Goal: Task Accomplishment & Management: Manage account settings

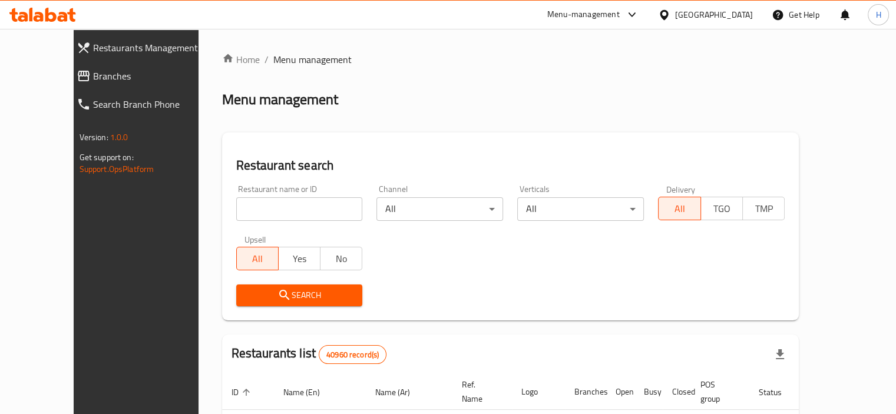
click at [93, 77] on span "Branches" at bounding box center [153, 76] width 121 height 14
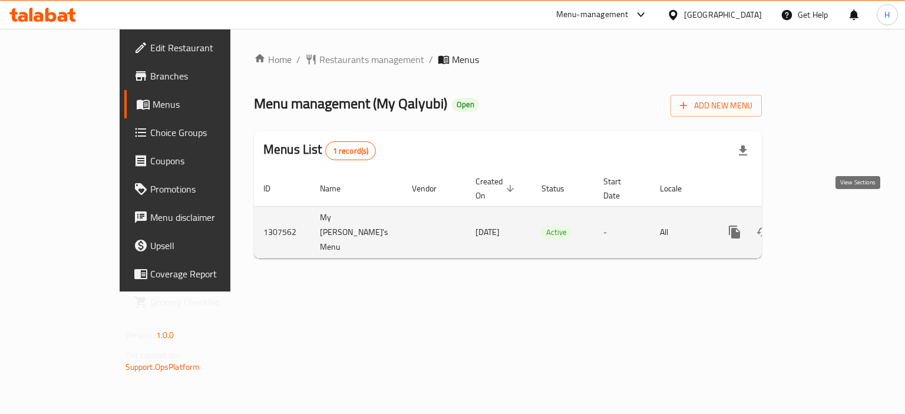
click at [834, 218] on link "enhanced table" at bounding box center [820, 232] width 28 height 28
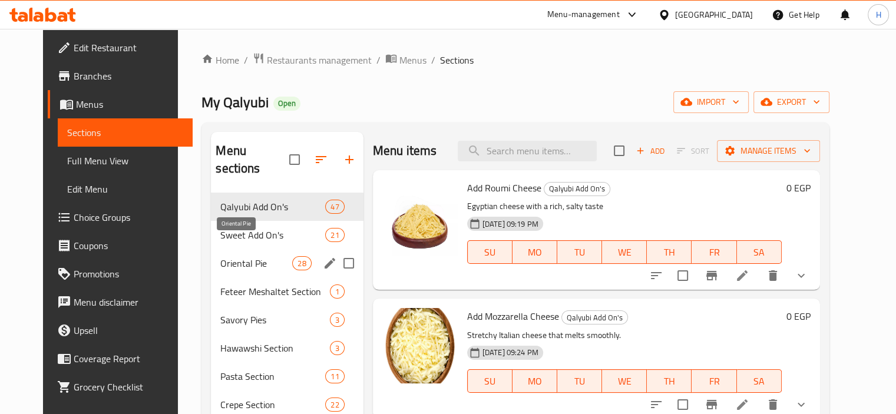
click at [243, 256] on span "Oriental Pie" at bounding box center [256, 263] width 72 height 14
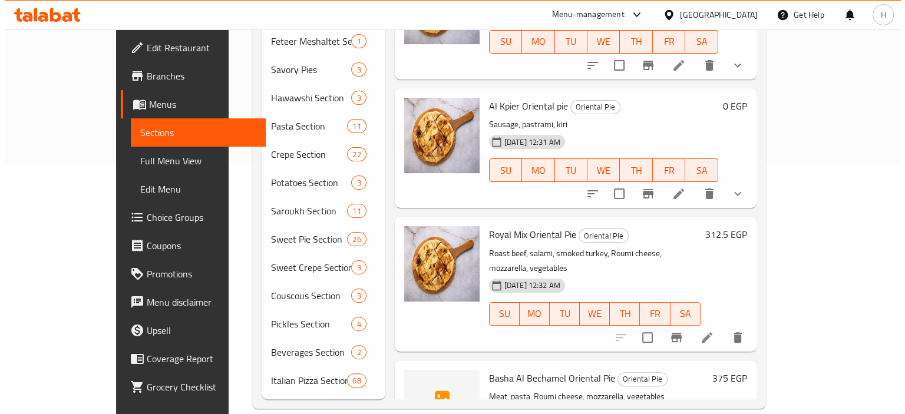
scroll to position [2872, 0]
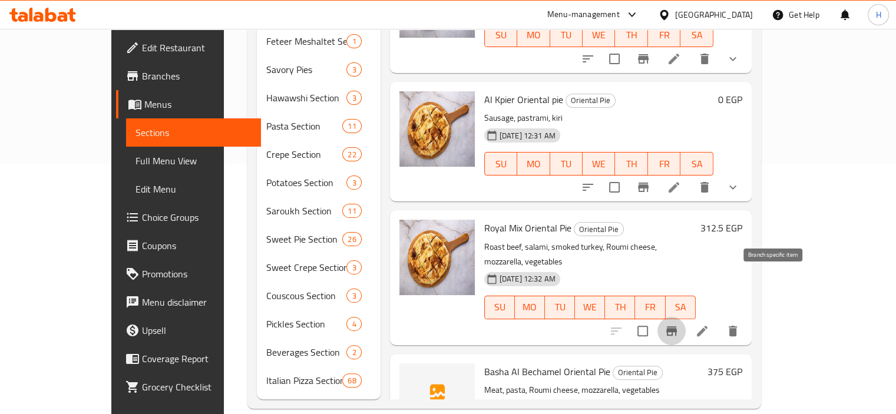
click at [679, 324] on icon "Branch-specific-item" at bounding box center [672, 331] width 14 height 14
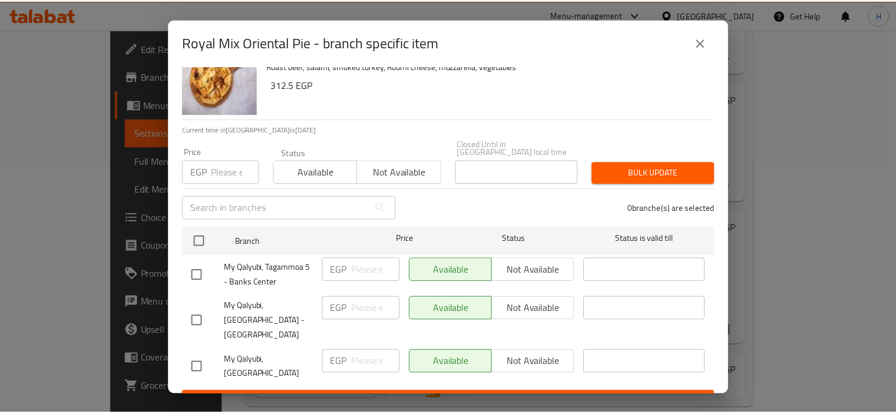
scroll to position [31, 0]
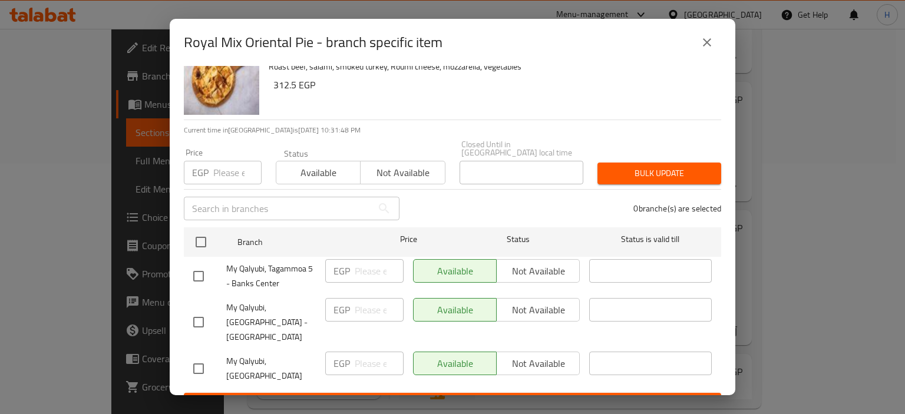
click at [202, 357] on input "checkbox" at bounding box center [198, 369] width 25 height 25
checkbox input "true"
click at [362, 352] on input "number" at bounding box center [379, 364] width 49 height 24
paste input "400"
type input "400"
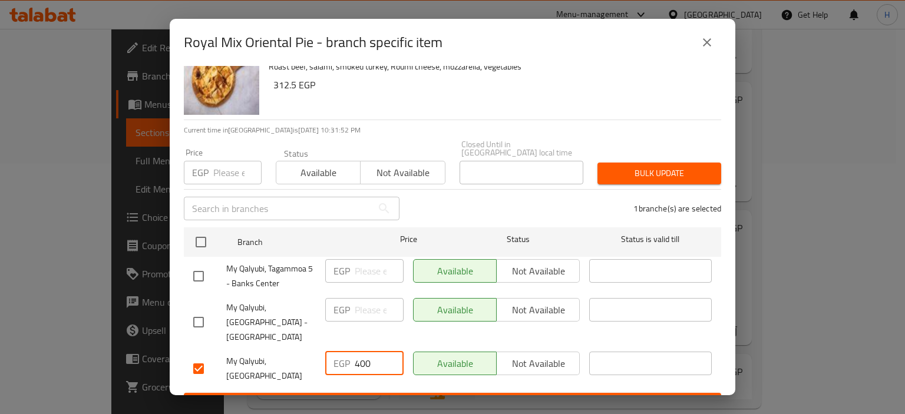
click at [456, 397] on span "Save" at bounding box center [452, 404] width 519 height 15
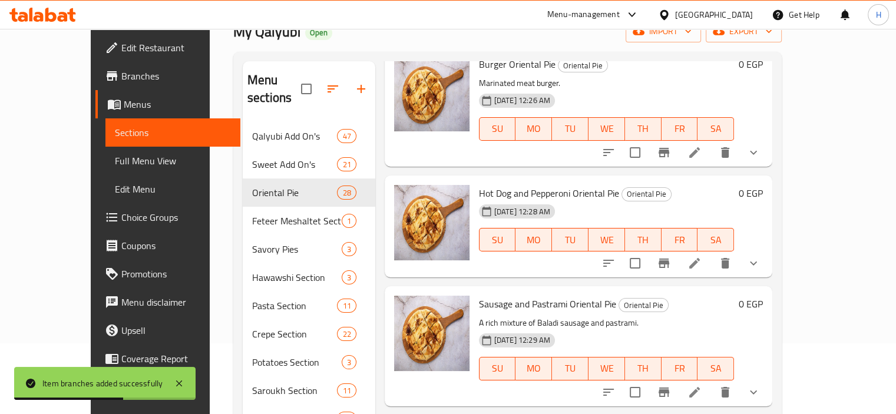
scroll to position [67, 0]
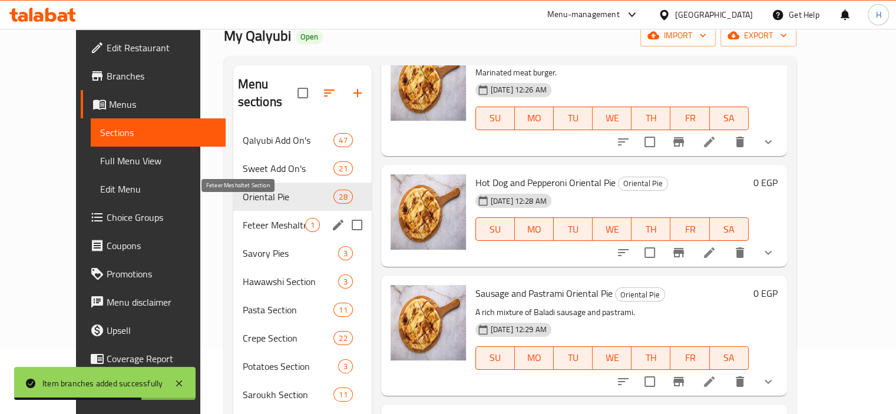
click at [243, 218] on span "Feteer Meshaltet Section" at bounding box center [274, 225] width 62 height 14
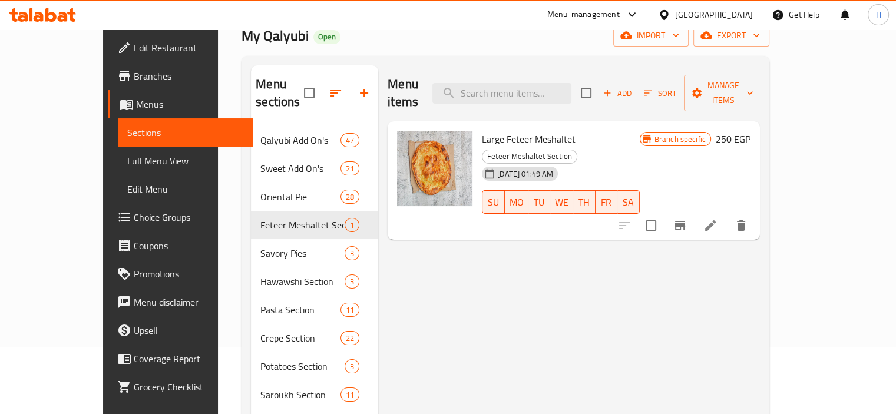
click at [718, 219] on icon at bounding box center [711, 226] width 14 height 14
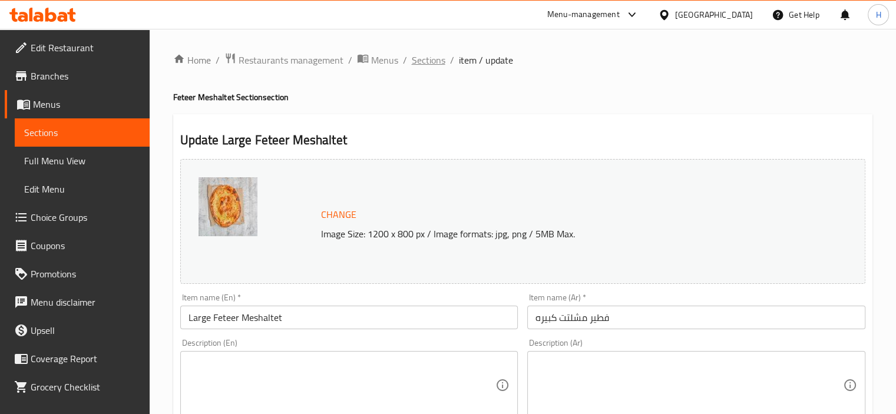
click at [425, 65] on span "Sections" at bounding box center [429, 60] width 34 height 14
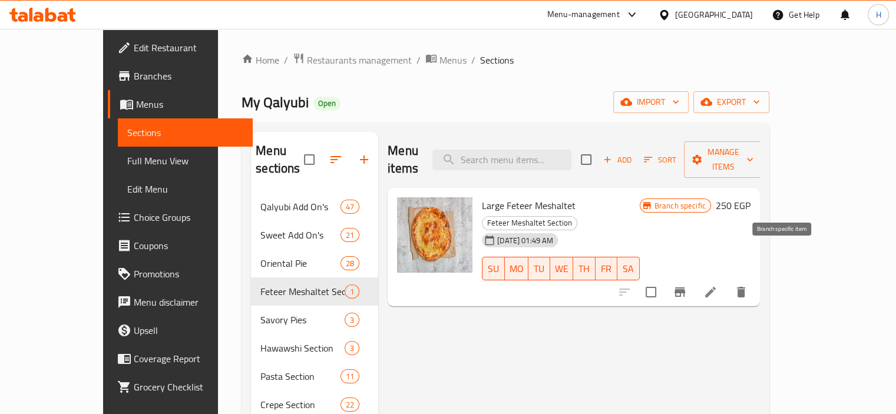
click at [687, 285] on icon "Branch-specific-item" at bounding box center [680, 292] width 14 height 14
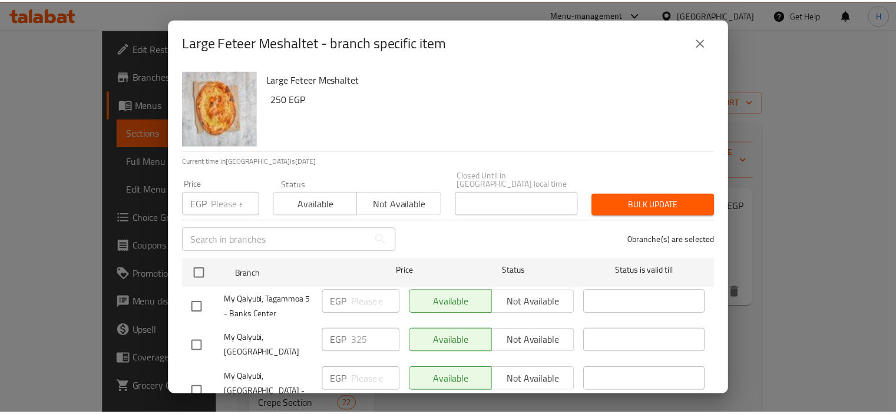
scroll to position [32, 0]
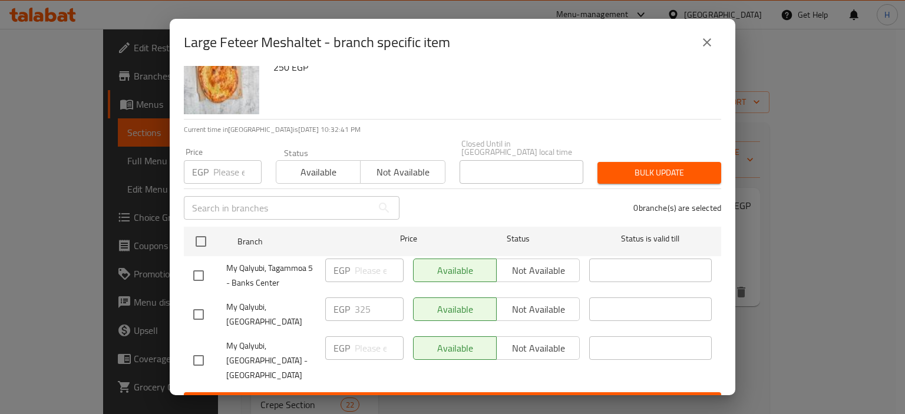
click at [191, 348] on input "checkbox" at bounding box center [198, 360] width 25 height 25
click at [194, 348] on input "checkbox" at bounding box center [198, 360] width 25 height 25
checkbox input "false"
click at [196, 311] on input "checkbox" at bounding box center [198, 314] width 25 height 25
checkbox input "true"
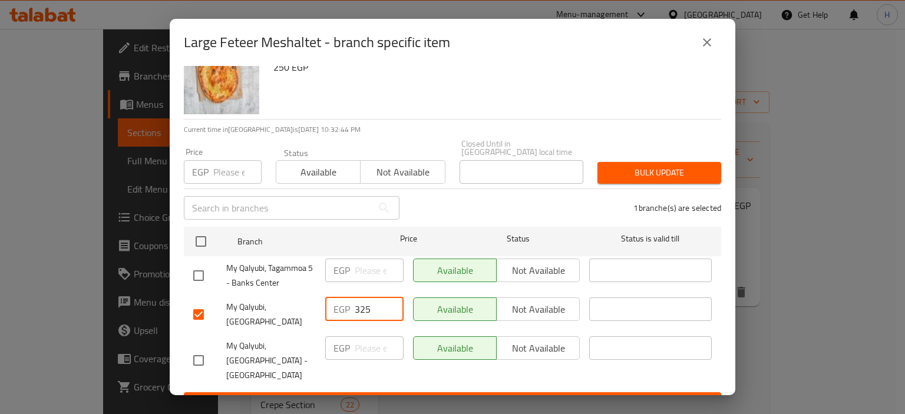
click at [372, 303] on input "325" at bounding box center [379, 310] width 49 height 24
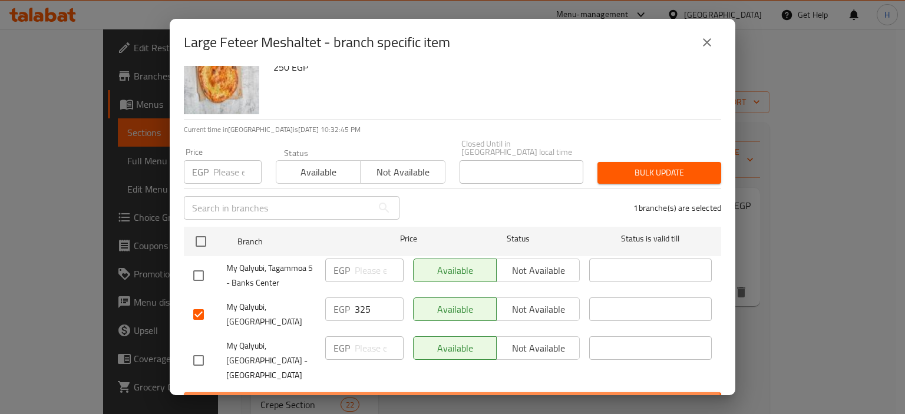
click at [451, 396] on span "Save" at bounding box center [452, 403] width 519 height 15
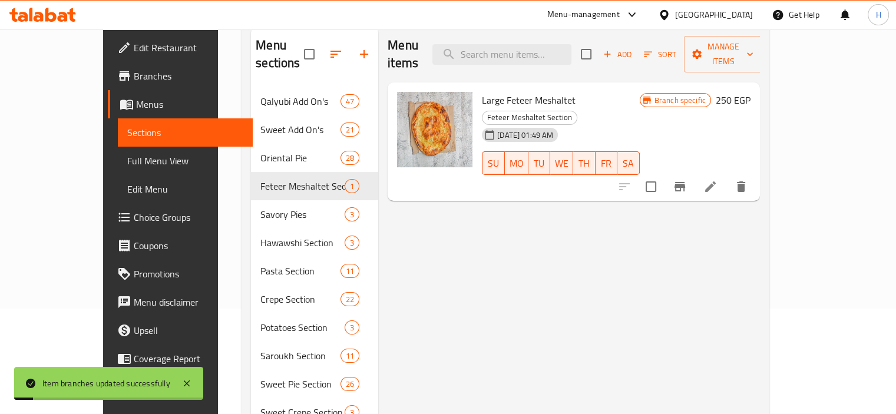
scroll to position [111, 0]
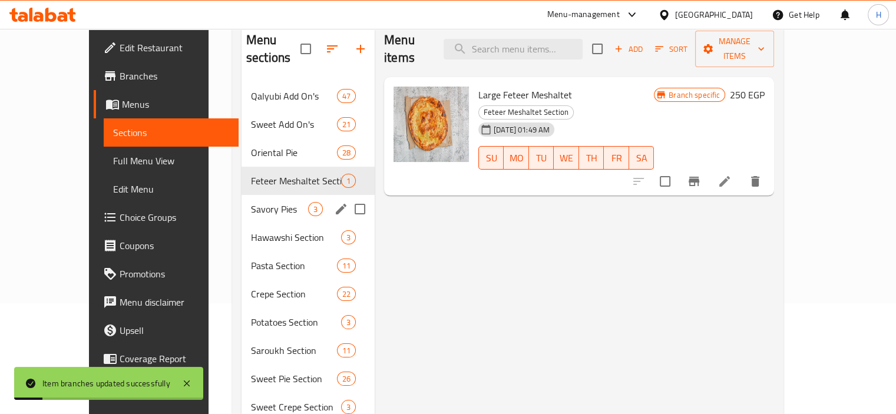
click at [251, 202] on span "Savory Pies" at bounding box center [279, 209] width 57 height 14
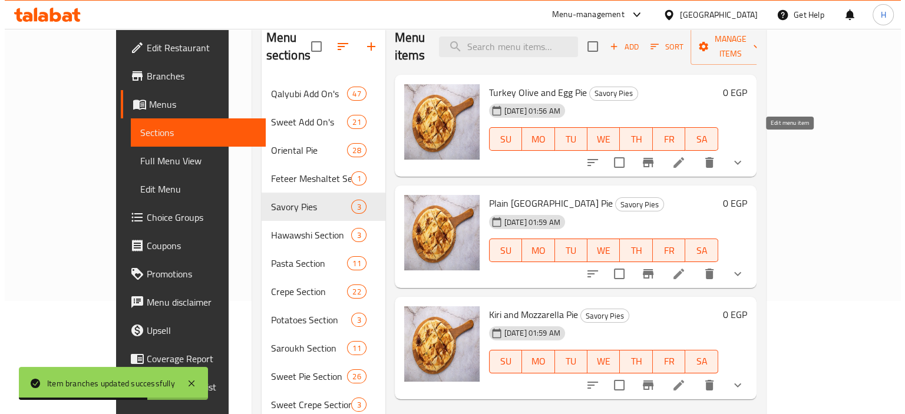
scroll to position [113, 0]
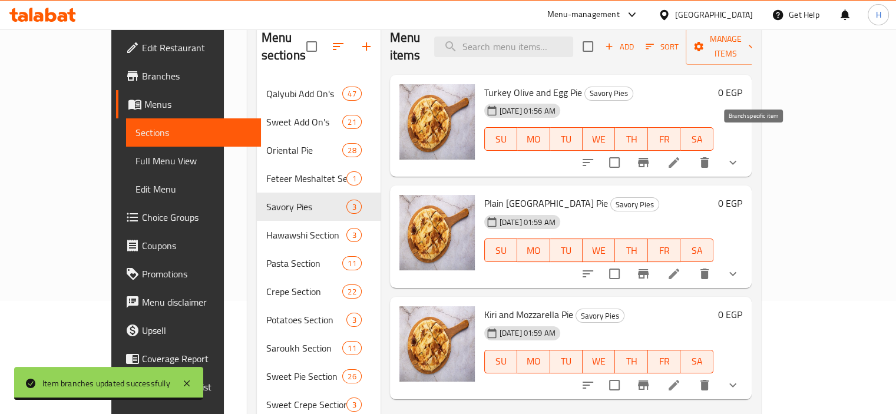
click at [651, 156] on icon "Branch-specific-item" at bounding box center [643, 163] width 14 height 14
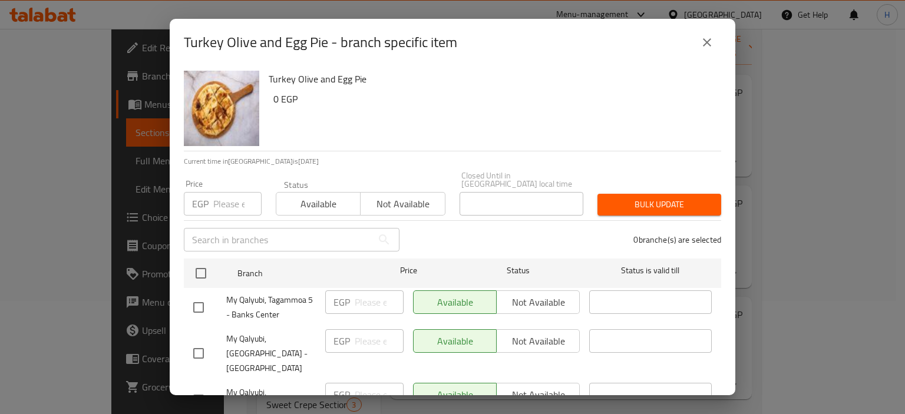
scroll to position [32, 0]
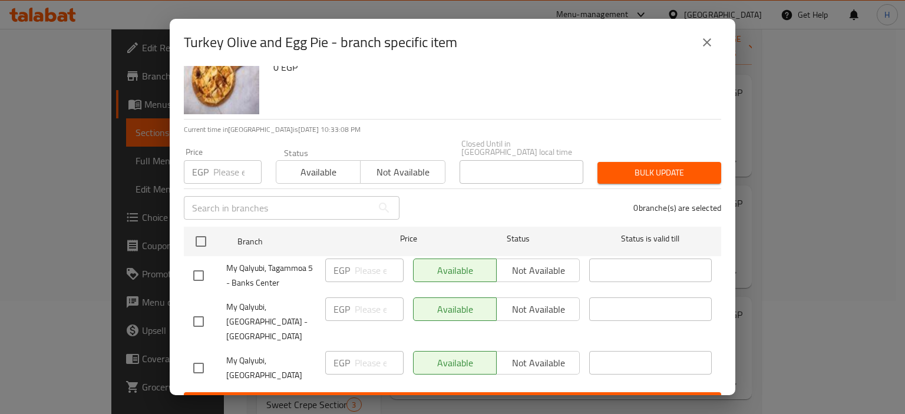
click at [202, 356] on input "checkbox" at bounding box center [198, 368] width 25 height 25
checkbox input "true"
click at [362, 351] on input "number" at bounding box center [379, 363] width 49 height 24
paste input "218.75"
type input "218.75"
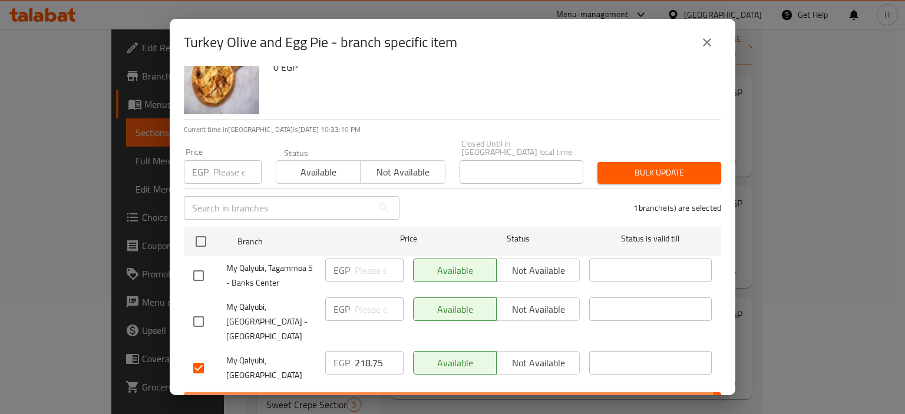
click at [423, 396] on span "Save" at bounding box center [452, 403] width 519 height 15
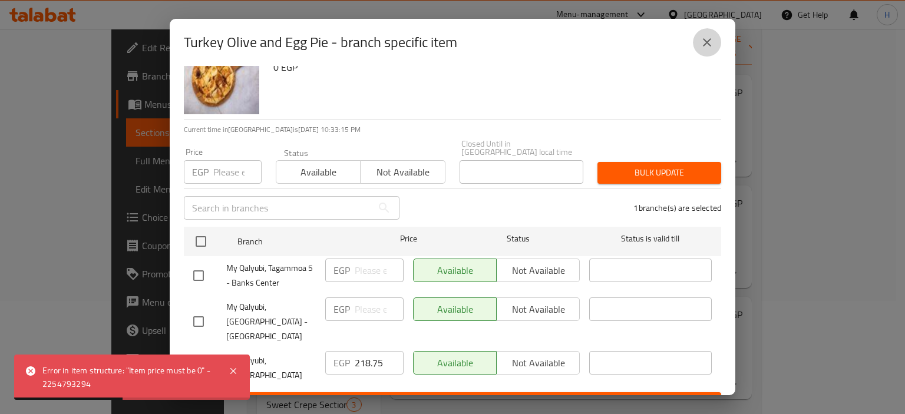
click at [703, 34] on button "close" at bounding box center [707, 42] width 28 height 28
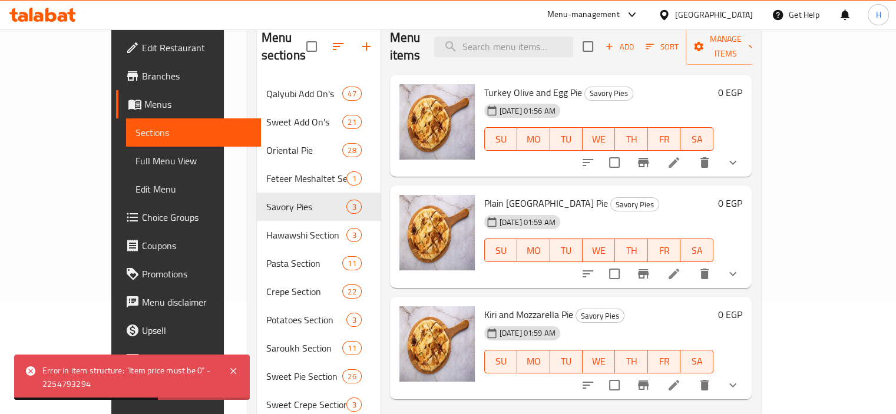
click at [740, 156] on icon "show more" at bounding box center [733, 163] width 14 height 14
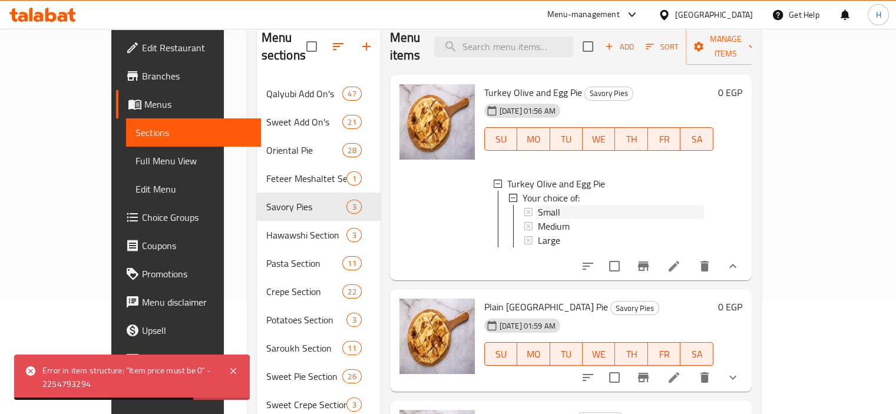
click at [538, 205] on span "Small" at bounding box center [549, 212] width 22 height 14
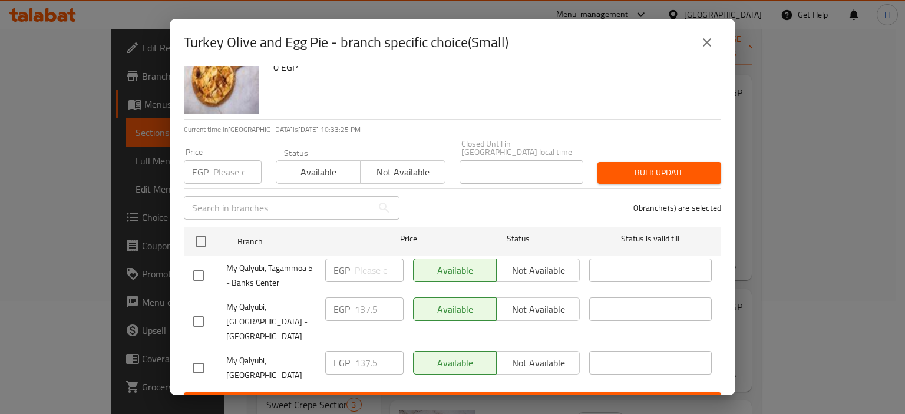
click at [206, 356] on input "checkbox" at bounding box center [198, 368] width 25 height 25
checkbox input "true"
click at [375, 351] on input "137.5" at bounding box center [379, 363] width 49 height 24
paste input "218.7"
type input "218.75"
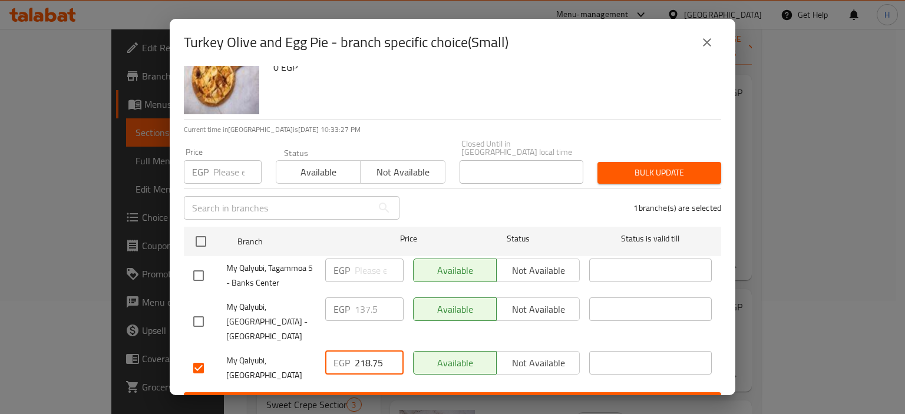
click at [415, 396] on span "Save" at bounding box center [452, 403] width 519 height 15
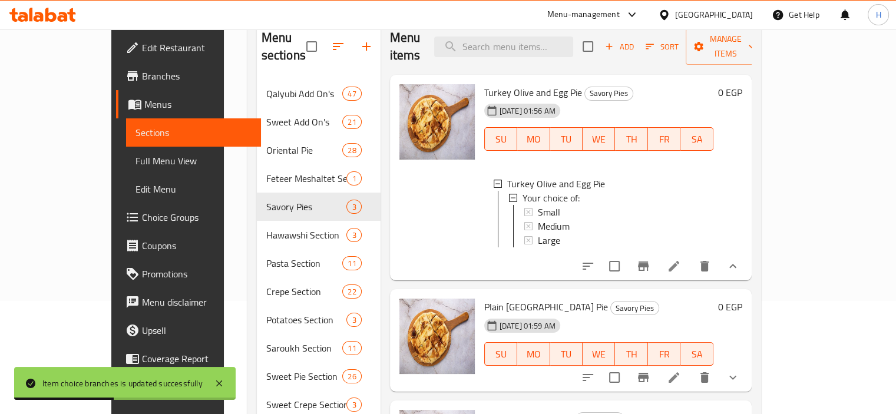
scroll to position [1, 0]
click at [740, 262] on icon "show more" at bounding box center [733, 266] width 14 height 14
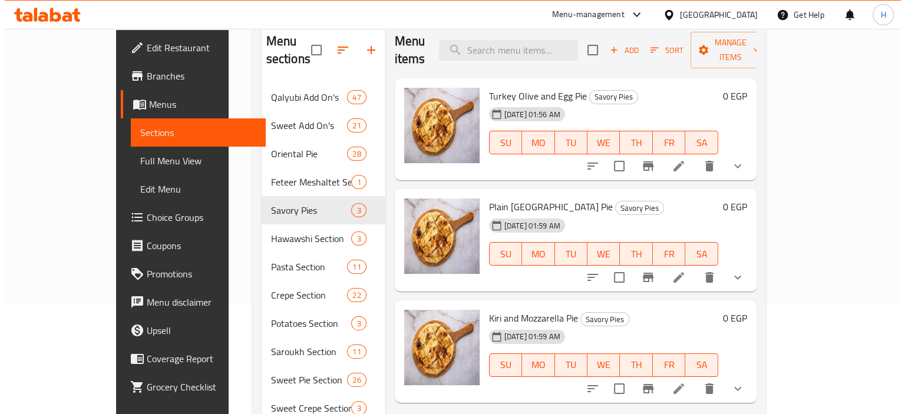
scroll to position [81, 0]
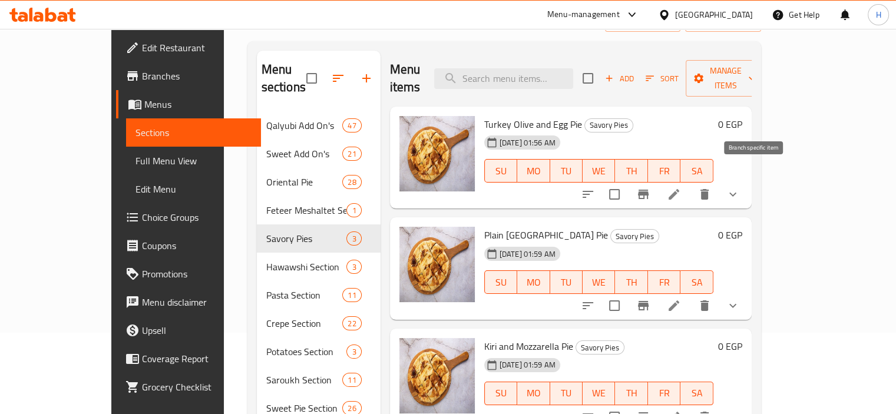
click at [651, 187] on icon "Branch-specific-item" at bounding box center [643, 194] width 14 height 14
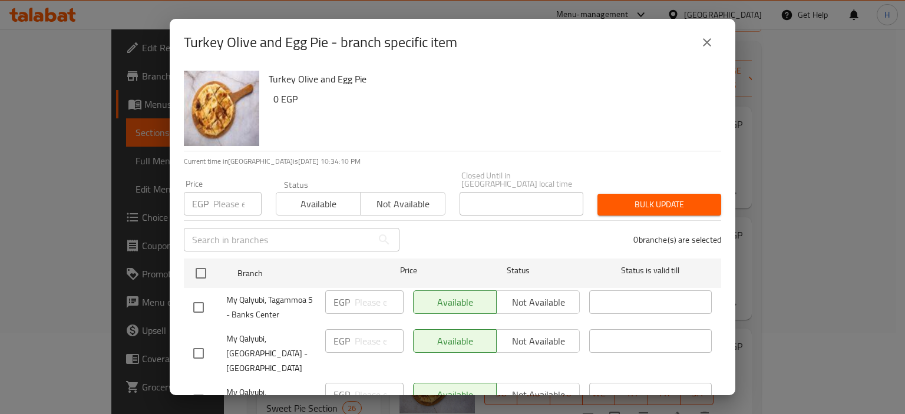
click at [703, 47] on icon "close" at bounding box center [707, 42] width 14 height 14
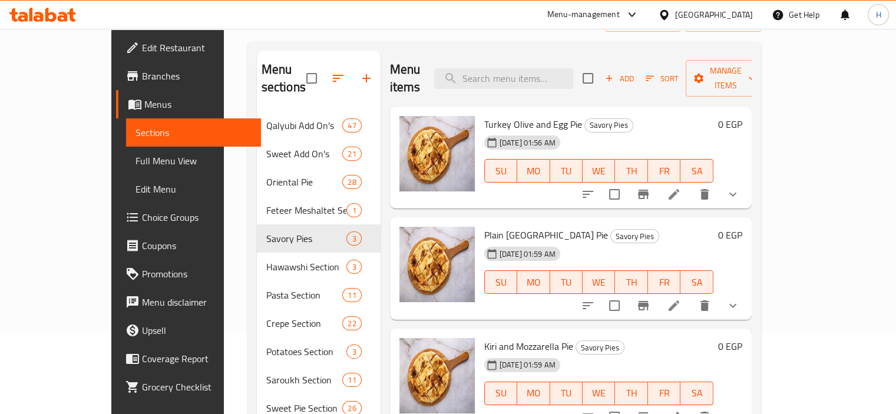
click at [747, 180] on button "show more" at bounding box center [733, 194] width 28 height 28
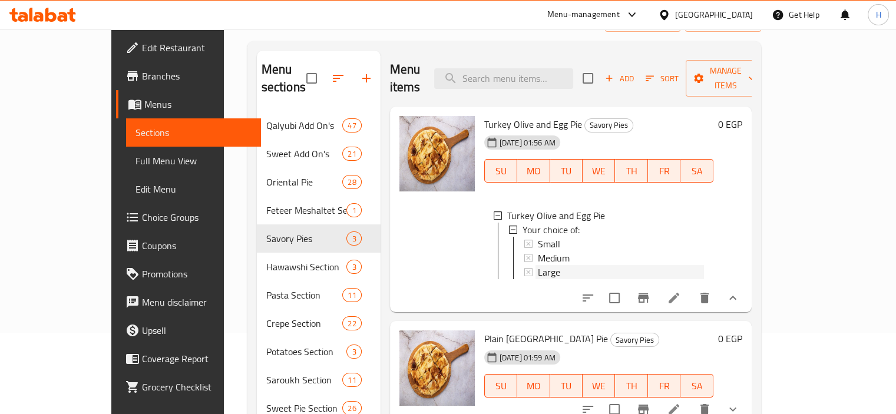
click at [538, 265] on span "Large" at bounding box center [549, 272] width 22 height 14
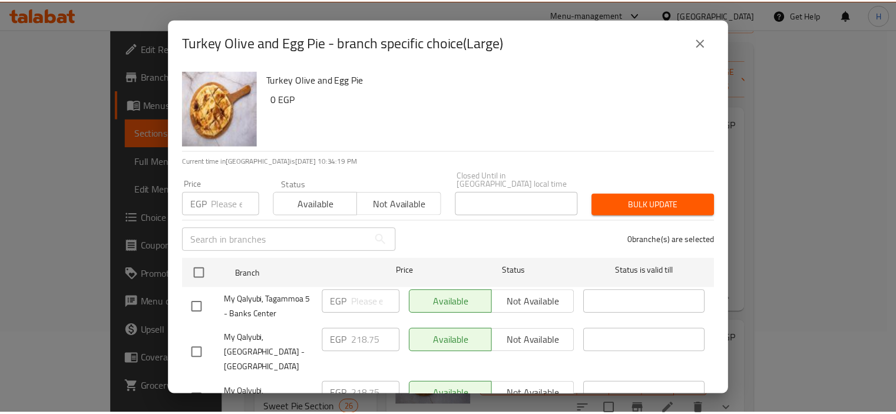
scroll to position [32, 0]
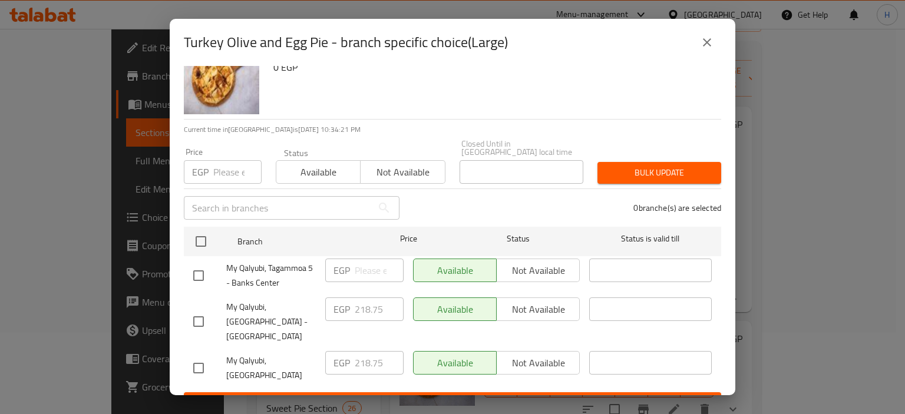
click at [191, 356] on input "checkbox" at bounding box center [198, 368] width 25 height 25
checkbox input "true"
click at [376, 351] on input "218.75" at bounding box center [379, 363] width 49 height 24
paste input "number"
type input "275"
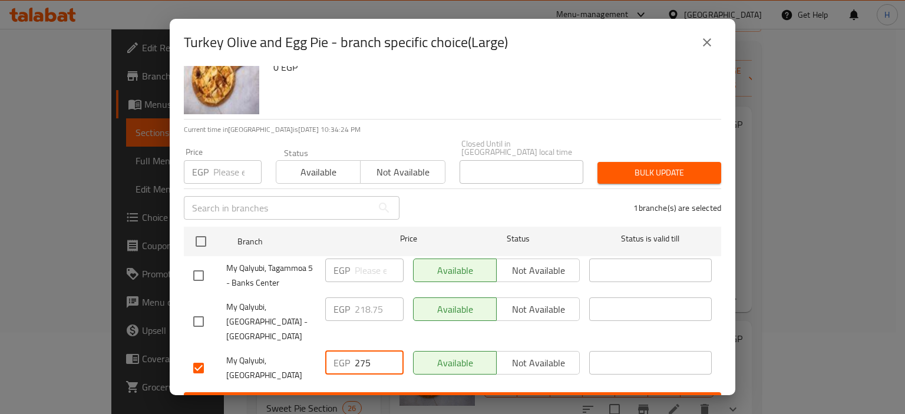
click at [414, 396] on span "Save" at bounding box center [452, 403] width 519 height 15
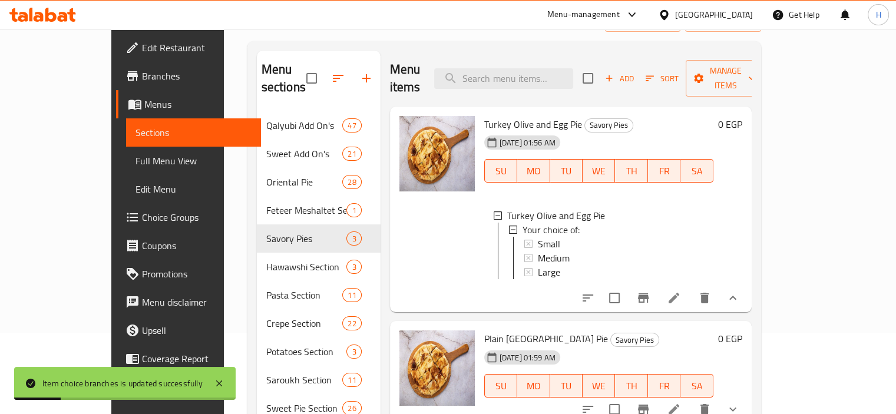
click at [740, 291] on icon "show more" at bounding box center [733, 298] width 14 height 14
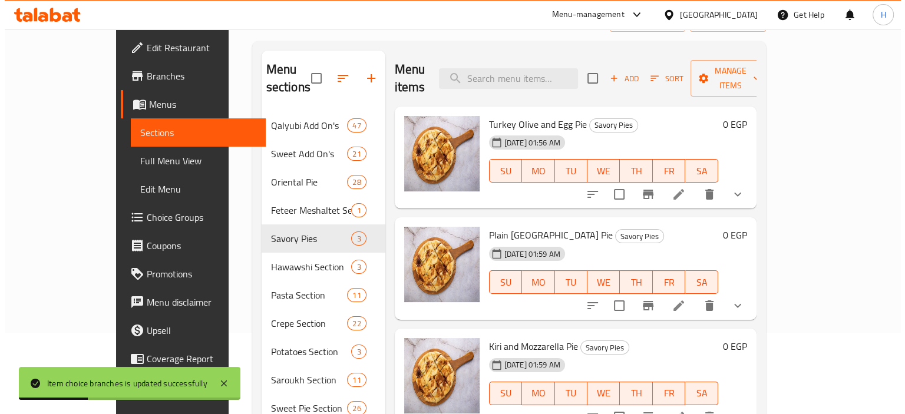
scroll to position [110, 0]
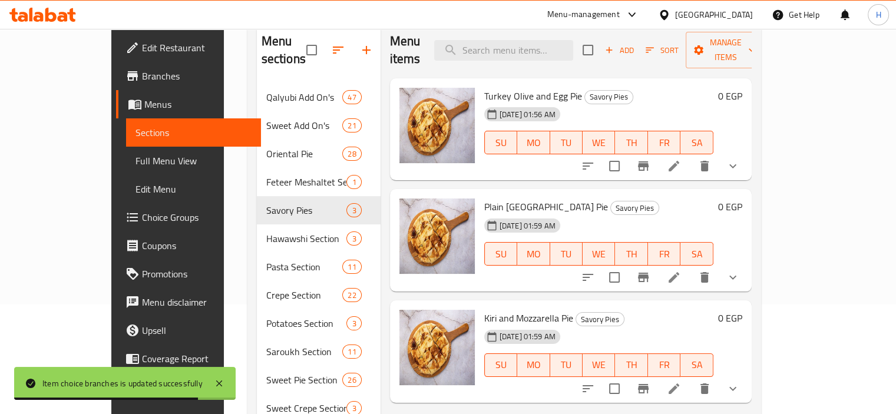
click at [747, 264] on button "show more" at bounding box center [733, 277] width 28 height 28
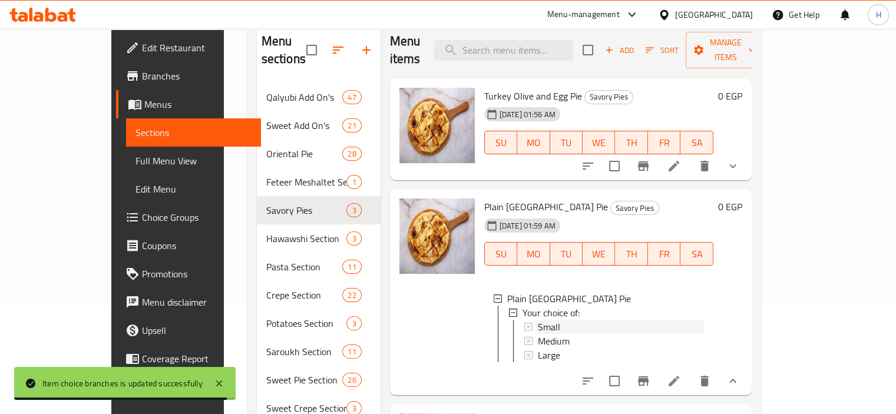
click at [538, 320] on span "Small" at bounding box center [549, 327] width 22 height 14
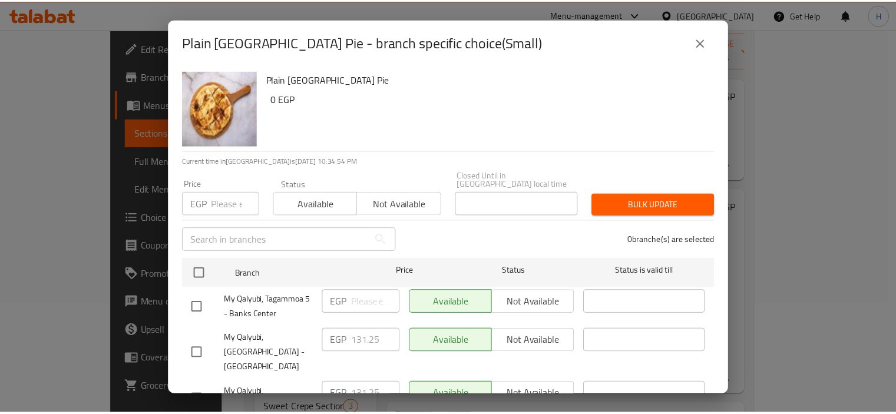
scroll to position [32, 0]
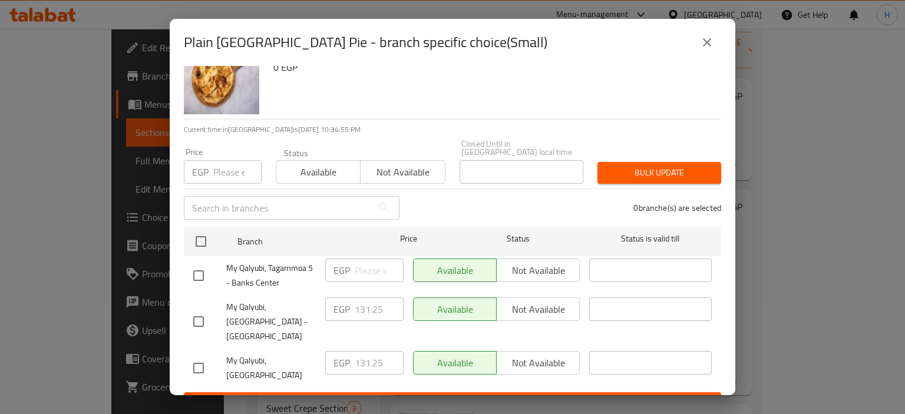
click at [192, 356] on input "checkbox" at bounding box center [198, 368] width 25 height 25
checkbox input "true"
click at [373, 351] on input "131.25" at bounding box center [379, 363] width 49 height 24
paste input "218.7"
type input "218.75"
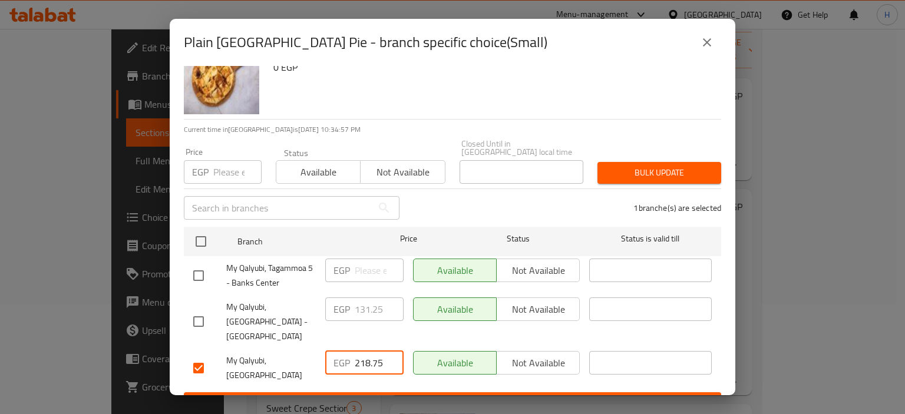
click at [403, 392] on button "Save" at bounding box center [452, 403] width 537 height 22
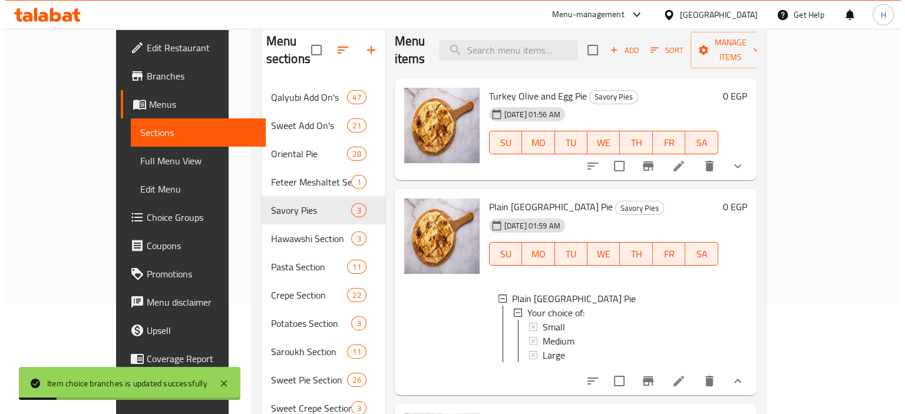
scroll to position [155, 0]
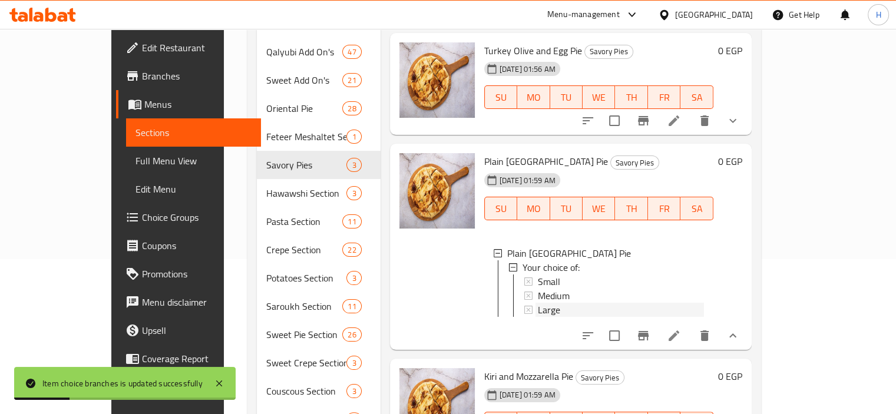
click at [538, 303] on span "Large" at bounding box center [549, 310] width 22 height 14
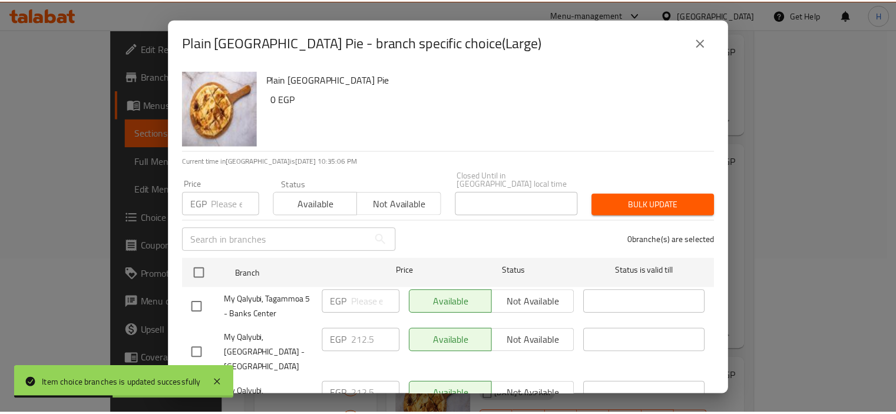
scroll to position [32, 0]
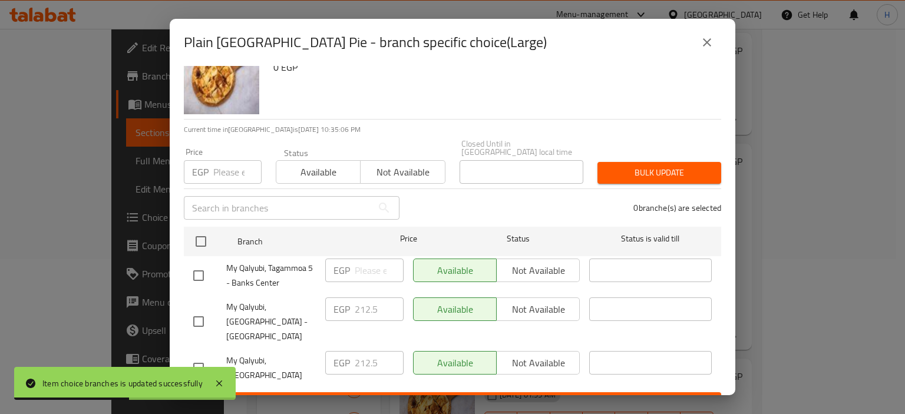
click at [193, 356] on input "checkbox" at bounding box center [198, 368] width 25 height 25
checkbox input "true"
click at [349, 351] on div "EGP 212.5 ​" at bounding box center [364, 363] width 78 height 24
paste input "50"
type input "250"
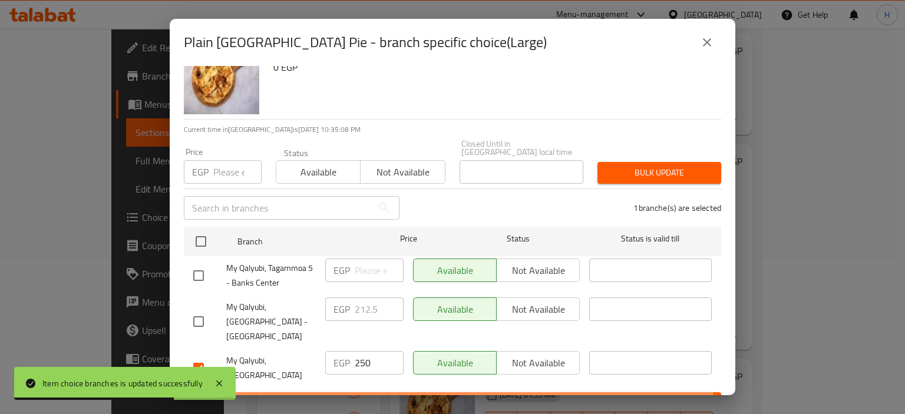
click at [425, 396] on span "Save" at bounding box center [452, 403] width 519 height 15
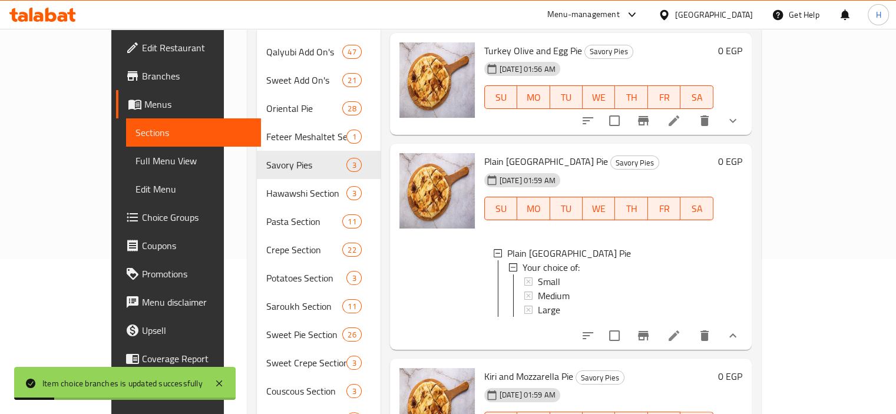
scroll to position [1, 0]
click at [747, 326] on button "show more" at bounding box center [733, 336] width 28 height 28
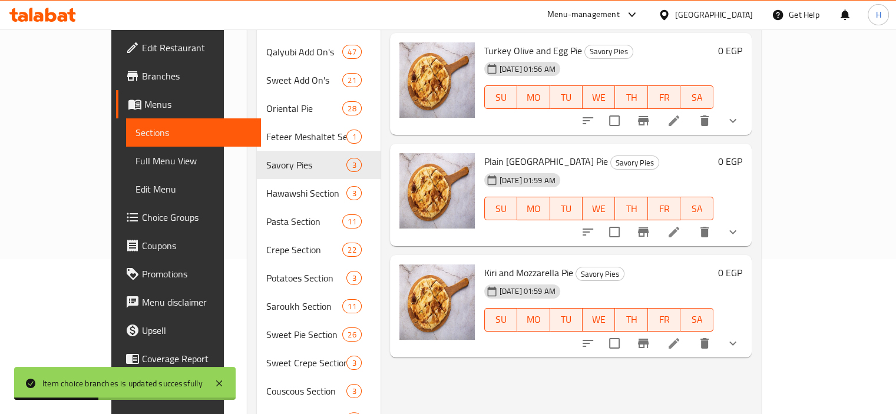
scroll to position [250, 0]
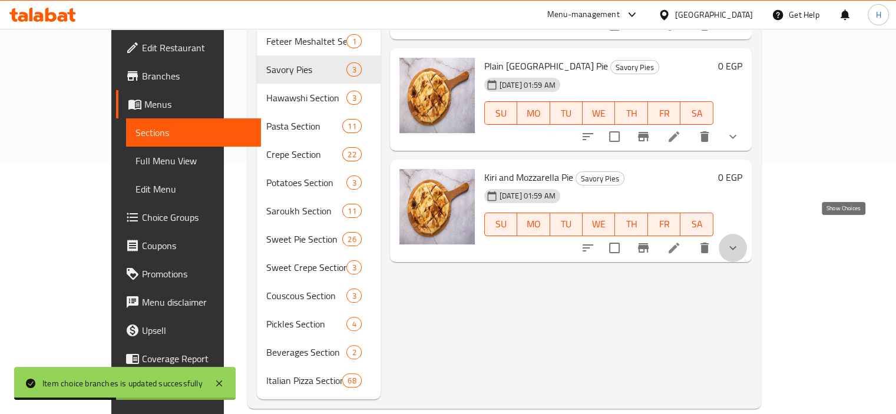
click at [737, 246] on icon "show more" at bounding box center [733, 248] width 7 height 4
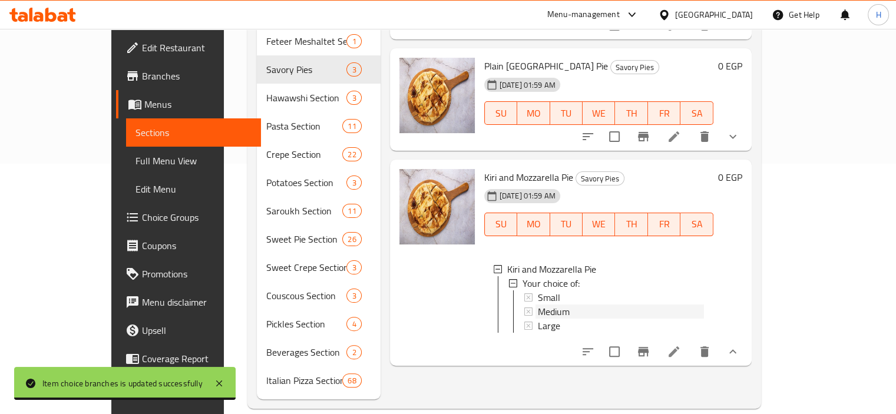
click at [553, 305] on div "Medium" at bounding box center [621, 312] width 166 height 14
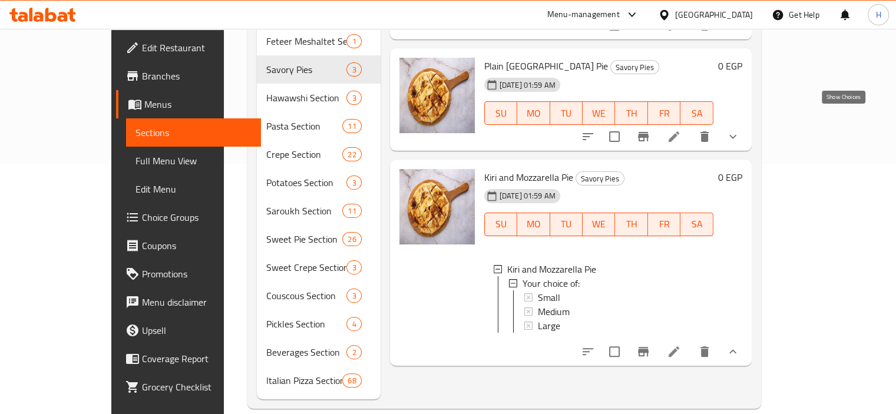
click at [740, 130] on icon "show more" at bounding box center [733, 137] width 14 height 14
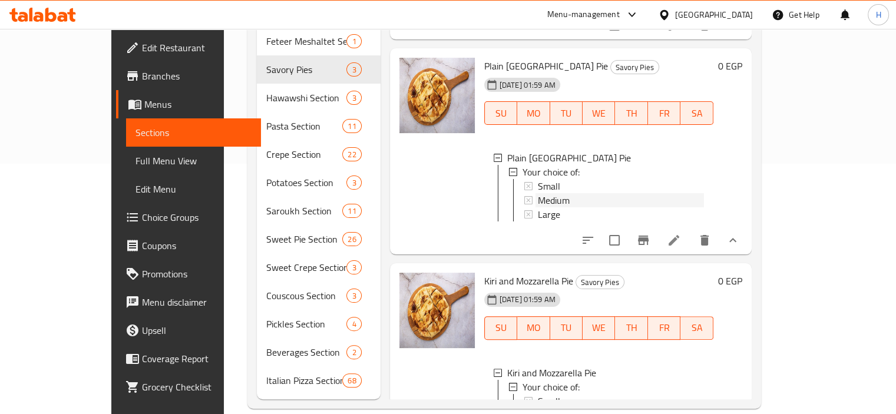
click at [538, 193] on span "Medium" at bounding box center [554, 200] width 32 height 14
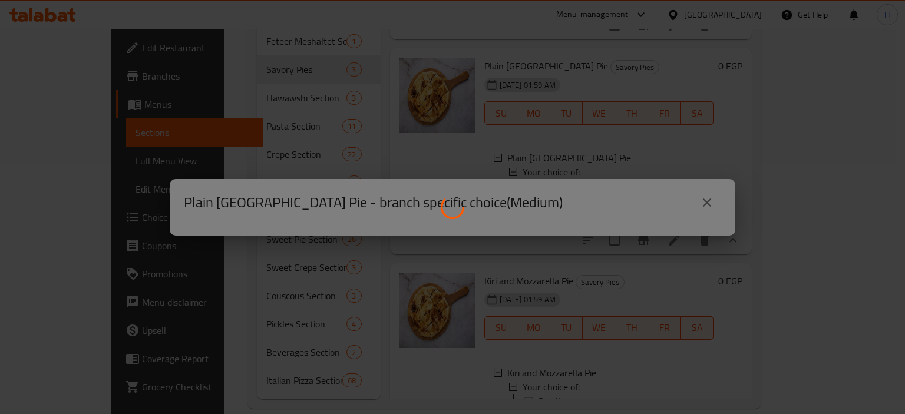
click at [549, 153] on div at bounding box center [452, 207] width 905 height 414
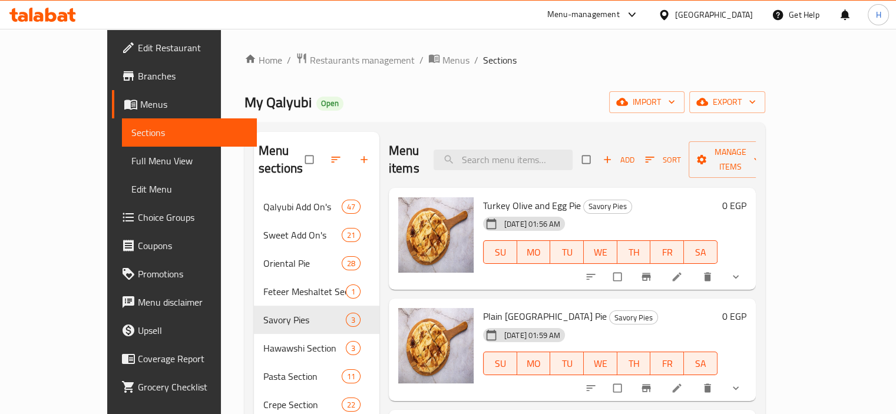
scroll to position [79, 0]
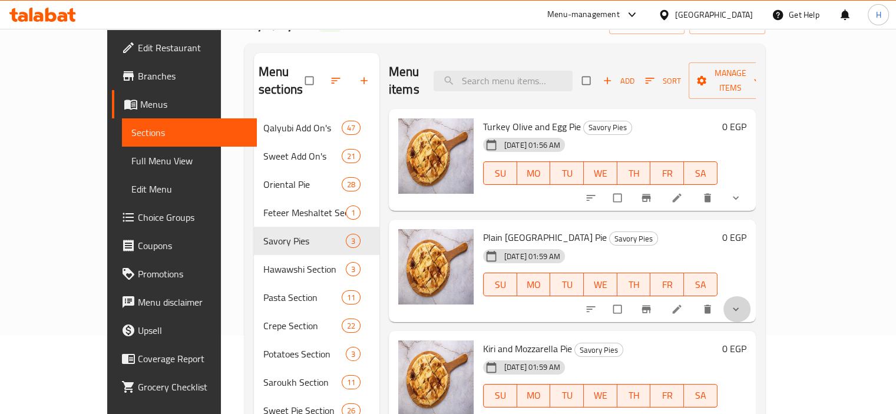
click at [744, 303] on span "show more" at bounding box center [737, 309] width 14 height 12
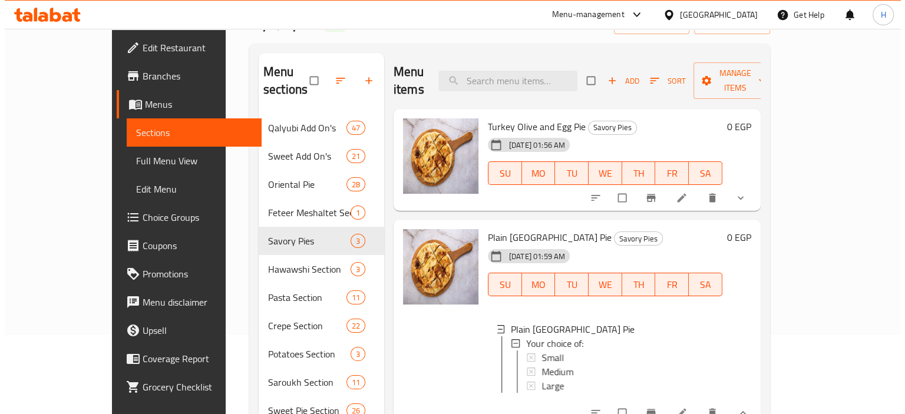
scroll to position [186, 0]
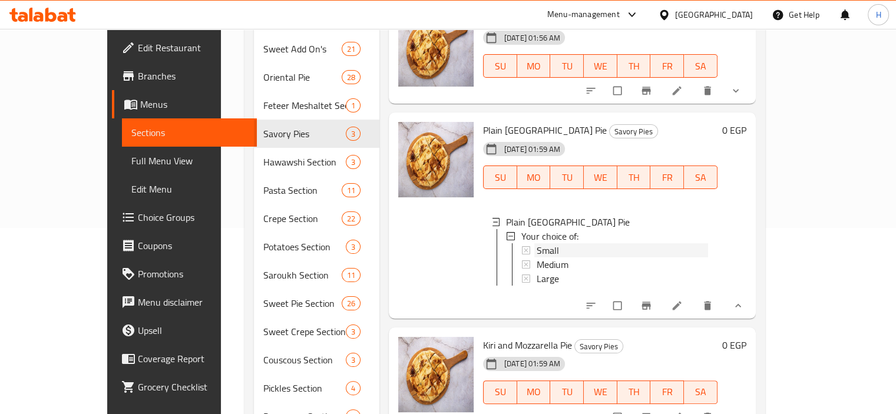
click at [537, 243] on span "Small" at bounding box center [548, 250] width 22 height 14
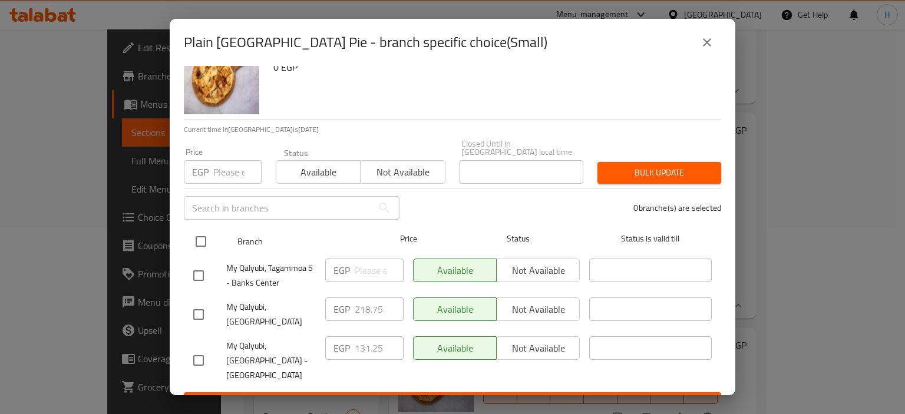
scroll to position [31, 0]
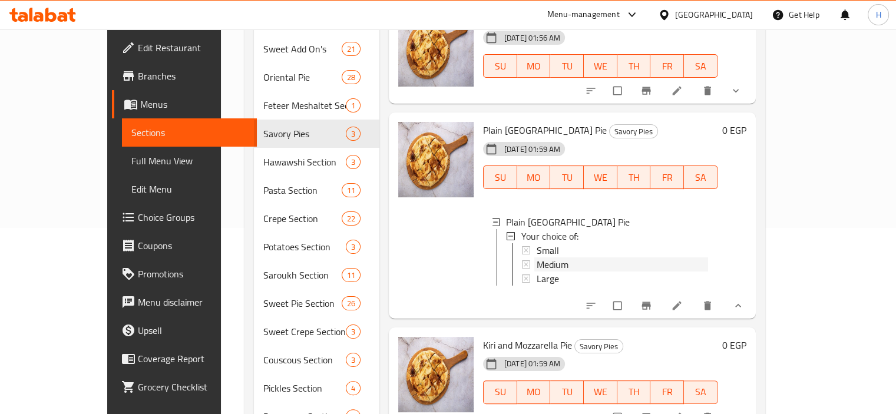
click at [554, 258] on div "Medium" at bounding box center [622, 265] width 171 height 14
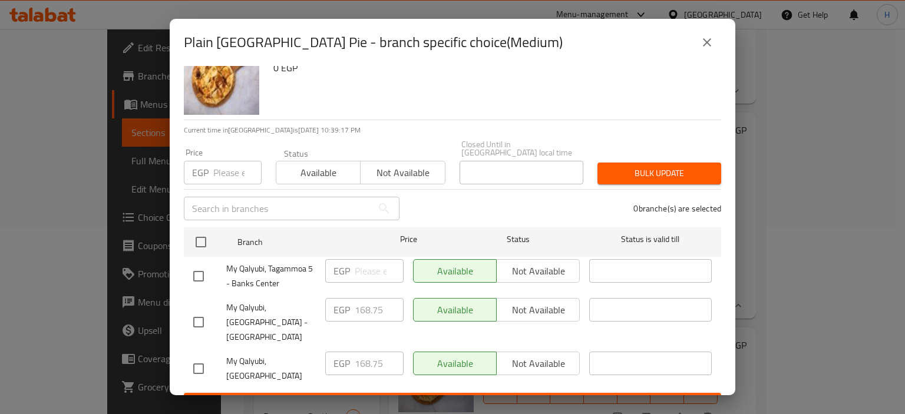
click at [198, 357] on input "checkbox" at bounding box center [198, 369] width 25 height 25
checkbox input "true"
click at [368, 352] on input "168.75" at bounding box center [379, 364] width 49 height 24
paste input "21"
type input "218.75"
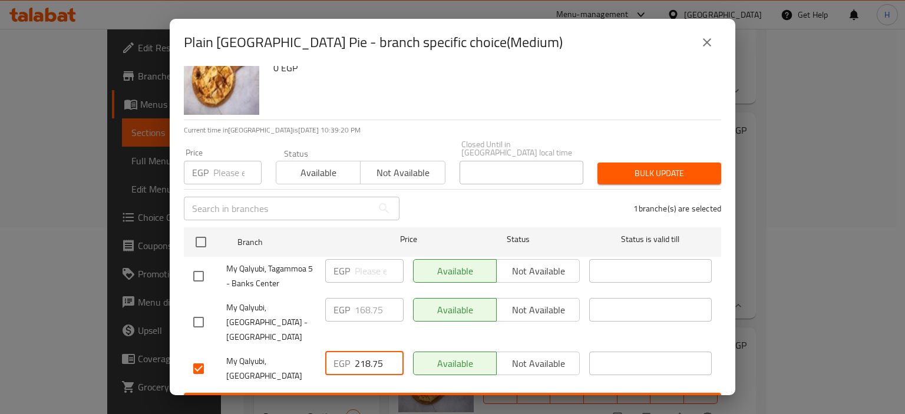
click at [421, 397] on span "Save" at bounding box center [452, 404] width 519 height 15
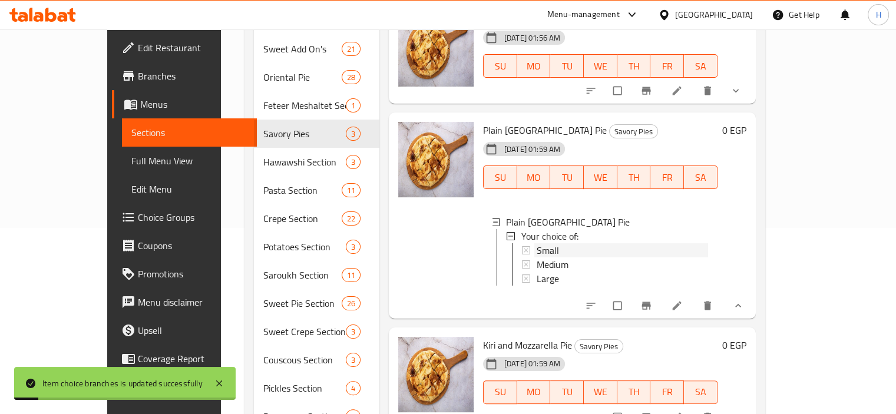
click at [638, 243] on div "Small" at bounding box center [622, 250] width 171 height 14
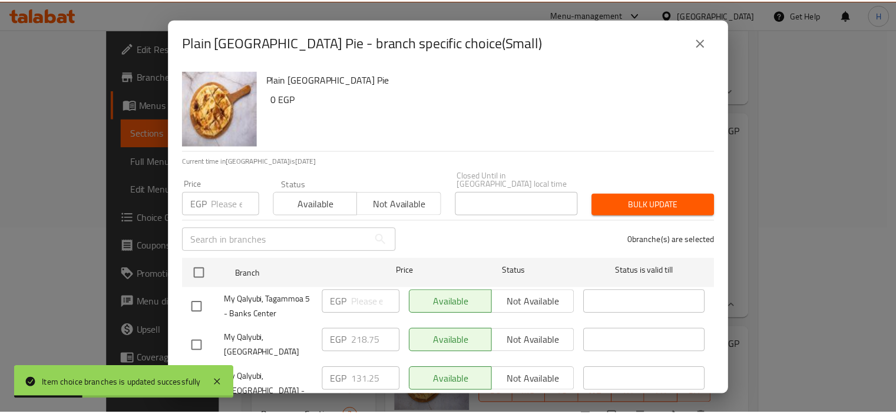
scroll to position [32, 0]
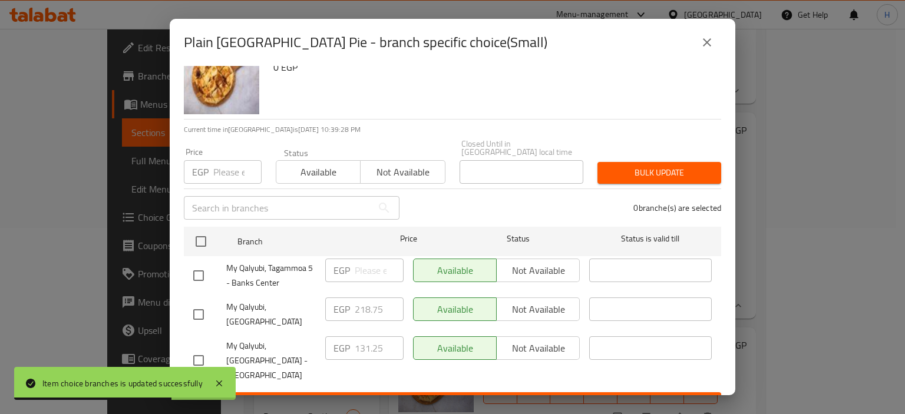
click at [293, 312] on span "My Qalyubi, [GEOGRAPHIC_DATA]" at bounding box center [271, 314] width 90 height 29
click at [517, 308] on div "Available Not available" at bounding box center [496, 310] width 167 height 24
click at [194, 306] on input "checkbox" at bounding box center [198, 314] width 25 height 25
checkbox input "true"
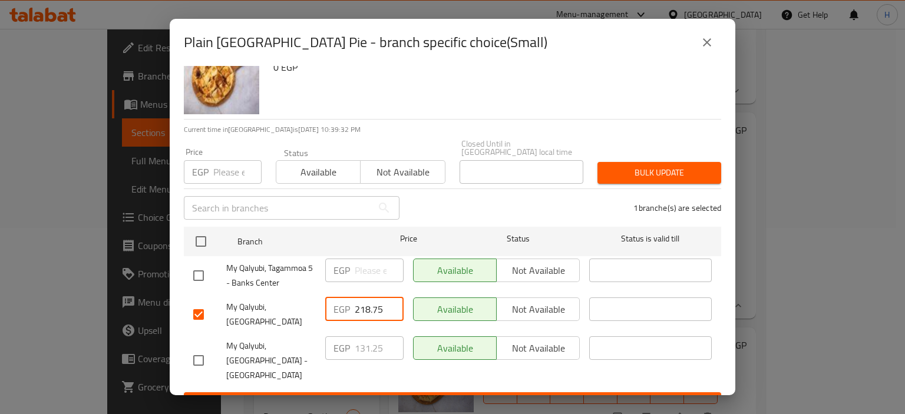
click at [368, 298] on input "218.75" at bounding box center [379, 310] width 49 height 24
click at [547, 82] on div "Plain Turkey Pie 0 EGP" at bounding box center [490, 76] width 453 height 85
click at [460, 392] on button "Save" at bounding box center [452, 403] width 537 height 22
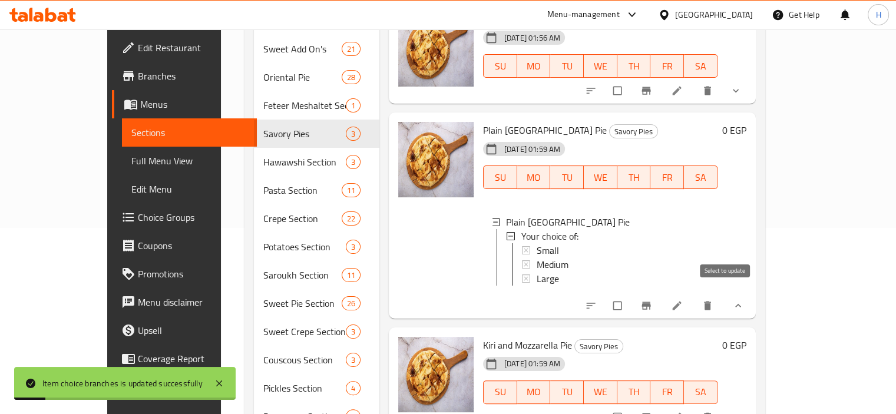
scroll to position [250, 0]
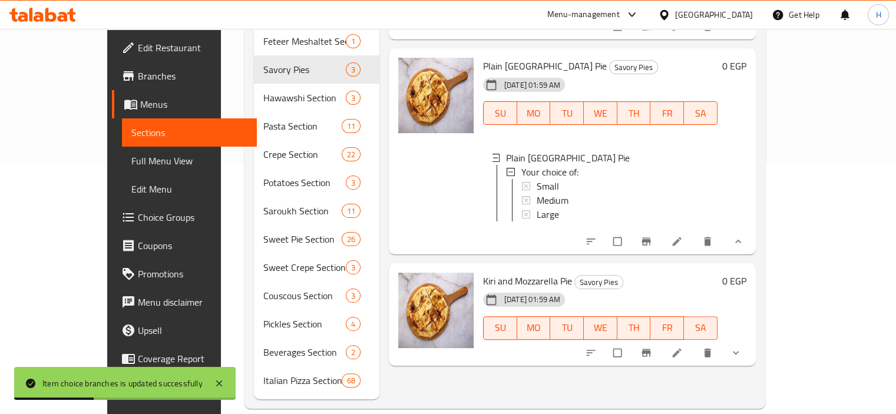
click at [742, 347] on icon "show more" at bounding box center [736, 353] width 12 height 12
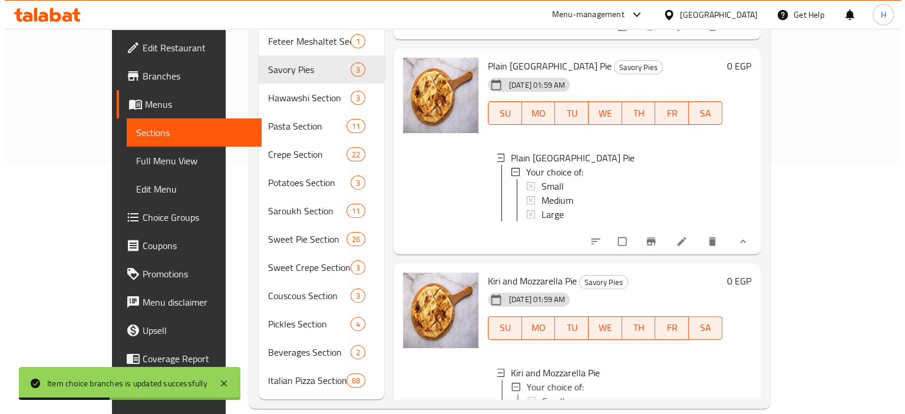
scroll to position [88, 0]
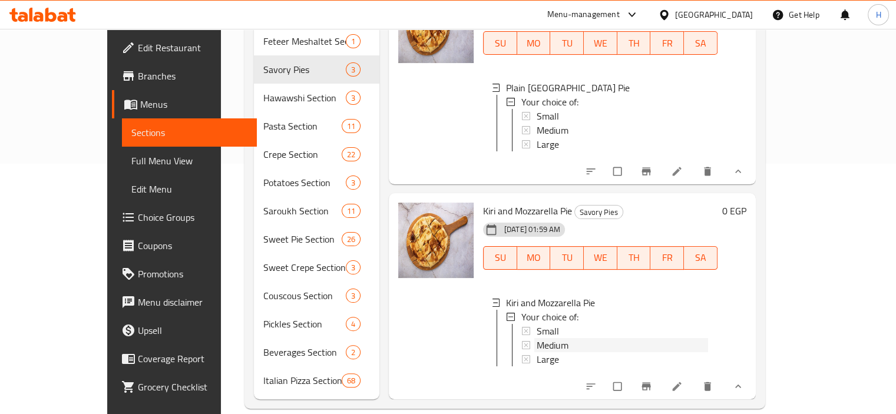
click at [583, 338] on div "Medium" at bounding box center [622, 345] width 171 height 14
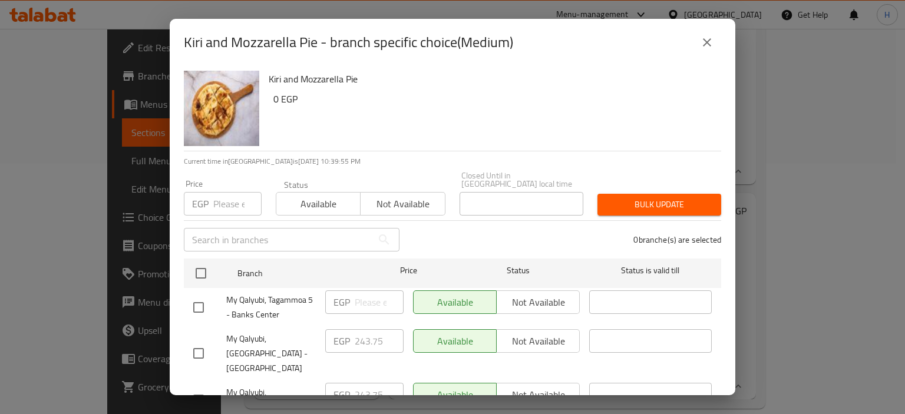
scroll to position [32, 0]
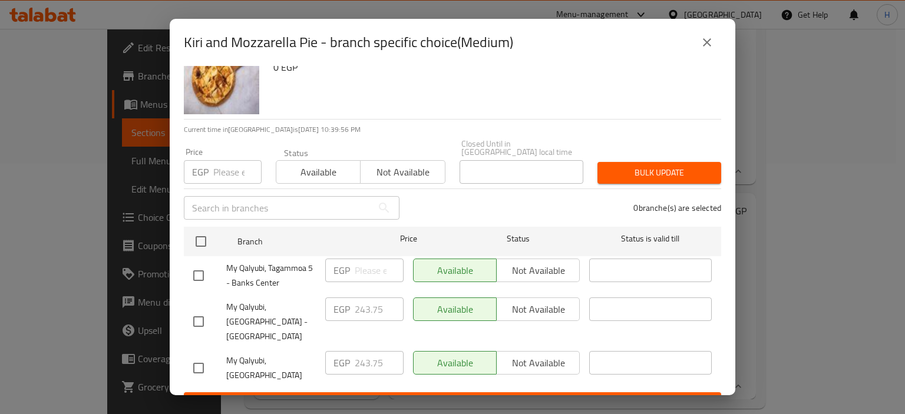
click at [197, 356] on input "checkbox" at bounding box center [198, 368] width 25 height 25
checkbox input "true"
click at [355, 351] on input "243.75" at bounding box center [379, 363] width 49 height 24
paste input "312."
type input "312.5"
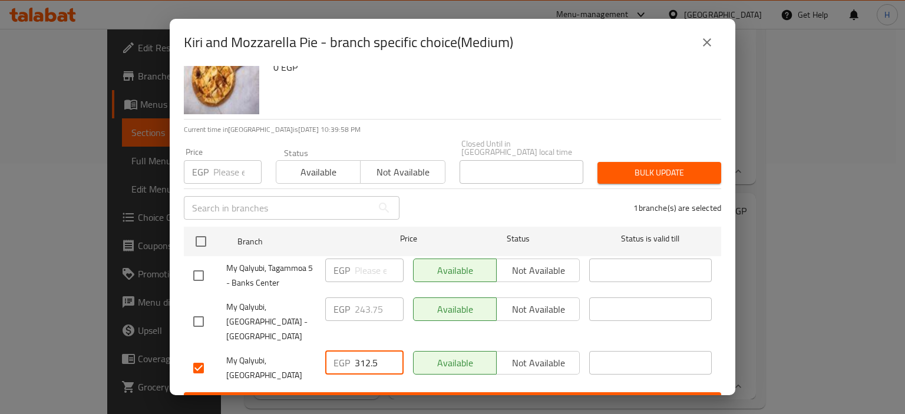
click at [425, 396] on span "Save" at bounding box center [452, 403] width 519 height 15
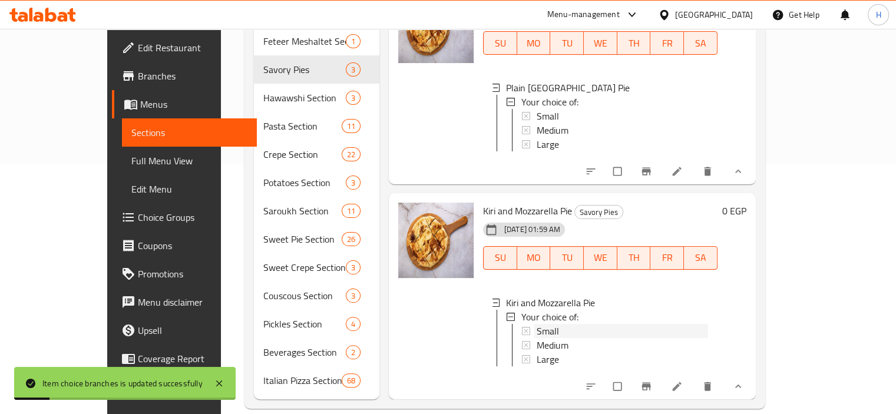
click at [537, 324] on span "Small" at bounding box center [548, 331] width 22 height 14
click at [563, 352] on div "Large" at bounding box center [622, 359] width 171 height 14
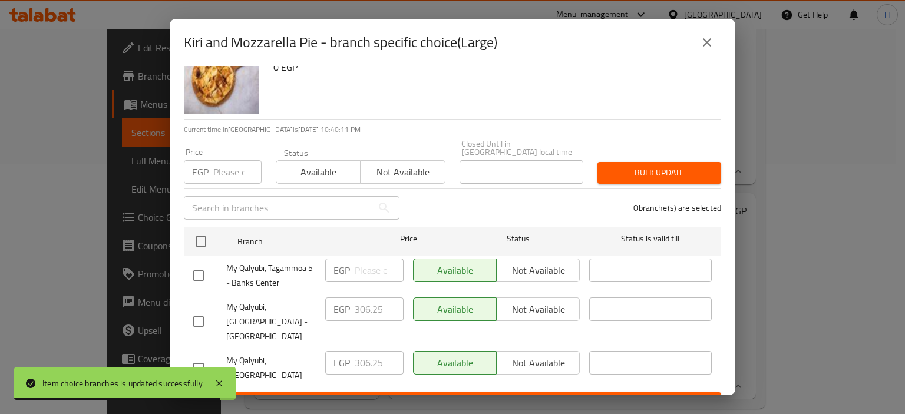
click at [210, 356] on input "checkbox" at bounding box center [198, 368] width 25 height 25
checkbox input "true"
click at [368, 351] on input "306.25" at bounding box center [379, 363] width 49 height 24
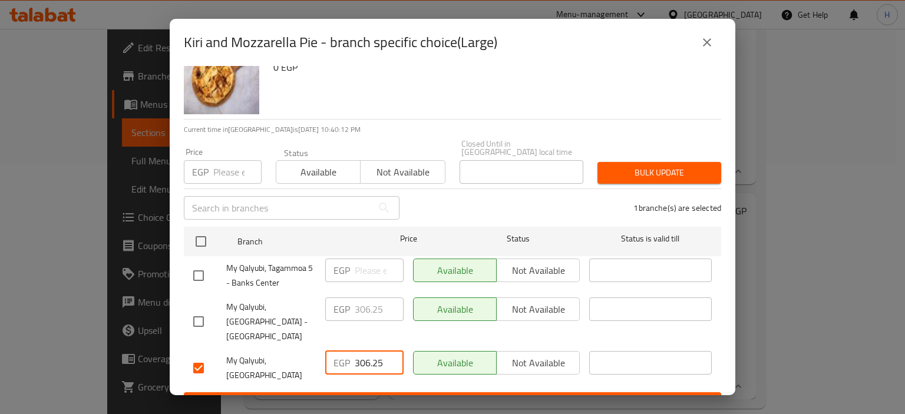
paste input "4"
type input "406.25"
click at [415, 392] on button "Save" at bounding box center [452, 403] width 537 height 22
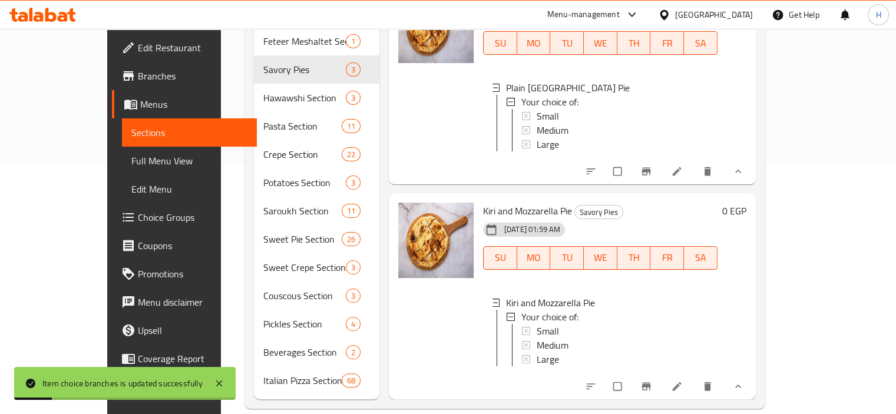
click at [744, 381] on icon "show more" at bounding box center [738, 387] width 12 height 12
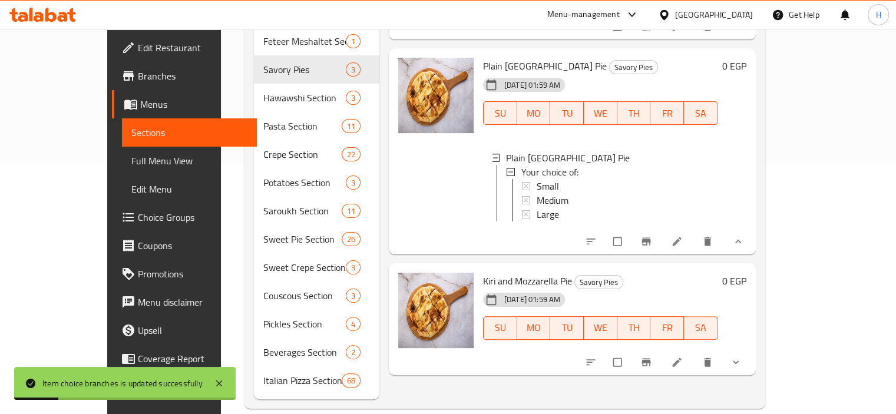
scroll to position [0, 0]
click at [744, 237] on icon "show more" at bounding box center [738, 242] width 12 height 12
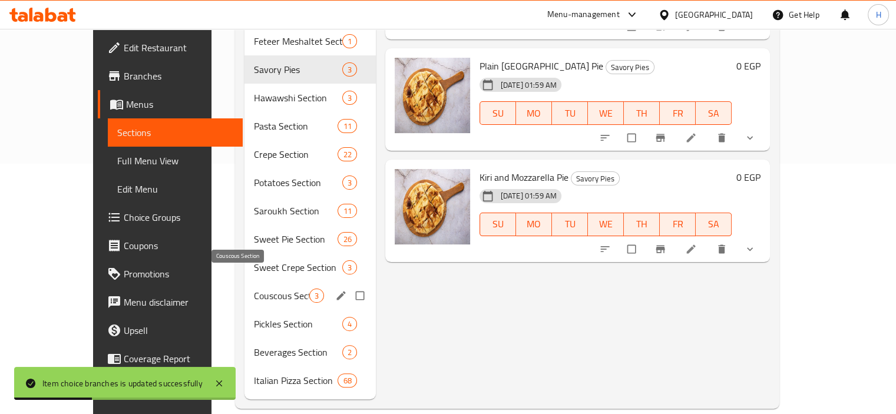
scroll to position [184, 0]
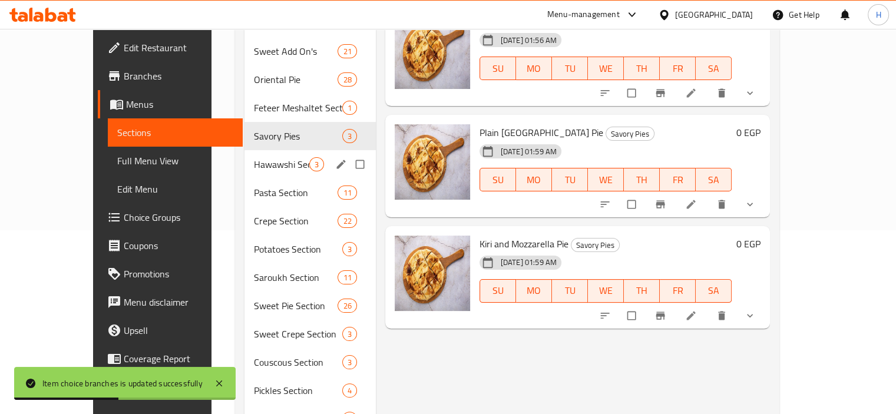
click at [245, 157] on div "Hawawshi Section 3" at bounding box center [310, 164] width 131 height 28
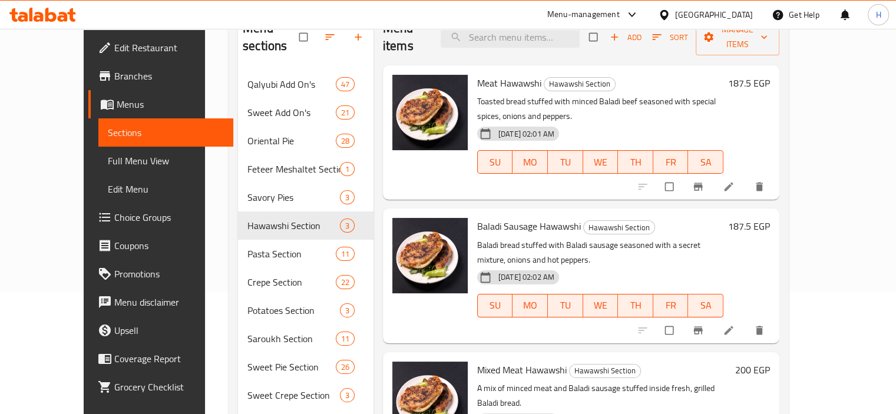
scroll to position [203, 0]
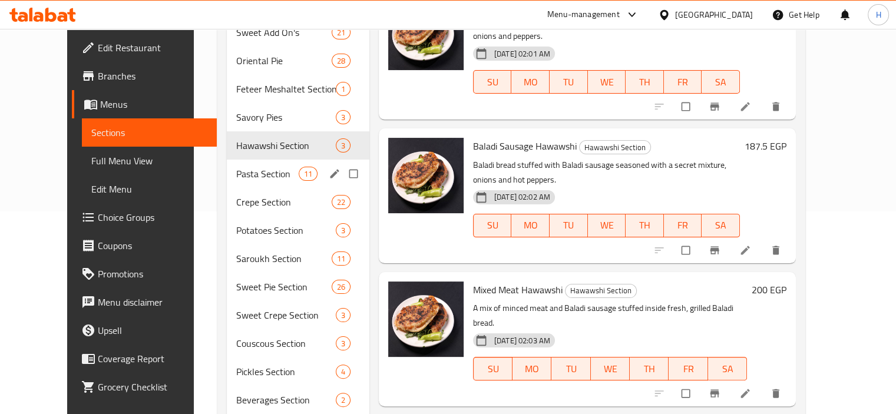
click at [250, 167] on span "Pasta Section" at bounding box center [267, 174] width 62 height 14
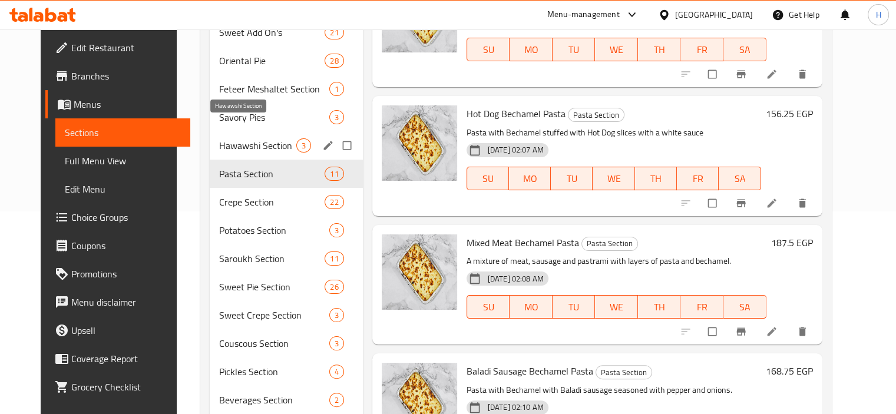
click at [246, 138] on span "Hawawshi Section" at bounding box center [257, 145] width 77 height 14
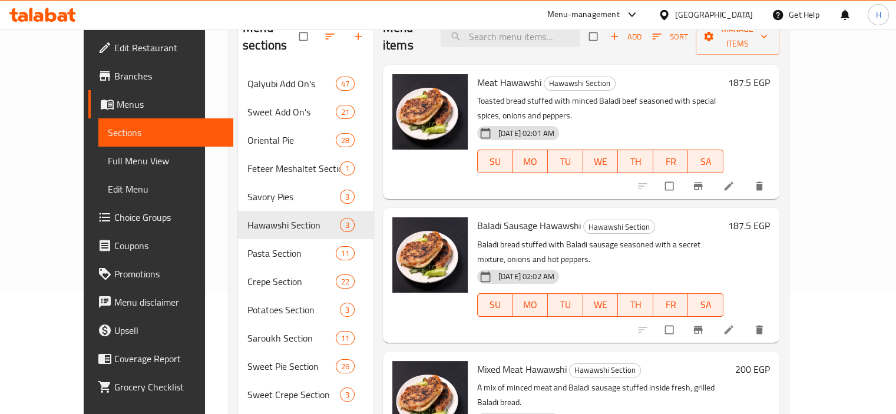
scroll to position [60, 0]
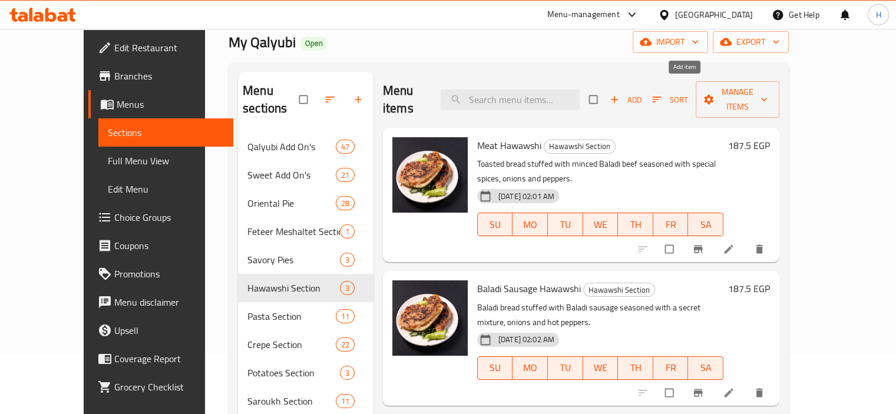
click at [642, 93] on span "Add" at bounding box center [626, 100] width 32 height 14
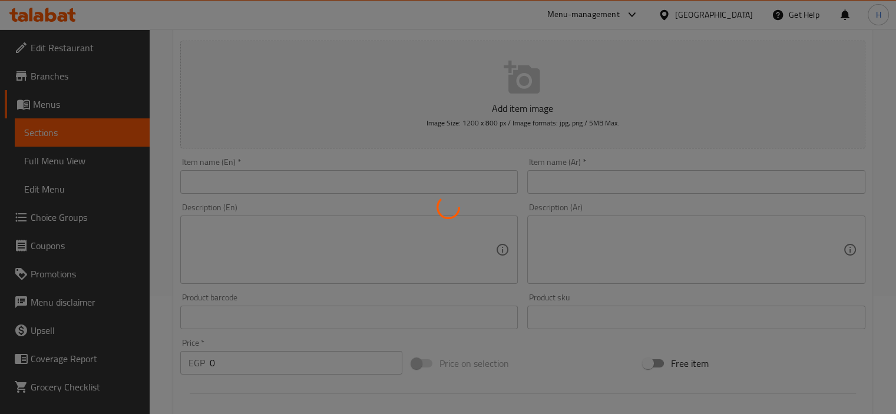
scroll to position [119, 0]
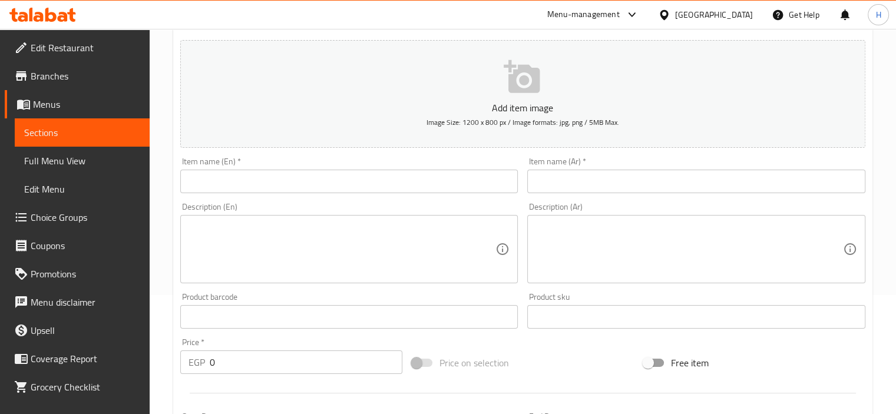
click at [592, 181] on input "text" at bounding box center [696, 182] width 338 height 24
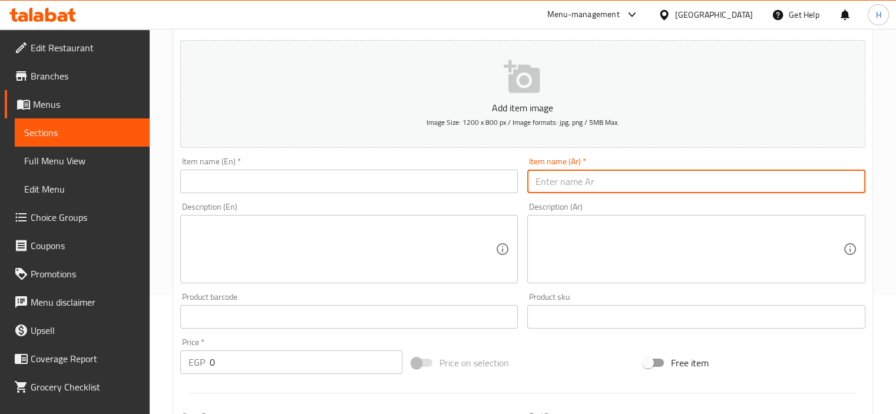
paste input "صاروخ خضار"
type input "صاروخ خضار"
click at [339, 179] on input "text" at bounding box center [349, 182] width 338 height 24
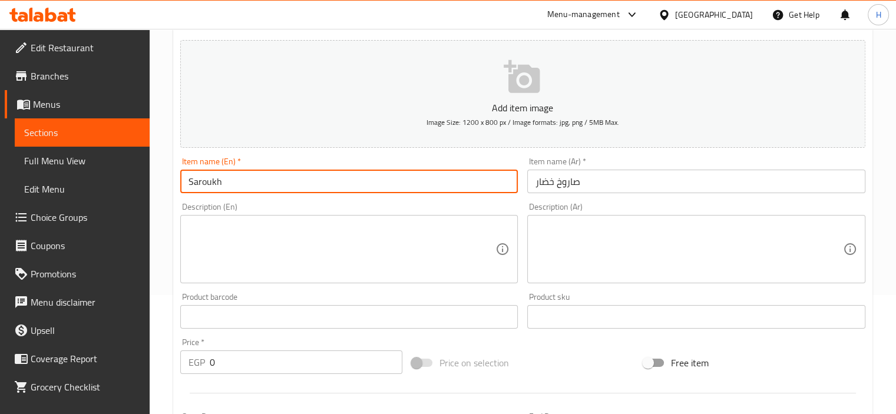
click at [540, 180] on input "صاروخ خضار" at bounding box center [696, 182] width 338 height 24
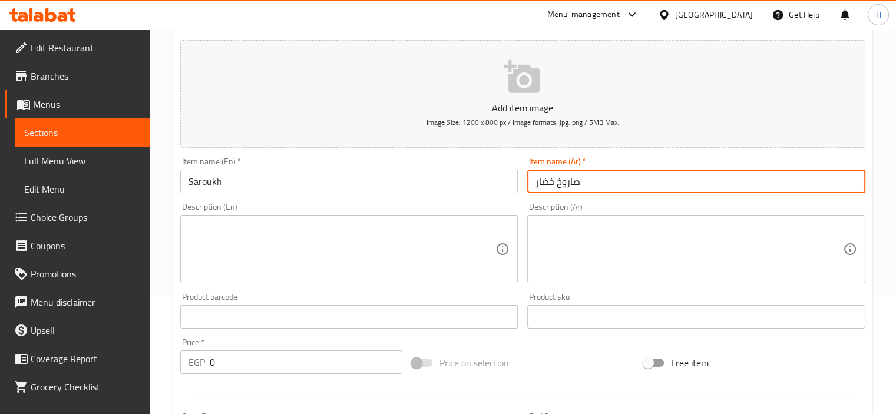
click at [540, 180] on input "صاروخ خضار" at bounding box center [696, 182] width 338 height 24
click at [368, 177] on input "Saroukh" at bounding box center [349, 182] width 338 height 24
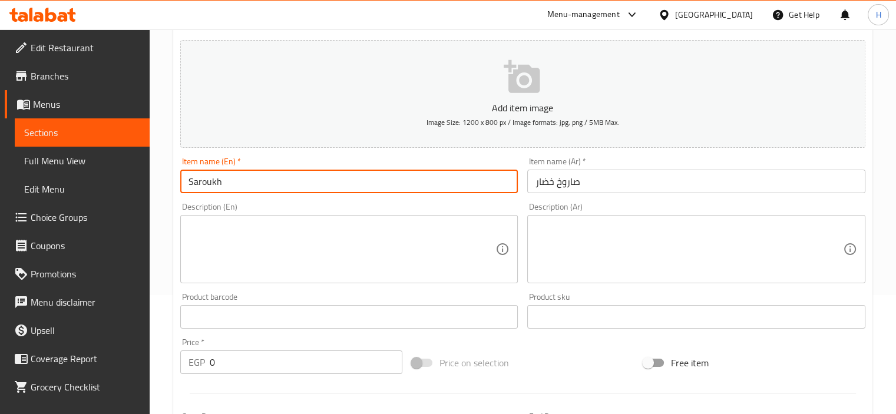
paste input "vegetable"
type input "Saroukh vegetable"
click at [486, 197] on div "Item name (En)   * Saroukh vegetable Item name (En) *" at bounding box center [350, 175] width 348 height 45
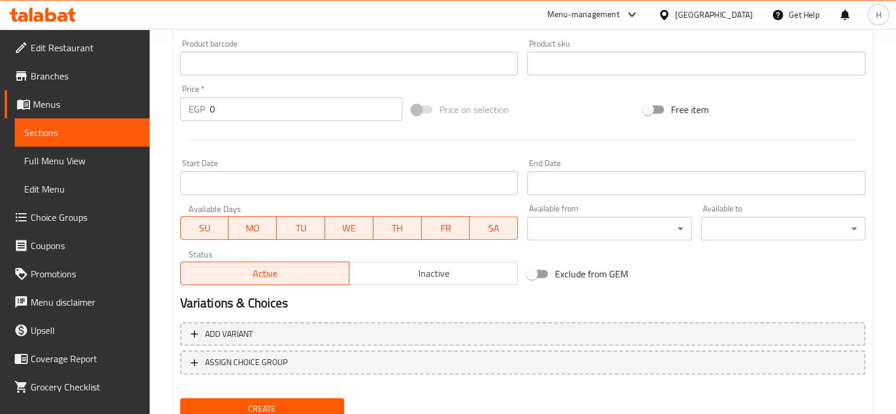
scroll to position [369, 0]
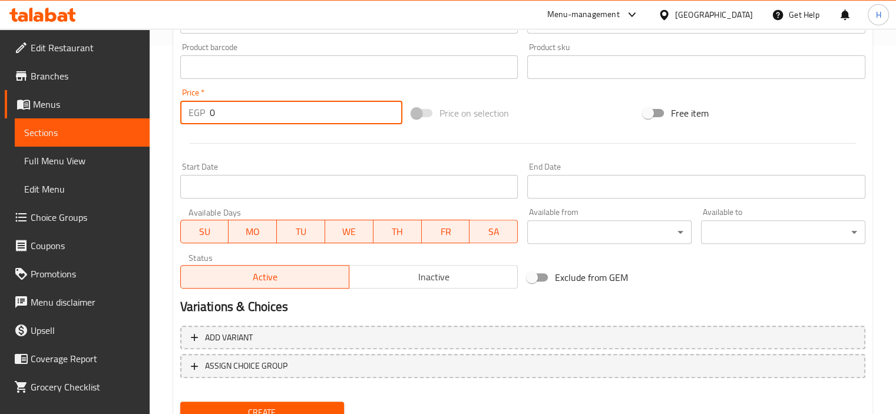
click at [261, 117] on input "0" at bounding box center [306, 113] width 193 height 24
paste input "237.5"
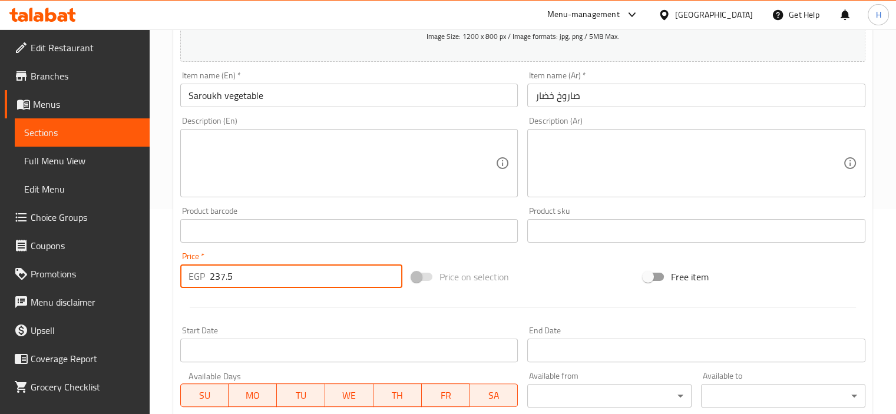
scroll to position [418, 0]
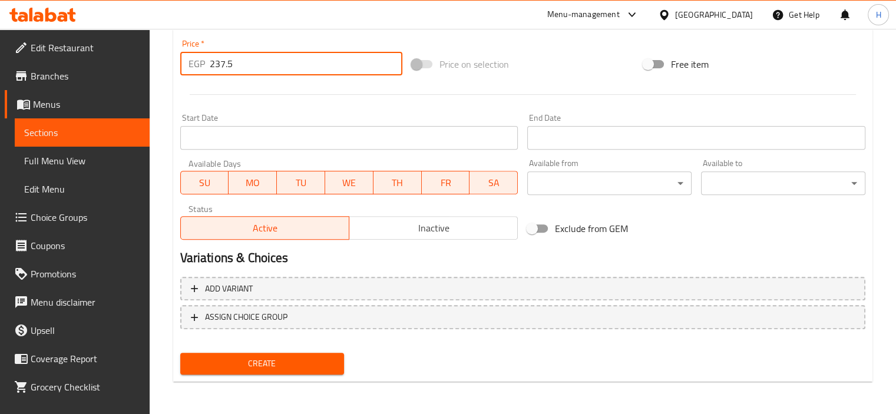
type input "237.5"
click at [230, 362] on span "Create" at bounding box center [263, 364] width 146 height 15
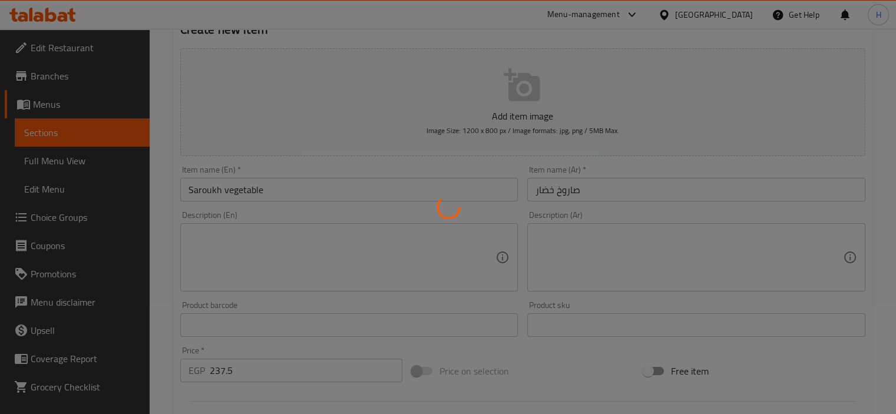
scroll to position [0, 0]
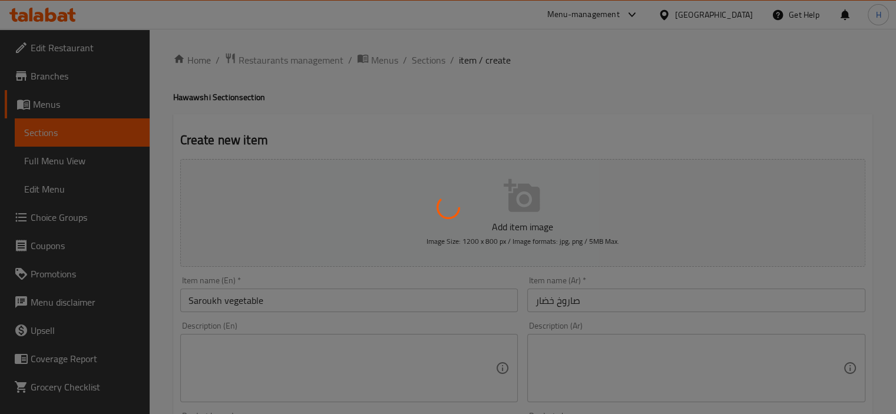
type input "0"
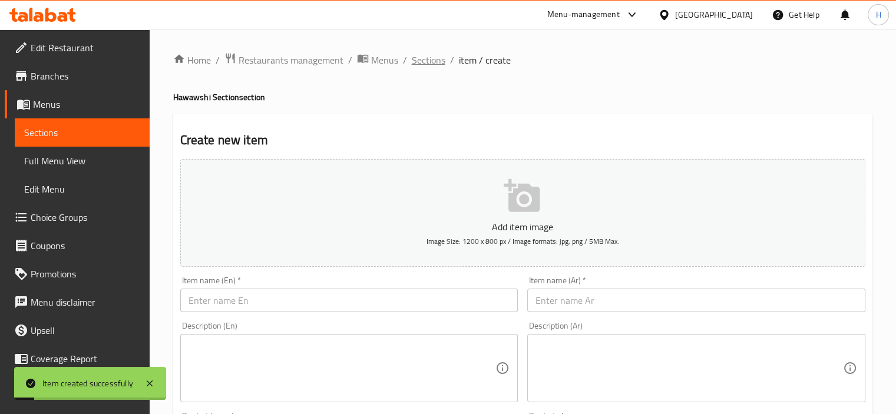
click at [432, 57] on span "Sections" at bounding box center [429, 60] width 34 height 14
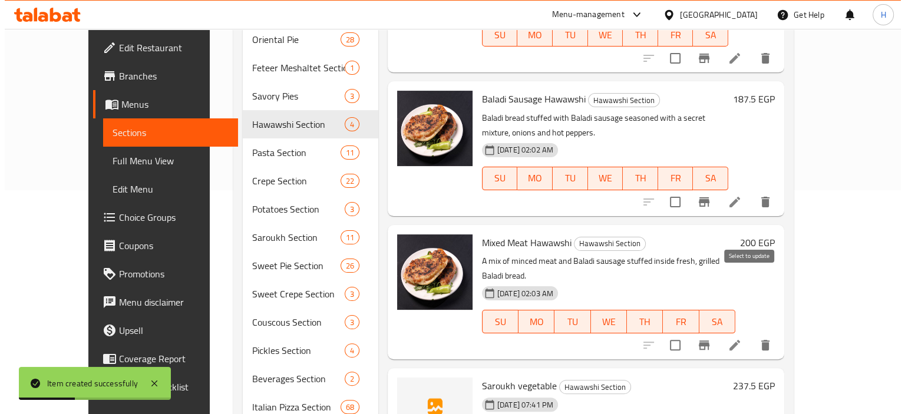
scroll to position [250, 0]
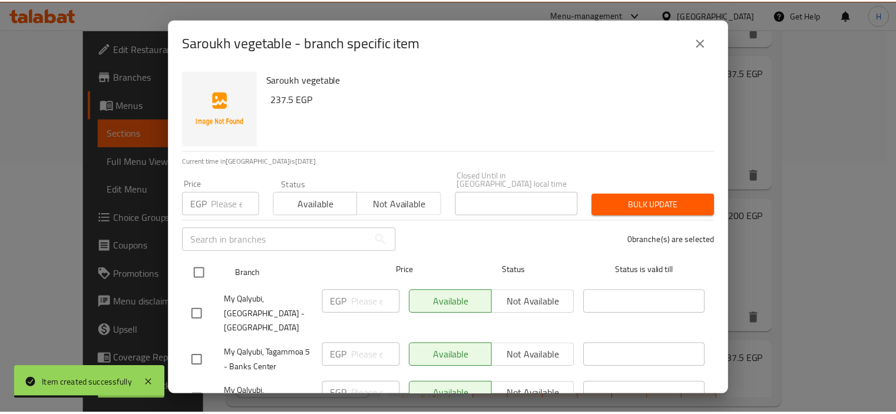
scroll to position [32, 0]
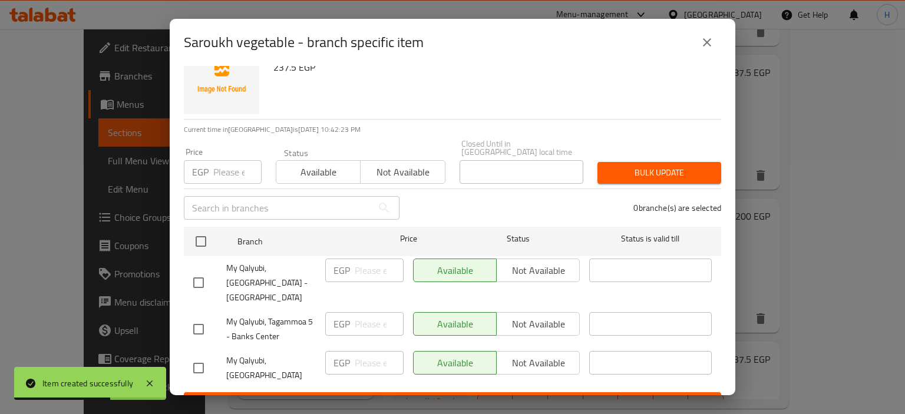
click at [511, 259] on div "Available Not available" at bounding box center [496, 271] width 167 height 24
click at [451, 259] on div "Available Not available" at bounding box center [496, 271] width 167 height 24
click at [202, 270] on input "checkbox" at bounding box center [198, 282] width 25 height 25
checkbox input "true"
click at [197, 317] on input "checkbox" at bounding box center [198, 329] width 25 height 25
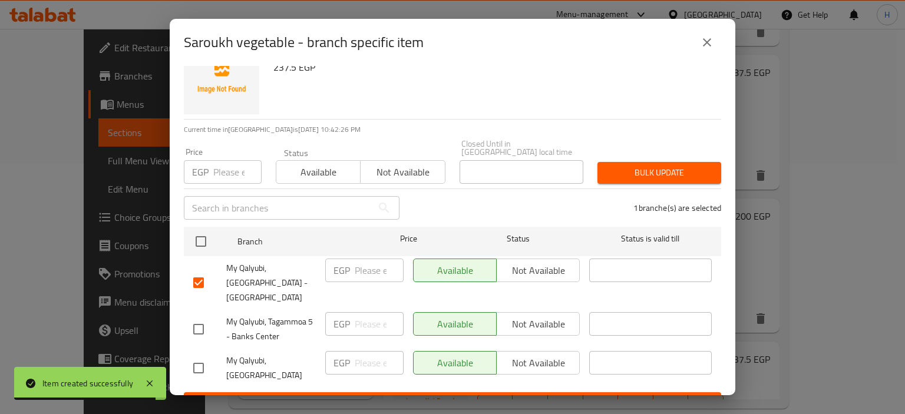
checkbox input "true"
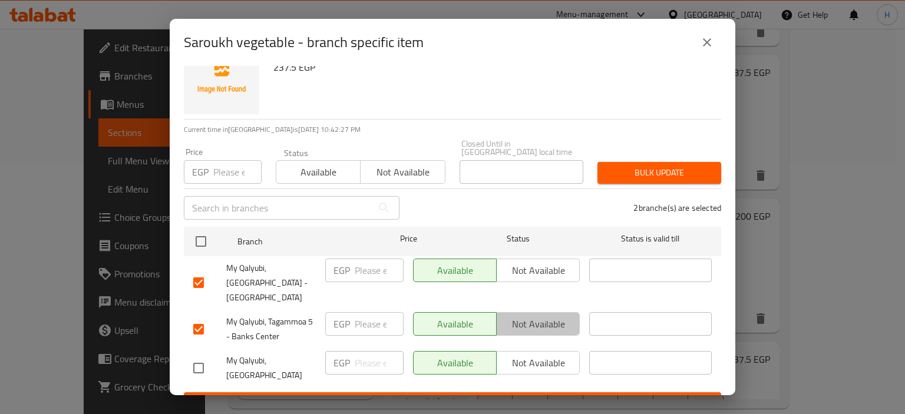
click at [513, 316] on span "Not available" at bounding box center [538, 324] width 74 height 17
drag, startPoint x: 513, startPoint y: 258, endPoint x: 513, endPoint y: 265, distance: 7.1
click at [513, 262] on span "Not available" at bounding box center [538, 270] width 74 height 17
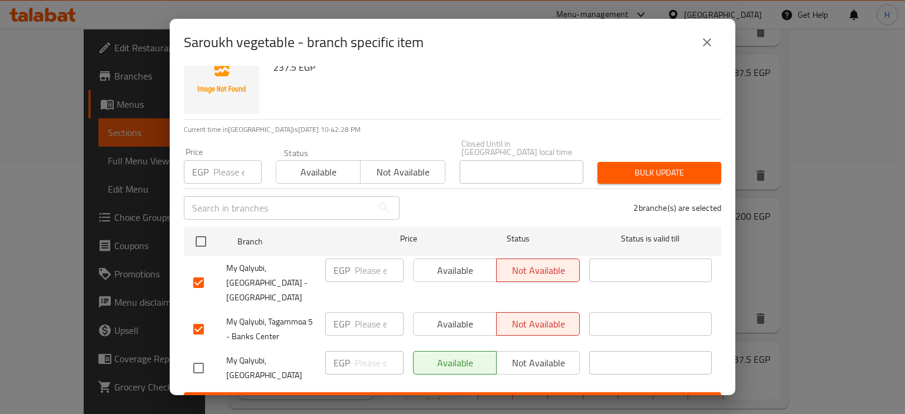
click at [541, 396] on span "Save" at bounding box center [452, 403] width 519 height 15
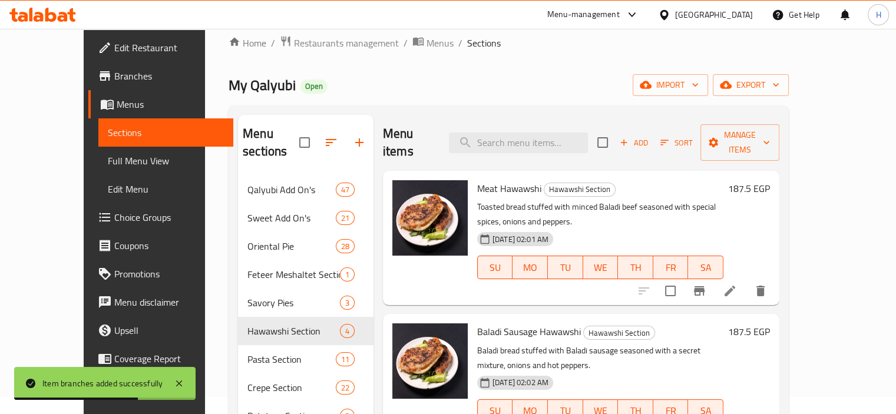
scroll to position [0, 0]
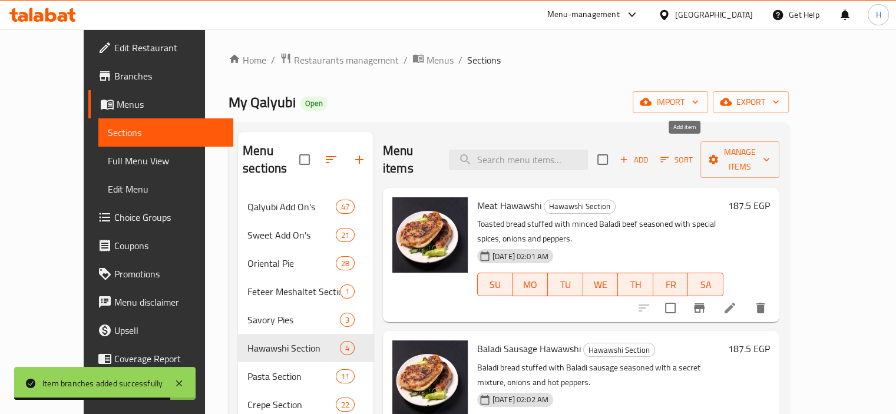
click at [650, 153] on span "Add" at bounding box center [634, 160] width 32 height 14
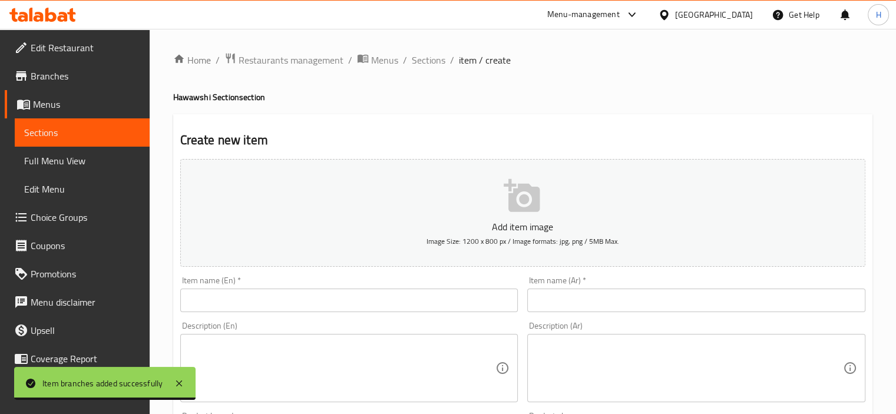
click at [558, 294] on input "text" at bounding box center [696, 301] width 338 height 24
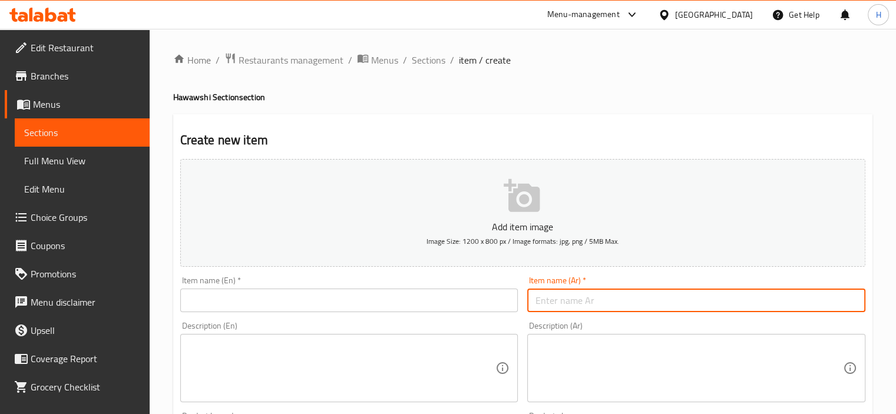
paste input "صاروخ جبن مشكل"
type input "صاروخ جبن مشكل"
click at [370, 303] on input "text" at bounding box center [349, 301] width 338 height 24
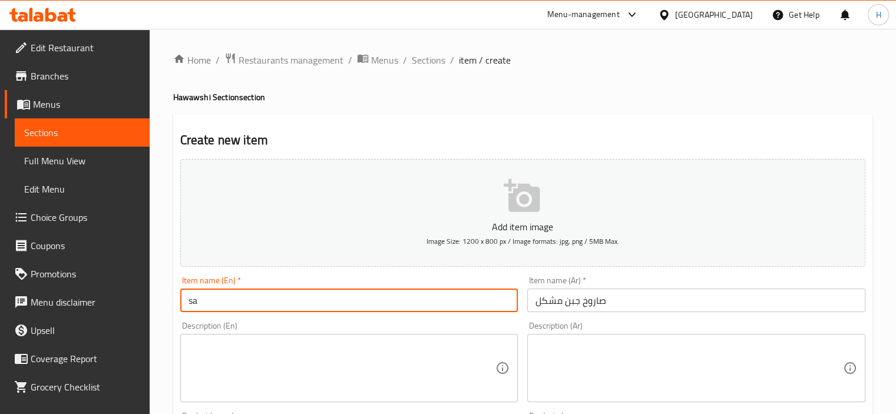
type input "s"
type input "a"
click at [246, 288] on div "Item name (En)   * Saroukh vegetable Item name (En) *" at bounding box center [349, 294] width 338 height 36
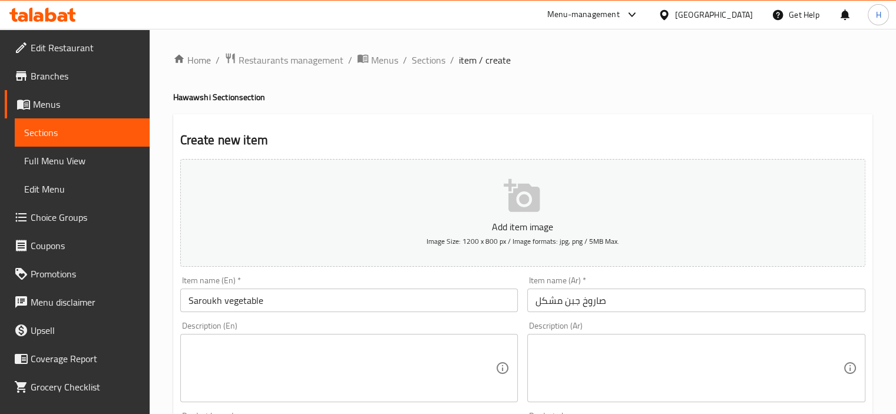
click at [246, 301] on input "Saroukh vegetable" at bounding box center [349, 301] width 338 height 24
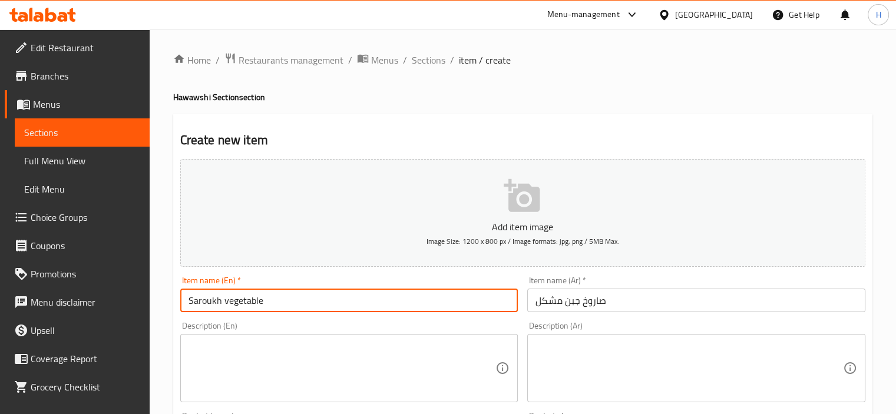
click at [246, 301] on input "Saroukh vegetable" at bounding box center [349, 301] width 338 height 24
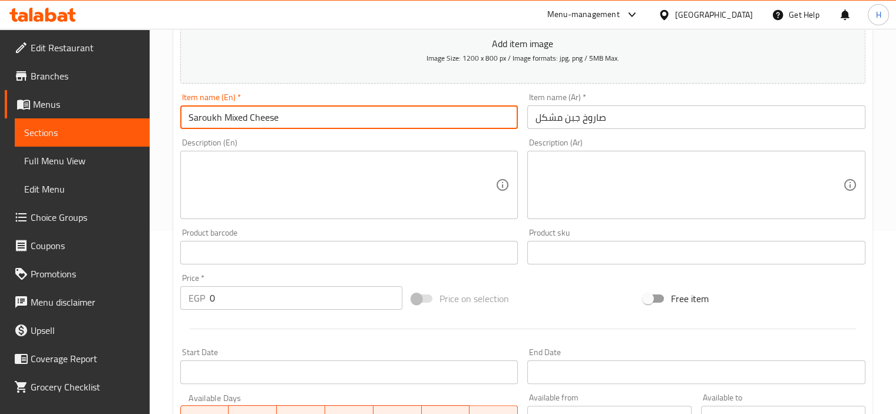
scroll to position [184, 0]
type input "Saroukh Mixed Cheese"
click at [252, 296] on input "0" at bounding box center [306, 298] width 193 height 24
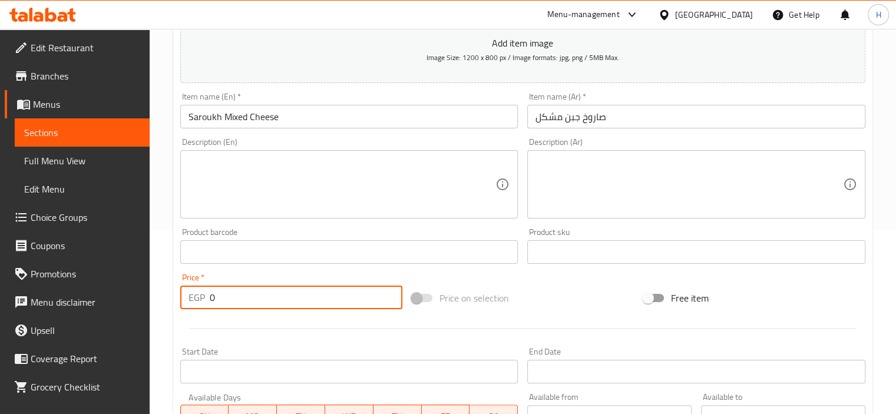
paste input "25"
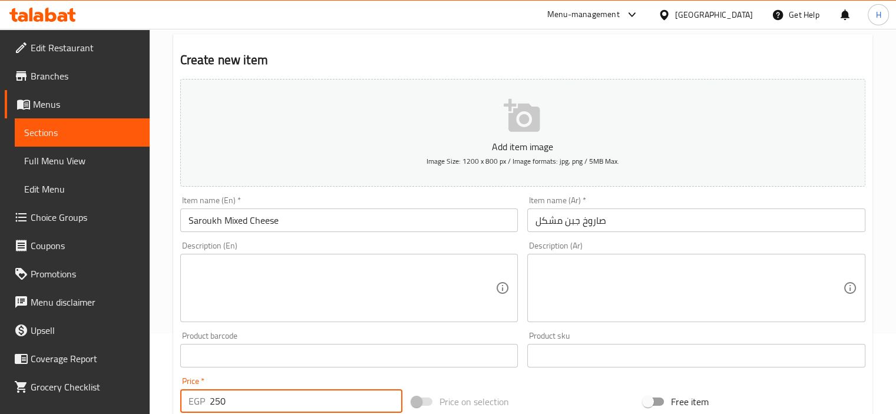
scroll to position [80, 0]
type input "250"
click at [327, 220] on input "Saroukh Mixed Cheese" at bounding box center [349, 221] width 338 height 24
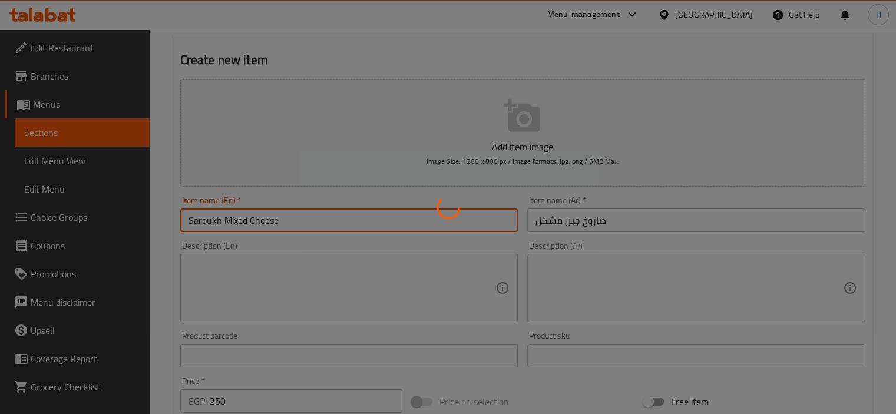
scroll to position [0, 0]
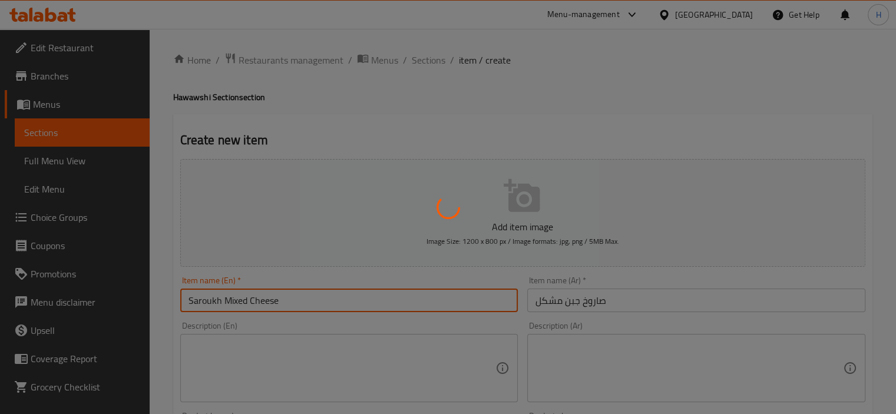
type input "0"
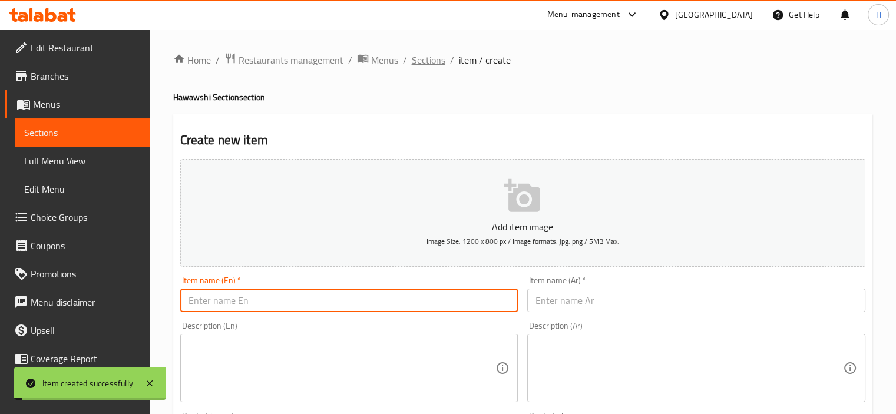
click at [428, 65] on span "Sections" at bounding box center [429, 60] width 34 height 14
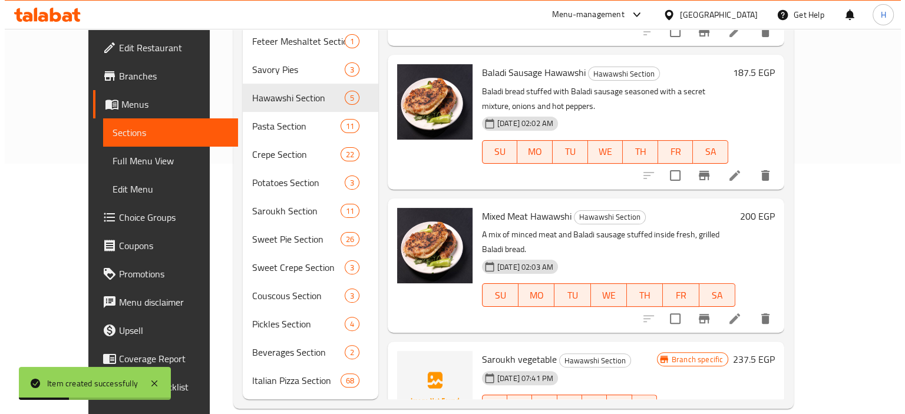
scroll to position [137, 0]
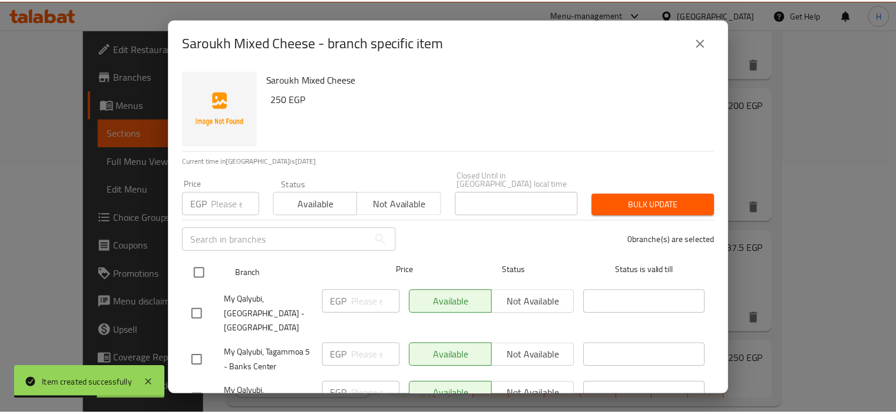
scroll to position [32, 0]
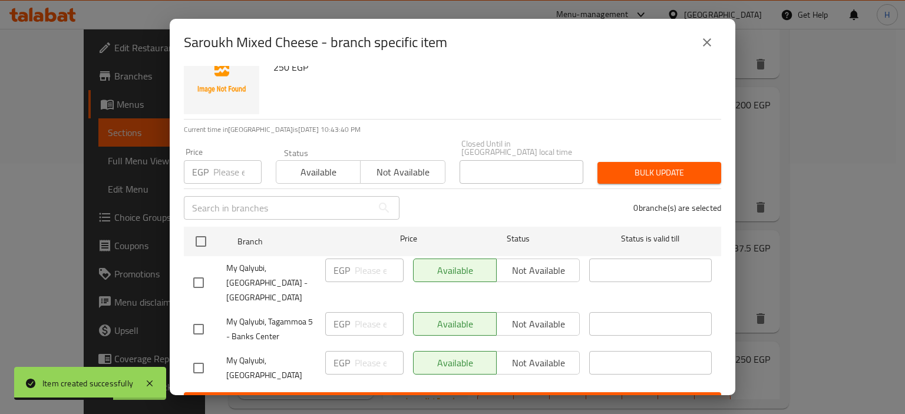
click at [200, 270] on input "checkbox" at bounding box center [198, 282] width 25 height 25
checkbox input "true"
click at [193, 317] on input "checkbox" at bounding box center [198, 329] width 25 height 25
checkbox input "true"
click at [551, 268] on span "Not available" at bounding box center [538, 270] width 74 height 17
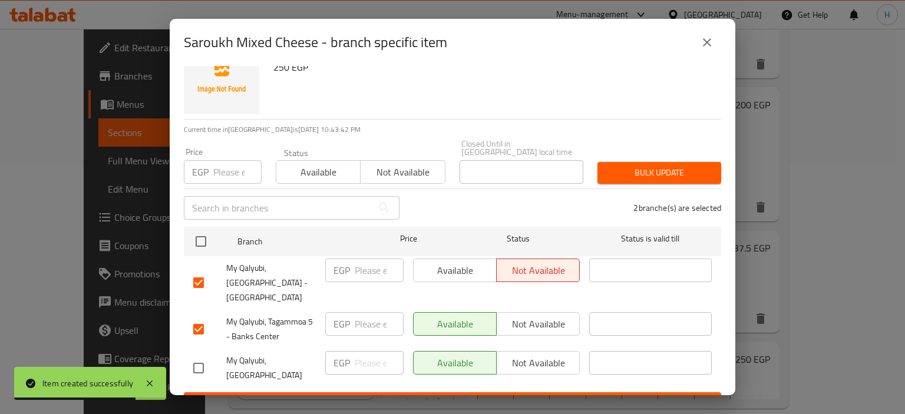
click at [519, 316] on span "Not available" at bounding box center [538, 324] width 74 height 17
click at [436, 396] on span "Save" at bounding box center [452, 403] width 519 height 15
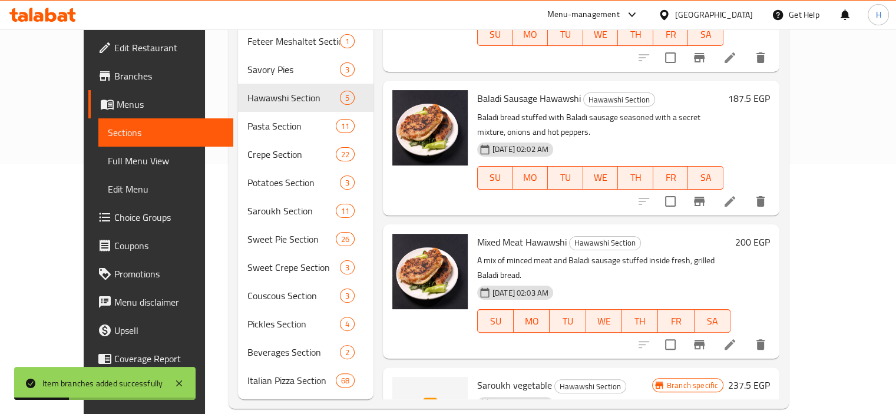
scroll to position [0, 0]
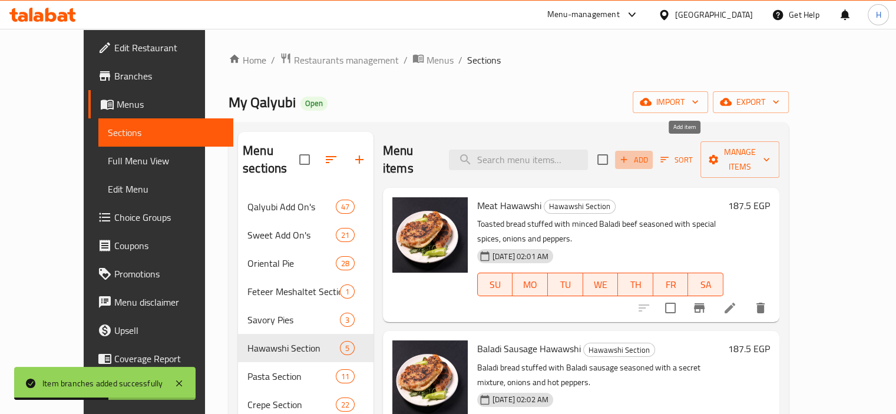
click at [650, 154] on span "Add" at bounding box center [634, 160] width 32 height 14
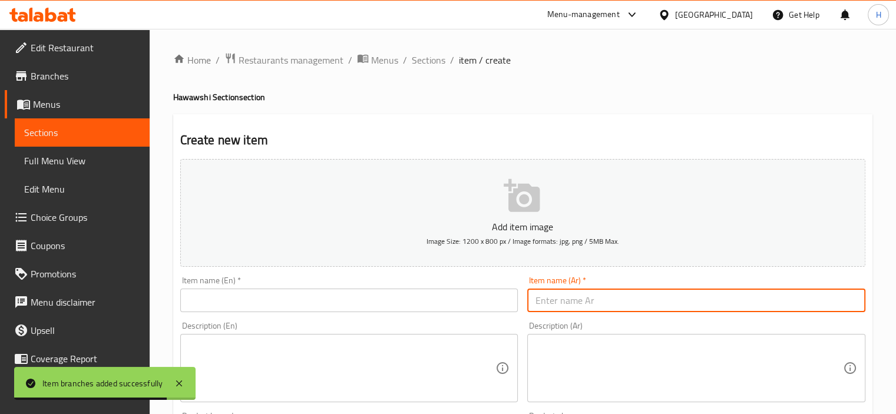
click at [577, 308] on input "text" at bounding box center [696, 301] width 338 height 24
paste input "صاروخ سجق بلدي"
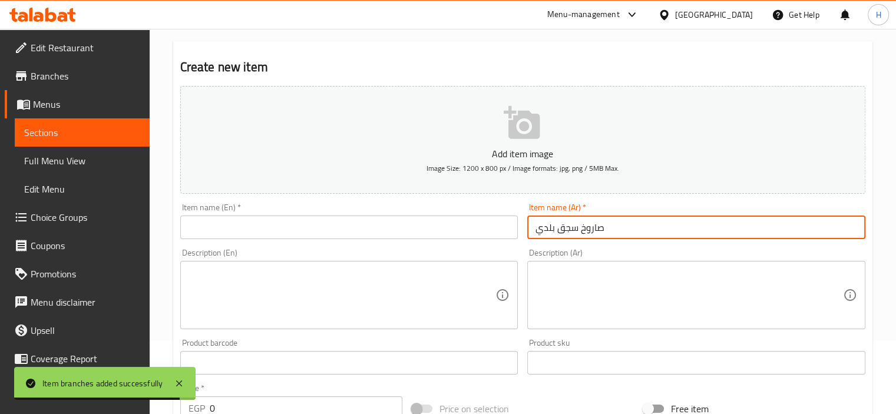
scroll to position [80, 0]
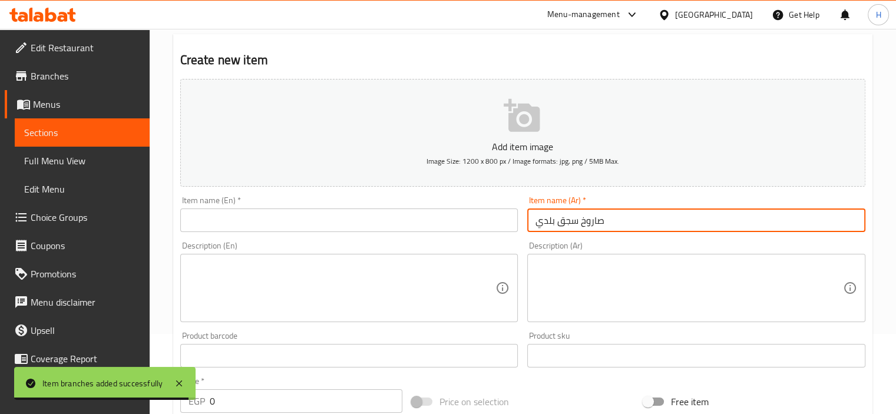
type input "صاروخ سجق بلدي"
click at [383, 225] on input "text" at bounding box center [349, 221] width 338 height 24
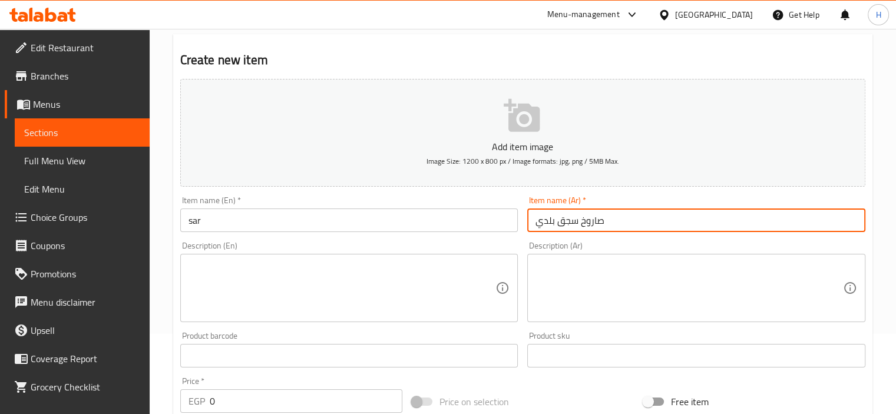
drag, startPoint x: 577, startPoint y: 220, endPoint x: 537, endPoint y: 219, distance: 40.7
click at [537, 219] on input "صاروخ سجق بلدي" at bounding box center [696, 221] width 338 height 24
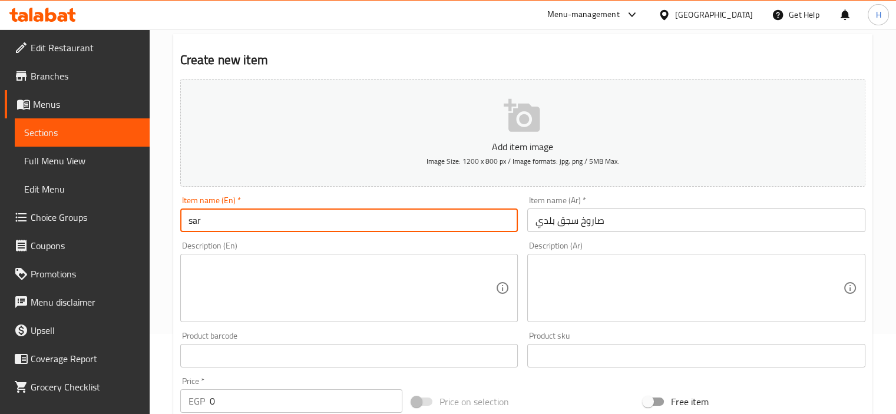
click at [242, 224] on input "sar" at bounding box center [349, 221] width 338 height 24
paste input "local sausage"
click at [200, 222] on input "sar baladi sausage" at bounding box center [349, 221] width 338 height 24
click at [194, 220] on input "sarou baladi sausage" at bounding box center [349, 221] width 338 height 24
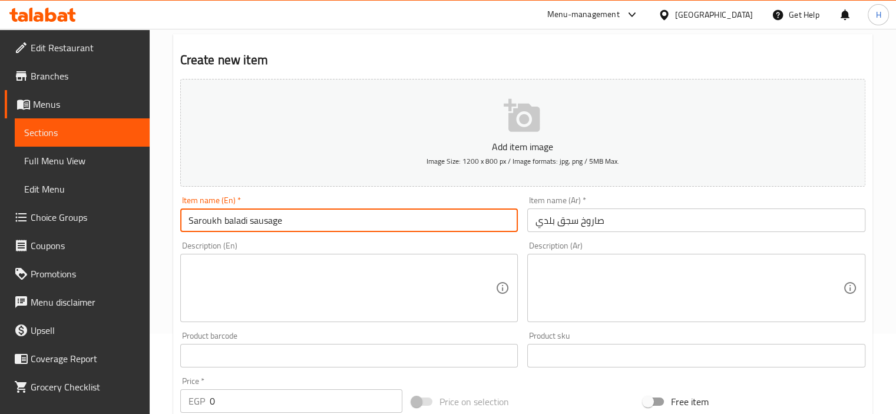
type input "Saroukh baladi sausage"
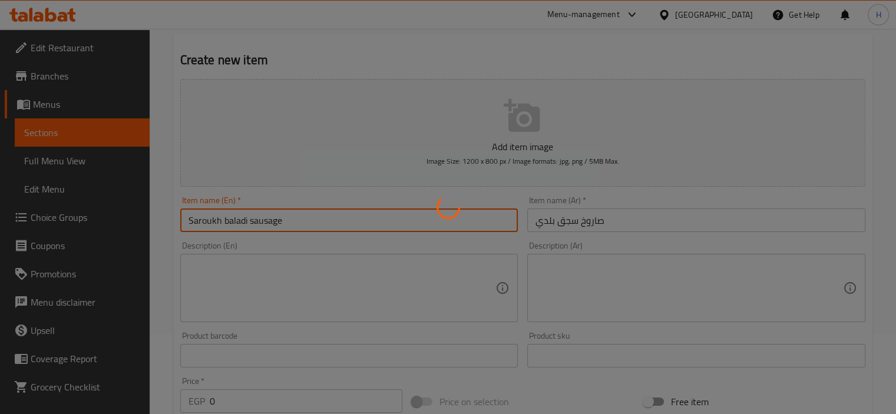
scroll to position [418, 0]
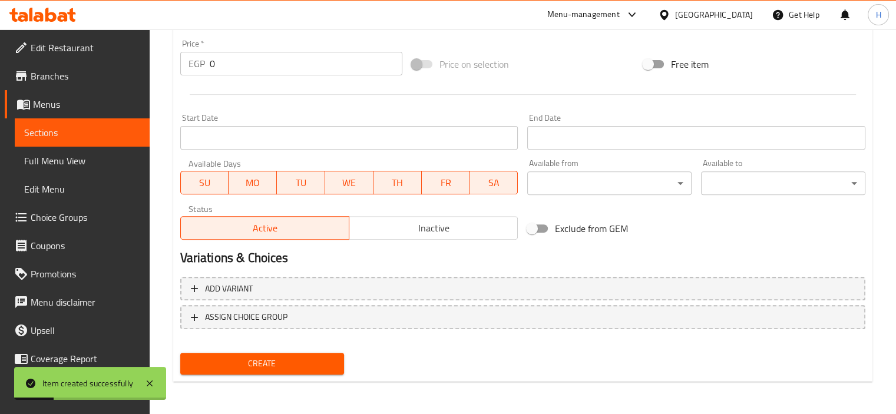
click at [257, 67] on input "0" at bounding box center [306, 64] width 193 height 24
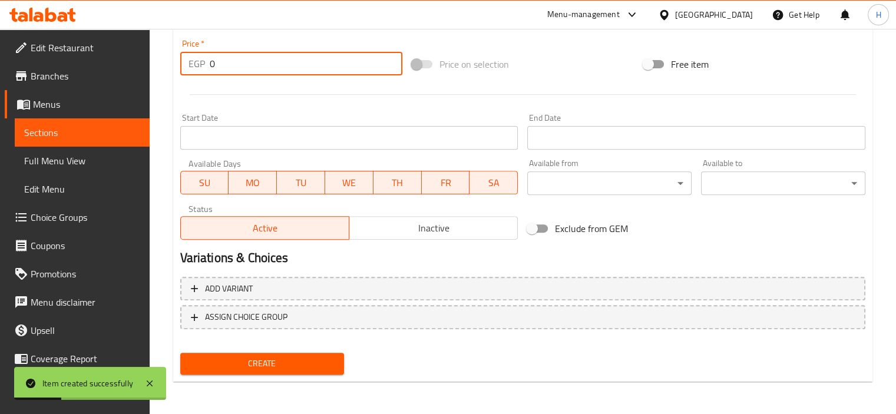
paste input "25"
type input "250"
click at [180, 353] on button "Create" at bounding box center [262, 364] width 164 height 22
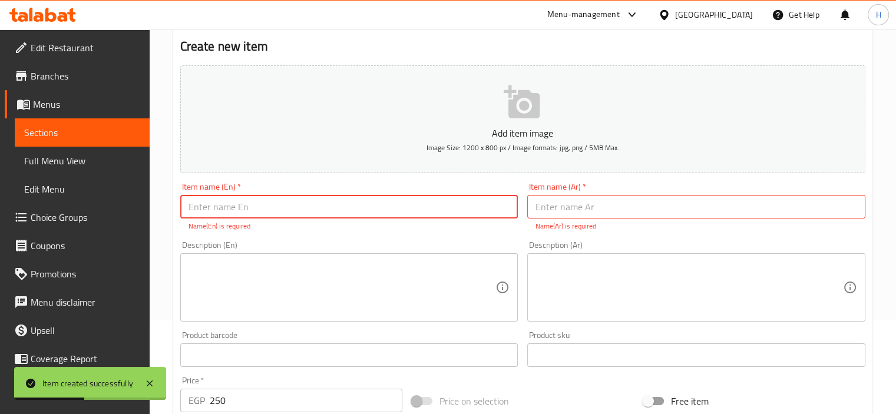
scroll to position [0, 0]
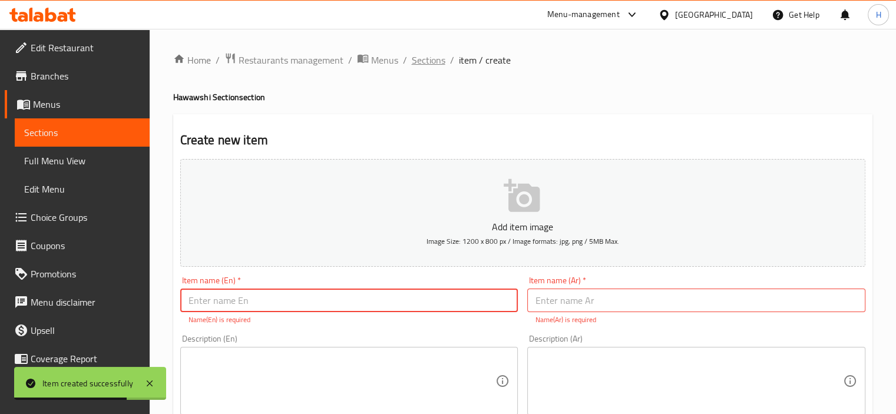
click at [425, 60] on span "Sections" at bounding box center [429, 60] width 34 height 14
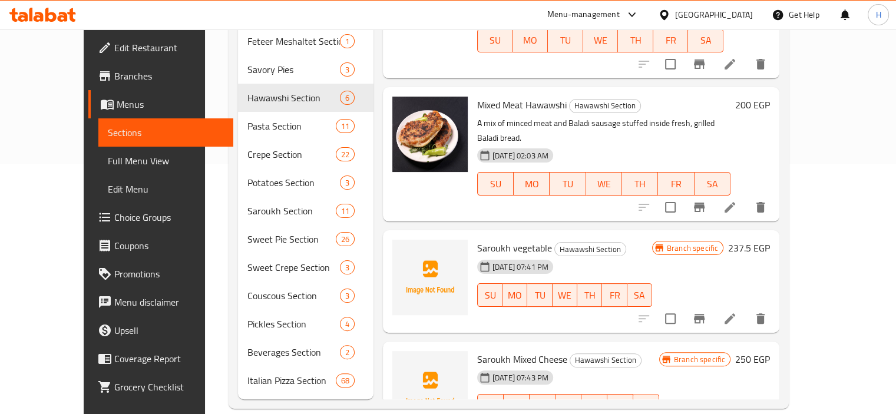
scroll to position [249, 0]
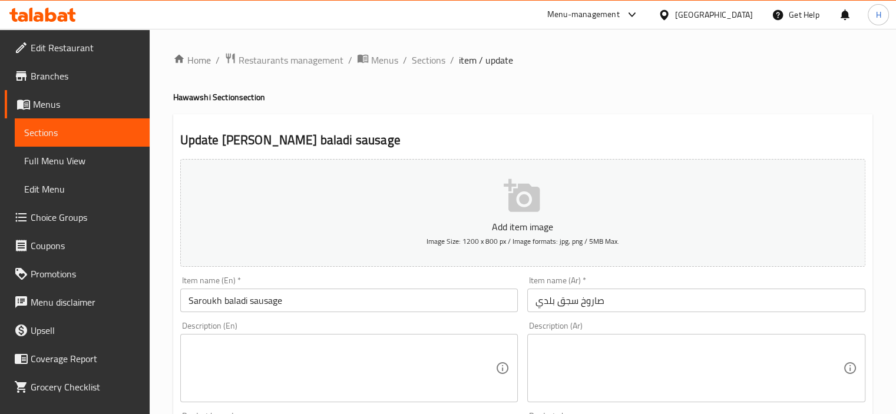
scroll to position [418, 0]
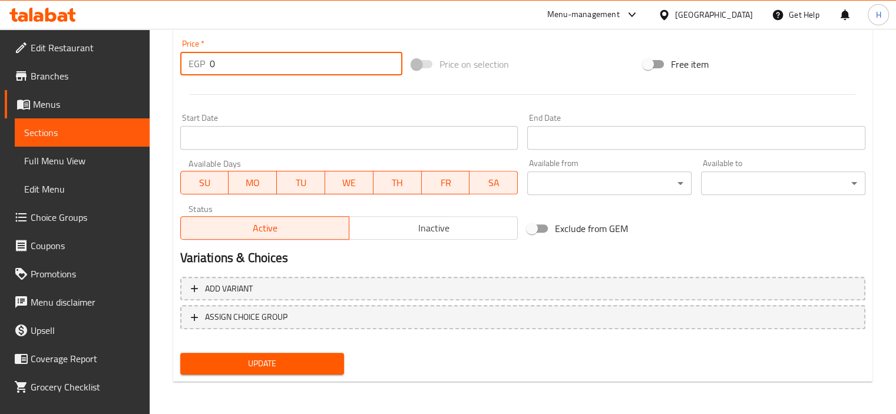
click at [255, 71] on input "0" at bounding box center [306, 64] width 193 height 24
paste input "25"
type input "250"
click at [180, 353] on button "Update" at bounding box center [262, 364] width 164 height 22
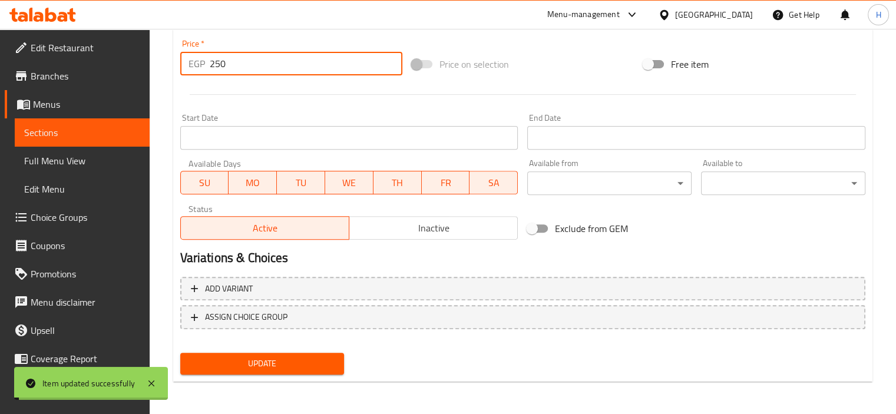
scroll to position [0, 0]
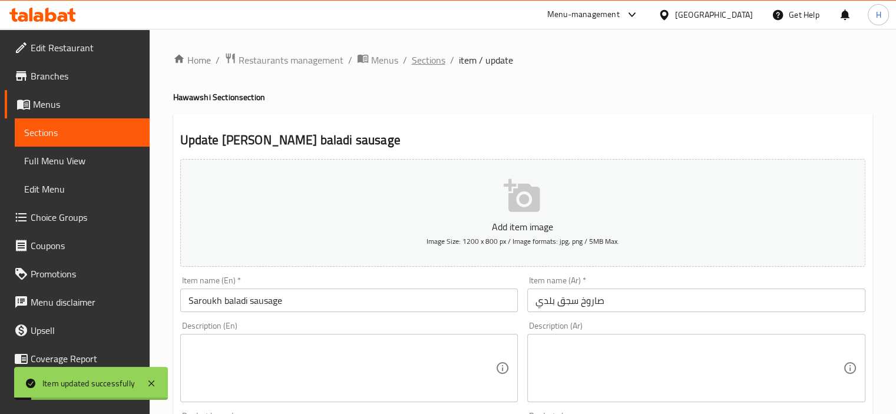
click at [434, 63] on span "Sections" at bounding box center [429, 60] width 34 height 14
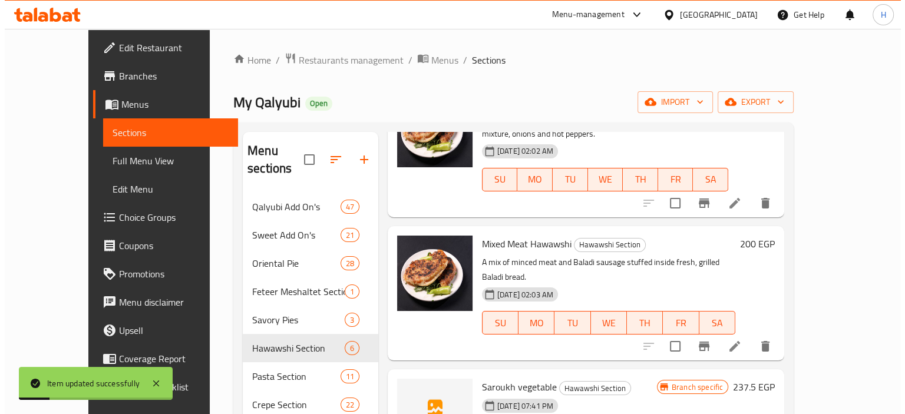
scroll to position [250, 0]
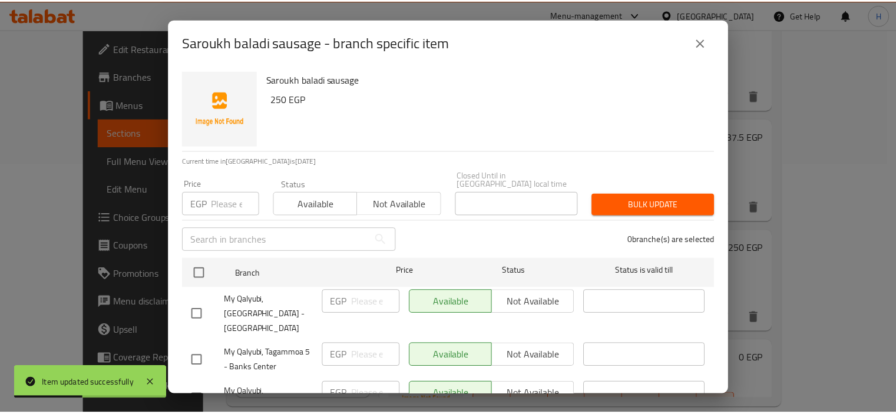
scroll to position [32, 0]
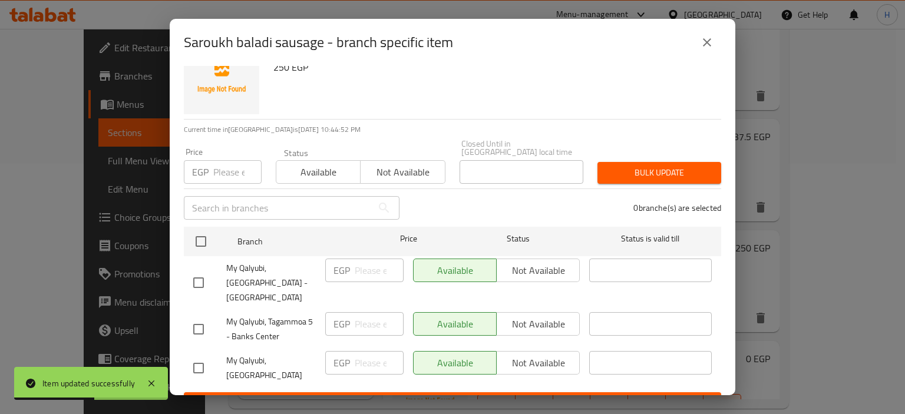
click at [207, 270] on input "checkbox" at bounding box center [198, 282] width 25 height 25
checkbox input "true"
click at [199, 317] on input "checkbox" at bounding box center [198, 329] width 25 height 25
checkbox input "true"
click at [555, 267] on span "Not available" at bounding box center [538, 270] width 74 height 17
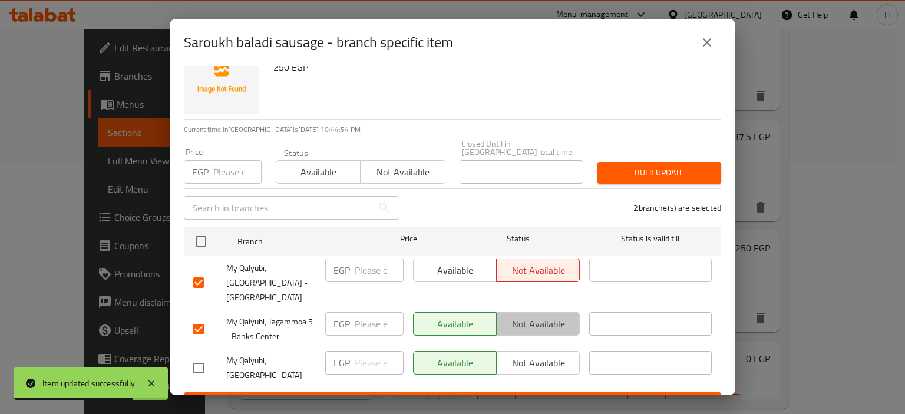
click at [531, 316] on span "Not available" at bounding box center [538, 324] width 74 height 17
click at [486, 396] on span "Save" at bounding box center [452, 403] width 519 height 15
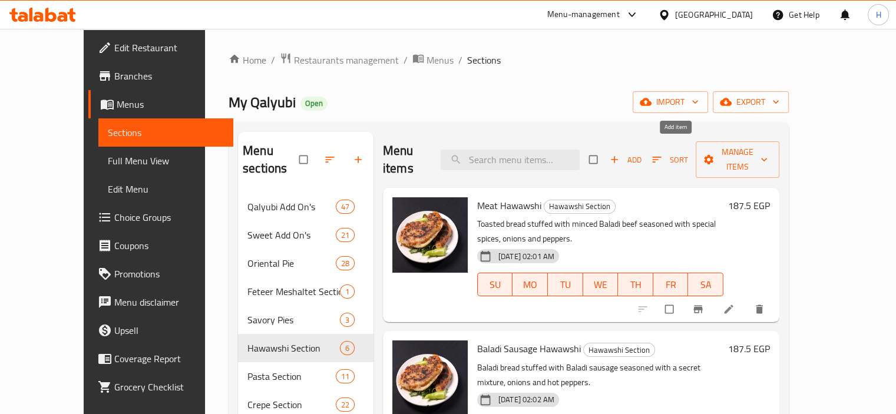
click at [642, 153] on span "Add" at bounding box center [626, 160] width 32 height 14
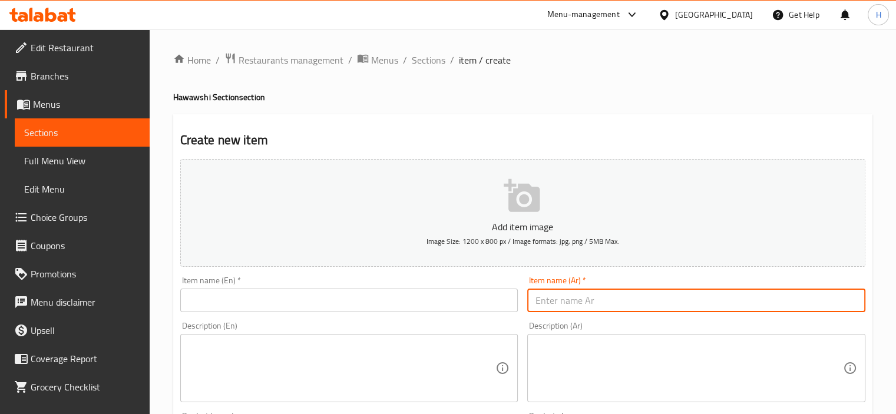
click at [549, 306] on input "text" at bounding box center [696, 301] width 338 height 24
paste input "صاروخ فراخ"
type input "صاروخ فراخ"
click at [387, 296] on input "text" at bounding box center [349, 301] width 338 height 24
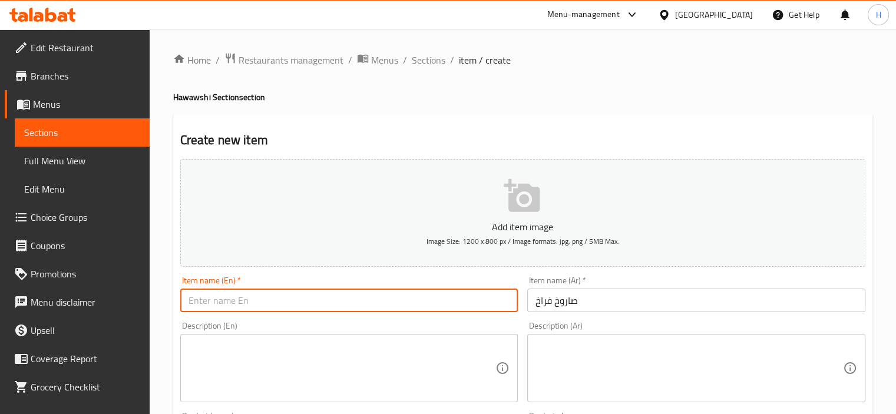
type input "C"
drag, startPoint x: 226, startPoint y: 301, endPoint x: 424, endPoint y: 298, distance: 198.0
click at [424, 298] on input "Saroukh baladi sausage" at bounding box center [349, 301] width 338 height 24
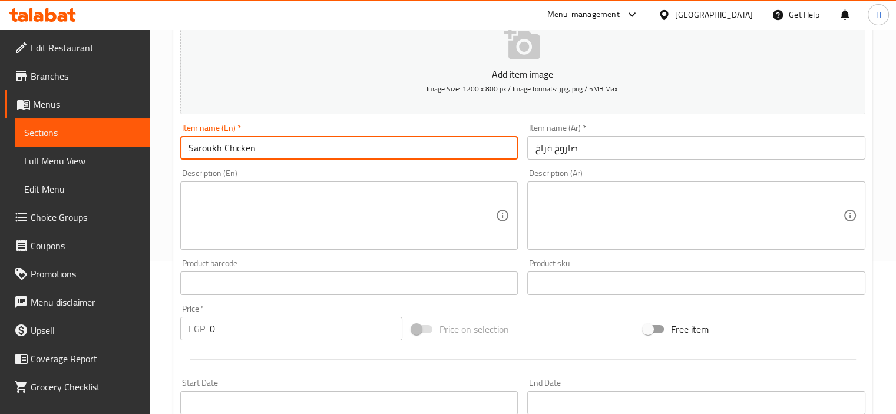
scroll to position [153, 0]
type input "Saroukh Chicken"
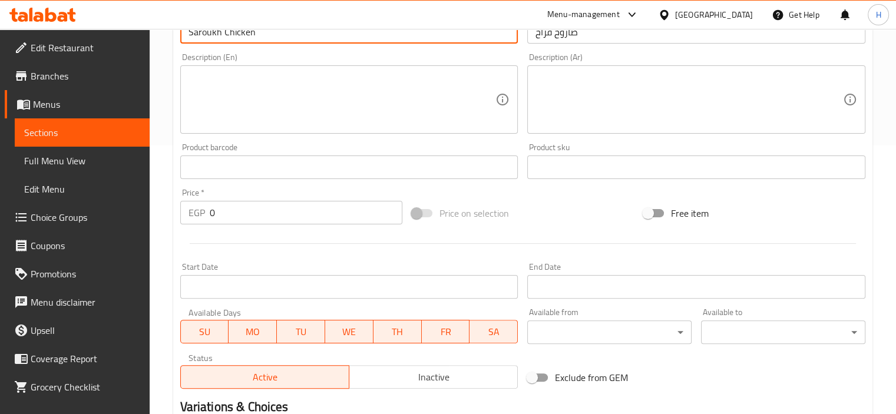
scroll to position [270, 0]
drag, startPoint x: 257, startPoint y: 190, endPoint x: 264, endPoint y: 222, distance: 32.6
click at [257, 192] on div "Price   * EGP 0 Price *" at bounding box center [291, 205] width 222 height 36
click at [264, 224] on div "Price   * EGP 0 Price *" at bounding box center [292, 205] width 232 height 45
click at [265, 216] on input "0" at bounding box center [306, 212] width 193 height 24
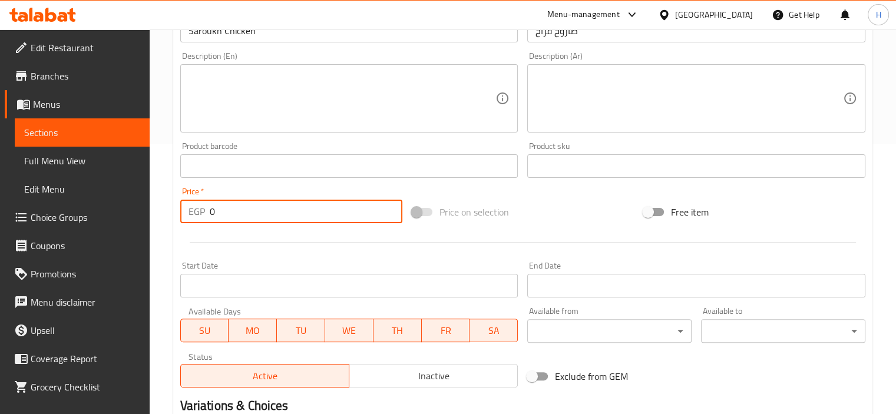
paste input "262.5"
type input "262.5"
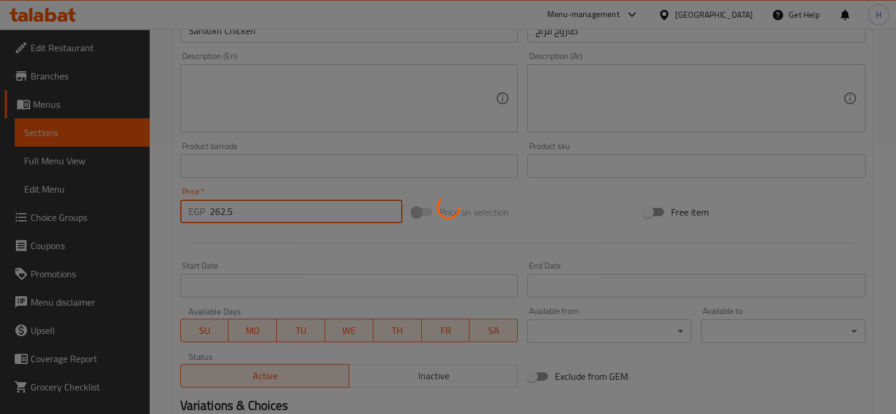
scroll to position [0, 0]
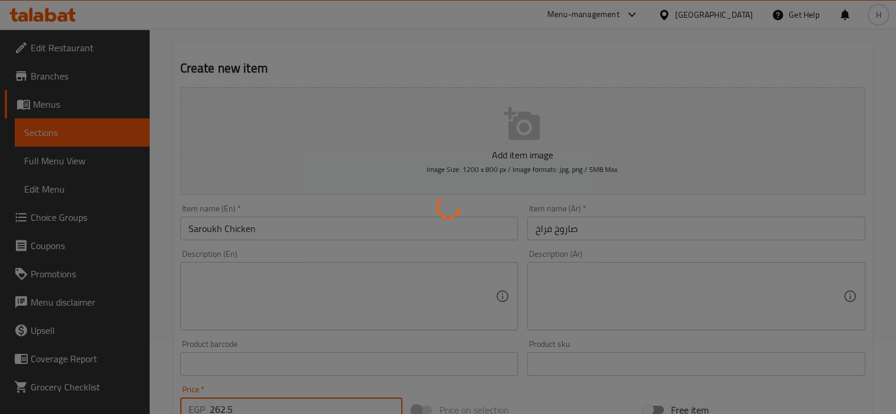
type input "0"
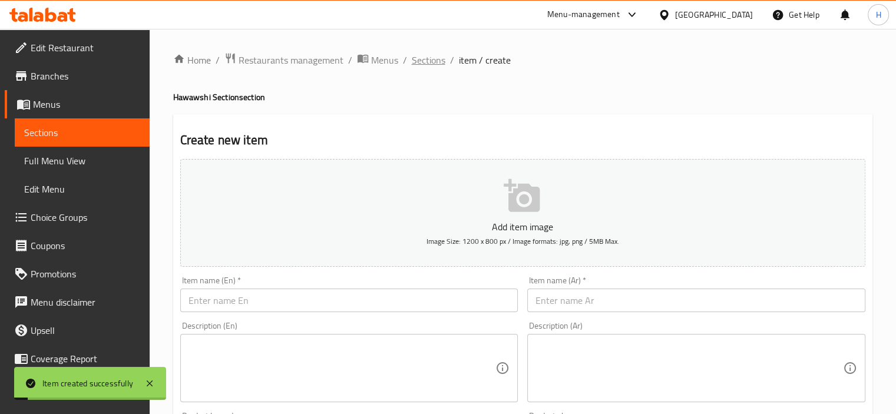
click at [422, 63] on span "Sections" at bounding box center [429, 60] width 34 height 14
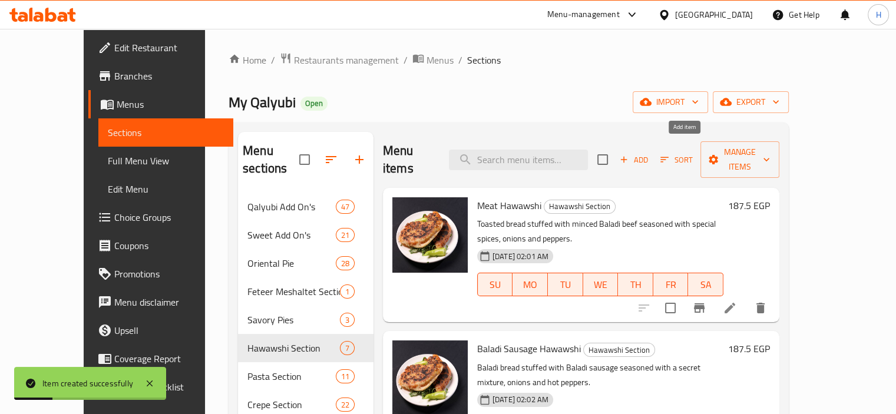
click at [650, 153] on span "Add" at bounding box center [634, 160] width 32 height 14
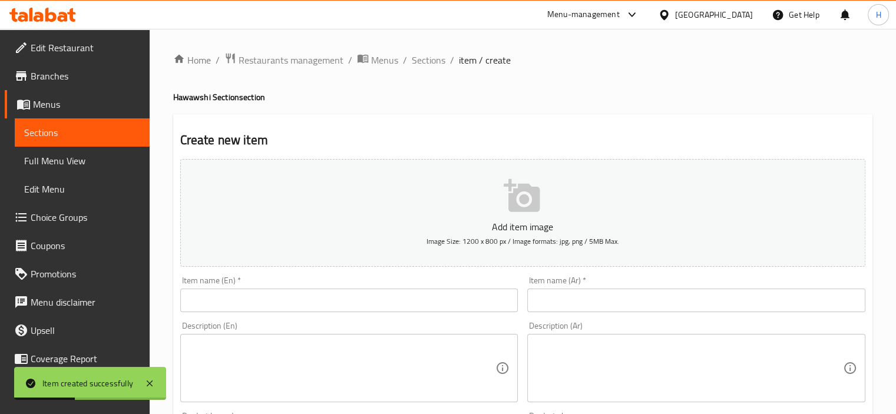
scroll to position [97, 0]
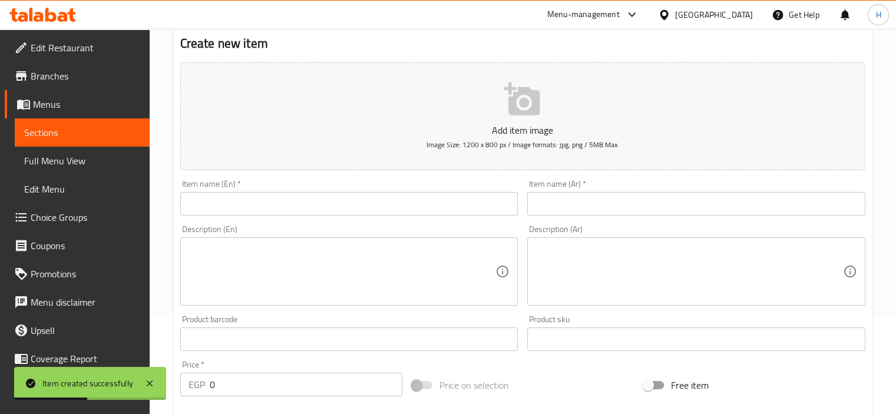
click at [577, 211] on input "text" at bounding box center [696, 204] width 338 height 24
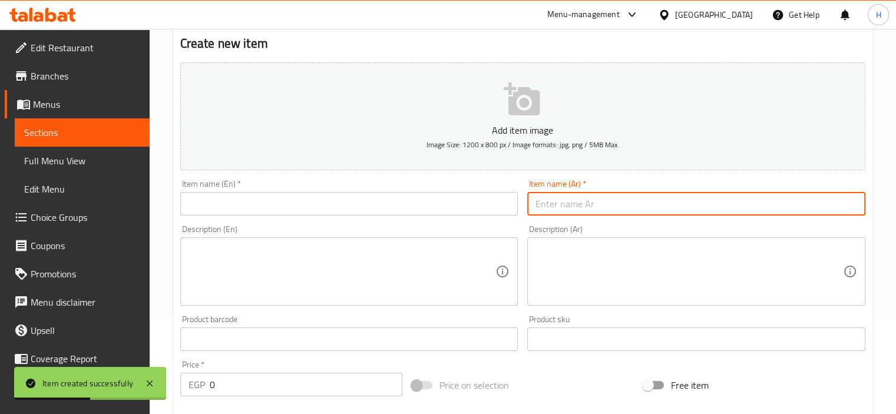
paste input "صاروخ بسطرمه"
click at [559, 207] on input "صاروخ بسطرمه" at bounding box center [696, 204] width 338 height 24
type input "صاروخ بسطرمه"
click at [339, 193] on input "text" at bounding box center [349, 204] width 338 height 24
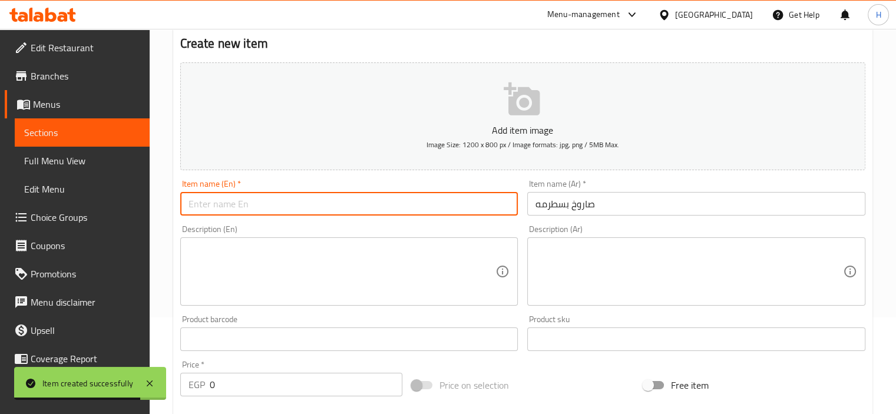
paste input "Pastrami"
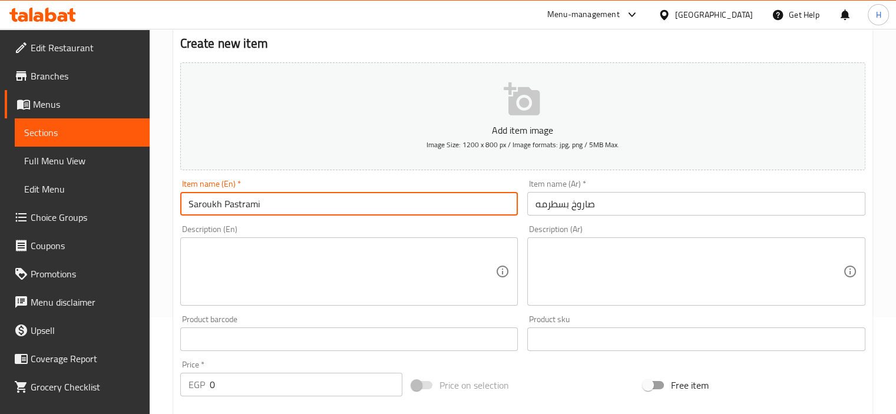
type input "Saroukh Pastrami"
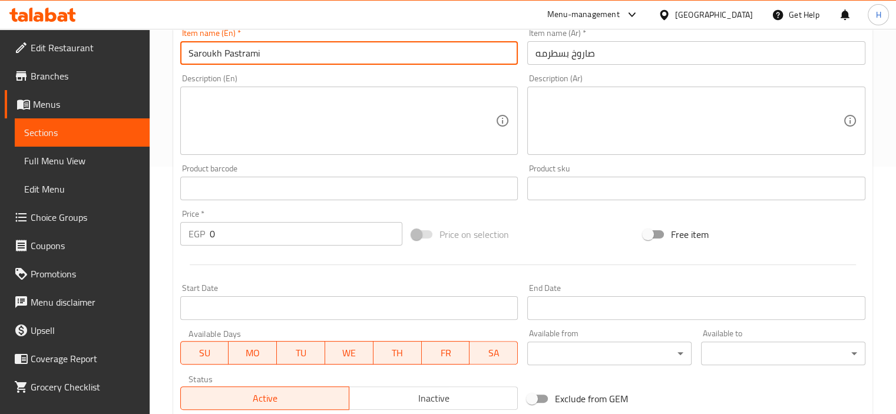
click at [286, 236] on div "Price   * EGP 0 Price *" at bounding box center [292, 227] width 232 height 45
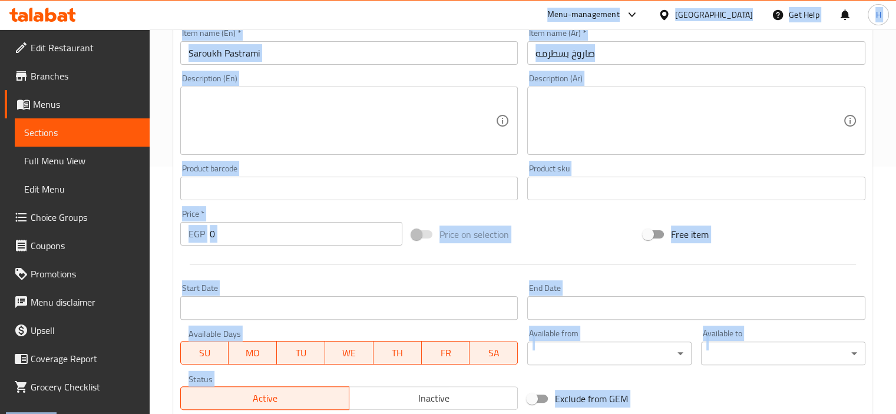
click at [285, 235] on input "0" at bounding box center [306, 234] width 193 height 24
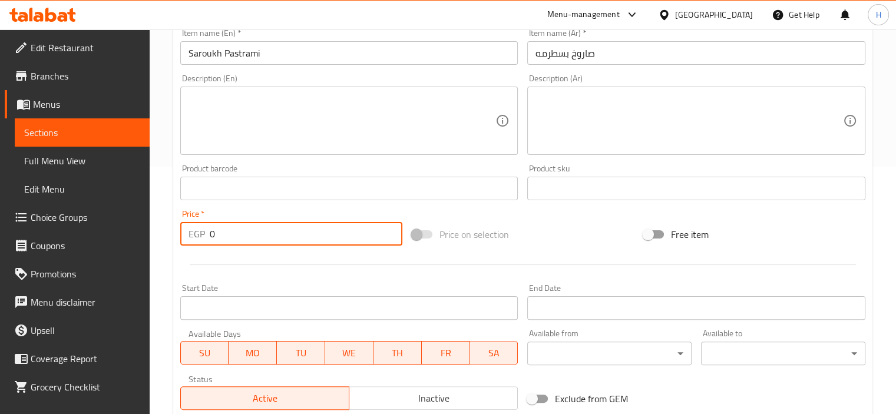
paste input "262.5"
type input "262.5"
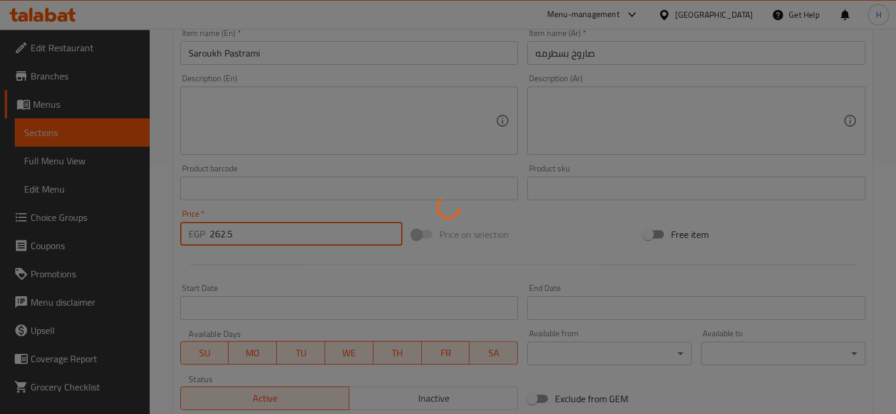
scroll to position [0, 0]
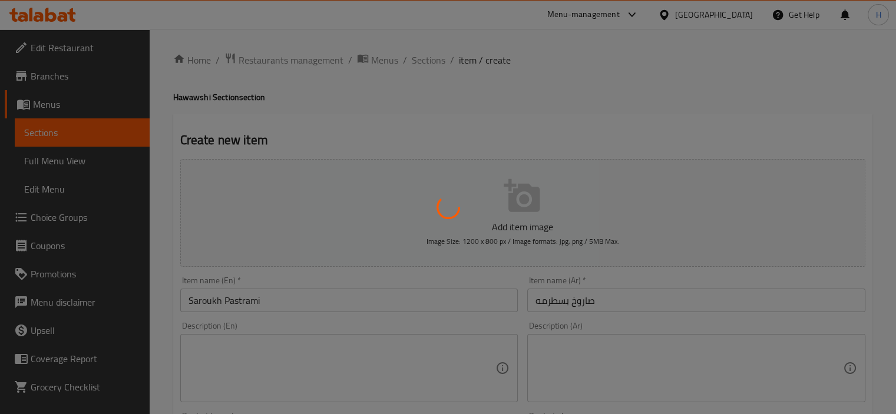
type input "0"
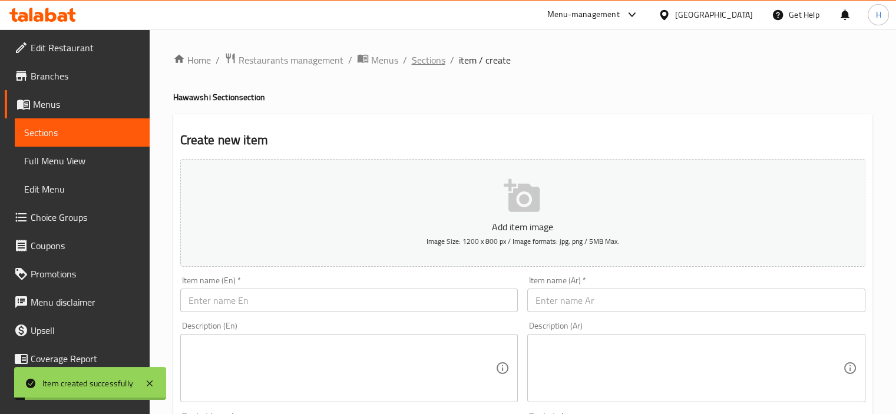
click at [431, 65] on span "Sections" at bounding box center [429, 60] width 34 height 14
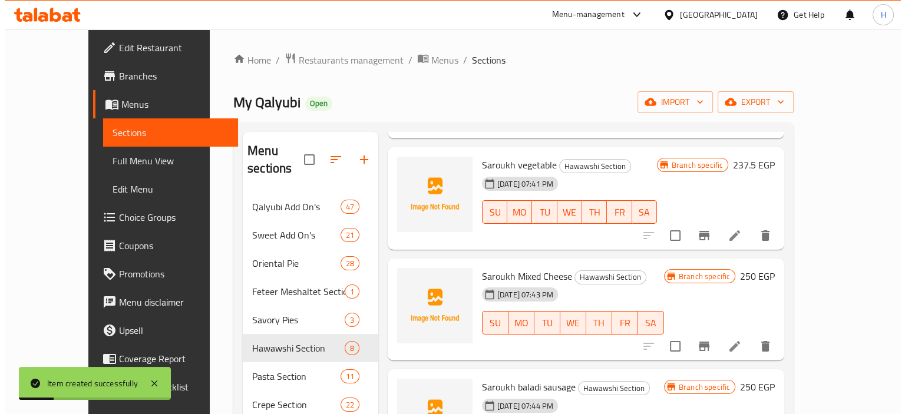
scroll to position [250, 0]
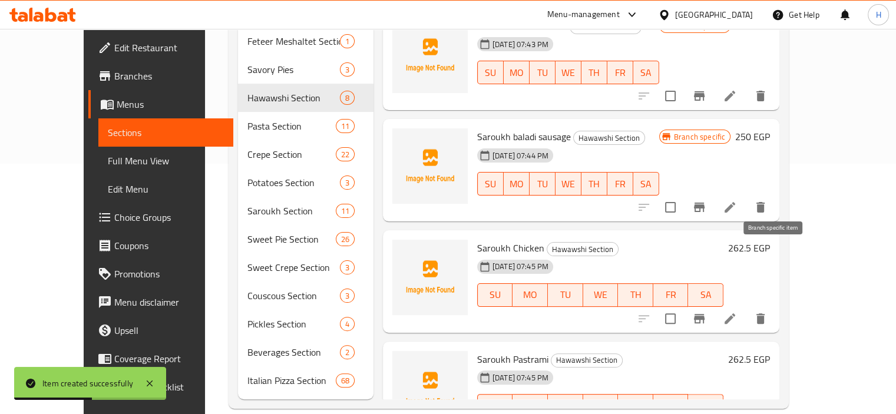
click at [707, 312] on icon "Branch-specific-item" at bounding box center [699, 319] width 14 height 14
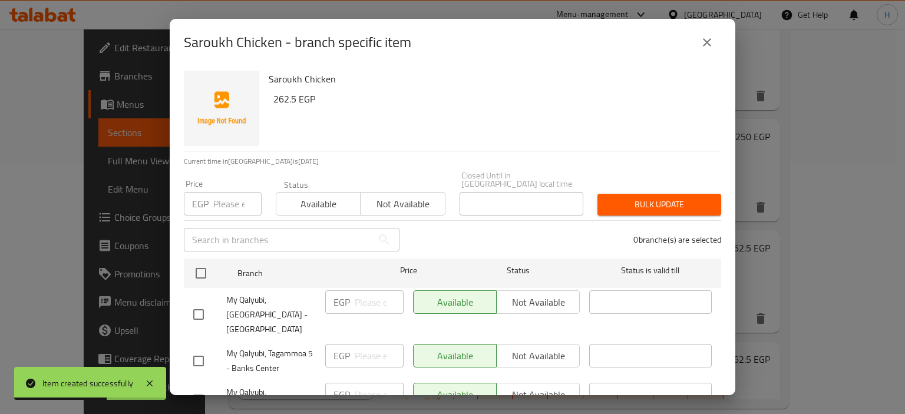
scroll to position [32, 0]
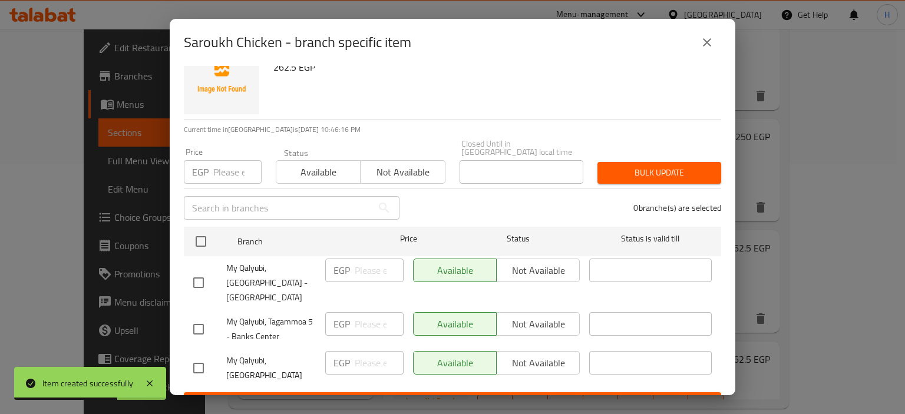
click at [197, 270] on input "checkbox" at bounding box center [198, 282] width 25 height 25
checkbox input "true"
click at [199, 317] on input "checkbox" at bounding box center [198, 329] width 25 height 25
checkbox input "true"
click at [502, 273] on button "Not available" at bounding box center [538, 271] width 84 height 24
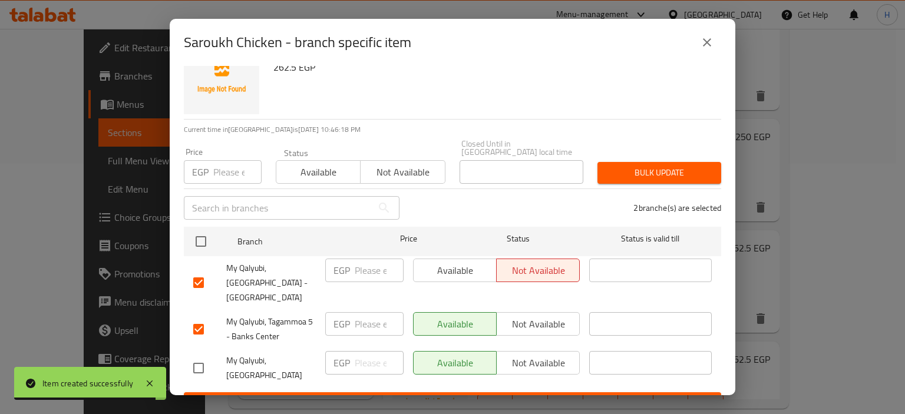
click at [514, 316] on span "Not available" at bounding box center [538, 324] width 74 height 17
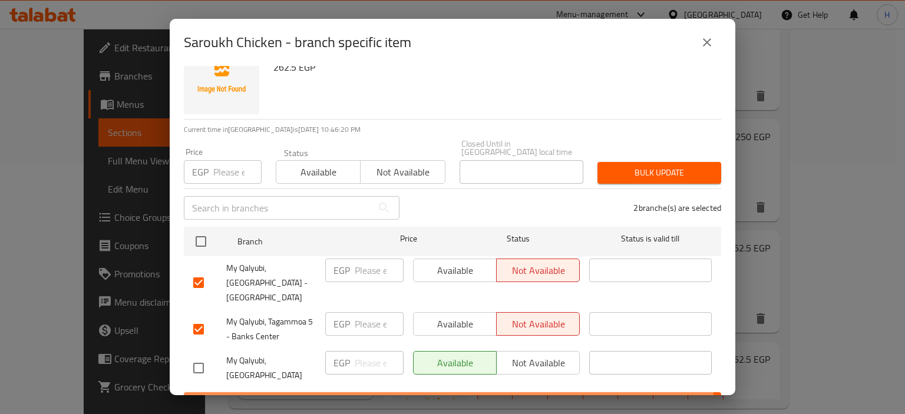
click at [443, 396] on span "Save" at bounding box center [452, 403] width 519 height 15
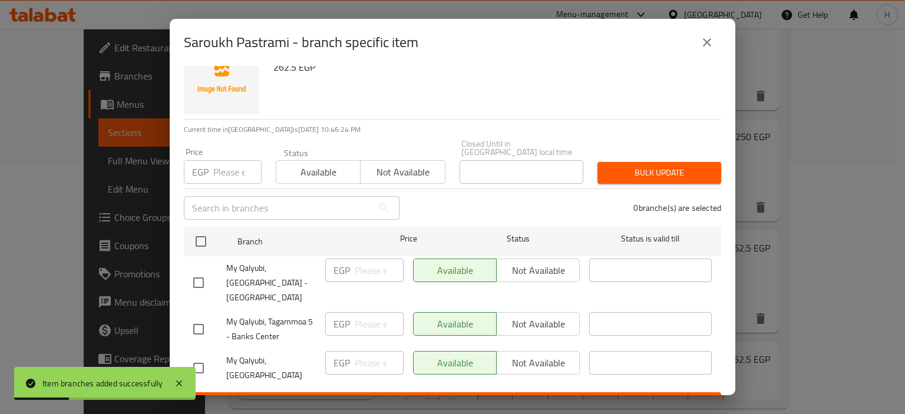
click at [206, 270] on input "checkbox" at bounding box center [198, 282] width 25 height 25
checkbox input "true"
click at [190, 317] on input "checkbox" at bounding box center [198, 329] width 25 height 25
checkbox input "true"
click at [519, 265] on span "Not available" at bounding box center [538, 270] width 74 height 17
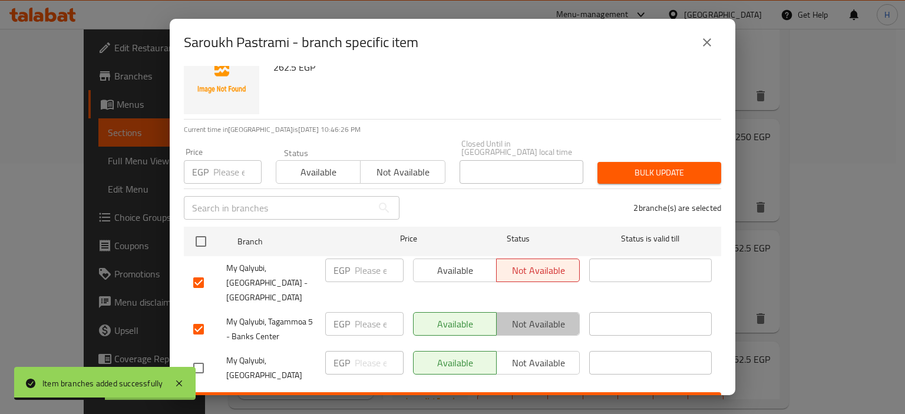
click at [520, 316] on span "Not available" at bounding box center [538, 324] width 74 height 17
click at [445, 396] on span "Save" at bounding box center [452, 403] width 519 height 15
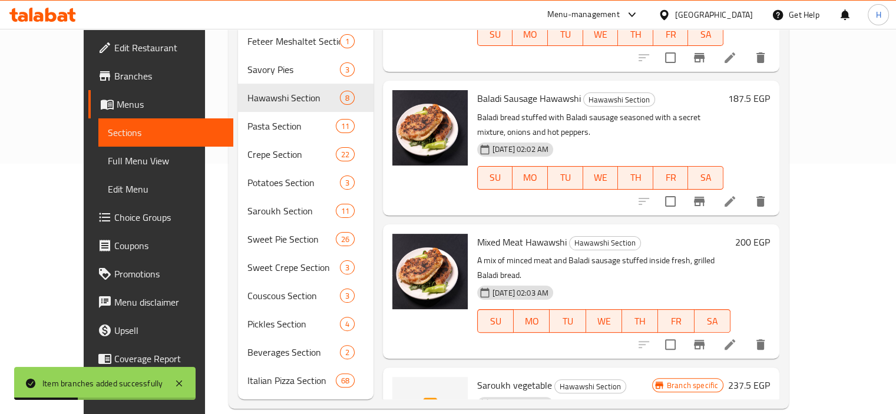
scroll to position [0, 0]
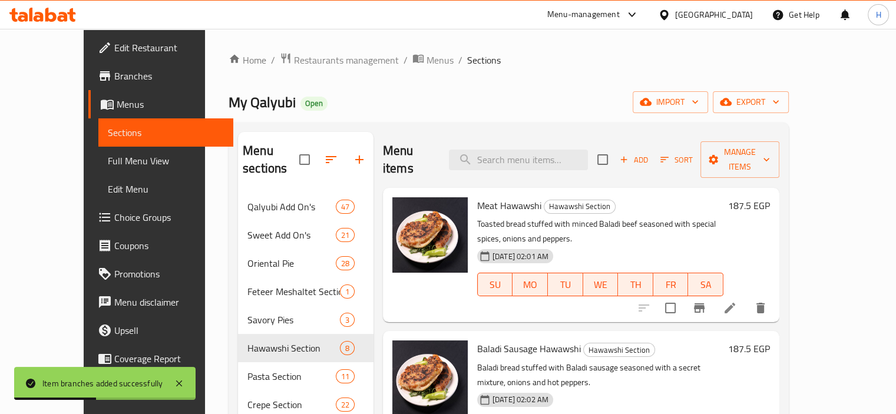
click at [650, 153] on span "Add" at bounding box center [634, 160] width 32 height 14
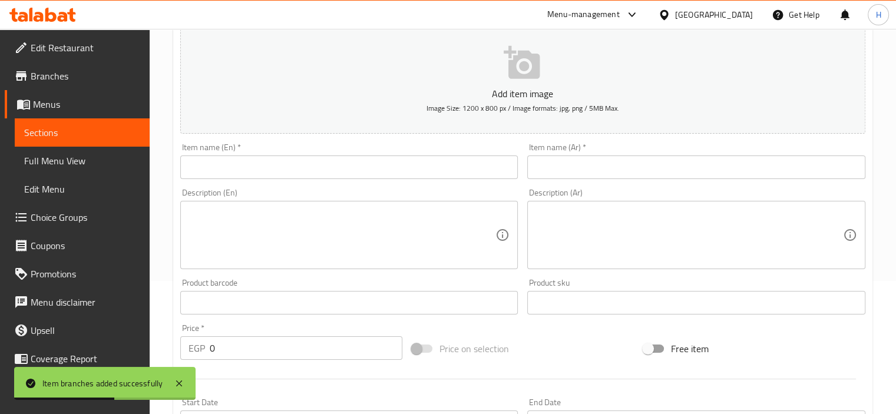
scroll to position [134, 0]
click at [580, 170] on input "text" at bounding box center [696, 166] width 338 height 24
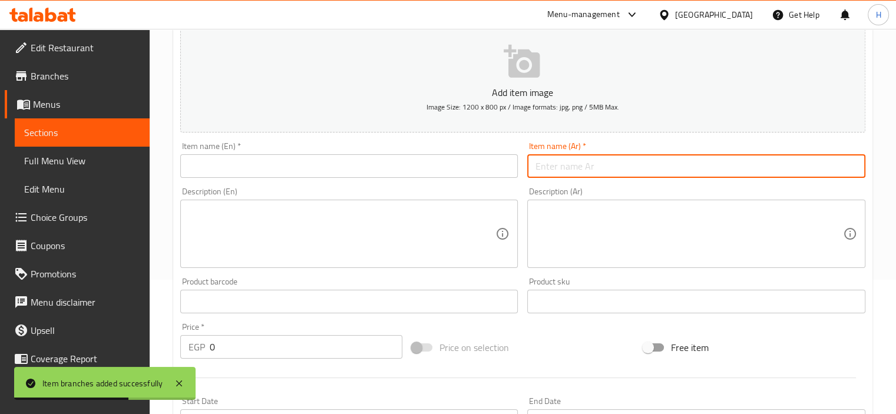
paste input "صاروخ سوسيس"
type input "صاروخ سوسيس"
click at [264, 172] on input "text" at bounding box center [349, 166] width 338 height 24
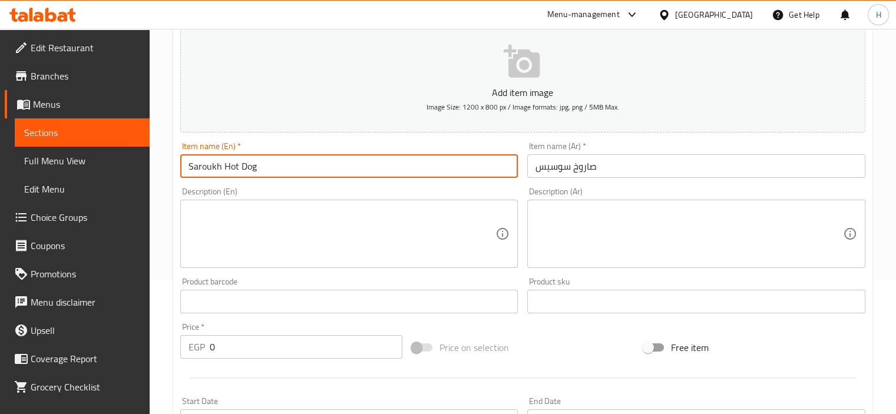
type input "Saroukh Hot Dog"
click at [270, 342] on input "0" at bounding box center [306, 347] width 193 height 24
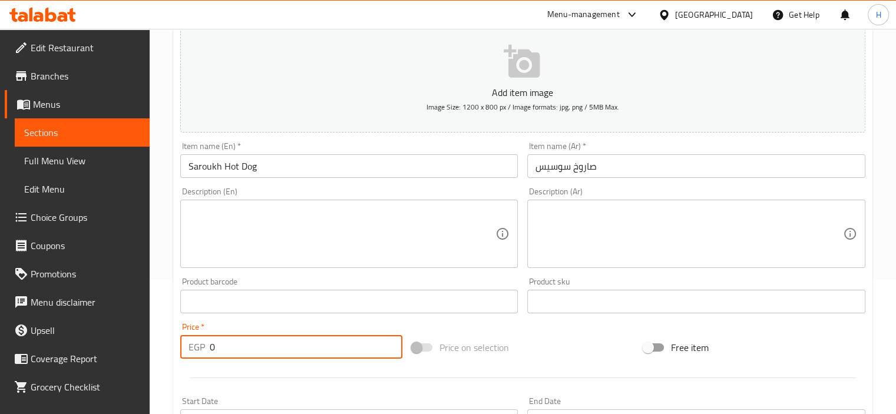
paste input "237.5"
type input "237.5"
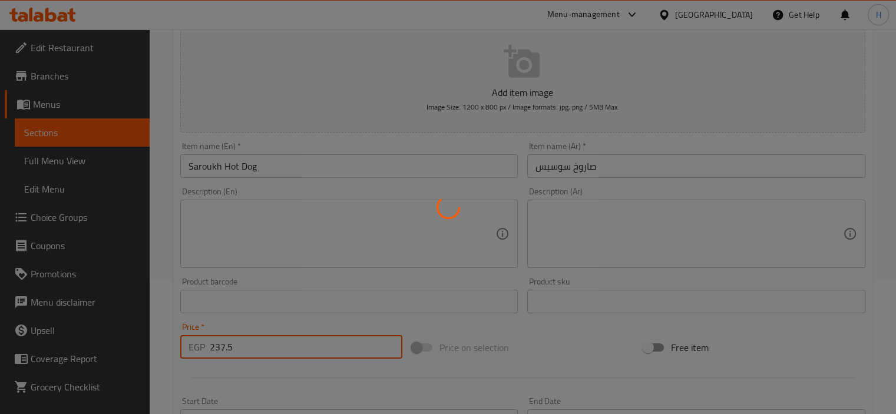
type input "0"
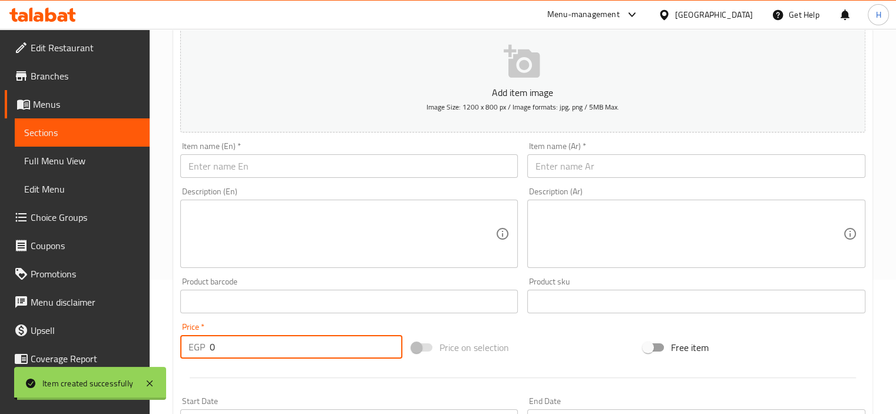
scroll to position [0, 0]
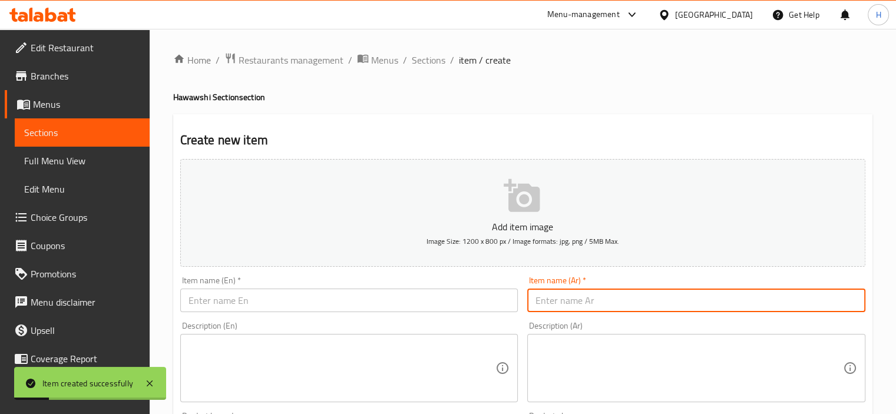
click at [638, 299] on input "text" at bounding box center [696, 301] width 338 height 24
paste input "صاروخ لحم"
type input "صاروخ لحم"
click at [332, 302] on input "text" at bounding box center [349, 301] width 338 height 24
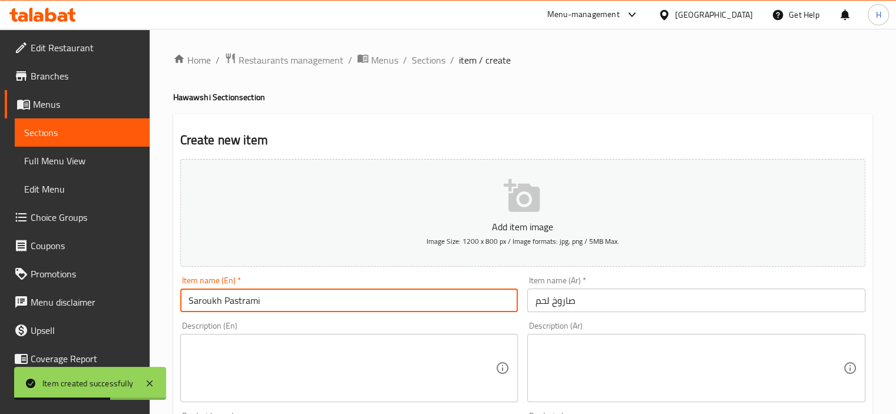
click at [236, 306] on input "Saroukh Pastrami" at bounding box center [349, 301] width 338 height 24
type input "Saroukh Meat"
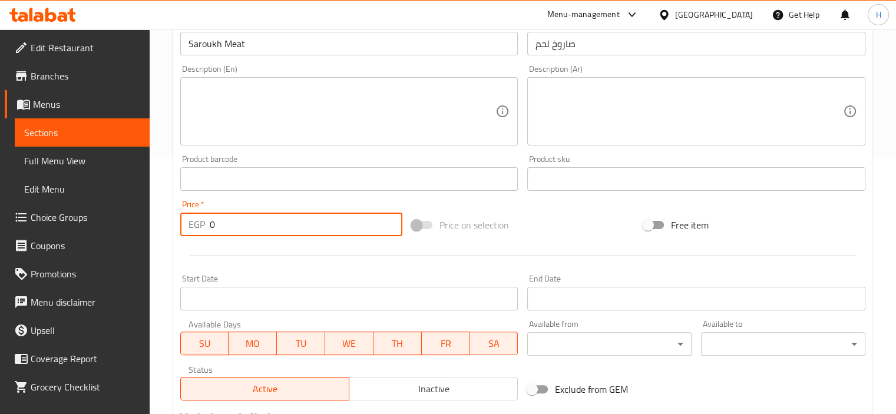
click at [273, 228] on input "0" at bounding box center [306, 225] width 193 height 24
paste input "262.5"
type input "262.5"
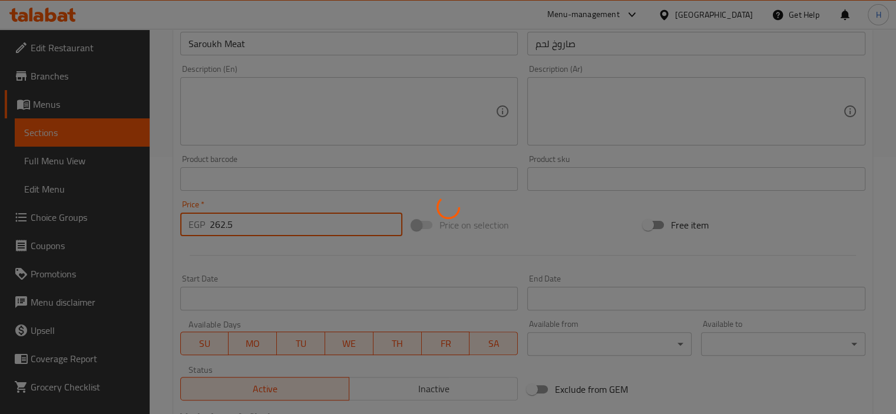
type input "0"
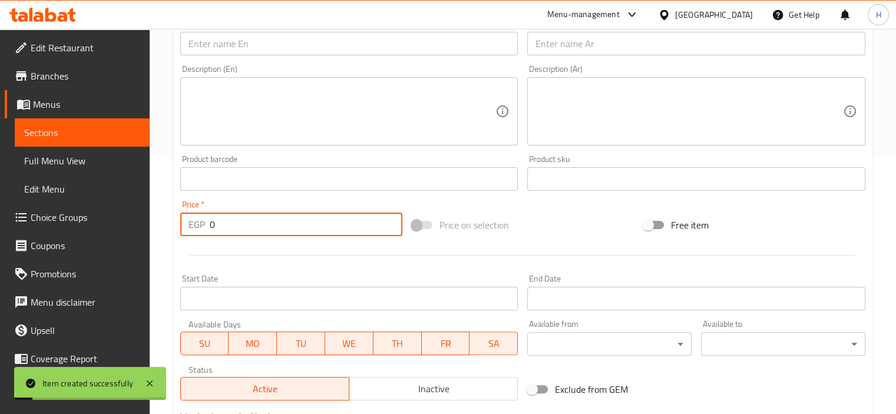
scroll to position [0, 0]
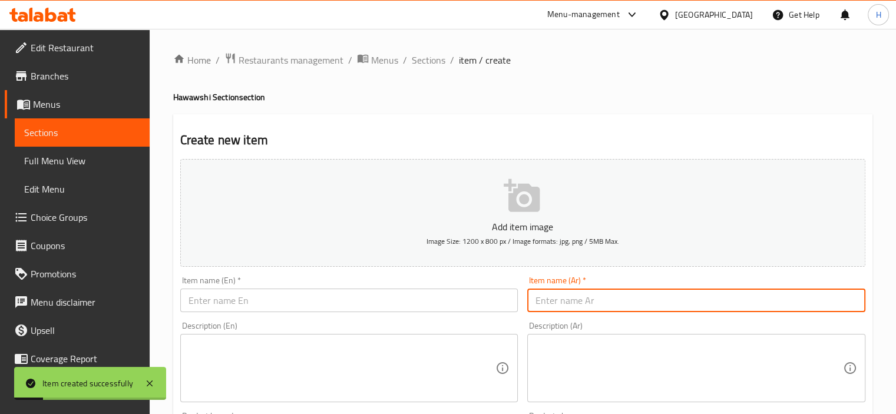
click at [613, 312] on input "text" at bounding box center [696, 301] width 338 height 24
paste input "صاروخ تونه"
type input "صاروخ تونه"
click at [381, 321] on div "Description (En) Description (En)" at bounding box center [350, 362] width 348 height 90
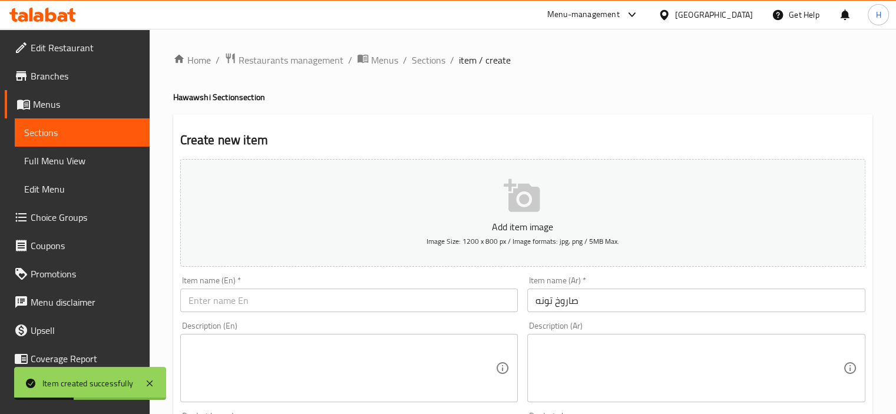
click at [343, 303] on input "text" at bounding box center [349, 301] width 338 height 24
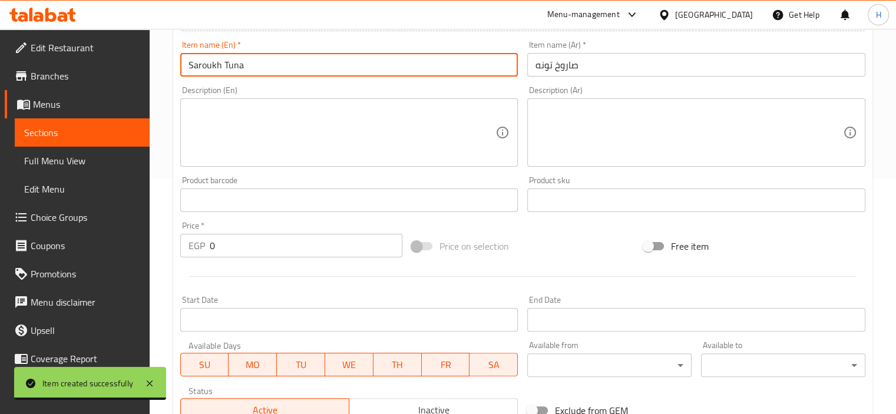
scroll to position [306, 0]
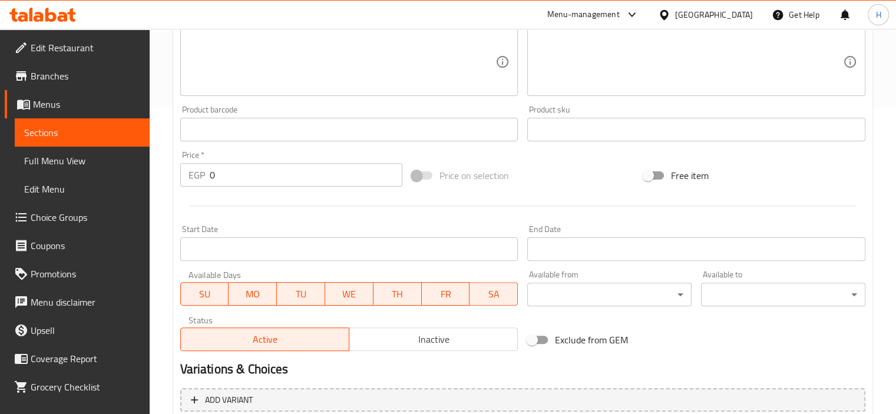
type input "Saroukh Tuna"
click at [253, 186] on input "0" at bounding box center [306, 175] width 193 height 24
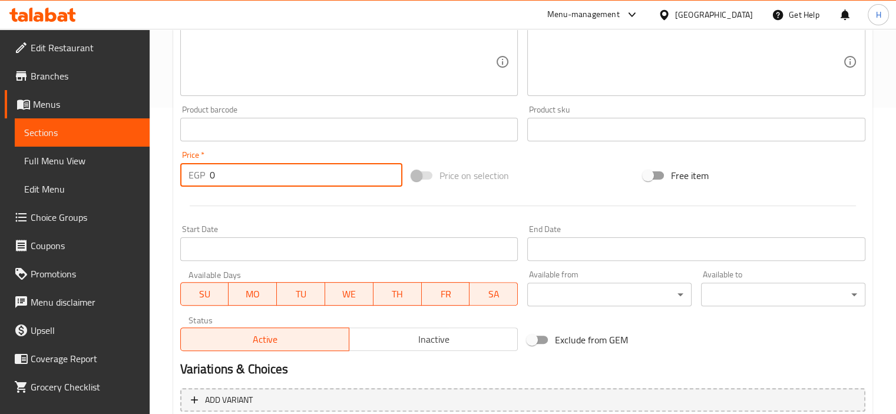
paste input "275"
type input "275"
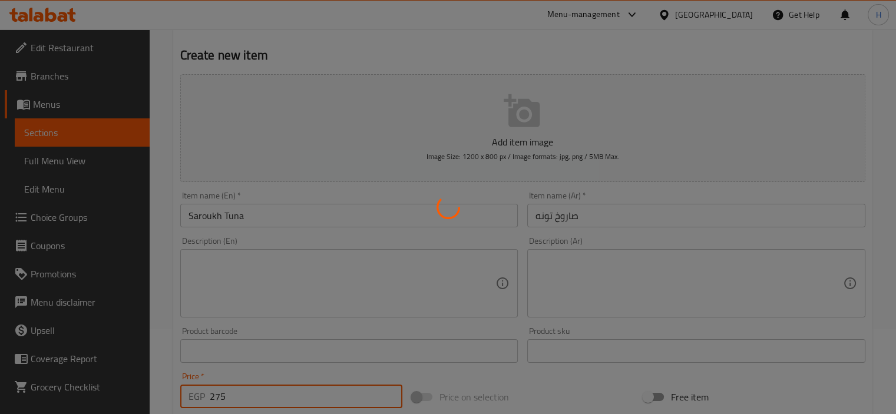
scroll to position [84, 0]
type input "0"
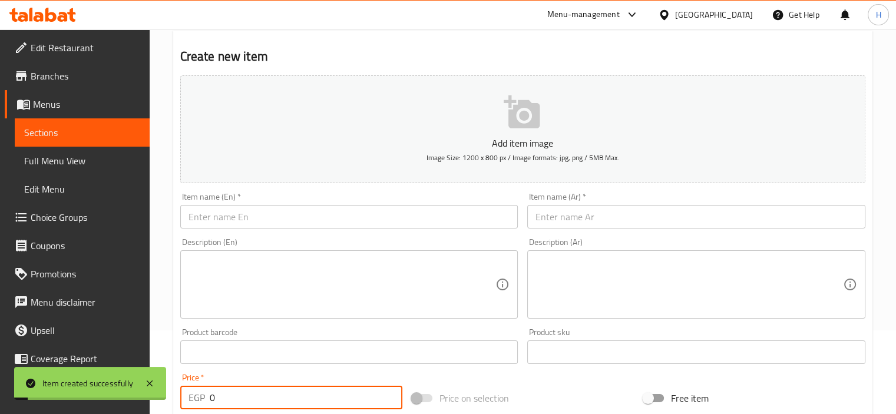
click at [566, 212] on input "text" at bounding box center [696, 217] width 338 height 24
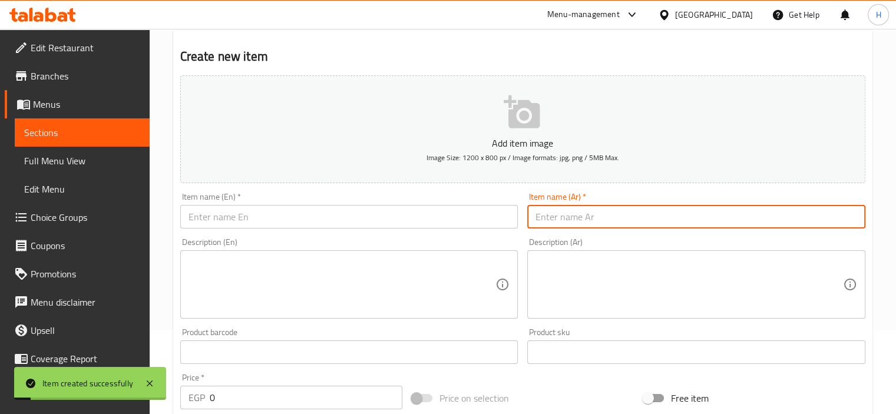
paste input "صاروخ لحوم مشكله"
type input "صاروخ لحوم مشكله"
click at [411, 212] on input "text" at bounding box center [349, 217] width 338 height 24
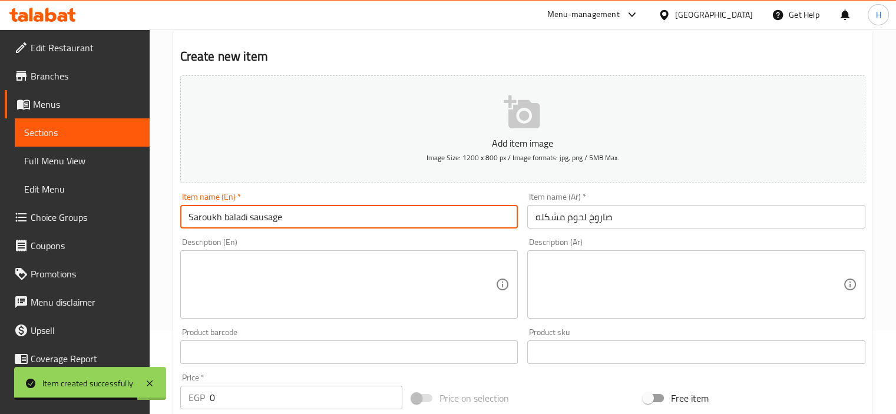
drag, startPoint x: 255, startPoint y: 216, endPoint x: 411, endPoint y: 203, distance: 156.7
click at [411, 203] on div "Item name (En)   * Saroukh baladi sausage Item name (En) *" at bounding box center [349, 211] width 338 height 36
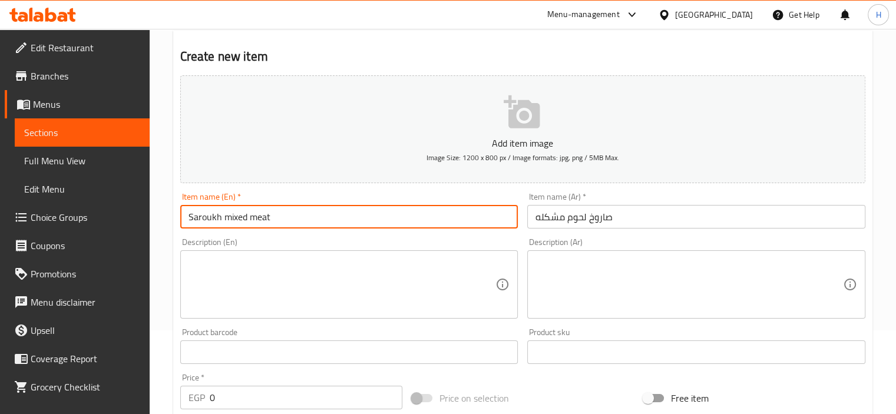
type input "Saroukh mixed meat"
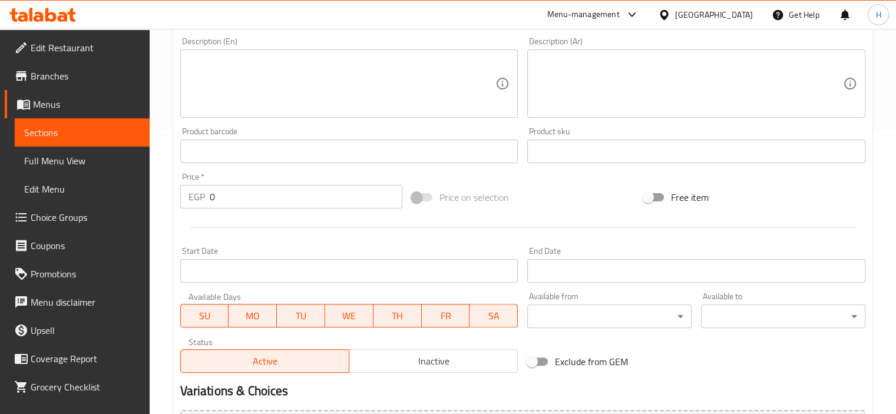
scroll to position [293, 0]
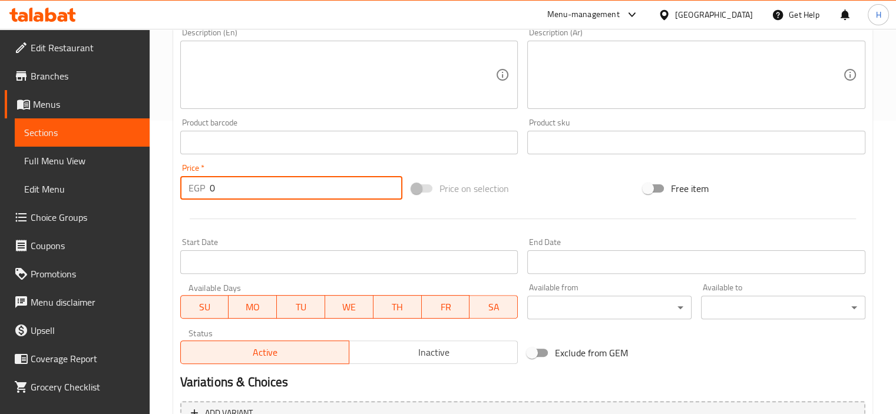
click at [273, 178] on input "0" at bounding box center [306, 188] width 193 height 24
paste input "275"
type input "275"
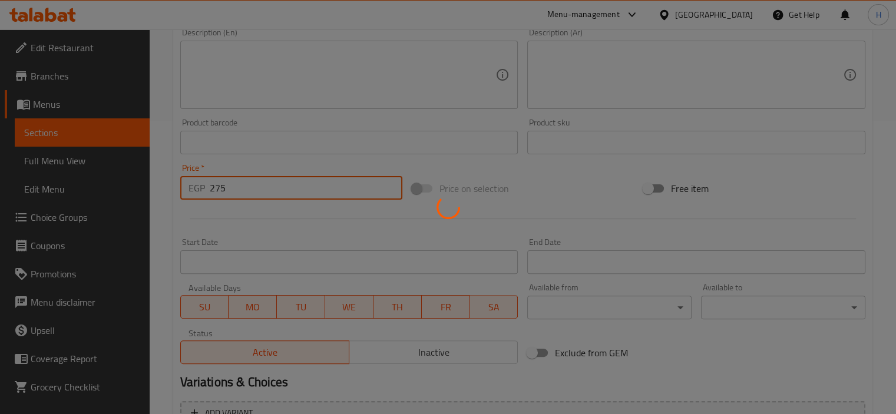
type input "0"
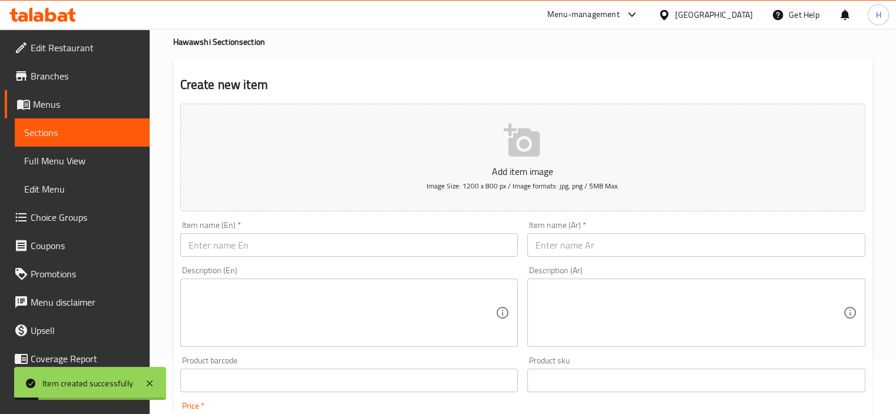
scroll to position [0, 0]
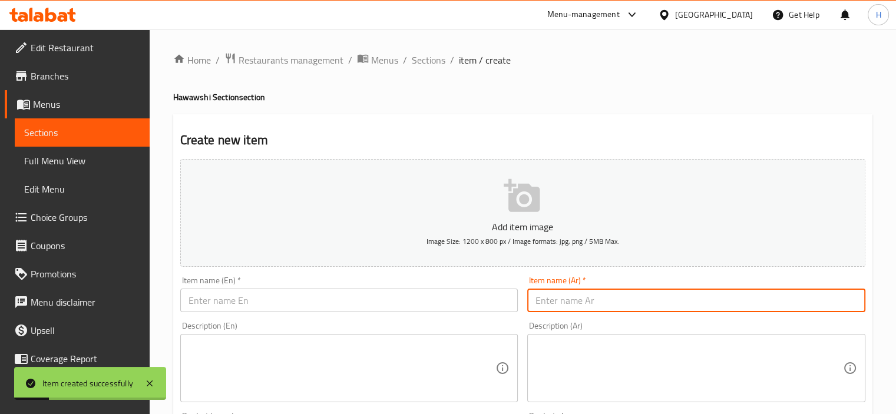
click at [589, 295] on input "text" at bounding box center [696, 301] width 338 height 24
paste input "صاروخ استربس"
type input "صاروخ استربس"
click at [333, 306] on input "text" at bounding box center [349, 301] width 338 height 24
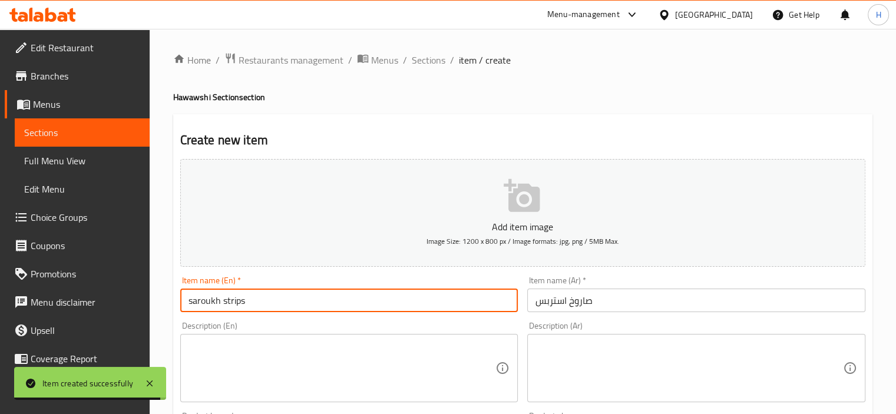
type input "saroukh strips"
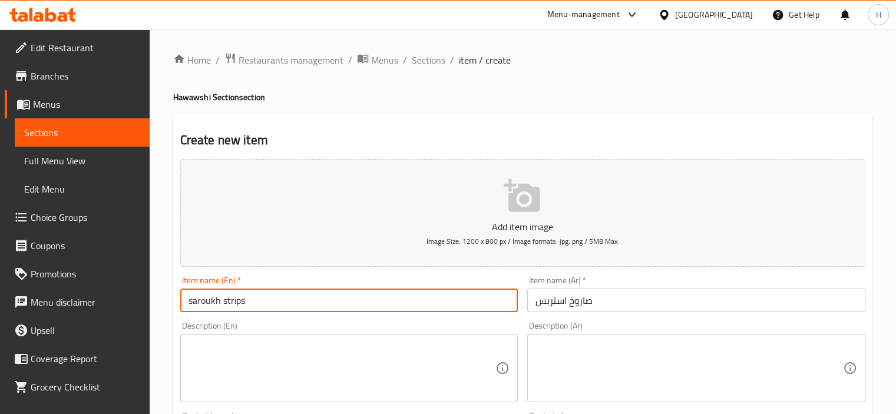
scroll to position [280, 0]
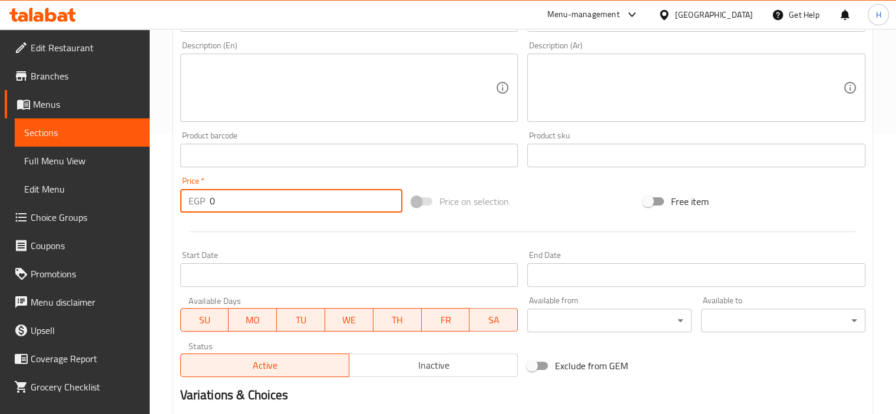
click at [245, 192] on input "0" at bounding box center [306, 201] width 193 height 24
paste input "25"
type input "250"
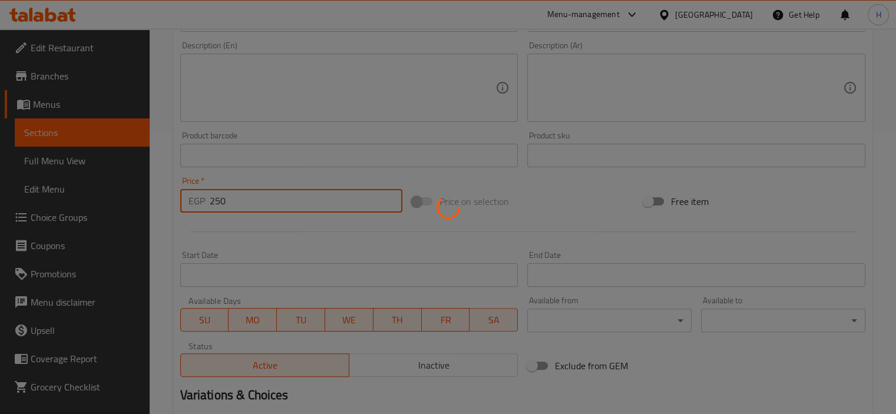
type input "0"
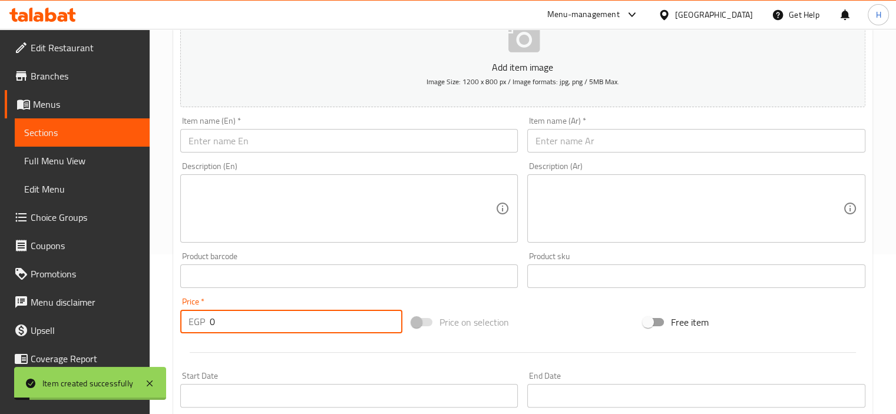
scroll to position [138, 0]
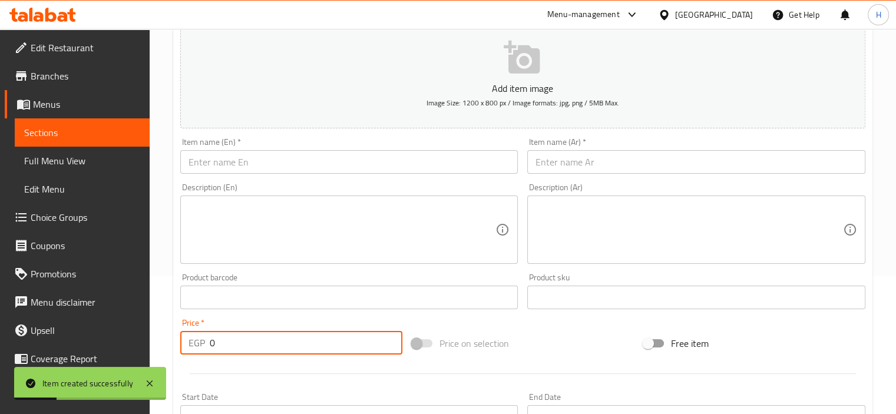
click at [577, 166] on input "text" at bounding box center [696, 162] width 338 height 24
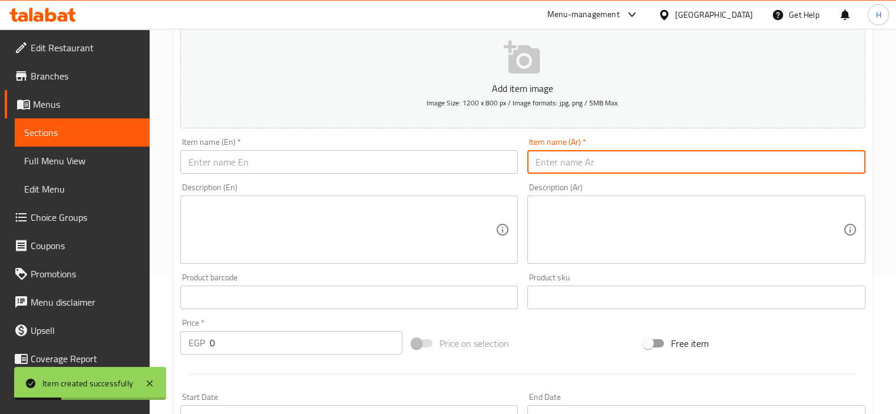
paste input "صاروخ كرسبي"
type input "صاروخ كرسبي"
click at [321, 166] on input "text" at bounding box center [349, 162] width 338 height 24
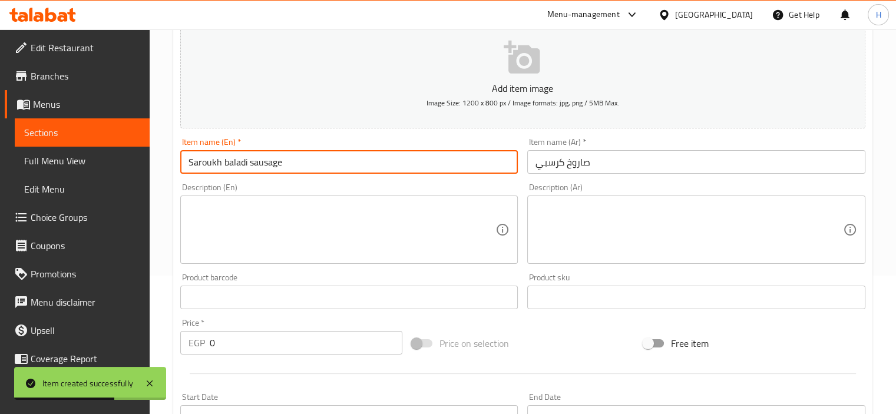
drag, startPoint x: 227, startPoint y: 164, endPoint x: 494, endPoint y: 155, distance: 267.7
click at [494, 155] on input "Saroukh baladi sausage" at bounding box center [349, 162] width 338 height 24
type input "Saroukh crispy"
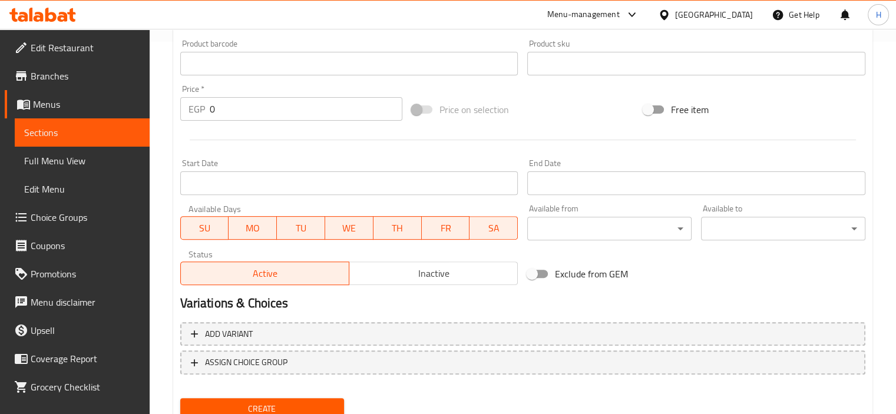
scroll to position [374, 0]
click at [238, 105] on input "0" at bounding box center [306, 108] width 193 height 24
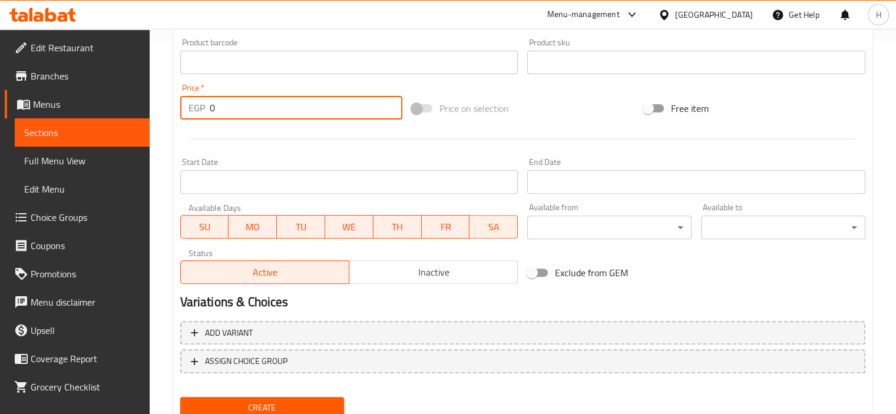
paste input "237.5"
type input "237.5"
click at [180, 397] on button "Create" at bounding box center [262, 408] width 164 height 22
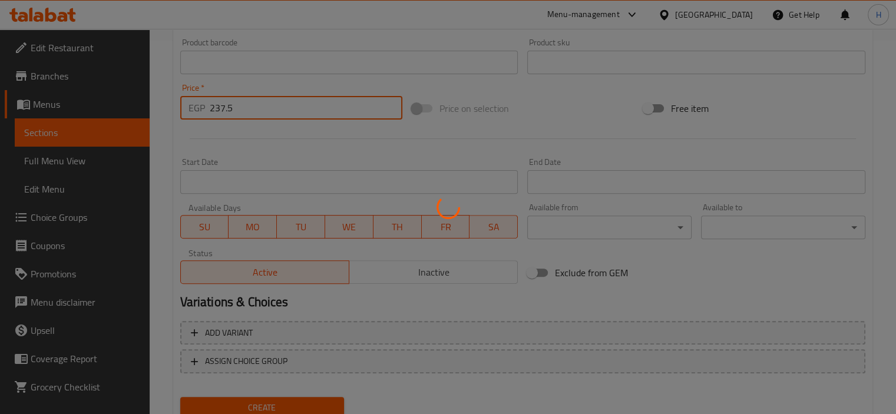
type input "0"
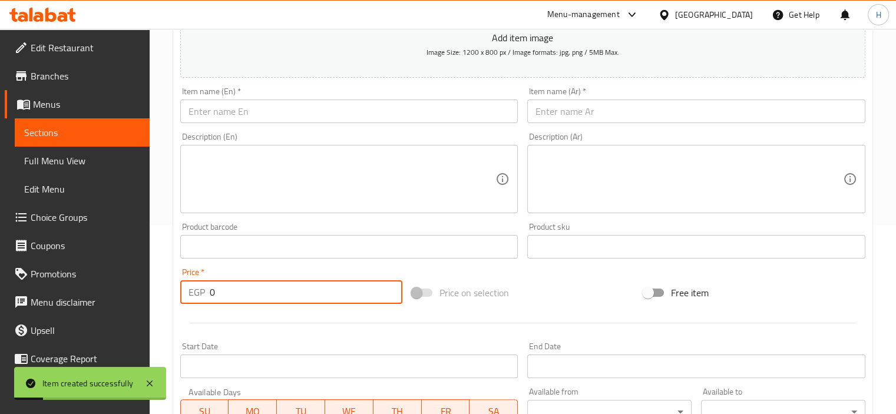
scroll to position [0, 0]
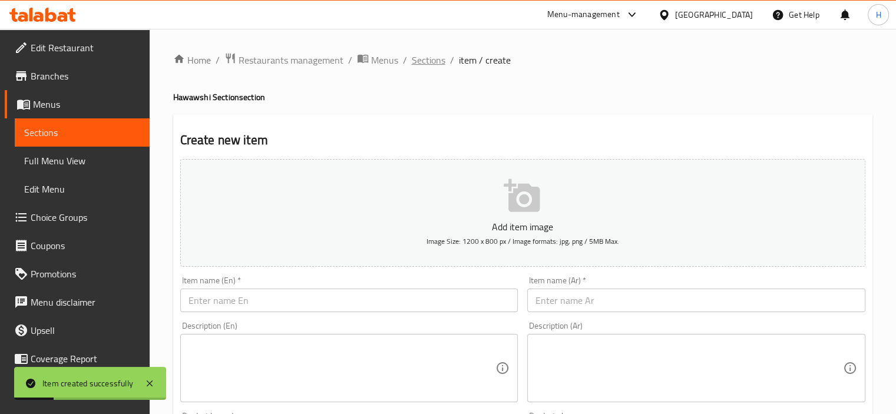
click at [427, 57] on span "Sections" at bounding box center [429, 60] width 34 height 14
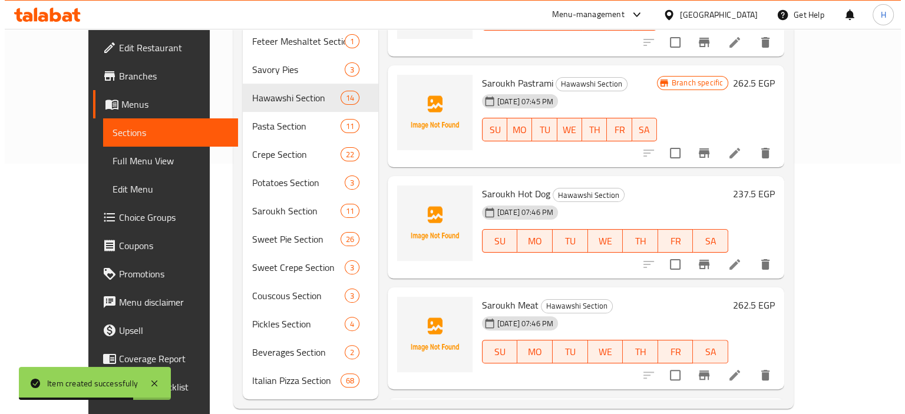
scroll to position [767, 0]
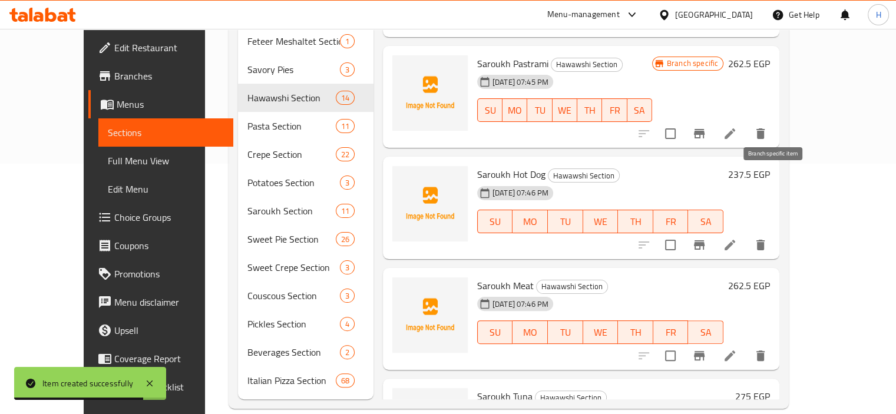
click at [707, 238] on icon "Branch-specific-item" at bounding box center [699, 245] width 14 height 14
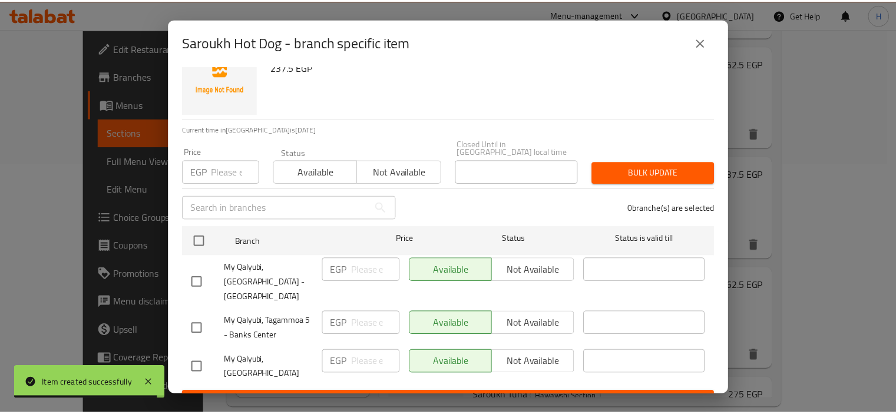
scroll to position [31, 0]
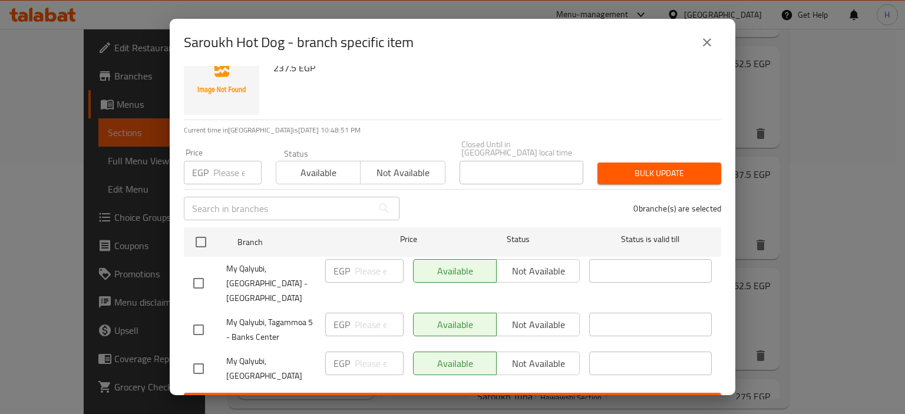
click at [203, 271] on input "checkbox" at bounding box center [198, 283] width 25 height 25
checkbox input "true"
click at [200, 318] on input "checkbox" at bounding box center [198, 330] width 25 height 25
checkbox input "true"
click at [526, 273] on button "Not available" at bounding box center [538, 271] width 84 height 24
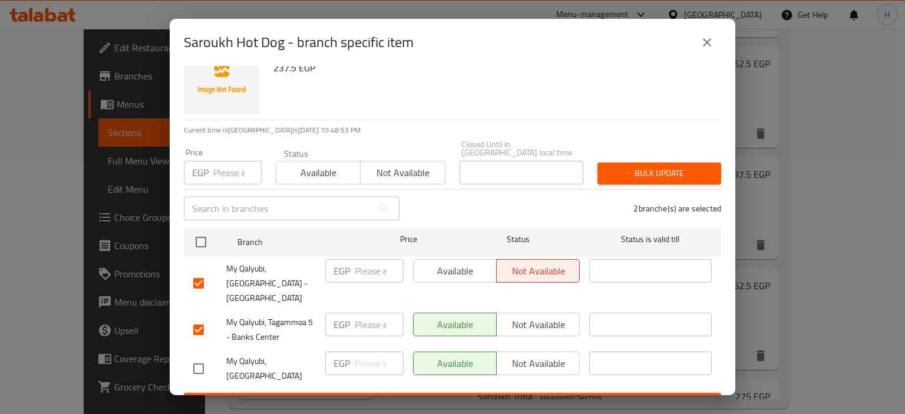
click at [523, 316] on span "Not available" at bounding box center [538, 324] width 74 height 17
click at [524, 393] on button "Save" at bounding box center [452, 404] width 537 height 22
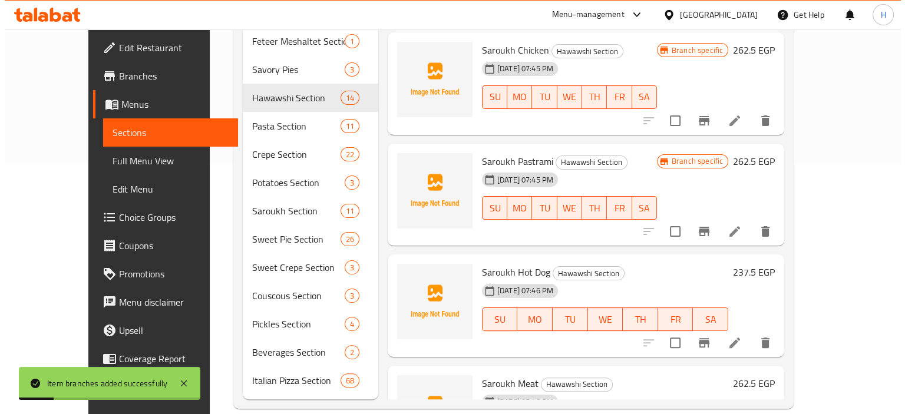
scroll to position [676, 0]
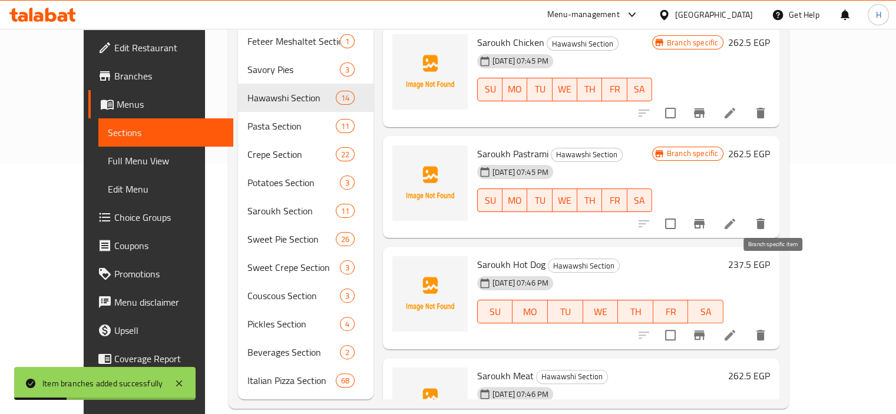
click at [707, 328] on icon "Branch-specific-item" at bounding box center [699, 335] width 14 height 14
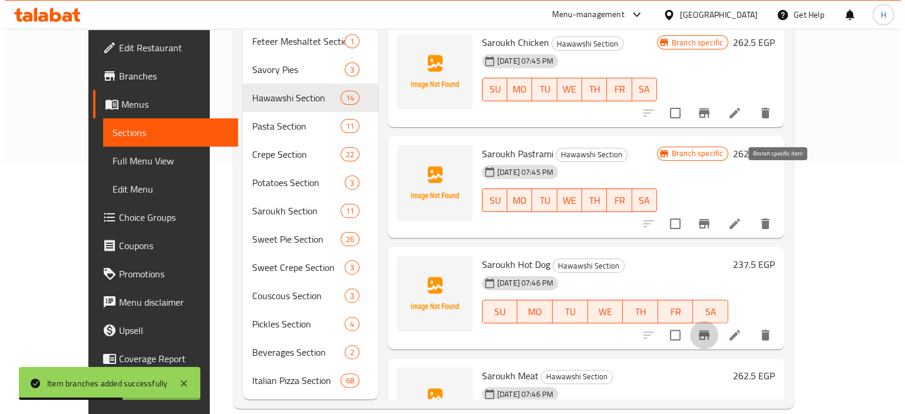
scroll to position [778, 0]
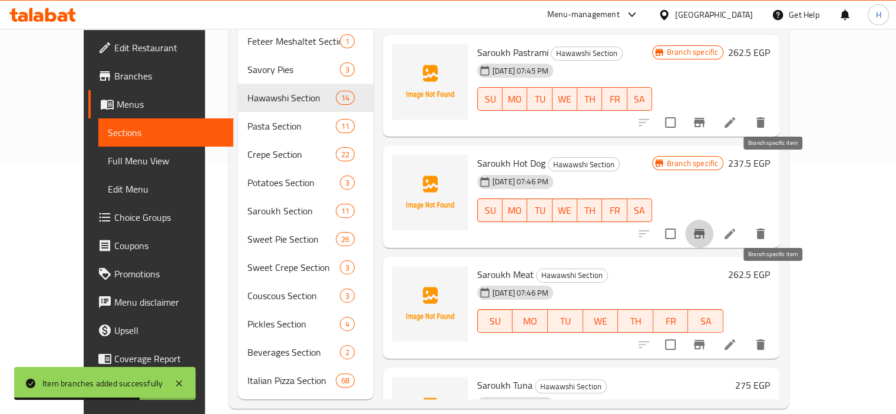
click at [707, 338] on icon "Branch-specific-item" at bounding box center [699, 345] width 14 height 14
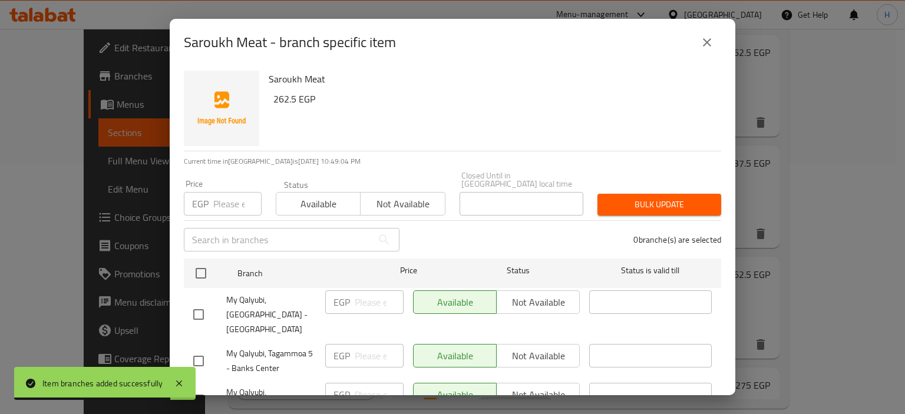
click at [201, 302] on input "checkbox" at bounding box center [198, 314] width 25 height 25
checkbox input "true"
click at [196, 349] on input "checkbox" at bounding box center [198, 361] width 25 height 25
checkbox input "true"
click at [542, 294] on span "Not available" at bounding box center [538, 302] width 74 height 17
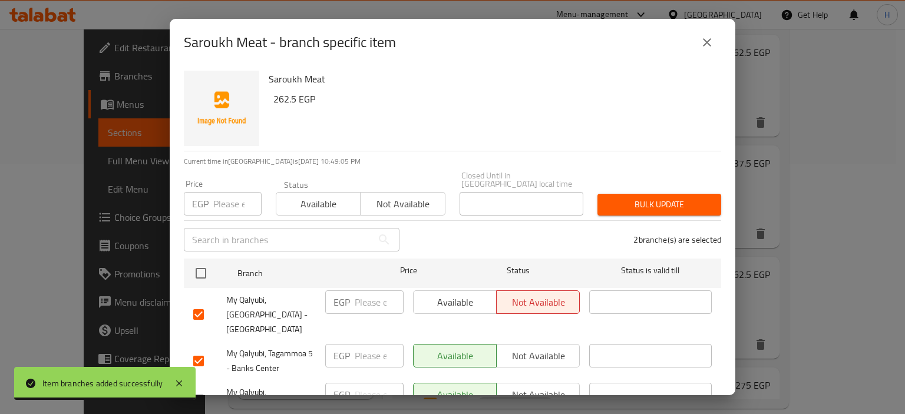
click at [526, 348] on span "Not available" at bounding box center [538, 356] width 74 height 17
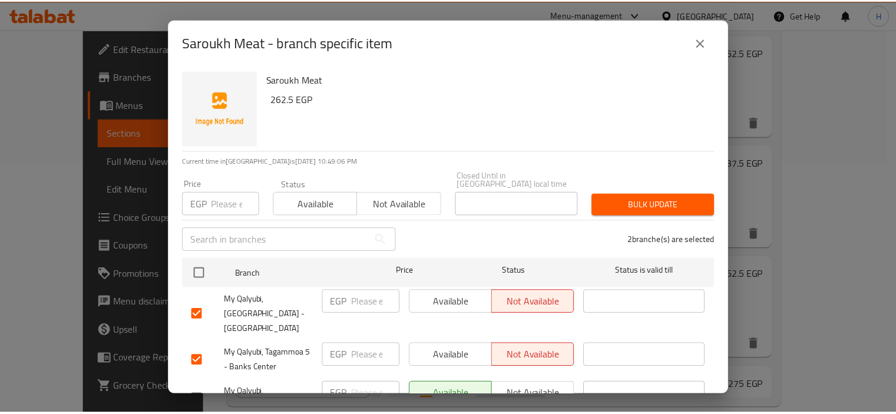
scroll to position [32, 0]
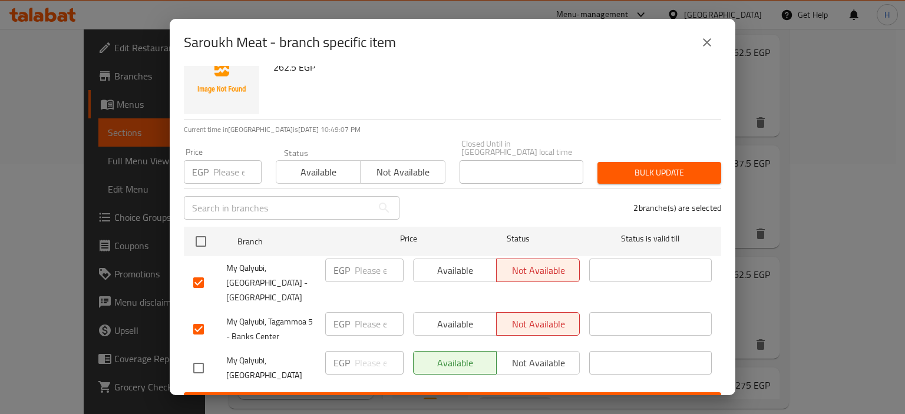
click at [539, 396] on span "Save" at bounding box center [452, 403] width 519 height 15
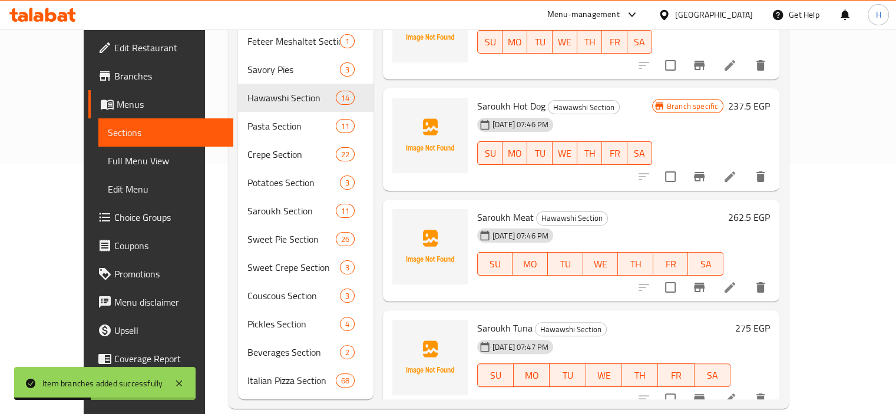
scroll to position [836, 0]
click at [705, 282] on icon "Branch-specific-item" at bounding box center [699, 286] width 11 height 9
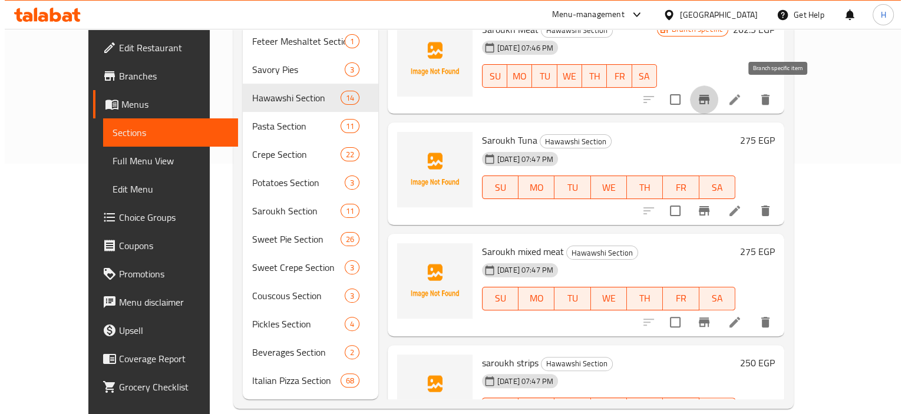
scroll to position [1021, 0]
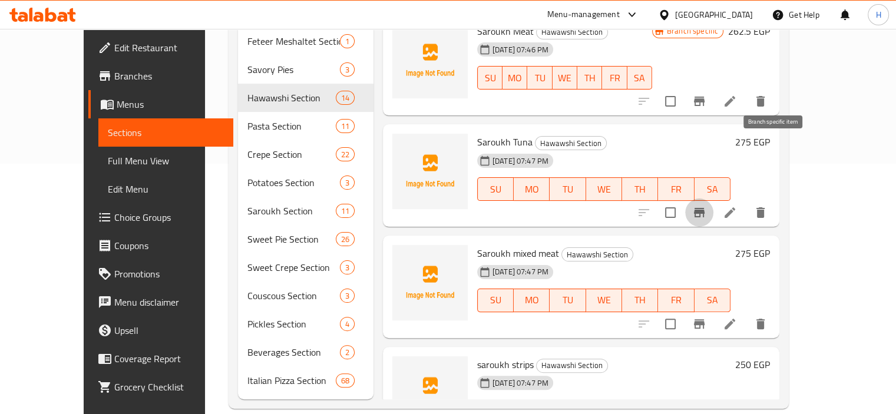
click at [714, 199] on button "Branch-specific-item" at bounding box center [699, 213] width 28 height 28
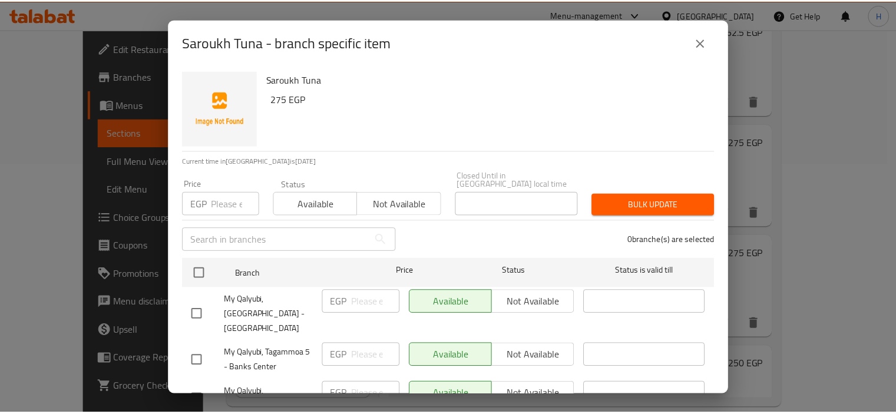
scroll to position [32, 0]
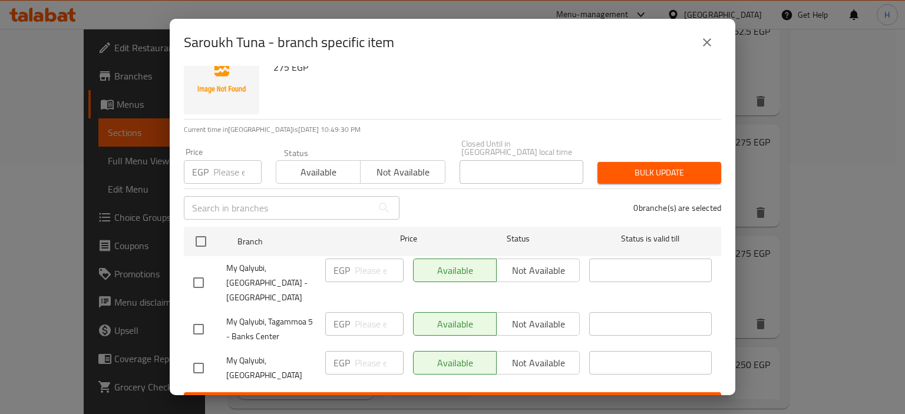
click at [203, 270] on input "checkbox" at bounding box center [198, 282] width 25 height 25
checkbox input "true"
click at [196, 317] on input "checkbox" at bounding box center [198, 329] width 25 height 25
checkbox input "true"
click at [503, 262] on span "Not available" at bounding box center [538, 270] width 74 height 17
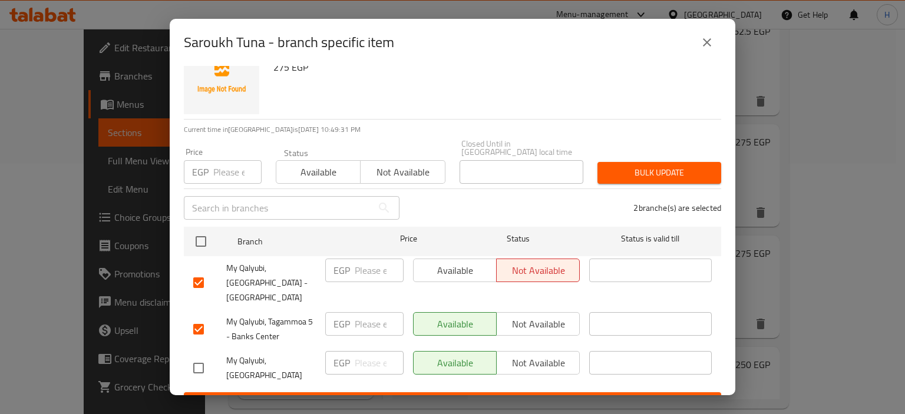
click at [508, 316] on span "Not available" at bounding box center [538, 324] width 74 height 17
click at [478, 392] on button "Save" at bounding box center [452, 403] width 537 height 22
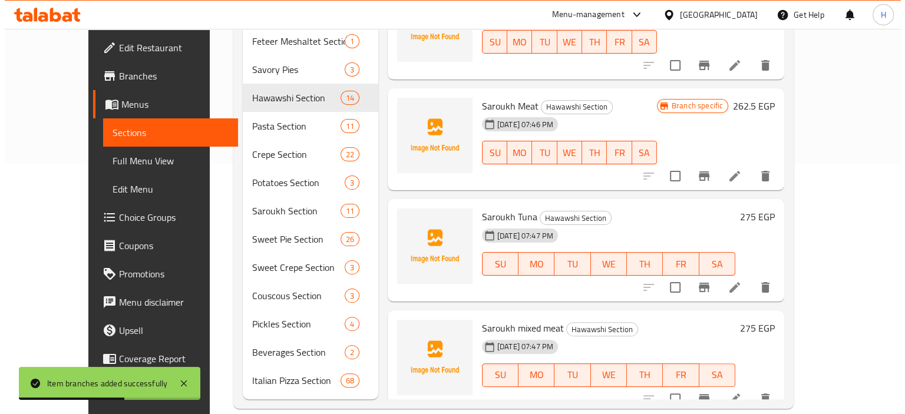
scroll to position [959, 0]
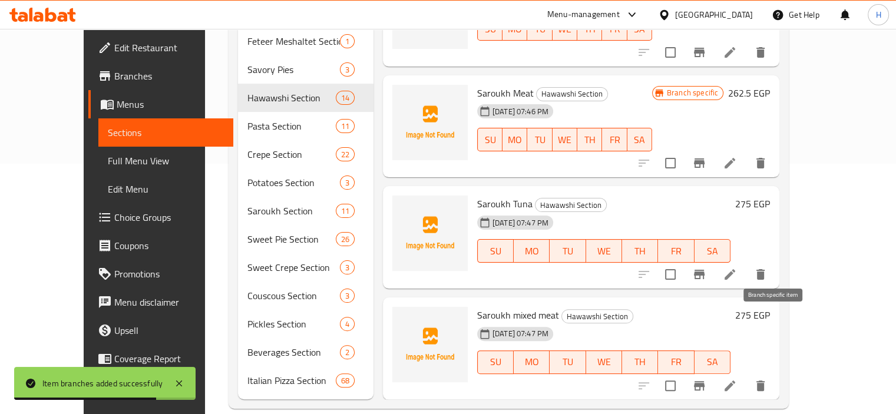
click at [705, 381] on icon "Branch-specific-item" at bounding box center [699, 385] width 11 height 9
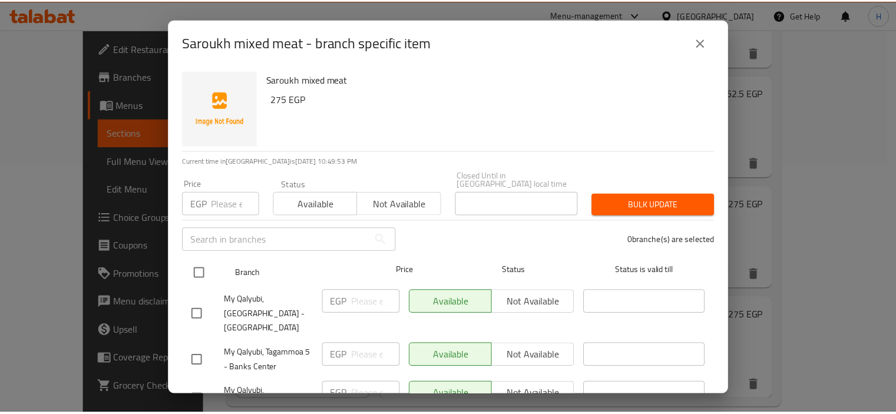
scroll to position [32, 0]
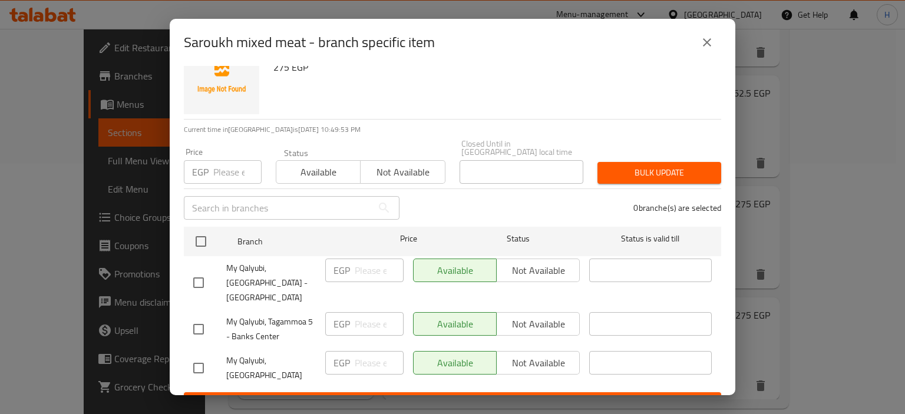
click at [192, 270] on input "checkbox" at bounding box center [198, 282] width 25 height 25
checkbox input "true"
click at [197, 317] on input "checkbox" at bounding box center [198, 329] width 25 height 25
checkbox input "true"
click at [521, 263] on span "Not available" at bounding box center [538, 270] width 74 height 17
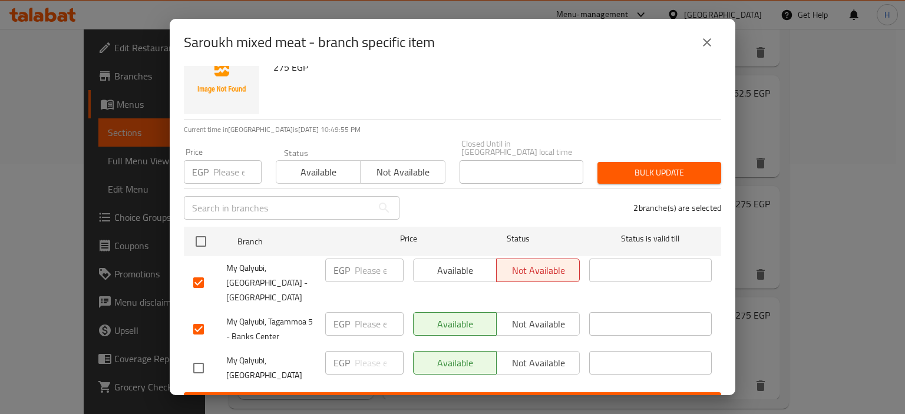
click at [509, 316] on span "Not available" at bounding box center [538, 324] width 74 height 17
click at [453, 392] on button "Save" at bounding box center [452, 403] width 537 height 22
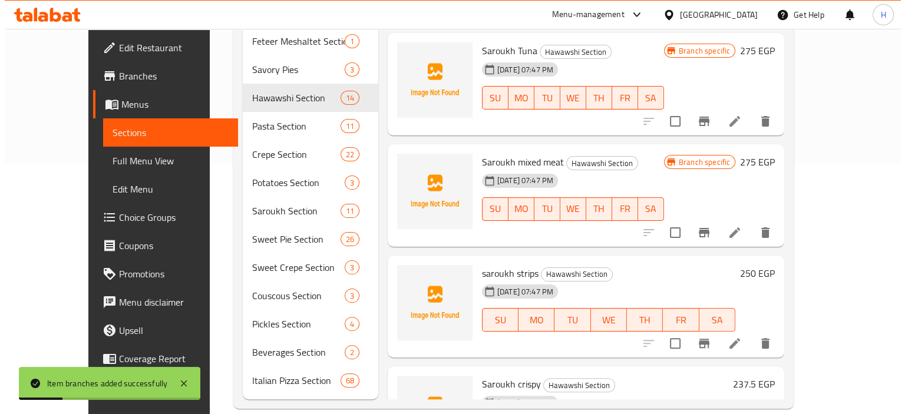
scroll to position [1138, 0]
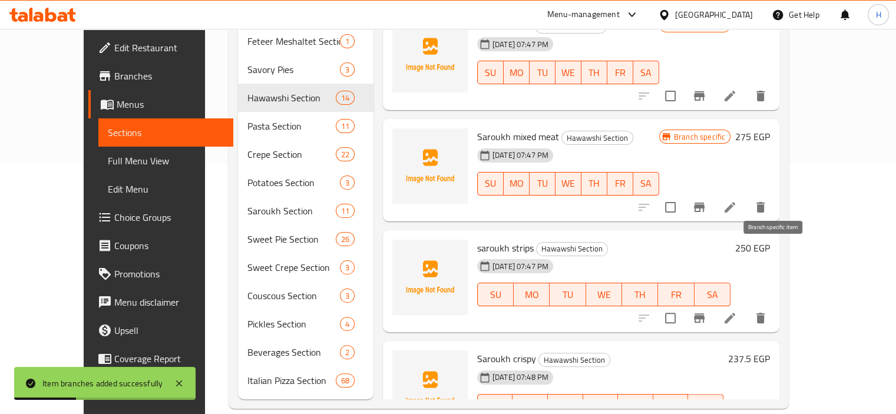
click at [707, 311] on icon "Branch-specific-item" at bounding box center [699, 318] width 14 height 14
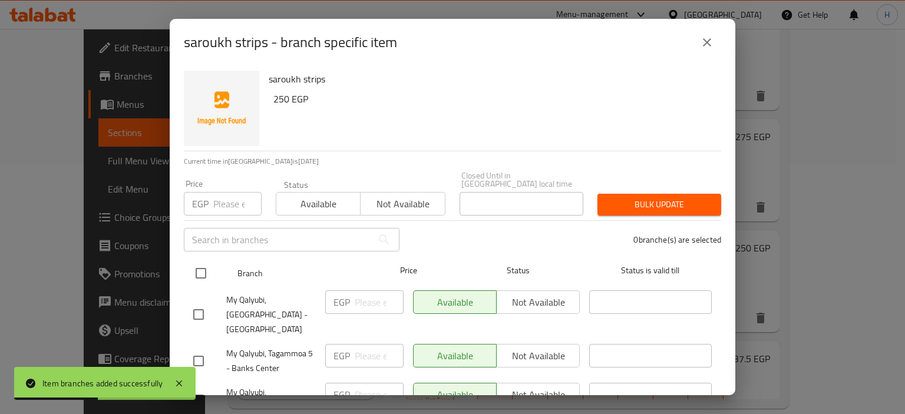
scroll to position [32, 0]
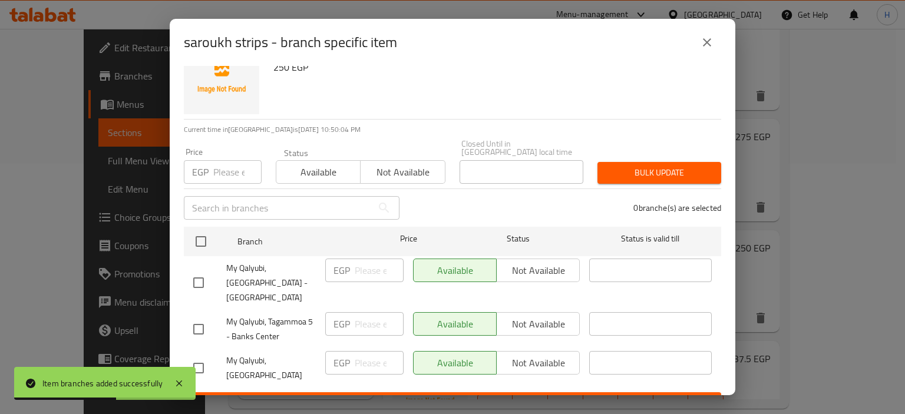
click at [190, 270] on input "checkbox" at bounding box center [198, 282] width 25 height 25
checkbox input "true"
click at [201, 317] on input "checkbox" at bounding box center [198, 329] width 25 height 25
checkbox input "true"
click at [513, 259] on button "Not available" at bounding box center [538, 271] width 84 height 24
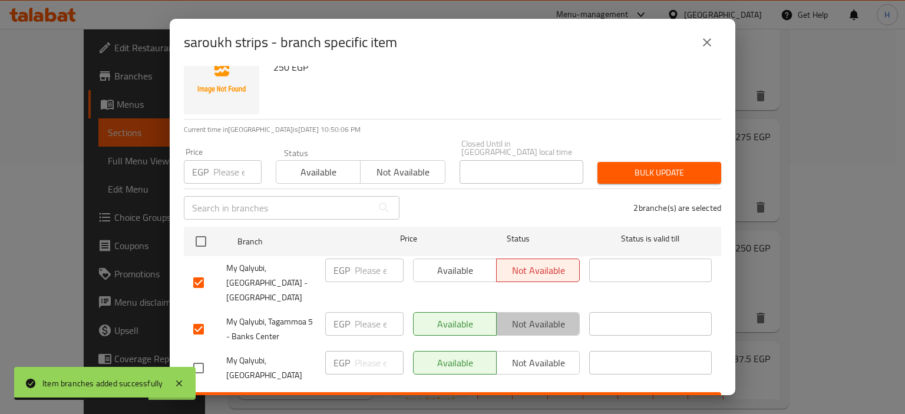
click at [520, 316] on span "Not available" at bounding box center [538, 324] width 74 height 17
click at [433, 396] on span "Save" at bounding box center [452, 403] width 519 height 15
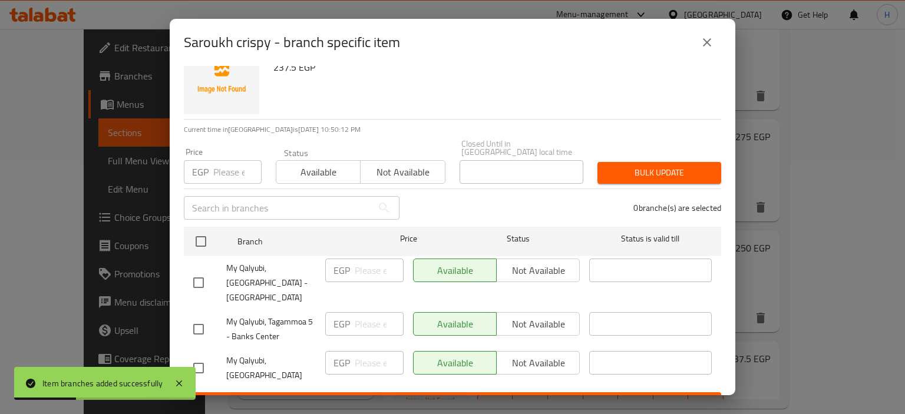
click at [193, 270] on input "checkbox" at bounding box center [198, 282] width 25 height 25
checkbox input "true"
click at [200, 317] on input "checkbox" at bounding box center [198, 329] width 25 height 25
checkbox input "true"
click at [503, 263] on span "Not available" at bounding box center [538, 270] width 74 height 17
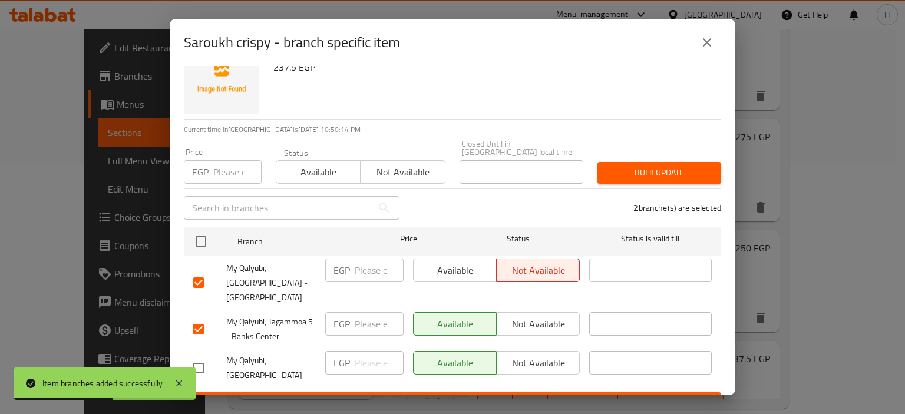
click at [517, 316] on span "Not available" at bounding box center [538, 324] width 74 height 17
click at [471, 396] on span "Save" at bounding box center [452, 403] width 519 height 15
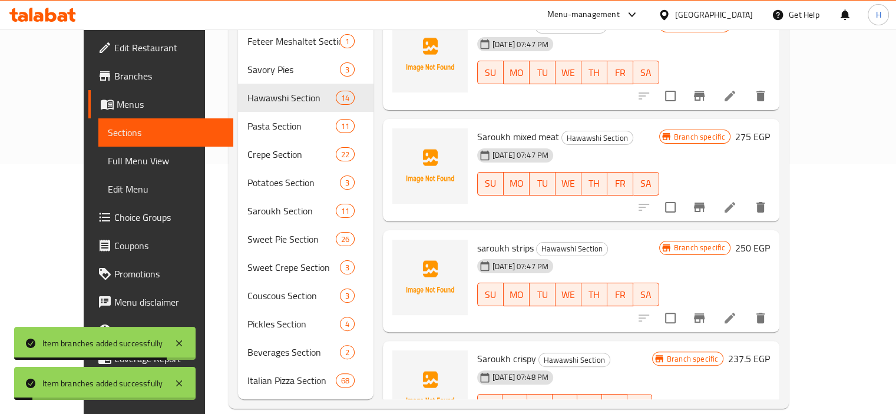
click at [642, 366] on div "28-08-2025 07:48 PM SU MO TU WE TH FR SA" at bounding box center [565, 398] width 184 height 64
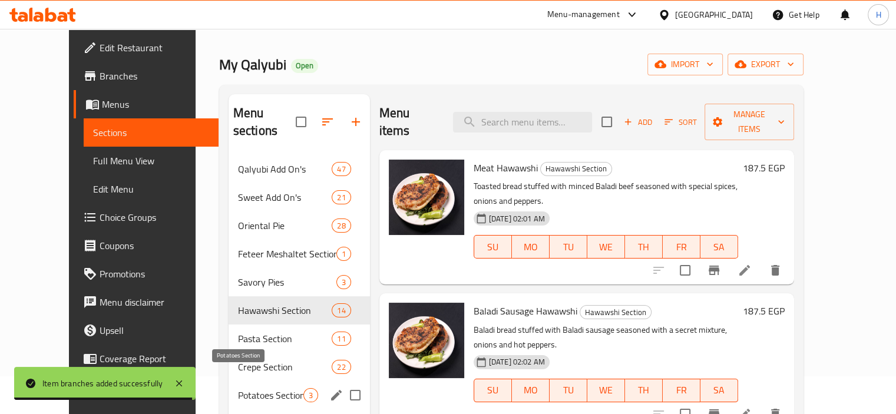
scroll to position [120, 0]
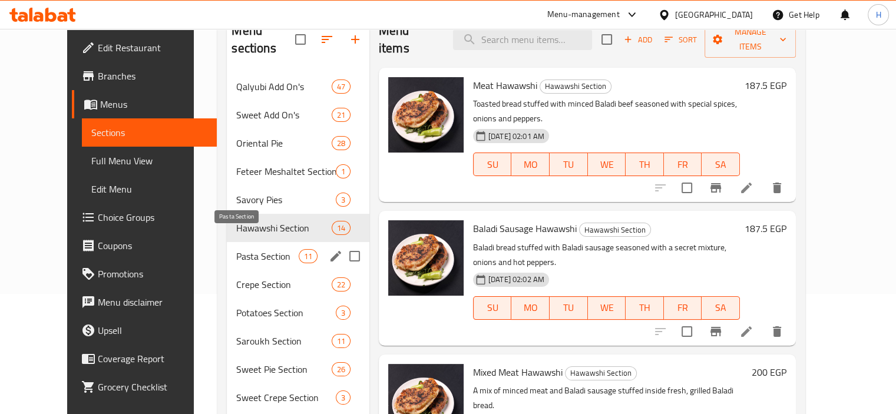
click at [236, 249] on span "Pasta Section" at bounding box center [267, 256] width 62 height 14
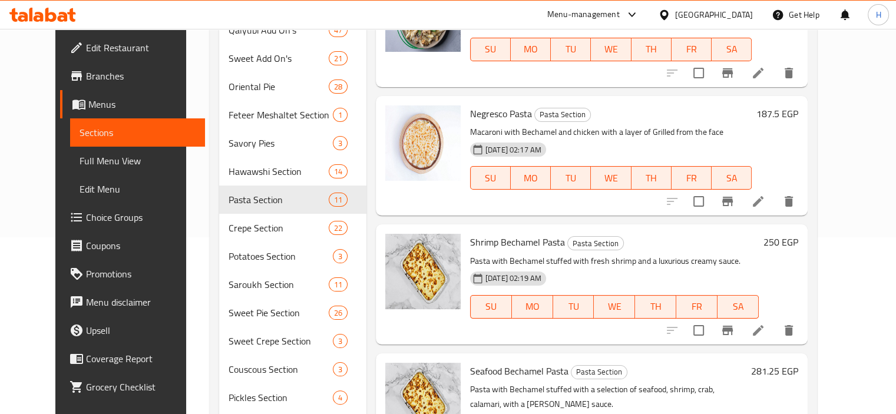
scroll to position [250, 0]
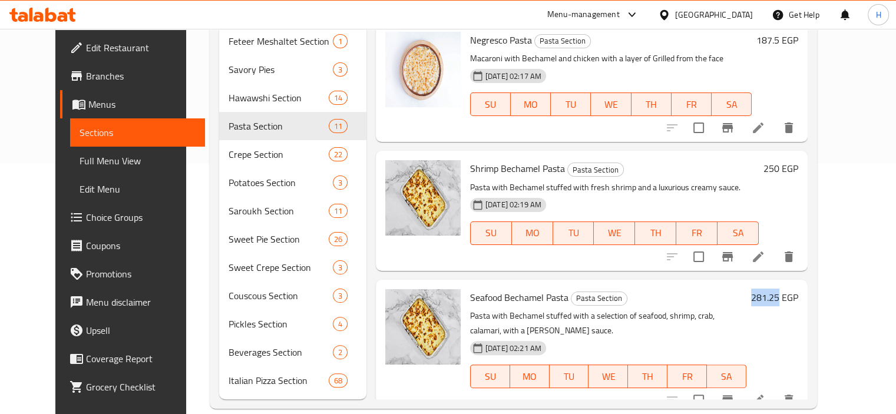
click at [639, 336] on div "25-08-2025 02:21 AM SU MO TU WE TH FR SA" at bounding box center [609, 368] width 286 height 64
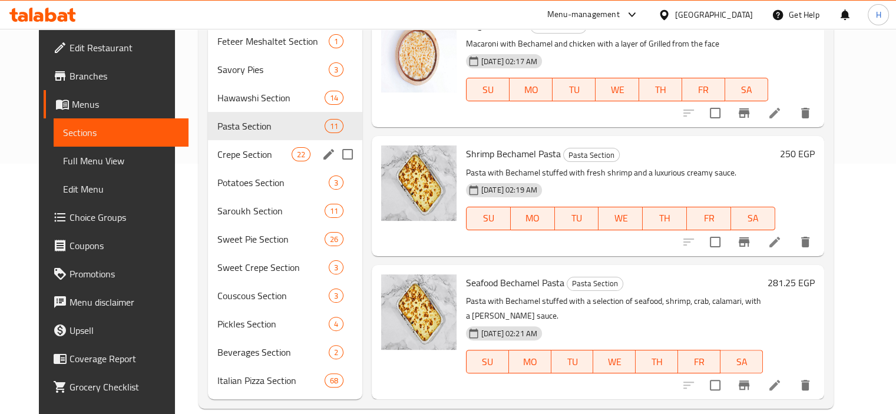
click at [217, 147] on span "Crepe Section" at bounding box center [254, 154] width 74 height 14
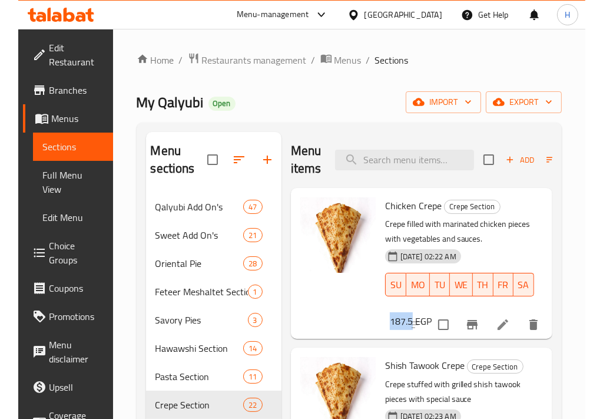
scroll to position [158, 0]
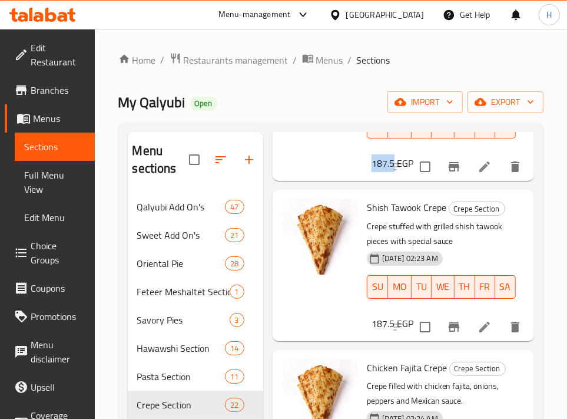
click at [499, 262] on div "25-08-2025 02:23 AM SU MO TU WE TH FR SA" at bounding box center [441, 279] width 158 height 64
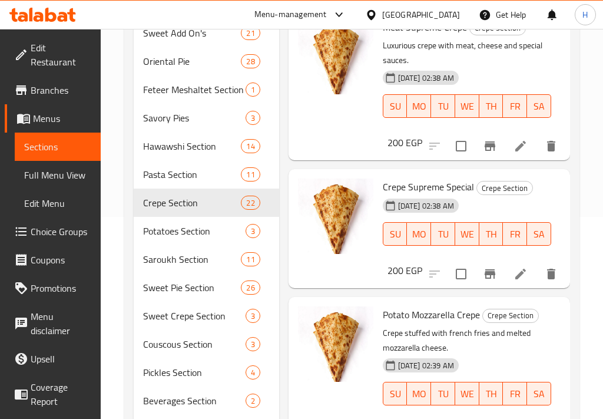
scroll to position [264, 0]
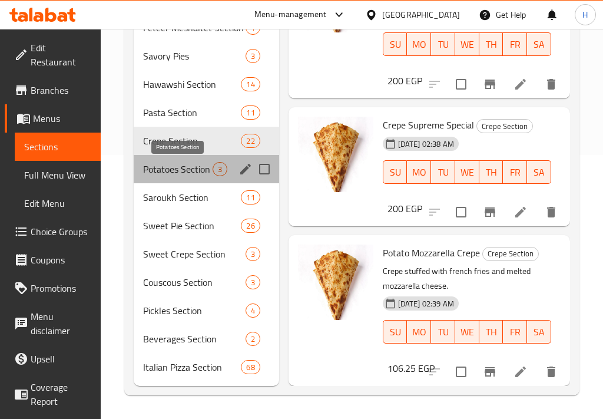
click at [151, 167] on span "Potatoes Section" at bounding box center [178, 169] width 70 height 14
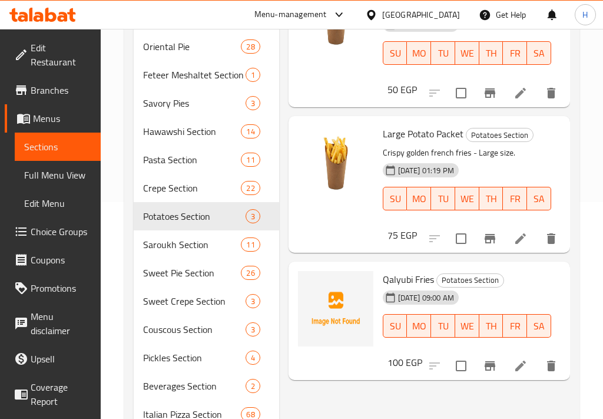
scroll to position [264, 0]
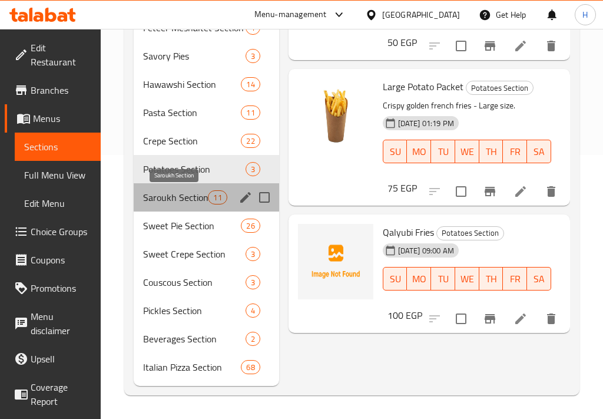
click at [191, 193] on span "Saroukh Section" at bounding box center [175, 197] width 65 height 14
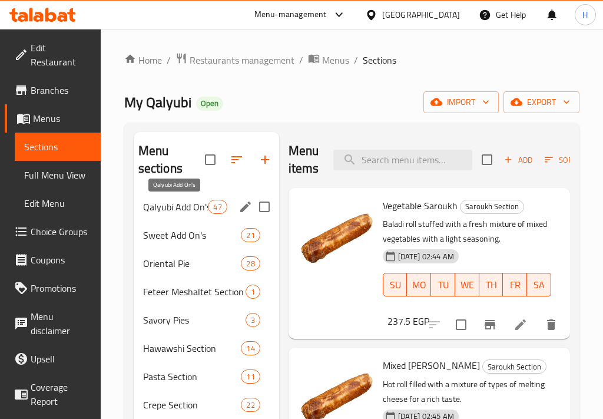
scroll to position [91, 0]
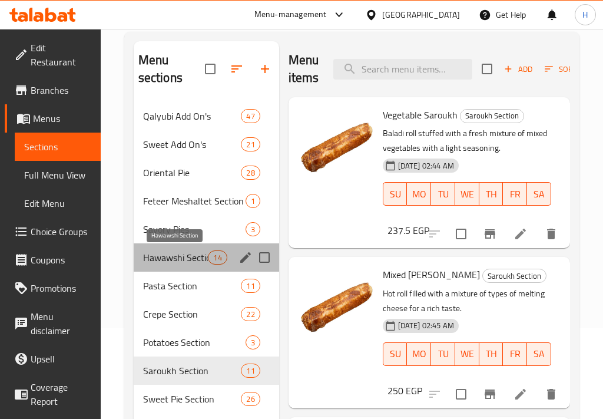
click at [187, 259] on span "Hawawshi Section" at bounding box center [175, 257] width 65 height 14
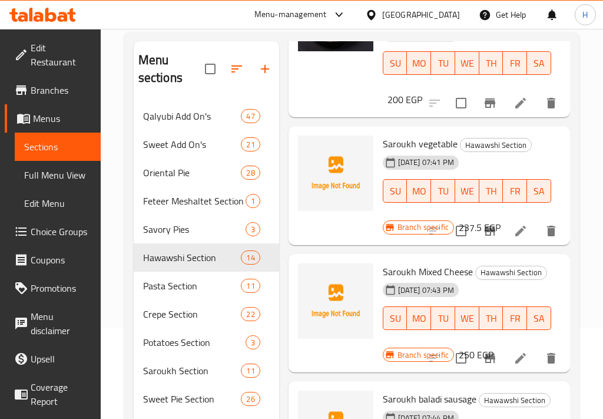
scroll to position [497, 0]
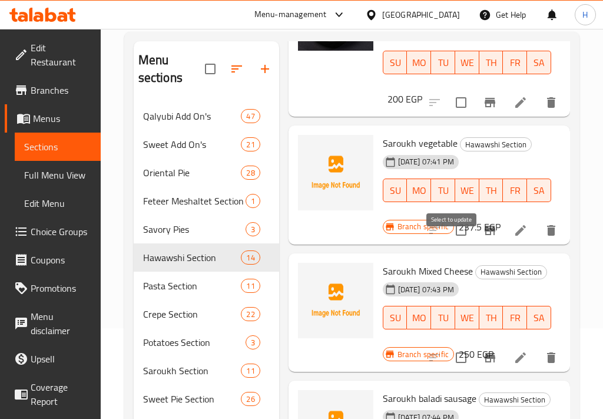
click at [453, 241] on input "checkbox" at bounding box center [461, 230] width 25 height 25
checkbox input "true"
click at [453, 370] on input "checkbox" at bounding box center [461, 357] width 25 height 25
checkbox input "true"
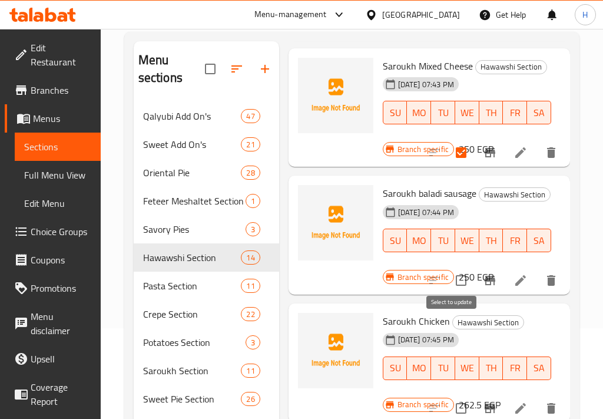
click at [453, 293] on input "checkbox" at bounding box center [461, 280] width 25 height 25
checkbox input "true"
click at [453, 293] on input "checkbox" at bounding box center [461, 281] width 25 height 25
checkbox input "true"
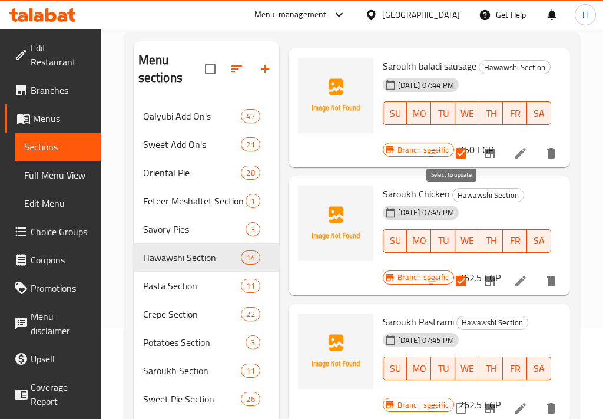
click at [453, 166] on input "checkbox" at bounding box center [461, 153] width 25 height 25
checkbox input "false"
click at [449, 293] on input "checkbox" at bounding box center [461, 281] width 25 height 25
checkbox input "false"
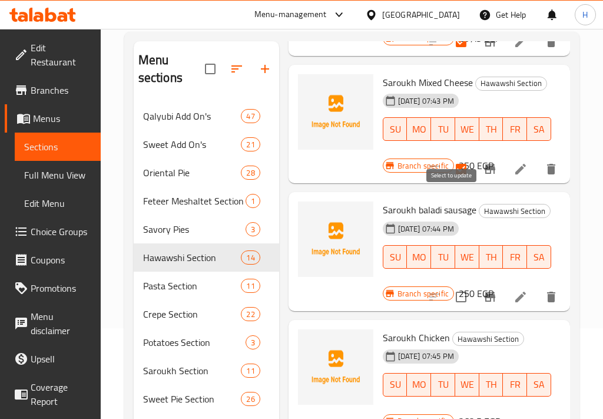
scroll to position [685, 0]
click at [452, 182] on input "checkbox" at bounding box center [461, 169] width 25 height 25
checkbox input "false"
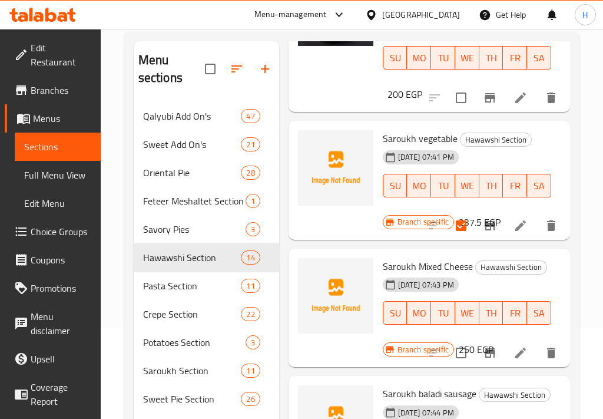
scroll to position [477, 0]
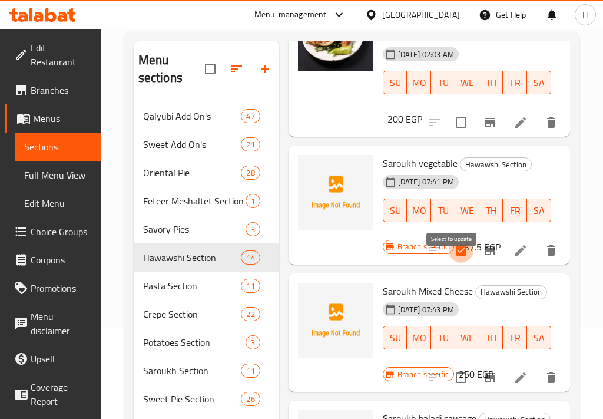
click at [453, 263] on input "checkbox" at bounding box center [461, 250] width 25 height 25
checkbox input "false"
click at [547, 256] on icon "delete" at bounding box center [551, 250] width 8 height 11
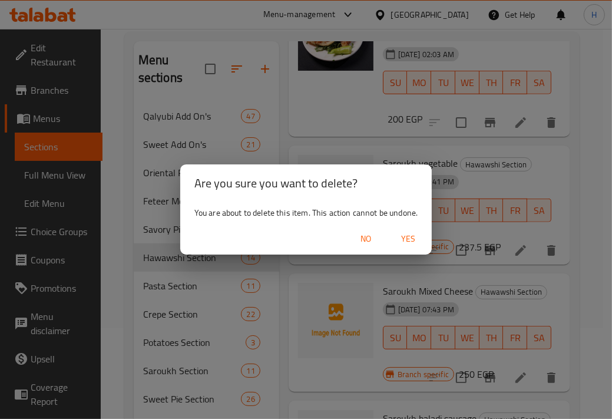
click at [347, 228] on button "No" at bounding box center [366, 239] width 38 height 22
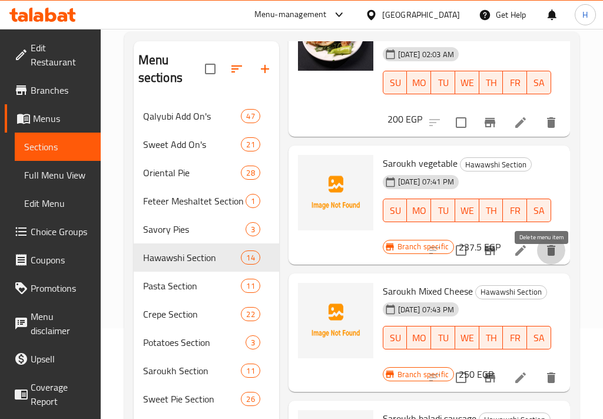
click at [547, 256] on icon "delete" at bounding box center [551, 250] width 8 height 11
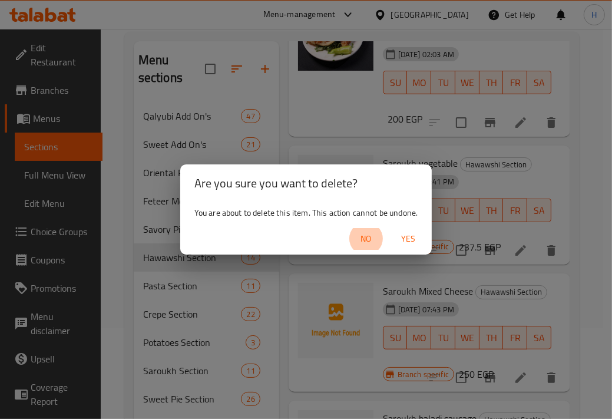
click at [347, 228] on button "No" at bounding box center [366, 239] width 38 height 22
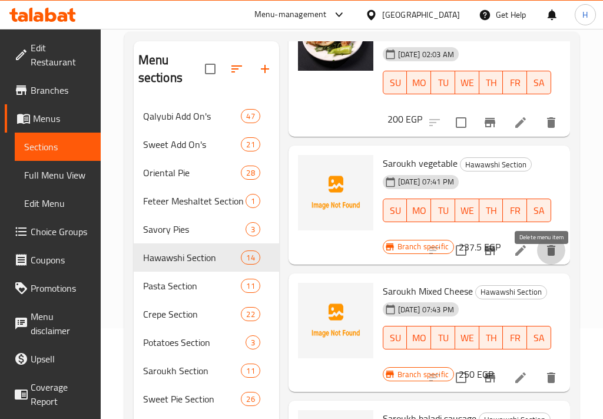
click at [547, 256] on icon "delete" at bounding box center [551, 250] width 8 height 11
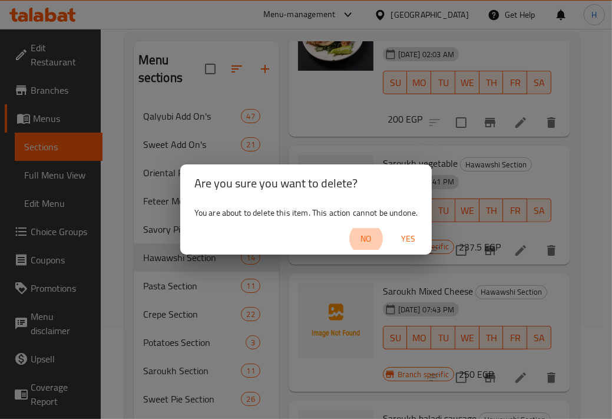
click at [347, 228] on button "No" at bounding box center [366, 239] width 38 height 22
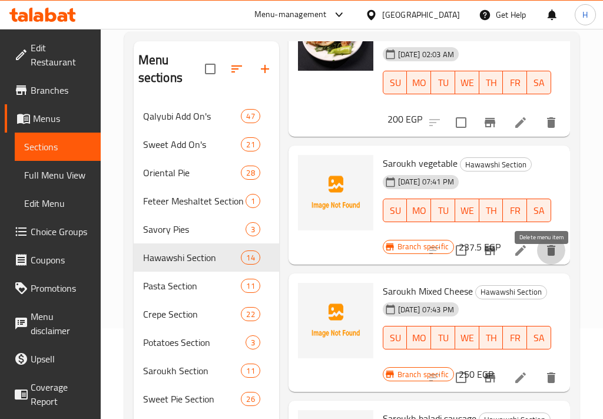
click at [547, 256] on icon "delete" at bounding box center [551, 250] width 8 height 11
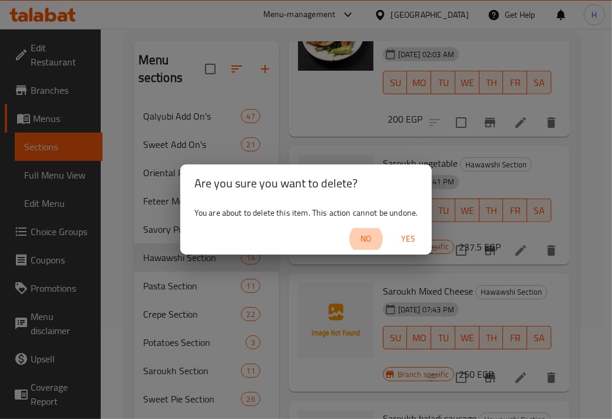
click at [347, 228] on button "No" at bounding box center [366, 239] width 38 height 22
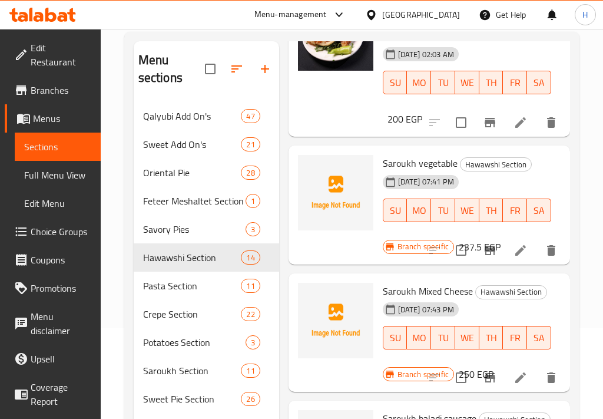
click at [480, 222] on button "TH" at bounding box center [492, 211] width 24 height 24
click at [531, 194] on div "28-08-2025 07:41 PM SU MO TU WE TH FR SA" at bounding box center [467, 202] width 178 height 64
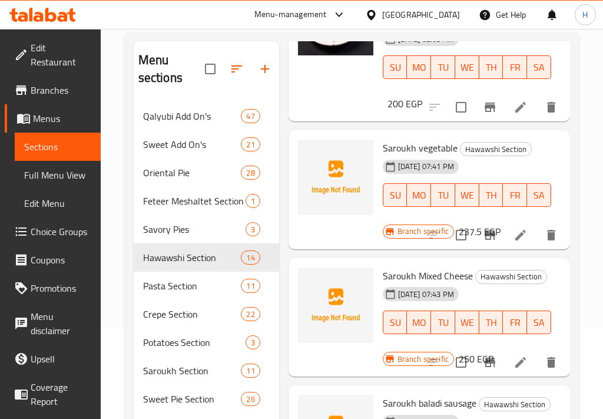
scroll to position [494, 0]
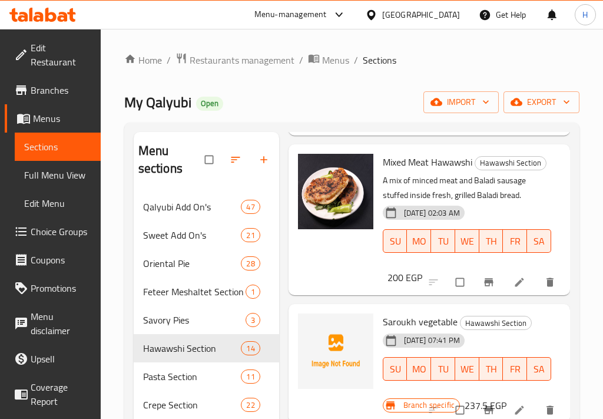
scroll to position [622, 0]
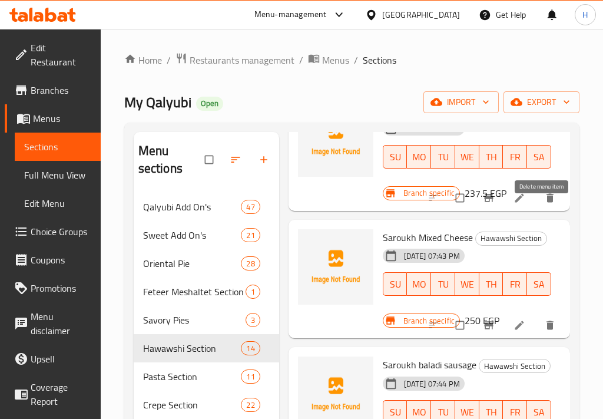
click at [544, 204] on icon "delete" at bounding box center [550, 198] width 12 height 12
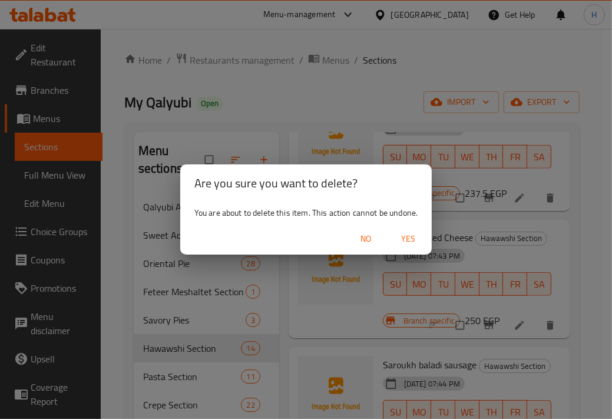
click at [412, 239] on span "Yes" at bounding box center [408, 239] width 28 height 15
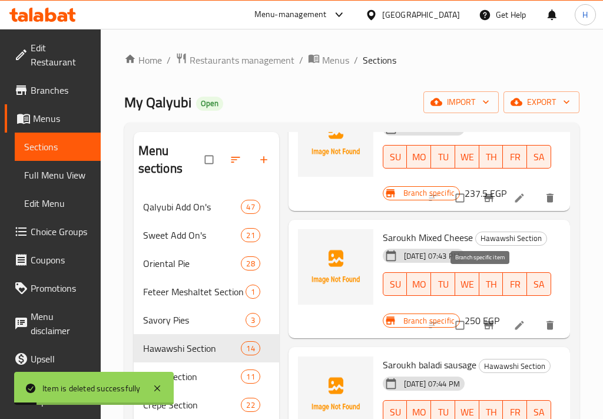
scroll to position [549, 0]
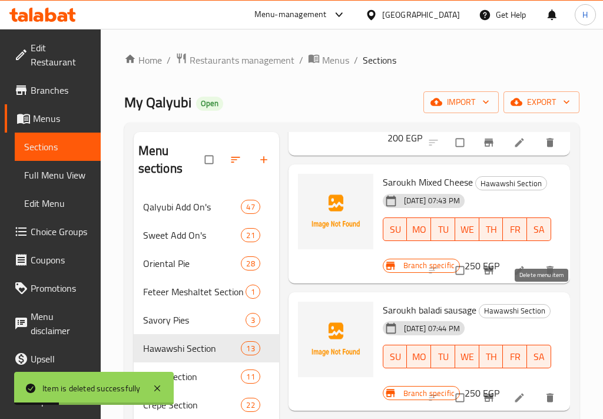
click at [544, 276] on icon "delete" at bounding box center [550, 271] width 12 height 12
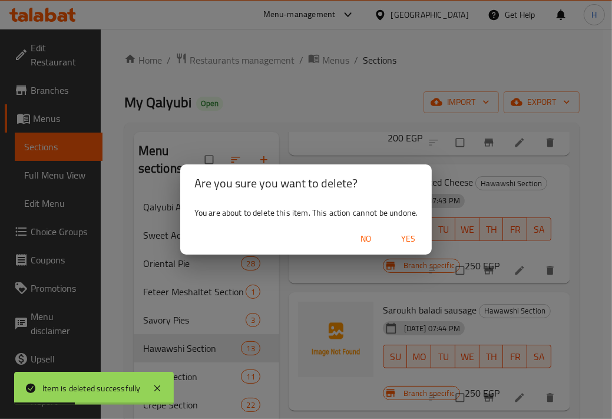
click at [401, 240] on span "Yes" at bounding box center [408, 239] width 28 height 15
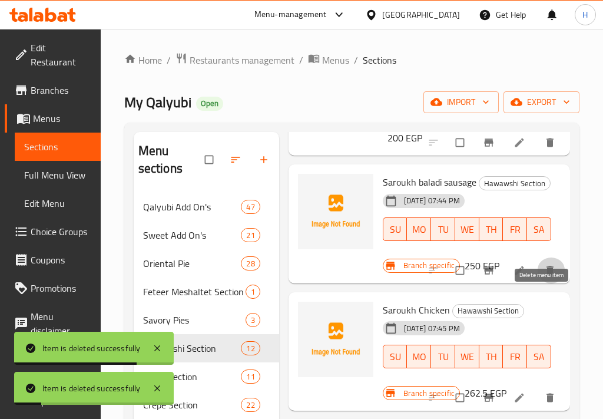
click at [547, 275] on icon "delete" at bounding box center [550, 270] width 7 height 9
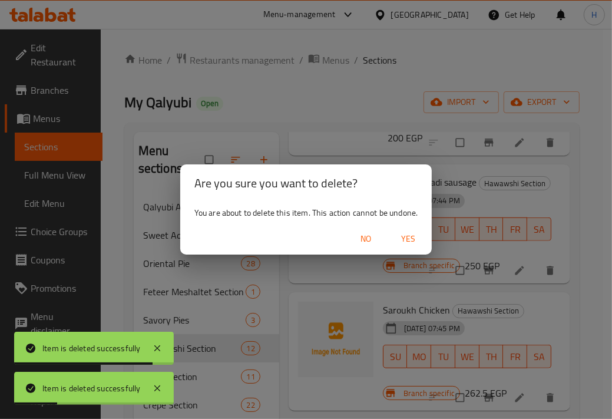
drag, startPoint x: 411, startPoint y: 237, endPoint x: 422, endPoint y: 239, distance: 10.8
click at [411, 236] on span "Yes" at bounding box center [408, 239] width 28 height 15
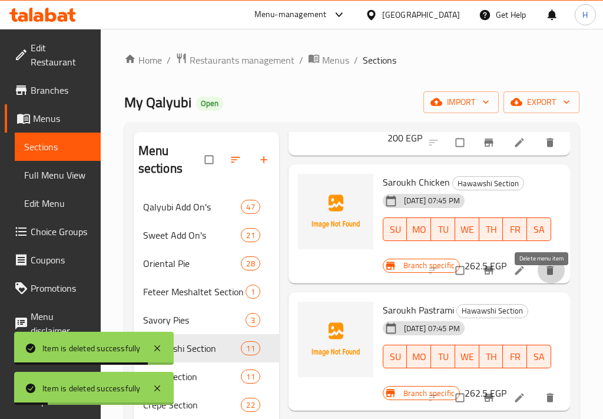
click at [547, 275] on icon "delete" at bounding box center [550, 270] width 7 height 9
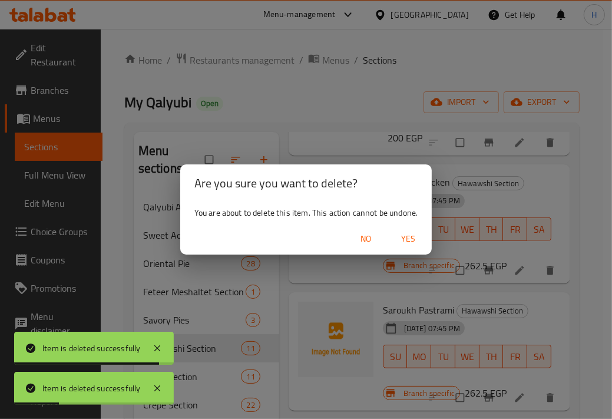
click at [405, 236] on span "Yes" at bounding box center [408, 239] width 28 height 15
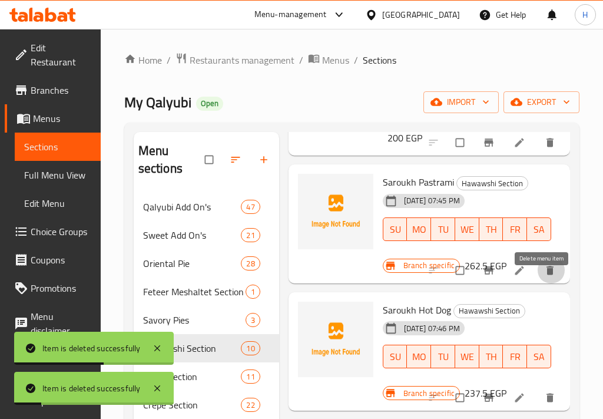
click at [549, 276] on span "delete" at bounding box center [551, 271] width 14 height 12
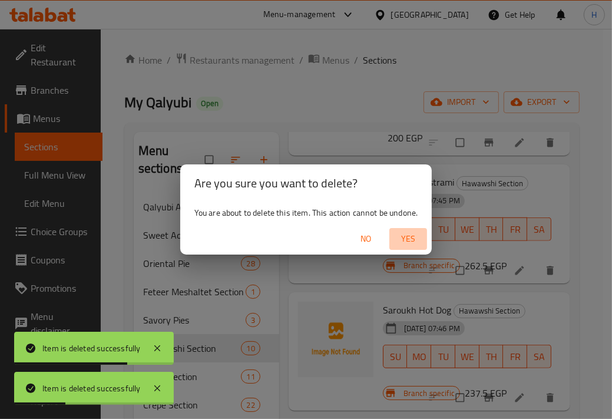
click at [415, 240] on span "Yes" at bounding box center [408, 239] width 28 height 15
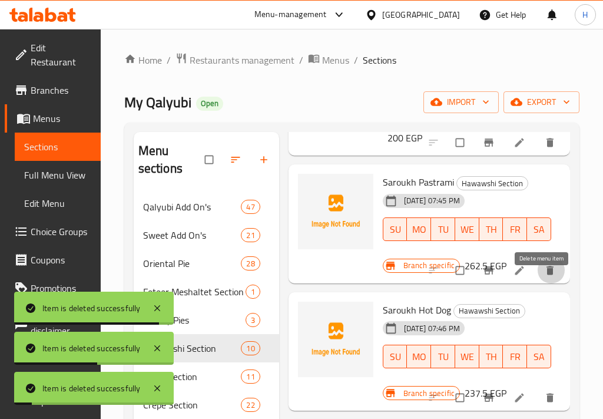
click at [544, 276] on icon "delete" at bounding box center [550, 271] width 12 height 12
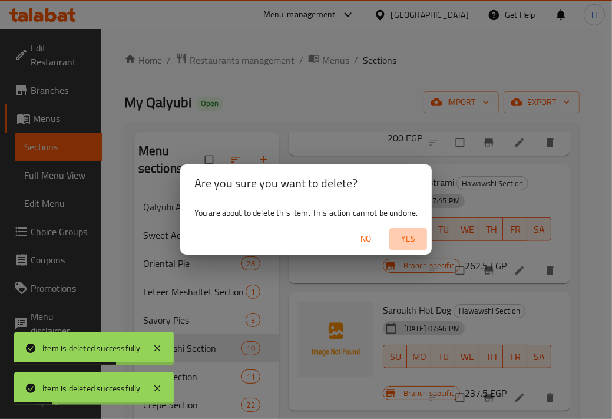
click at [412, 240] on span "Yes" at bounding box center [408, 239] width 28 height 15
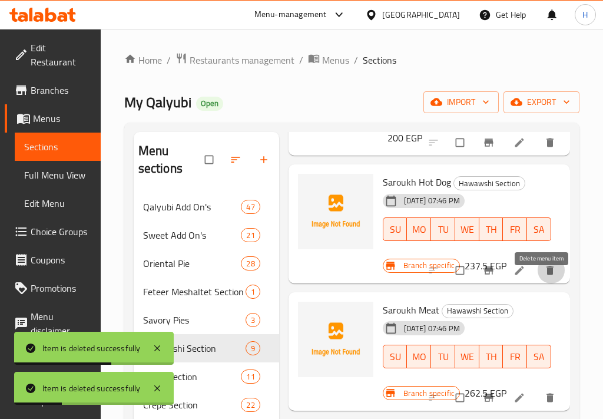
click at [547, 275] on icon "delete" at bounding box center [550, 270] width 7 height 9
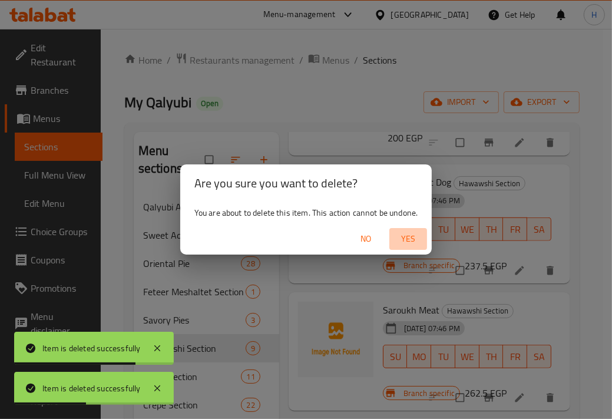
click at [407, 232] on span "Yes" at bounding box center [408, 239] width 28 height 15
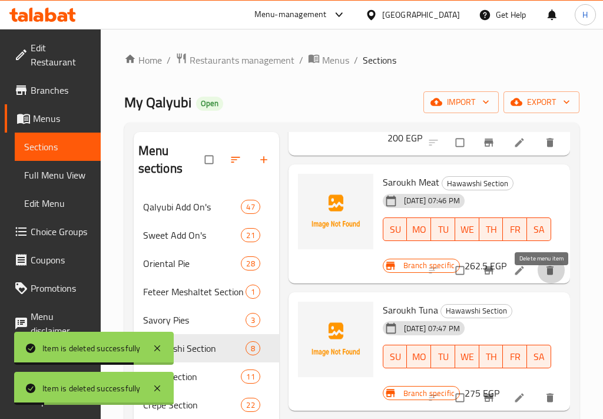
click at [552, 283] on button "delete" at bounding box center [551, 271] width 28 height 26
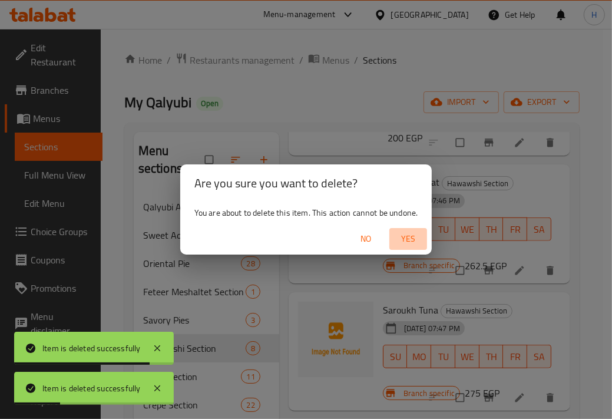
click at [415, 239] on span "Yes" at bounding box center [408, 239] width 28 height 15
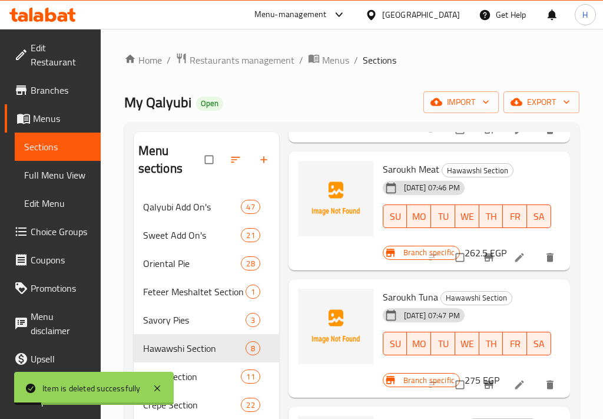
scroll to position [561, 0]
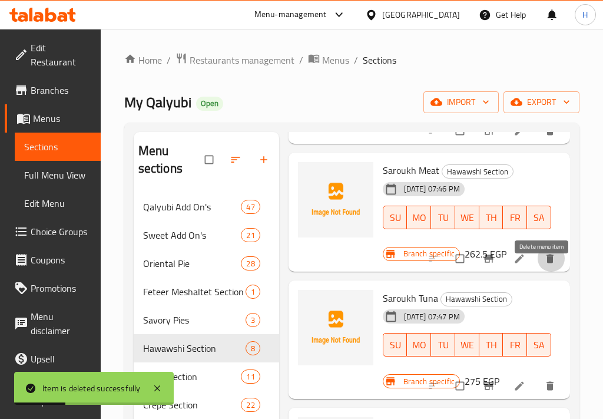
drag, startPoint x: 535, startPoint y: 285, endPoint x: 541, endPoint y: 280, distance: 7.5
click at [541, 272] on button "delete" at bounding box center [551, 259] width 28 height 26
click at [544, 265] on icon "delete" at bounding box center [550, 259] width 12 height 12
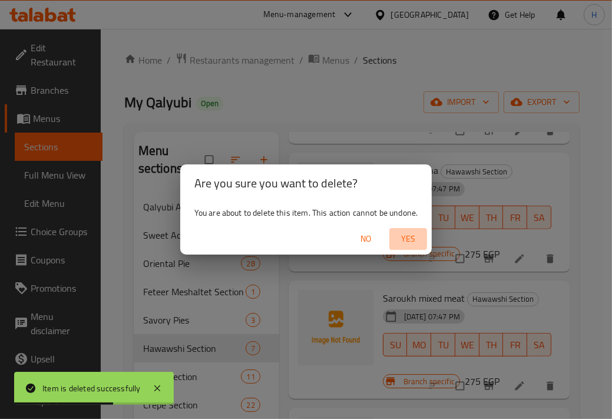
click at [403, 237] on span "Yes" at bounding box center [408, 239] width 28 height 15
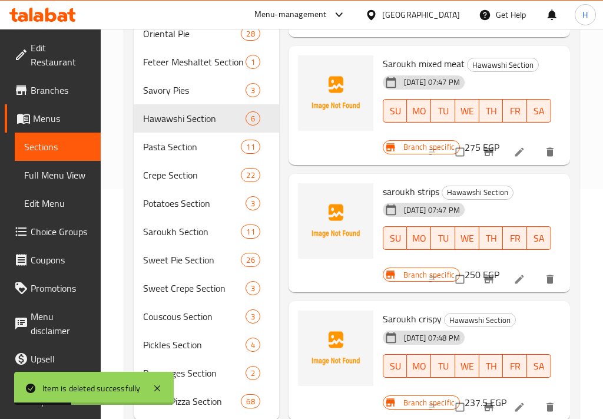
scroll to position [230, 0]
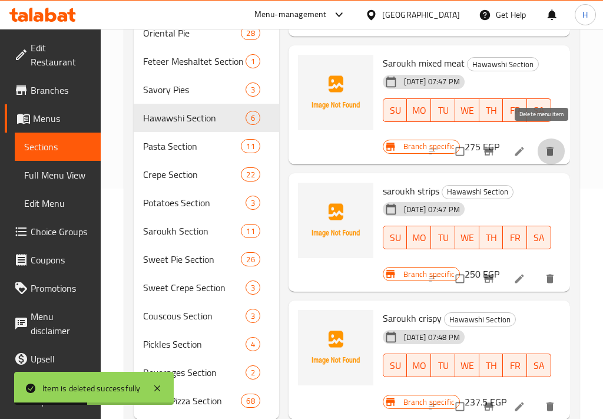
click at [537, 143] on button "delete" at bounding box center [551, 151] width 28 height 26
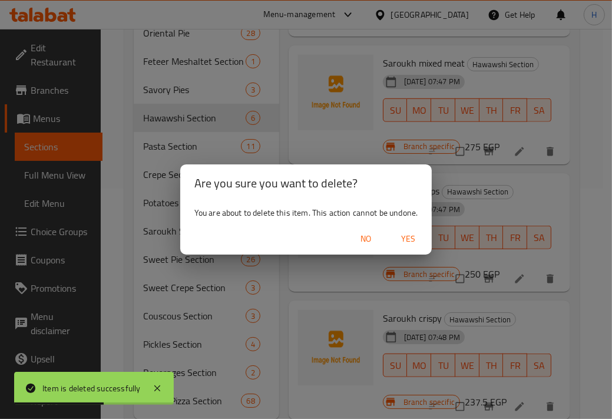
click at [417, 233] on span "Yes" at bounding box center [408, 239] width 28 height 15
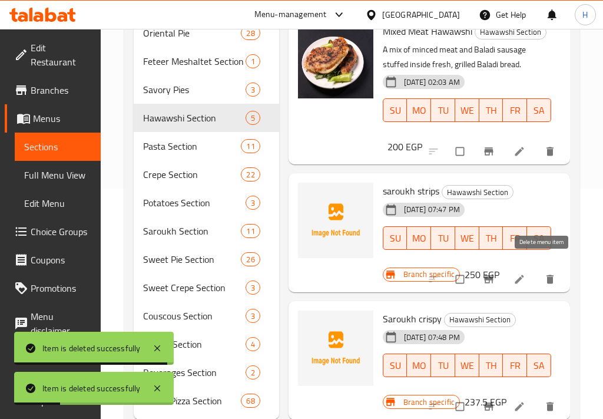
scroll to position [335, 0]
click at [537, 273] on button "delete" at bounding box center [551, 279] width 28 height 26
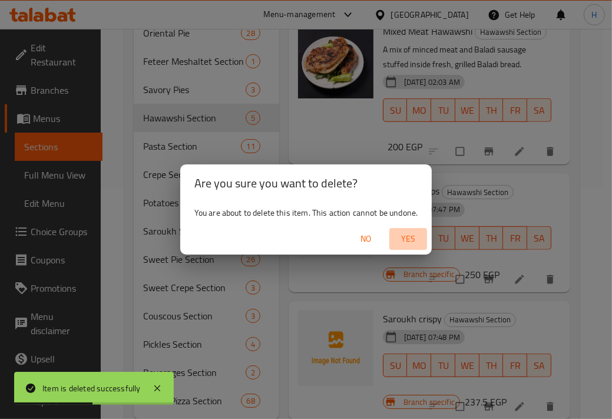
click at [400, 239] on span "Yes" at bounding box center [408, 239] width 28 height 15
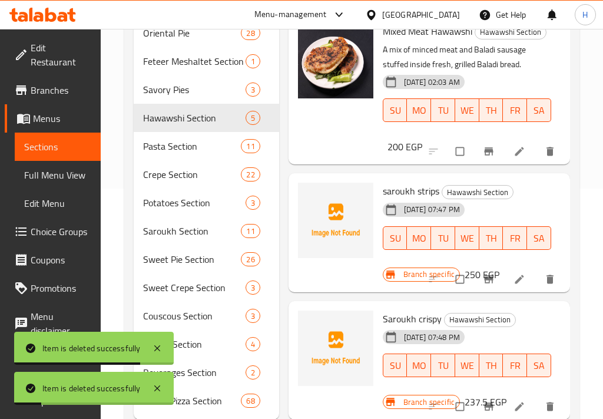
scroll to position [264, 0]
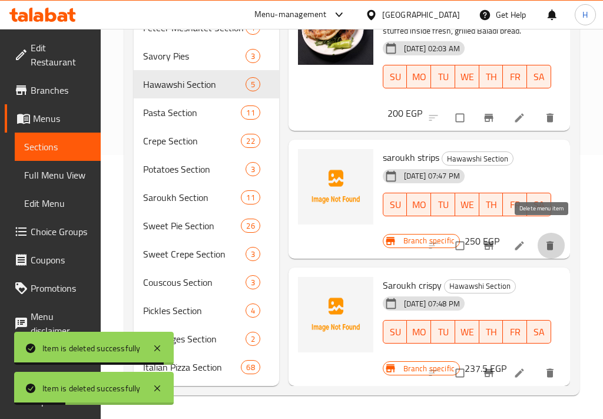
click at [547, 241] on icon "delete" at bounding box center [550, 245] width 7 height 9
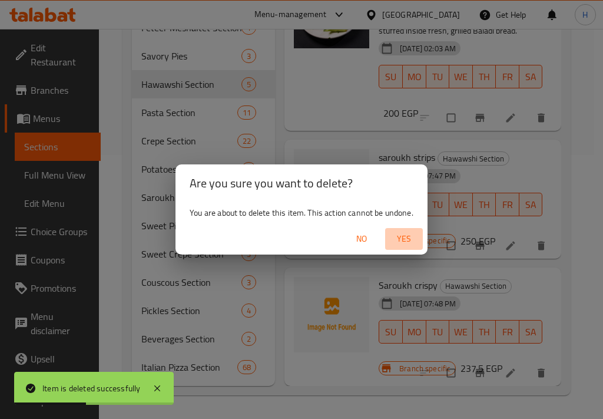
scroll to position [207, 0]
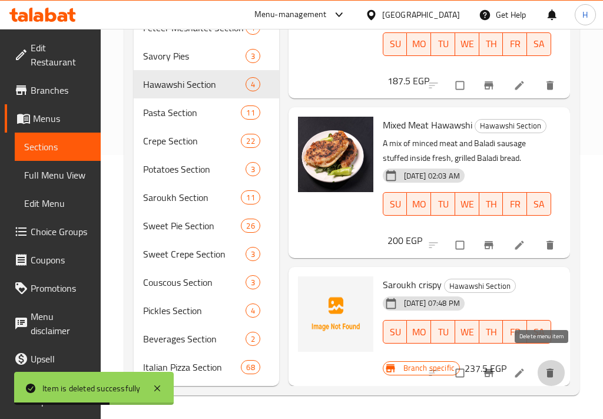
click at [537, 360] on button "delete" at bounding box center [551, 373] width 28 height 26
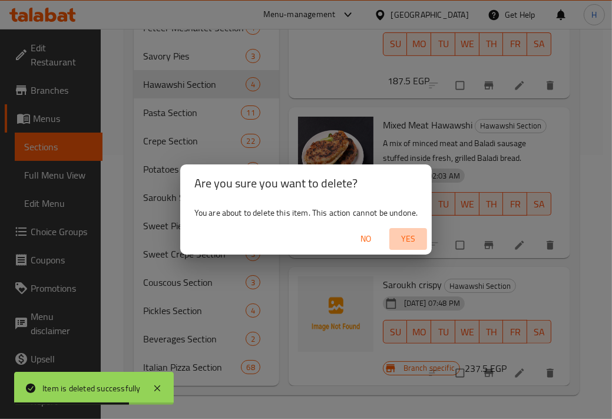
click at [417, 242] on span "Yes" at bounding box center [408, 239] width 28 height 15
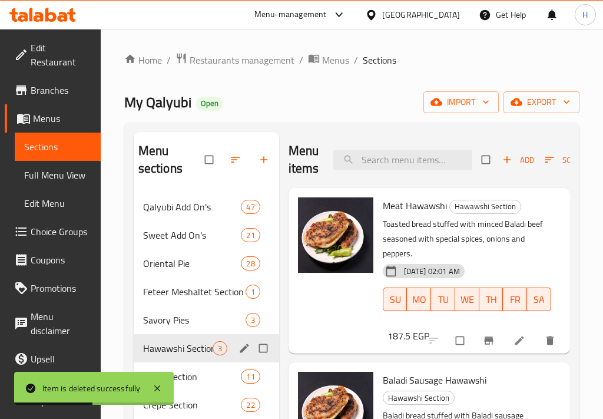
scroll to position [128, 0]
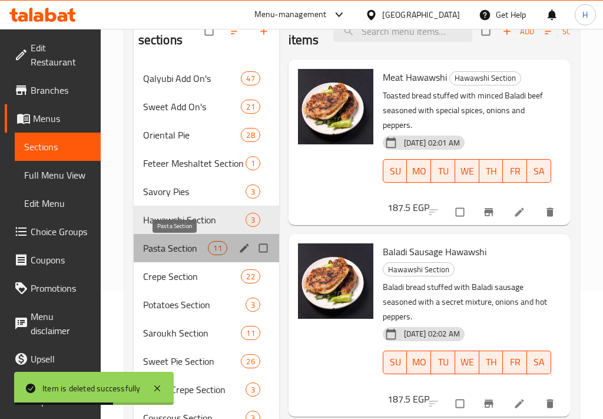
click at [180, 254] on span "Pasta Section" at bounding box center [175, 248] width 65 height 14
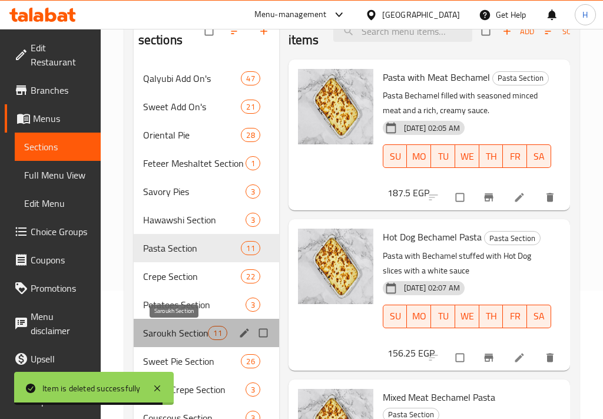
click at [181, 329] on span "Saroukh Section" at bounding box center [175, 333] width 65 height 14
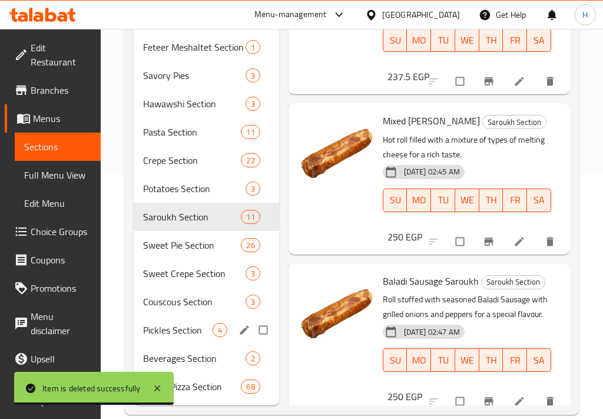
scroll to position [256, 0]
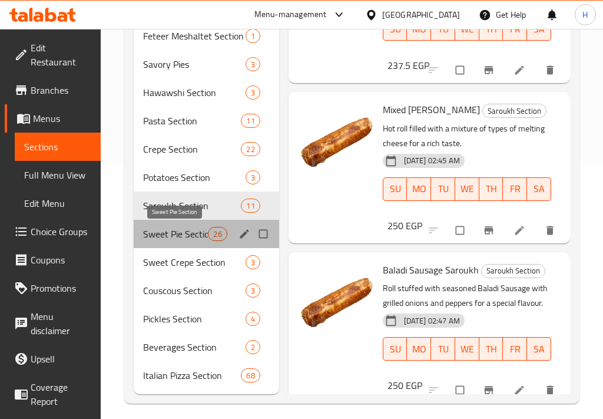
click at [167, 237] on span "Sweet Pie Section" at bounding box center [175, 234] width 65 height 14
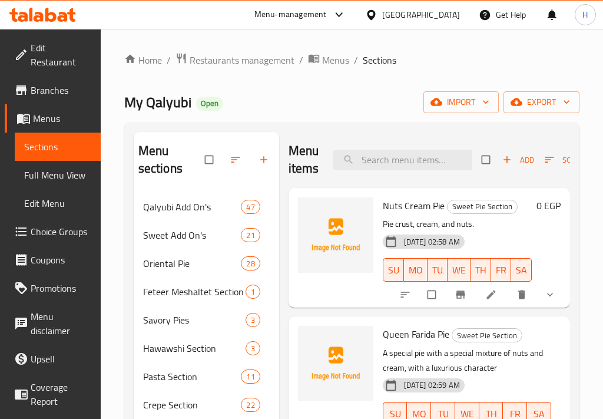
click at [488, 225] on p "Pie crust, cream, and nuts." at bounding box center [457, 224] width 149 height 15
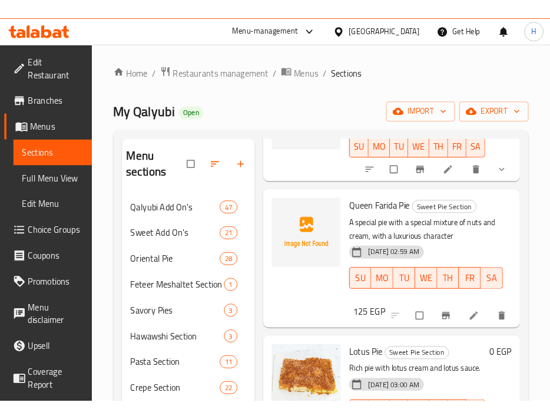
scroll to position [130, 0]
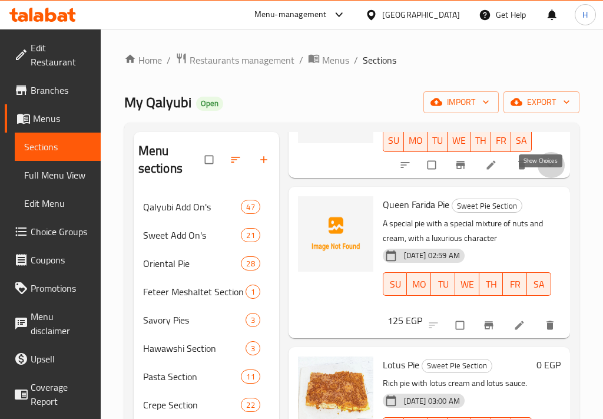
click at [544, 171] on icon "show more" at bounding box center [550, 165] width 12 height 12
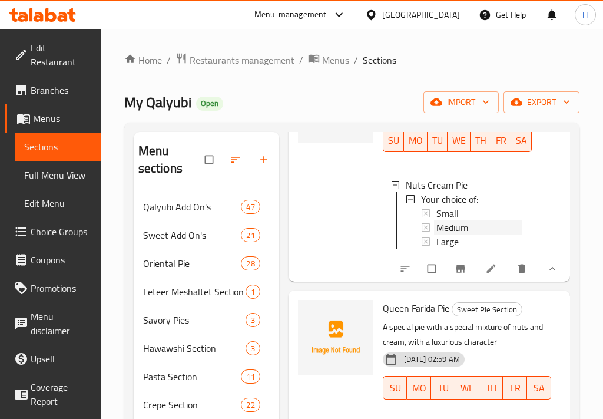
click at [444, 225] on span "Medium" at bounding box center [453, 227] width 32 height 14
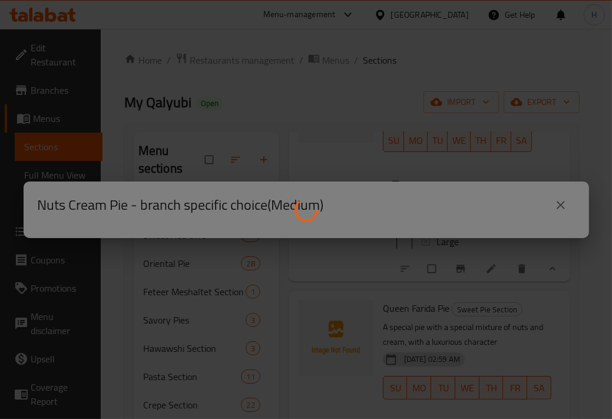
click at [338, 204] on div at bounding box center [306, 209] width 612 height 419
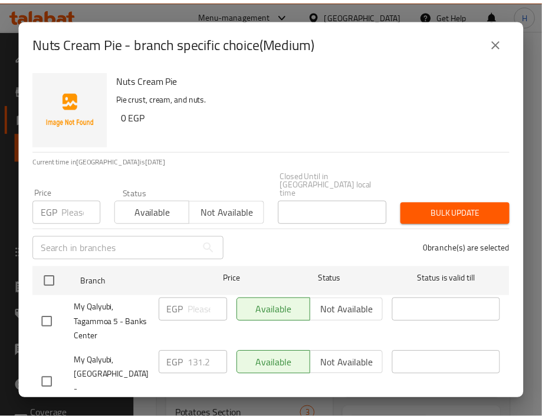
scroll to position [42, 0]
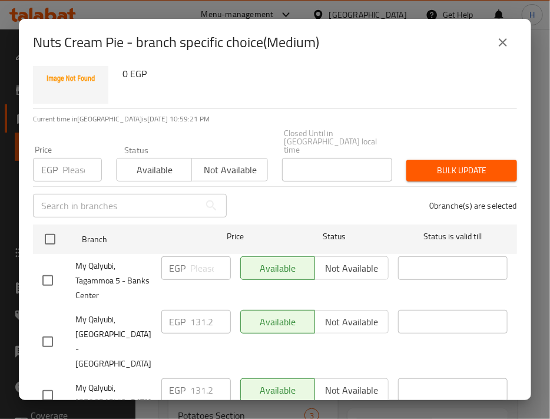
click at [40, 383] on input "checkbox" at bounding box center [47, 395] width 25 height 25
checkbox input "true"
click at [183, 383] on p "EGP" at bounding box center [178, 390] width 16 height 14
click at [193, 378] on input "131.25" at bounding box center [211, 390] width 40 height 24
paste input "7"
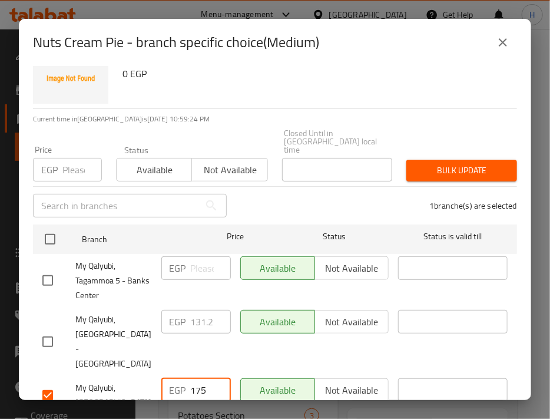
type input "175"
drag, startPoint x: 237, startPoint y: 387, endPoint x: 270, endPoint y: 375, distance: 35.0
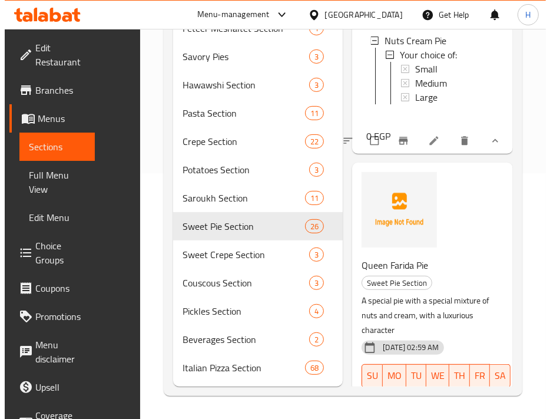
scroll to position [51, 0]
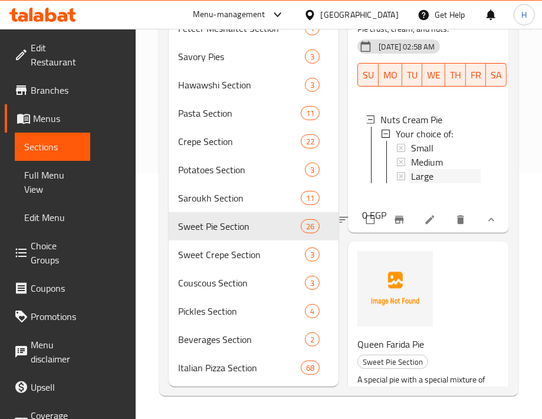
click at [424, 177] on span "Large" at bounding box center [422, 176] width 22 height 14
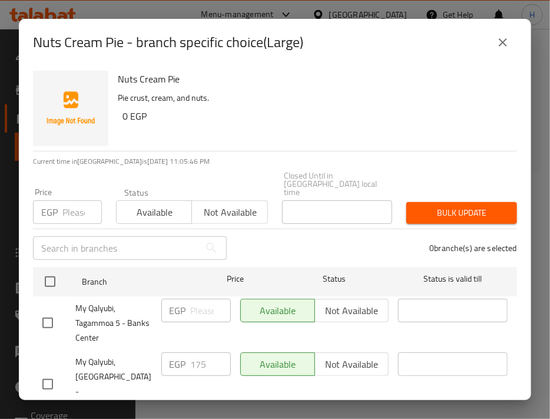
scroll to position [42, 0]
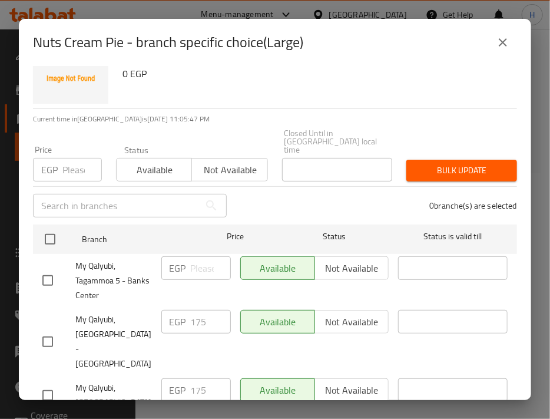
click at [45, 383] on input "checkbox" at bounding box center [47, 395] width 25 height 25
checkbox input "true"
click at [192, 378] on input "175" at bounding box center [211, 390] width 40 height 24
paste input "218."
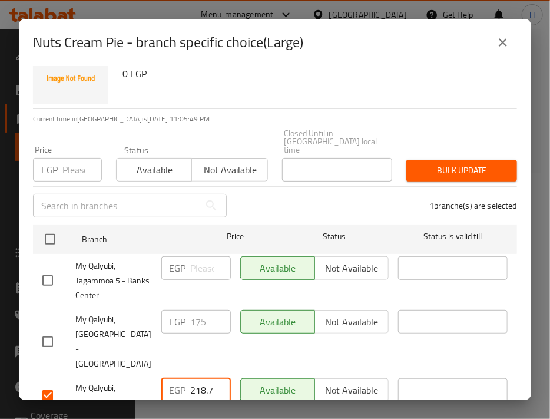
scroll to position [0, 6]
type input "218.75"
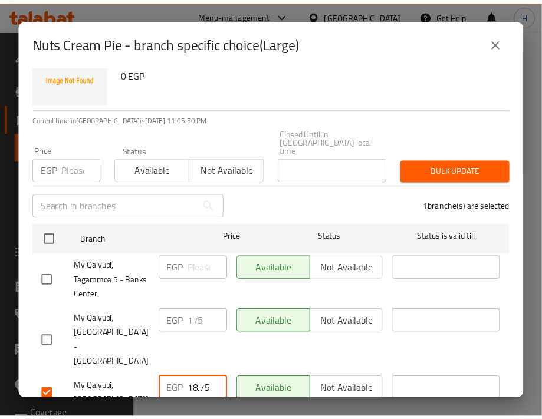
scroll to position [0, 0]
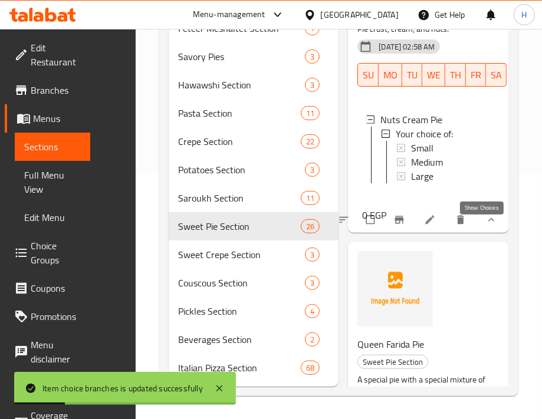
click at [486, 226] on icon "show more" at bounding box center [491, 220] width 12 height 12
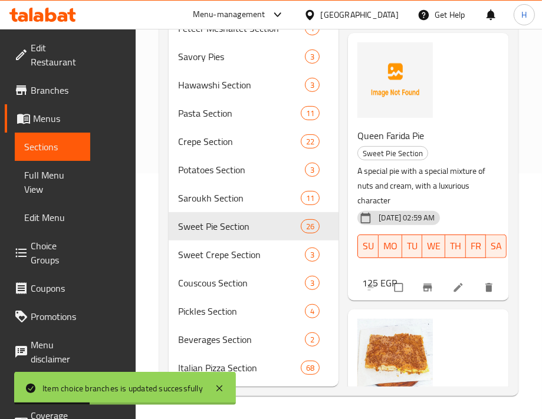
scroll to position [181, 0]
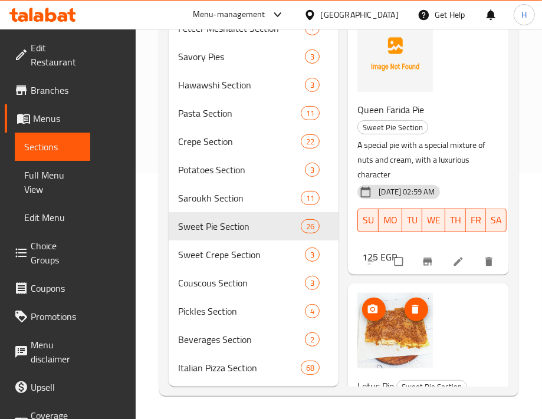
click at [405, 336] on img at bounding box center [394, 330] width 75 height 75
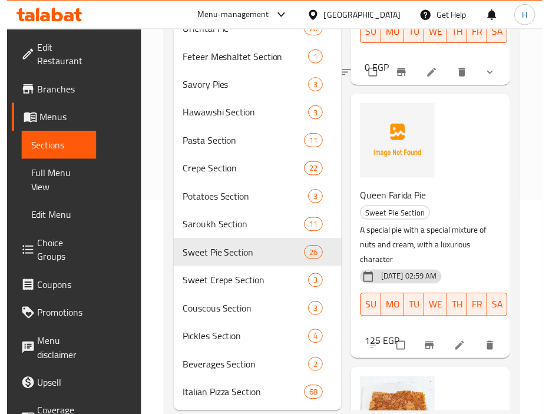
scroll to position [203, 0]
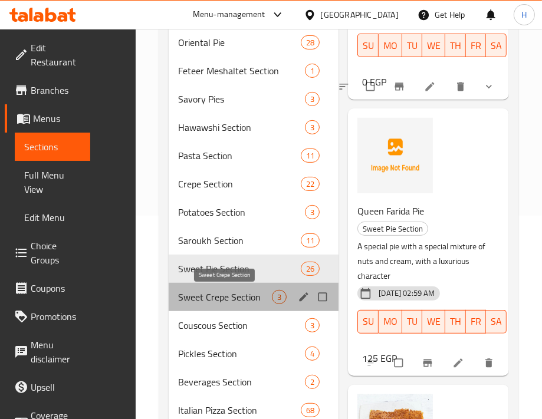
click at [260, 296] on span "Sweet Crepe Section" at bounding box center [225, 297] width 94 height 14
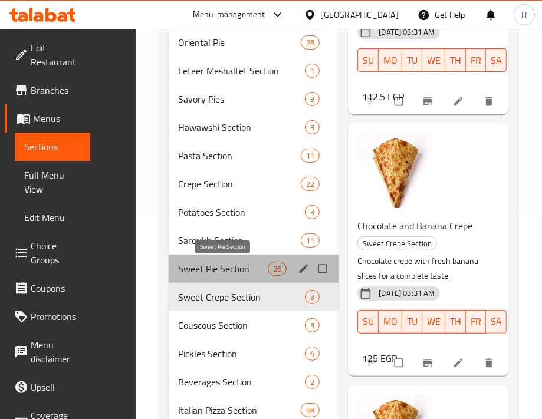
click at [258, 273] on span "Sweet Pie Section" at bounding box center [223, 269] width 90 height 14
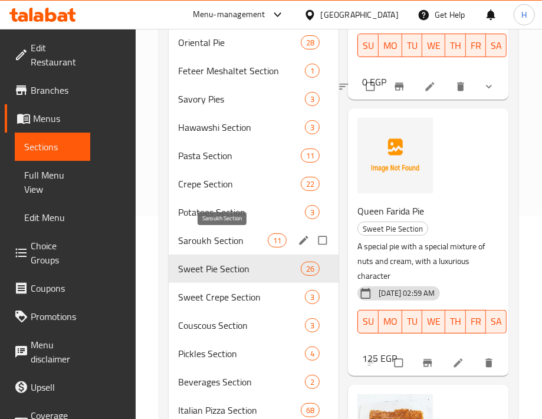
click at [253, 236] on span "Saroukh Section" at bounding box center [223, 240] width 90 height 14
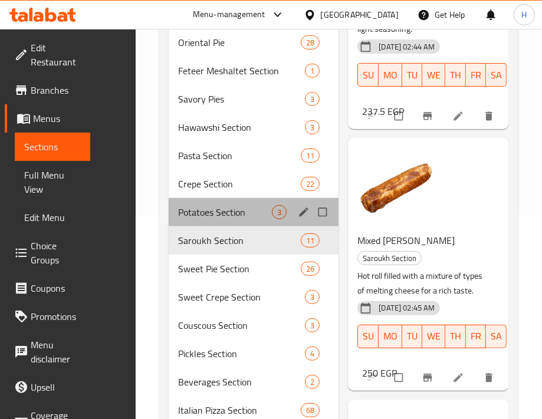
click at [235, 219] on div "Potatoes Section 3" at bounding box center [254, 212] width 170 height 28
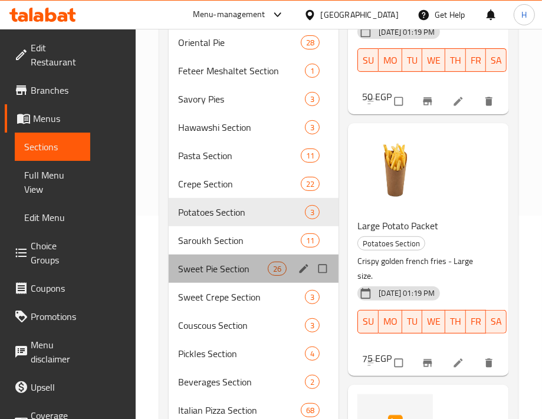
click at [231, 279] on div "Sweet Pie Section 26" at bounding box center [254, 269] width 170 height 28
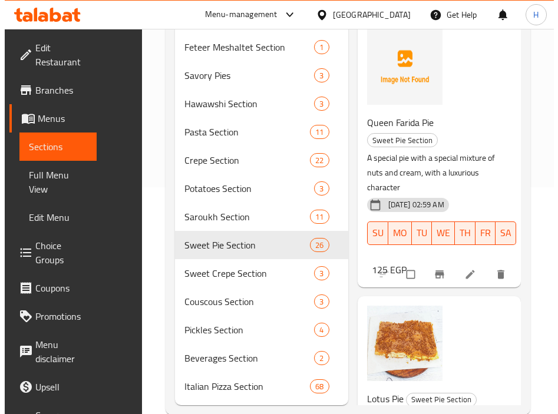
scroll to position [167, 0]
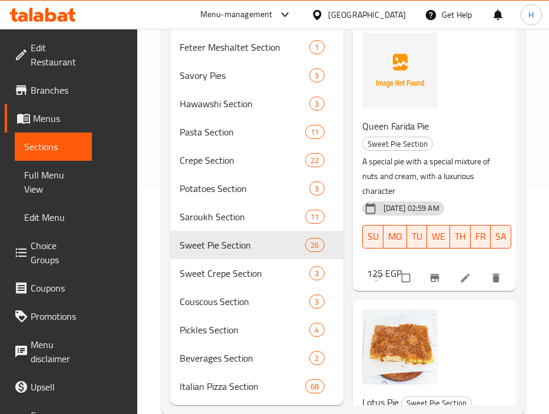
click at [408, 199] on p "A special pie with a special mixture of nuts and cream, with a luxurious charac…" at bounding box center [430, 176] width 136 height 44
click at [387, 199] on p "A special pie with a special mixture of nuts and cream, with a luxurious charac…" at bounding box center [430, 176] width 136 height 44
click at [429, 284] on icon "Branch-specific-item" at bounding box center [435, 278] width 12 height 12
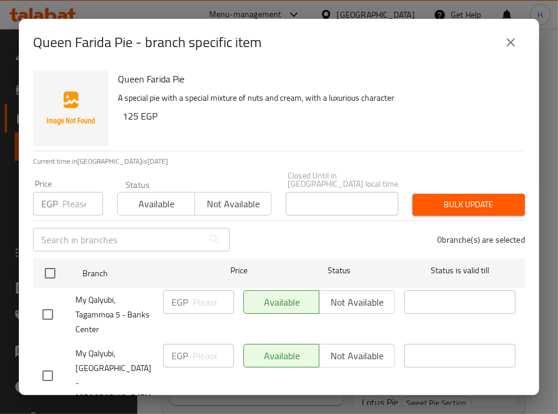
scroll to position [47, 0]
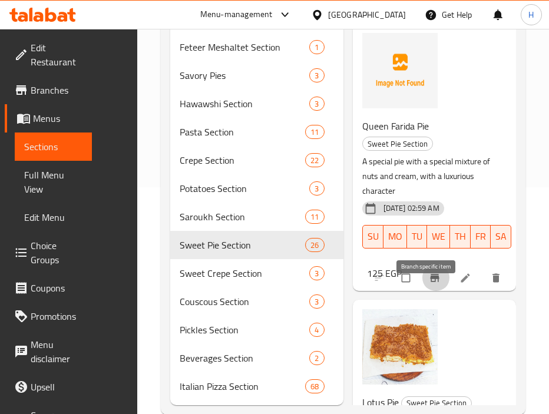
click at [466, 179] on p "A special pie with a special mixture of nuts and cream, with a luxurious charac…" at bounding box center [430, 176] width 136 height 44
click at [431, 282] on icon "Branch-specific-item" at bounding box center [435, 278] width 9 height 8
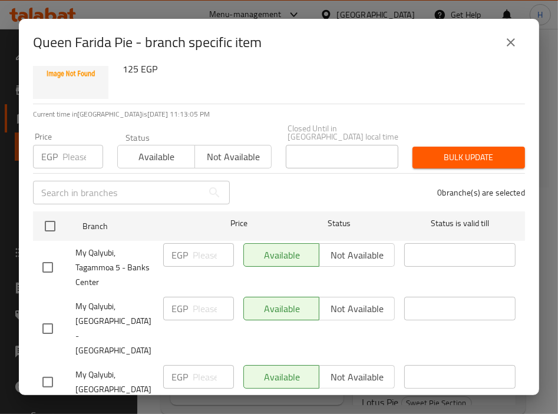
click at [46, 370] on input "checkbox" at bounding box center [47, 382] width 25 height 25
checkbox input "true"
click at [200, 365] on input "number" at bounding box center [214, 377] width 42 height 24
paste input "175"
type input "175"
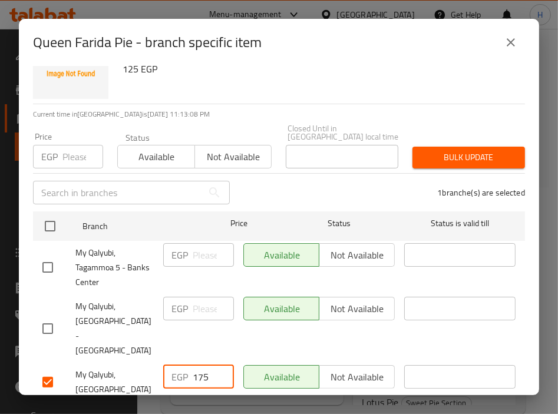
click at [286, 410] on span "Save" at bounding box center [278, 417] width 473 height 15
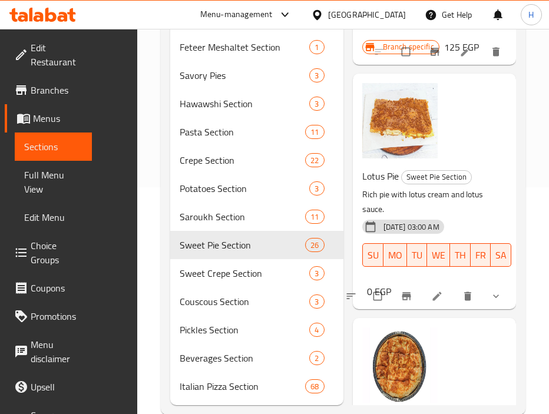
scroll to position [397, 0]
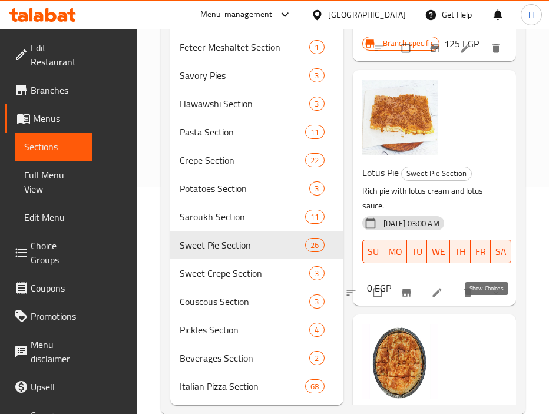
click at [490, 299] on icon "show more" at bounding box center [496, 293] width 12 height 12
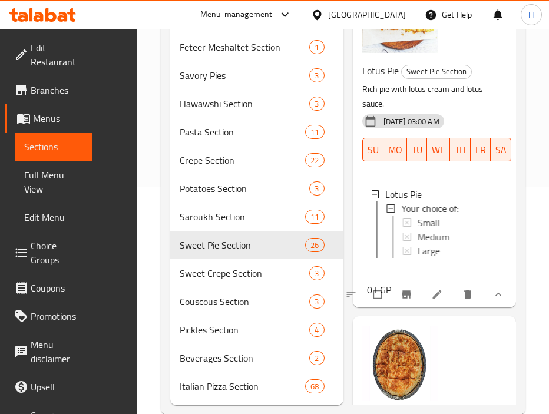
scroll to position [501, 0]
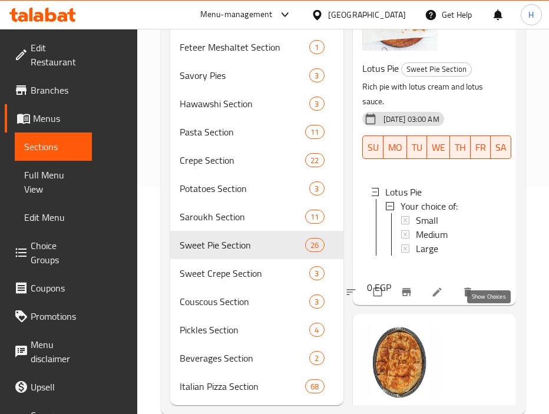
click at [493, 298] on icon "show more" at bounding box center [499, 292] width 12 height 12
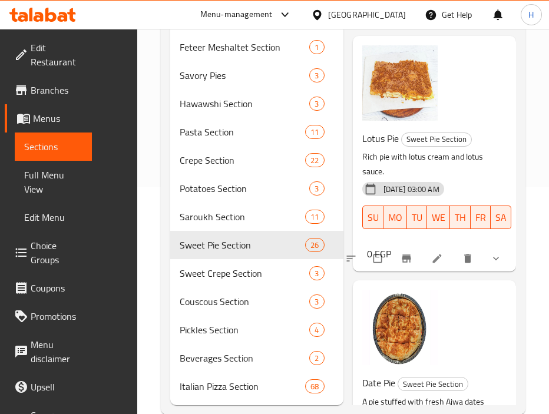
scroll to position [429, 0]
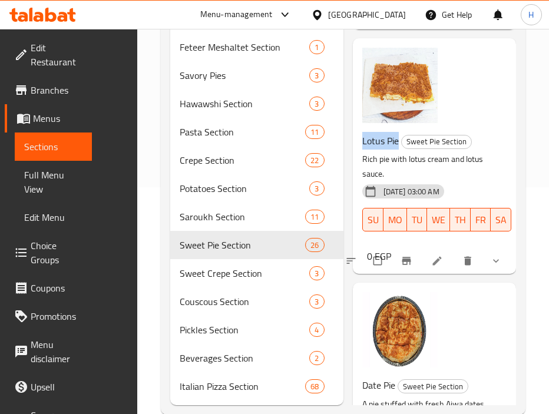
drag, startPoint x: 362, startPoint y: 155, endPoint x: 397, endPoint y: 155, distance: 34.8
click at [397, 150] on span "Lotus Pie" at bounding box center [380, 141] width 37 height 18
click at [447, 175] on p "Rich pie with lotus cream and lotus sauce." at bounding box center [430, 166] width 136 height 29
click at [214, 277] on span "Sweet Crepe Section" at bounding box center [228, 273] width 97 height 14
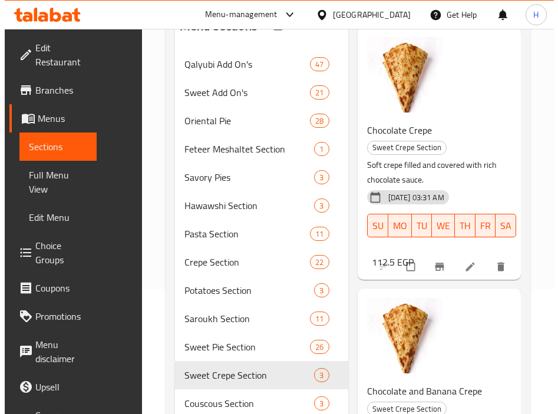
scroll to position [35, 0]
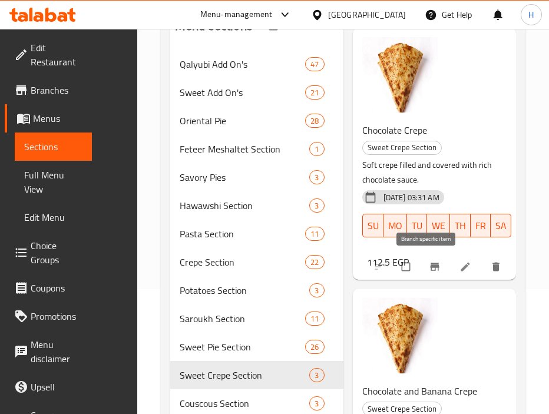
click at [431, 263] on icon "Branch-specific-item" at bounding box center [435, 267] width 9 height 8
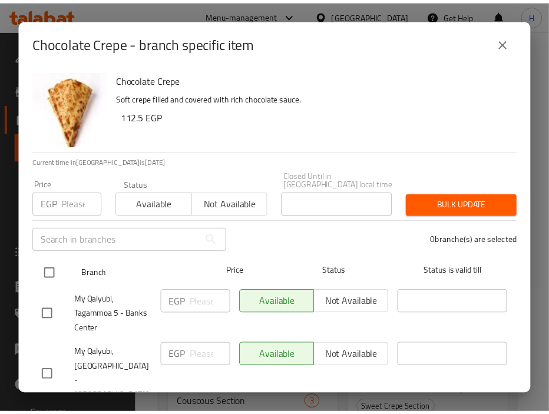
scroll to position [47, 0]
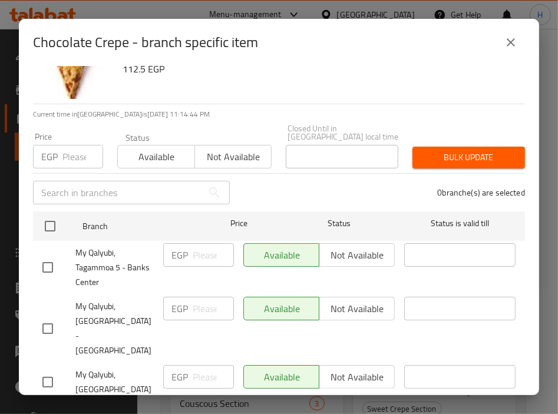
click at [49, 370] on input "checkbox" at bounding box center [47, 382] width 25 height 25
checkbox input "true"
click at [207, 365] on input "number" at bounding box center [214, 377] width 42 height 24
paste input "150"
type input "150"
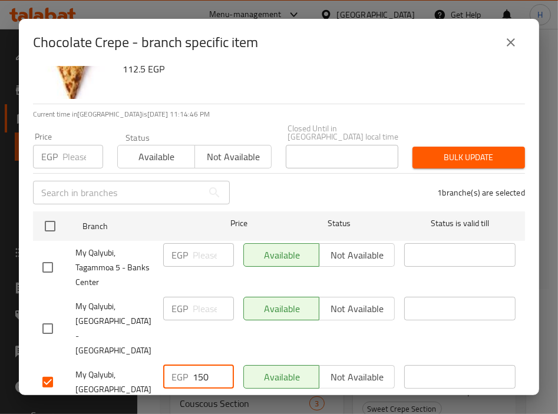
click at [252, 410] on span "Save" at bounding box center [278, 417] width 473 height 15
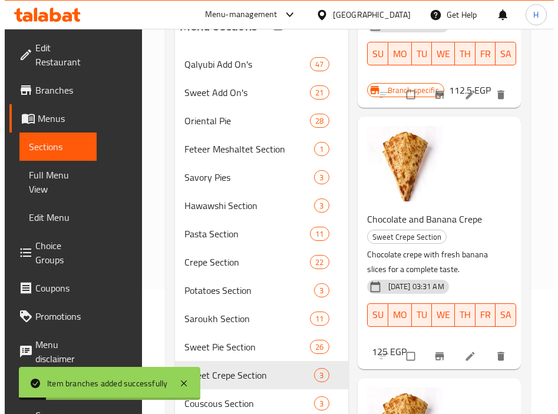
scroll to position [238, 0]
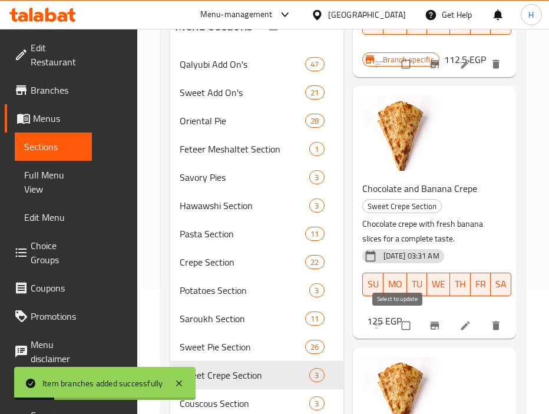
click at [431, 324] on icon "Branch-specific-item" at bounding box center [435, 326] width 9 height 8
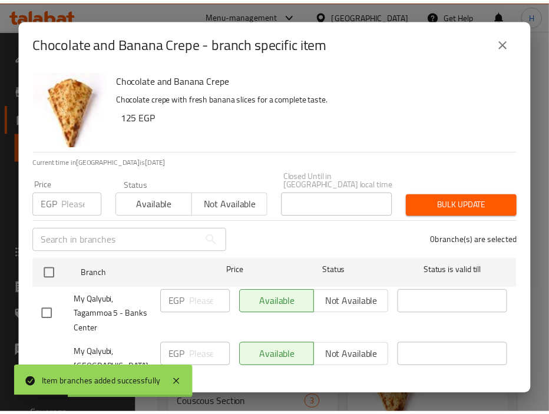
scroll to position [47, 0]
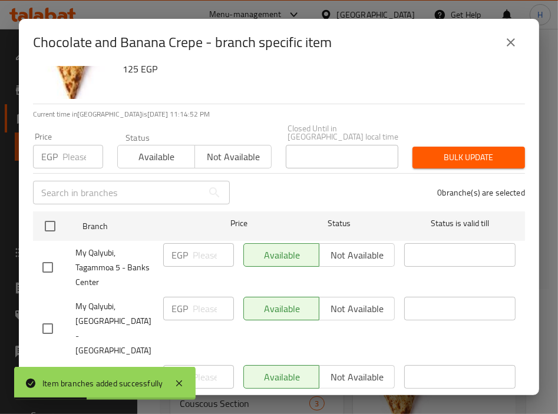
click at [44, 370] on input "checkbox" at bounding box center [47, 382] width 25 height 25
checkbox input "true"
click at [193, 365] on input "number" at bounding box center [214, 377] width 42 height 24
paste input "175"
type input "175"
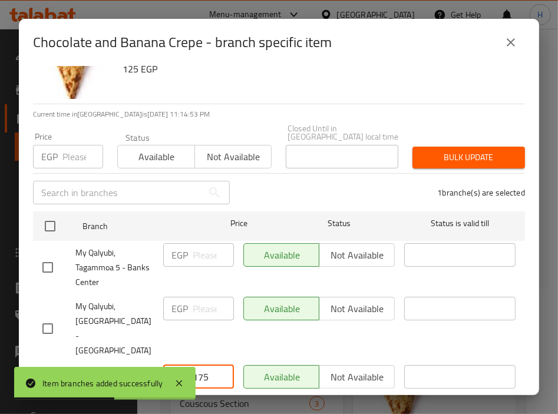
click at [265, 410] on span "Save" at bounding box center [278, 417] width 473 height 15
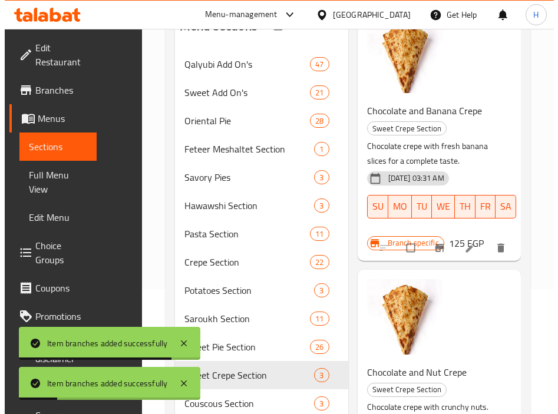
scroll to position [250, 0]
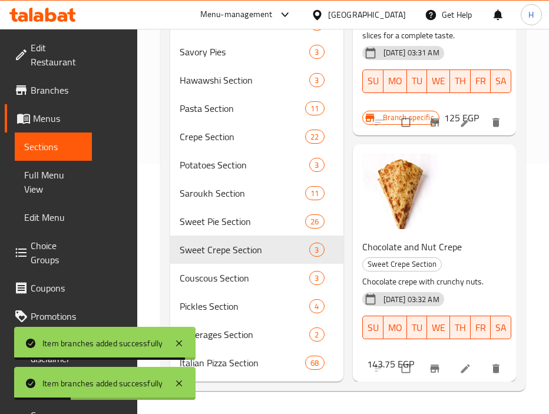
click at [428, 368] on button "Branch-specific-item" at bounding box center [436, 369] width 28 height 26
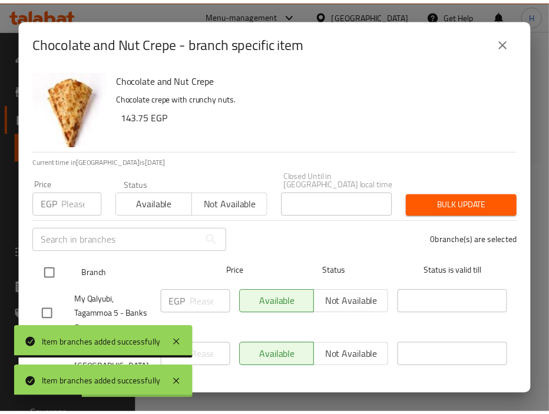
scroll to position [47, 0]
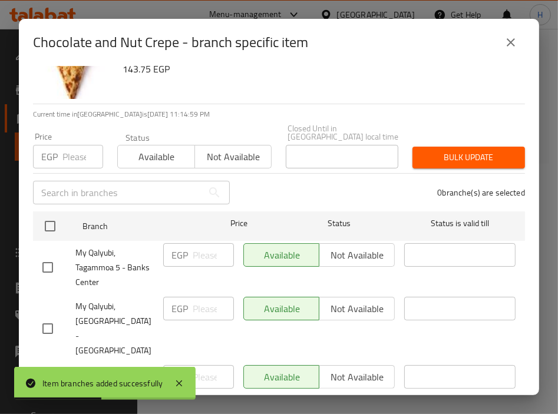
click at [54, 370] on input "checkbox" at bounding box center [47, 382] width 25 height 25
checkbox input "true"
click at [193, 365] on input "number" at bounding box center [214, 377] width 42 height 24
paste input "200"
type input "200"
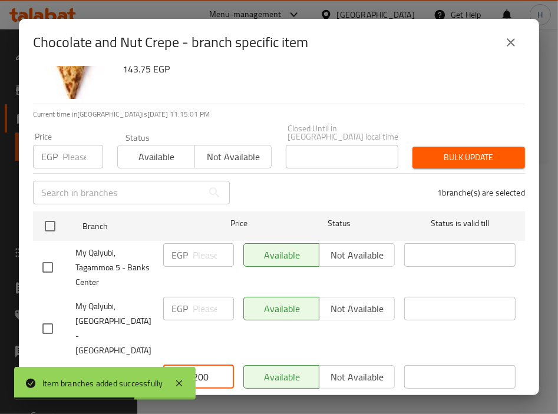
click at [270, 410] on span "Save" at bounding box center [278, 417] width 473 height 15
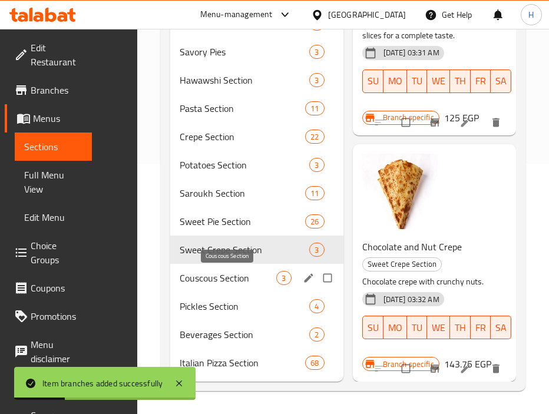
click at [202, 272] on span "Couscous Section" at bounding box center [228, 278] width 97 height 14
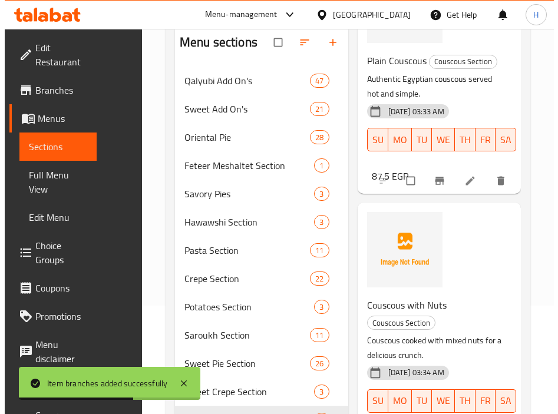
scroll to position [125, 0]
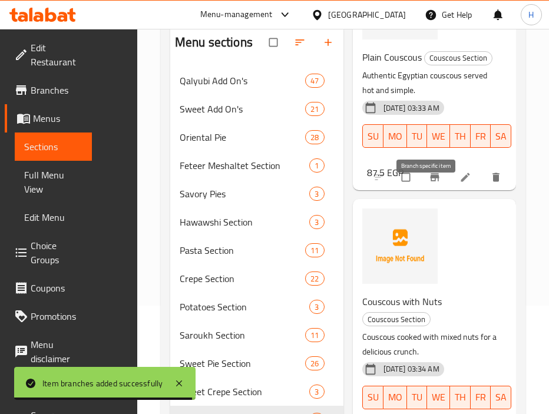
click at [433, 190] on button "Branch-specific-item" at bounding box center [436, 177] width 28 height 26
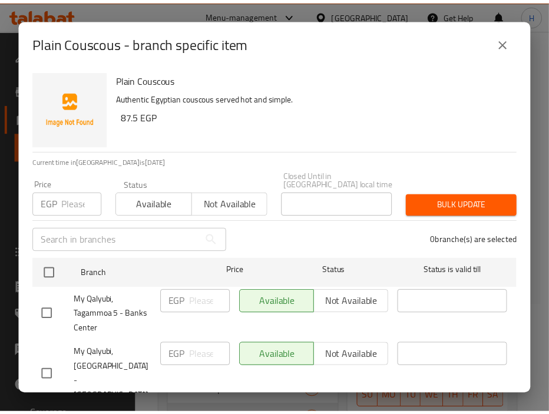
scroll to position [47, 0]
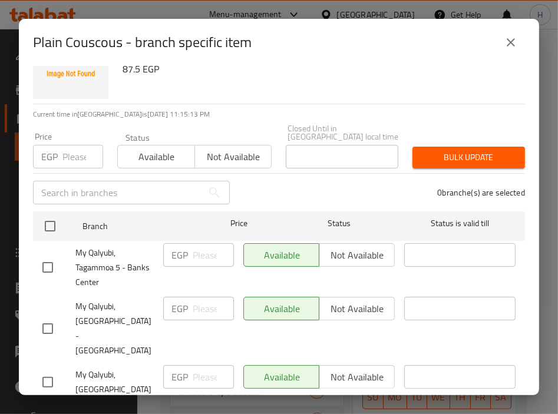
drag, startPoint x: 44, startPoint y: 337, endPoint x: 141, endPoint y: 343, distance: 96.8
click at [44, 370] on input "checkbox" at bounding box center [47, 382] width 25 height 25
checkbox input "true"
click at [202, 365] on input "number" at bounding box center [214, 377] width 42 height 24
paste input "100"
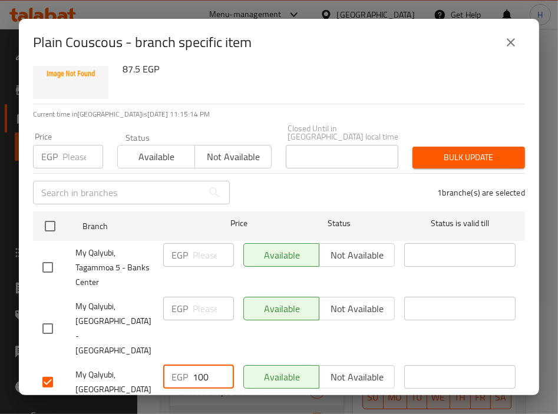
type input "100"
click at [255, 410] on span "Save" at bounding box center [278, 417] width 473 height 15
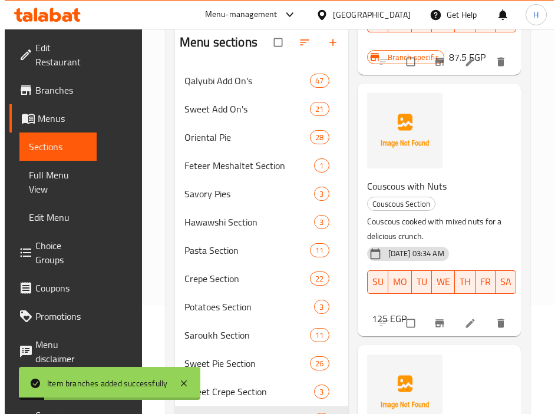
scroll to position [263, 0]
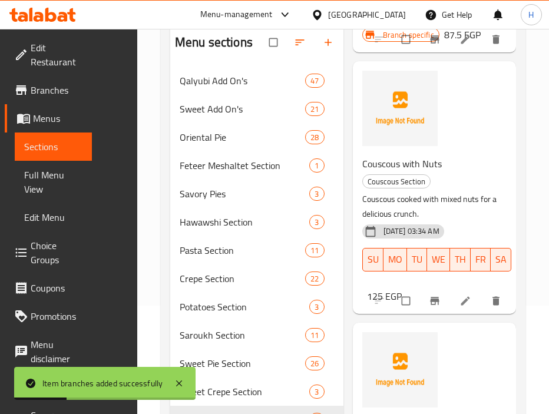
click at [429, 307] on icon "Branch-specific-item" at bounding box center [435, 301] width 12 height 12
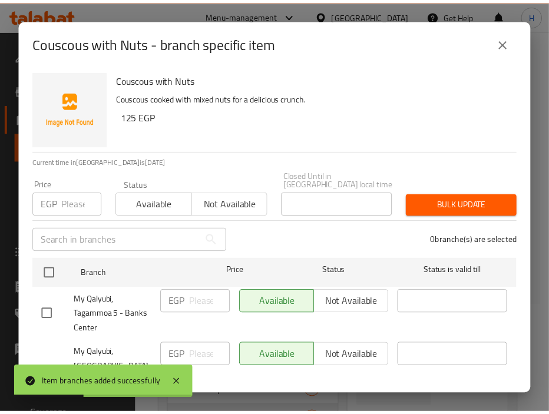
scroll to position [47, 0]
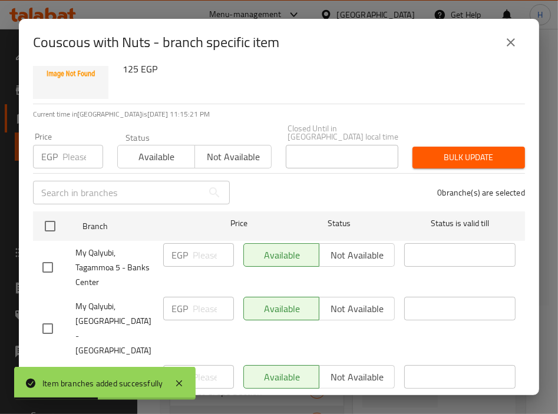
click at [52, 370] on input "checkbox" at bounding box center [47, 382] width 25 height 25
checkbox input "true"
click at [208, 365] on input "number" at bounding box center [214, 377] width 42 height 24
paste input "150"
type input "150"
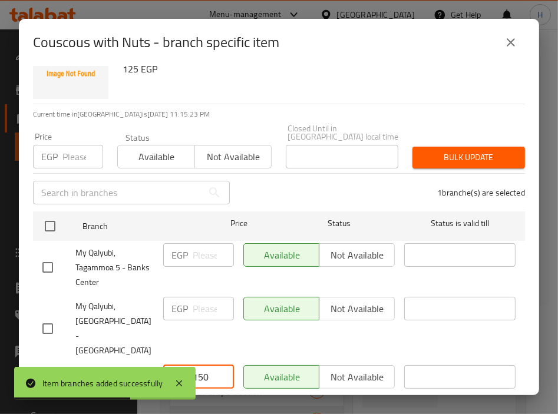
click at [259, 407] on button "Save" at bounding box center [279, 418] width 492 height 22
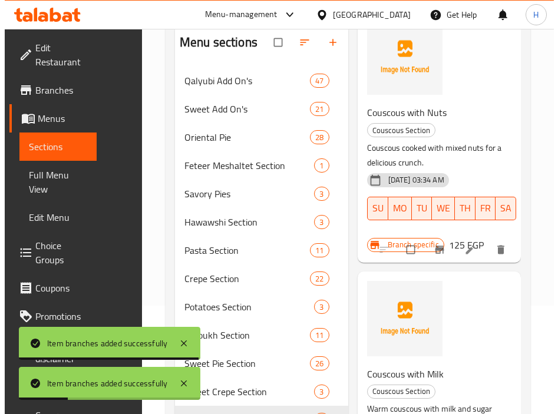
scroll to position [250, 0]
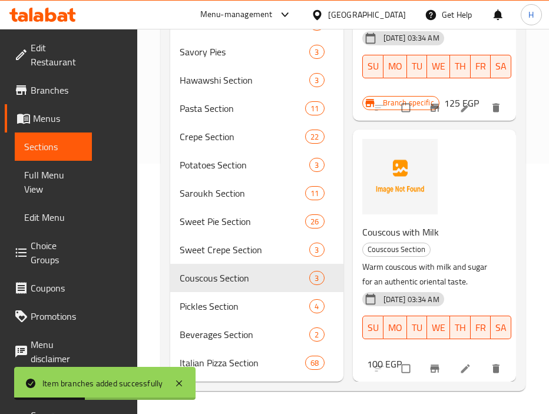
click at [427, 356] on button "Branch-specific-item" at bounding box center [436, 369] width 28 height 26
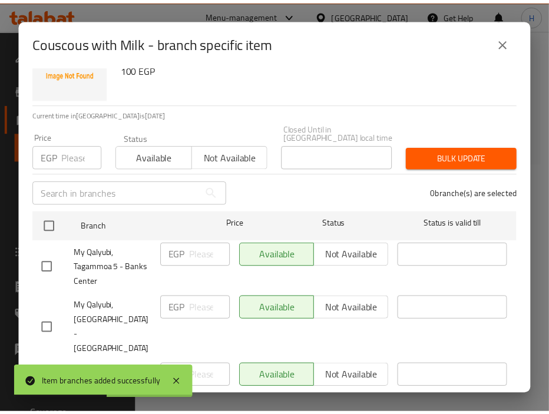
scroll to position [47, 0]
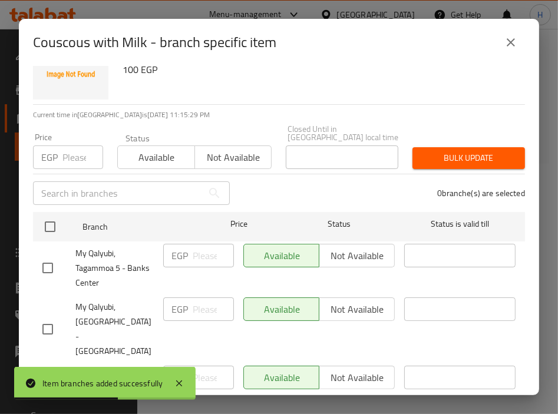
click at [47, 371] on input "checkbox" at bounding box center [47, 383] width 25 height 25
checkbox input "true"
click at [193, 366] on input "number" at bounding box center [214, 378] width 42 height 24
paste input "125"
type input "125"
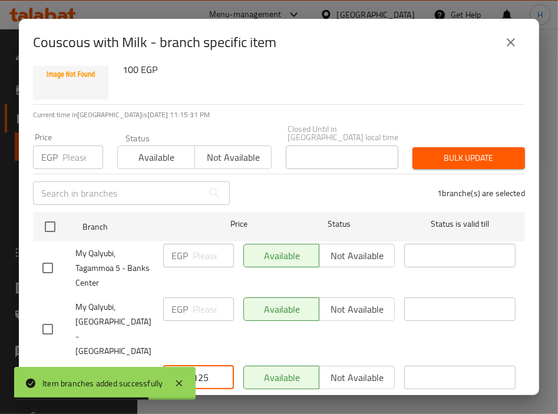
click at [263, 411] on span "Save" at bounding box center [278, 418] width 473 height 15
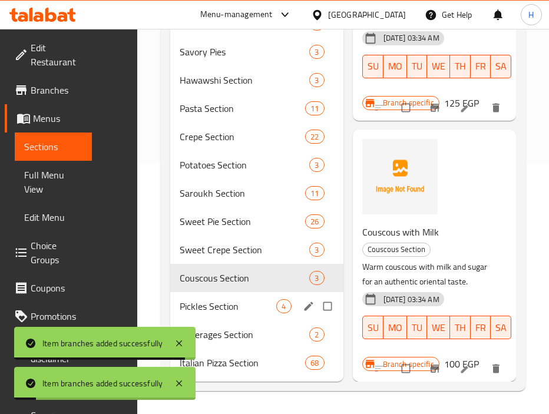
click at [219, 298] on div "Pickles Section 4" at bounding box center [256, 306] width 173 height 28
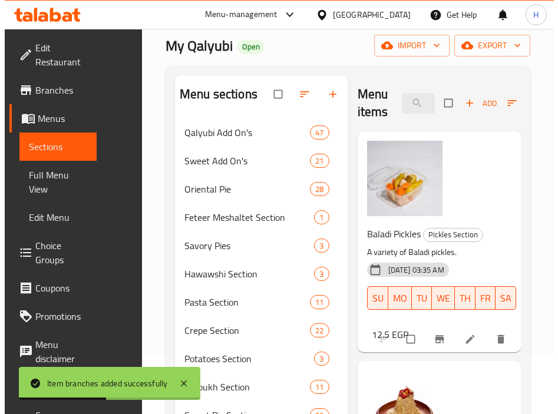
scroll to position [57, 0]
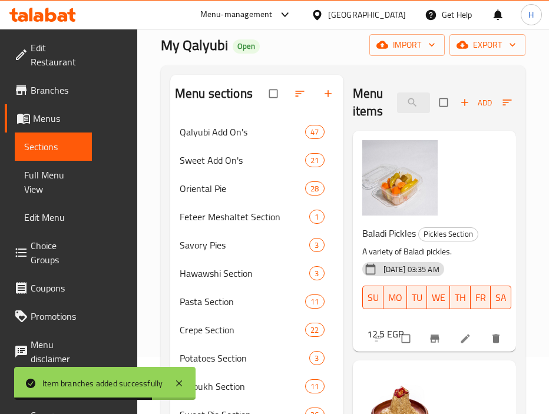
click at [431, 336] on icon "Branch-specific-item" at bounding box center [435, 339] width 9 height 8
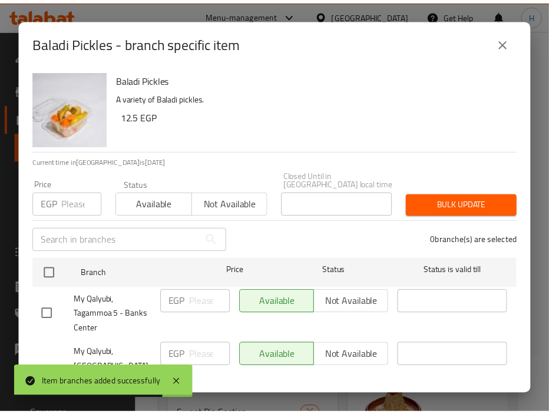
scroll to position [47, 0]
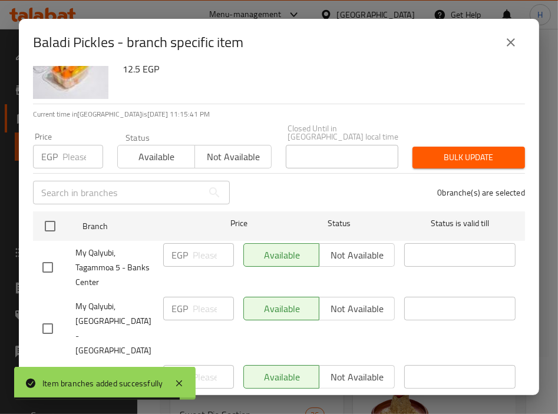
click at [48, 370] on input "checkbox" at bounding box center [47, 382] width 25 height 25
checkbox input "true"
click at [204, 365] on input "number" at bounding box center [214, 377] width 42 height 24
paste input "25"
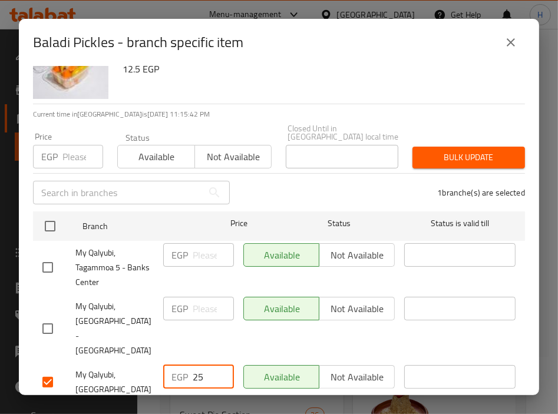
type input "25"
click at [250, 407] on button "Save" at bounding box center [279, 418] width 492 height 22
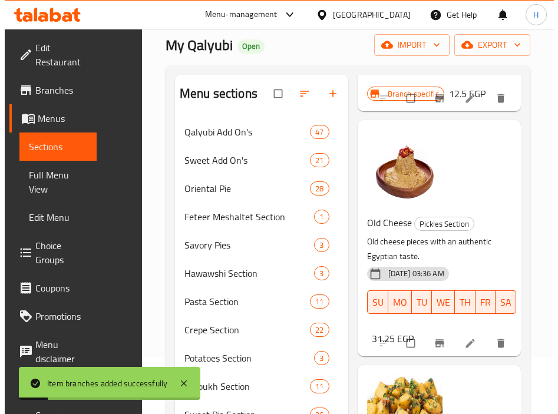
scroll to position [273, 0]
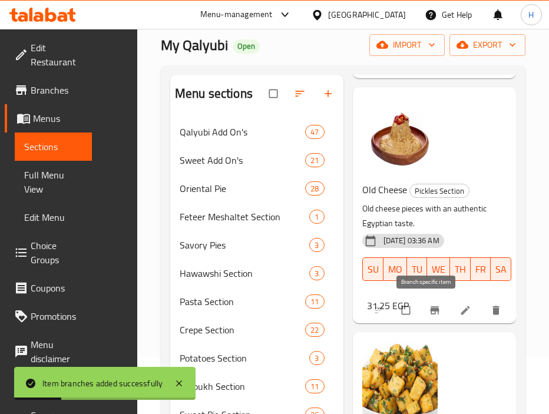
click at [429, 305] on icon "Branch-specific-item" at bounding box center [435, 311] width 12 height 12
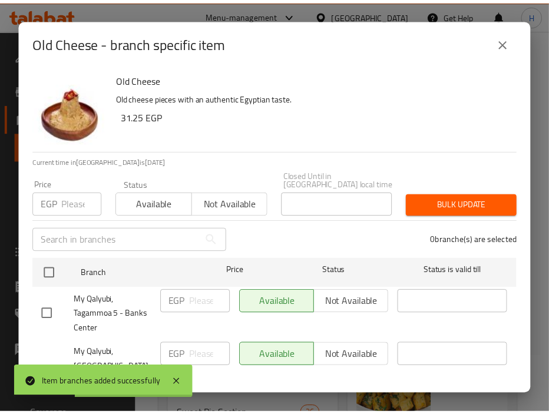
scroll to position [47, 0]
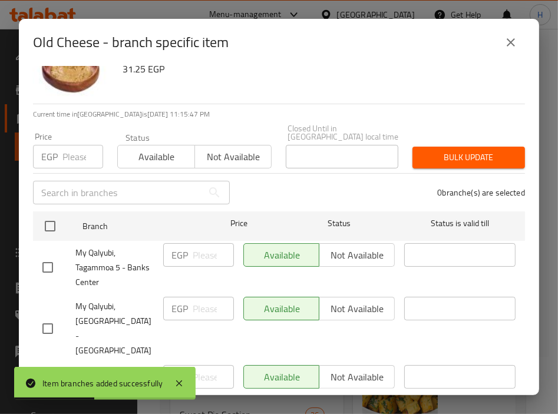
click at [40, 370] on input "checkbox" at bounding box center [47, 382] width 25 height 25
checkbox input "true"
click at [197, 365] on input "number" at bounding box center [214, 377] width 42 height 24
paste input "50"
type input "50"
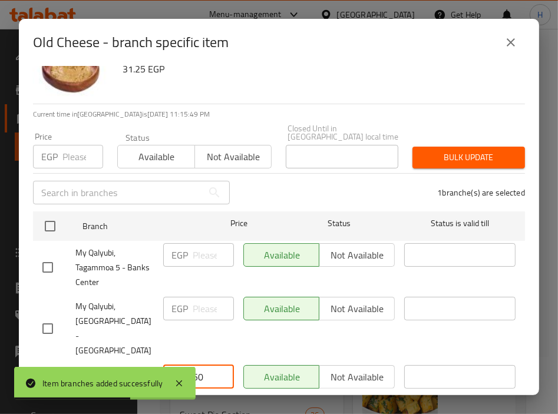
click at [272, 410] on span "Save" at bounding box center [278, 417] width 473 height 15
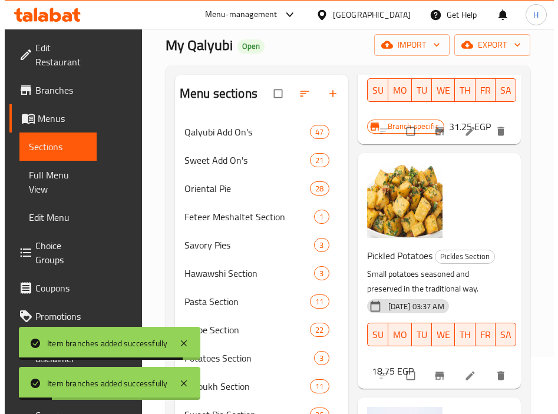
scroll to position [483, 0]
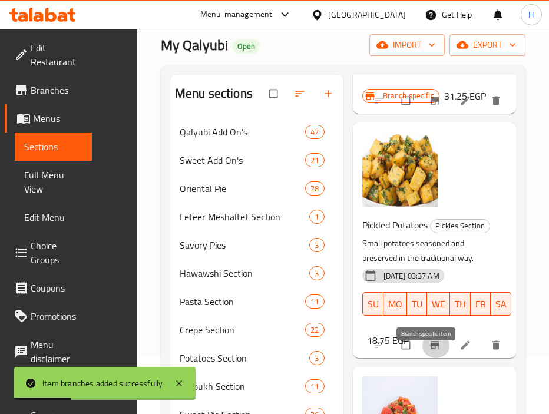
click at [431, 349] on icon "Branch-specific-item" at bounding box center [435, 346] width 9 height 8
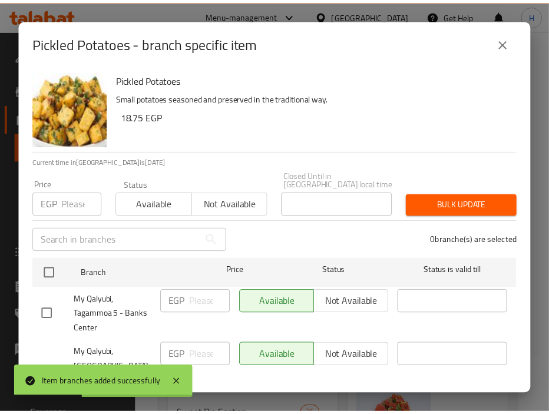
scroll to position [47, 0]
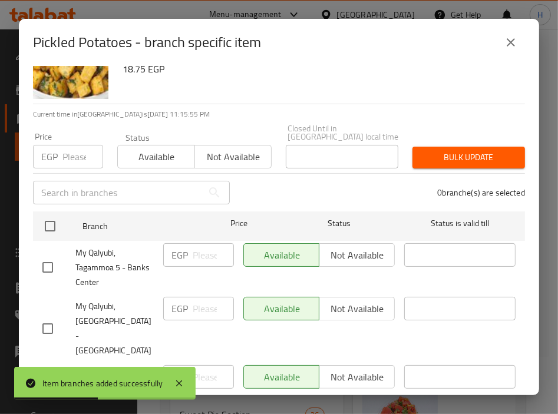
click at [42, 370] on input "checkbox" at bounding box center [47, 382] width 25 height 25
checkbox input "true"
click at [200, 365] on input "number" at bounding box center [214, 377] width 42 height 24
paste input "31.25"
type input "31.25"
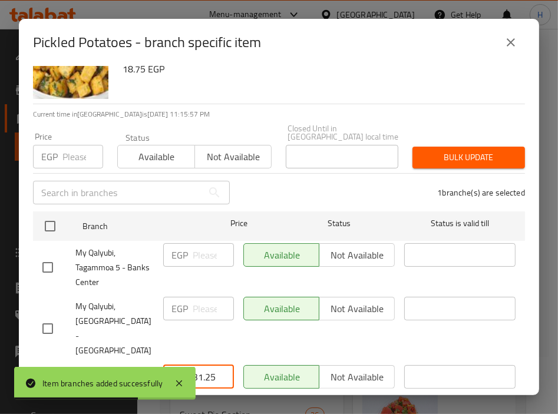
click at [252, 410] on span "Save" at bounding box center [278, 417] width 473 height 15
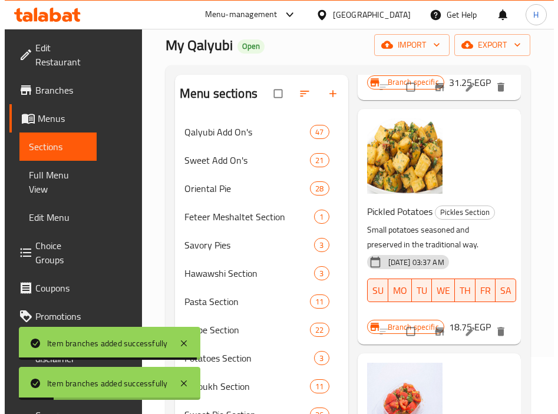
scroll to position [250, 0]
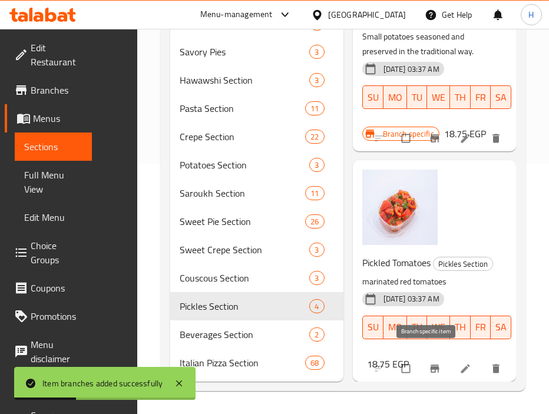
click at [429, 363] on icon "Branch-specific-item" at bounding box center [435, 369] width 12 height 12
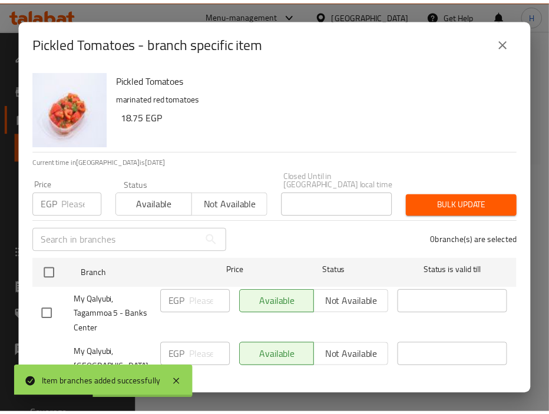
scroll to position [47, 0]
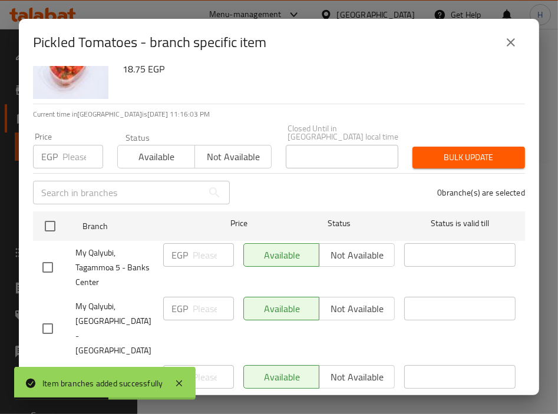
click at [48, 370] on input "checkbox" at bounding box center [47, 382] width 25 height 25
checkbox input "true"
click at [198, 365] on input "number" at bounding box center [214, 377] width 42 height 24
paste input "31.25"
type input "31.25"
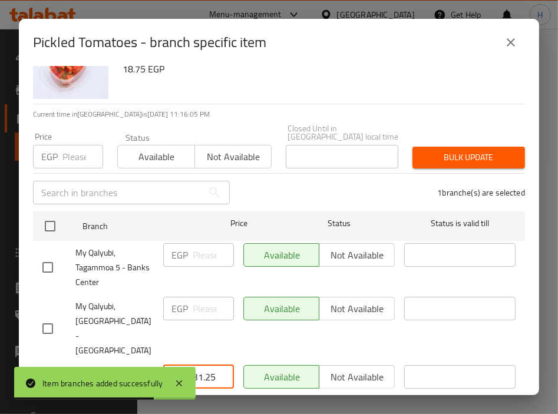
click at [267, 410] on span "Save" at bounding box center [278, 417] width 473 height 15
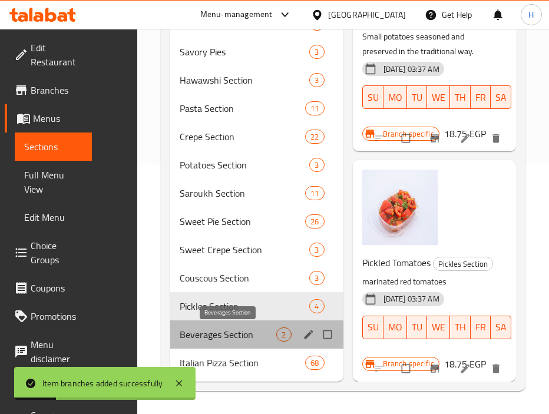
click at [220, 339] on span "Beverages Section" at bounding box center [228, 335] width 97 height 14
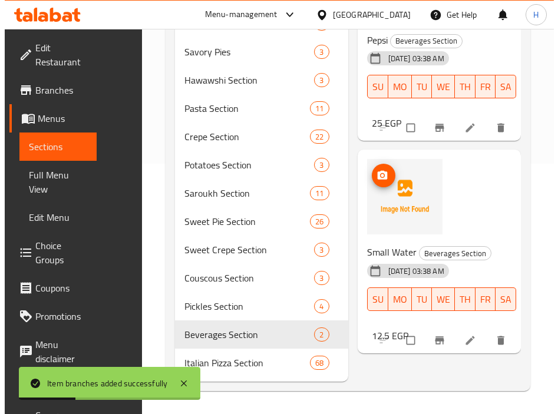
scroll to position [194, 0]
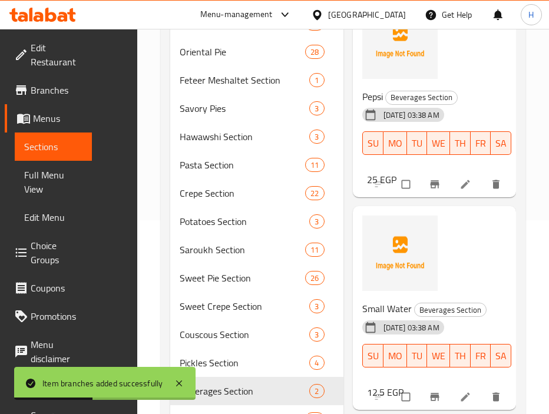
click at [436, 183] on icon "Branch-specific-item" at bounding box center [435, 185] width 9 height 8
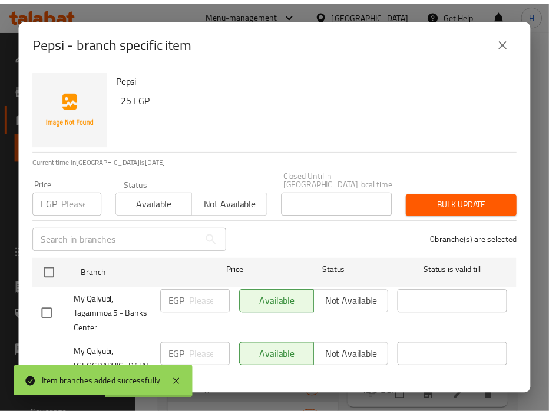
scroll to position [47, 0]
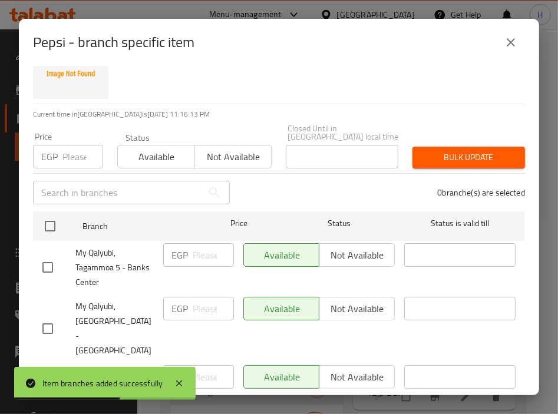
click at [47, 370] on input "checkbox" at bounding box center [47, 382] width 25 height 25
checkbox input "true"
click at [198, 365] on input "number" at bounding box center [214, 377] width 42 height 24
paste input "31.25"
type input "31.25"
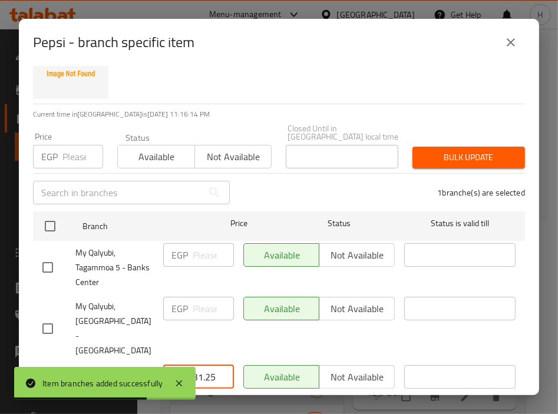
click at [282, 410] on span "Save" at bounding box center [278, 417] width 473 height 15
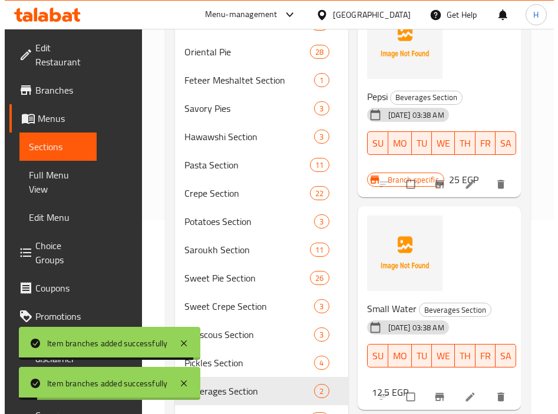
scroll to position [250, 0]
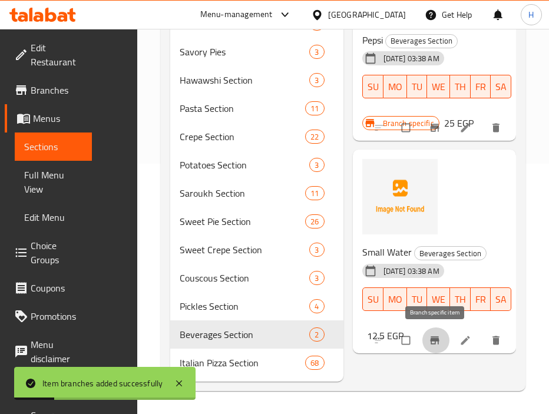
click at [433, 341] on icon "Branch-specific-item" at bounding box center [435, 340] width 9 height 8
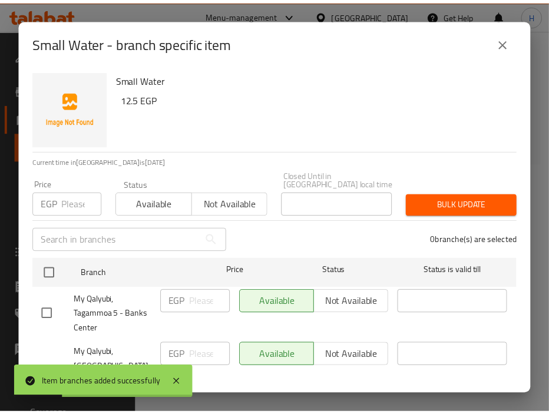
scroll to position [47, 0]
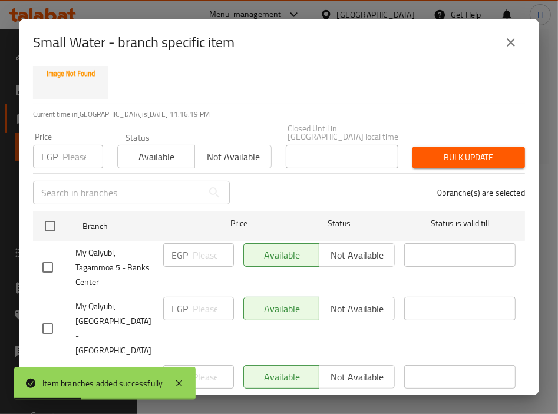
click at [51, 370] on input "checkbox" at bounding box center [47, 382] width 25 height 25
checkbox input "true"
click at [195, 365] on input "number" at bounding box center [214, 377] width 42 height 24
paste input "18.75"
type input "18.75"
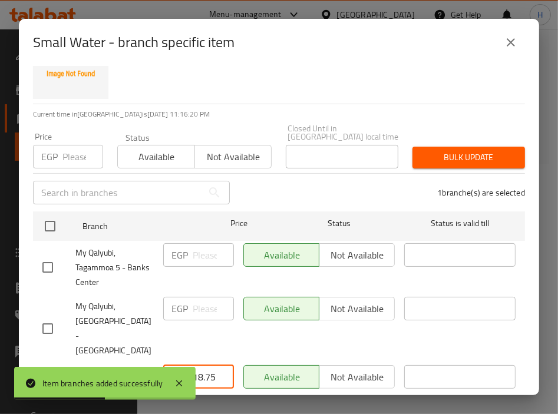
click at [250, 410] on span "Save" at bounding box center [278, 417] width 473 height 15
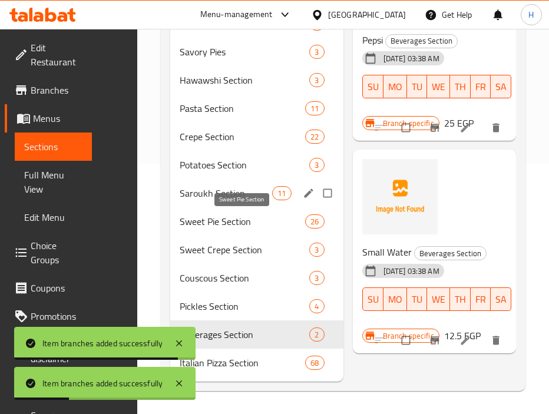
scroll to position [28, 0]
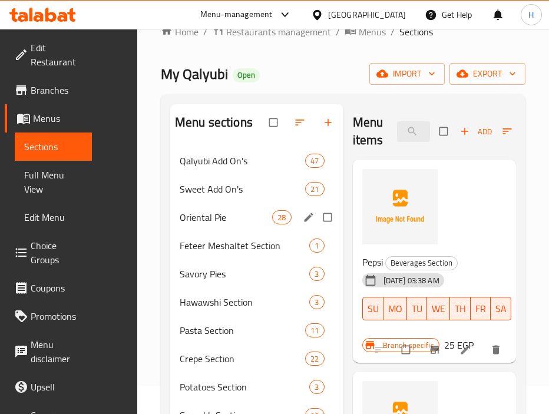
click at [215, 222] on span "Oriental Pie" at bounding box center [226, 217] width 93 height 14
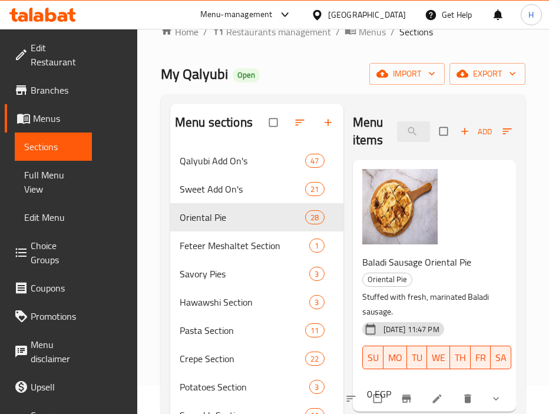
scroll to position [216, 0]
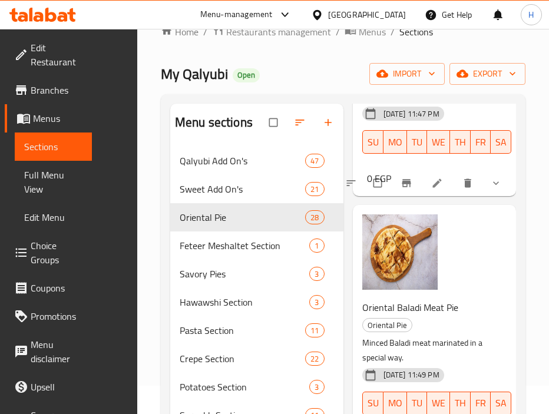
click at [496, 180] on button "show more" at bounding box center [497, 183] width 28 height 26
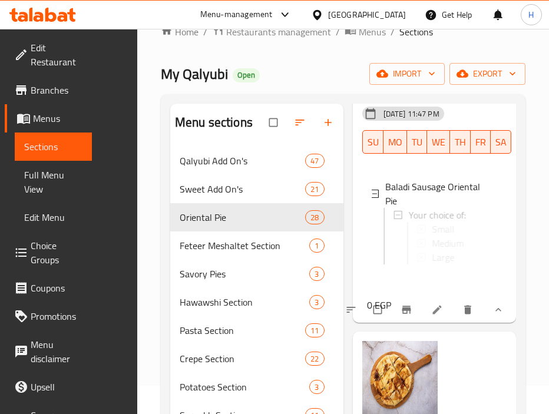
scroll to position [247, 0]
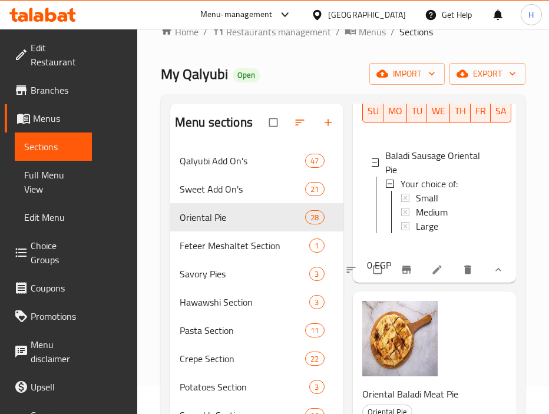
click at [493, 276] on icon "show more" at bounding box center [499, 270] width 12 height 12
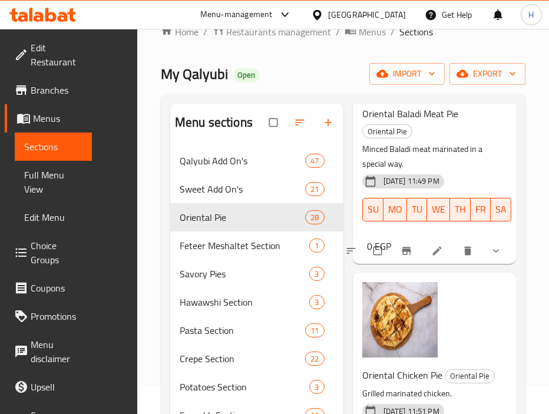
scroll to position [410, 0]
click at [493, 248] on span "show more" at bounding box center [497, 251] width 14 height 12
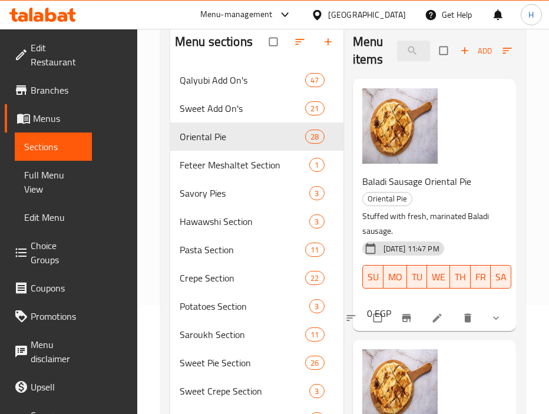
scroll to position [106, 0]
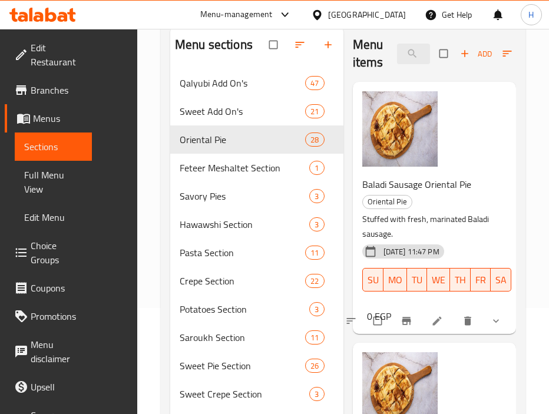
click at [488, 313] on button "show more" at bounding box center [497, 321] width 28 height 26
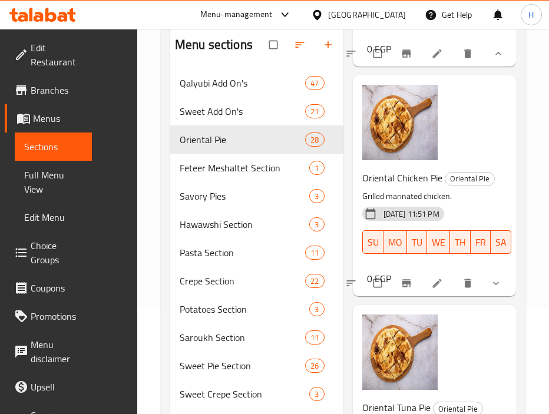
scroll to position [783, 0]
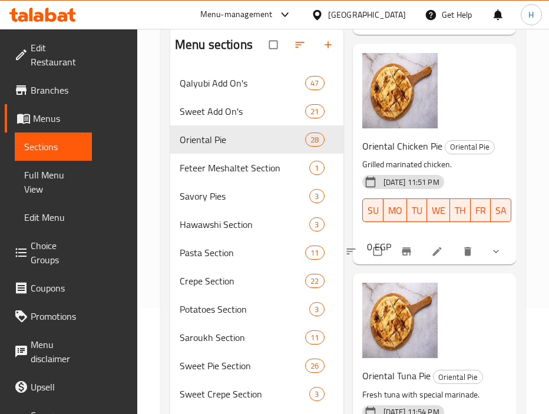
click at [483, 265] on button "show more" at bounding box center [497, 252] width 28 height 26
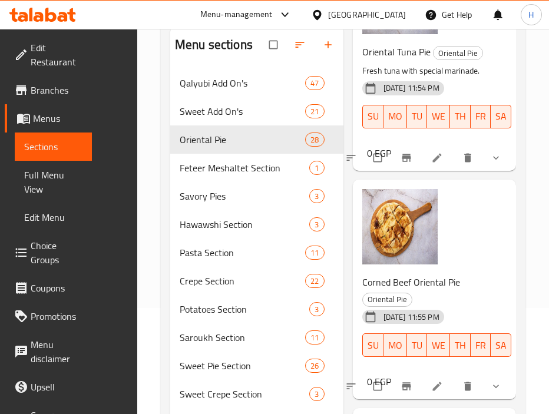
scroll to position [1209, 0]
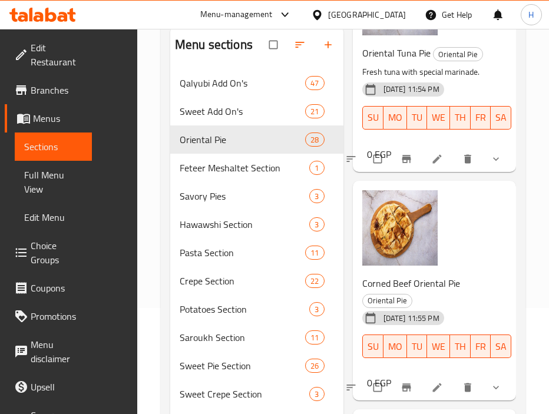
click at [488, 172] on button "show more" at bounding box center [497, 159] width 28 height 26
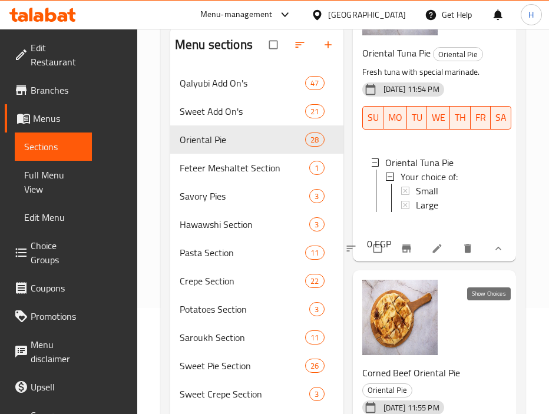
click at [493, 255] on icon "show more" at bounding box center [499, 249] width 12 height 12
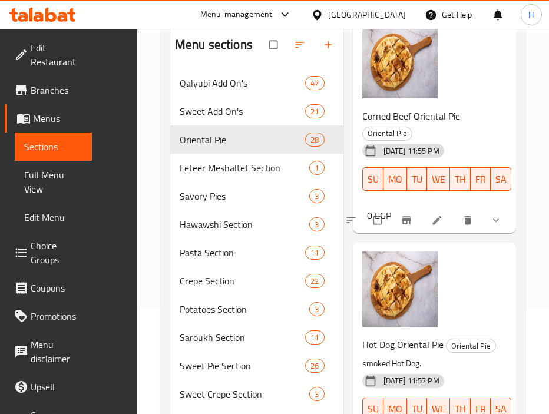
scroll to position [1378, 0]
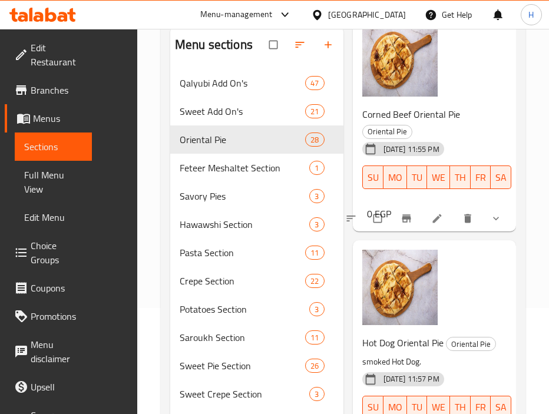
click at [493, 220] on icon "show more" at bounding box center [496, 219] width 6 height 4
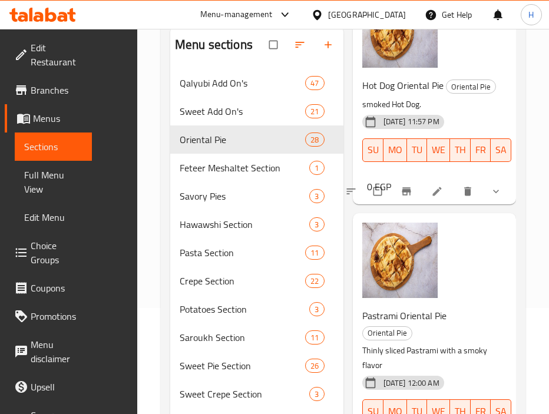
scroll to position [1725, 0]
click at [483, 204] on button "show more" at bounding box center [497, 192] width 28 height 26
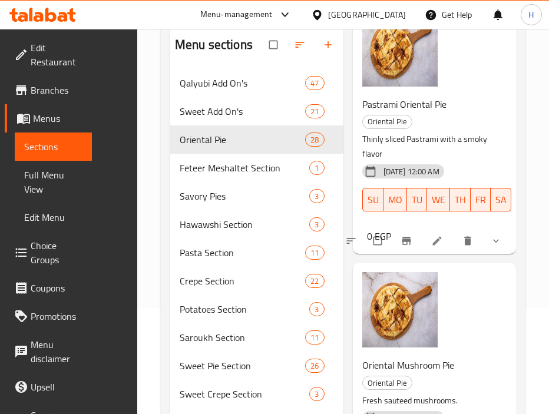
scroll to position [2048, 0]
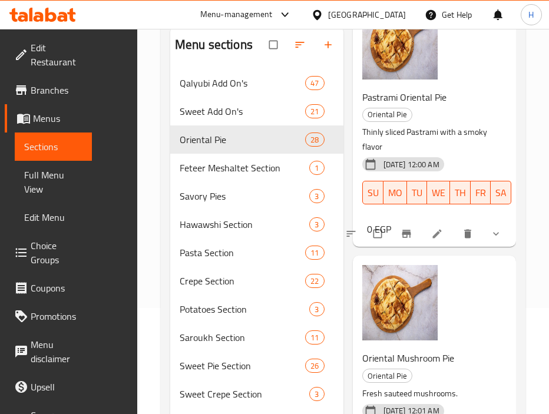
click at [490, 240] on icon "show more" at bounding box center [496, 234] width 12 height 12
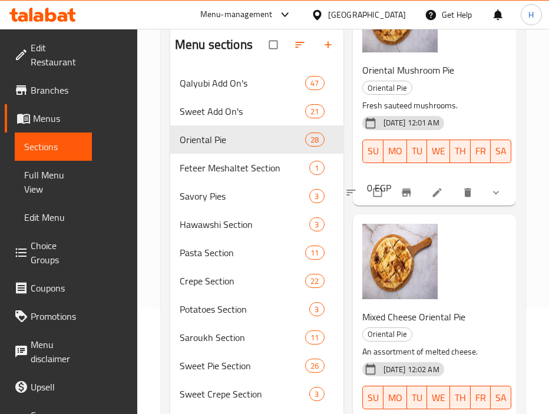
scroll to position [2444, 0]
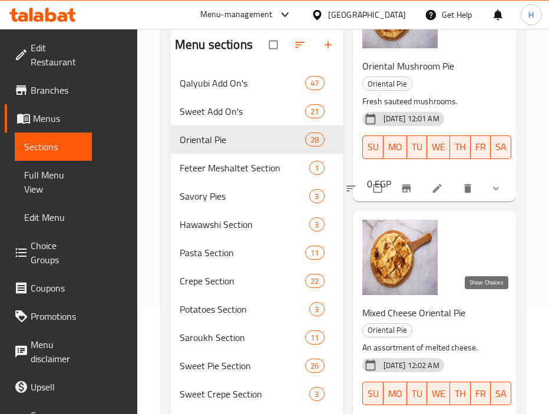
click at [490, 194] on icon "show more" at bounding box center [496, 189] width 12 height 12
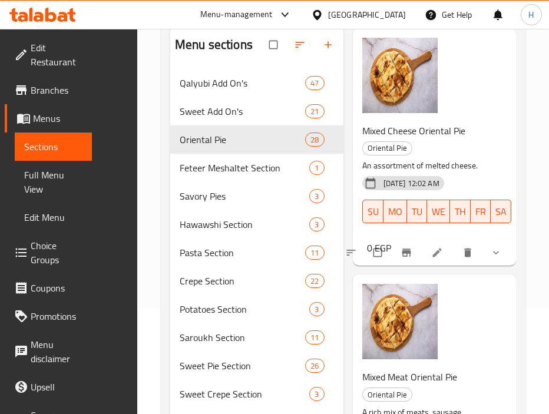
scroll to position [2812, 0]
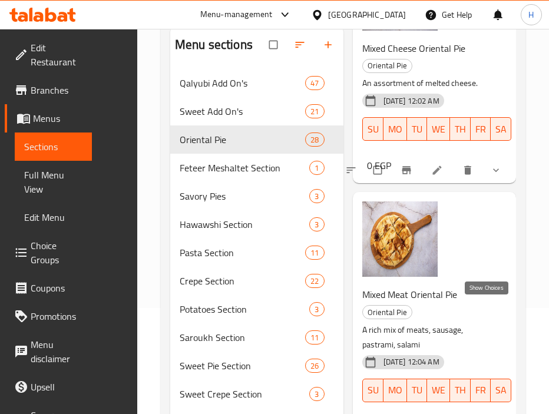
click at [491, 176] on icon "show more" at bounding box center [496, 170] width 12 height 12
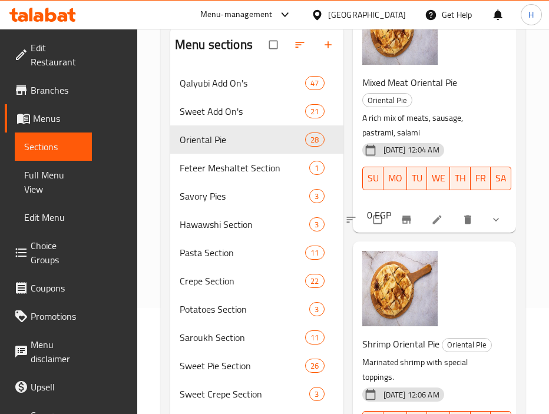
scroll to position [3144, 0]
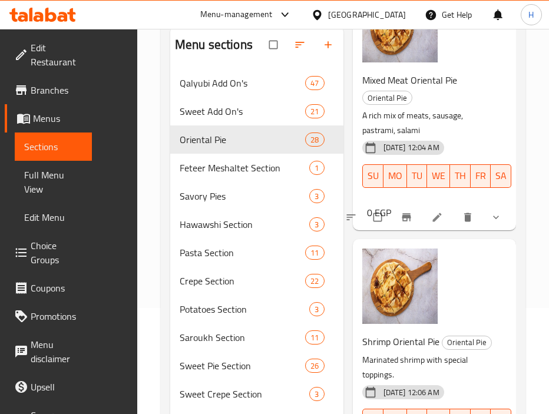
click at [484, 230] on button "show more" at bounding box center [497, 217] width 28 height 26
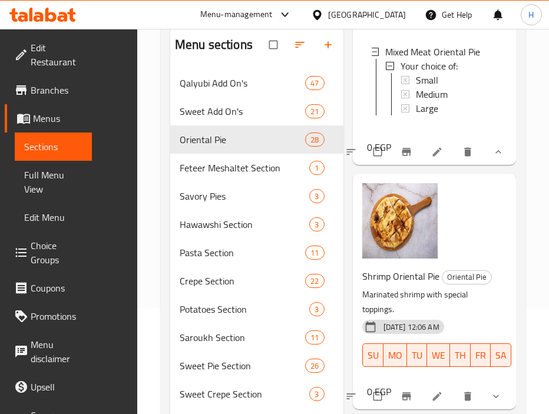
scroll to position [3285, 0]
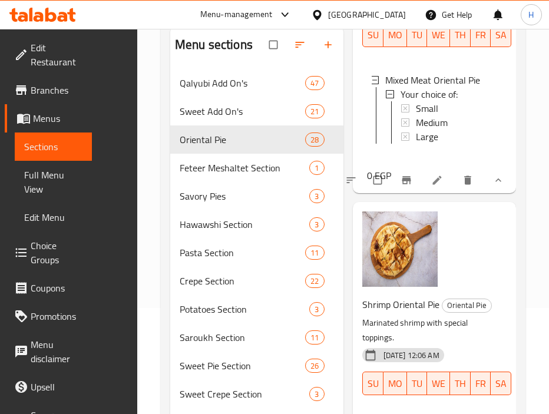
click at [493, 186] on icon "show more" at bounding box center [499, 180] width 12 height 12
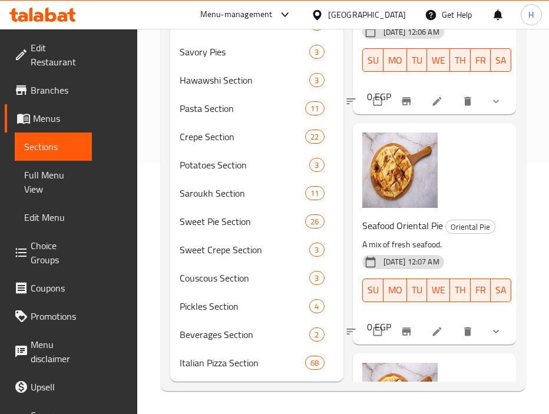
scroll to position [3405, 0]
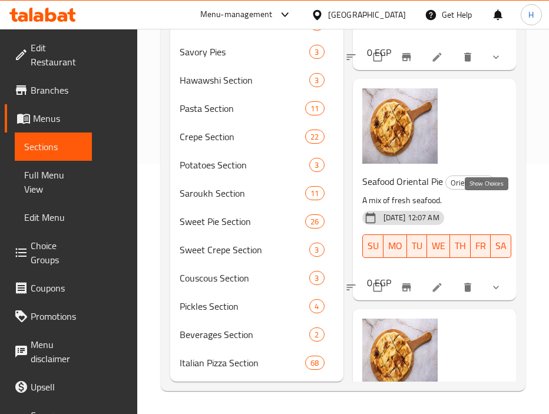
click at [490, 63] on icon "show more" at bounding box center [496, 57] width 12 height 12
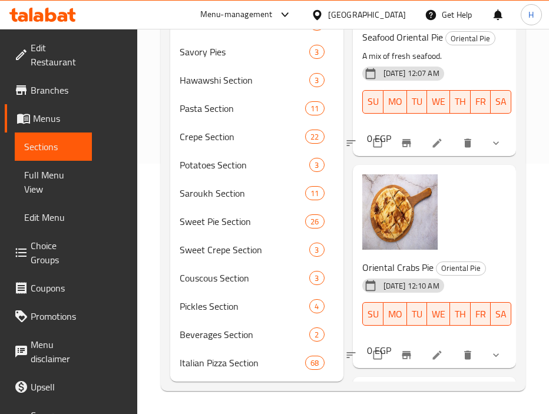
scroll to position [3683, 0]
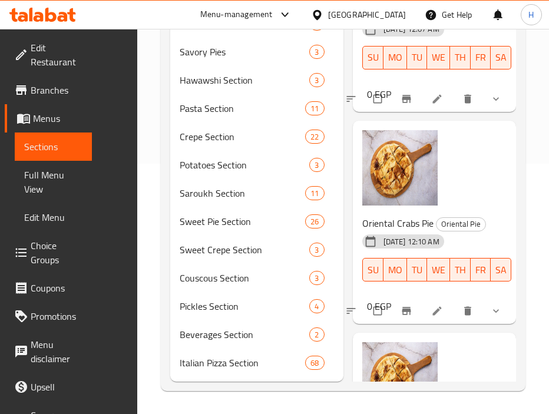
click at [493, 105] on icon "show more" at bounding box center [496, 99] width 12 height 12
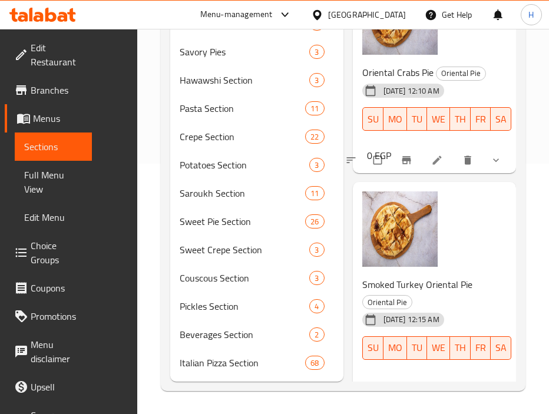
scroll to position [3967, 0]
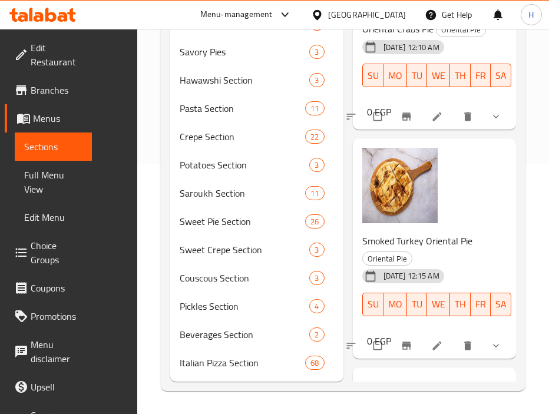
click at [490, 123] on icon "show more" at bounding box center [496, 117] width 12 height 12
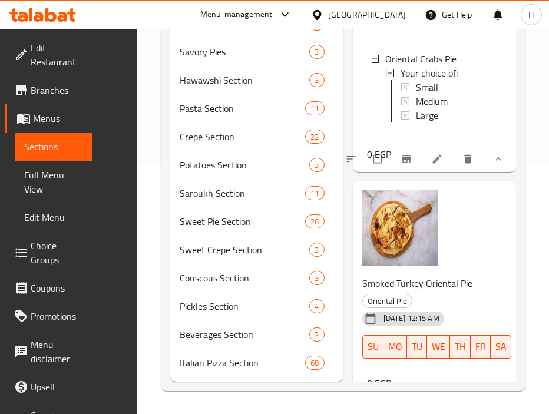
scroll to position [4081, 0]
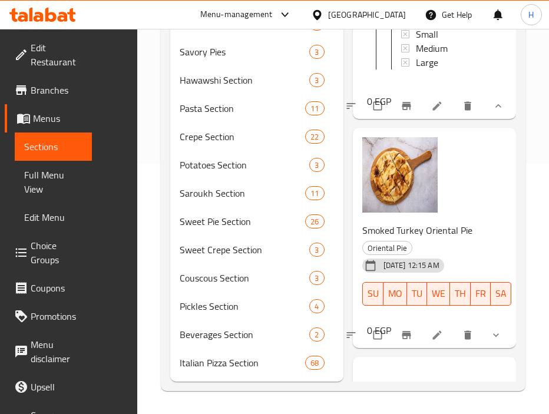
click at [493, 112] on icon "show more" at bounding box center [499, 106] width 12 height 12
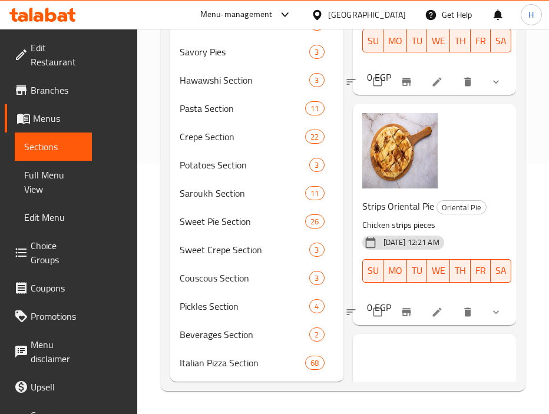
scroll to position [5018, 0]
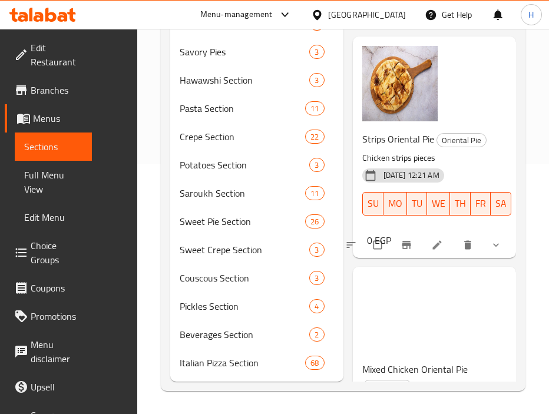
click at [490, 21] on icon "show more" at bounding box center [496, 15] width 12 height 12
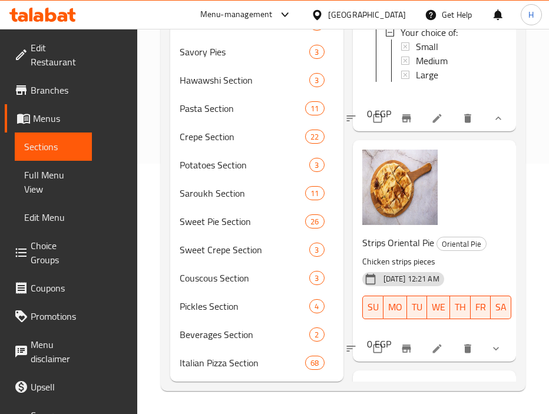
scroll to position [5115, 0]
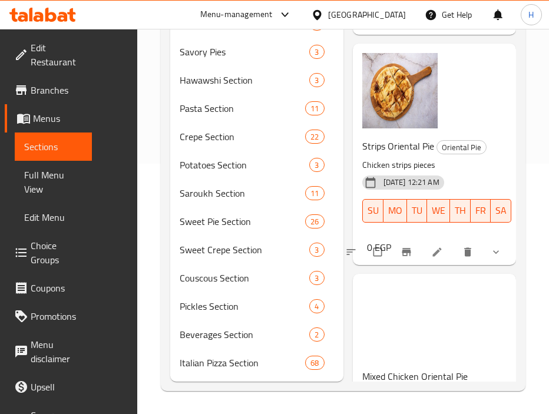
click at [486, 35] on button "show more" at bounding box center [497, 22] width 28 height 26
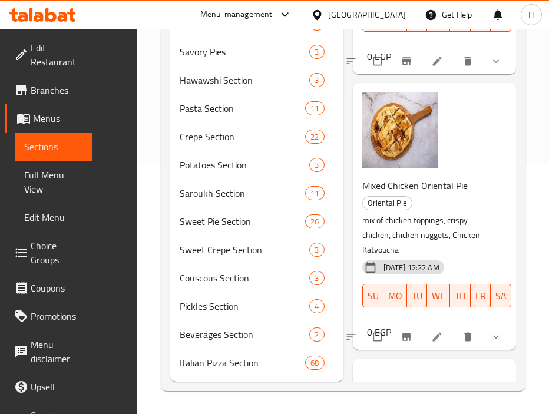
scroll to position [5222, 0]
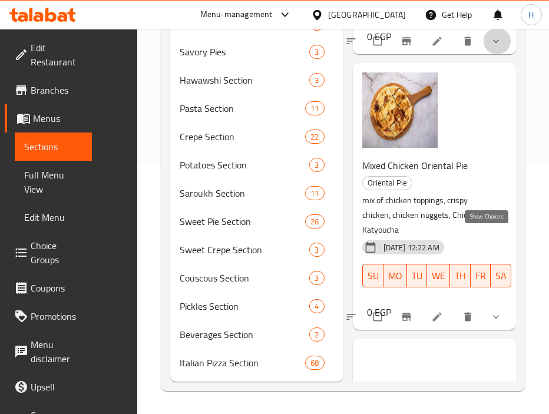
click at [493, 43] on icon "show more" at bounding box center [496, 41] width 6 height 4
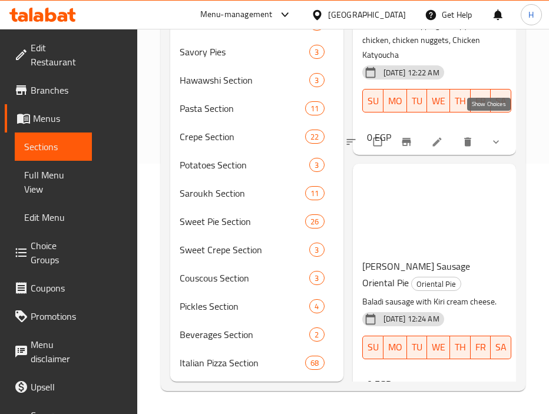
scroll to position [5535, 0]
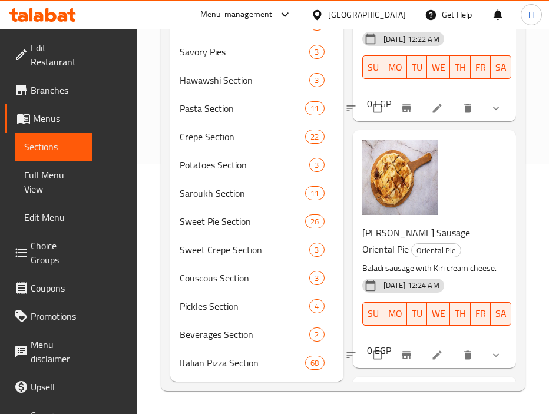
click at [490, 114] on icon "show more" at bounding box center [496, 109] width 12 height 12
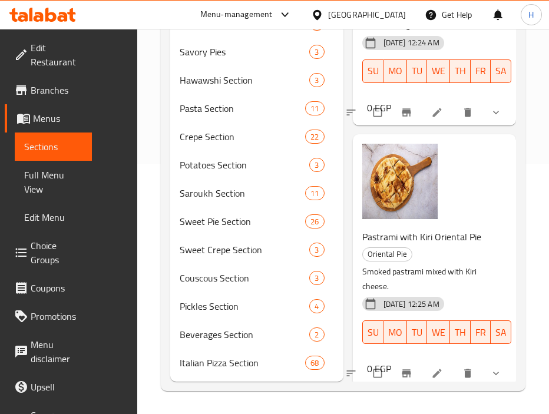
scroll to position [5899, 0]
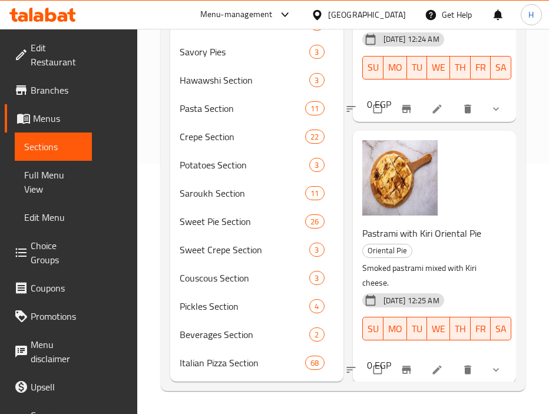
click at [493, 111] on icon "show more" at bounding box center [496, 109] width 6 height 4
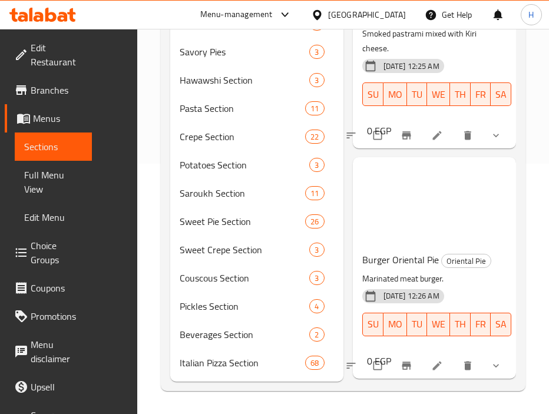
scroll to position [6322, 0]
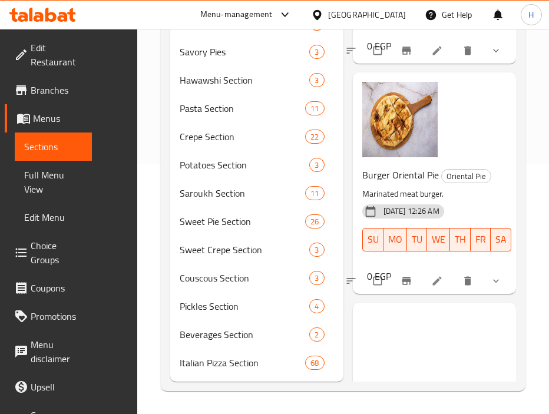
click at [489, 64] on button "show more" at bounding box center [497, 51] width 28 height 26
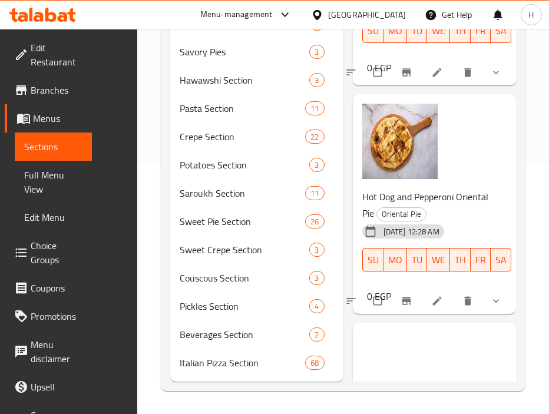
scroll to position [6649, 0]
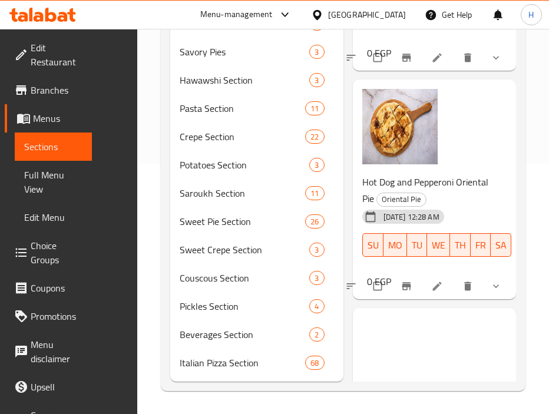
click at [490, 64] on icon "show more" at bounding box center [496, 58] width 12 height 12
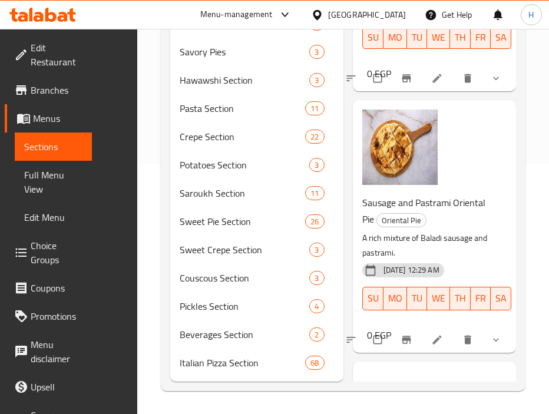
scroll to position [6996, 0]
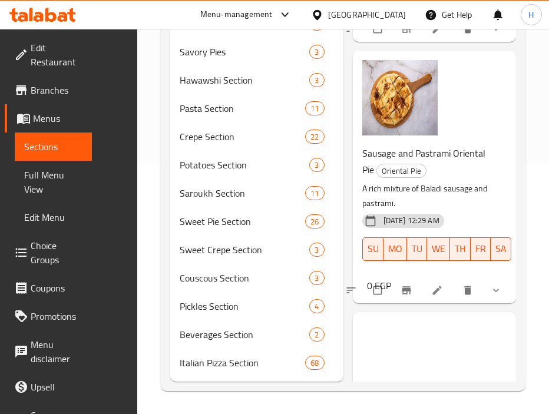
click at [486, 42] on button "show more" at bounding box center [497, 29] width 28 height 26
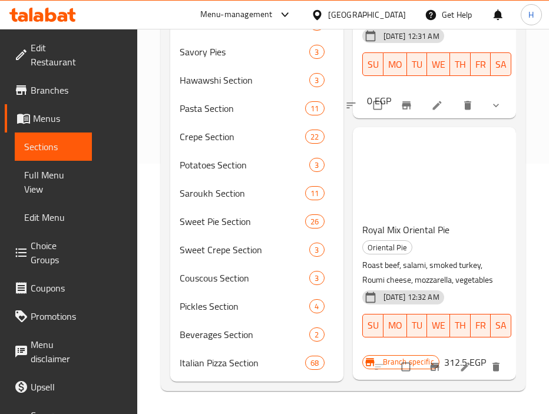
scroll to position [7423, 0]
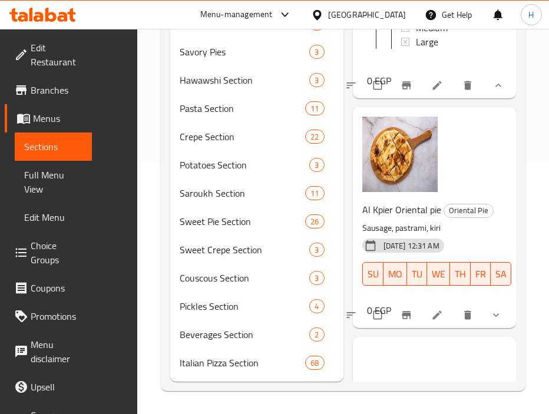
scroll to position [7463, 0]
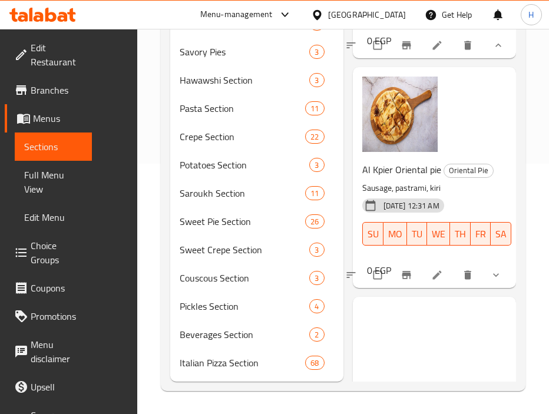
click at [493, 51] on icon "show more" at bounding box center [499, 45] width 12 height 12
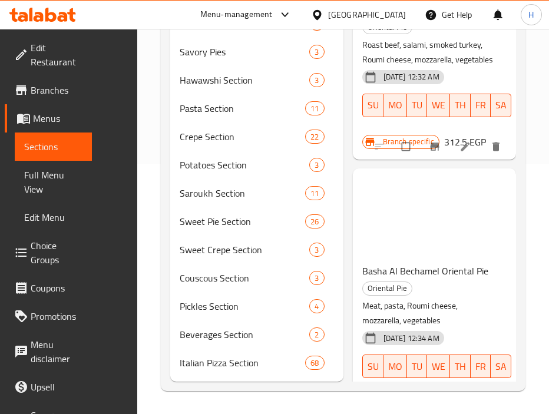
scroll to position [7718, 0]
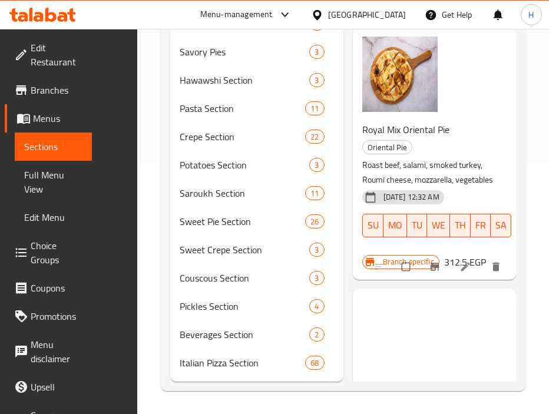
click at [493, 11] on icon "show more" at bounding box center [499, 5] width 12 height 12
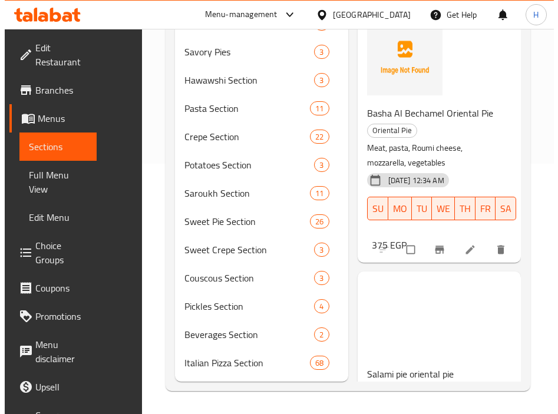
scroll to position [7908, 0]
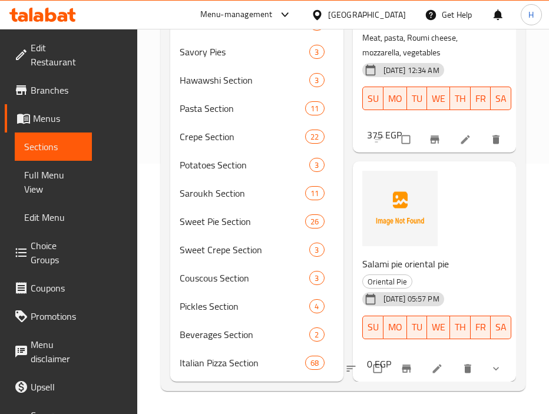
scroll to position [8336, 0]
click at [483, 357] on button "show more" at bounding box center [497, 369] width 28 height 26
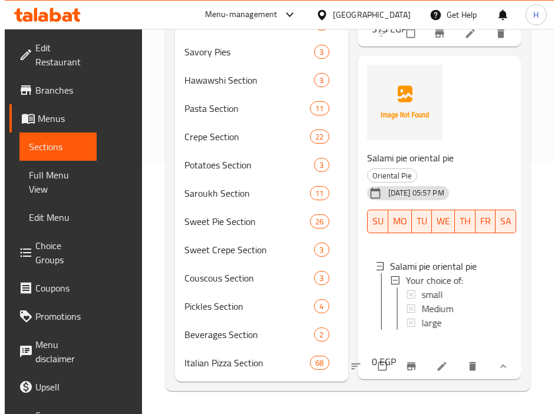
scroll to position [8463, 0]
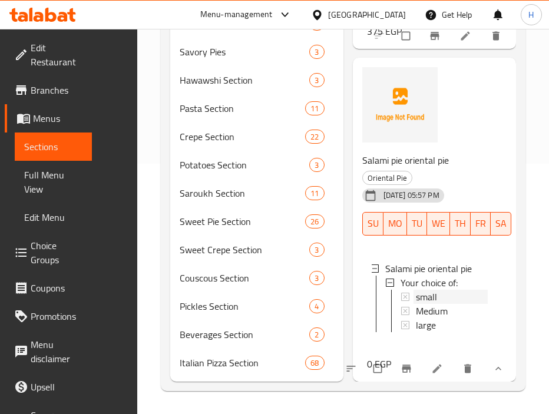
click at [433, 290] on span "small" at bounding box center [426, 297] width 21 height 14
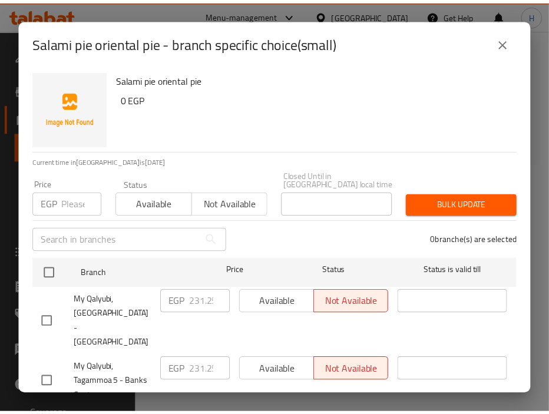
scroll to position [47, 0]
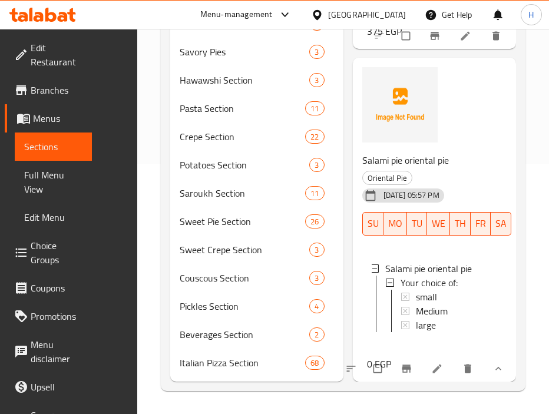
click at [493, 363] on icon "show more" at bounding box center [499, 369] width 12 height 12
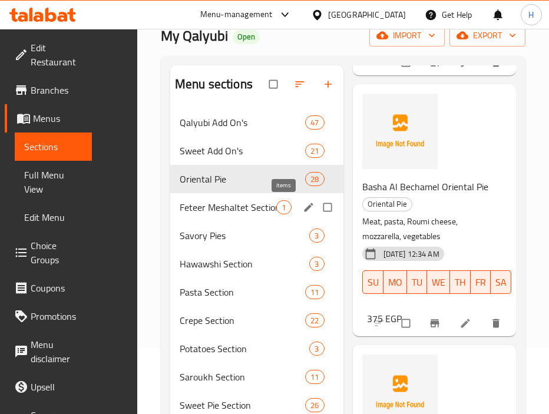
scroll to position [111, 0]
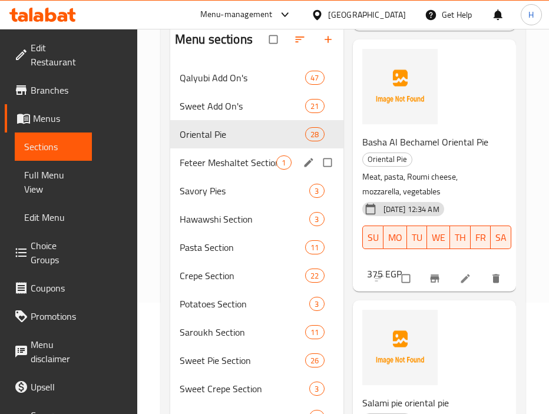
click at [238, 169] on span "Feteer Meshaltet Section" at bounding box center [228, 163] width 97 height 14
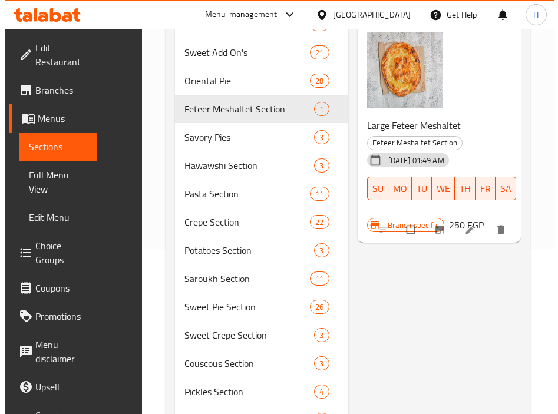
scroll to position [173, 0]
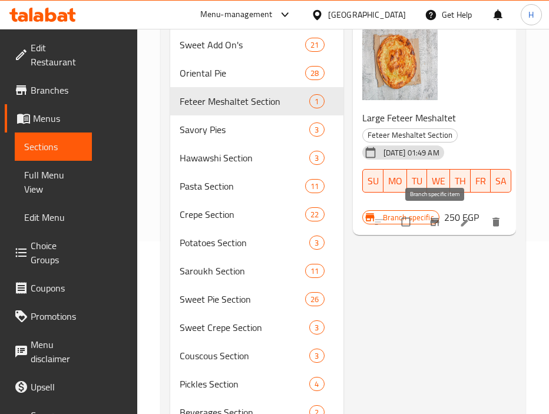
click at [436, 225] on icon "Branch-specific-item" at bounding box center [435, 222] width 12 height 12
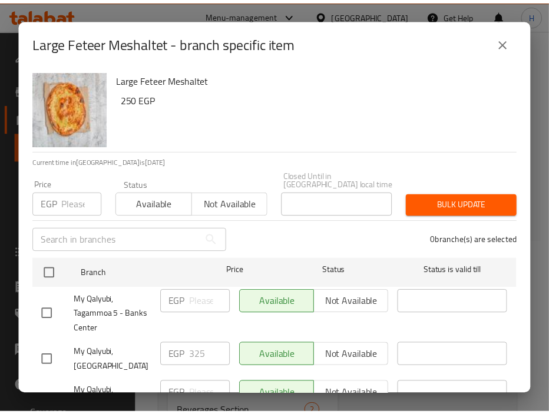
scroll to position [47, 0]
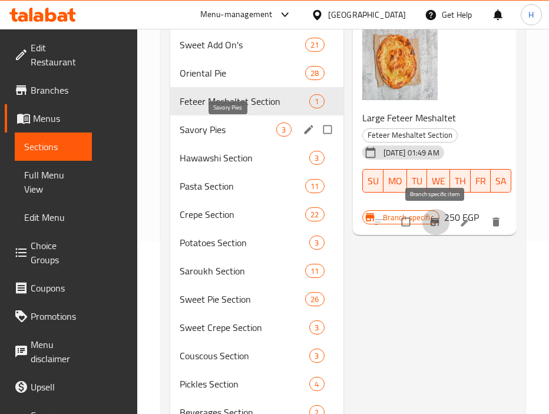
click at [204, 124] on span "Savory Pies" at bounding box center [228, 130] width 97 height 14
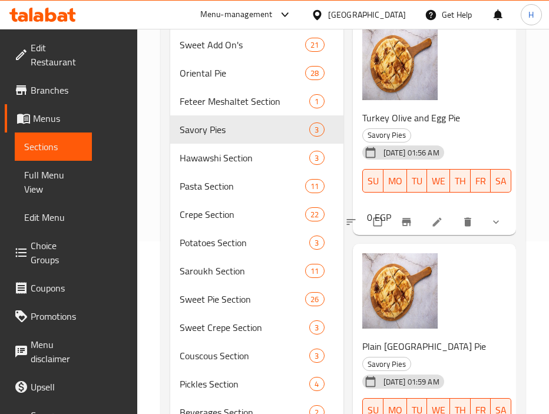
click at [491, 220] on icon "show more" at bounding box center [496, 222] width 12 height 12
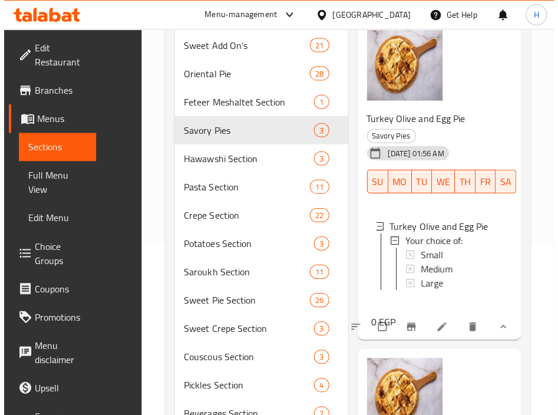
scroll to position [34, 0]
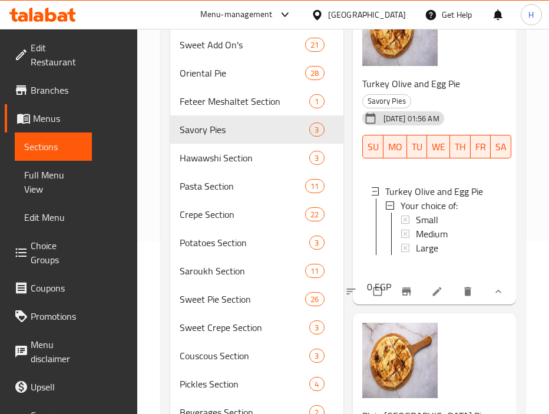
drag, startPoint x: 437, startPoint y: 315, endPoint x: 421, endPoint y: 313, distance: 16.1
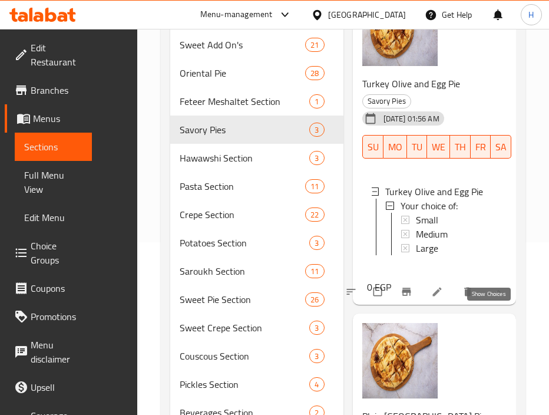
click at [493, 298] on icon "show more" at bounding box center [499, 292] width 12 height 12
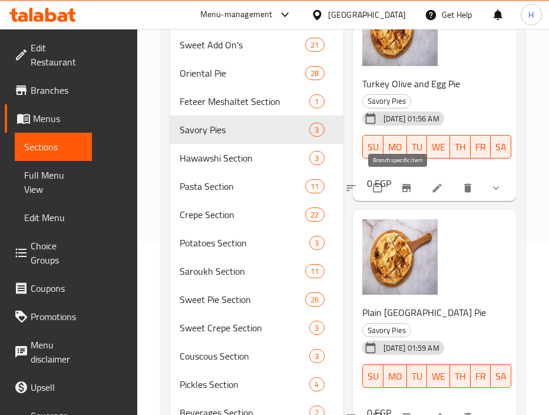
click at [402, 190] on icon "Branch-specific-item" at bounding box center [406, 188] width 9 height 8
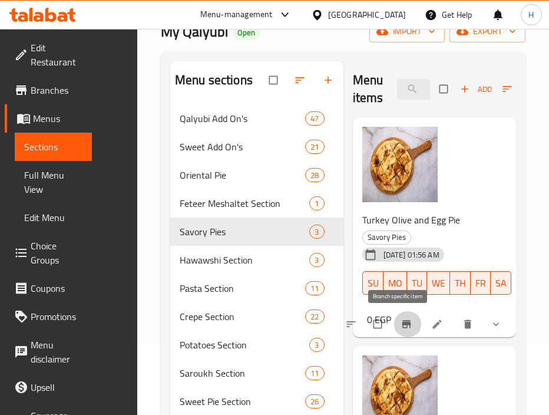
scroll to position [0, 0]
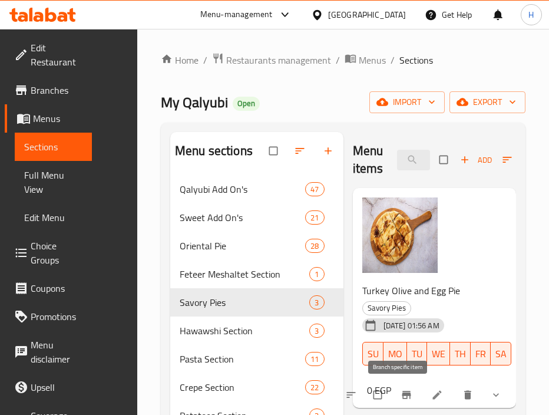
click at [466, 243] on div "Turkey Olive and Egg Pie Savory Pies 25-08-2025 01:56 AM SU MO TU WE TH FR SA 0…" at bounding box center [435, 298] width 154 height 211
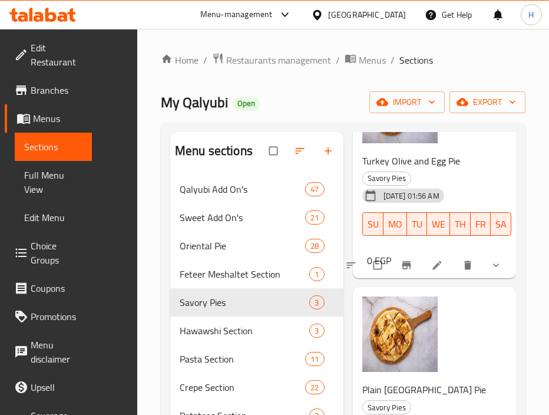
scroll to position [130, 0]
click at [490, 263] on icon "show more" at bounding box center [496, 265] width 12 height 12
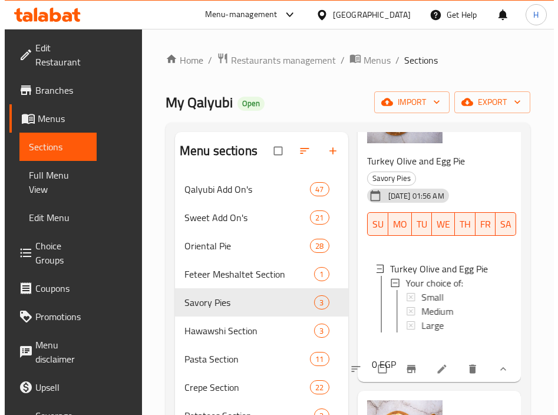
scroll to position [1, 0]
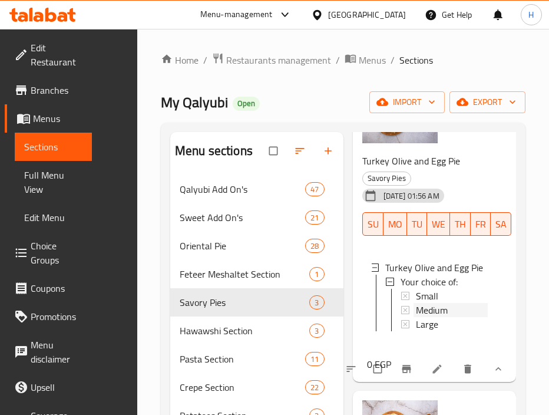
click at [433, 317] on span "Medium" at bounding box center [432, 310] width 32 height 14
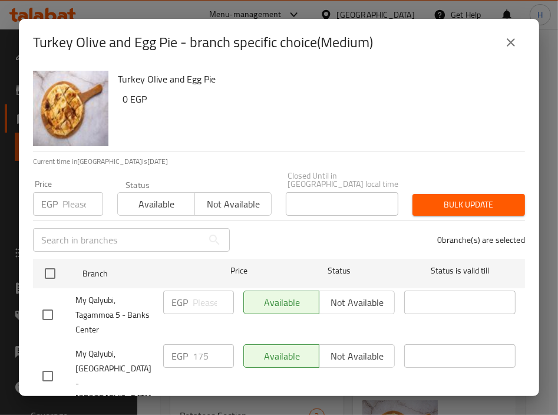
scroll to position [47, 0]
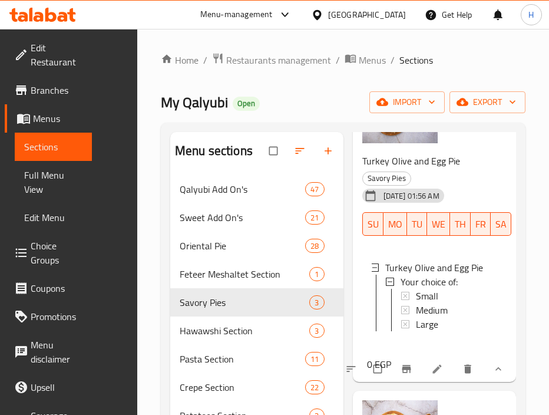
click at [433, 317] on span "Medium" at bounding box center [432, 310] width 32 height 14
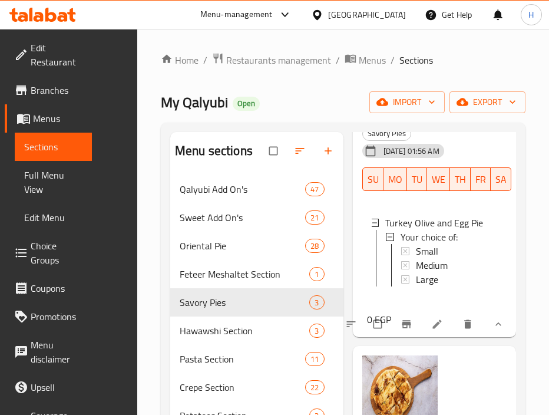
scroll to position [353, 0]
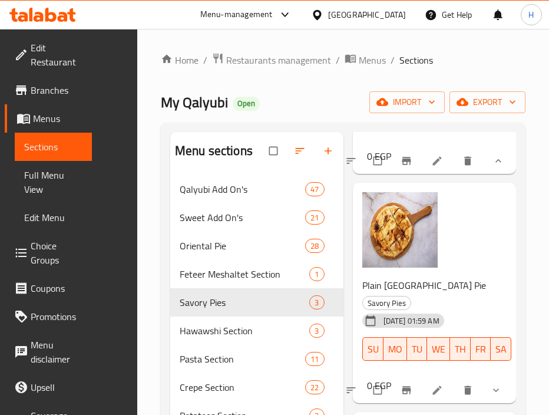
click at [484, 174] on button "show more" at bounding box center [497, 161] width 28 height 26
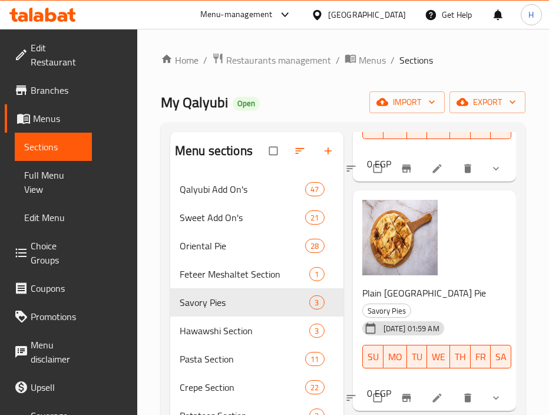
scroll to position [0, 0]
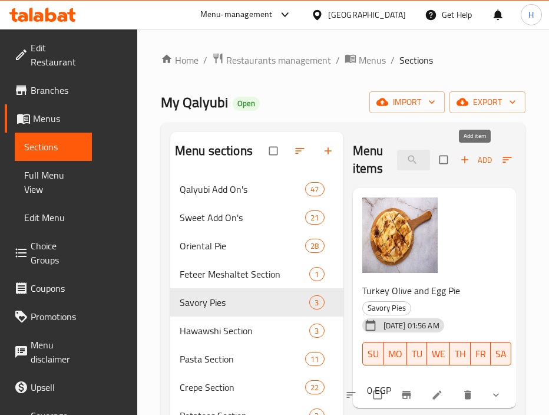
click at [481, 164] on span "Add" at bounding box center [476, 160] width 32 height 14
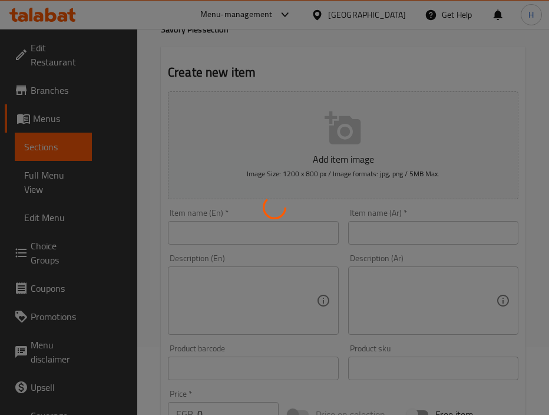
scroll to position [71, 0]
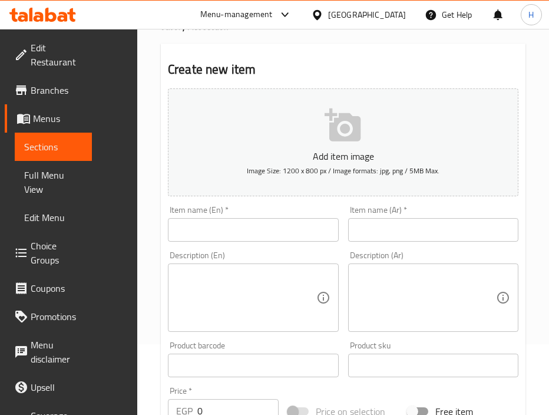
click at [431, 234] on input "text" at bounding box center [433, 230] width 171 height 24
paste input "فطيره رومي زيتون بيض"
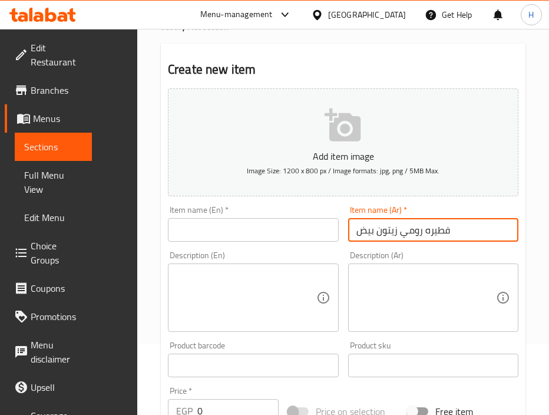
click at [436, 236] on input "فطيره رومي زيتون بيض" at bounding box center [433, 230] width 171 height 24
type input "فطيره رومي زيتون بيض"
click at [255, 227] on input "text" at bounding box center [253, 230] width 171 height 24
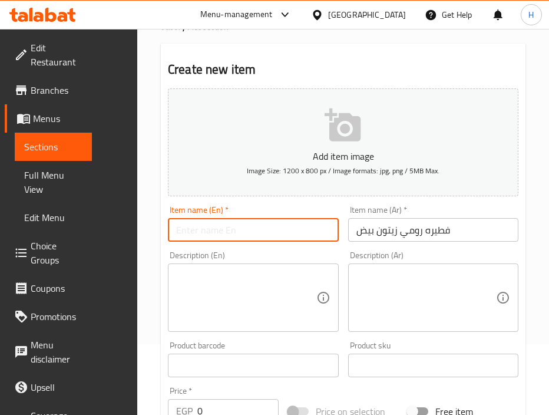
paste input "Turkey, olive and egg pie"
click at [206, 235] on input "Turkey, olive and egg pie" at bounding box center [253, 230] width 171 height 24
type input "Turkey olive and egg pie"
click at [336, 253] on div "Description (En) Description (En)" at bounding box center [253, 291] width 171 height 81
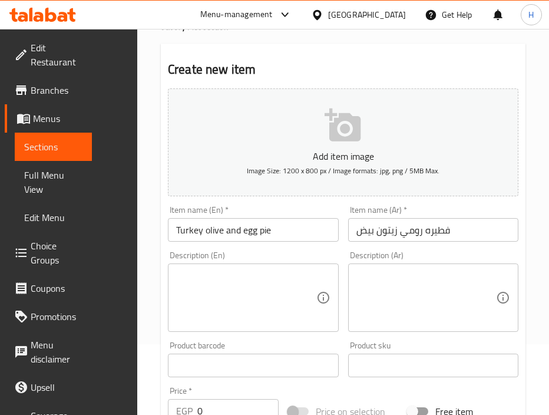
scroll to position [103, 0]
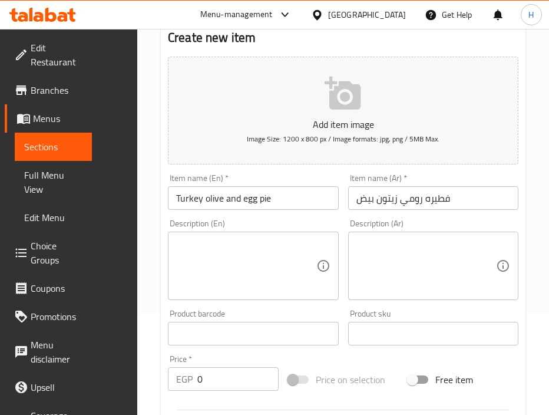
click at [285, 200] on input "Turkey olive and egg pie" at bounding box center [253, 198] width 171 height 24
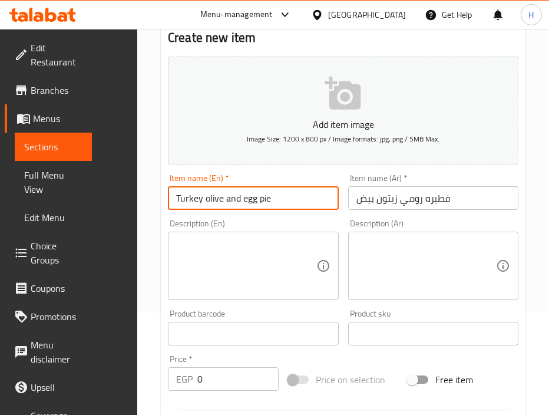
click at [386, 216] on div "Description (Ar) Description (Ar)" at bounding box center [434, 259] width 180 height 90
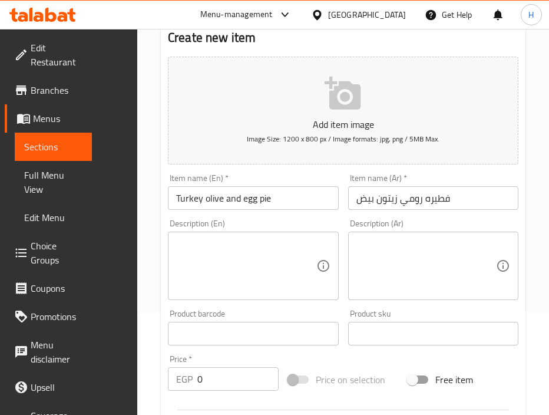
scroll to position [462, 0]
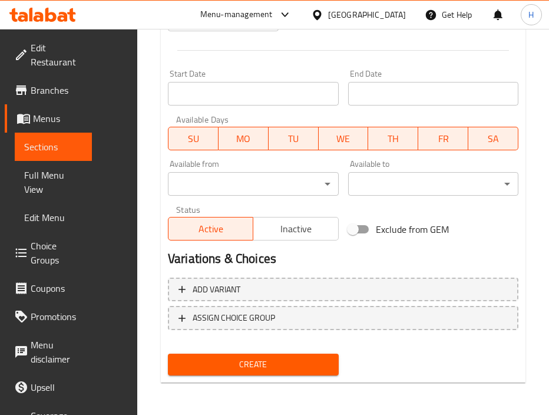
click at [223, 282] on span "Add variant" at bounding box center [217, 289] width 48 height 15
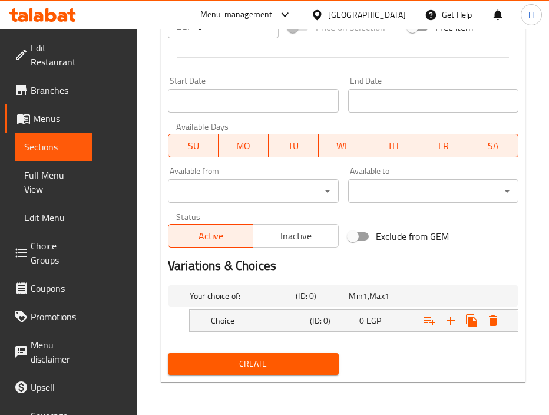
scroll to position [454, 0]
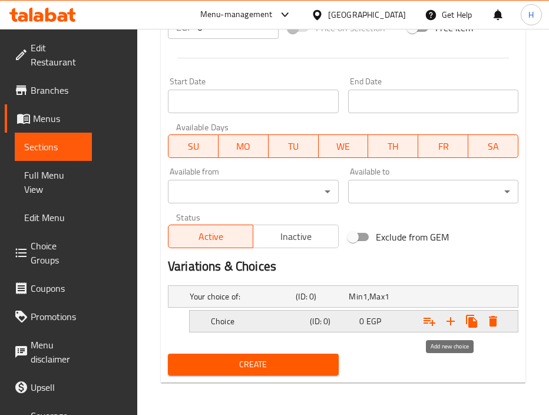
click at [453, 321] on icon "Expand" at bounding box center [451, 321] width 8 height 8
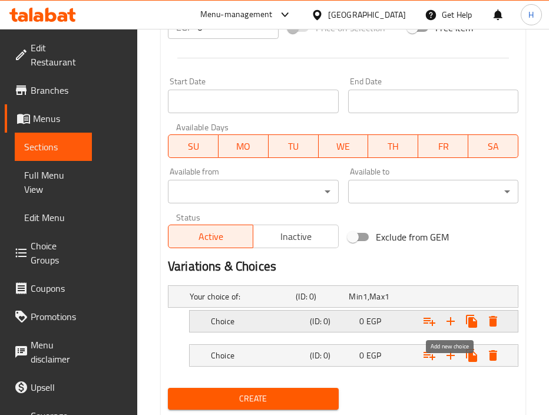
scroll to position [488, 0]
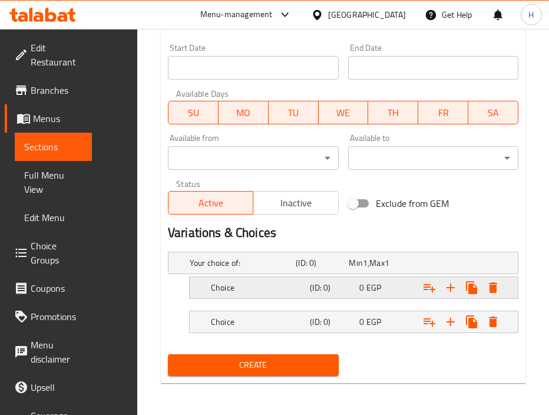
click at [232, 295] on div "Choice (ID: 0) 0 EGP" at bounding box center [358, 288] width 298 height 26
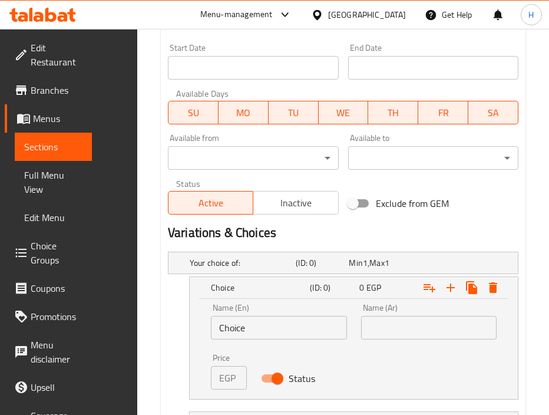
click at [410, 331] on input "text" at bounding box center [429, 328] width 136 height 24
paste input "218.75"
type input "218.75"
click at [282, 333] on input "Choice" at bounding box center [279, 328] width 136 height 24
type input "C"
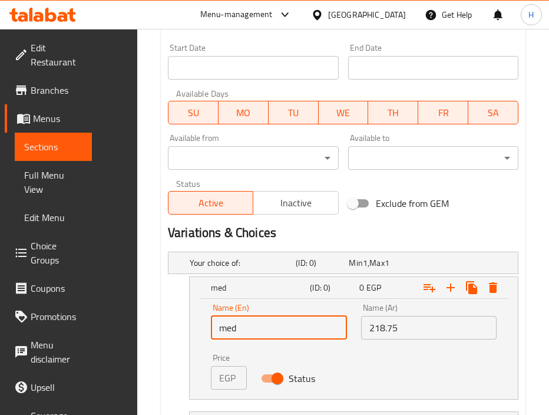
type input "Medium"
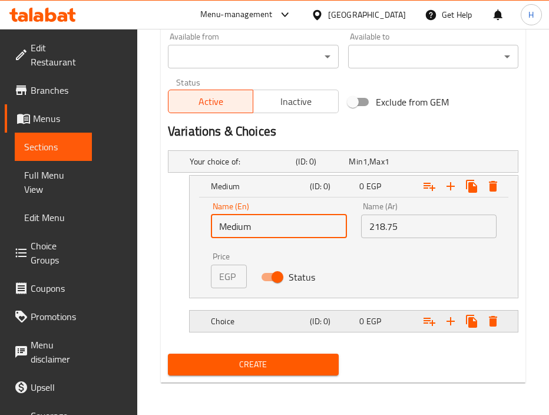
click at [368, 328] on div "0 EGP" at bounding box center [381, 321] width 49 height 16
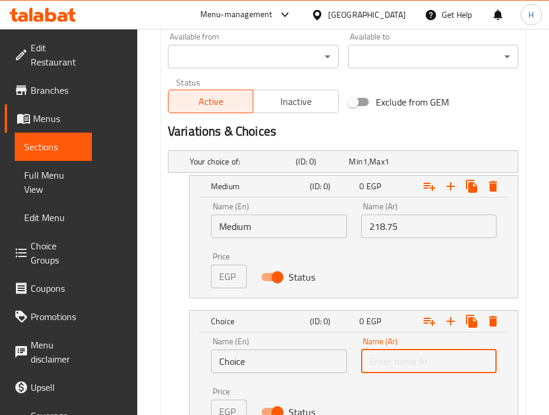
click at [415, 367] on input "text" at bounding box center [429, 361] width 136 height 24
paste input "275"
click at [415, 367] on input "275" at bounding box center [429, 361] width 136 height 24
type input "275"
click at [292, 359] on input "Choice" at bounding box center [279, 361] width 136 height 24
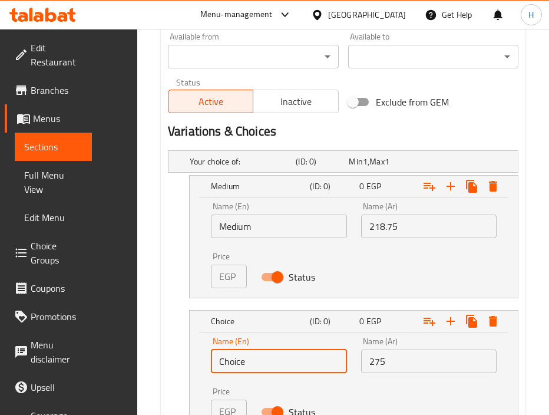
click at [292, 359] on input "Choice" at bounding box center [279, 361] width 136 height 24
type input "large"
click at [370, 339] on div "Name (Ar) 275 Name (Ar)" at bounding box center [429, 355] width 136 height 36
click at [288, 361] on input "large" at bounding box center [279, 361] width 136 height 24
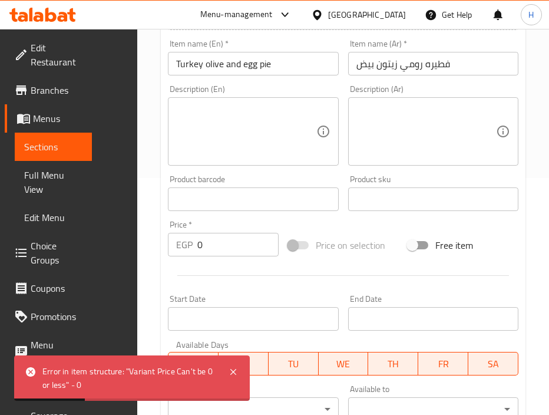
scroll to position [690, 0]
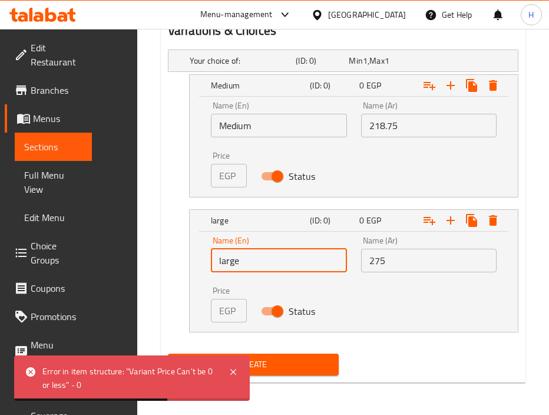
click at [355, 262] on div "Name (Ar) 275 Name (Ar)" at bounding box center [429, 254] width 150 height 50
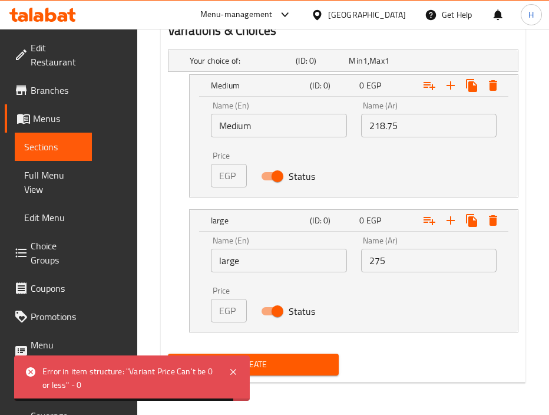
scroll to position [635, 0]
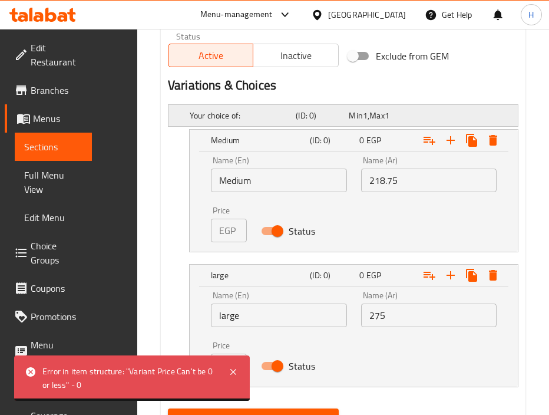
click at [288, 117] on h5 "Your choice of:" at bounding box center [240, 116] width 101 height 12
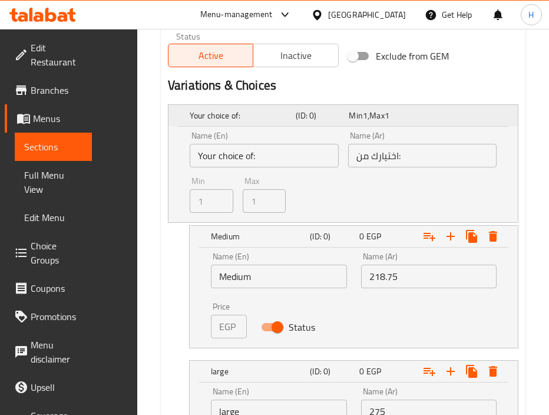
click at [255, 120] on h5 "Your choice of:" at bounding box center [240, 116] width 101 height 12
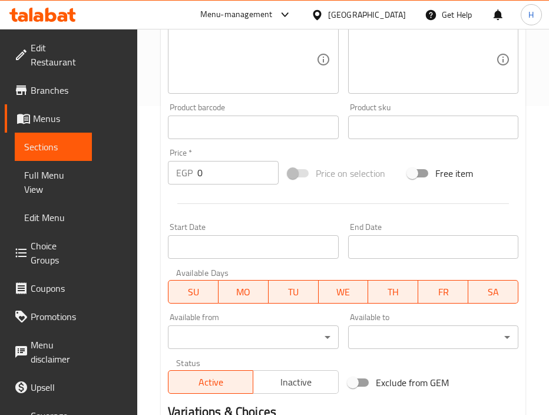
scroll to position [690, 0]
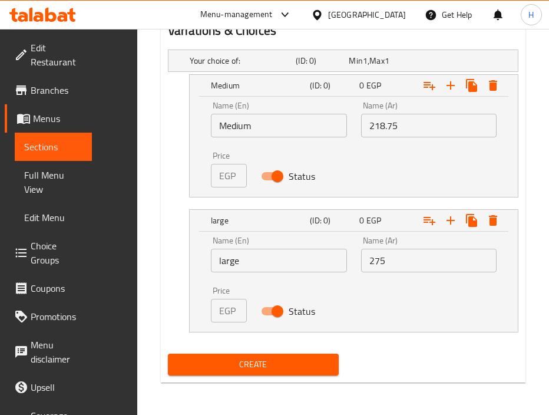
click at [272, 260] on input "large" at bounding box center [279, 261] width 136 height 24
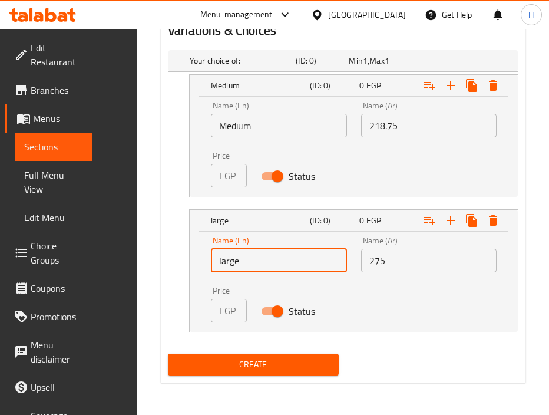
click at [168, 354] on button "Create" at bounding box center [253, 365] width 171 height 22
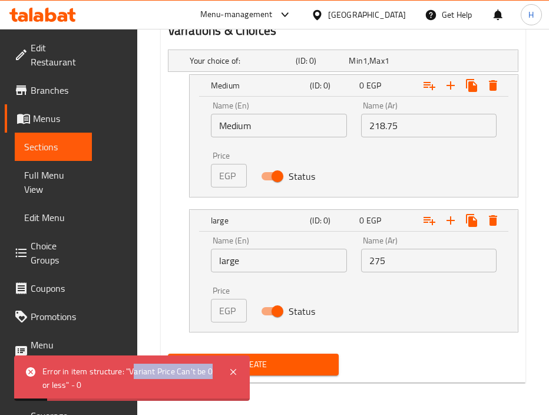
drag, startPoint x: 133, startPoint y: 369, endPoint x: 209, endPoint y: 372, distance: 76.7
click at [209, 372] on div "Error in item structure: "Variant Price Can't be 0 or less" - 0" at bounding box center [129, 378] width 174 height 27
click at [366, 291] on div "Name (En) large Name (En) Name (Ar) 275 Name (Ar) Price EGP 0 Price Status" at bounding box center [354, 279] width 300 height 100
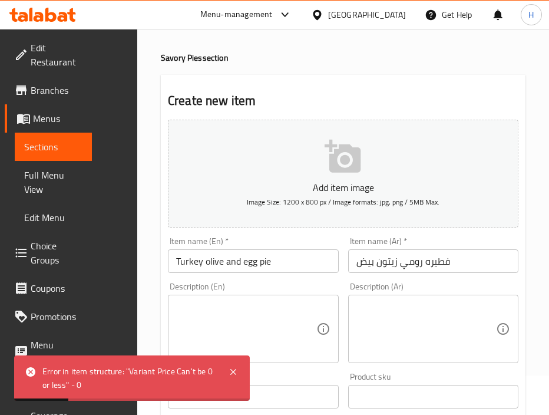
scroll to position [0, 0]
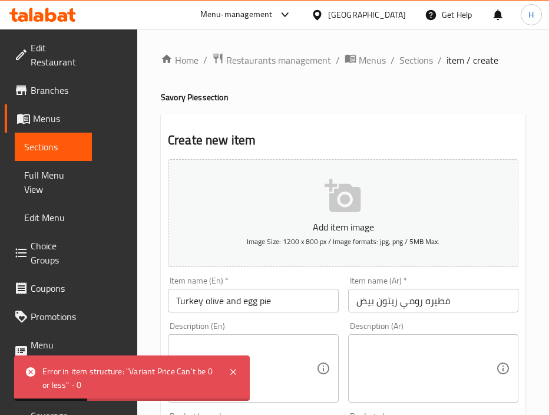
click at [341, 275] on div "Item name (En)   * Turkey olive and egg pie Item name (En) *" at bounding box center [253, 294] width 180 height 45
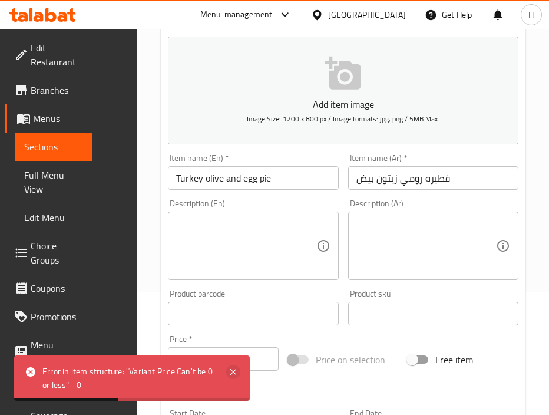
click at [232, 375] on icon at bounding box center [233, 372] width 14 height 14
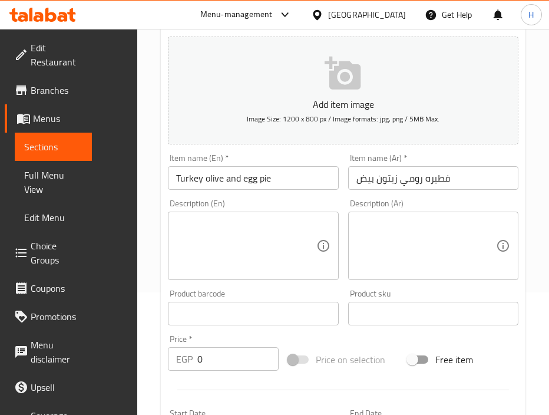
click at [222, 364] on input "0" at bounding box center [237, 359] width 81 height 24
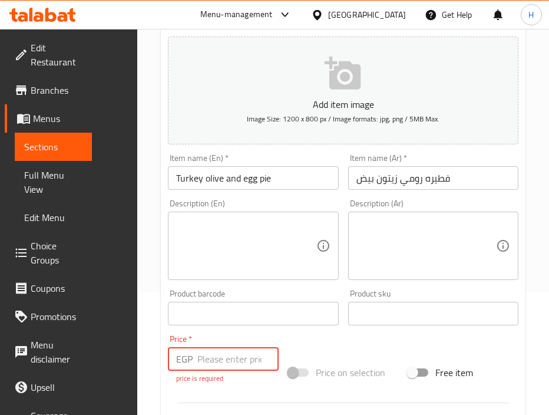
click at [351, 351] on div "Add item image Image Size: 1200 x 800 px / Image formats: jpg, png / 5MB Max. I…" at bounding box center [343, 315] width 360 height 566
click at [237, 358] on input "number" at bounding box center [237, 359] width 81 height 24
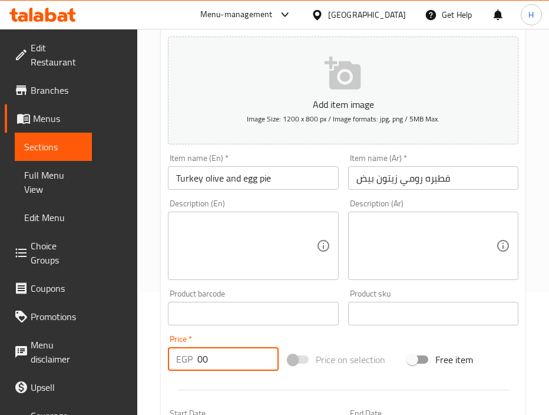
type input "00"
click at [316, 341] on div "Add item image Image Size: 1200 x 800 px / Image formats: jpg, png / 5MB Max. I…" at bounding box center [343, 308] width 360 height 553
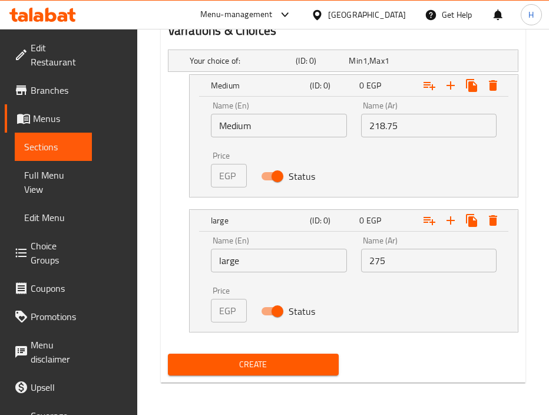
scroll to position [689, 0]
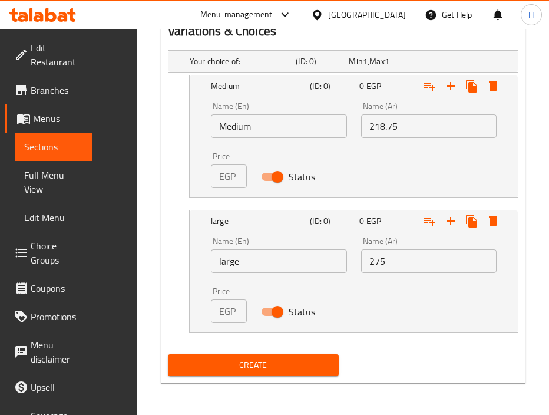
click at [275, 369] on span "Create" at bounding box center [253, 365] width 152 height 15
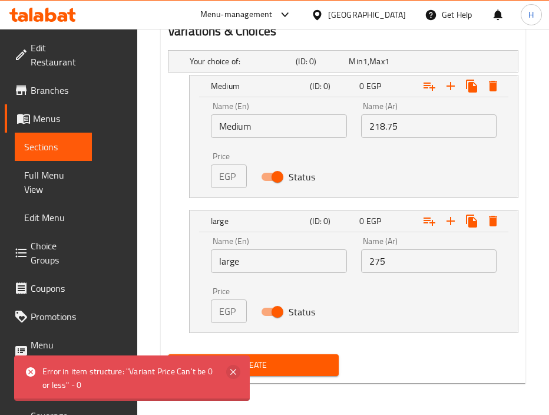
click at [235, 373] on icon at bounding box center [233, 372] width 6 height 6
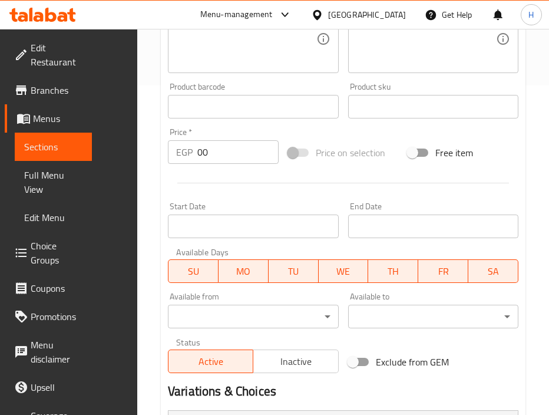
scroll to position [544, 0]
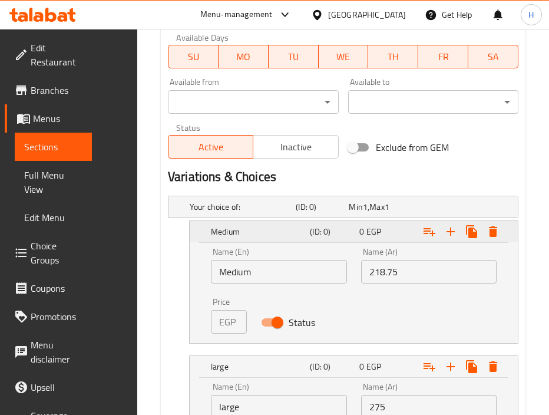
click at [378, 239] on span "EGP" at bounding box center [374, 231] width 15 height 15
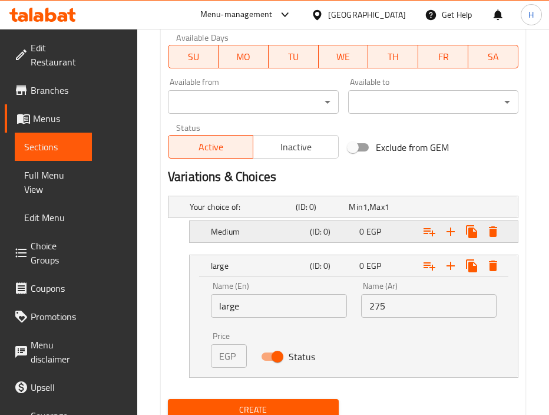
click at [378, 239] on span "EGP" at bounding box center [374, 231] width 15 height 15
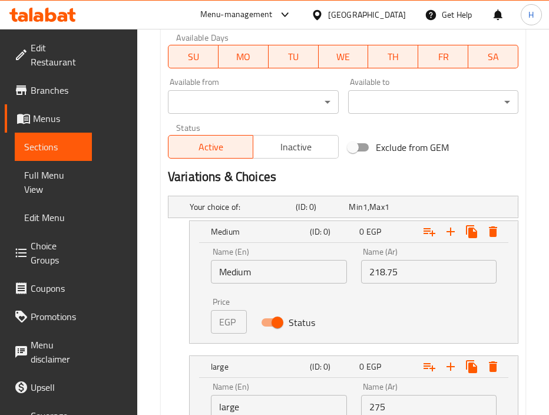
click at [408, 269] on input "218.75" at bounding box center [429, 272] width 136 height 24
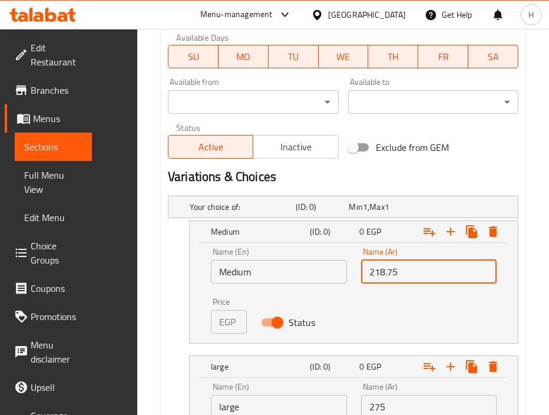
click at [408, 269] on input "218.75" at bounding box center [429, 272] width 136 height 24
click at [371, 310] on div "Name (En) Medium Name (En) Name (Ar) Name (Ar) Price EGP 0 Price Status" at bounding box center [354, 290] width 300 height 100
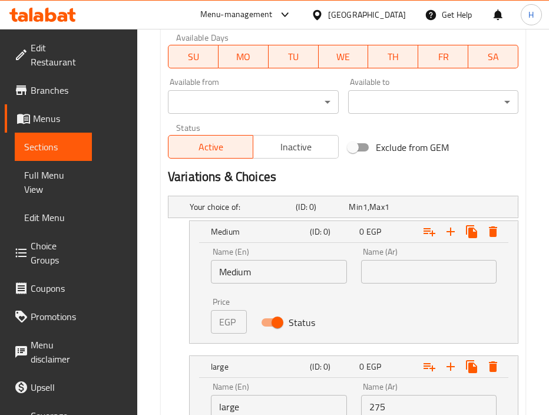
click at [406, 275] on input "text" at bounding box center [429, 272] width 136 height 24
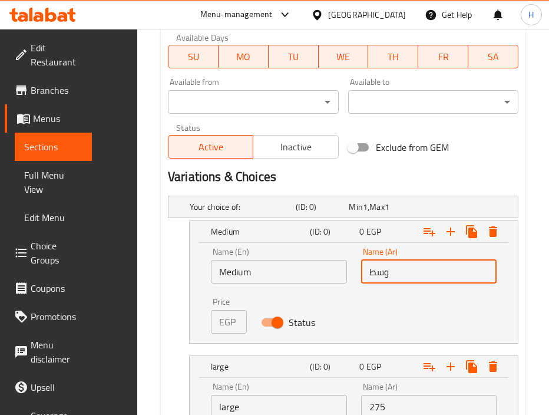
type input "وسط"
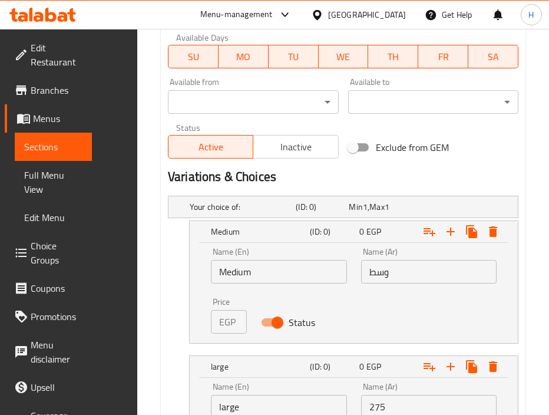
click at [238, 328] on div "EGP 0 Price" at bounding box center [229, 322] width 36 height 24
paste input "218.75"
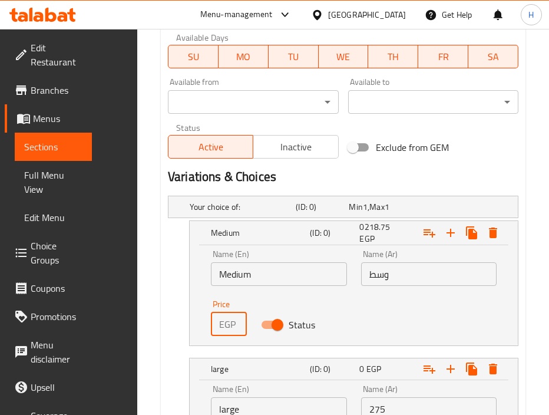
scroll to position [0, 32]
click at [235, 327] on p "EGP" at bounding box center [227, 324] width 16 height 14
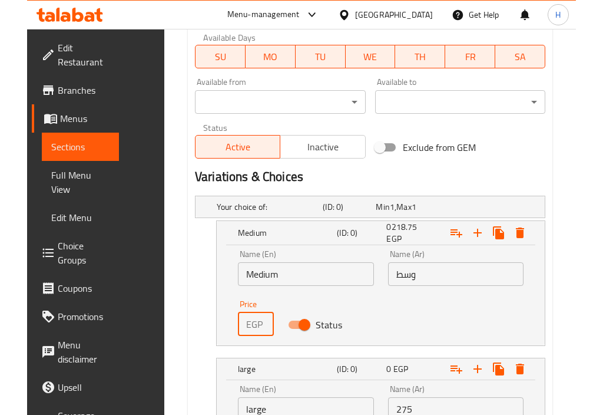
scroll to position [0, 0]
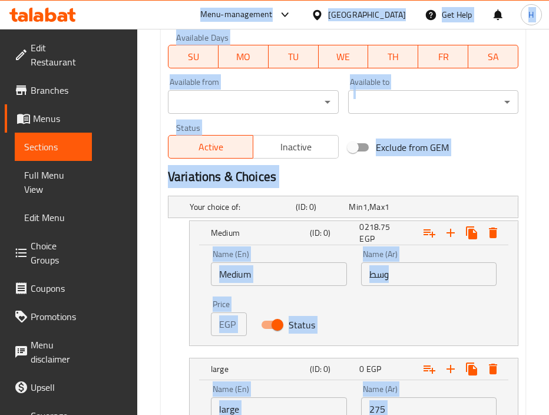
click at [391, 313] on div "Name (En) Medium Name (En) Name (Ar) وسط Name (Ar) Price EGP 0218.75 Price Stat…" at bounding box center [354, 293] width 300 height 100
click at [357, 302] on div "Name (En) Medium Name (En) Name (Ar) وسط Name (Ar) Price EGP 0218.75 Price Stat…" at bounding box center [354, 293] width 300 height 100
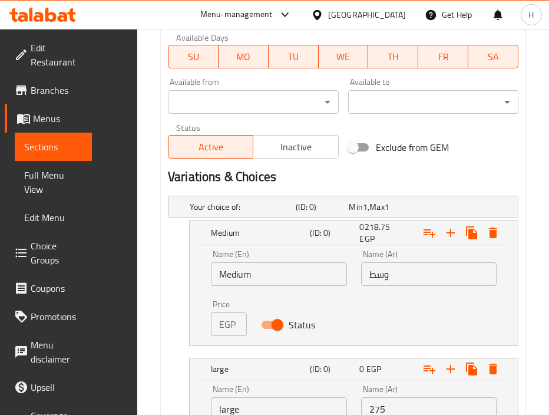
click at [233, 321] on p "EGP" at bounding box center [227, 324] width 16 height 14
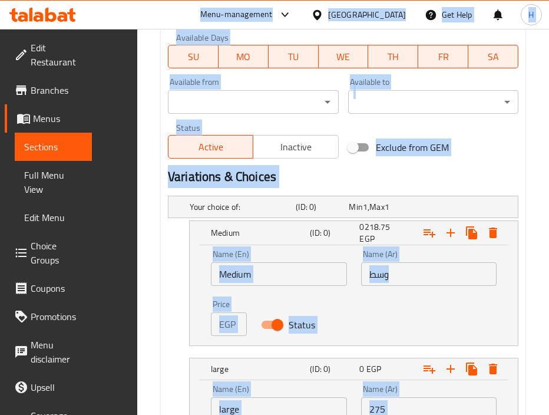
click at [146, 291] on div "Home / Restaurants management / Menus / Sections / item / create Savory Pies se…" at bounding box center [343, 24] width 412 height 1079
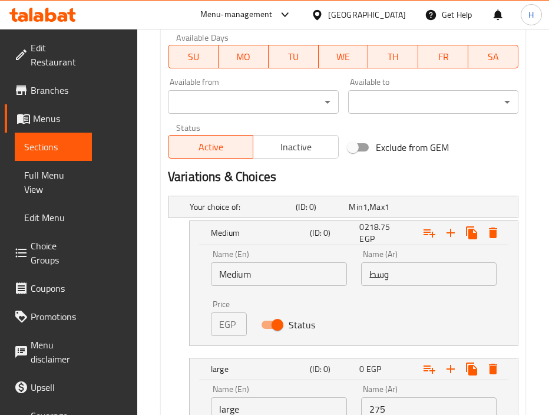
click at [235, 321] on p "EGP" at bounding box center [227, 324] width 16 height 14
click at [156, 274] on div "Home / Restaurants management / Menus / Sections / item / create Savory Pies se…" at bounding box center [343, 24] width 412 height 1079
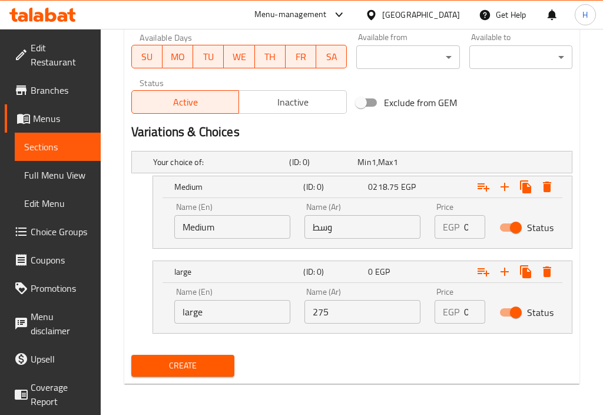
click at [460, 225] on div "EGP 0218.75 Price" at bounding box center [460, 227] width 51 height 24
paste input "number"
type input "218.75"
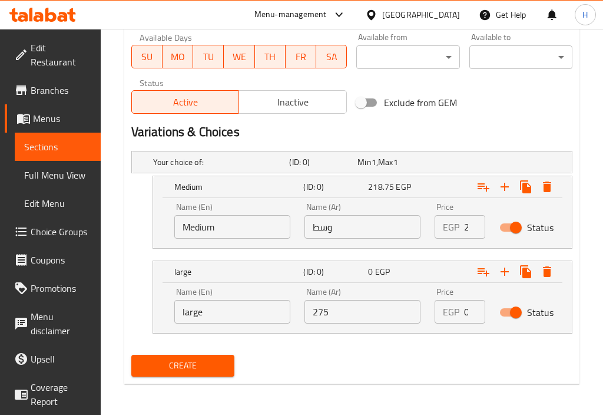
click at [463, 311] on div "EGP 0 Price" at bounding box center [460, 312] width 51 height 24
paste input "275"
type input "275"
click at [186, 368] on span "Create" at bounding box center [183, 365] width 84 height 15
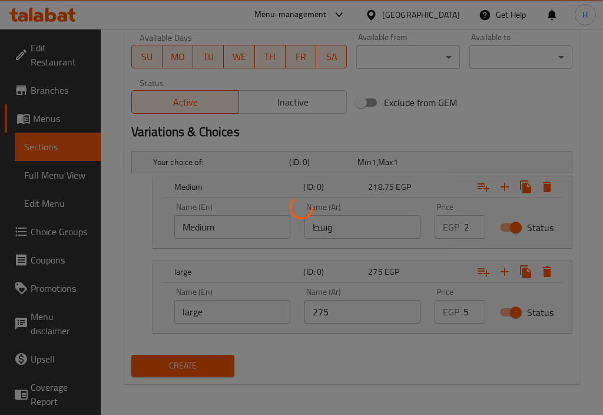
scroll to position [0, 0]
type input "0"
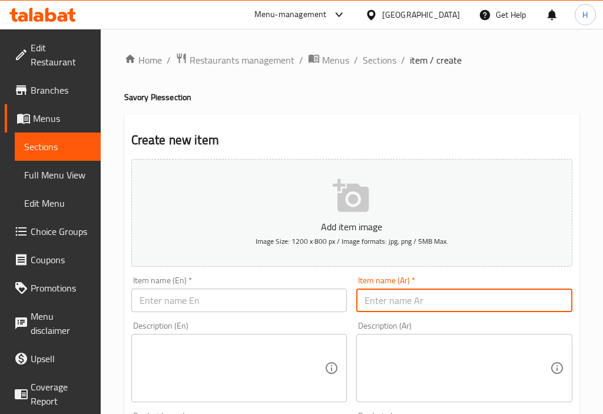
click at [401, 299] on input "text" at bounding box center [465, 301] width 216 height 24
paste input "فطيره رومي ساده"
type input "فطيره رومي ساده"
click at [230, 303] on input "text" at bounding box center [239, 301] width 216 height 24
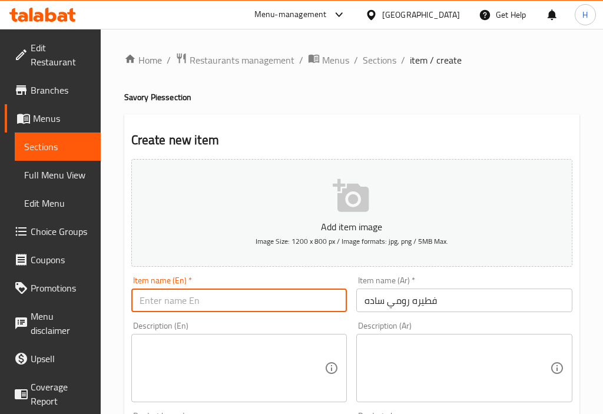
paste input "Plain turkey pie"
type input "Plain turkey pie"
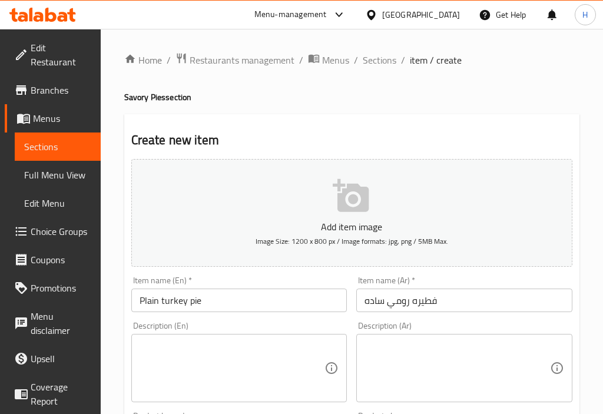
click at [348, 313] on div "Item name (En)   * Plain turkey pie Item name (En) *" at bounding box center [240, 294] width 226 height 45
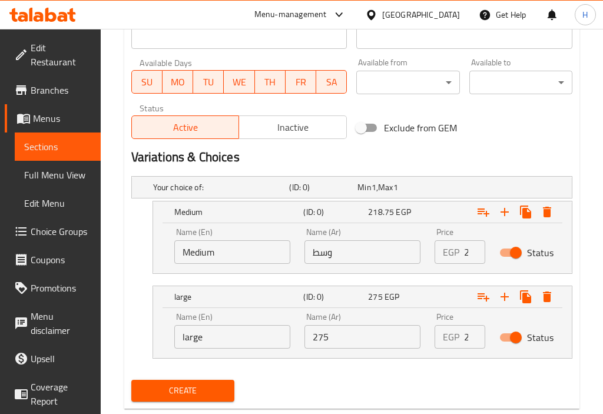
scroll to position [520, 0]
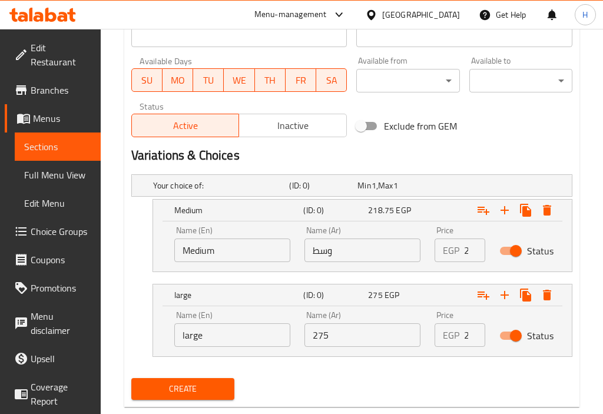
click at [464, 252] on input "218.75" at bounding box center [475, 251] width 22 height 24
paste input "218.75"
paste input "number"
type input "218.75"
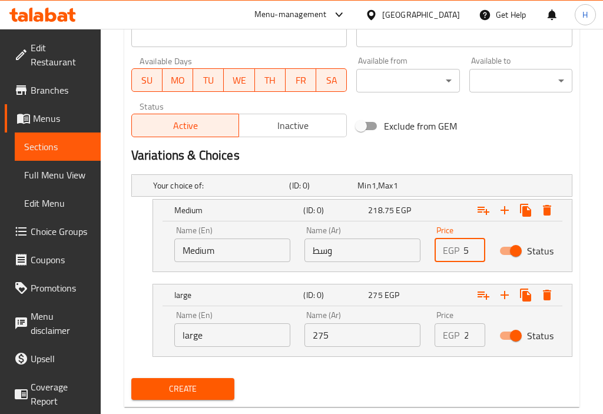
scroll to position [0, 0]
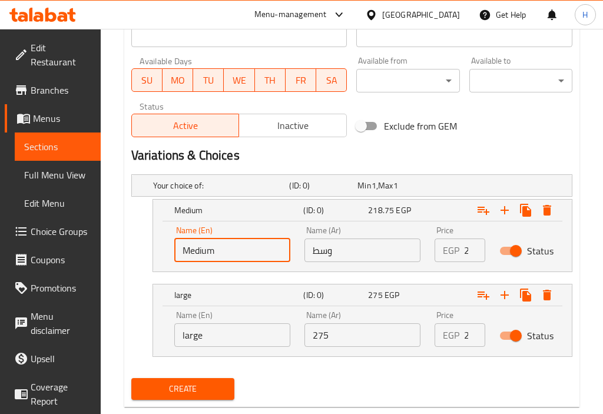
click at [227, 256] on input "Medium" at bounding box center [232, 251] width 116 height 24
type input "Medium"
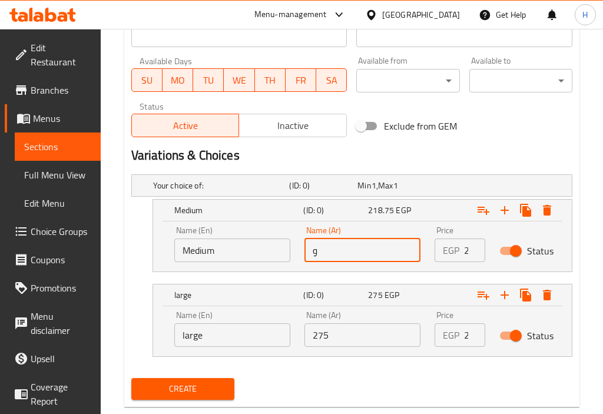
type input "و"
click at [372, 341] on input "275" at bounding box center [363, 336] width 116 height 24
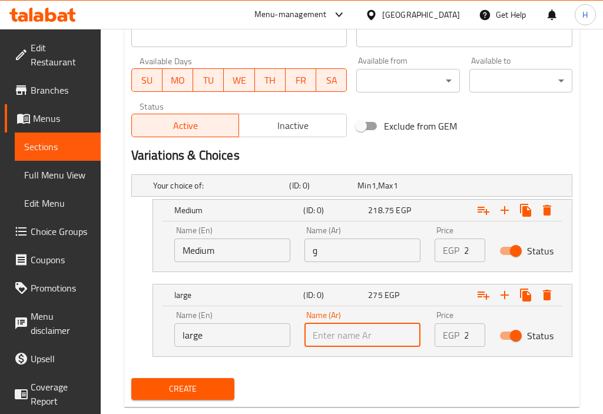
paste input "250"
type input "250"
click at [463, 339] on div "EGP 275 Price" at bounding box center [460, 336] width 51 height 24
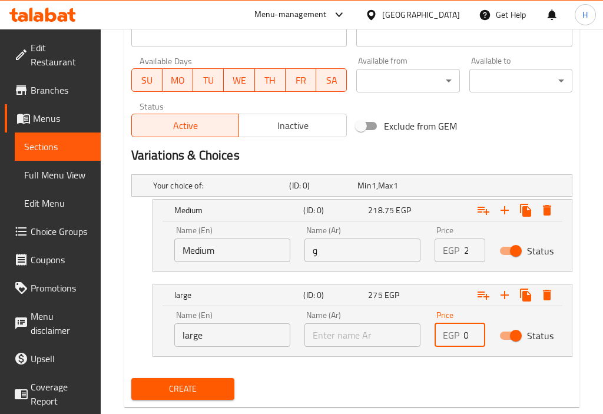
paste input "250"
paste input "number"
type input "250"
click at [351, 319] on div "Name (Ar) Name (Ar)" at bounding box center [363, 329] width 116 height 36
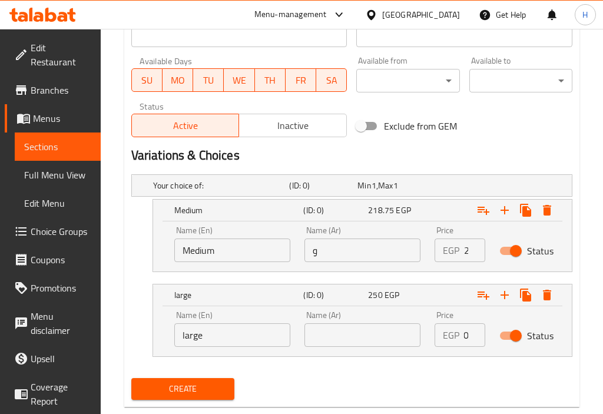
scroll to position [0, 0]
click at [355, 334] on input "text" at bounding box center [363, 336] width 116 height 24
type input "كبير"
click at [217, 328] on input "large" at bounding box center [232, 336] width 116 height 24
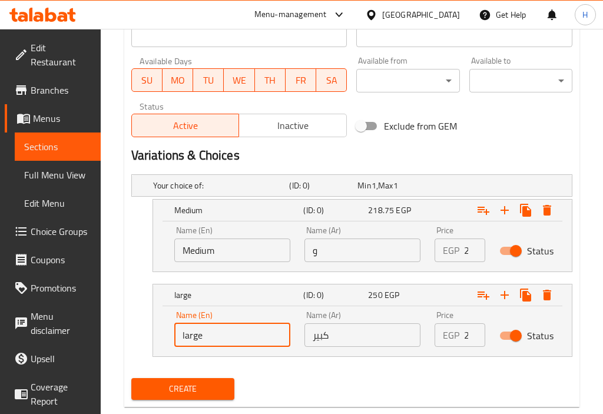
click at [217, 328] on input "large" at bounding box center [232, 336] width 116 height 24
type input "large"
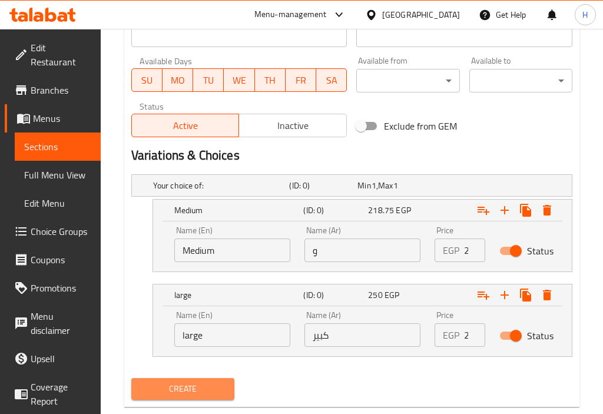
click at [194, 388] on span "Create" at bounding box center [183, 389] width 84 height 15
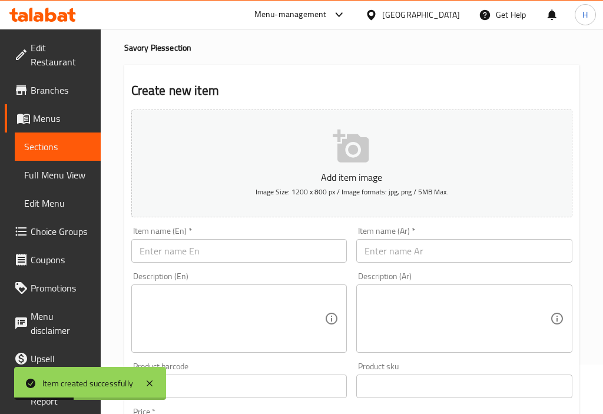
scroll to position [44, 0]
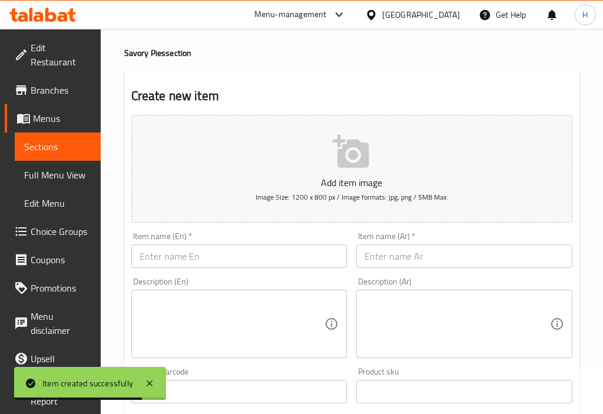
click at [493, 268] on input "text" at bounding box center [465, 257] width 216 height 24
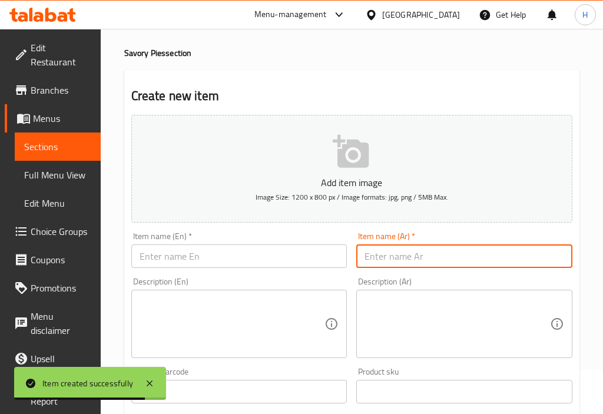
paste input "فطيره كيري وموتزريلا"
type input "فطيره كيري وموتزريلا"
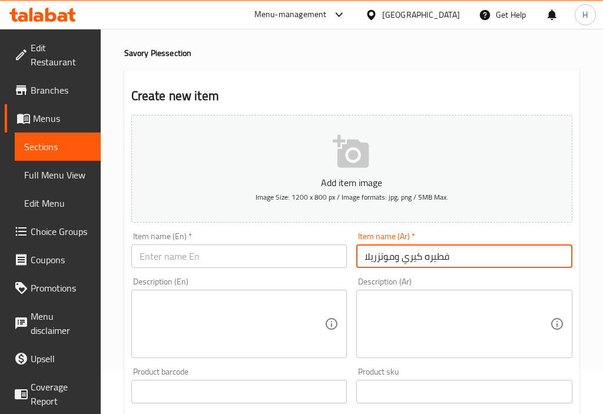
click at [273, 255] on input "text" at bounding box center [239, 257] width 216 height 24
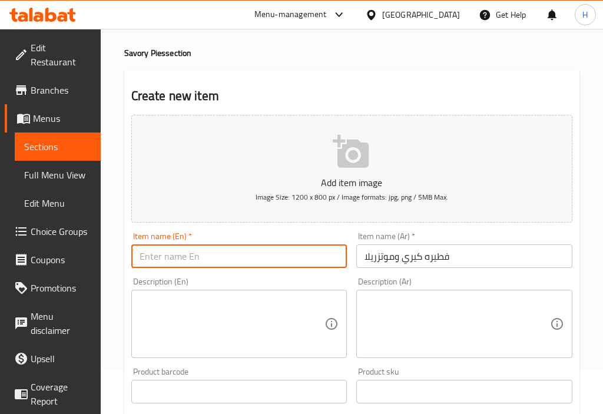
paste input "Kiri and mozzarella pie"
type input "Kiri and mozzarella pie"
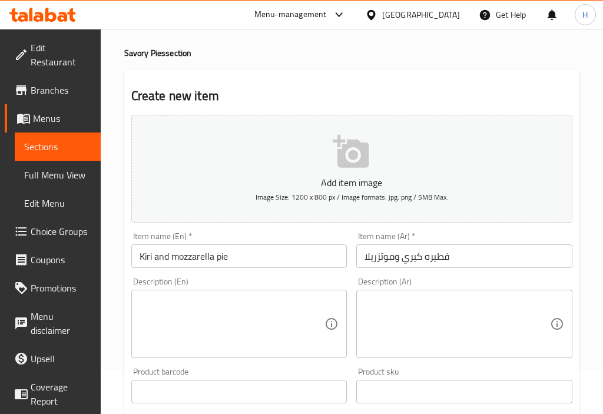
scroll to position [545, 0]
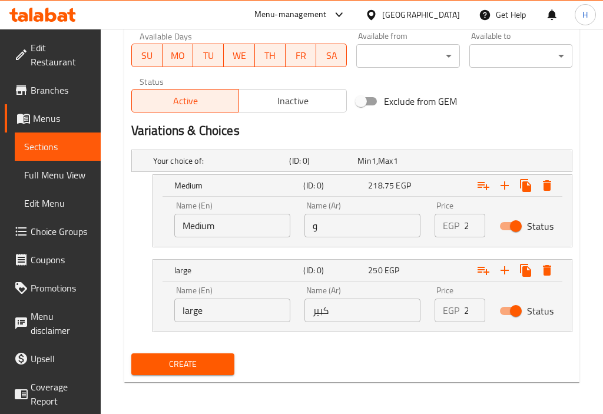
click at [463, 228] on div "EGP 218.75 Price" at bounding box center [460, 226] width 51 height 24
paste input "312.5"
type input "312.5"
click at [250, 223] on input "Medium" at bounding box center [232, 226] width 116 height 24
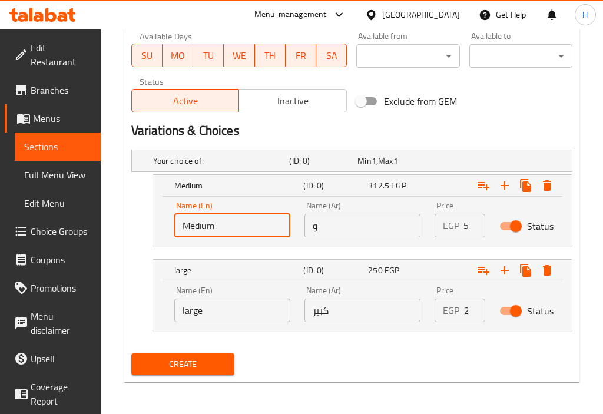
scroll to position [0, 0]
click at [250, 223] on input "Medium" at bounding box center [232, 226] width 116 height 24
type input "Medium"
click at [469, 315] on input "250" at bounding box center [475, 311] width 22 height 24
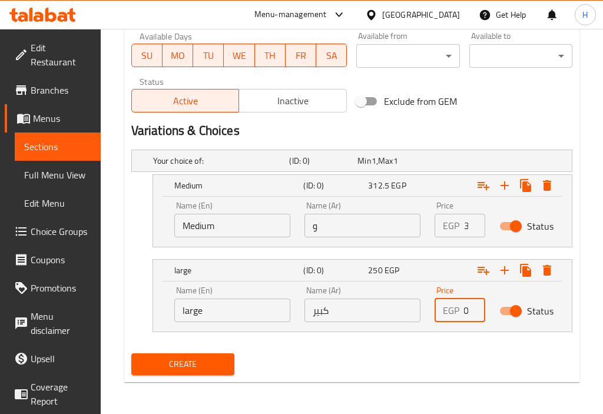
paste input "406.25"
type input "406.25"
click at [204, 308] on input "large" at bounding box center [232, 311] width 116 height 24
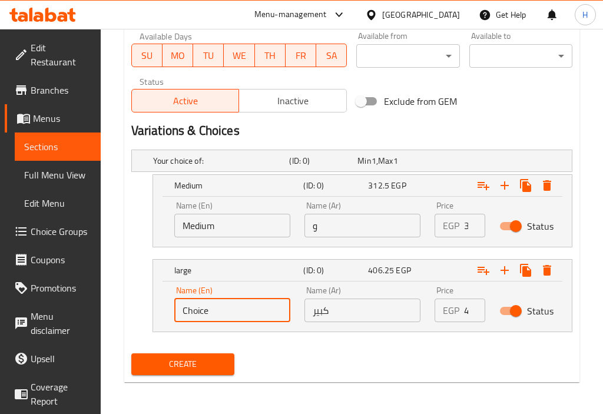
click at [204, 308] on input "Choice" at bounding box center [232, 311] width 116 height 24
type input "large"
click at [361, 229] on input "و" at bounding box center [363, 226] width 116 height 24
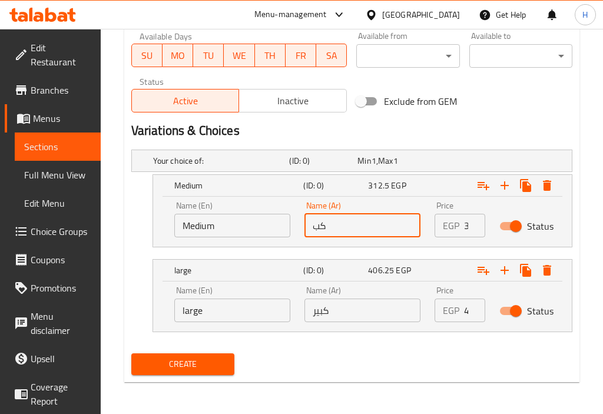
type input "ك"
type input "وسط"
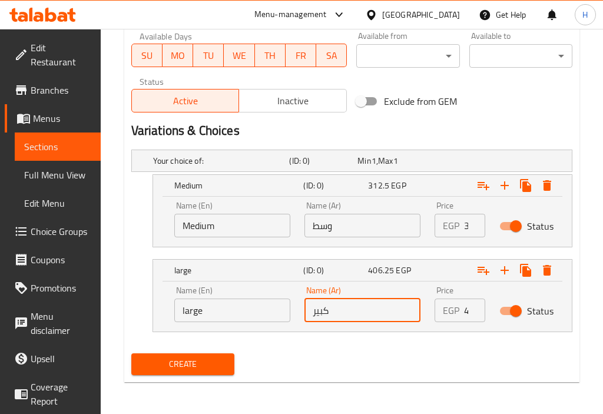
click at [339, 306] on input "كبير" at bounding box center [363, 311] width 116 height 24
type input "كبير"
click at [181, 363] on span "Create" at bounding box center [183, 364] width 84 height 15
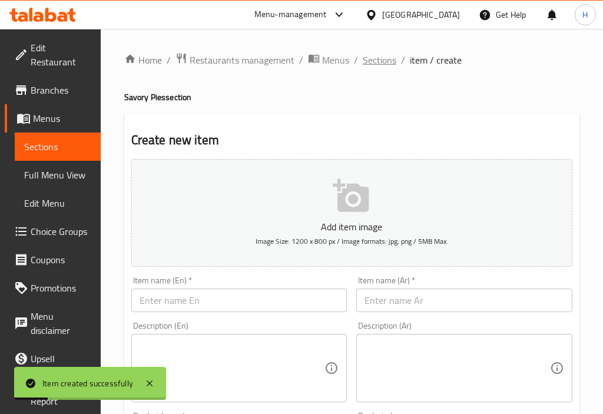
click at [384, 61] on span "Sections" at bounding box center [380, 60] width 34 height 14
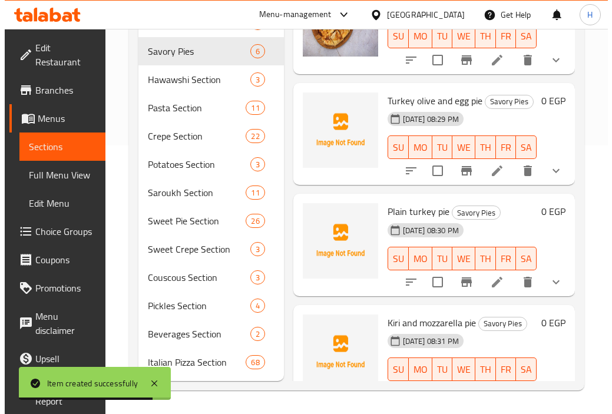
scroll to position [186, 0]
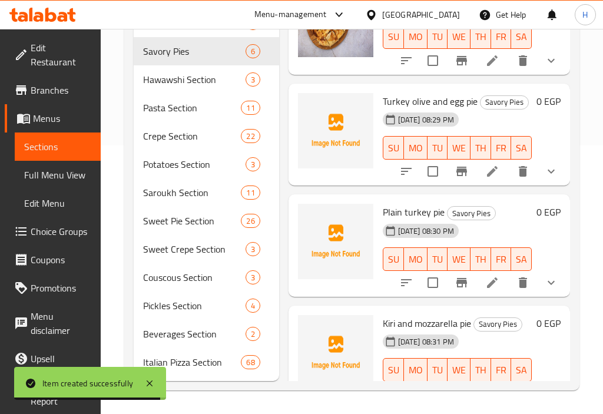
click at [455, 179] on icon "Branch-specific-item" at bounding box center [462, 171] width 14 height 14
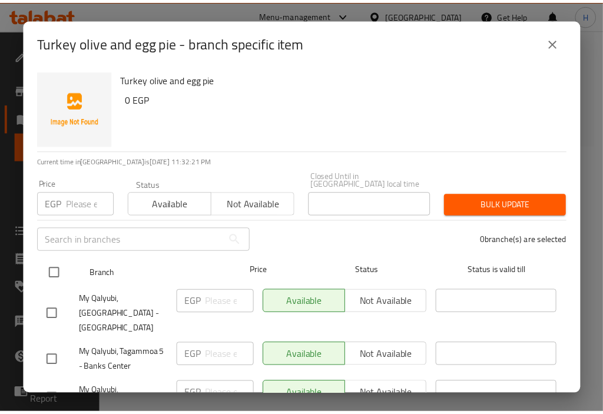
scroll to position [32, 0]
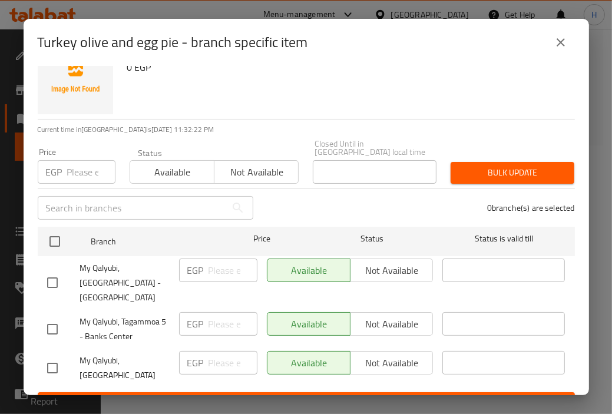
click at [50, 272] on input "checkbox" at bounding box center [52, 282] width 25 height 25
checkbox input "true"
click at [54, 317] on input "checkbox" at bounding box center [52, 329] width 25 height 25
checkbox input "true"
click at [382, 262] on span "Not available" at bounding box center [392, 270] width 74 height 17
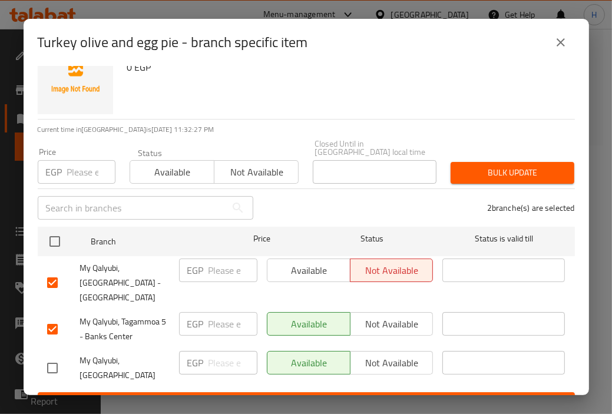
click at [387, 316] on span "Not available" at bounding box center [392, 324] width 74 height 17
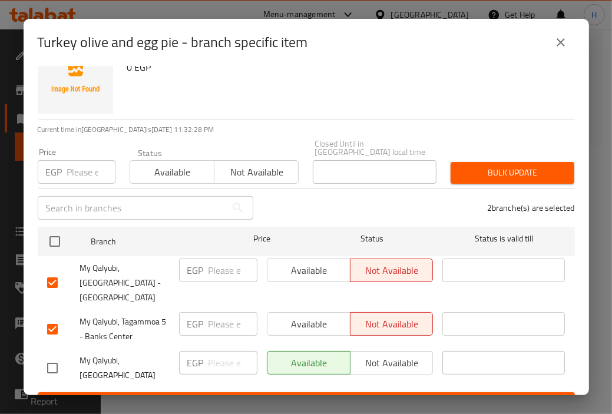
click at [402, 396] on span "Save" at bounding box center [306, 403] width 519 height 15
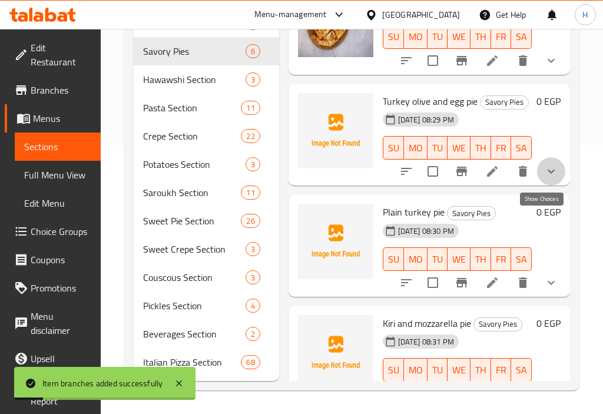
click at [544, 179] on icon "show more" at bounding box center [551, 171] width 14 height 14
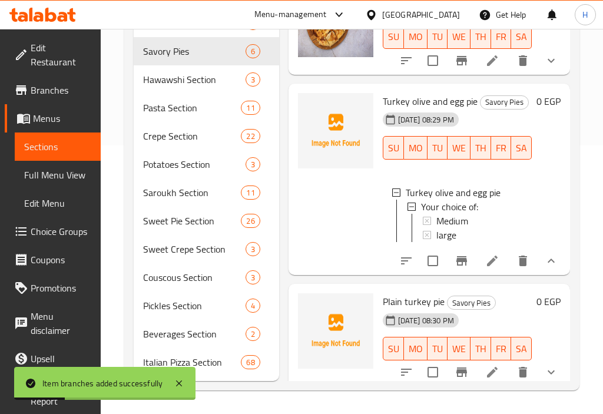
click at [552, 275] on button "show more" at bounding box center [551, 261] width 28 height 28
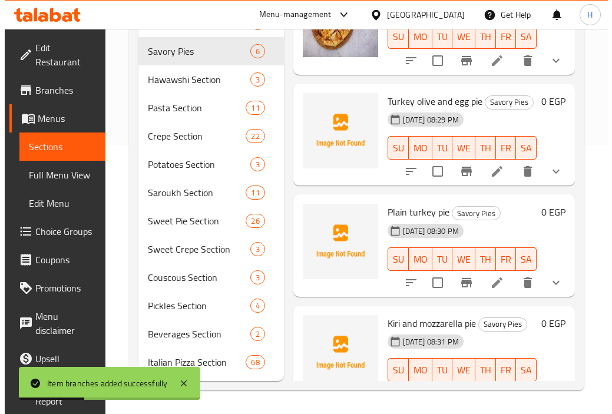
scroll to position [303, 0]
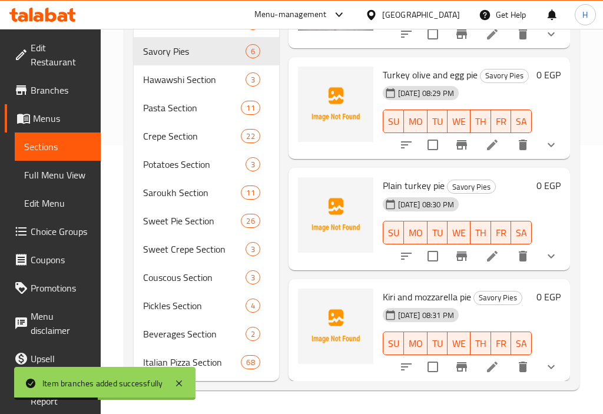
click at [461, 242] on button "Branch-specific-item" at bounding box center [462, 256] width 28 height 28
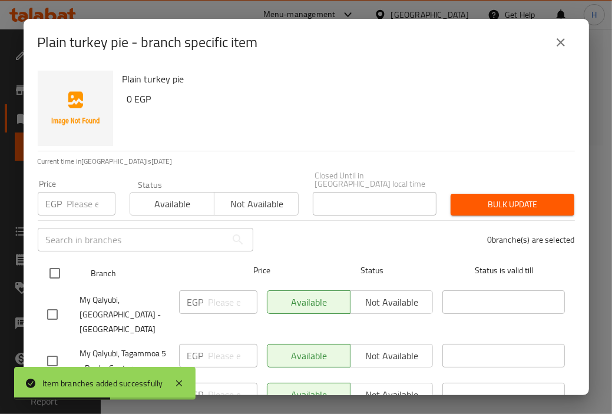
scroll to position [32, 0]
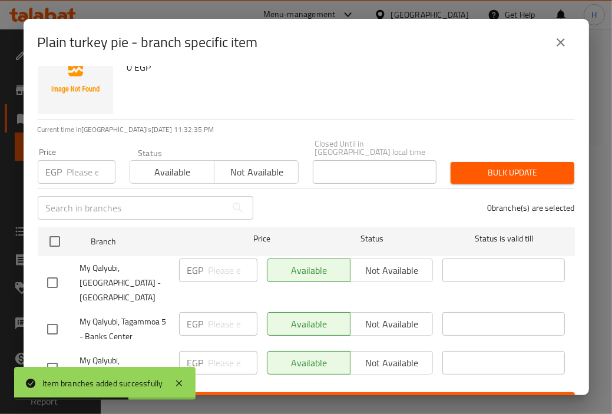
click at [54, 270] on input "checkbox" at bounding box center [52, 282] width 25 height 25
checkbox input "true"
click at [46, 317] on input "checkbox" at bounding box center [52, 329] width 25 height 25
checkbox input "true"
click at [327, 396] on span "Save" at bounding box center [306, 403] width 519 height 15
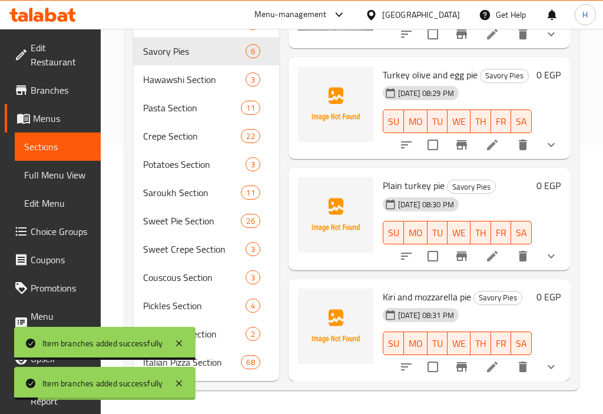
click at [457, 252] on icon "Branch-specific-item" at bounding box center [462, 256] width 11 height 9
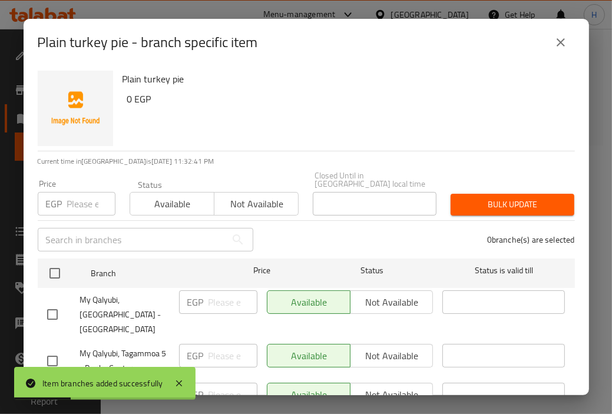
click at [57, 302] on input "checkbox" at bounding box center [52, 314] width 25 height 25
checkbox input "true"
click at [49, 349] on input "checkbox" at bounding box center [52, 361] width 25 height 25
checkbox input "true"
click at [364, 303] on button "Not available" at bounding box center [392, 303] width 84 height 24
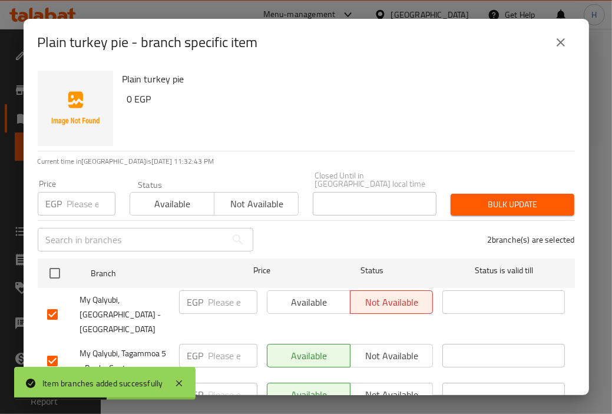
click at [369, 348] on span "Not available" at bounding box center [392, 356] width 74 height 17
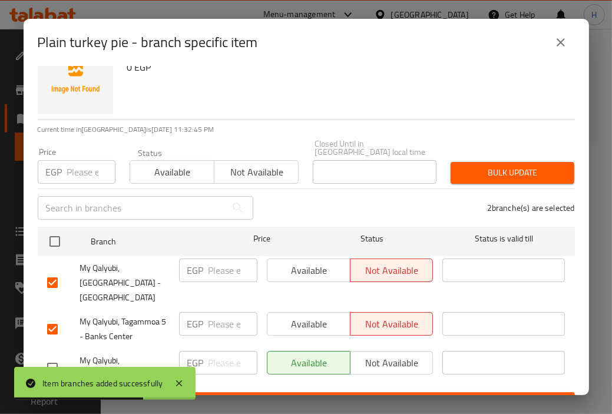
click at [379, 396] on span "Save" at bounding box center [306, 403] width 519 height 15
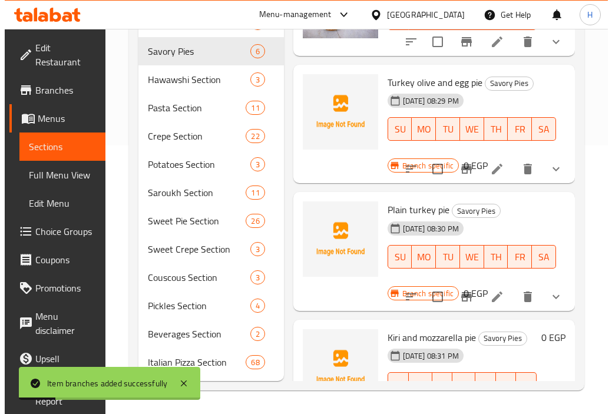
scroll to position [303, 0]
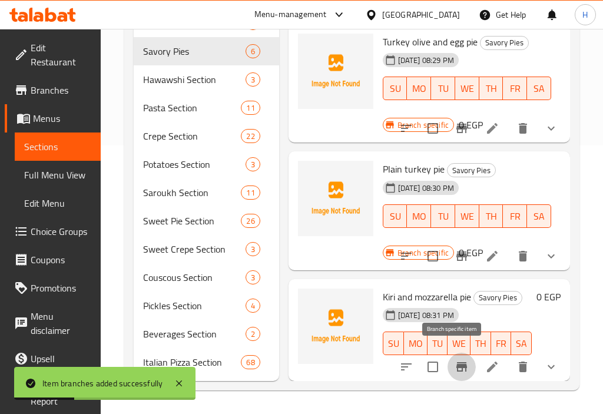
click at [455, 361] on icon "Branch-specific-item" at bounding box center [462, 367] width 14 height 14
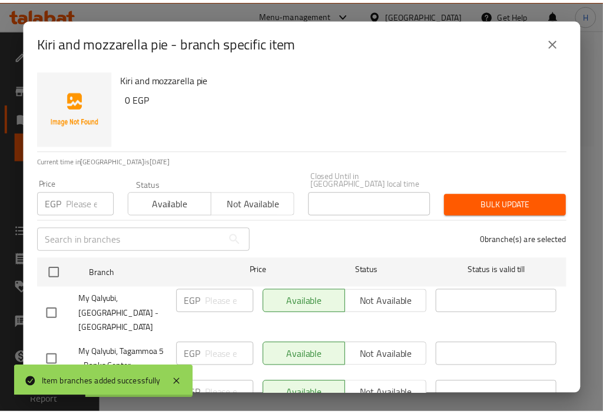
scroll to position [32, 0]
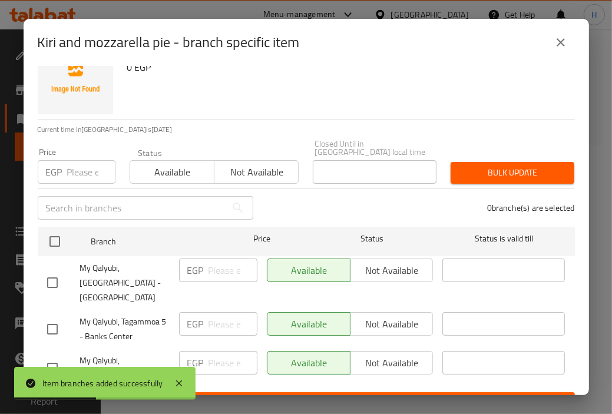
click at [40, 270] on input "checkbox" at bounding box center [52, 282] width 25 height 25
checkbox input "true"
click at [56, 317] on input "checkbox" at bounding box center [52, 329] width 25 height 25
checkbox input "true"
click at [389, 316] on span "Not available" at bounding box center [392, 324] width 74 height 17
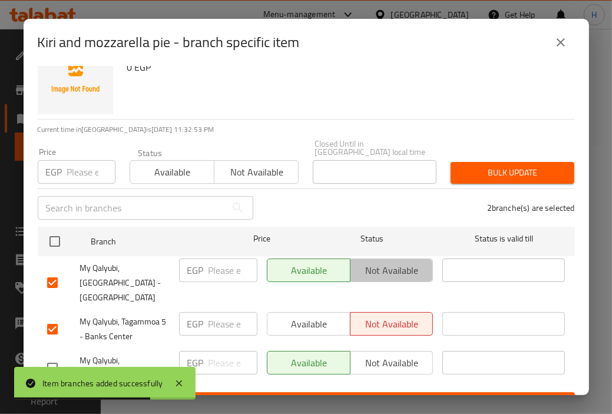
drag, startPoint x: 388, startPoint y: 268, endPoint x: 400, endPoint y: 265, distance: 11.4
click at [388, 266] on span "Not available" at bounding box center [392, 270] width 74 height 17
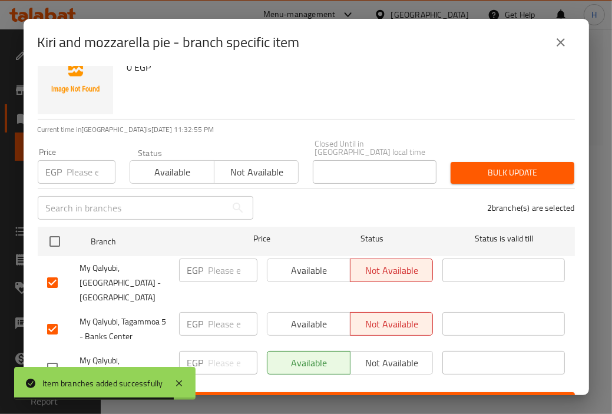
click at [292, 396] on span "Save" at bounding box center [306, 403] width 519 height 15
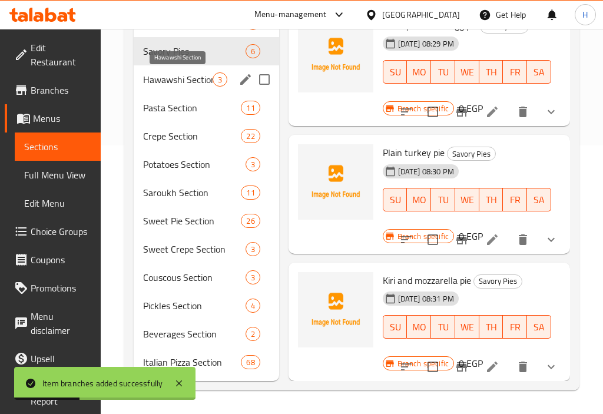
click at [173, 84] on span "Hawawshi Section" at bounding box center [178, 79] width 70 height 14
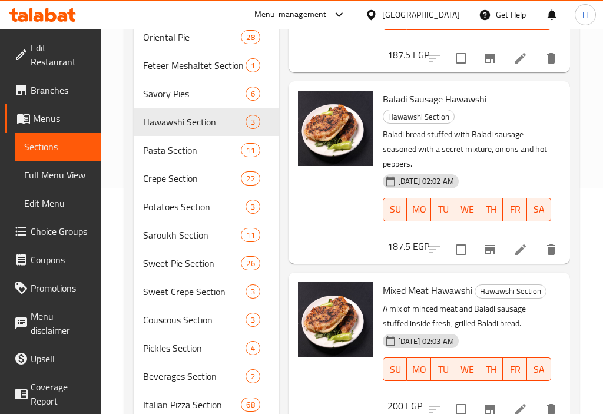
scroll to position [269, 0]
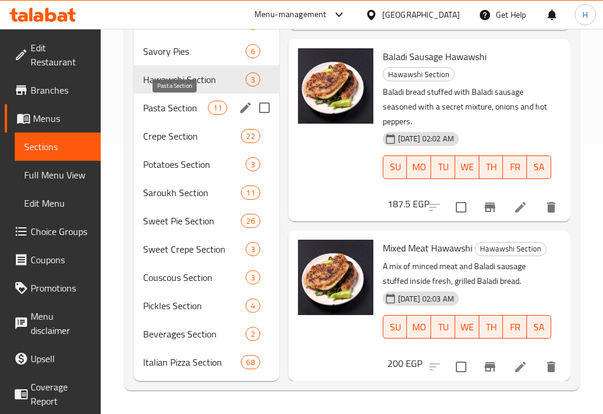
click at [152, 114] on span "Pasta Section" at bounding box center [175, 108] width 65 height 14
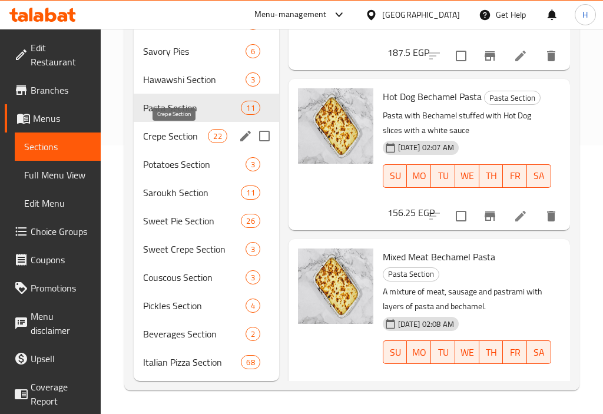
click at [150, 136] on span "Crepe Section" at bounding box center [175, 136] width 65 height 14
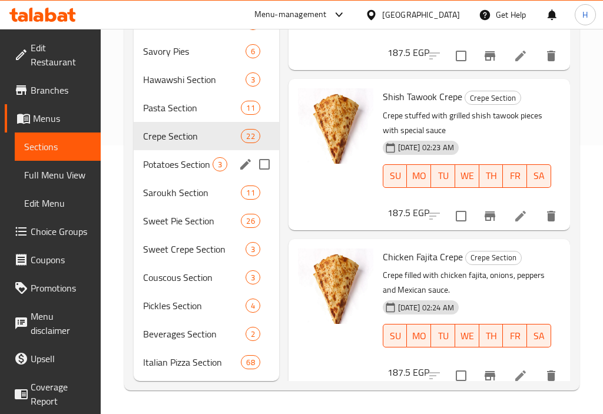
click at [150, 155] on div "Potatoes Section 3" at bounding box center [207, 164] width 146 height 28
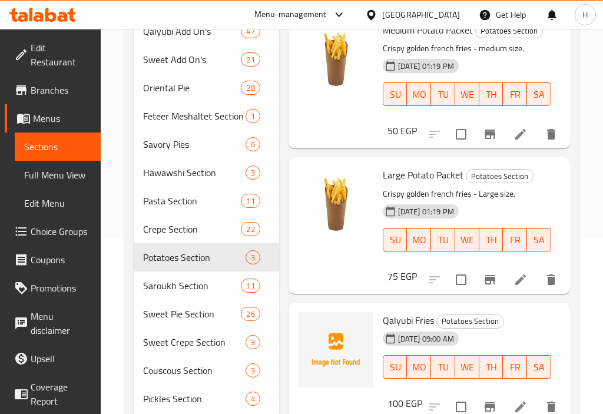
scroll to position [174, 0]
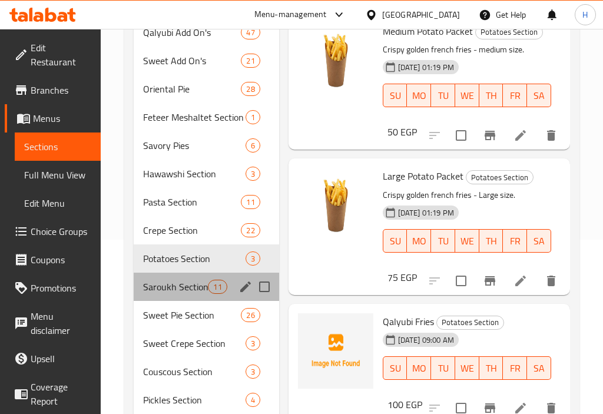
click at [153, 293] on div "Saroukh Section 11" at bounding box center [207, 287] width 146 height 28
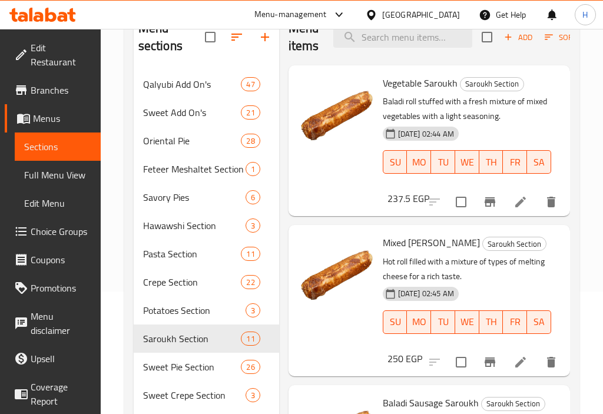
scroll to position [123, 0]
click at [157, 300] on div "Potatoes Section 3" at bounding box center [207, 310] width 146 height 28
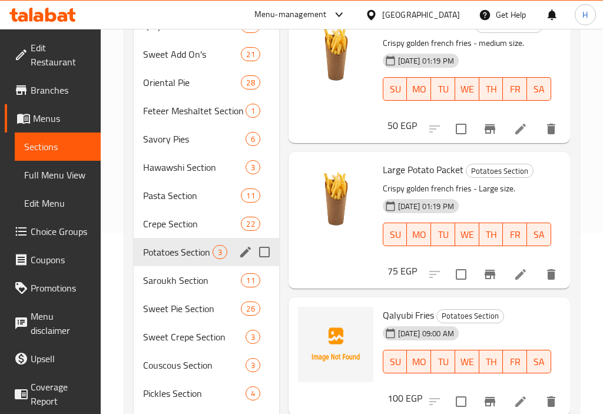
scroll to position [205, 0]
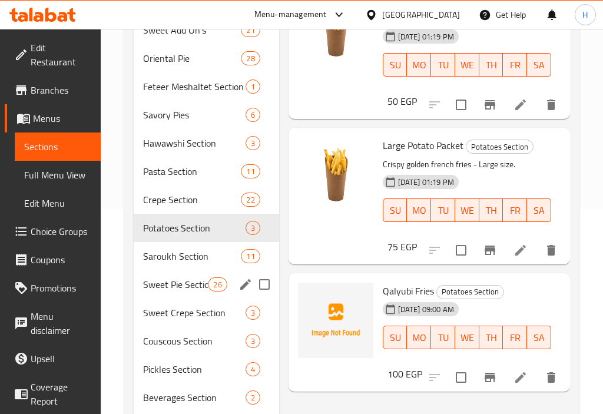
click at [170, 283] on span "Sweet Pie Section" at bounding box center [175, 285] width 65 height 14
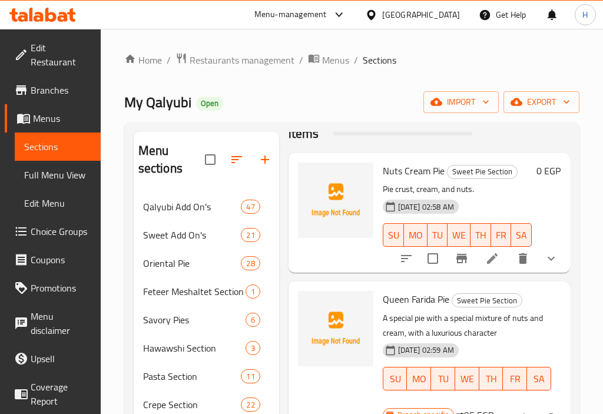
scroll to position [24, 0]
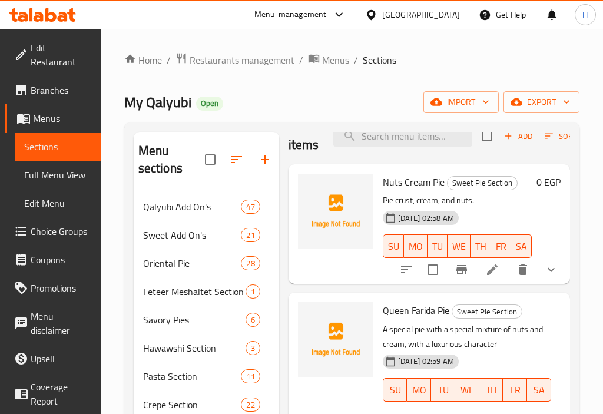
click at [554, 284] on button "show more" at bounding box center [551, 270] width 28 height 28
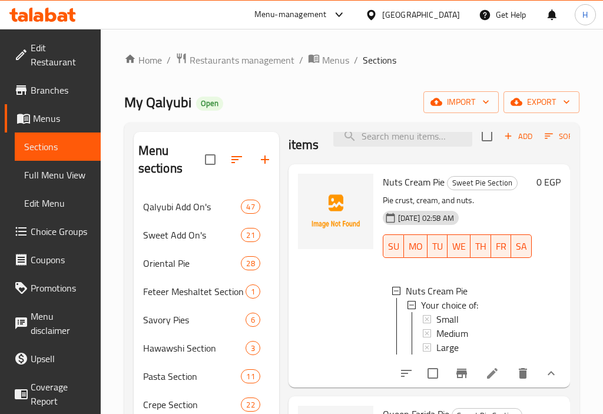
click at [544, 381] on icon "show more" at bounding box center [551, 374] width 14 height 14
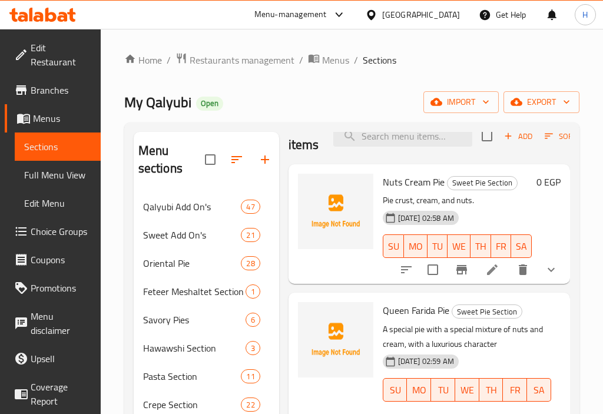
scroll to position [0, 0]
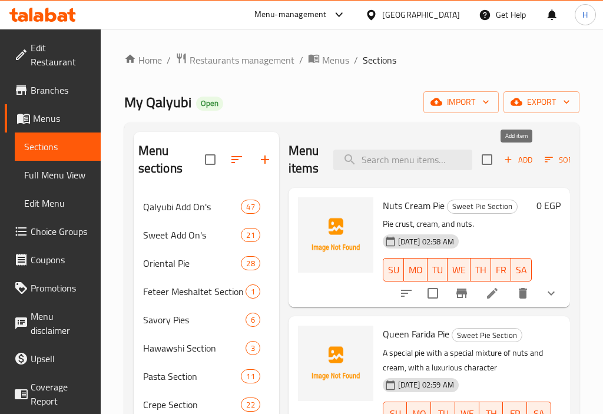
click at [518, 160] on span "Add" at bounding box center [519, 160] width 32 height 14
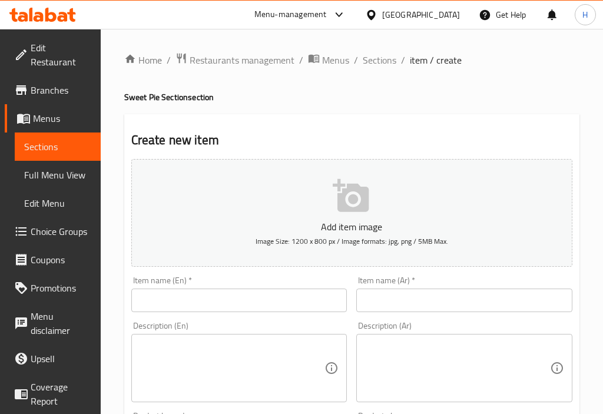
click at [447, 305] on input "text" at bounding box center [465, 301] width 216 height 24
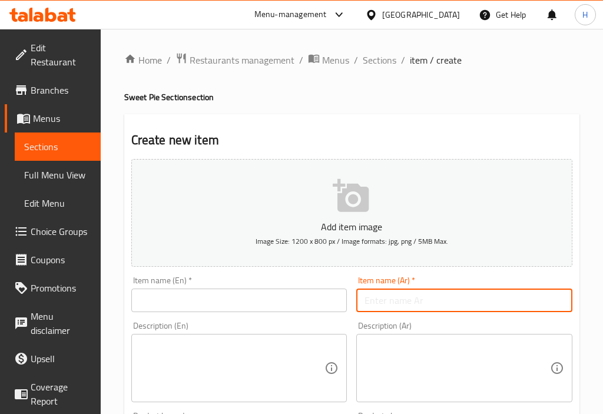
paste input "فطيره كريمه مكسرات وسط"
click at [372, 305] on input "فطيره كريمه مكسرات وسط" at bounding box center [465, 301] width 216 height 24
click at [478, 302] on input "فطيره كريمه مكسرات" at bounding box center [465, 301] width 216 height 24
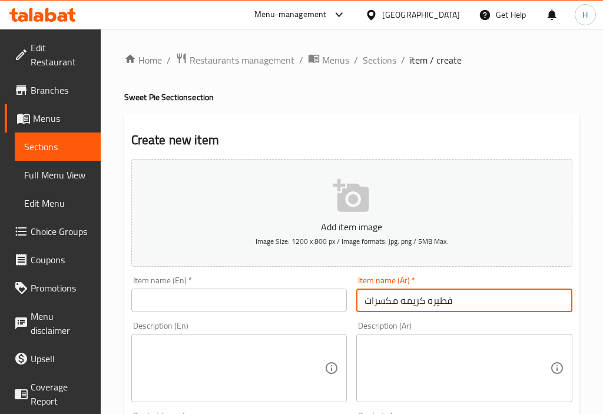
click at [478, 302] on input "فطيره كريمه مكسرات" at bounding box center [465, 301] width 216 height 24
type input "فطيره كريمه مكسرات"
click at [259, 311] on input "text" at bounding box center [239, 301] width 216 height 24
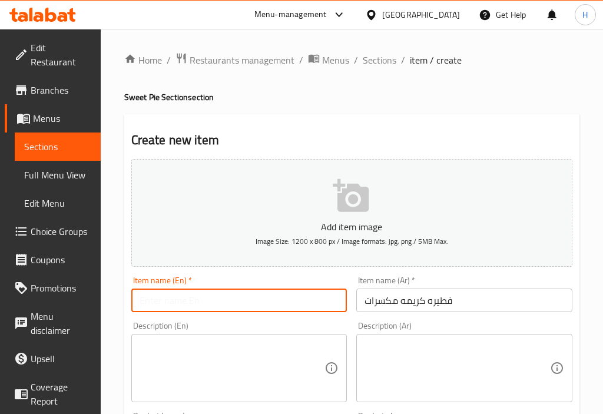
paste input "Nutty cream pie"
drag, startPoint x: 156, startPoint y: 300, endPoint x: 163, endPoint y: 304, distance: 8.2
click at [163, 304] on input "Nutty cream pie" at bounding box center [239, 301] width 216 height 24
click at [163, 304] on input "Nuts cream pie" at bounding box center [239, 301] width 216 height 24
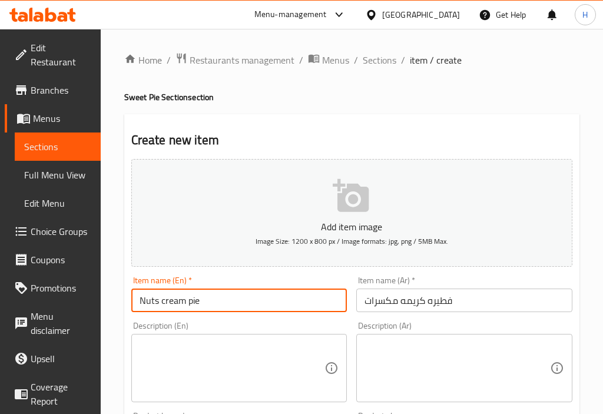
click at [163, 304] on input "Nuts cream pie" at bounding box center [239, 301] width 216 height 24
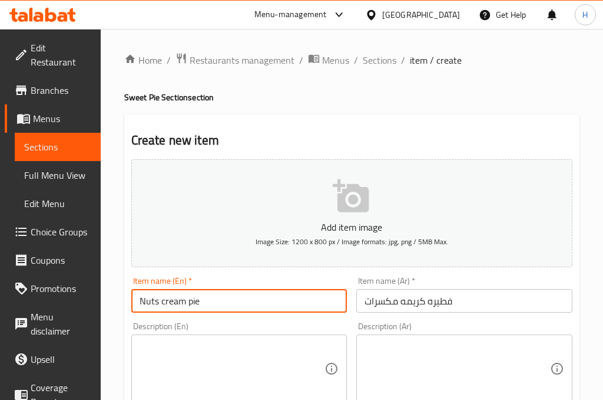
type input "Nuts cream pie"
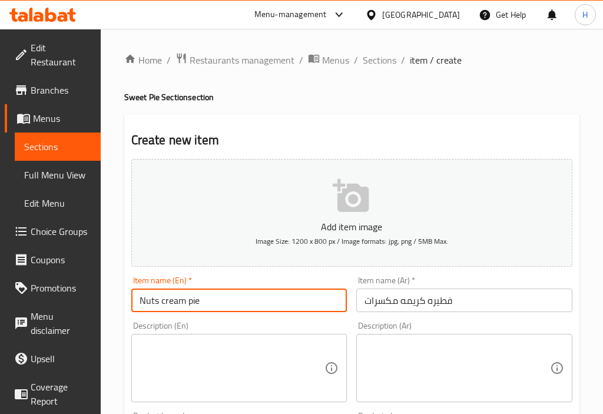
click at [352, 313] on div "Item name (Ar)   * فطيره كريمه مكسرات Item name (Ar) *" at bounding box center [465, 294] width 226 height 45
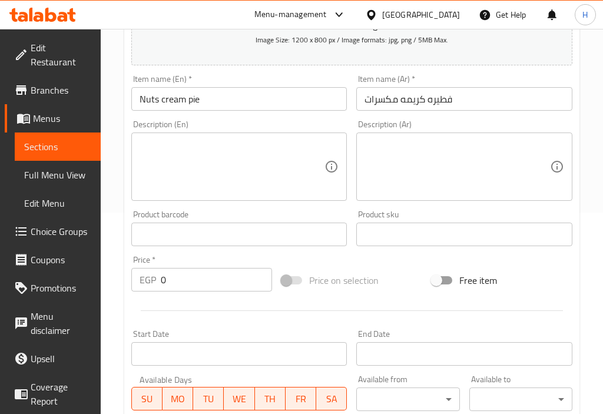
scroll to position [418, 0]
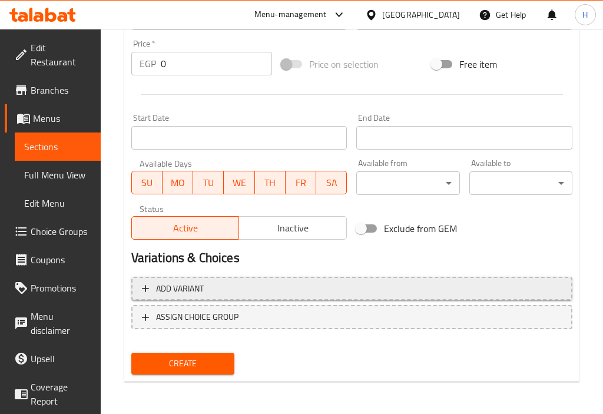
click at [215, 288] on span "Add variant" at bounding box center [352, 289] width 420 height 15
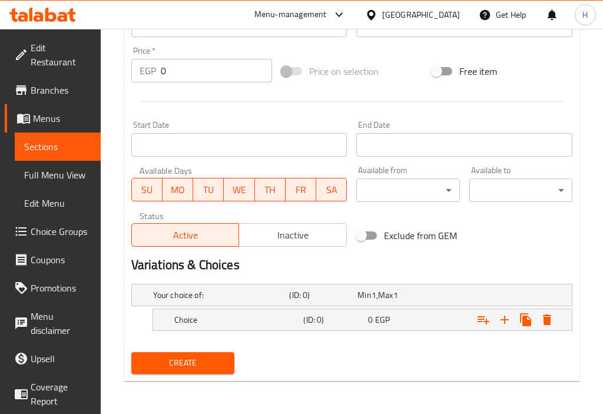
scroll to position [410, 0]
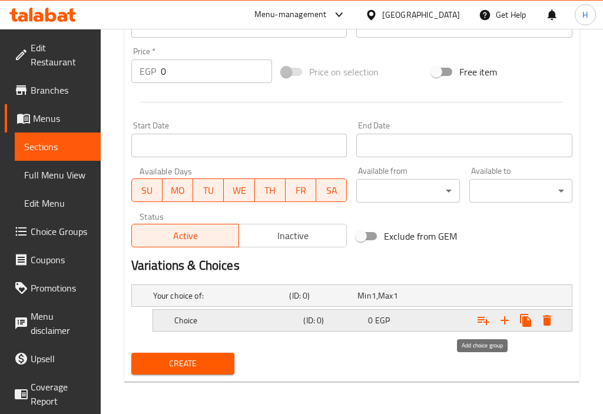
click at [485, 320] on icon "Expand" at bounding box center [484, 320] width 14 height 14
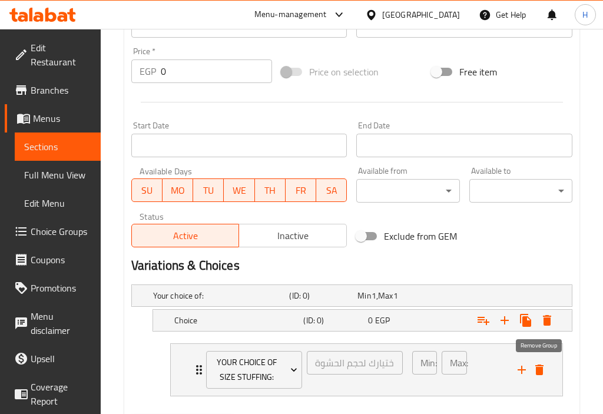
click at [544, 372] on icon "delete" at bounding box center [540, 370] width 14 height 14
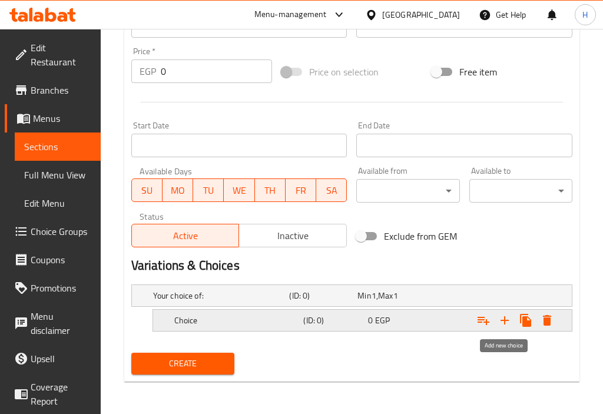
click at [509, 321] on icon "Expand" at bounding box center [505, 320] width 14 height 14
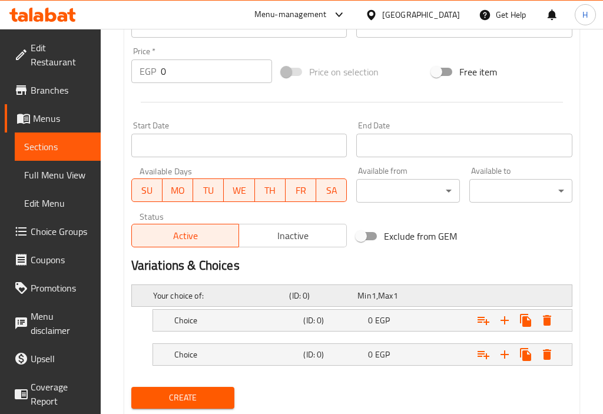
scroll to position [444, 0]
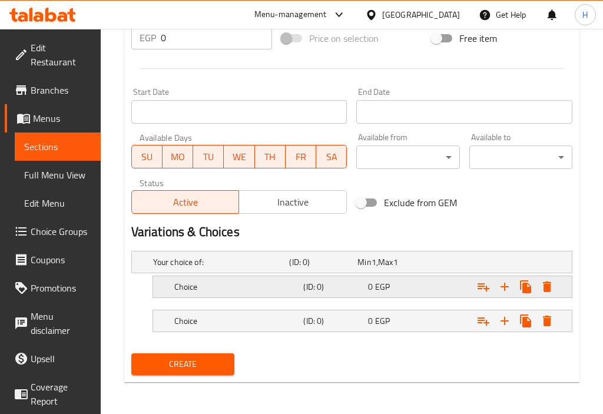
click at [396, 288] on div "0 EGP" at bounding box center [398, 287] width 60 height 12
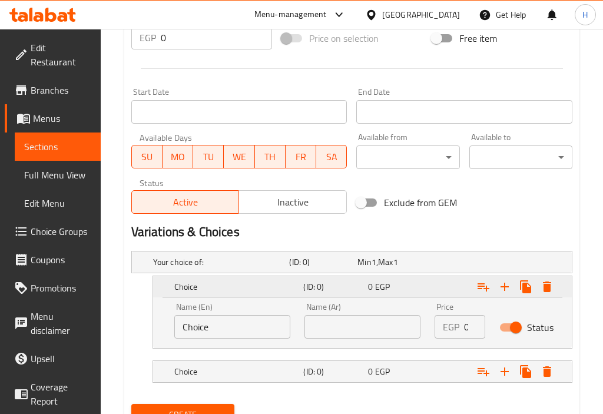
scroll to position [495, 0]
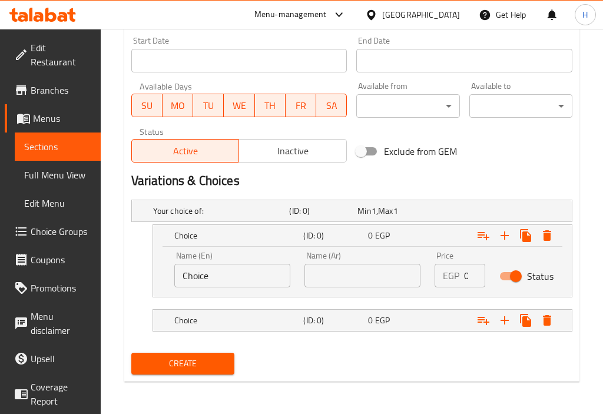
click at [354, 275] on input "text" at bounding box center [363, 276] width 116 height 24
paste input "وسط"
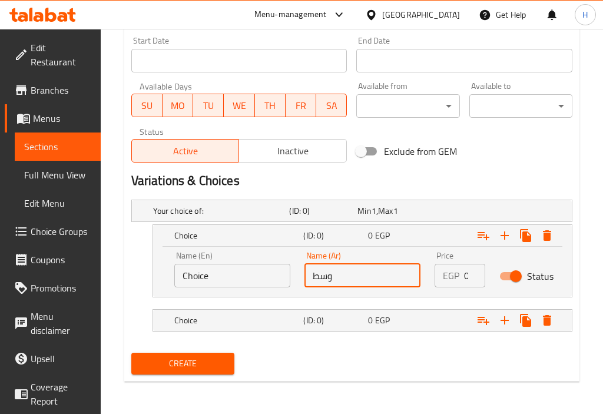
type input "وسط"
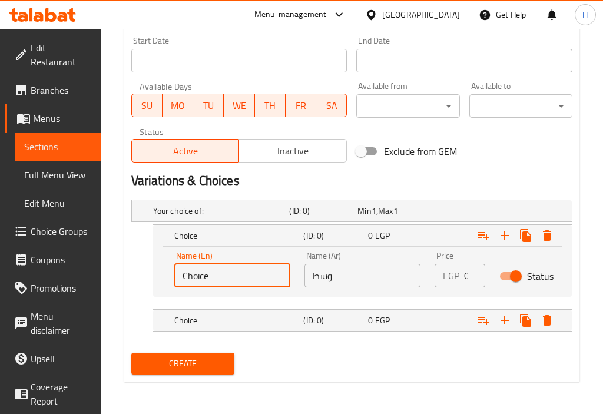
click at [216, 276] on input "Choice" at bounding box center [232, 276] width 116 height 24
type input "Medium"
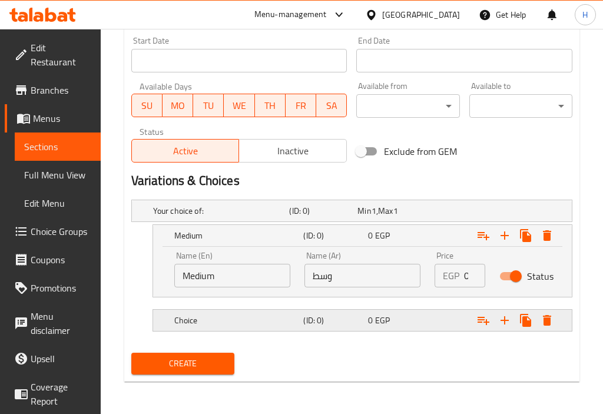
click at [368, 330] on div "Choice (ID: 0) 0 EGP" at bounding box center [366, 321] width 388 height 26
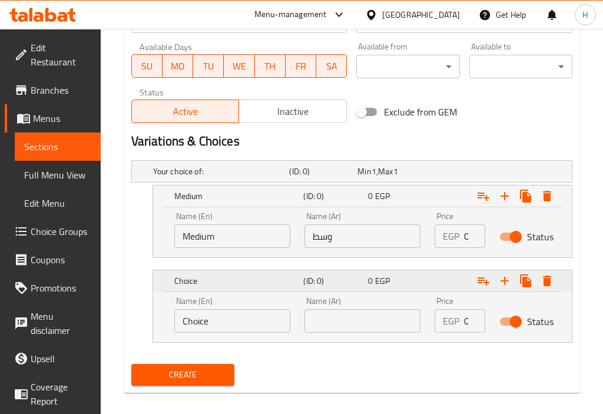
scroll to position [535, 0]
click at [367, 318] on input "text" at bounding box center [363, 321] width 116 height 24
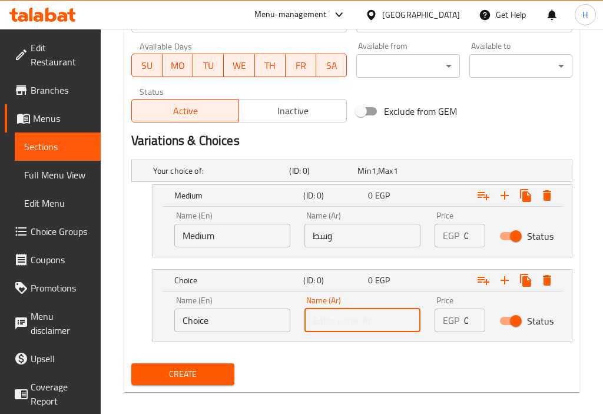
paste input "كبيره"
type input "كبيره"
click at [239, 316] on input "Choice" at bounding box center [232, 321] width 116 height 24
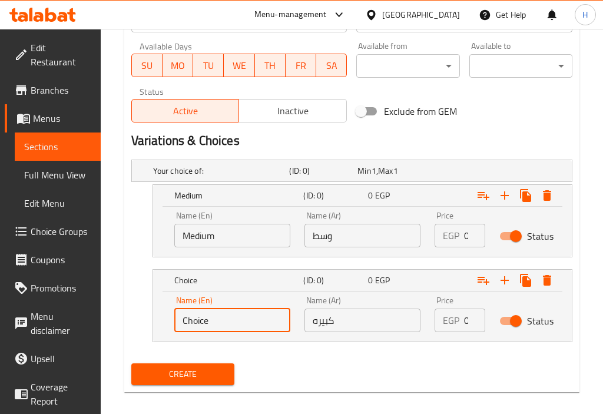
click at [239, 316] on input "Choice" at bounding box center [232, 321] width 116 height 24
type input "large"
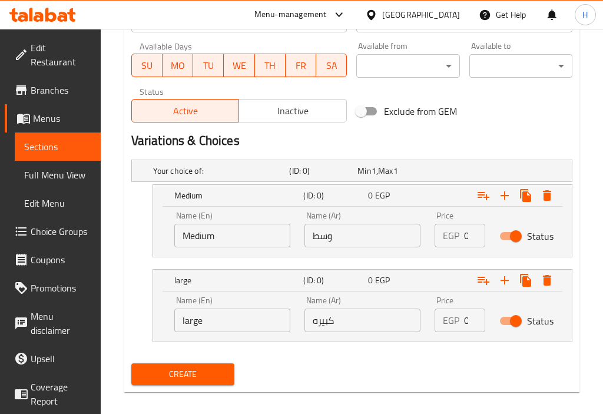
click at [461, 239] on div "EGP 0 Price" at bounding box center [460, 236] width 51 height 24
paste input "175"
type input "175"
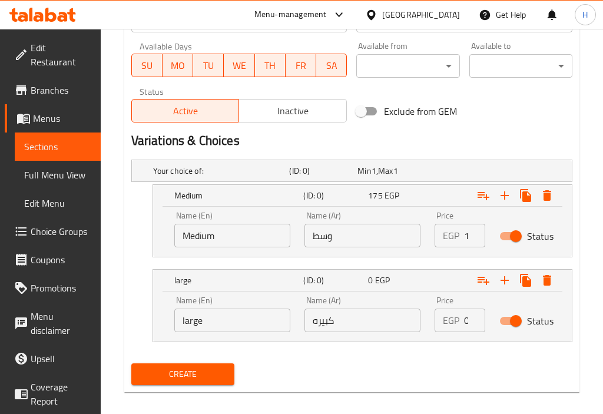
click at [464, 323] on input "0" at bounding box center [475, 321] width 22 height 24
paste input "218.75"
type input "218.75"
click at [351, 354] on div "Your choice of: (ID: 0) Min 1 , Max 1 Name (En) Your choice of: Name (En) Name …" at bounding box center [352, 257] width 451 height 204
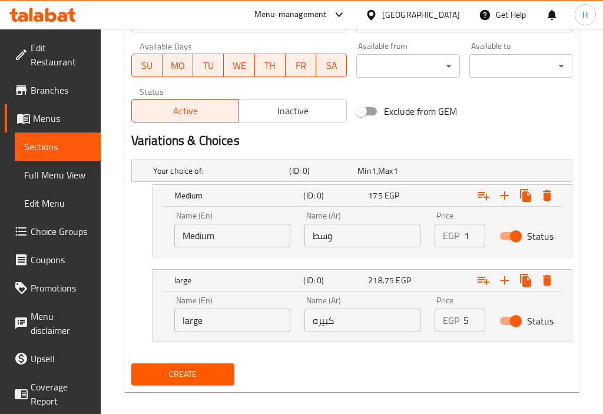
scroll to position [0, 0]
click at [163, 372] on span "Create" at bounding box center [183, 374] width 84 height 15
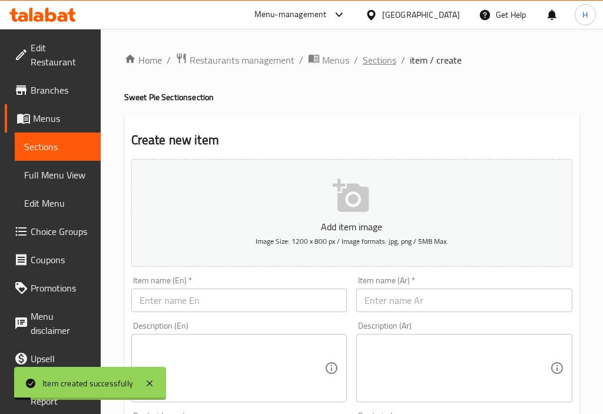
click at [382, 61] on span "Sections" at bounding box center [380, 60] width 34 height 14
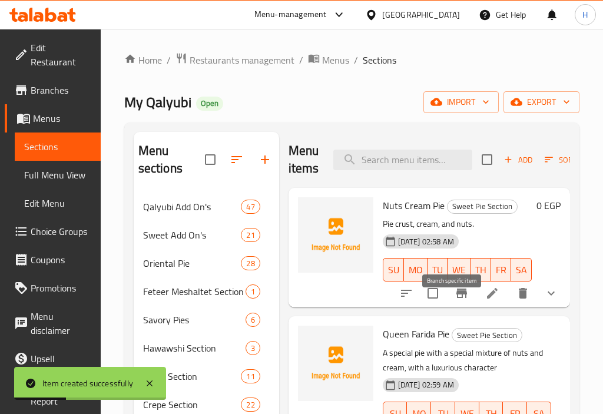
click at [457, 298] on icon "Branch-specific-item" at bounding box center [462, 293] width 11 height 9
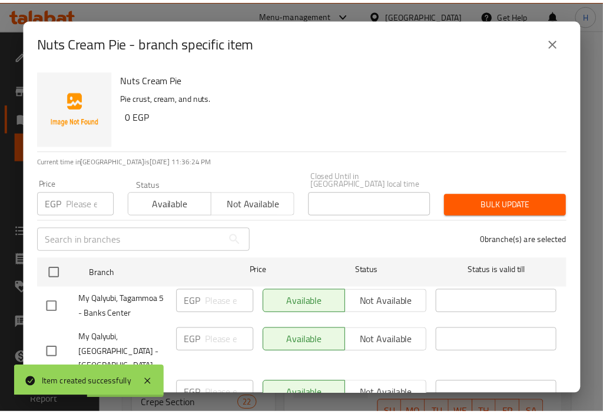
scroll to position [32, 0]
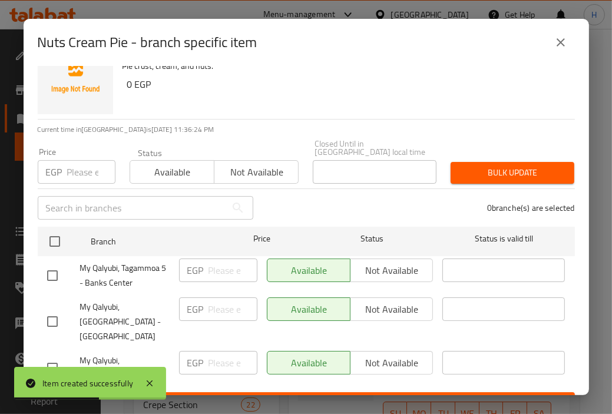
click at [60, 263] on input "checkbox" at bounding box center [52, 275] width 25 height 25
checkbox input "true"
click at [49, 309] on input "checkbox" at bounding box center [52, 321] width 25 height 25
checkbox input "true"
click at [390, 264] on span "Not available" at bounding box center [392, 270] width 74 height 17
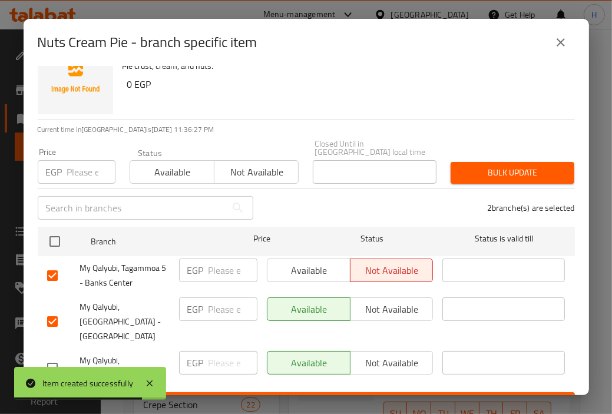
click at [388, 303] on span "Not available" at bounding box center [392, 309] width 74 height 17
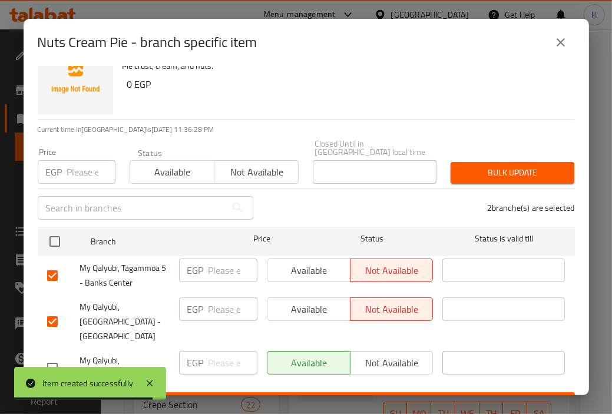
click at [404, 396] on span "Save" at bounding box center [306, 403] width 519 height 15
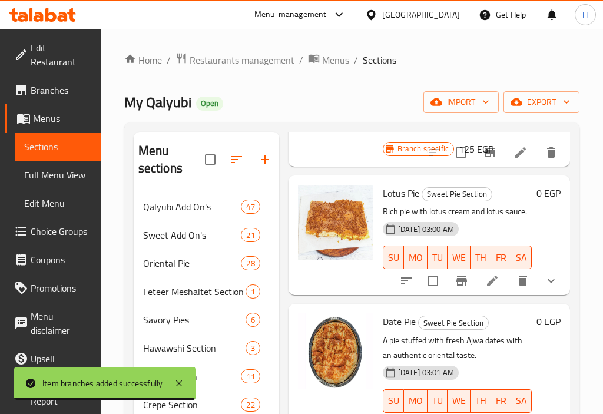
scroll to position [332, 0]
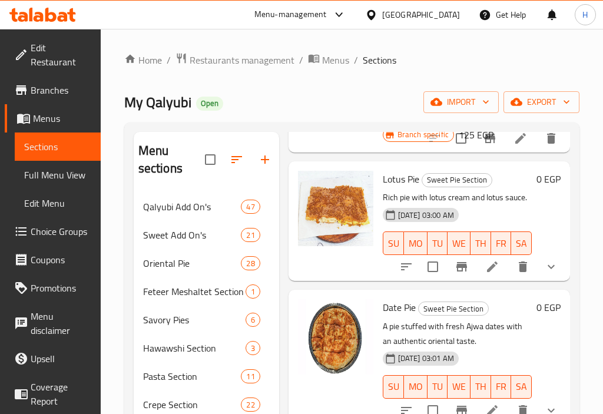
click at [544, 281] on button "show more" at bounding box center [551, 267] width 28 height 28
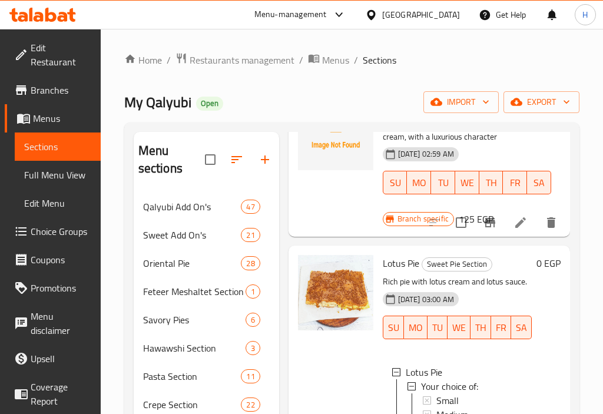
scroll to position [0, 0]
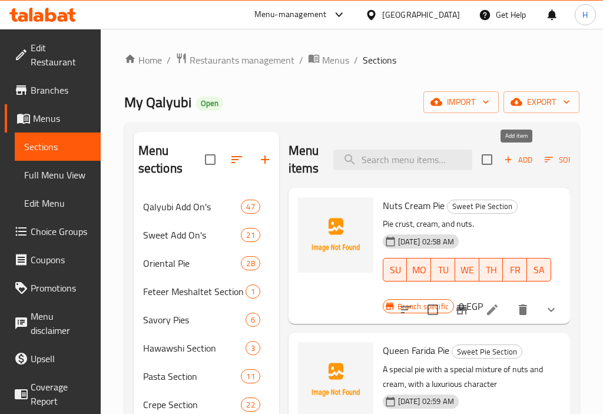
click at [521, 166] on span "Add" at bounding box center [519, 160] width 32 height 14
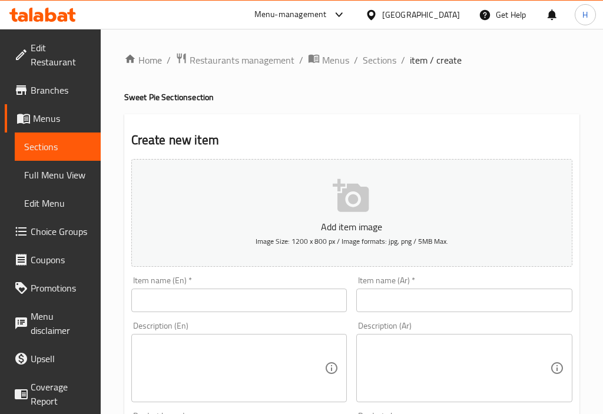
click at [440, 302] on input "text" at bounding box center [465, 301] width 216 height 24
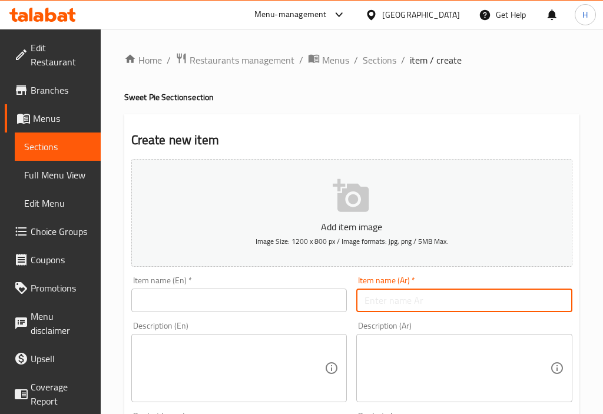
paste input "فطيره اللوتس"
type input "فطيره اللوتس"
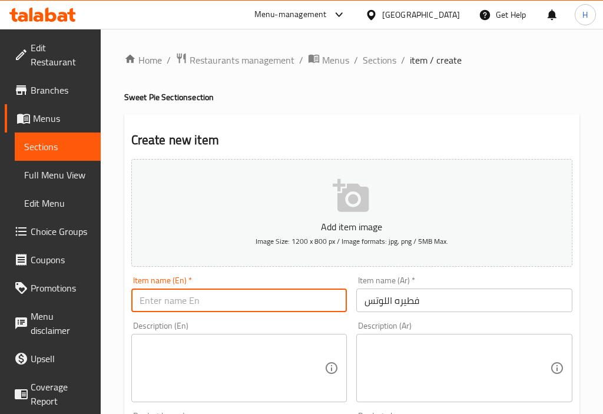
click at [266, 299] on input "text" at bounding box center [239, 301] width 216 height 24
paste input "Lotus pie"
type input "Lotus pie"
click at [344, 266] on button "Add item image Image Size: 1200 x 800 px / Image formats: jpg, png / 5MB Max." at bounding box center [351, 213] width 441 height 108
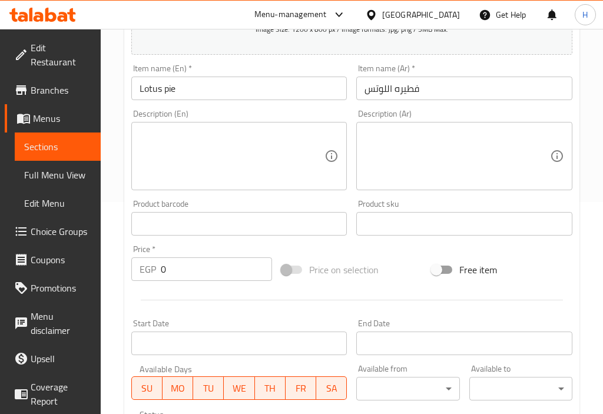
scroll to position [219, 0]
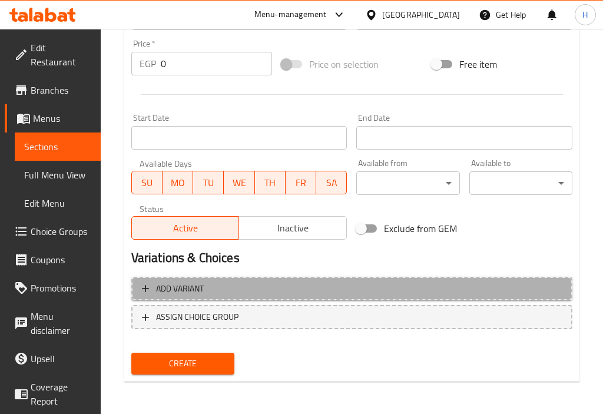
click at [277, 291] on span "Add variant" at bounding box center [352, 289] width 420 height 15
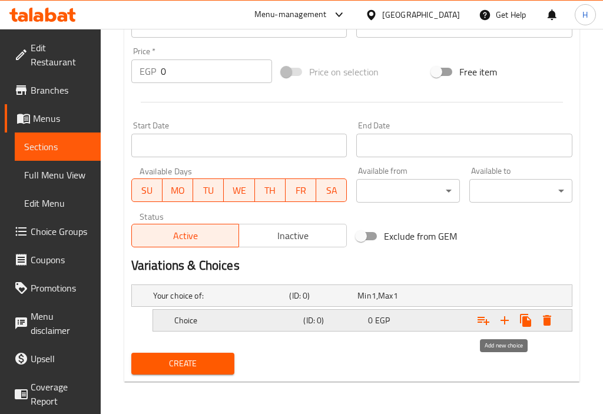
click at [504, 323] on icon "Expand" at bounding box center [505, 320] width 14 height 14
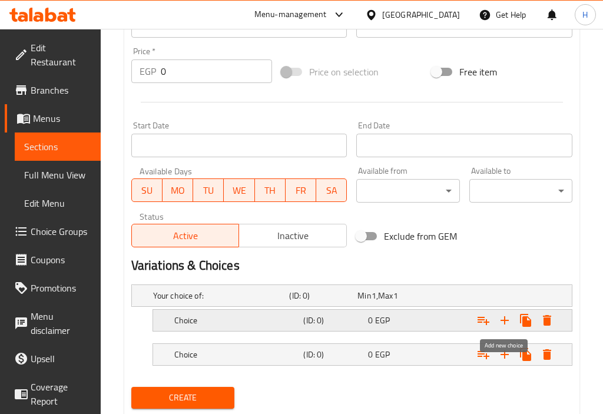
scroll to position [444, 0]
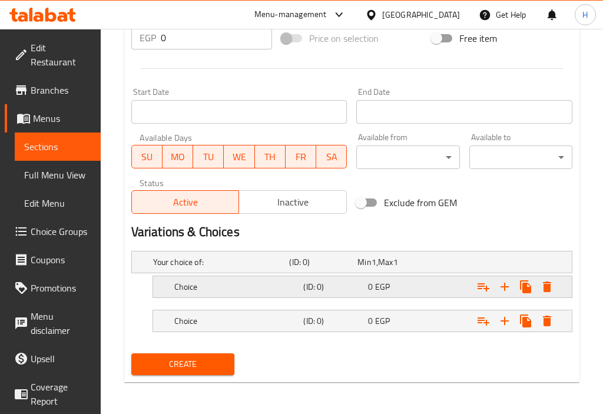
click at [312, 288] on h5 "(ID: 0)" at bounding box center [333, 287] width 60 height 12
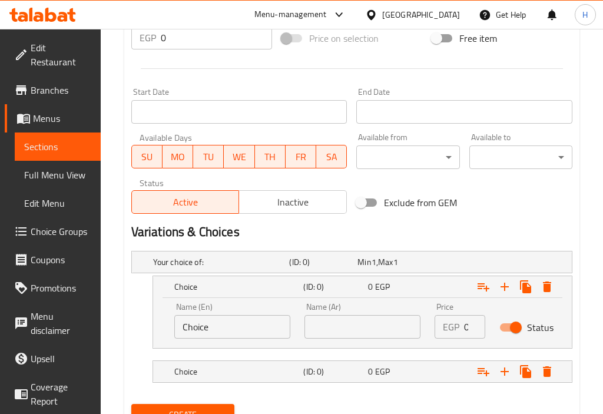
click at [464, 327] on div "EGP 0 Price" at bounding box center [460, 327] width 51 height 24
paste input "356.25"
paste input "number"
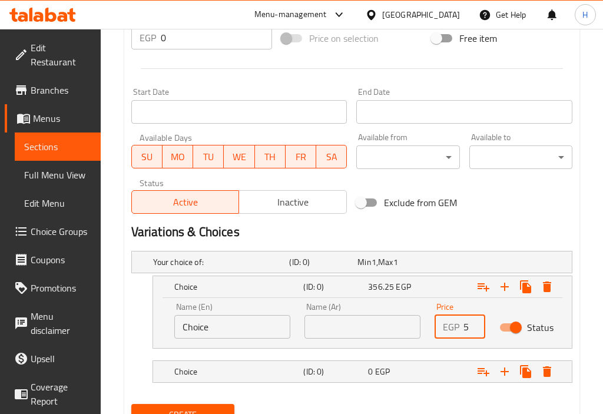
type input "356.25"
click at [346, 321] on input "text" at bounding box center [363, 327] width 116 height 24
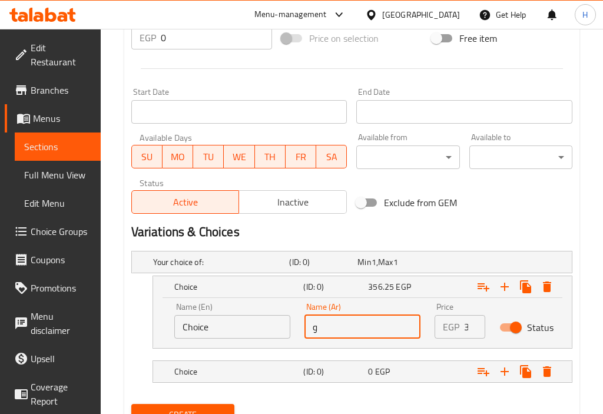
type input "وسط"
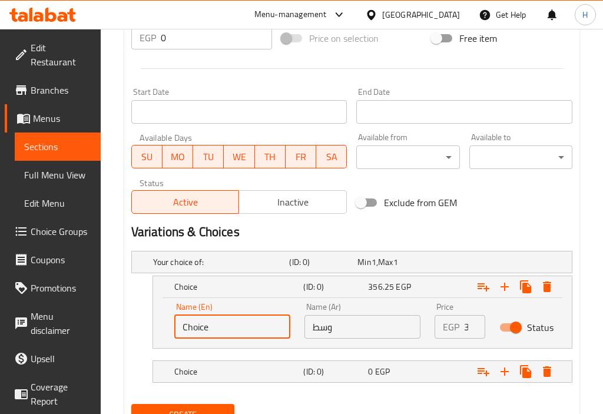
click at [244, 328] on input "Choice" at bounding box center [232, 327] width 116 height 24
type input "Medium"
click at [250, 367] on h5 "Choice" at bounding box center [236, 372] width 125 height 12
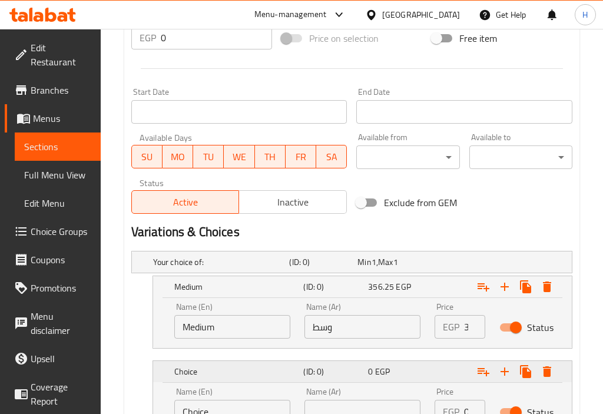
scroll to position [545, 0]
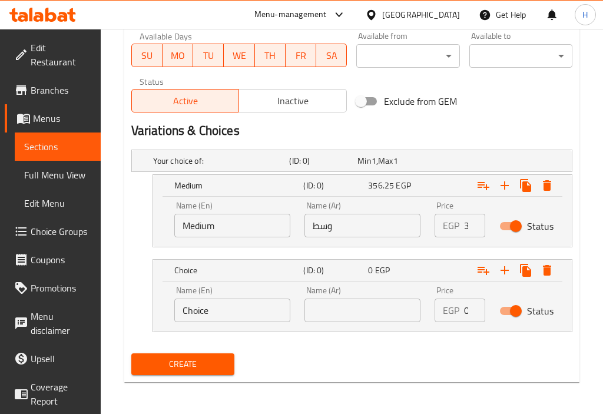
click at [222, 308] on input "Choice" at bounding box center [232, 311] width 116 height 24
type input "Large"
click at [348, 305] on input "text" at bounding box center [363, 311] width 116 height 24
type input "كبي"
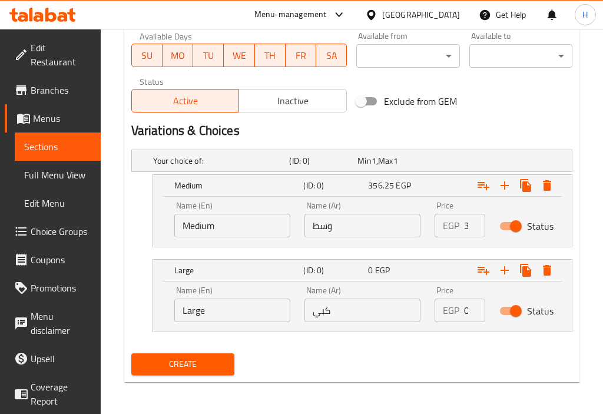
click at [464, 311] on input "0" at bounding box center [475, 311] width 22 height 24
paste input "418.75"
type input "418.75"
click at [338, 343] on nav at bounding box center [351, 339] width 441 height 9
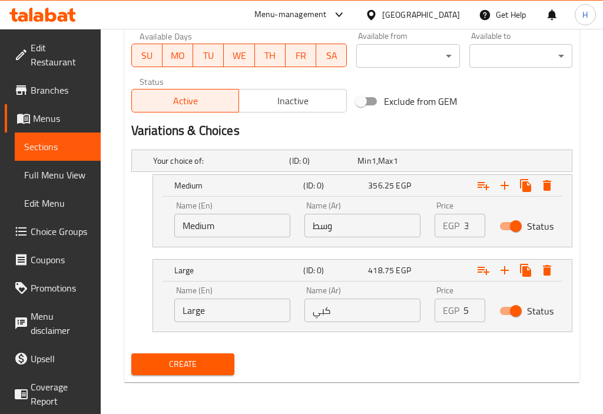
scroll to position [0, 0]
click at [206, 363] on span "Create" at bounding box center [183, 364] width 84 height 15
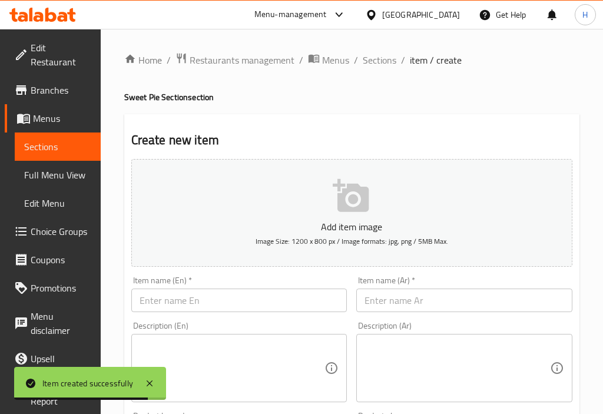
click at [468, 291] on input "text" at bounding box center [465, 301] width 216 height 24
paste input "فطيره البلح"
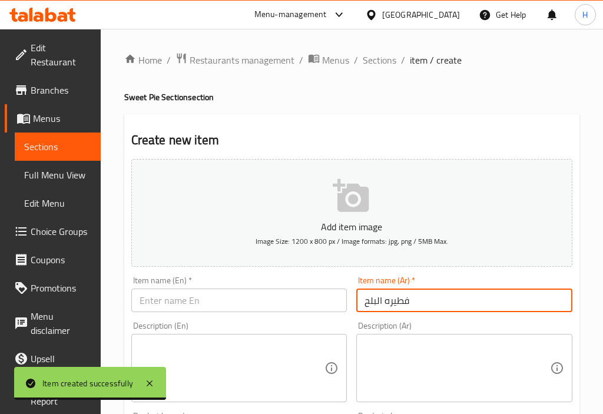
type input "فطيره البلح"
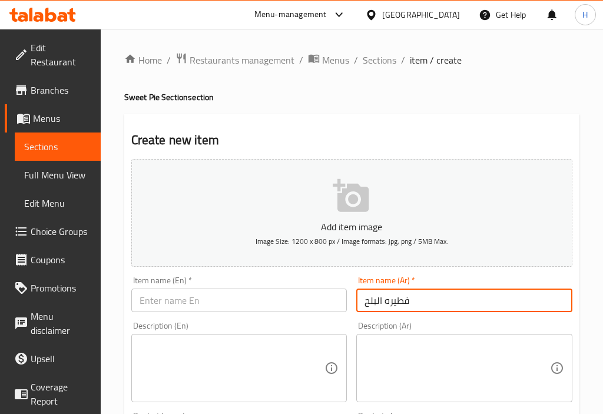
click at [194, 297] on input "text" at bounding box center [239, 301] width 216 height 24
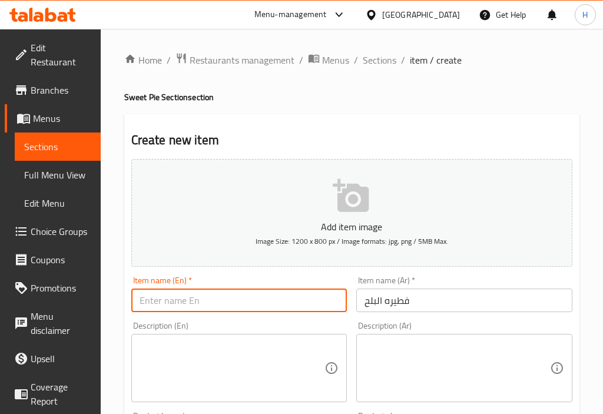
paste input "Date pie"
type input "Date pie"
click at [347, 284] on div "Item name (En)   * Date pie Item name (En) *" at bounding box center [240, 294] width 226 height 45
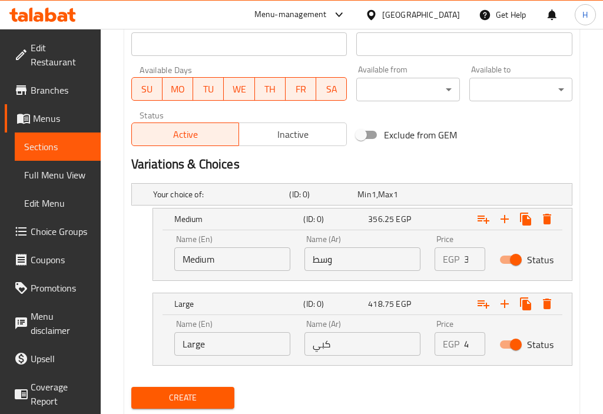
scroll to position [545, 0]
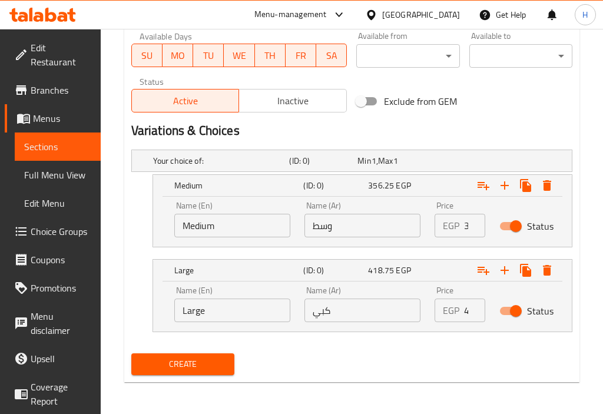
click at [464, 225] on input "356.25" at bounding box center [475, 226] width 22 height 24
paste input "181.25"
type input "181.25"
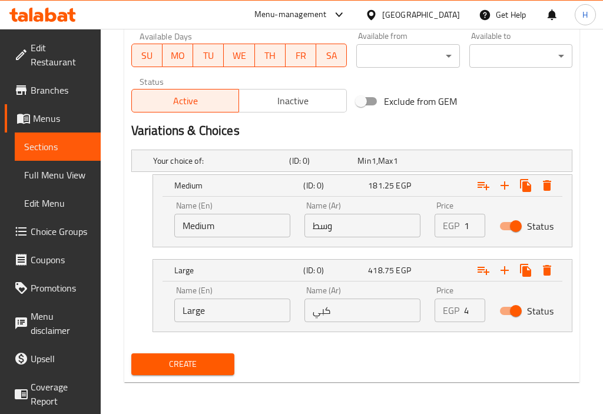
click at [467, 306] on input "418.75" at bounding box center [475, 311] width 22 height 24
paste input "237.5"
type input "237.5"
click at [223, 231] on input "Medium" at bounding box center [232, 226] width 116 height 24
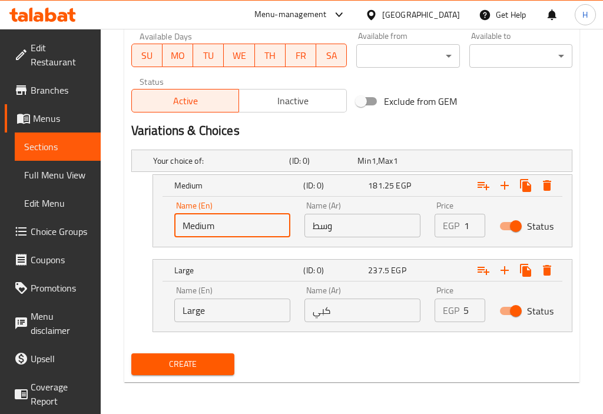
scroll to position [0, 0]
click at [223, 231] on input "Medium" at bounding box center [232, 226] width 116 height 24
type input "Medium"
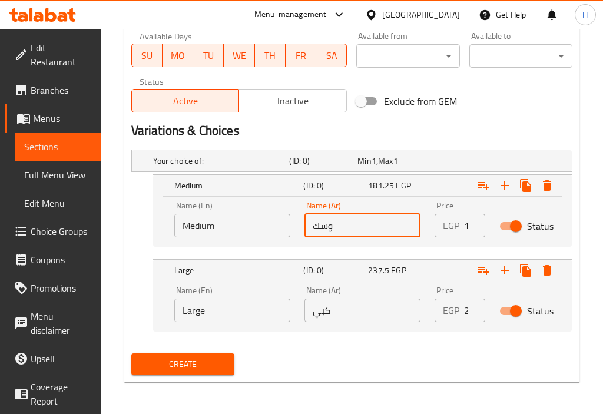
type input "وسط"
click at [204, 301] on input "Large" at bounding box center [232, 311] width 116 height 24
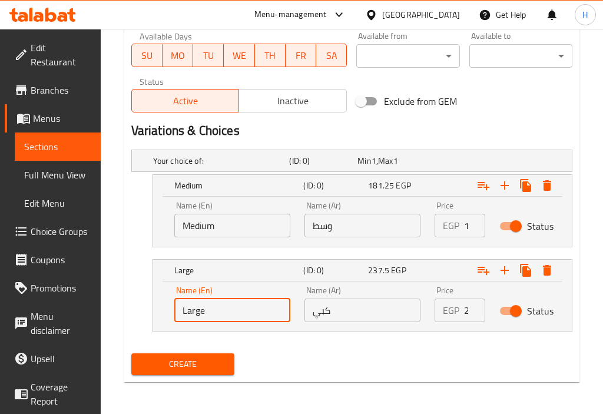
click at [204, 301] on input "Large" at bounding box center [232, 311] width 116 height 24
type input "Large"
click at [338, 305] on input "كبي" at bounding box center [363, 311] width 116 height 24
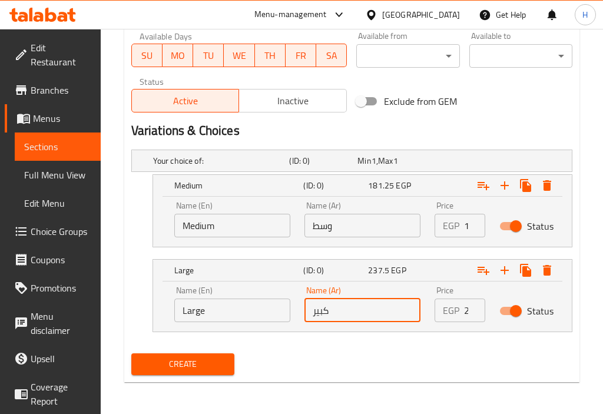
type input "كبير"
click at [284, 364] on div "Create" at bounding box center [352, 364] width 451 height 31
click at [176, 367] on span "Create" at bounding box center [183, 364] width 84 height 15
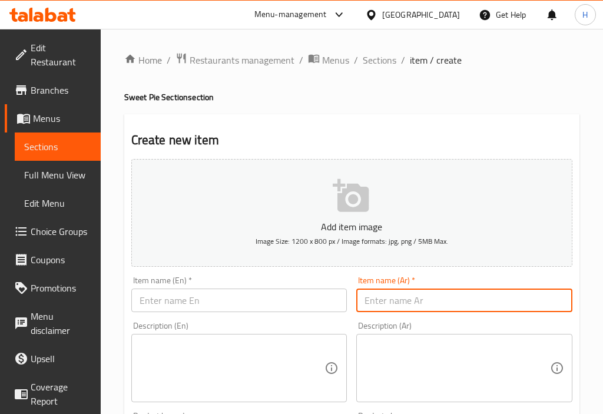
click at [387, 294] on input "text" at bounding box center [465, 301] width 216 height 24
paste input "فطيره محشيه"
type input "فطيره محشيه"
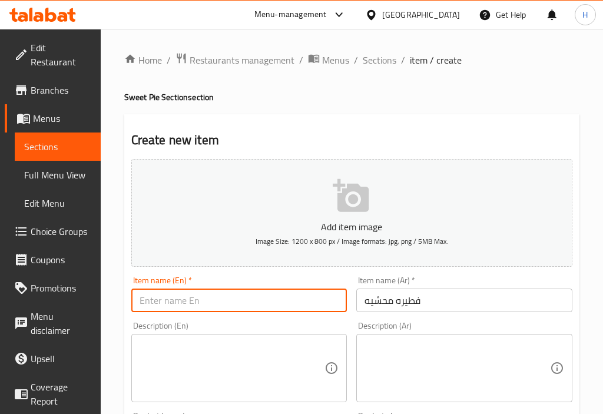
click at [252, 291] on input "text" at bounding box center [239, 301] width 216 height 24
paste input "Stuffed pie"
type input "Stuffed pie"
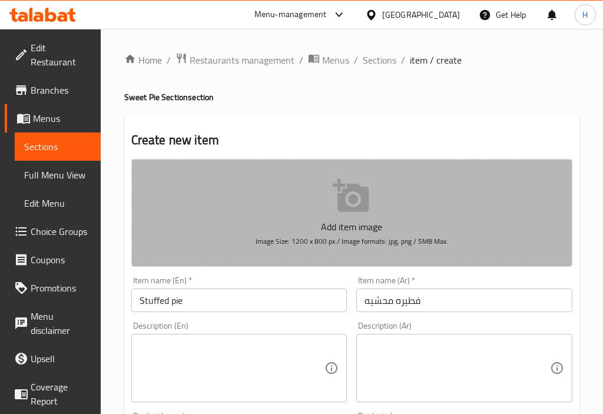
click at [339, 266] on button "Add item image Image Size: 1200 x 800 px / Image formats: jpg, png / 5MB Max." at bounding box center [351, 213] width 441 height 108
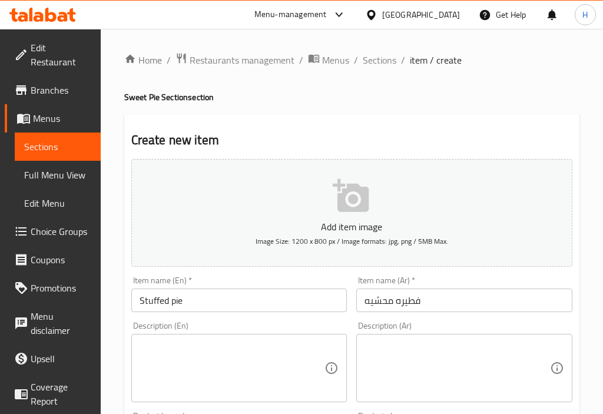
click at [354, 325] on div "Description (Ar) Description (Ar)" at bounding box center [465, 362] width 226 height 90
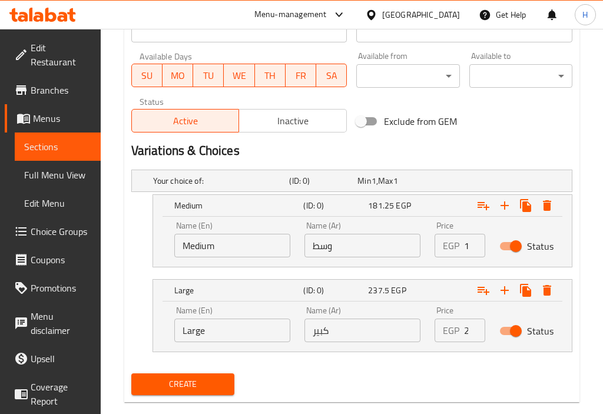
scroll to position [545, 0]
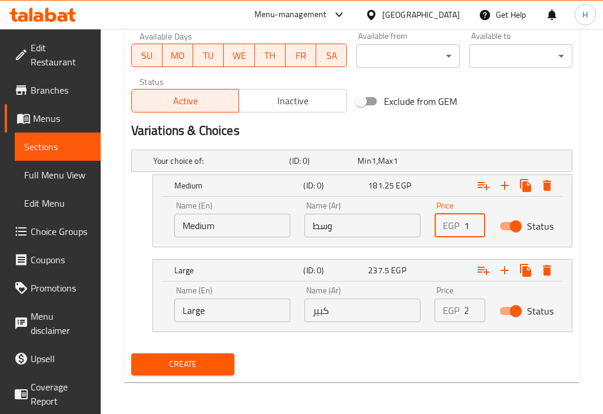
click at [466, 226] on input "181.25" at bounding box center [475, 226] width 22 height 24
paste input "212.5"
type input "212.5"
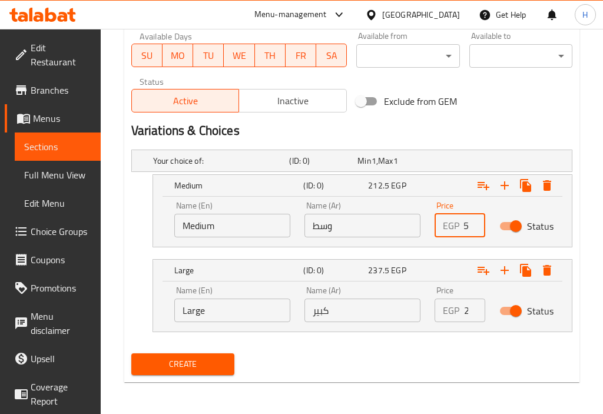
scroll to position [0, 0]
click at [462, 311] on div "EGP 237.5 Price" at bounding box center [460, 311] width 51 height 24
paste input "25"
type input "250"
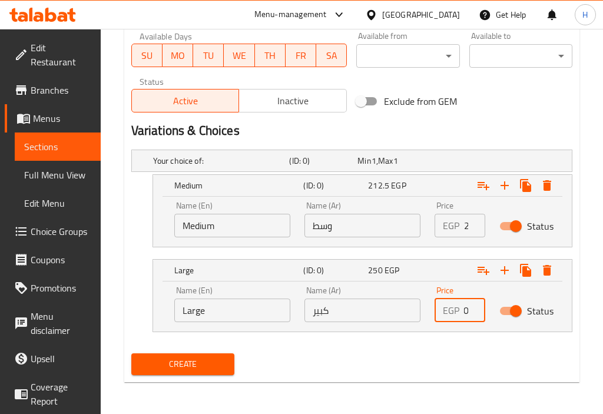
click at [266, 311] on input "Large" at bounding box center [232, 311] width 116 height 24
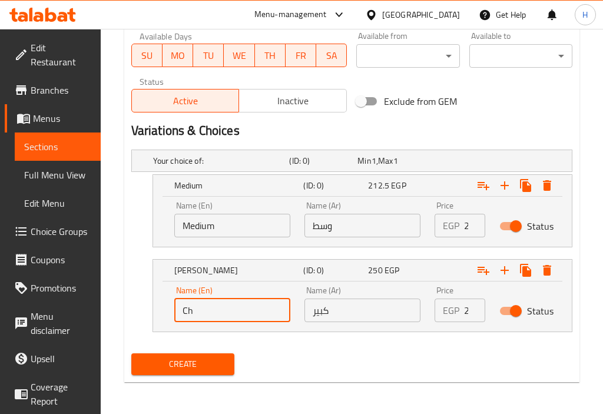
type input "C"
type input "Large"
click at [367, 311] on input "كبير" at bounding box center [363, 311] width 116 height 24
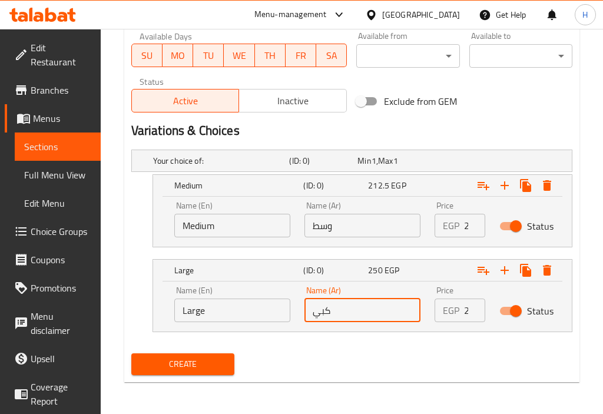
type input "كبير"
click at [349, 230] on input "وسط" at bounding box center [363, 226] width 116 height 24
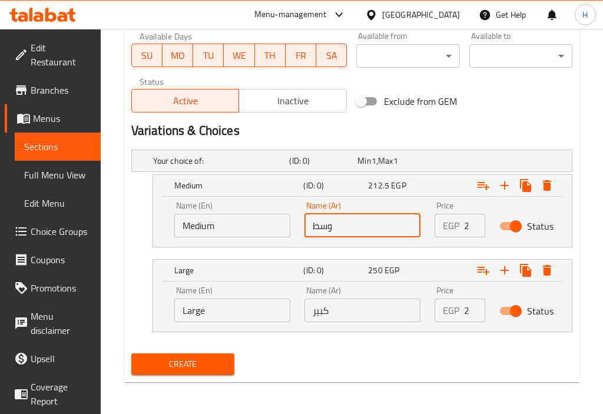
type input "وسط"
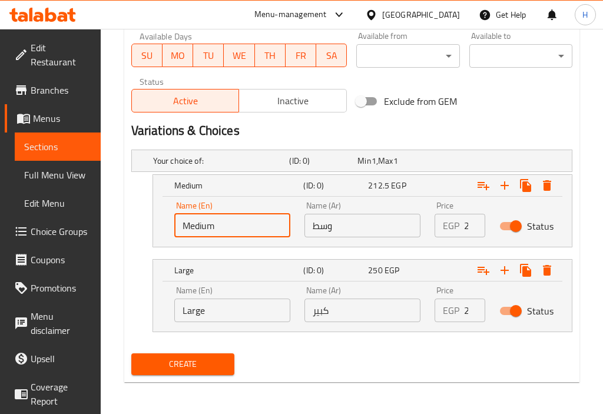
click at [245, 222] on input "Medium" at bounding box center [232, 226] width 116 height 24
type input "C"
type input "Medium"
click at [206, 365] on span "Create" at bounding box center [183, 364] width 84 height 15
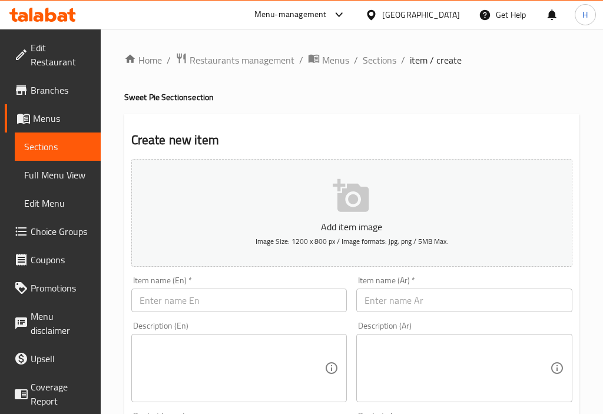
click at [405, 311] on input "text" at bounding box center [465, 301] width 216 height 24
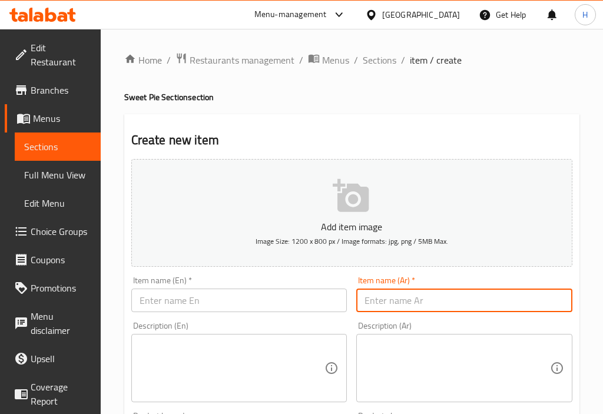
paste input "فطيره ساده سكر"
type input "فطيره ساده سكر"
click at [253, 298] on input "text" at bounding box center [239, 301] width 216 height 24
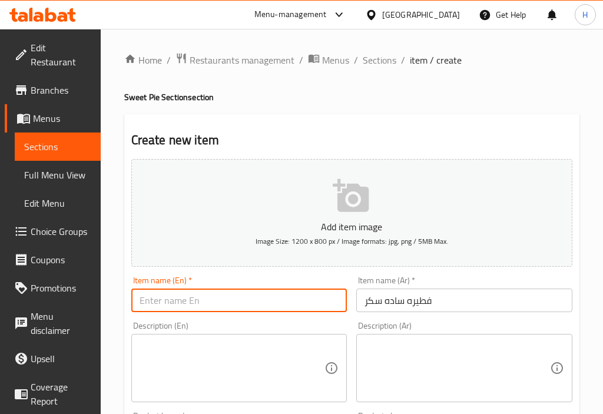
paste input "Plain sugar pie"
type input "Plain sugar pie"
click at [352, 319] on div "Description (Ar) Description (Ar)" at bounding box center [465, 362] width 226 height 90
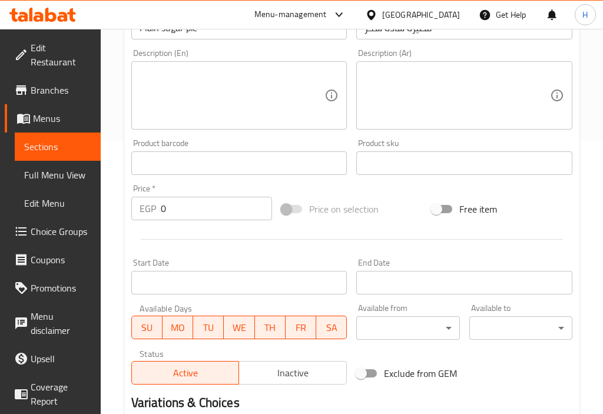
scroll to position [545, 0]
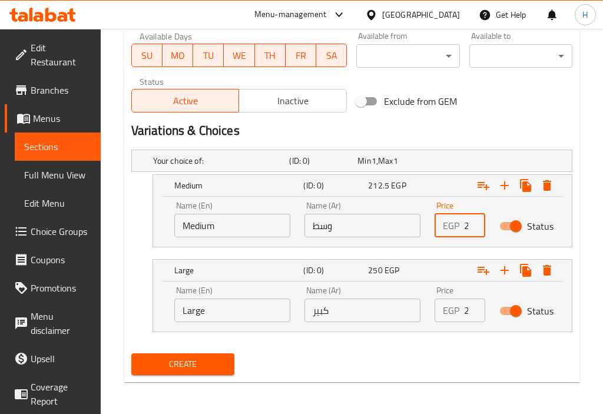
click at [466, 228] on input "212.5" at bounding box center [475, 226] width 22 height 24
paste input "106.25"
type input "106.25"
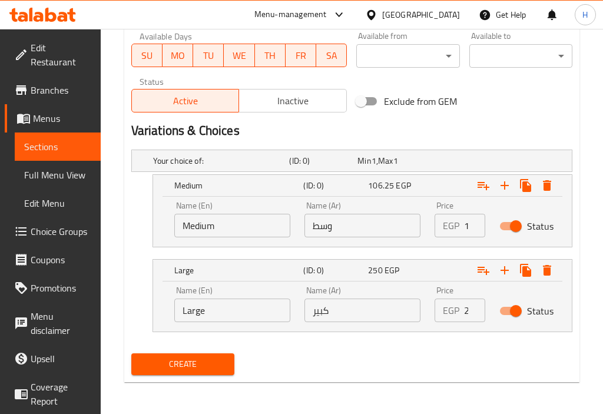
click at [463, 306] on div "EGP 250 Price" at bounding box center [460, 311] width 51 height 24
paste input "15"
type input "150"
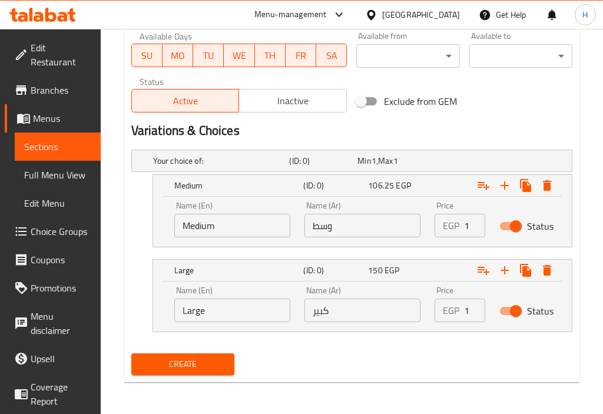
click at [363, 226] on input "وسط" at bounding box center [363, 226] width 116 height 24
type input "وسط"
click at [376, 303] on input "كبير" at bounding box center [363, 311] width 116 height 24
type input "كبير"
click at [222, 219] on input "Medium" at bounding box center [232, 226] width 116 height 24
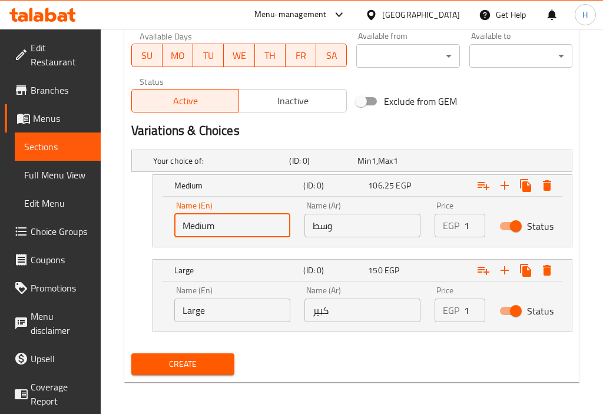
click at [222, 219] on input "Medium" at bounding box center [232, 226] width 116 height 24
type input "Medium"
click at [217, 303] on input "Large" at bounding box center [232, 311] width 116 height 24
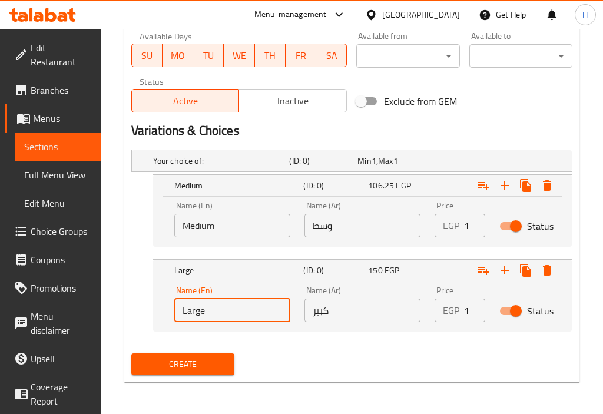
click at [217, 303] on input "Large" at bounding box center [232, 311] width 116 height 24
type input "Large"
click at [167, 367] on span "Create" at bounding box center [183, 364] width 84 height 15
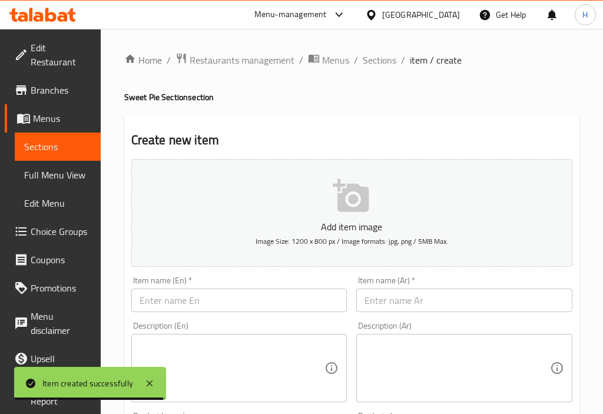
click at [471, 297] on input "text" at bounding box center [465, 301] width 216 height 24
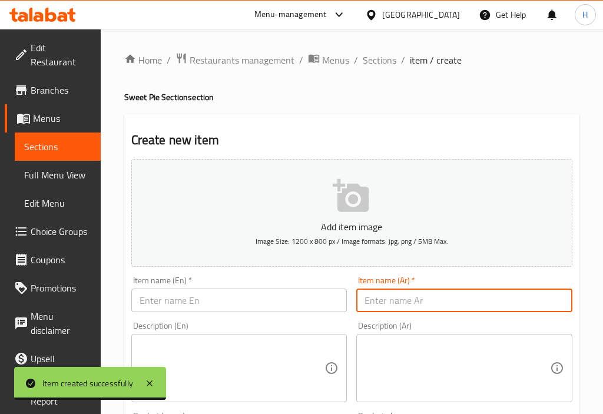
paste input "فطيره ساده باللبن"
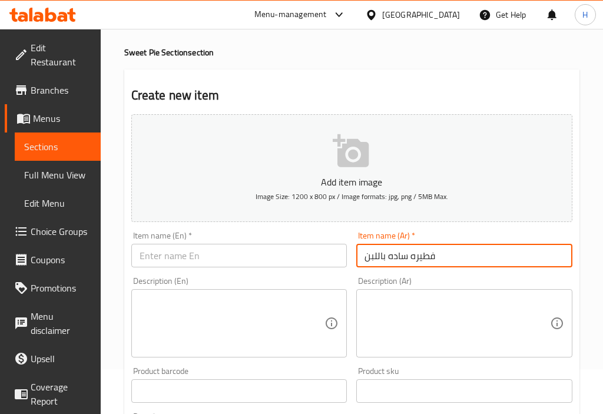
scroll to position [45, 0]
type input "فطيره ساده باللبن"
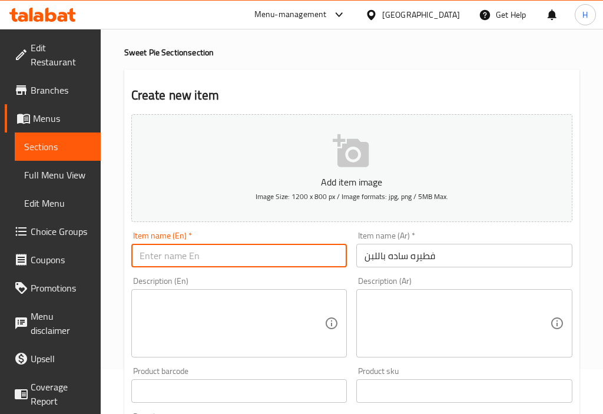
click at [255, 249] on input "text" at bounding box center [239, 256] width 216 height 24
paste input "Plain pie with milk"
type input "Plain pie with milk"
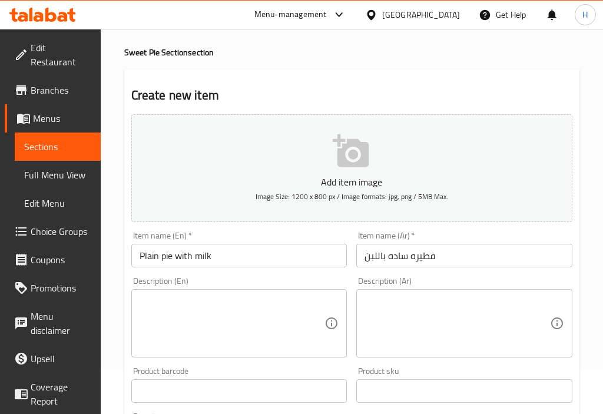
click at [351, 279] on div "Description (En) Description (En)" at bounding box center [240, 317] width 226 height 90
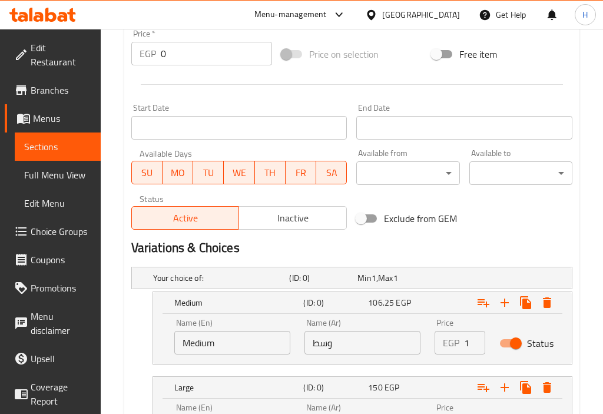
scroll to position [545, 0]
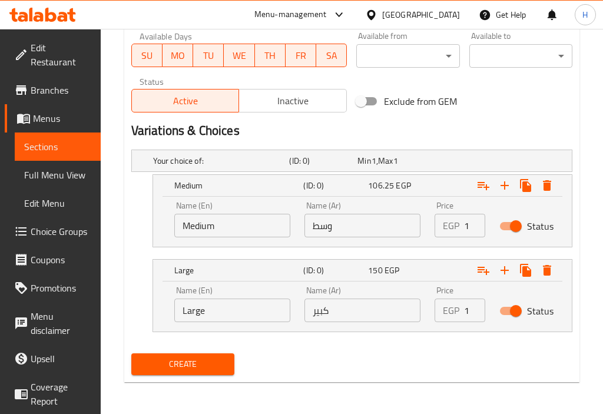
click at [464, 226] on div "EGP 106.25 Price" at bounding box center [460, 226] width 51 height 24
paste input "168.75"
type input "168.75"
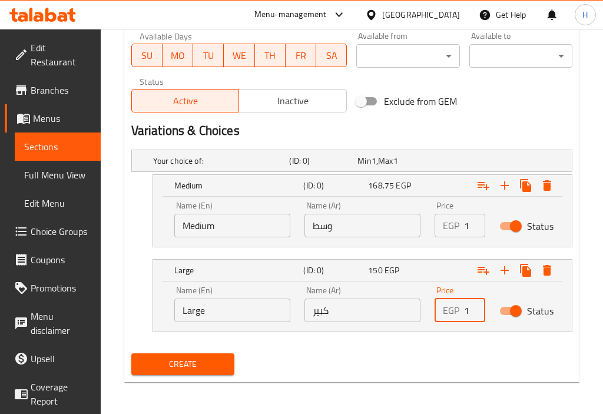
click at [466, 306] on input "150" at bounding box center [475, 311] width 22 height 24
paste input "206.25"
type input "206.25"
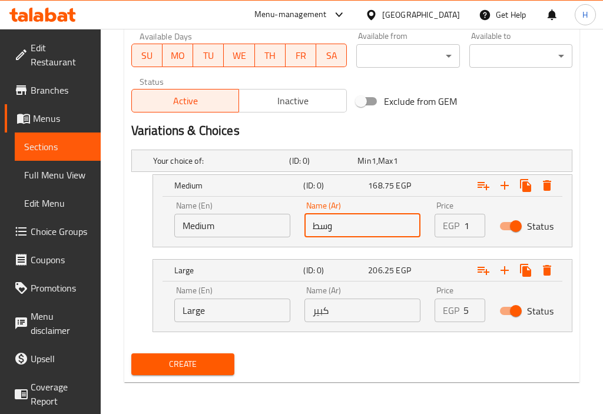
scroll to position [0, 0]
click at [336, 220] on input "وسط" at bounding box center [363, 226] width 116 height 24
type input "وسط"
click at [341, 308] on input "كبير" at bounding box center [363, 311] width 116 height 24
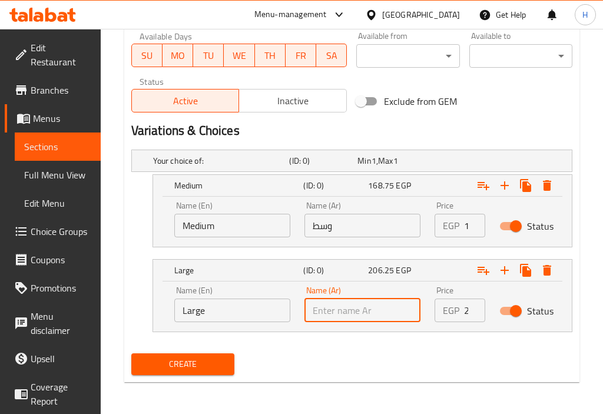
type input "كبير"
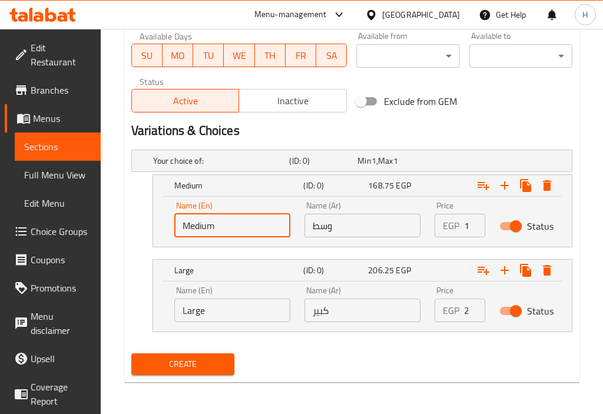
click at [229, 232] on input "Medium" at bounding box center [232, 226] width 116 height 24
type input "Choice"
type input ","
type input "Medium"
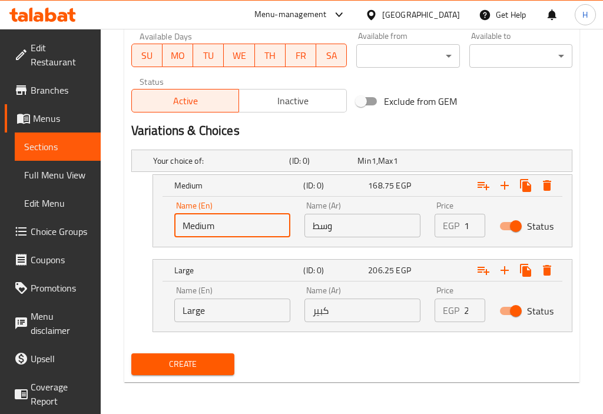
click at [229, 308] on input "Large" at bounding box center [232, 311] width 116 height 24
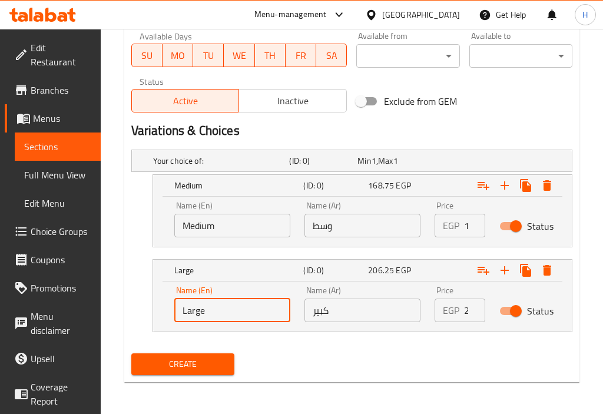
click at [229, 308] on input "Large" at bounding box center [232, 311] width 116 height 24
type input "Large"
click at [207, 365] on span "Create" at bounding box center [183, 364] width 84 height 15
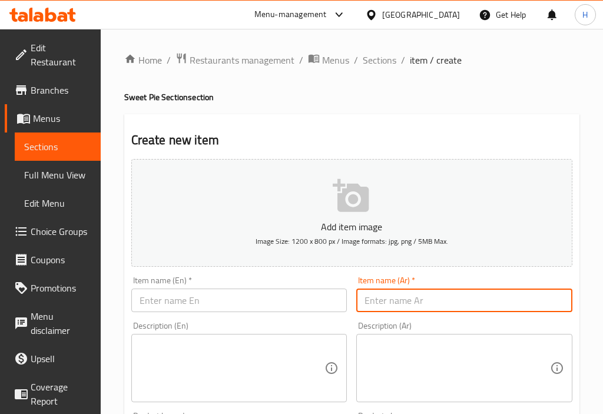
click at [471, 301] on input "text" at bounding box center [465, 301] width 216 height 24
paste input "فطيره شوكولاته"
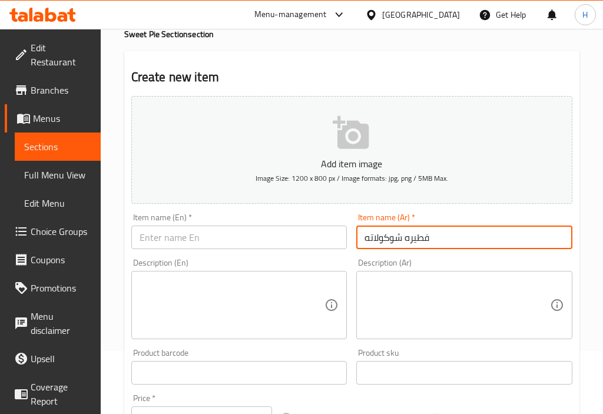
scroll to position [66, 0]
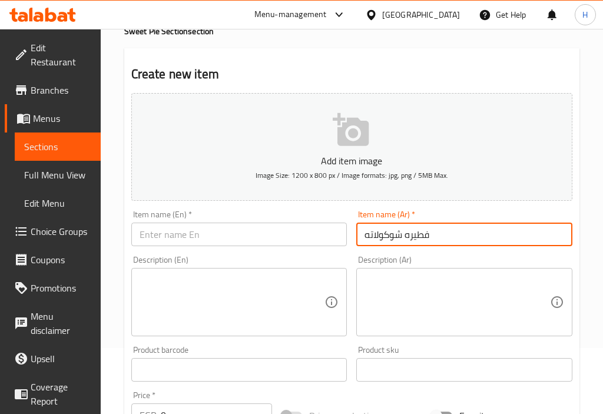
type input "فطيره شوكولاته"
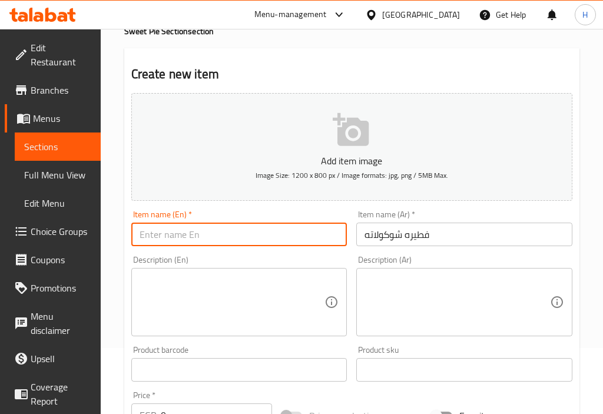
click at [274, 230] on input "text" at bounding box center [239, 235] width 216 height 24
paste input "chocolate pie"
type input "chocolate pie"
click at [349, 250] on div "Item name (En)   * chocolate pie Item name (En) *" at bounding box center [240, 228] width 226 height 45
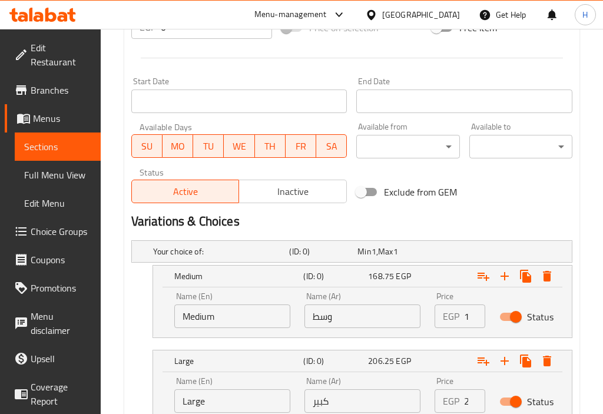
scroll to position [542, 0]
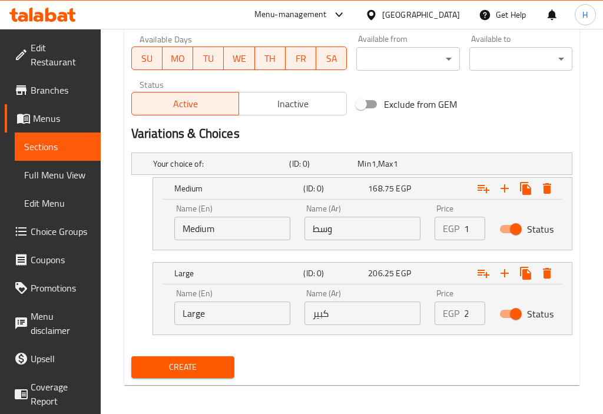
click at [465, 222] on input "168.75" at bounding box center [475, 229] width 22 height 24
paste input "262.5"
type input "262.5"
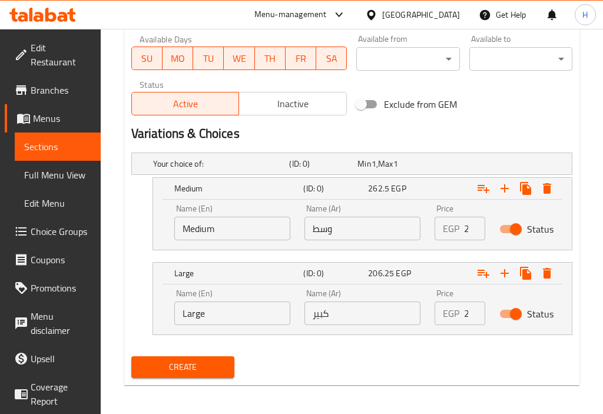
click at [467, 313] on input "206.25" at bounding box center [475, 314] width 22 height 24
paste input "312.5"
type input "312.5"
click at [356, 229] on input "وسط" at bounding box center [363, 229] width 116 height 24
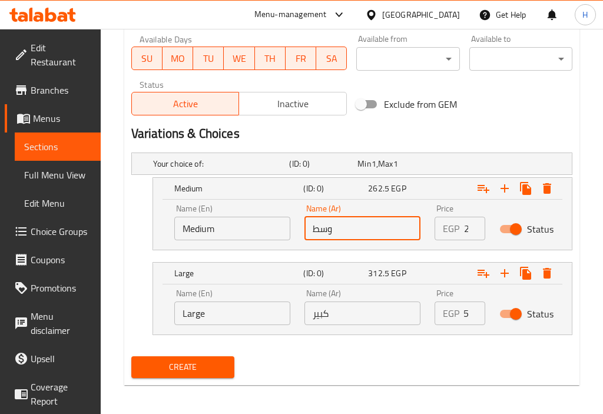
scroll to position [0, 0]
type input "وسط"
click at [351, 307] on input "كبير" at bounding box center [363, 314] width 116 height 24
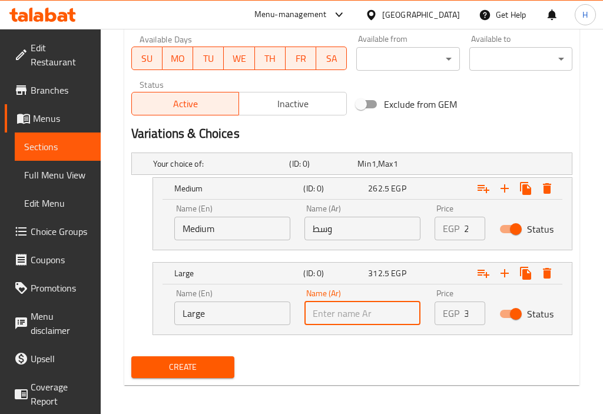
type input "كبير"
click at [246, 240] on div "Name (En) Medium Name (En)" at bounding box center [232, 222] width 130 height 50
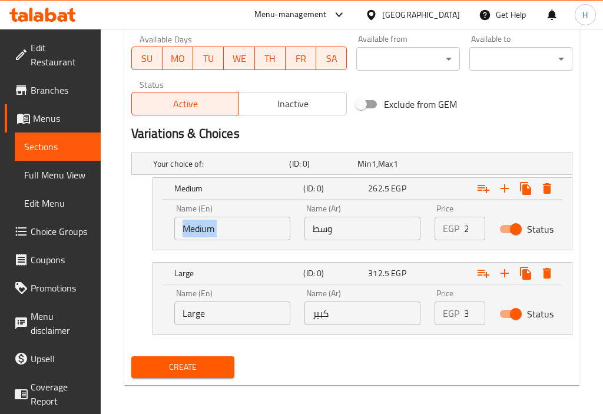
click at [246, 240] on div "Name (En) Medium Name (En)" at bounding box center [232, 222] width 130 height 50
click at [227, 233] on input "Medium" at bounding box center [232, 229] width 116 height 24
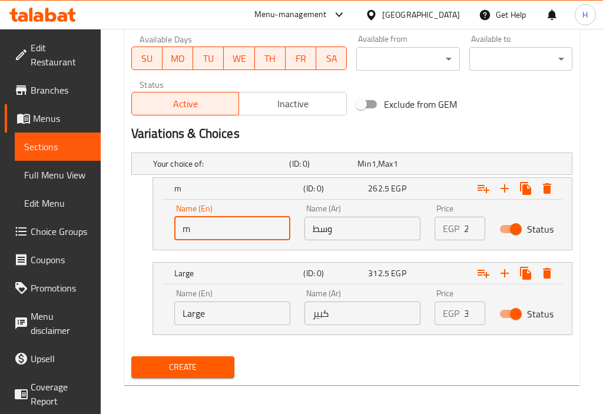
type input "Medium"
click at [219, 312] on input "Large" at bounding box center [232, 314] width 116 height 24
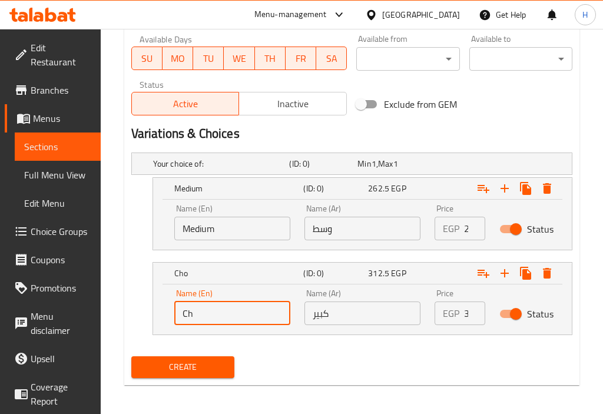
type input "C"
type input "Large"
click at [181, 358] on button "Create" at bounding box center [182, 368] width 103 height 22
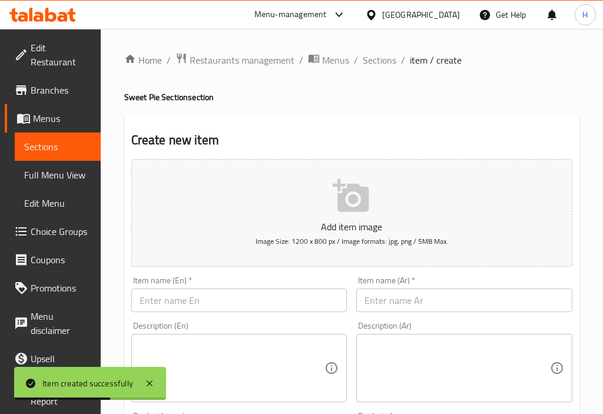
click at [411, 286] on div "Item name (Ar)   * Item name (Ar) *" at bounding box center [465, 294] width 216 height 36
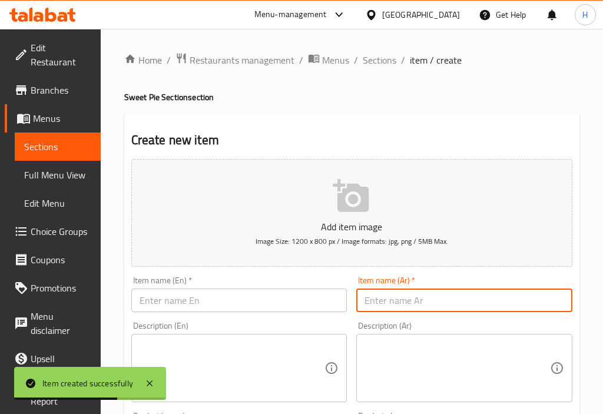
click at [412, 296] on input "text" at bounding box center [465, 301] width 216 height 24
paste input "فطيره شو مكسرات قشطه"
type input "فطيره شو مكسرات قشطه"
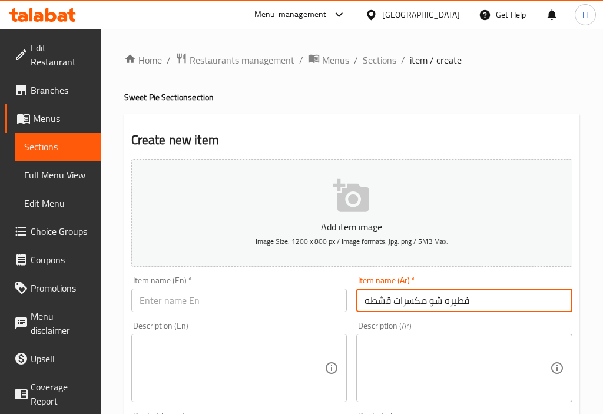
click at [193, 294] on input "text" at bounding box center [239, 301] width 216 height 24
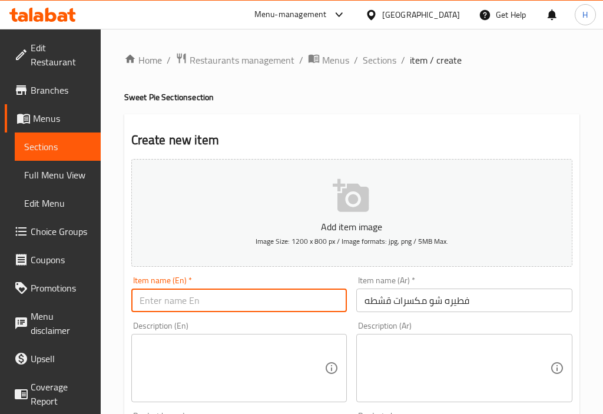
paste input "Shaw nuts and cream pie"
click at [153, 303] on input "Shaw nuts and cream pie" at bounding box center [239, 301] width 216 height 24
type input "Show nuts and cream pie"
click at [272, 323] on div "Description (En) Description (En)" at bounding box center [239, 362] width 216 height 81
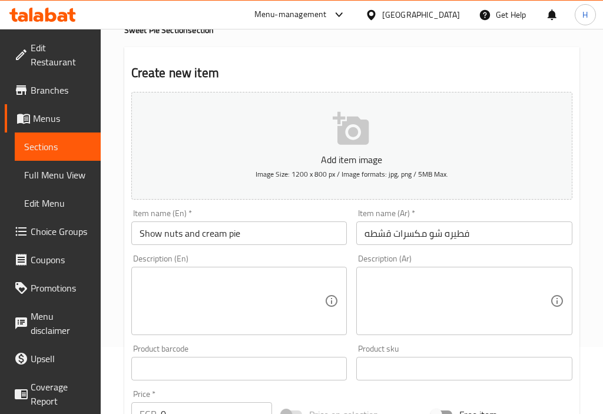
scroll to position [545, 0]
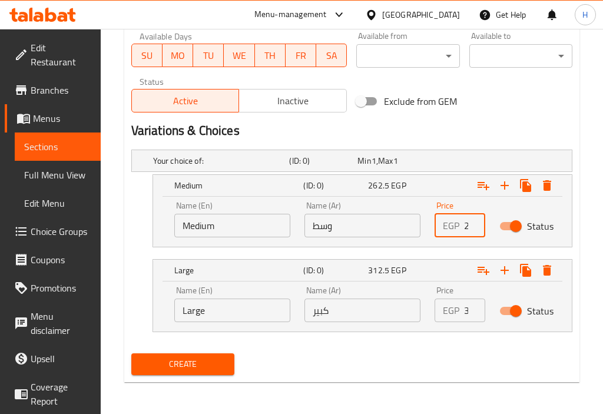
click at [467, 221] on input "262.5" at bounding box center [475, 226] width 22 height 24
paste input "325"
type input "325"
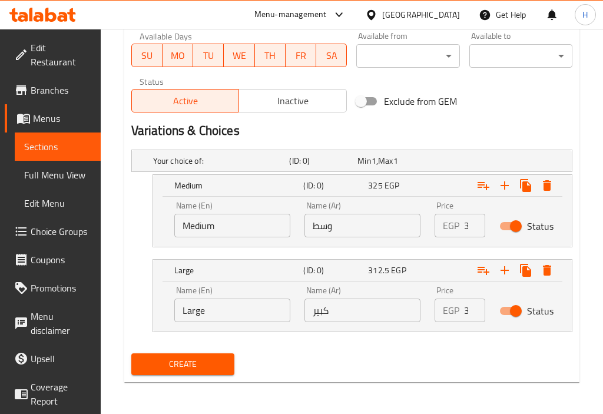
click at [460, 313] on p "EGP" at bounding box center [451, 310] width 16 height 14
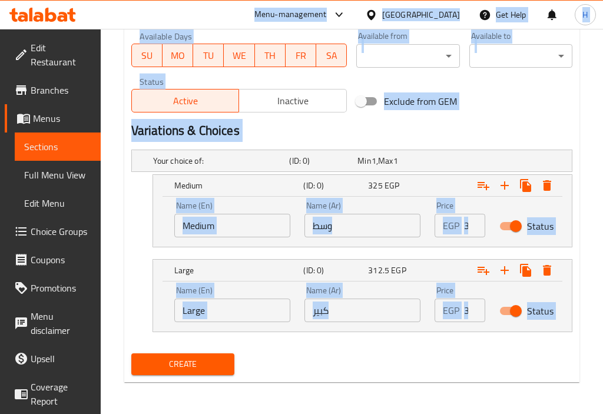
click at [468, 358] on div "Create" at bounding box center [352, 364] width 451 height 31
click at [364, 361] on div "Create" at bounding box center [352, 364] width 451 height 31
click at [344, 254] on nav at bounding box center [351, 254] width 441 height 9
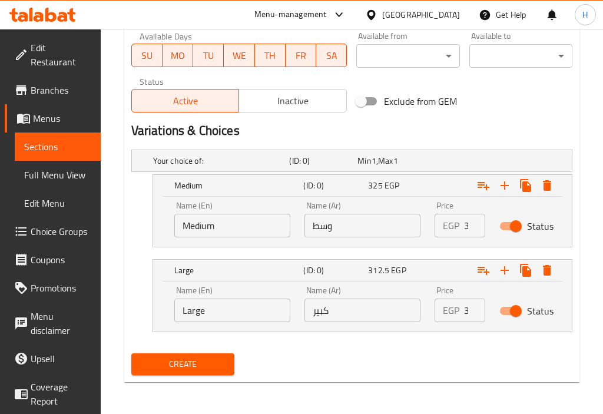
click at [463, 308] on div "EGP 312.5 Price" at bounding box center [460, 311] width 51 height 24
paste input "406.25"
type input "406.25"
click at [357, 230] on input "وسط" at bounding box center [363, 226] width 116 height 24
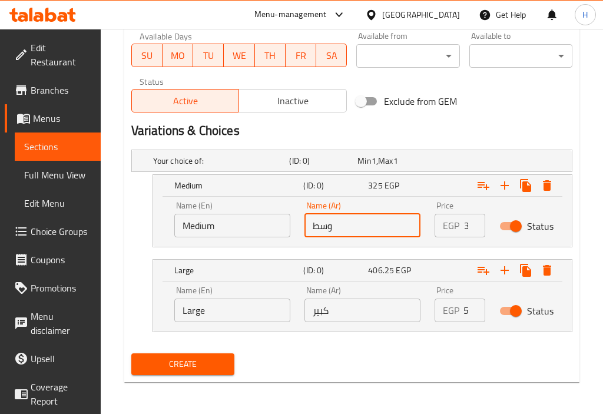
scroll to position [0, 0]
type input "وسط"
click at [346, 306] on input "كبير" at bounding box center [363, 311] width 116 height 24
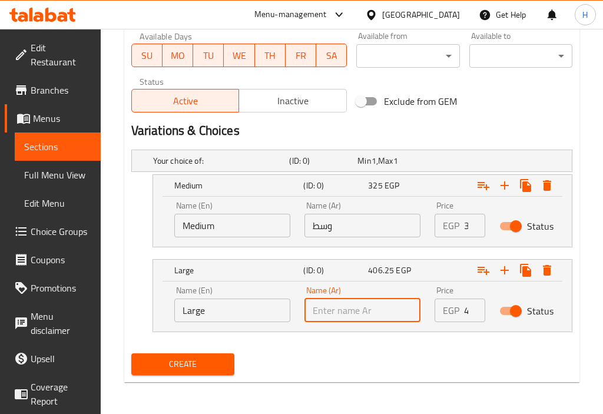
type input "كبير"
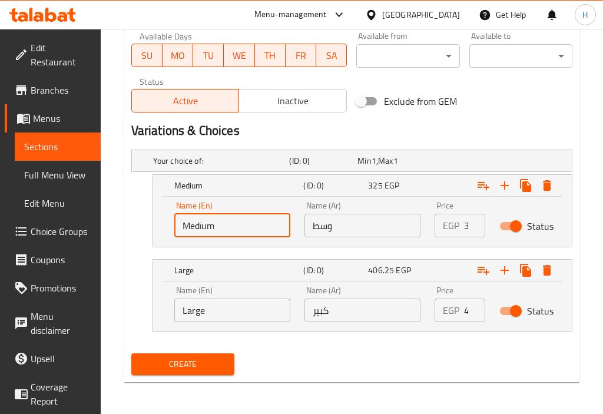
click at [242, 219] on input "Medium" at bounding box center [232, 226] width 116 height 24
type input "C"
type input "Medium"
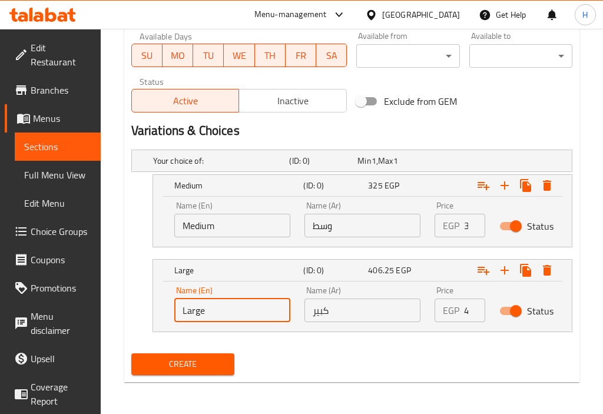
click at [219, 308] on input "Large" at bounding box center [232, 311] width 116 height 24
type input "Large"
click at [207, 369] on span "Create" at bounding box center [183, 364] width 84 height 15
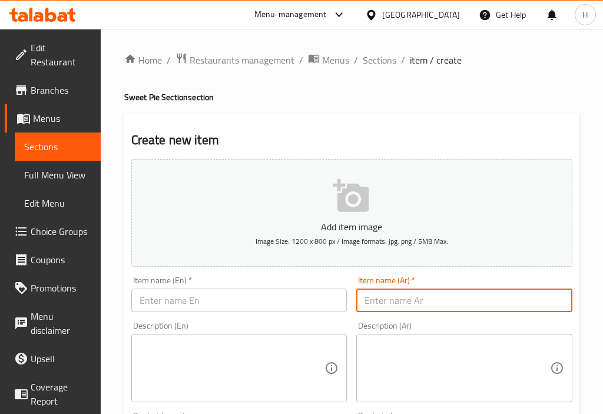
click at [470, 299] on input "text" at bounding box center [465, 301] width 216 height 24
paste input "فطيره شكلت وموز"
paste input "text"
type input "فطيره شوكلت وموز"
click at [230, 297] on input "text" at bounding box center [239, 301] width 216 height 24
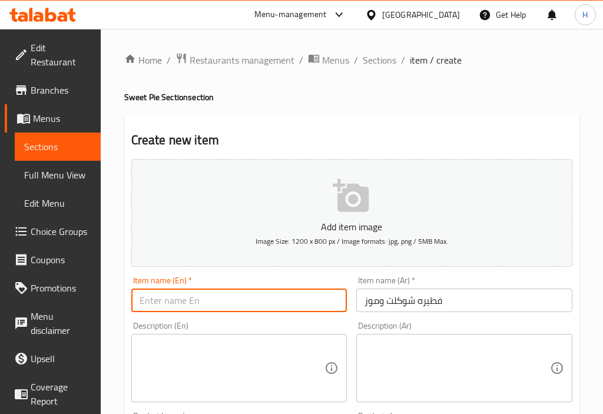
paste input "Chocolate and banana pie"
type input "Chocolate and banana pie"
click at [341, 276] on div "Item name (En)   * Chocolate and banana pie Item name (En) *" at bounding box center [239, 294] width 216 height 36
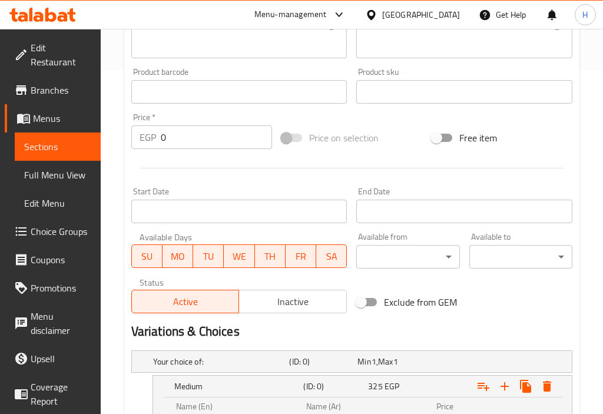
scroll to position [545, 0]
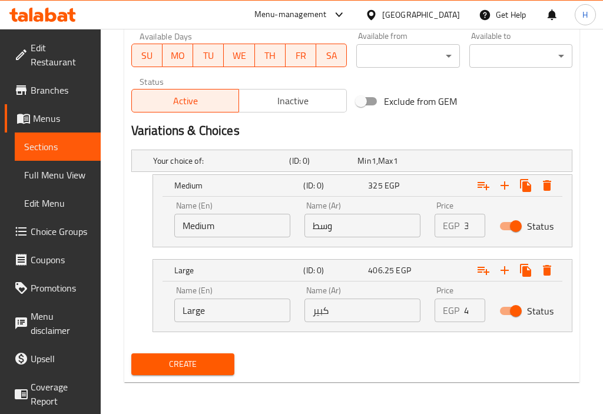
click at [349, 217] on input "وسط" at bounding box center [363, 226] width 116 height 24
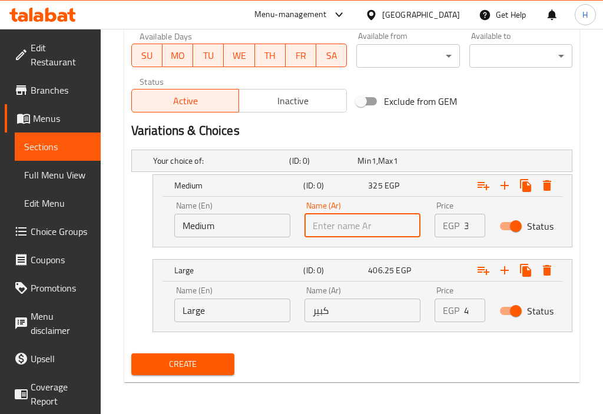
paste input "وسط"
type input "وسط"
click at [328, 311] on input "كبير" at bounding box center [363, 311] width 116 height 24
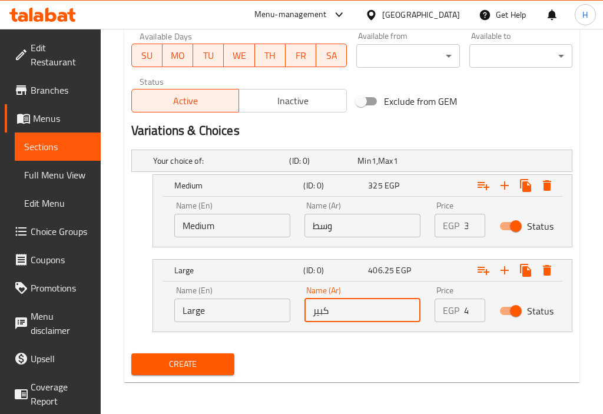
type input "كبير"
click at [467, 226] on input "325" at bounding box center [475, 226] width 22 height 24
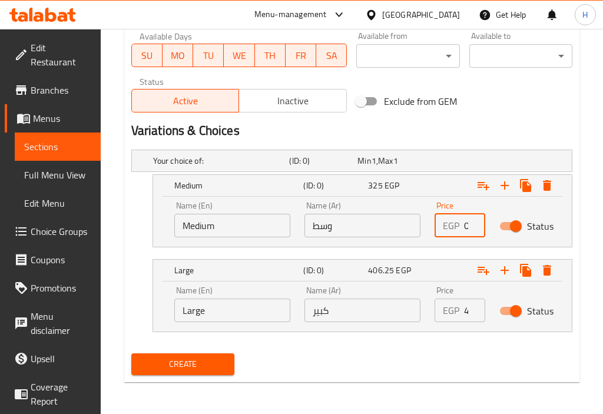
paste input "287.5"
type input "287.5"
click at [460, 312] on div "EGP 406.25 Price" at bounding box center [460, 311] width 51 height 24
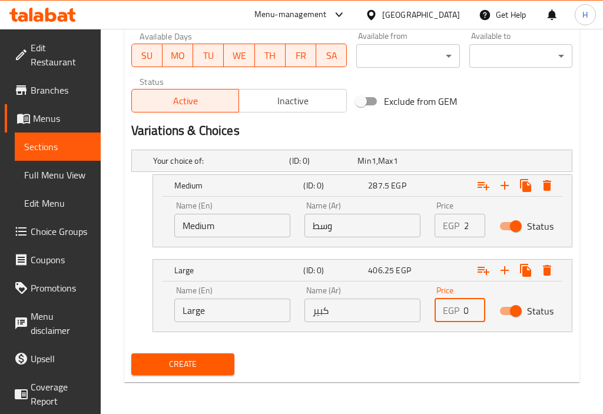
paste input "337.5"
type input "337.5"
click at [234, 226] on input "Medium" at bounding box center [232, 226] width 116 height 24
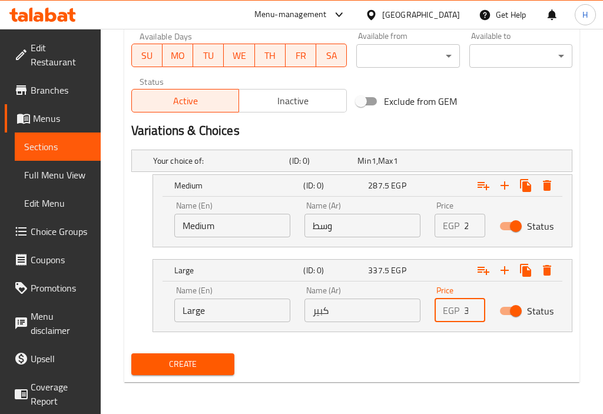
click at [234, 226] on input "Medium" at bounding box center [232, 226] width 116 height 24
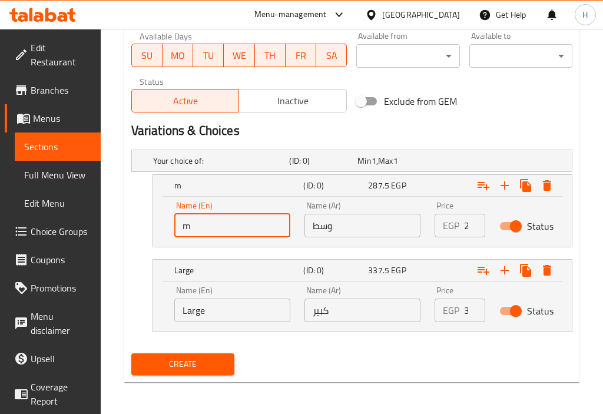
type input "Medium"
click at [224, 314] on input "Large" at bounding box center [232, 311] width 116 height 24
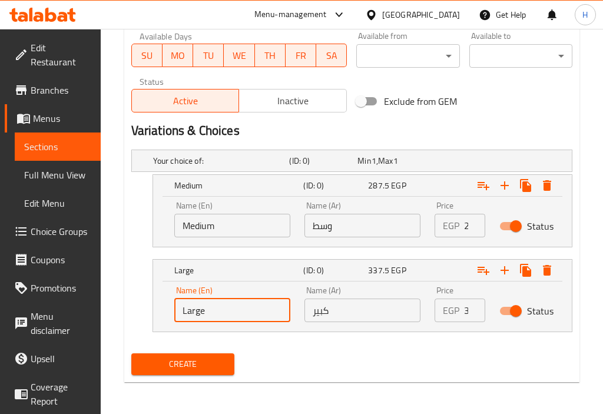
click at [224, 314] on input "Large" at bounding box center [232, 311] width 116 height 24
type input "Large"
click at [269, 338] on nav at bounding box center [351, 339] width 441 height 9
click at [190, 364] on span "Create" at bounding box center [183, 364] width 84 height 15
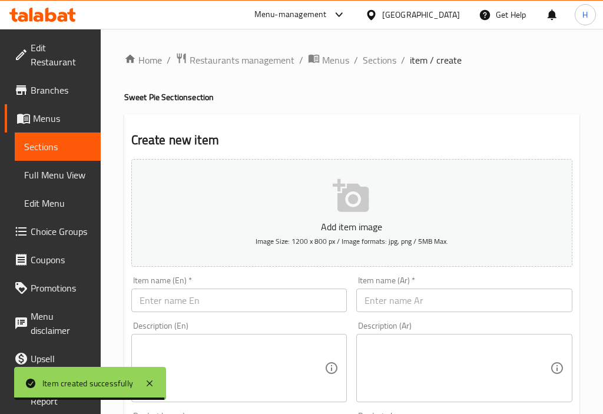
click at [403, 299] on input "text" at bounding box center [465, 301] width 216 height 24
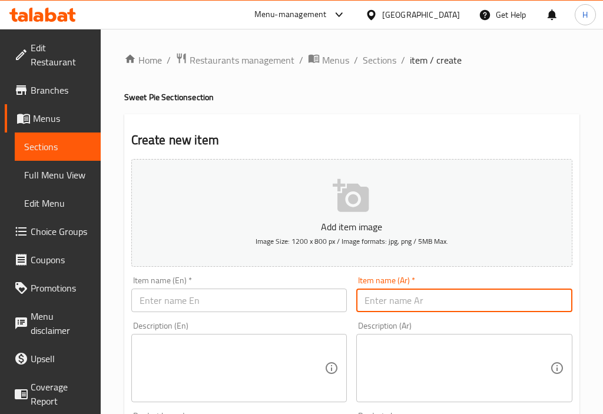
paste input "فطيره شكلت وقشطه"
click at [411, 299] on input "فطيره شكلت وقشطه" at bounding box center [465, 301] width 216 height 24
paste input "text"
type input "فطيره شوكلت وقشطه"
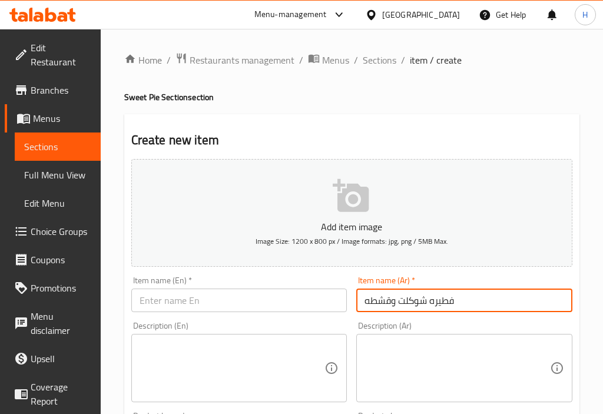
click at [424, 306] on input "فطيره شوكلت وقشطه" at bounding box center [465, 301] width 216 height 24
click at [227, 301] on input "text" at bounding box center [239, 301] width 216 height 24
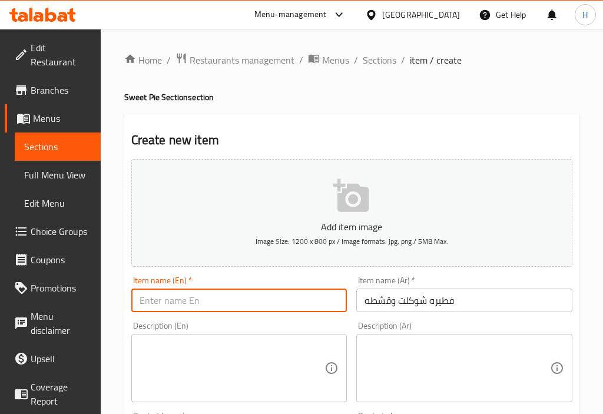
paste input "Chocolate and cream pie"
type input "Chocolate and cream pie"
click at [354, 318] on div "Description (Ar) Description (Ar)" at bounding box center [465, 362] width 226 height 90
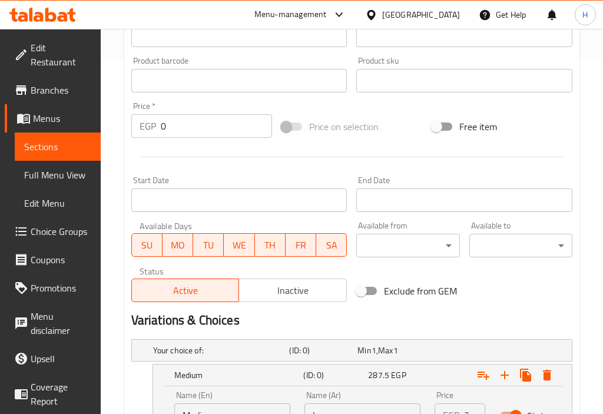
scroll to position [545, 0]
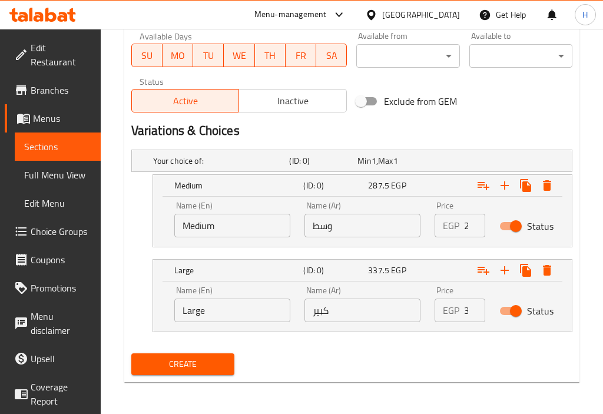
click at [466, 226] on input "287.5" at bounding box center [475, 226] width 22 height 24
paste input "30"
type input "300"
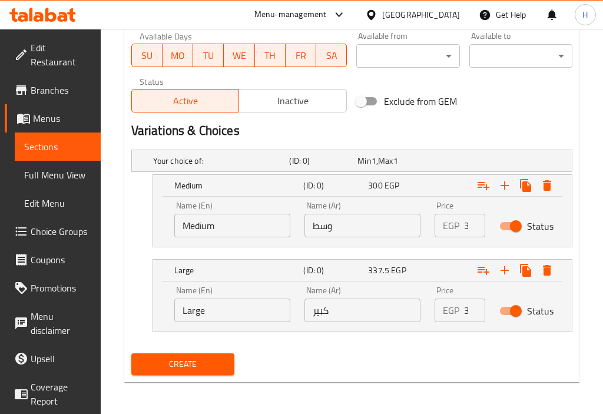
click at [466, 306] on input "337.5" at bounding box center [475, 311] width 22 height 24
paste input "40"
type input "400"
click at [332, 229] on input "وسط" at bounding box center [363, 226] width 116 height 24
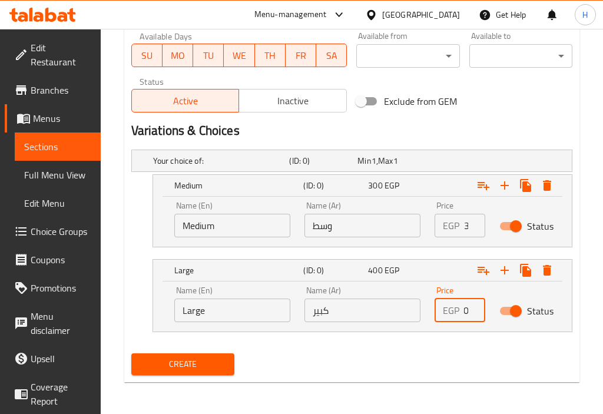
scroll to position [0, 0]
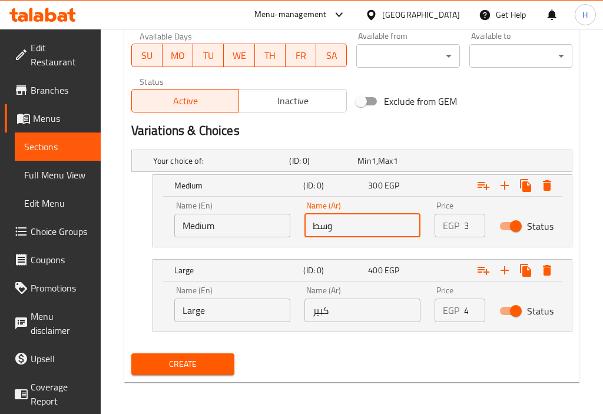
type input "وسط"
click at [352, 315] on input "كبير" at bounding box center [363, 311] width 116 height 24
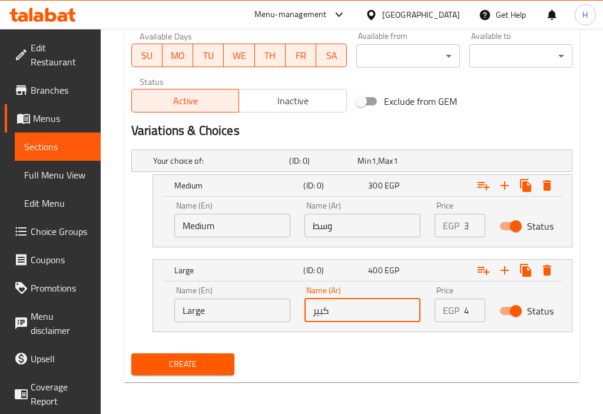
type input "كبير"
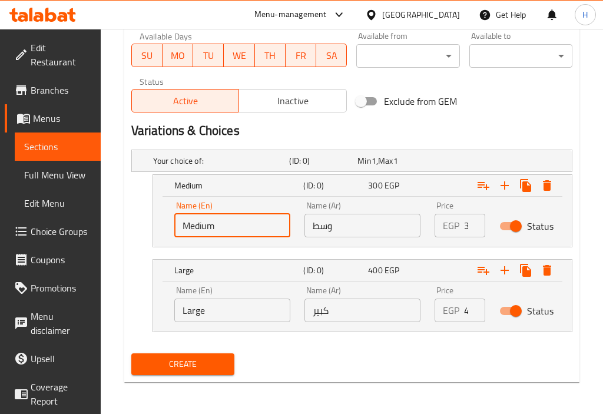
click at [238, 221] on input "Medium" at bounding box center [232, 226] width 116 height 24
type input "Medium"
click at [231, 299] on input "Large" at bounding box center [232, 311] width 116 height 24
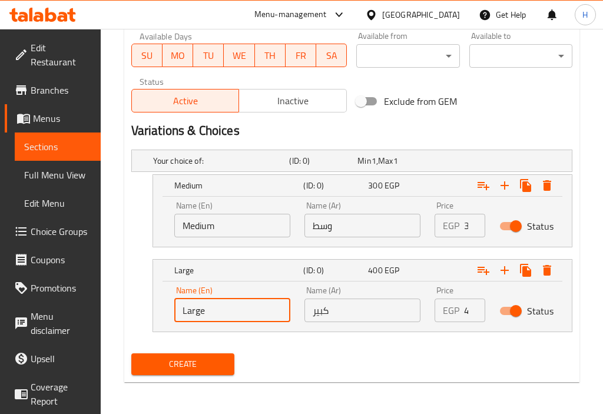
click at [231, 299] on input "Large" at bounding box center [232, 311] width 116 height 24
type input "Choice"
type input "Large"
click at [316, 362] on div "Create" at bounding box center [352, 364] width 451 height 31
click at [217, 367] on span "Create" at bounding box center [183, 364] width 84 height 15
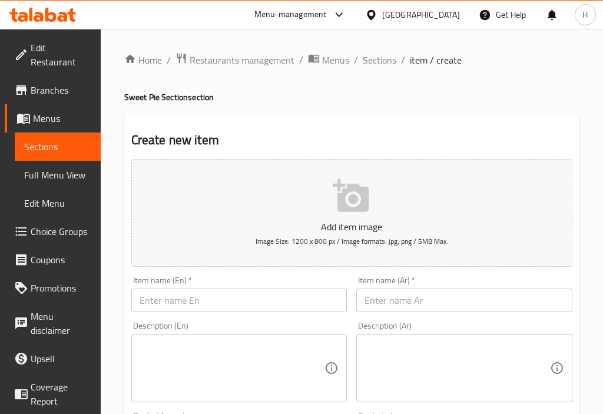
click at [412, 299] on input "text" at bounding box center [465, 301] width 216 height 24
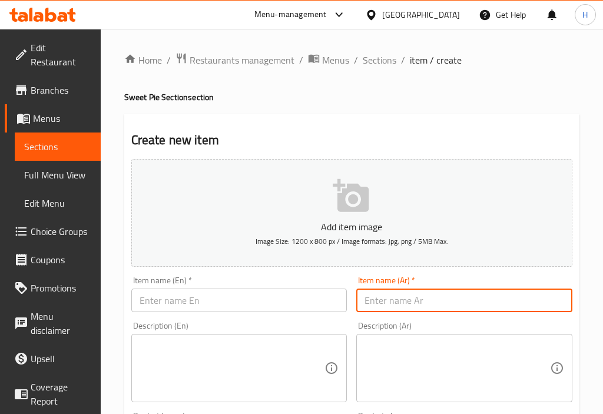
paste input "فطيره شكلت مكسرات"
type input "فطيره شكلت مكسرات"
click at [288, 299] on input "text" at bounding box center [239, 301] width 216 height 24
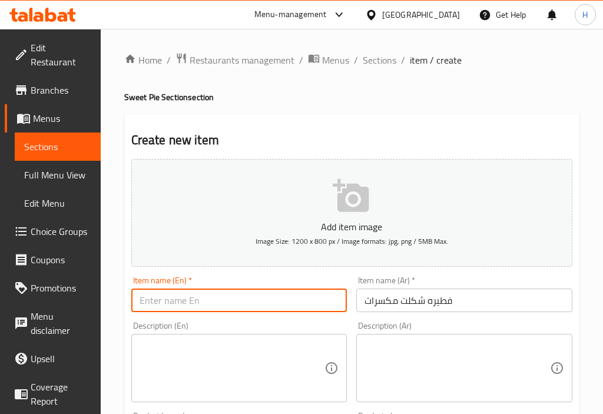
paste input "Chocolate Nut Pie"
type input "Chocolate Nut Pie"
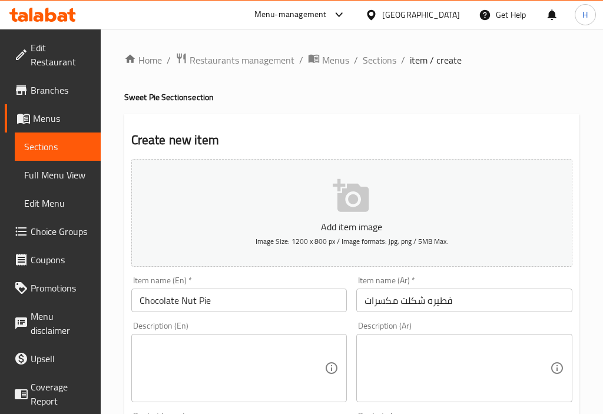
click at [358, 278] on div "Item name (Ar)   * فطيره شكلت مكسرات Item name (Ar) *" at bounding box center [465, 294] width 216 height 36
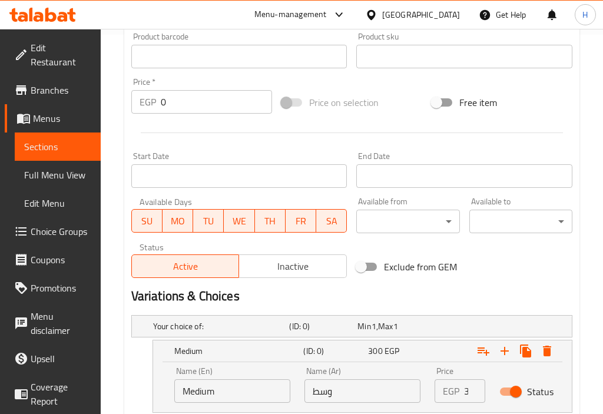
scroll to position [545, 0]
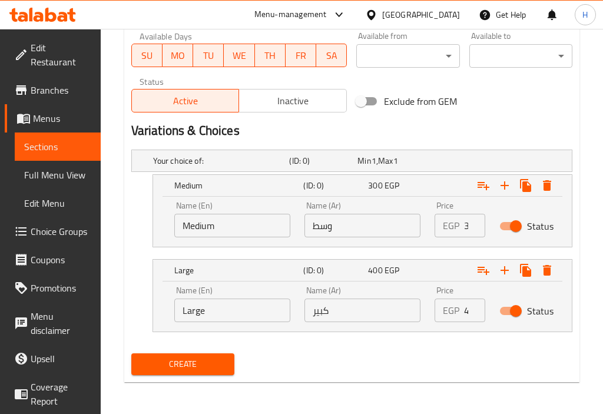
click at [464, 230] on input "300" at bounding box center [475, 226] width 22 height 24
paste input "30"
type input "300"
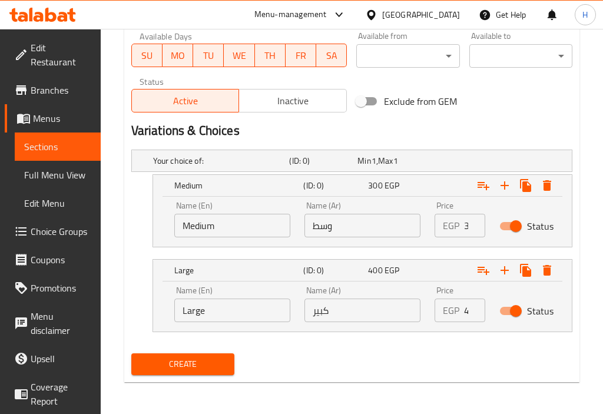
click at [464, 313] on div "EGP 400 Price" at bounding box center [460, 311] width 51 height 24
paste input "406.25"
type input "406.25"
click at [336, 231] on input "وسط" at bounding box center [363, 226] width 116 height 24
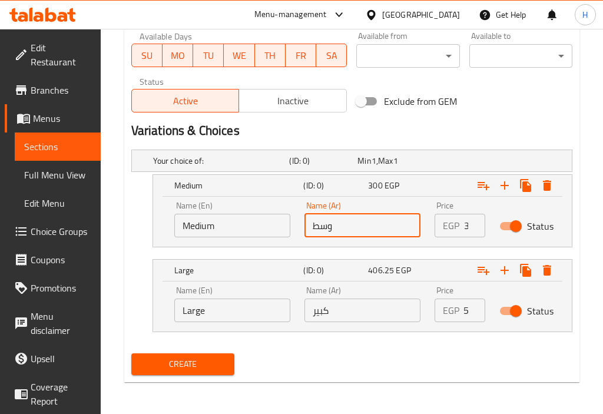
scroll to position [0, 0]
type input "وسط"
click at [346, 311] on input "كبير" at bounding box center [363, 311] width 116 height 24
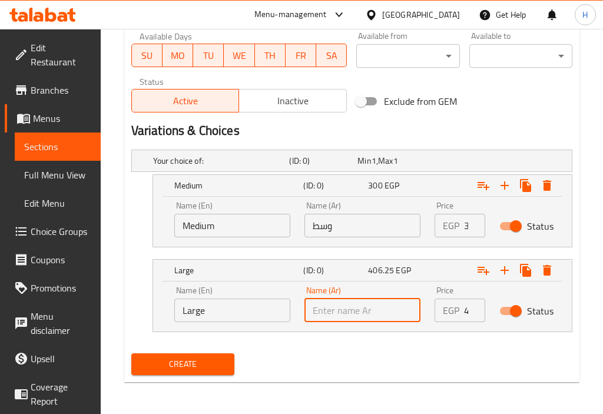
type input "كبير"
click at [229, 223] on input "Medium" at bounding box center [232, 226] width 116 height 24
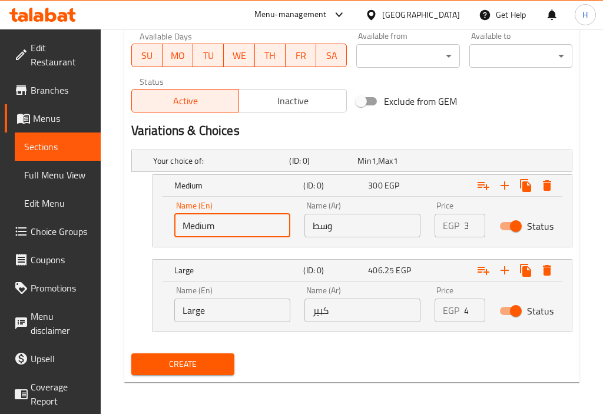
click at [229, 223] on input "Medium" at bounding box center [232, 226] width 116 height 24
type input "Medium"
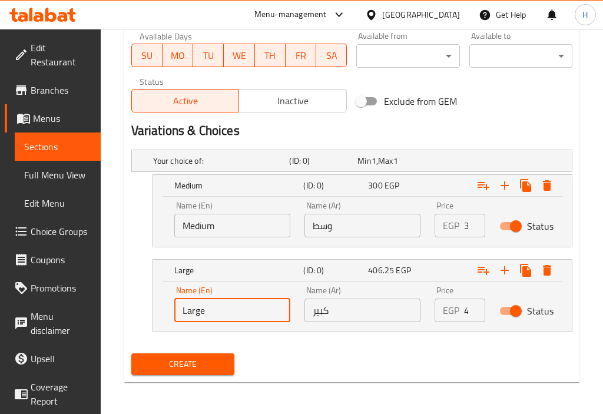
click at [220, 299] on input "Large" at bounding box center [232, 311] width 116 height 24
type input "Large"
click at [131, 354] on button "Create" at bounding box center [182, 365] width 103 height 22
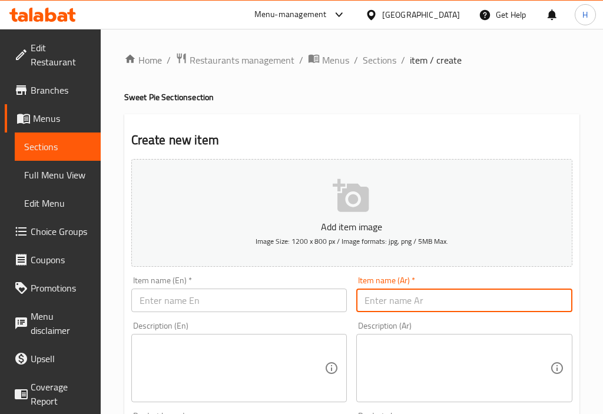
click at [401, 306] on input "text" at bounding box center [465, 301] width 216 height 24
paste input "فطيره قشطه عسل مكسرات"
type input "فطيره قشطه عسل مكسرات"
click at [257, 301] on input "text" at bounding box center [239, 301] width 216 height 24
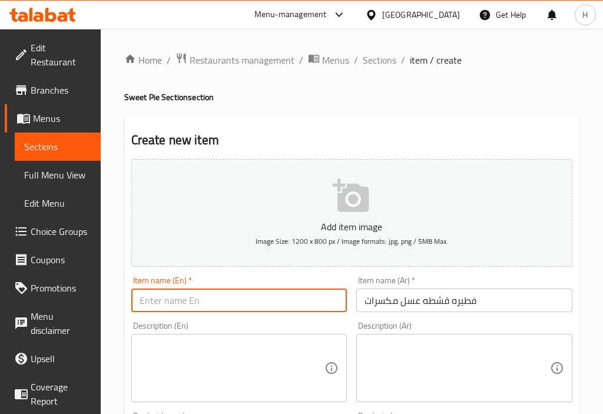
paste input "Honey cream and nuts pie"
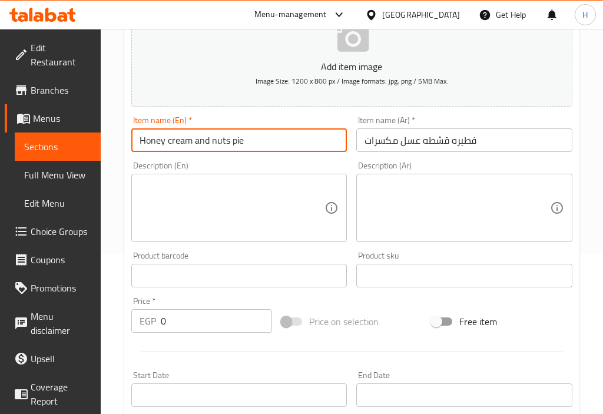
type input "Honey cream and nuts pie"
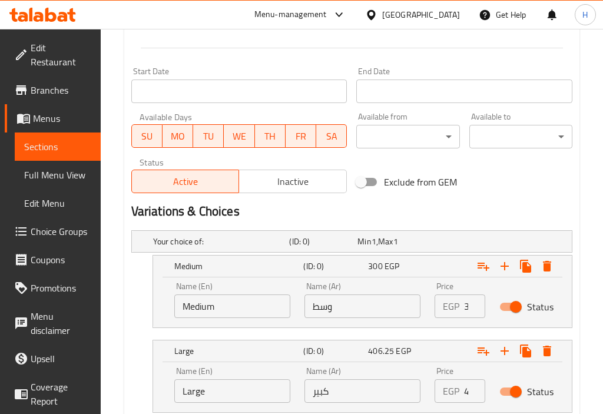
scroll to position [545, 0]
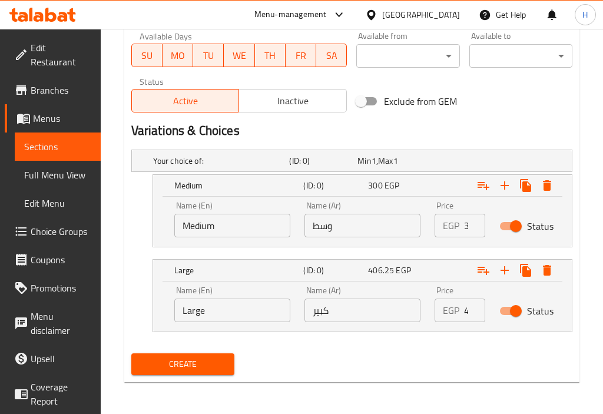
click at [468, 229] on input "300" at bounding box center [475, 226] width 22 height 24
paste input "25"
type input "250"
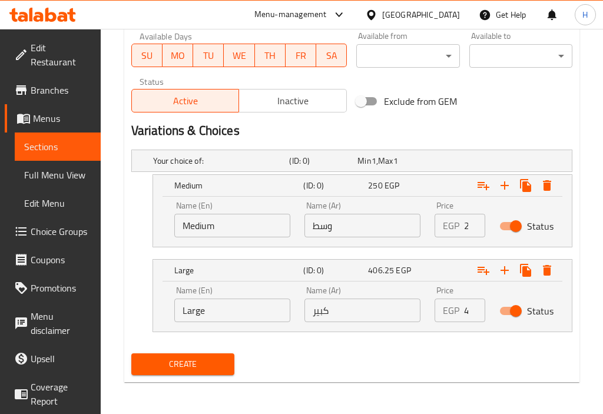
click at [463, 307] on div "EGP 406.25 Price" at bounding box center [460, 311] width 51 height 24
paste input "312.5"
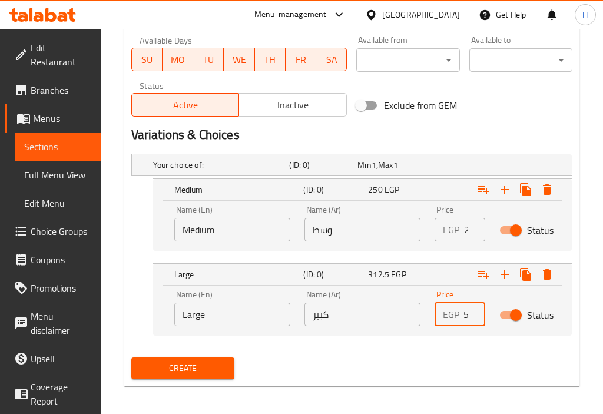
scroll to position [545, 0]
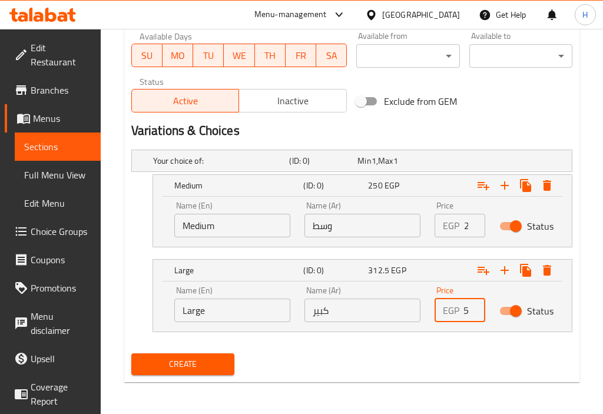
type input "312.5"
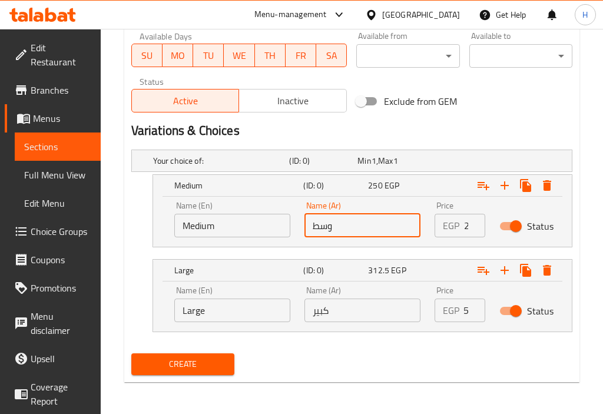
scroll to position [0, 0]
click at [378, 224] on input "وسط" at bounding box center [363, 226] width 116 height 24
type input "وسط"
click at [356, 303] on input "كبير" at bounding box center [363, 311] width 116 height 24
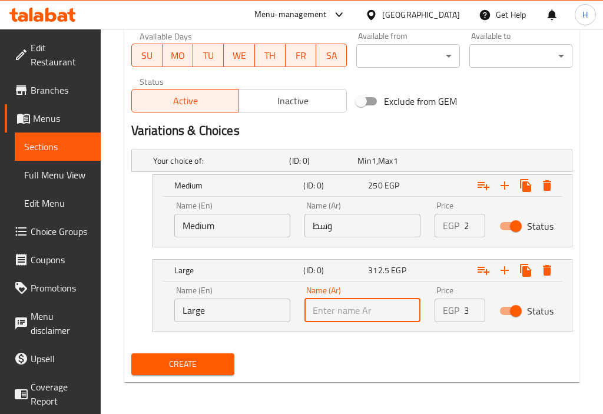
type input "كبير"
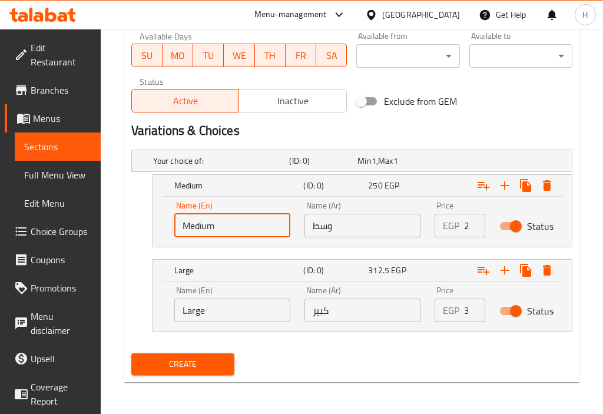
click at [230, 236] on input "Medium" at bounding box center [232, 226] width 116 height 24
type input "Medium"
click at [229, 310] on input "Large" at bounding box center [232, 311] width 116 height 24
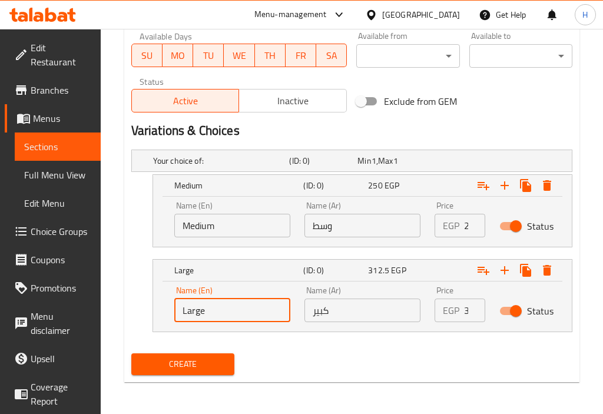
click at [229, 310] on input "Large" at bounding box center [232, 311] width 116 height 24
type input "Large"
click at [189, 361] on span "Create" at bounding box center [183, 364] width 84 height 15
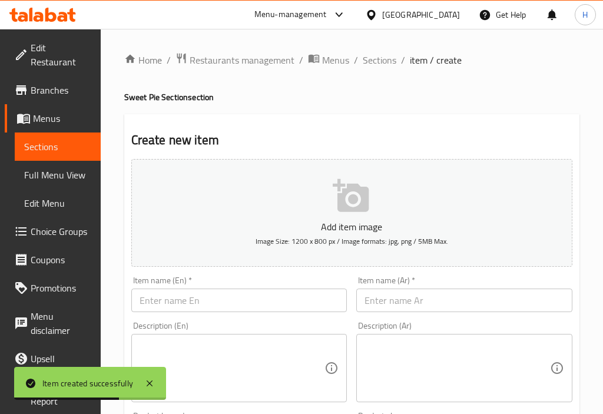
click at [417, 298] on input "text" at bounding box center [465, 301] width 216 height 24
paste input "فطيره قشطه وعسل"
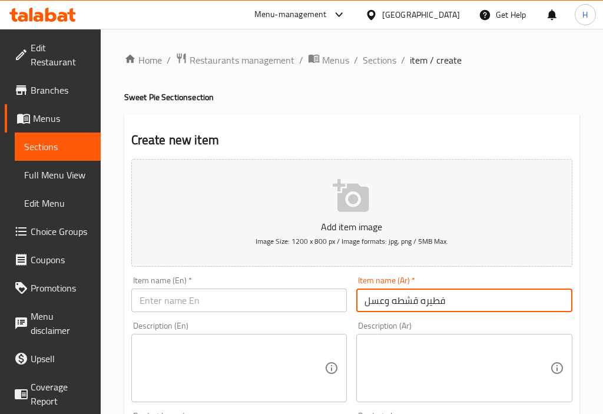
click at [283, 298] on input "text" at bounding box center [239, 301] width 216 height 24
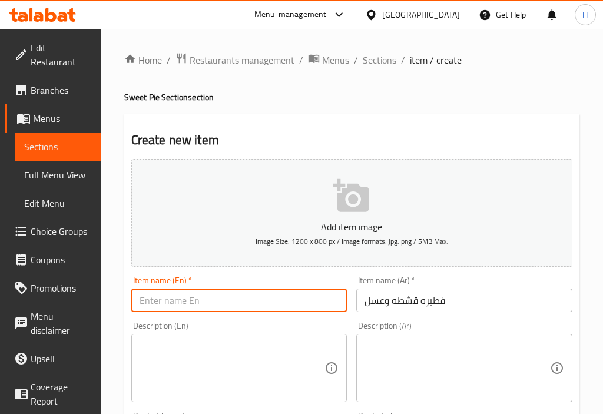
paste input "Cream and honey pie"
click at [363, 278] on div "Item name (Ar)   * فطيره قشطه وعسل Item name (Ar) *" at bounding box center [465, 294] width 216 height 36
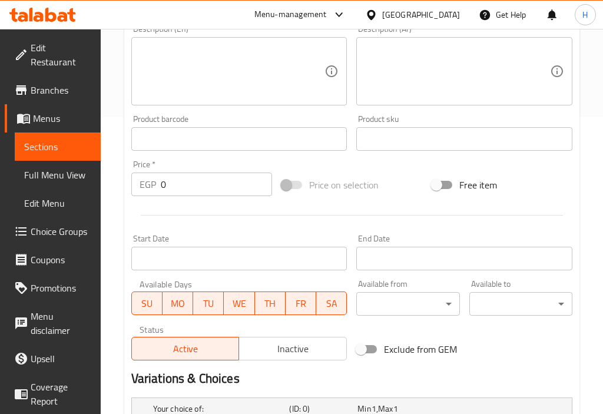
scroll to position [545, 0]
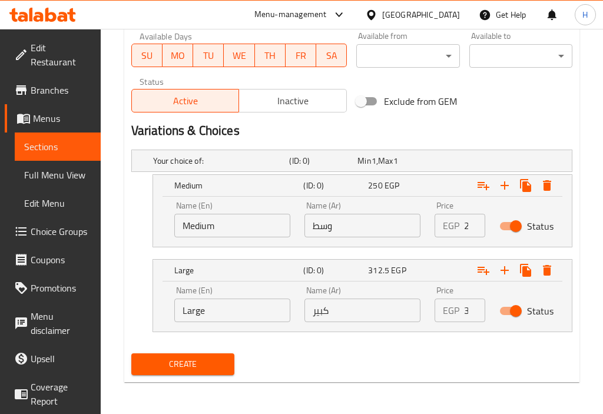
click at [466, 227] on input "250" at bounding box center [475, 226] width 22 height 24
paste input "231.25"
click at [468, 311] on input "312.5" at bounding box center [475, 311] width 22 height 24
paste input "393.75"
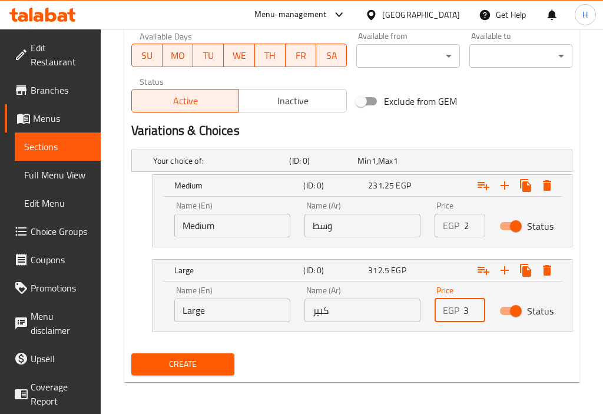
scroll to position [0, 24]
paste input "number"
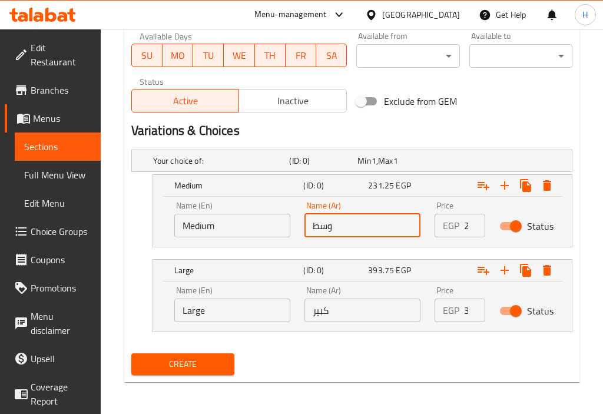
click at [358, 217] on input "وسط" at bounding box center [363, 226] width 116 height 24
click at [355, 314] on input "كبير" at bounding box center [363, 311] width 116 height 24
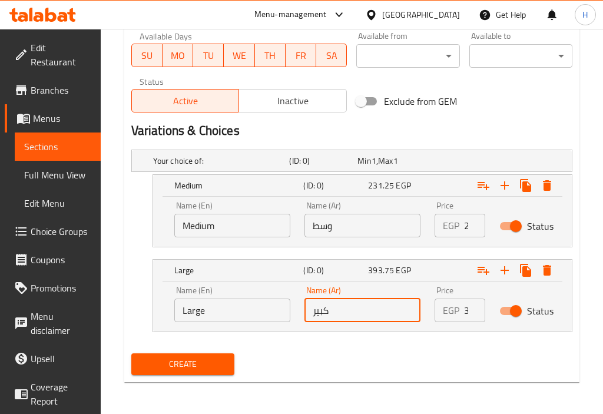
click at [258, 232] on input "Medium" at bounding box center [232, 226] width 116 height 24
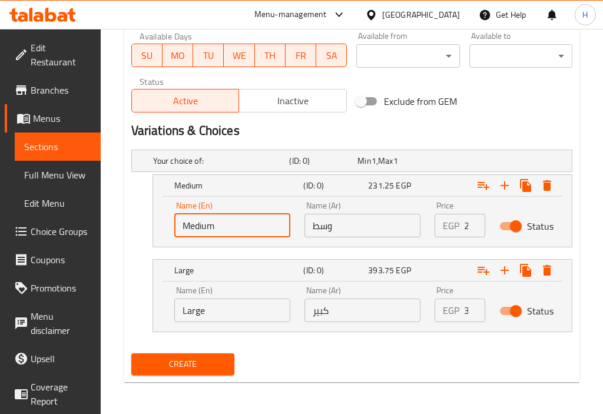
click at [258, 232] on input "Medium" at bounding box center [232, 226] width 116 height 24
click at [222, 306] on input "Large" at bounding box center [232, 311] width 116 height 24
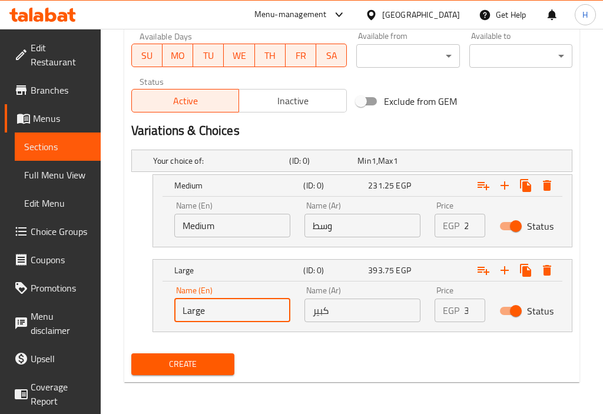
click at [222, 306] on input "Large" at bounding box center [232, 311] width 116 height 24
click at [131, 354] on button "Create" at bounding box center [182, 365] width 103 height 22
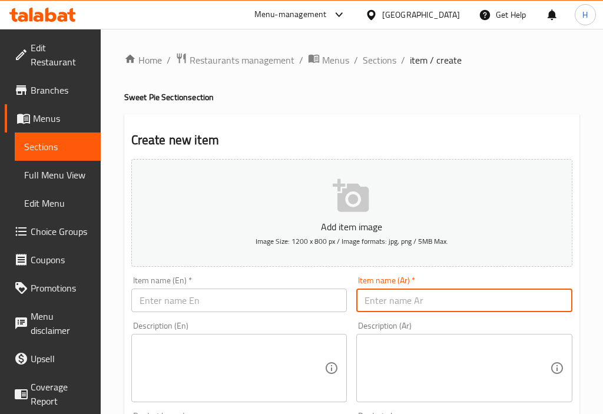
click at [360, 308] on input "text" at bounding box center [465, 301] width 216 height 24
paste input "فطيره بسبوسه وقشطه"
click at [276, 302] on input "text" at bounding box center [239, 301] width 216 height 24
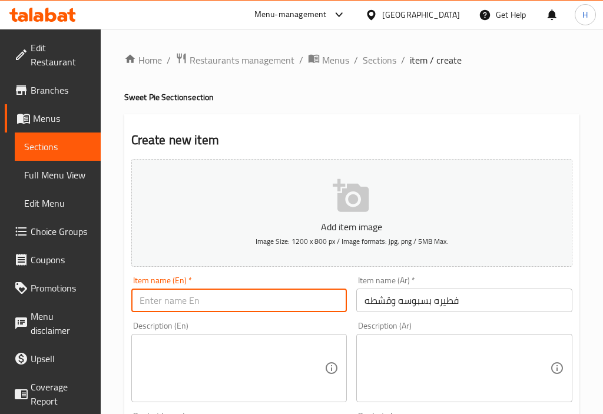
paste input "Basbousa and cream pie"
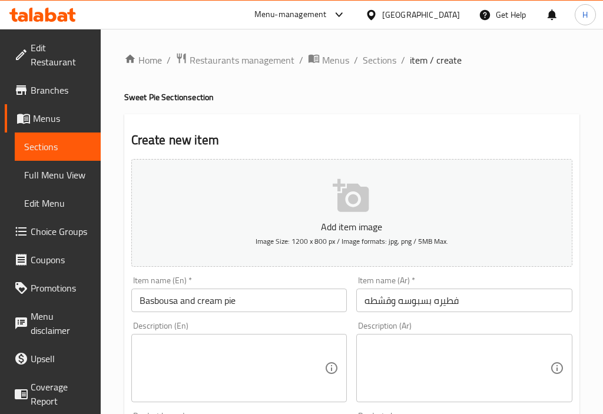
click at [351, 323] on div "Add item image Image Size: 1200 x 800 px / Image formats: jpg, png / 5MB Max. I…" at bounding box center [352, 408] width 451 height 508
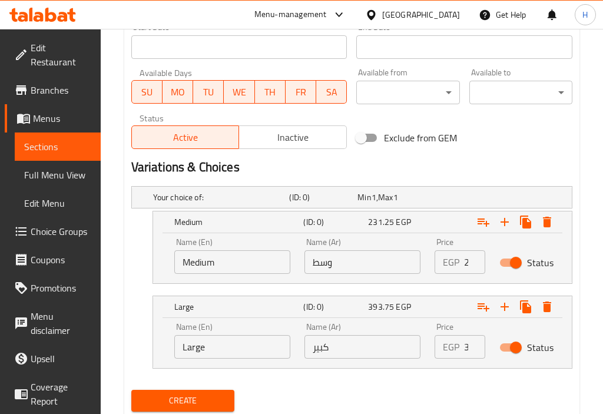
scroll to position [509, 0]
click at [467, 263] on input "231.25" at bounding box center [475, 262] width 22 height 24
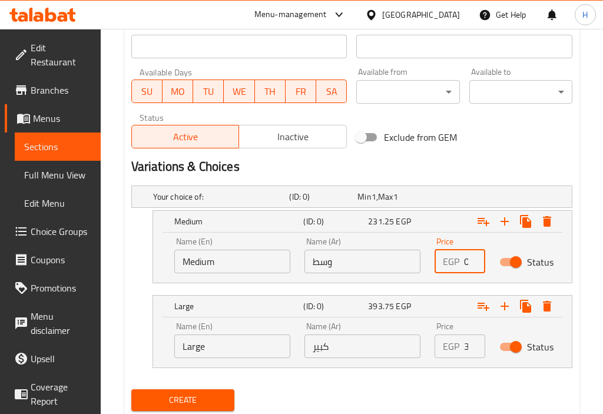
paste input "206.25"
click at [467, 350] on input "393.75" at bounding box center [475, 347] width 22 height 24
paste input "25"
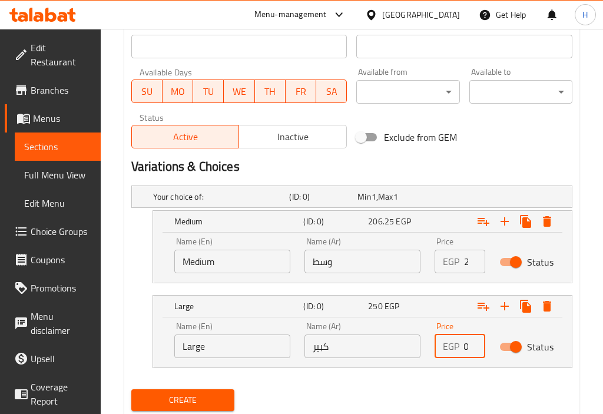
click at [349, 258] on input "وسط" at bounding box center [363, 262] width 116 height 24
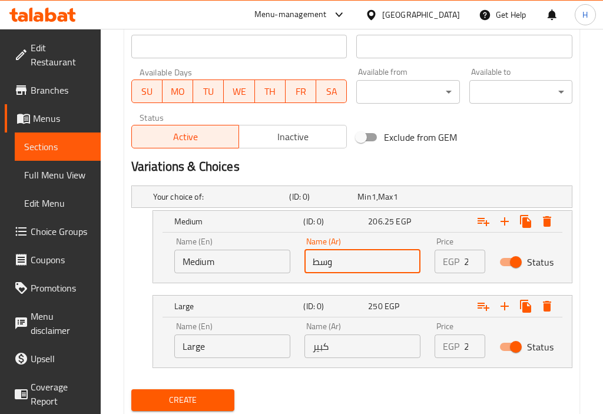
click at [355, 351] on input "كبير" at bounding box center [363, 347] width 116 height 24
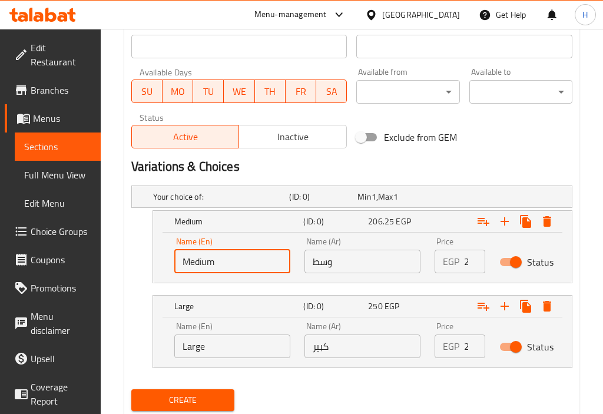
drag, startPoint x: 262, startPoint y: 253, endPoint x: 257, endPoint y: 256, distance: 6.4
click at [257, 256] on input "Medium" at bounding box center [232, 262] width 116 height 24
click at [222, 340] on input "Large" at bounding box center [232, 347] width 116 height 24
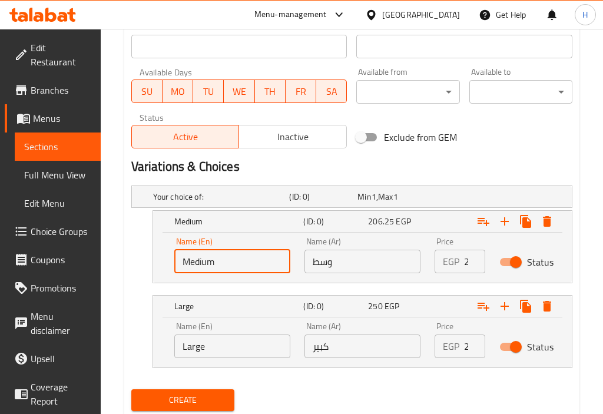
click at [222, 340] on input "Large" at bounding box center [232, 347] width 116 height 24
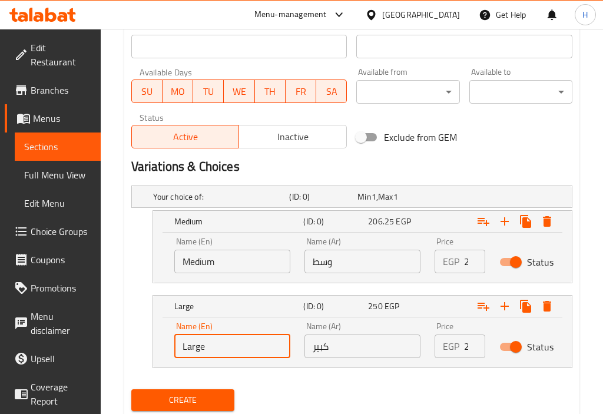
click at [131, 390] on button "Create" at bounding box center [182, 401] width 103 height 22
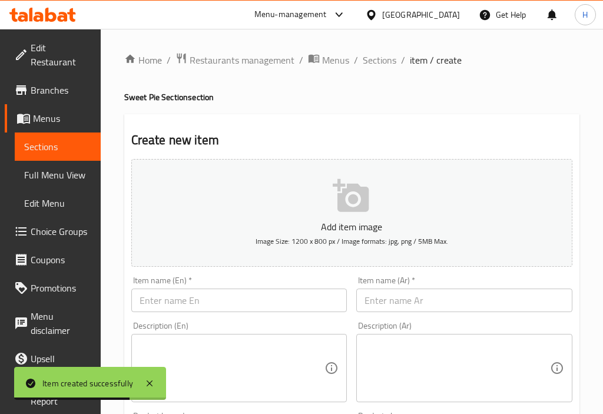
click at [427, 304] on input "text" at bounding box center [465, 301] width 216 height 24
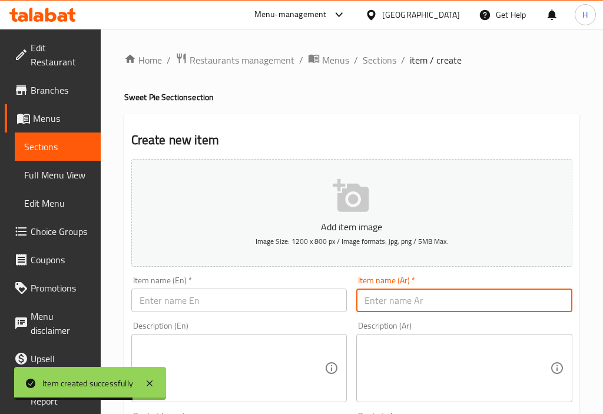
paste input "فطيره بسبوسه"
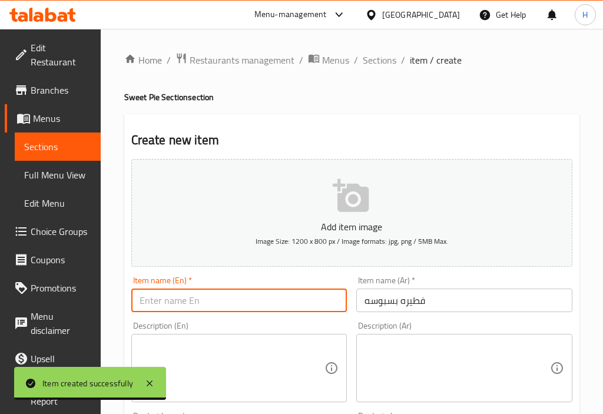
click at [258, 292] on input "text" at bounding box center [239, 301] width 216 height 24
paste input "Basbousa pie"
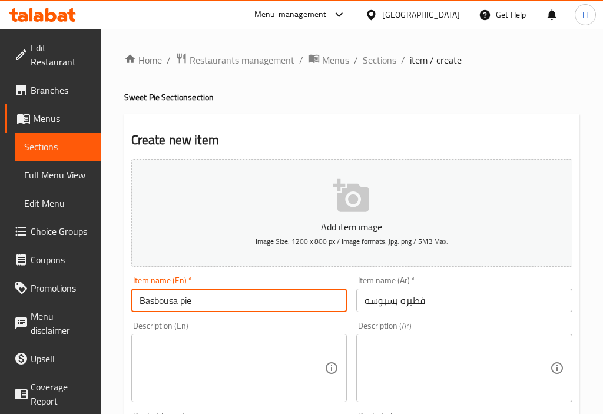
click at [350, 315] on div "Item name (En)   * Basbousa pie Item name (En) *" at bounding box center [240, 294] width 226 height 45
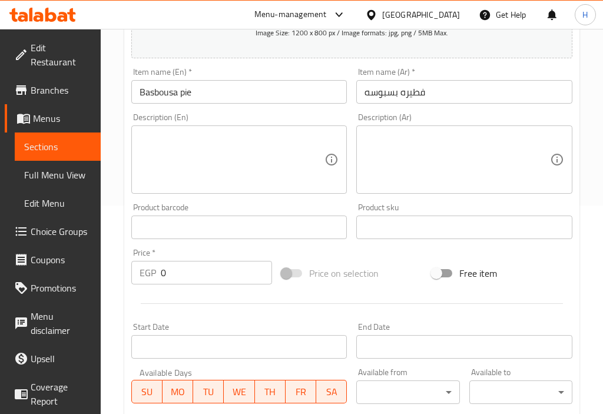
scroll to position [545, 0]
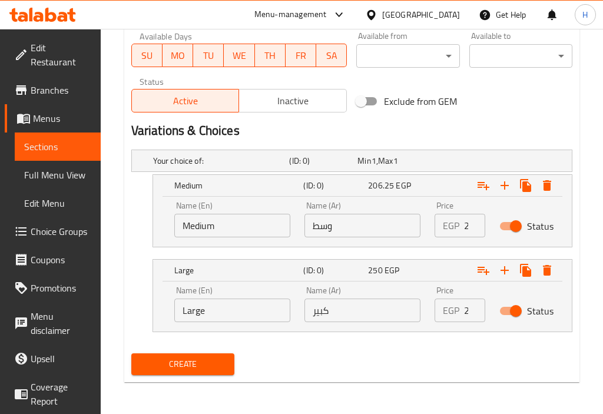
click at [466, 225] on input "206.25" at bounding box center [475, 226] width 22 height 24
paste input "181.25"
click at [460, 312] on div "EGP 250 Price" at bounding box center [460, 311] width 51 height 24
paste input "218.75"
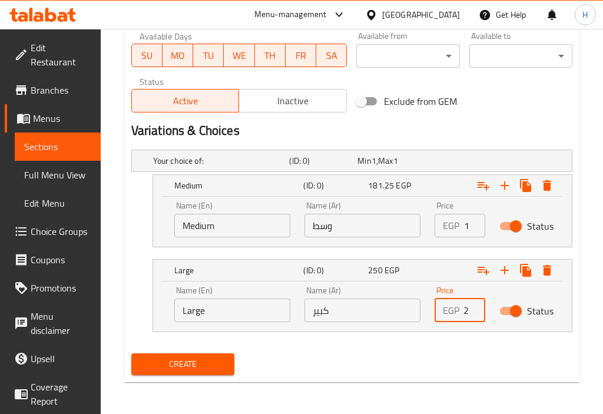
scroll to position [0, 24]
click at [351, 233] on input "وسط" at bounding box center [363, 226] width 116 height 24
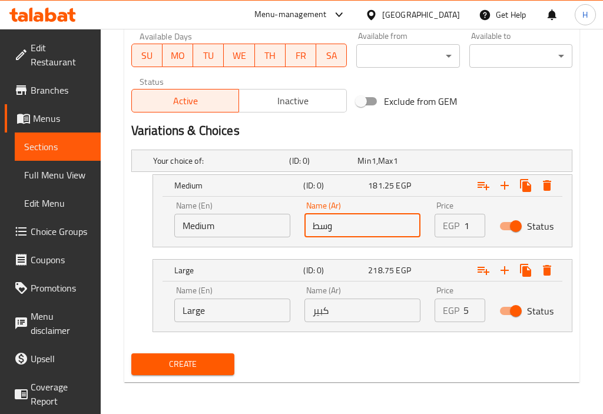
scroll to position [0, 0]
click at [346, 311] on input "كبير" at bounding box center [363, 311] width 116 height 24
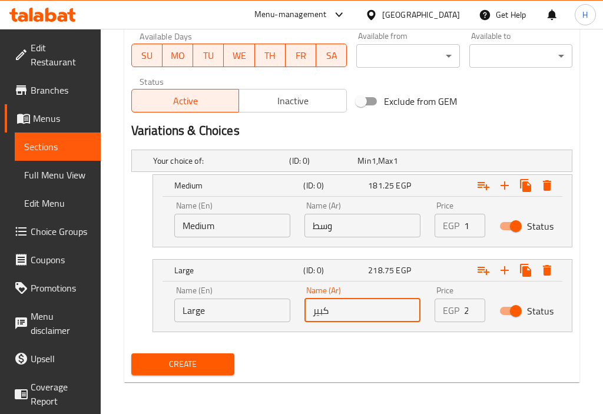
click at [262, 216] on input "Medium" at bounding box center [232, 226] width 116 height 24
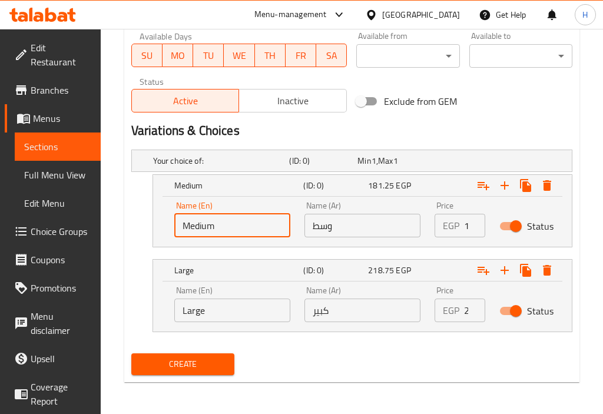
click at [262, 216] on input "Medium" at bounding box center [232, 226] width 116 height 24
click at [222, 320] on input "Large" at bounding box center [232, 311] width 116 height 24
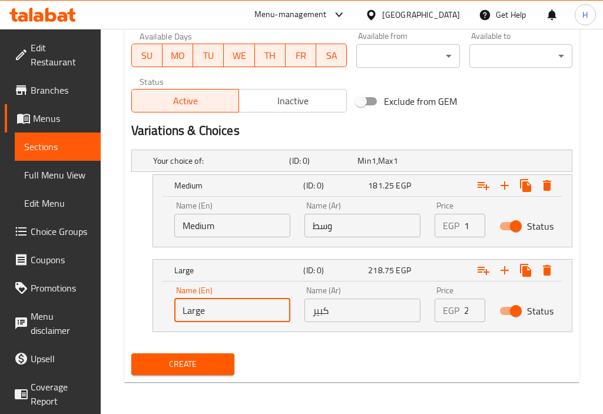
click at [222, 320] on input "Large" at bounding box center [232, 311] width 116 height 24
click at [131, 354] on button "Create" at bounding box center [182, 365] width 103 height 22
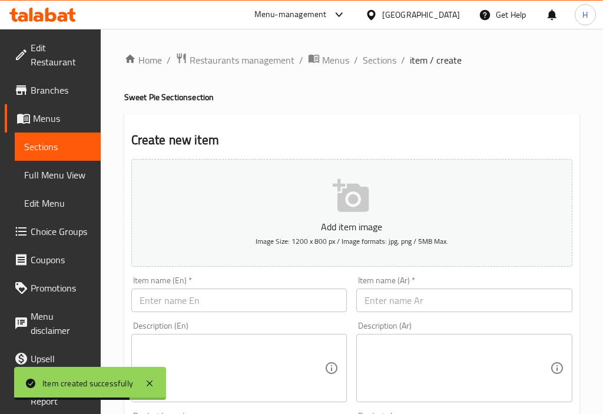
click at [433, 294] on input "text" at bounding box center [465, 301] width 216 height 24
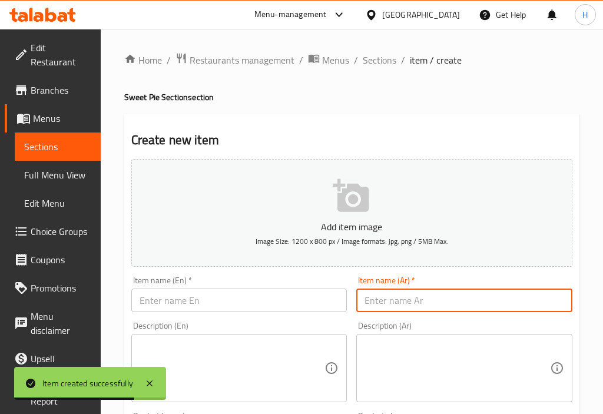
paste
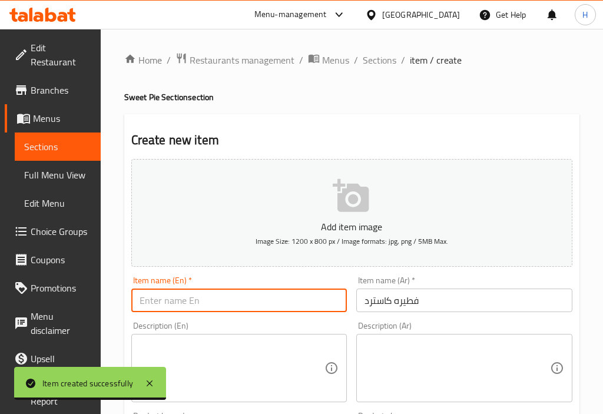
click at [237, 297] on input "text" at bounding box center [239, 301] width 216 height 24
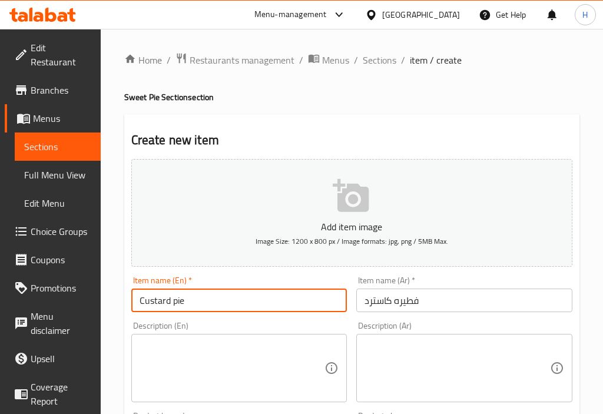
click at [344, 275] on div "Item name (En)   * Custard pie Item name (En) *" at bounding box center [240, 294] width 226 height 45
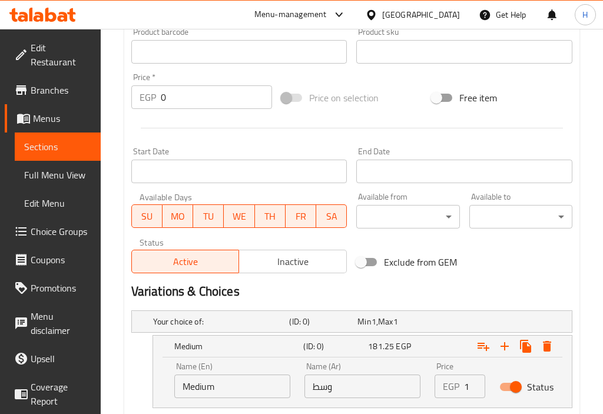
scroll to position [545, 0]
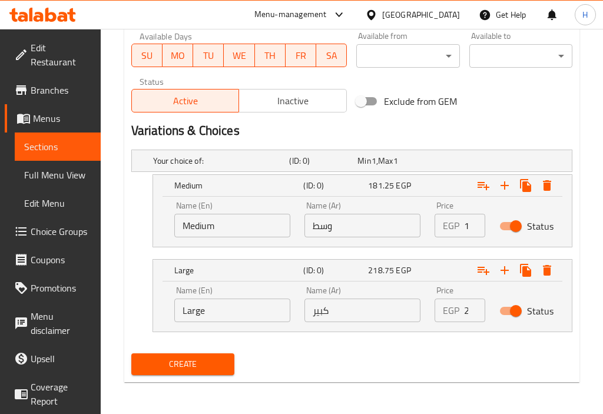
click at [464, 230] on input "181.25" at bounding box center [475, 226] width 22 height 24
click at [462, 311] on div "EGP 218.75 Price" at bounding box center [460, 311] width 51 height 24
click at [379, 223] on input "وسط" at bounding box center [363, 226] width 116 height 24
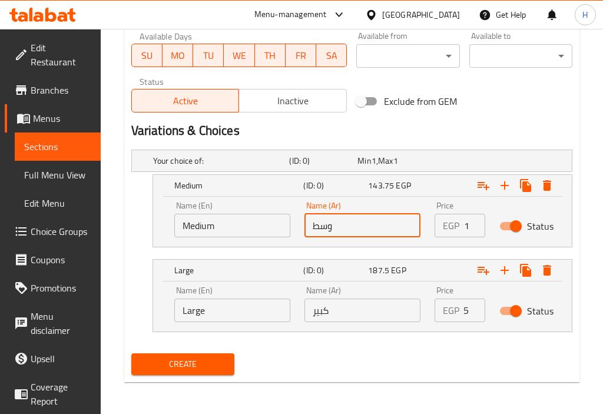
scroll to position [0, 0]
click at [359, 308] on input "كبير" at bounding box center [363, 311] width 116 height 24
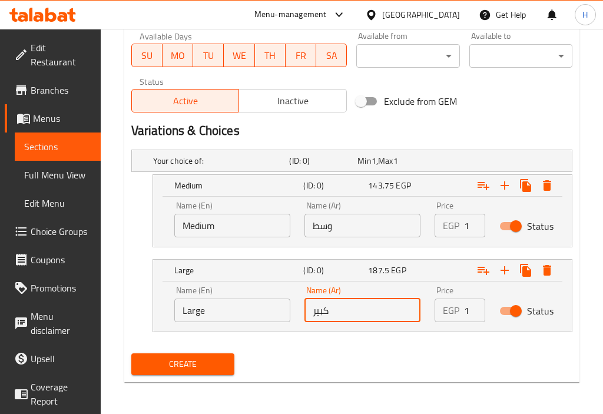
click at [245, 227] on input "Medium" at bounding box center [232, 226] width 116 height 24
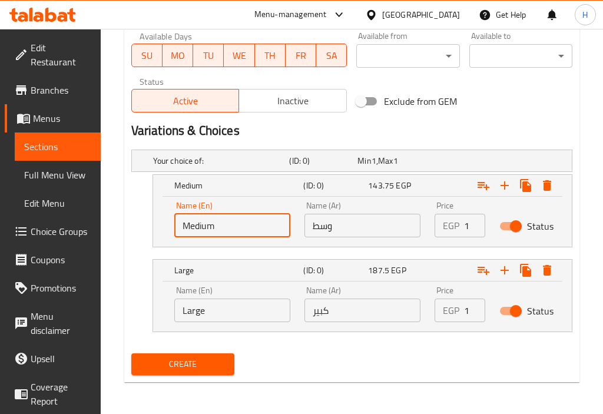
click at [236, 306] on input "Large" at bounding box center [232, 311] width 116 height 24
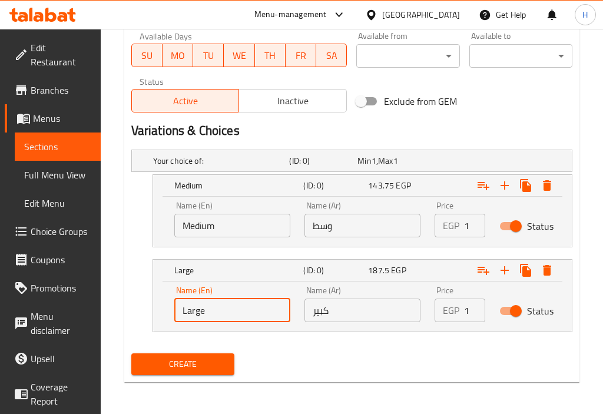
click at [131, 354] on button "Create" at bounding box center [182, 365] width 103 height 22
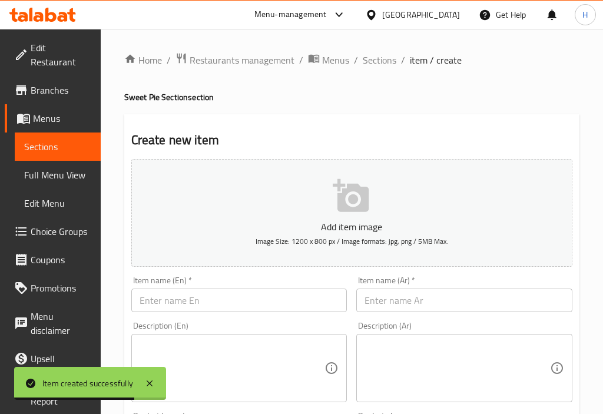
click at [408, 313] on div "Item name (Ar)   * Item name (Ar) *" at bounding box center [465, 294] width 226 height 45
click at [425, 308] on input "text" at bounding box center [465, 301] width 216 height 24
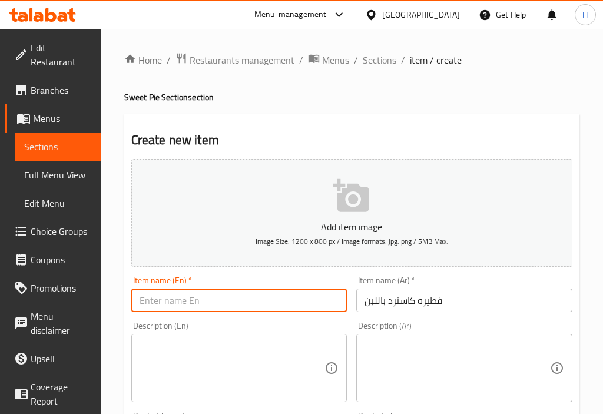
click at [270, 291] on input "text" at bounding box center [239, 301] width 216 height 24
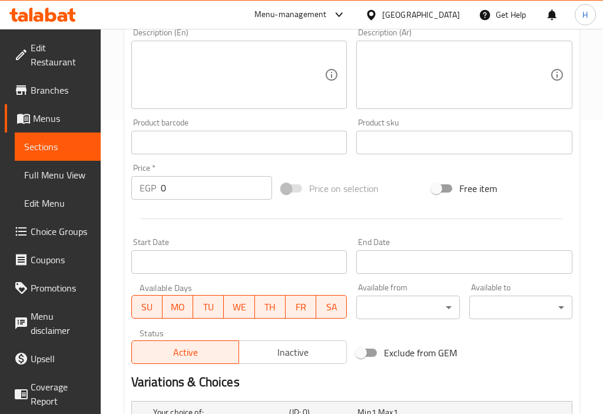
scroll to position [545, 0]
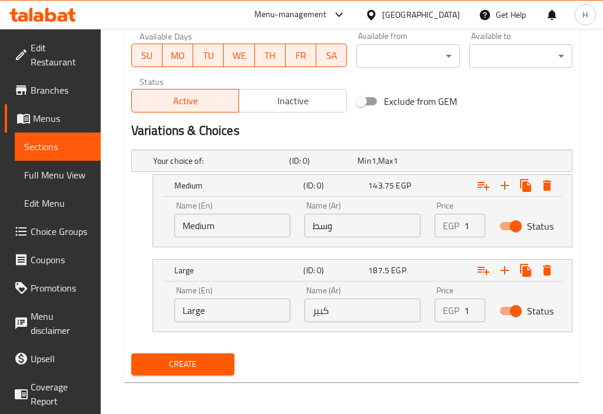
click at [465, 227] on input "143.75" at bounding box center [475, 226] width 22 height 24
click at [462, 317] on div "EGP 187.5 Price" at bounding box center [460, 311] width 51 height 24
click at [357, 235] on input "وسط" at bounding box center [363, 226] width 116 height 24
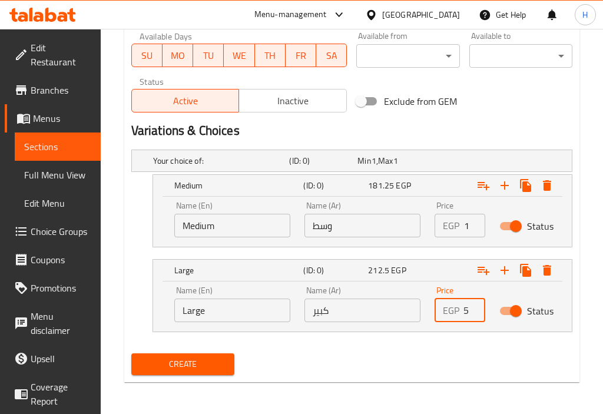
scroll to position [0, 0]
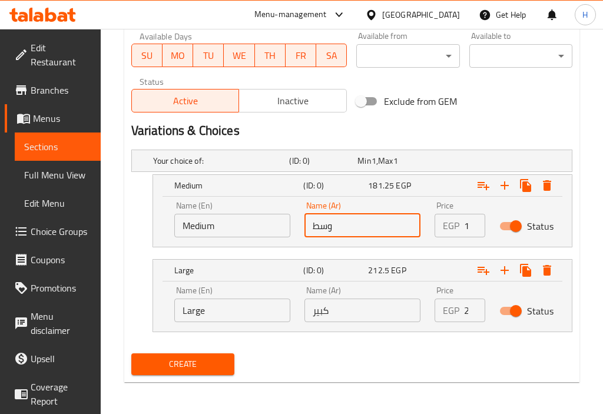
click at [351, 296] on div "Name (Ar) كبير Name (Ar)" at bounding box center [363, 304] width 116 height 36
click at [355, 301] on input "كبير" at bounding box center [363, 311] width 116 height 24
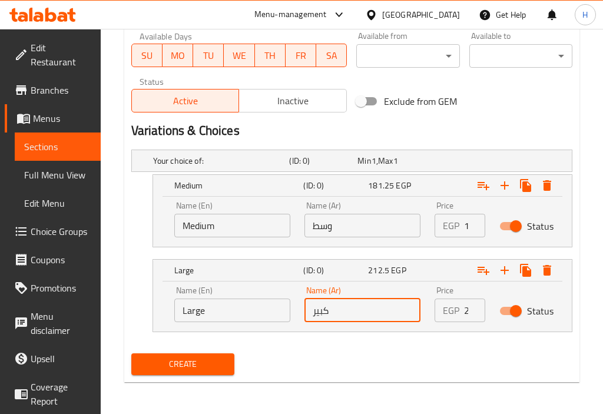
click at [243, 233] on input "Medium" at bounding box center [232, 226] width 116 height 24
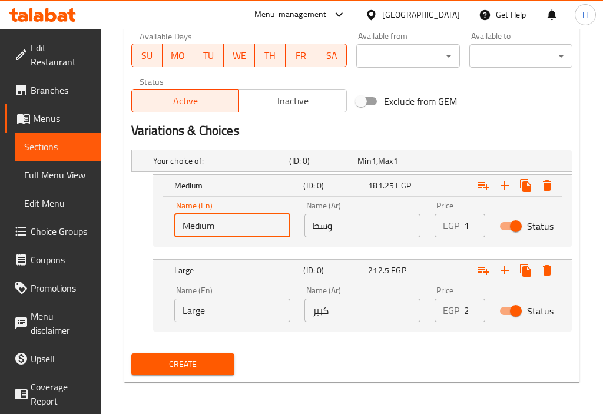
click at [243, 233] on input "Medium" at bounding box center [232, 226] width 116 height 24
click at [253, 320] on input "Large" at bounding box center [232, 311] width 116 height 24
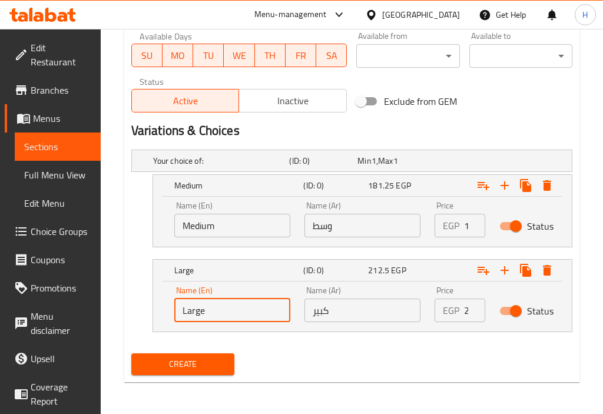
click at [253, 320] on input "Large" at bounding box center [232, 311] width 116 height 24
click at [131, 354] on button "Create" at bounding box center [182, 365] width 103 height 22
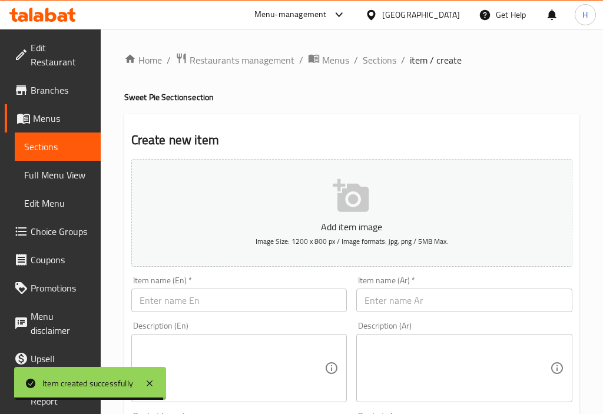
click at [427, 285] on div "Item name (Ar)   * Item name (Ar) *" at bounding box center [465, 294] width 216 height 36
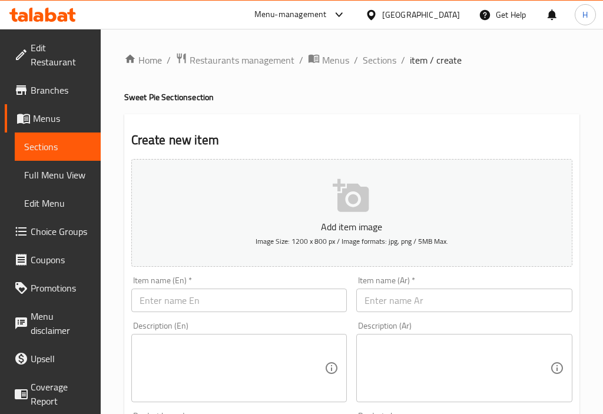
click at [434, 294] on input "text" at bounding box center [465, 301] width 216 height 24
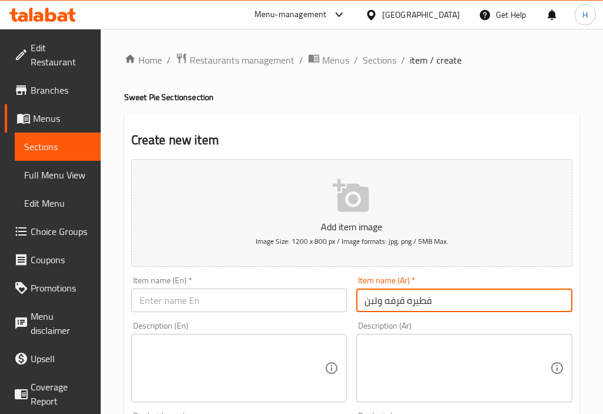
click at [268, 303] on input "text" at bounding box center [239, 301] width 216 height 24
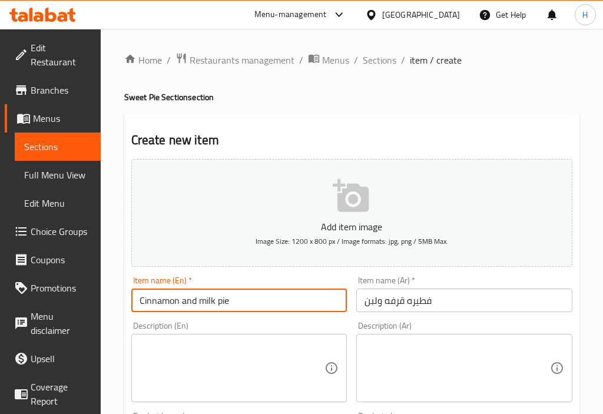
click at [354, 316] on div "Item name (Ar)   * فطيره قرفه ولبن Item name (Ar) *" at bounding box center [465, 294] width 226 height 45
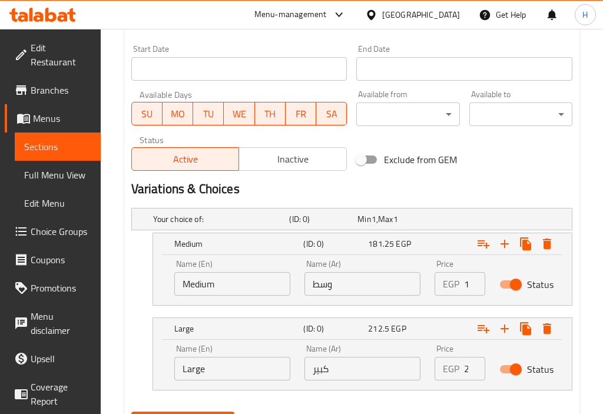
scroll to position [545, 0]
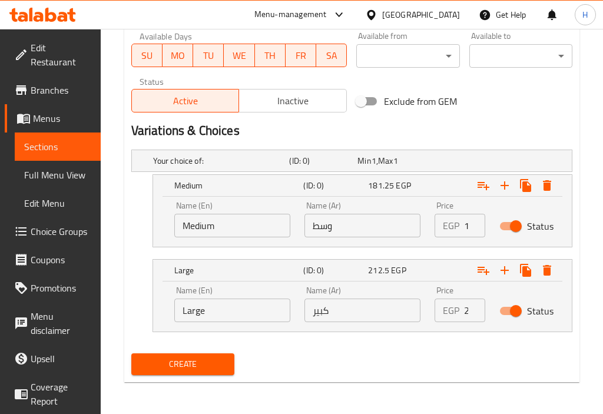
click at [464, 231] on input "181.25" at bounding box center [475, 226] width 22 height 24
click at [462, 315] on div "EGP 212.5 Price" at bounding box center [460, 311] width 51 height 24
click at [347, 229] on input "وسط" at bounding box center [363, 226] width 116 height 24
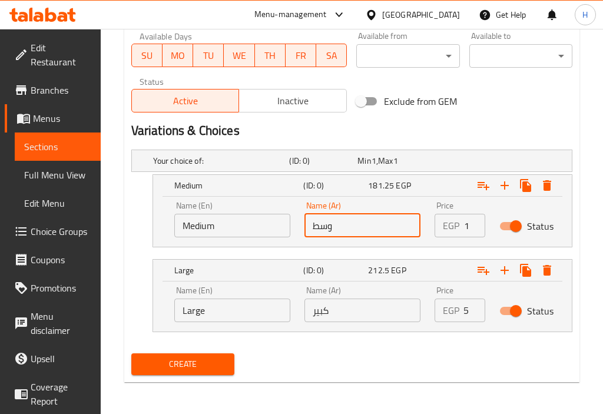
scroll to position [0, 0]
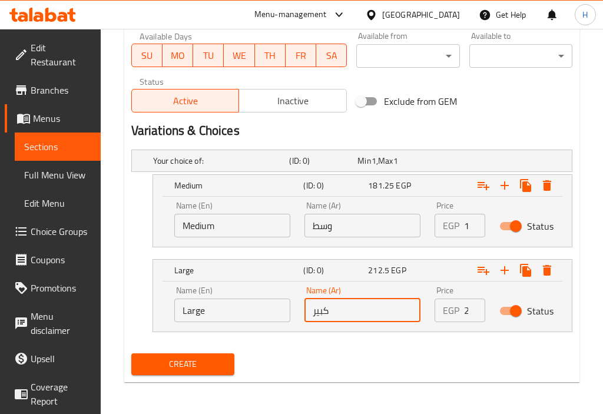
click at [348, 313] on input "كبير" at bounding box center [363, 311] width 116 height 24
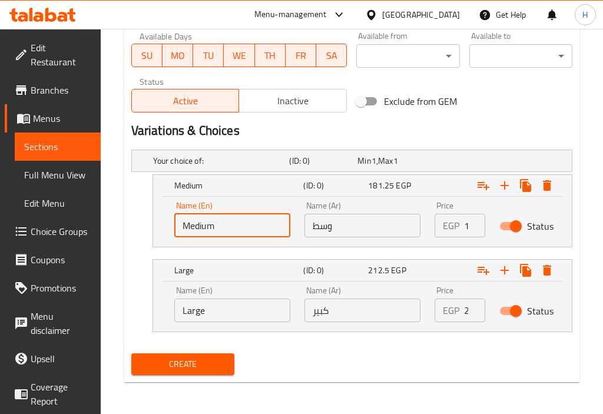
click at [252, 228] on input "Medium" at bounding box center [232, 226] width 116 height 24
click at [235, 301] on input "Large" at bounding box center [232, 311] width 116 height 24
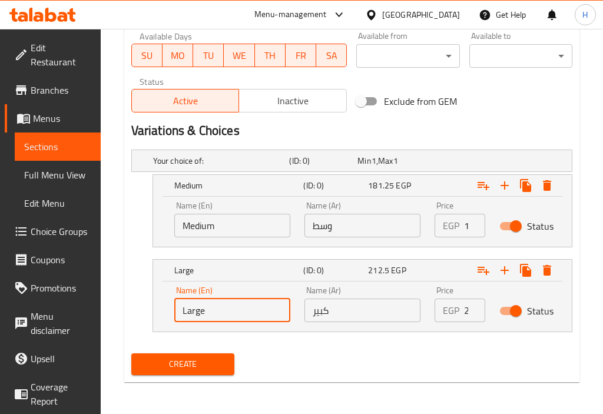
click at [235, 301] on input "Large" at bounding box center [232, 311] width 116 height 24
click at [131, 354] on button "Create" at bounding box center [182, 365] width 103 height 22
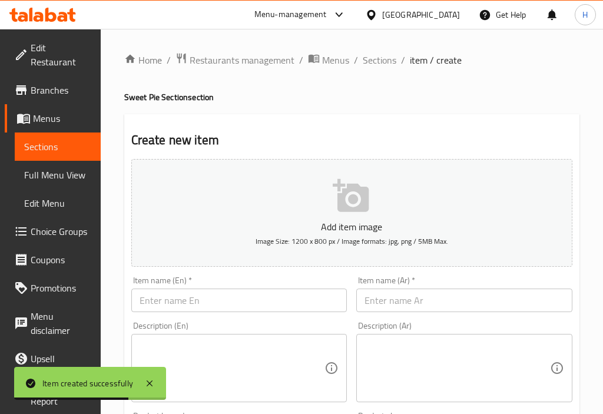
click at [480, 305] on input "text" at bounding box center [465, 301] width 216 height 24
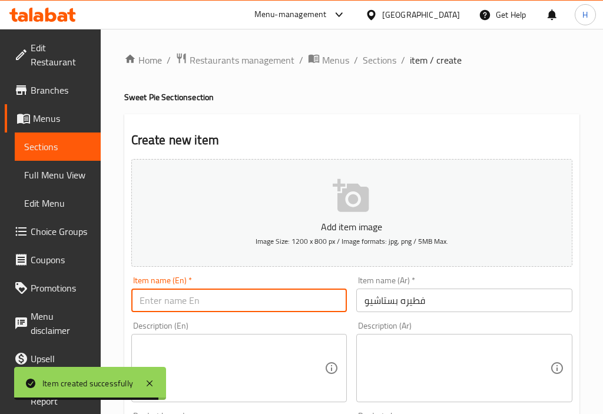
click at [304, 303] on input "text" at bounding box center [239, 301] width 216 height 24
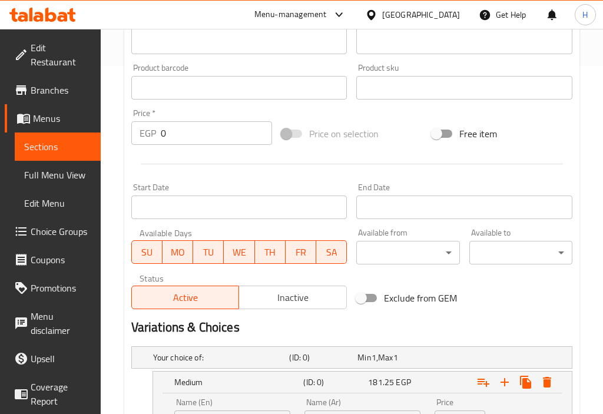
scroll to position [509, 0]
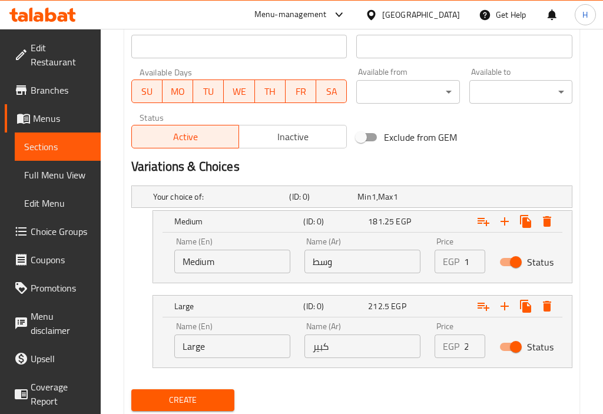
click at [461, 260] on div "EGP 181.25 Price" at bounding box center [460, 262] width 51 height 24
click at [462, 346] on div "EGP 212.5 Price" at bounding box center [460, 347] width 51 height 24
click at [358, 270] on input "وسط" at bounding box center [363, 262] width 116 height 24
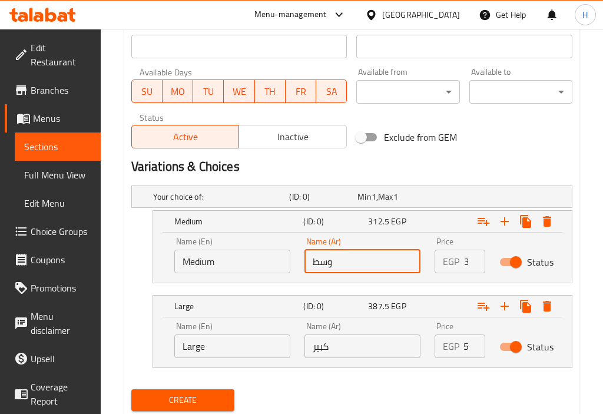
scroll to position [0, 0]
click at [344, 345] on input "كبير" at bounding box center [363, 347] width 116 height 24
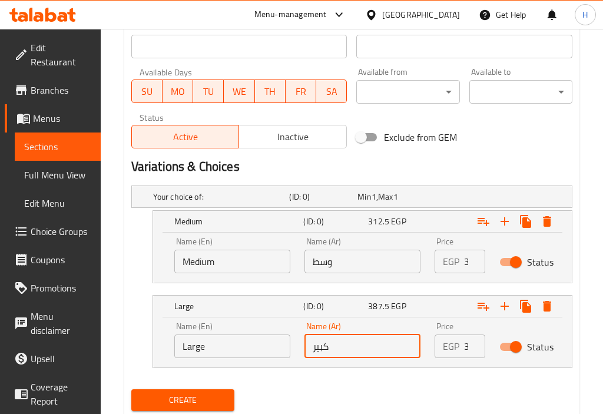
click at [247, 258] on input "Medium" at bounding box center [232, 262] width 116 height 24
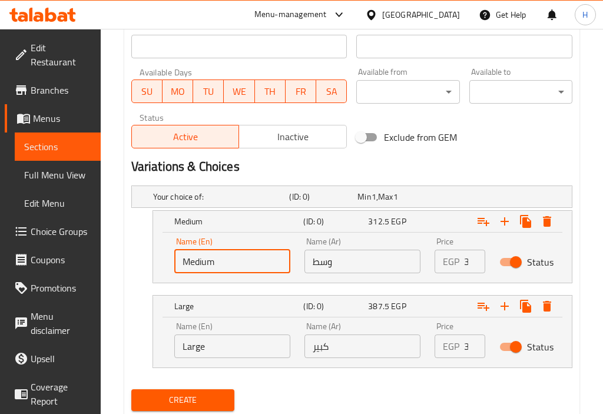
click at [247, 258] on input "Medium" at bounding box center [232, 262] width 116 height 24
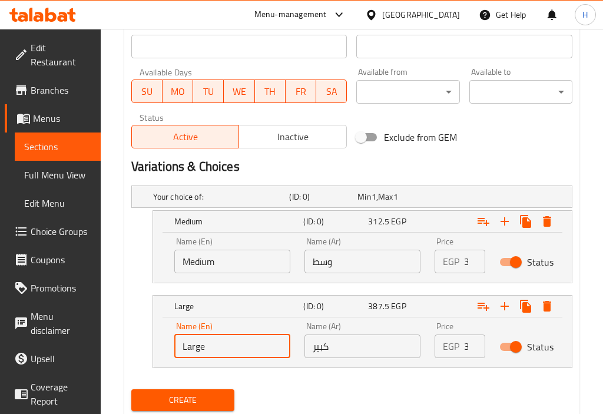
click at [216, 345] on input "Large" at bounding box center [232, 347] width 116 height 24
click at [131, 390] on button "Create" at bounding box center [182, 401] width 103 height 22
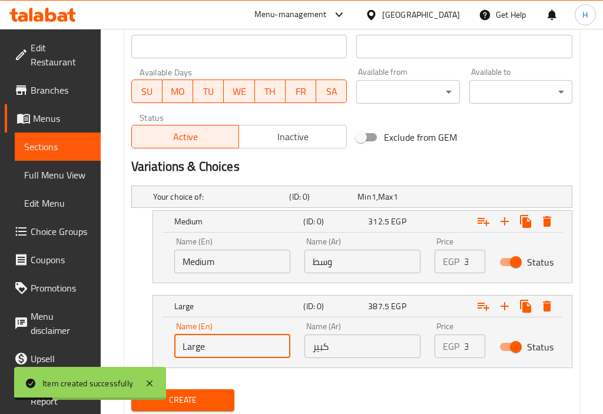
click at [363, 260] on input "وسط" at bounding box center [363, 262] width 116 height 24
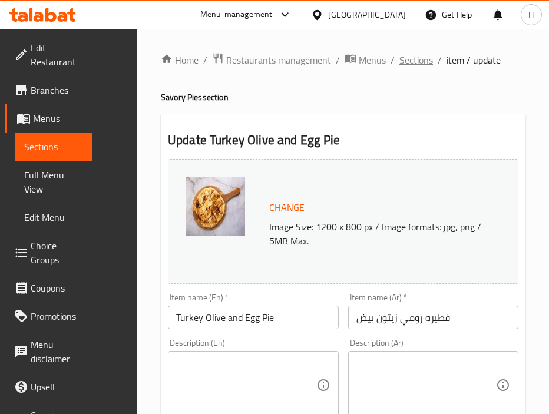
click at [407, 61] on span "Sections" at bounding box center [417, 60] width 34 height 14
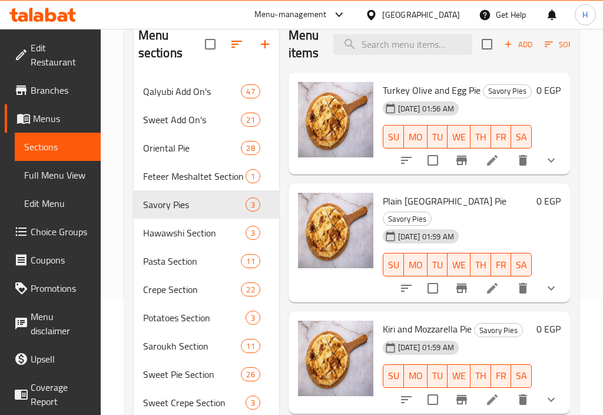
scroll to position [155, 0]
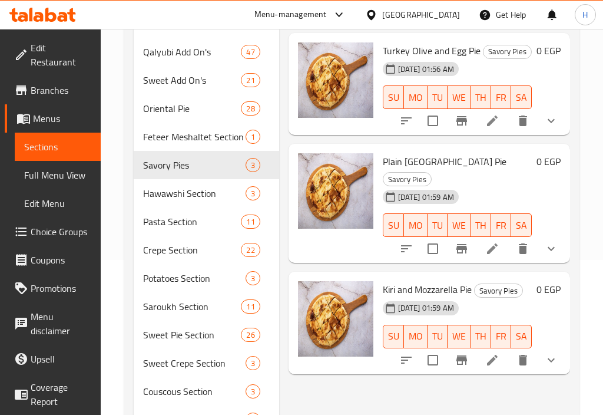
click at [549, 242] on icon "show more" at bounding box center [551, 249] width 14 height 14
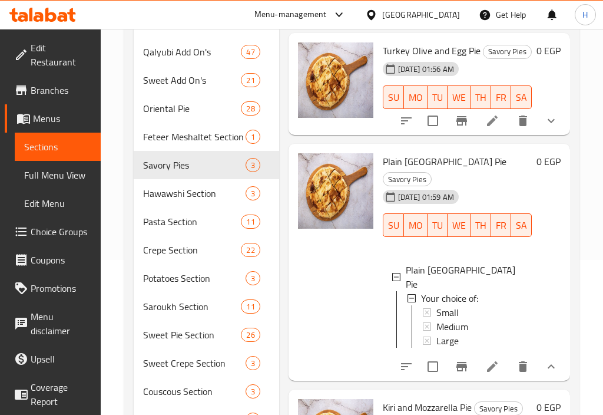
scroll to position [33, 0]
click at [547, 359] on icon "show more" at bounding box center [551, 366] width 14 height 14
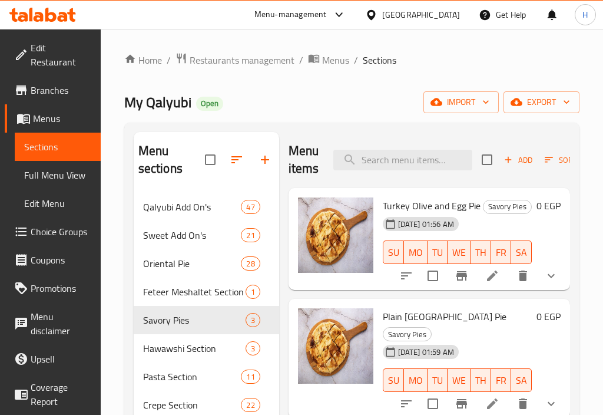
scroll to position [156, 0]
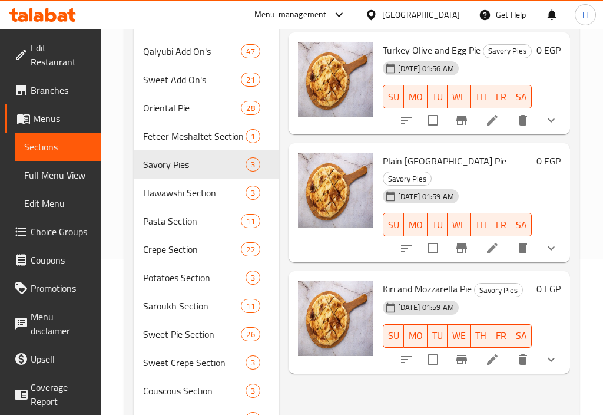
click at [494, 296] on div "[DATE] 01:59 AM SU MO TU WE TH FR SA" at bounding box center [457, 328] width 159 height 64
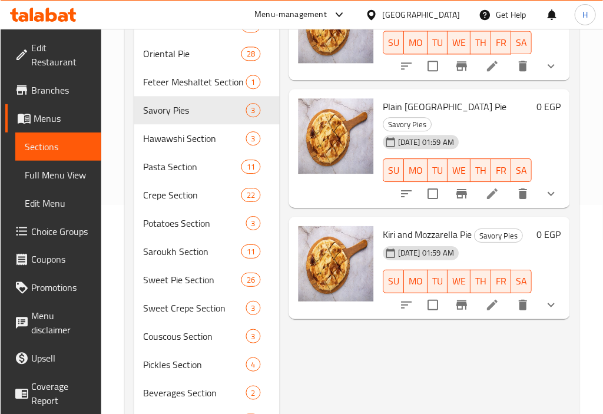
scroll to position [211, 0]
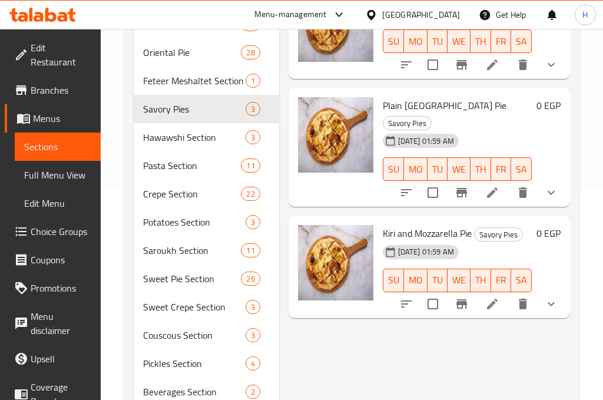
click at [402, 399] on div "Menu items Add Sort Manage items Turkey Olive and Egg Pie Savory Pies [DATE] 01…" at bounding box center [424, 180] width 291 height 518
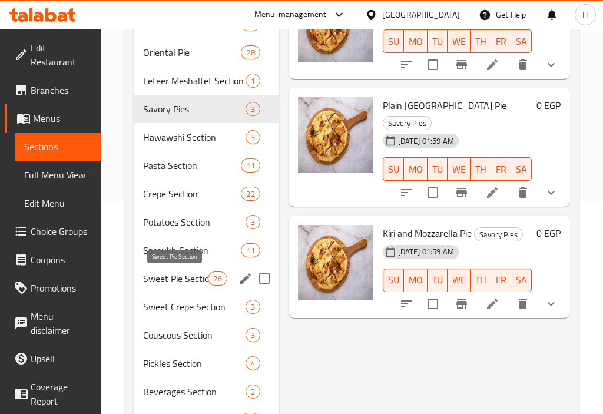
click at [173, 278] on span "Sweet Pie Section" at bounding box center [175, 279] width 65 height 14
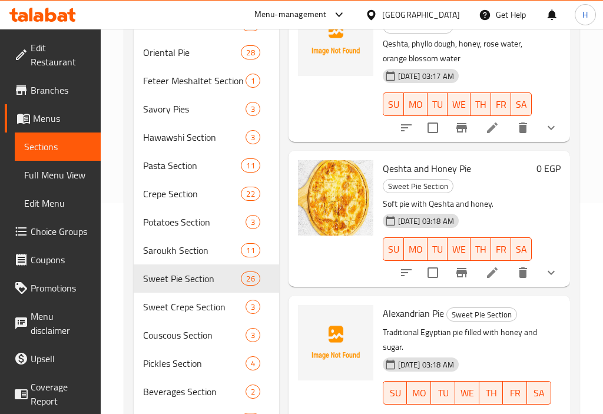
scroll to position [1796, 0]
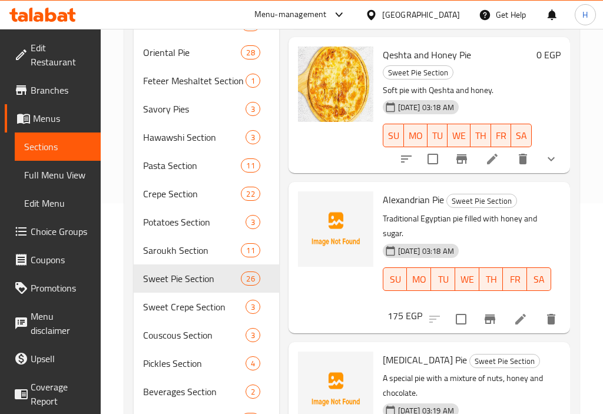
click at [546, 166] on icon "show more" at bounding box center [551, 159] width 14 height 14
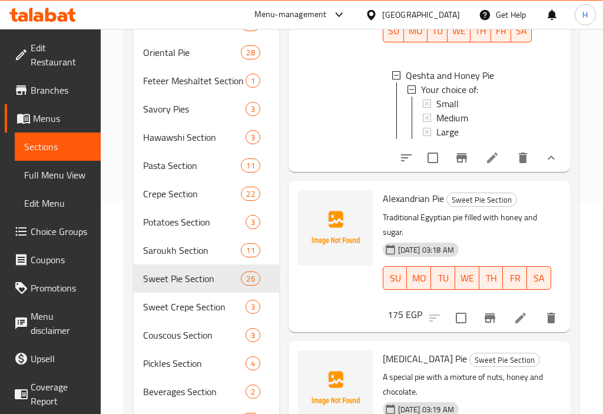
scroll to position [1905, 0]
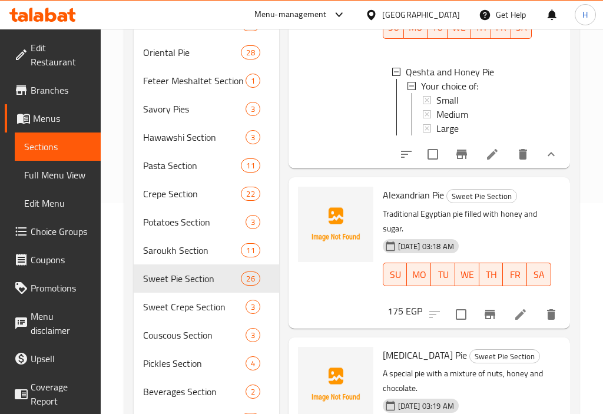
click at [539, 169] on button "show more" at bounding box center [551, 154] width 28 height 28
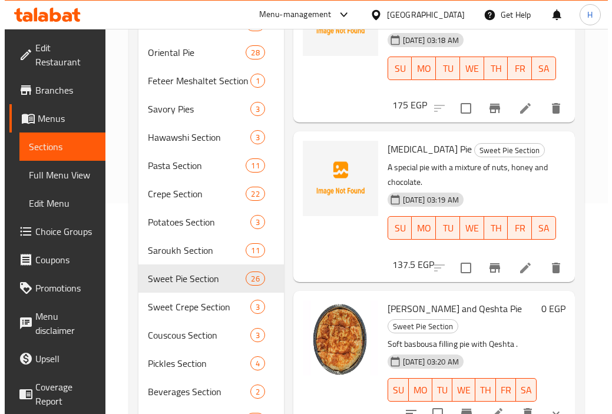
scroll to position [2006, 0]
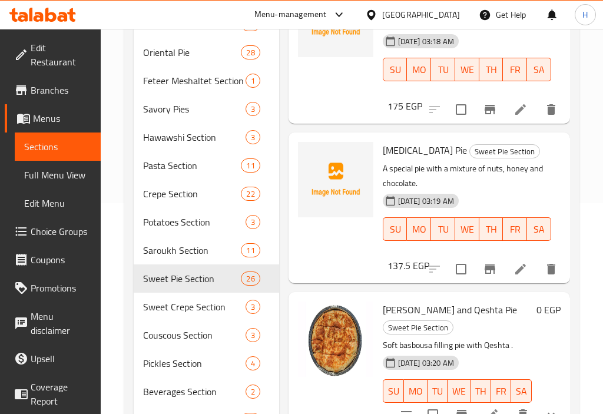
click at [483, 117] on icon "Branch-specific-item" at bounding box center [490, 110] width 14 height 14
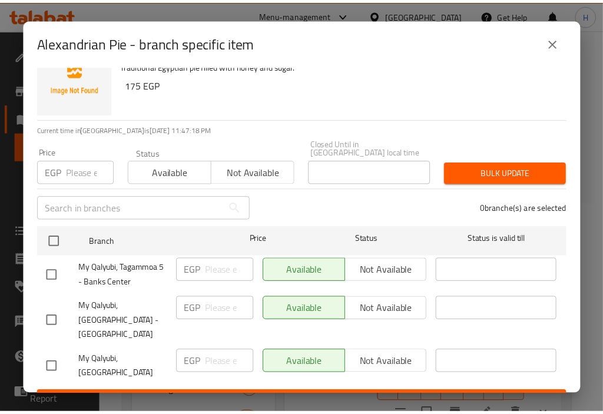
scroll to position [31, 0]
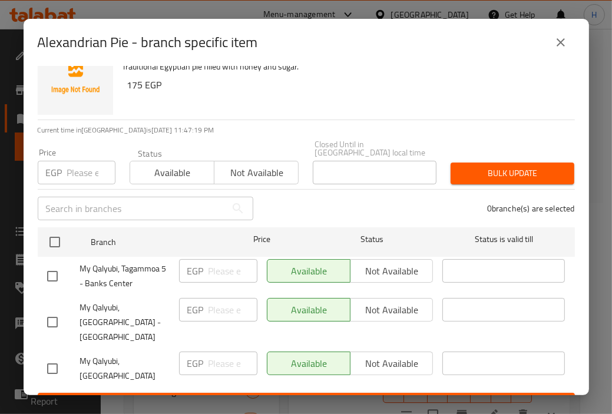
click at [51, 357] on input "checkbox" at bounding box center [52, 369] width 25 height 25
checkbox input "true"
click at [230, 352] on input "number" at bounding box center [233, 364] width 49 height 24
paste input "231.25"
type input "231.25"
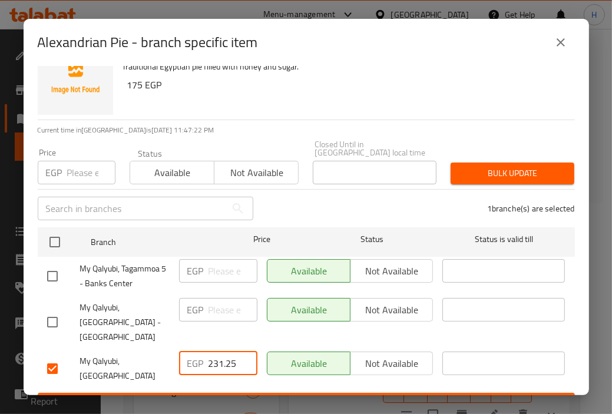
click at [365, 397] on span "Save" at bounding box center [306, 404] width 519 height 15
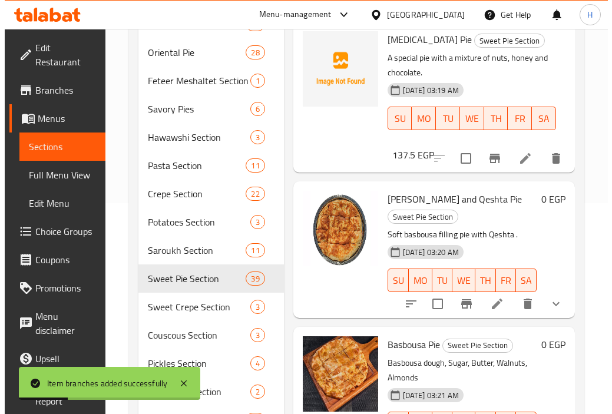
scroll to position [2146, 0]
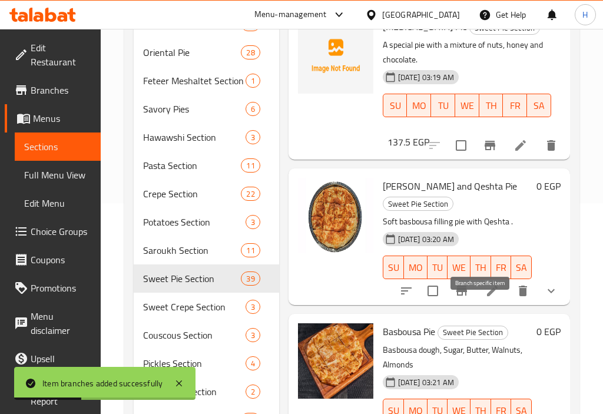
click at [485, 150] on icon "Branch-specific-item" at bounding box center [490, 145] width 11 height 9
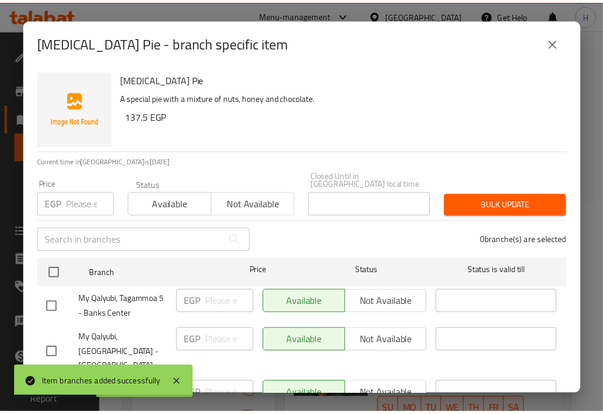
scroll to position [32, 0]
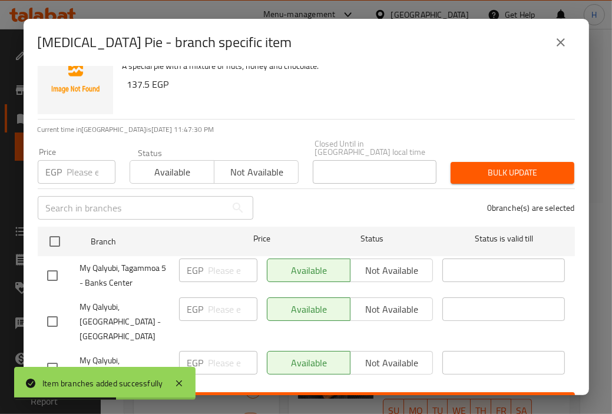
click at [49, 356] on input "checkbox" at bounding box center [52, 368] width 25 height 25
checkbox input "true"
click at [215, 351] on input "number" at bounding box center [233, 363] width 49 height 24
paste input "187.5"
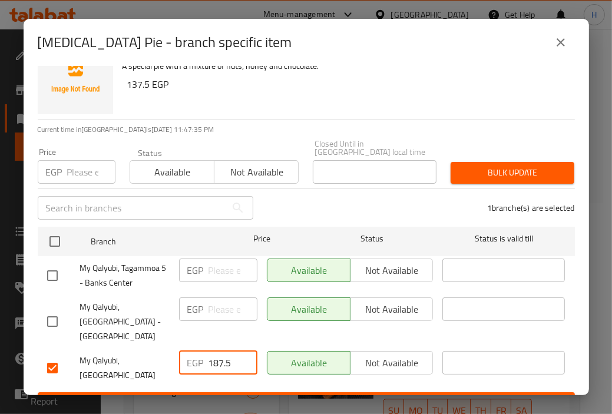
type input "187.5"
click at [323, 396] on span "Save" at bounding box center [306, 403] width 519 height 15
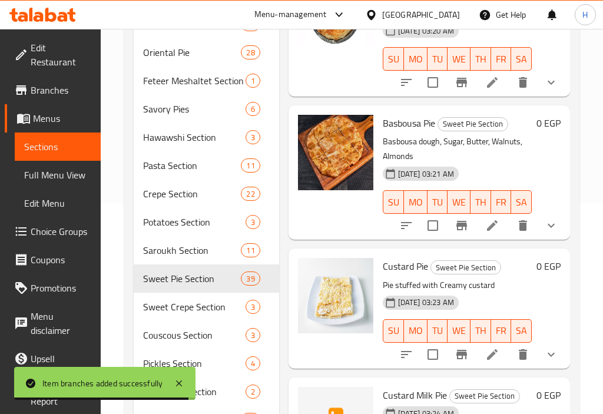
scroll to position [2355, 0]
click at [544, 90] on icon "show more" at bounding box center [551, 82] width 14 height 14
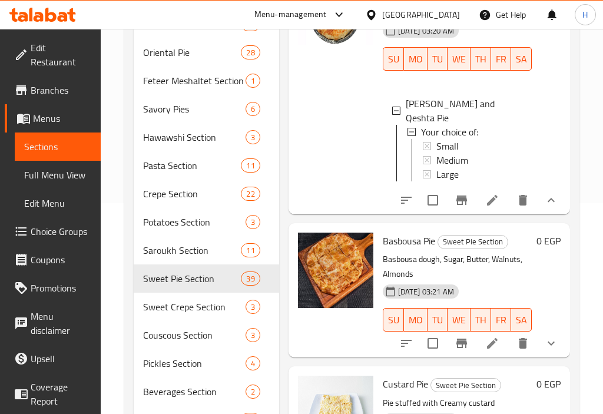
click at [544, 207] on icon "show more" at bounding box center [551, 200] width 14 height 14
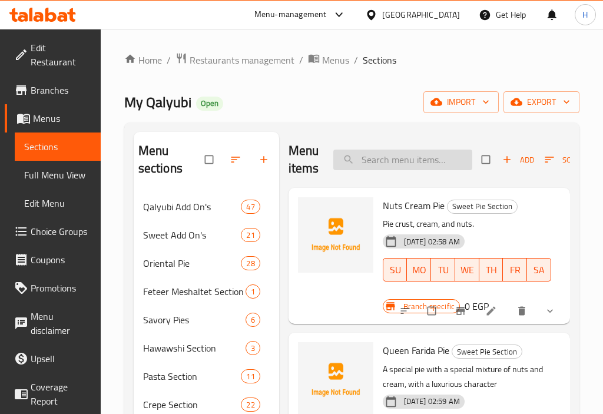
click at [388, 156] on input "search" at bounding box center [403, 160] width 139 height 21
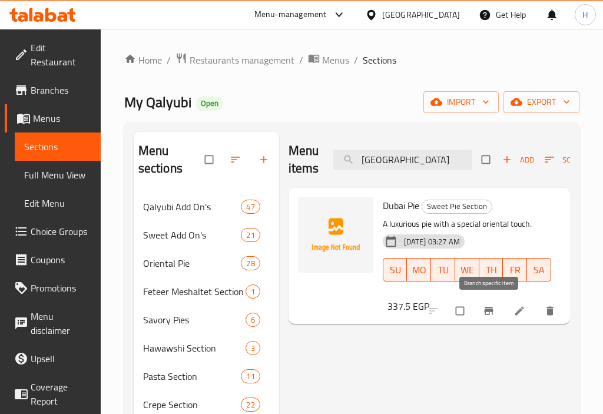
type input "[GEOGRAPHIC_DATA]"
click at [486, 318] on button "Branch-specific-item" at bounding box center [490, 311] width 28 height 26
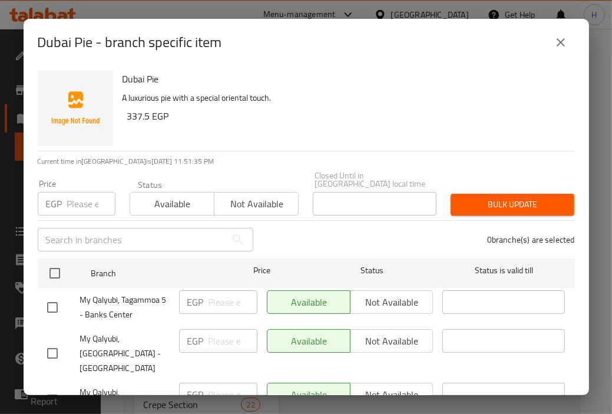
scroll to position [32, 0]
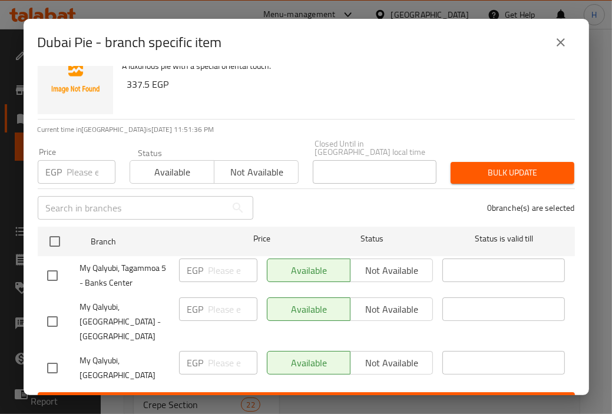
drag, startPoint x: 45, startPoint y: 351, endPoint x: 54, endPoint y: 350, distance: 8.9
click at [47, 356] on input "checkbox" at bounding box center [52, 368] width 25 height 25
checkbox input "true"
click at [216, 351] on input "number" at bounding box center [233, 363] width 49 height 24
paste input "437.5"
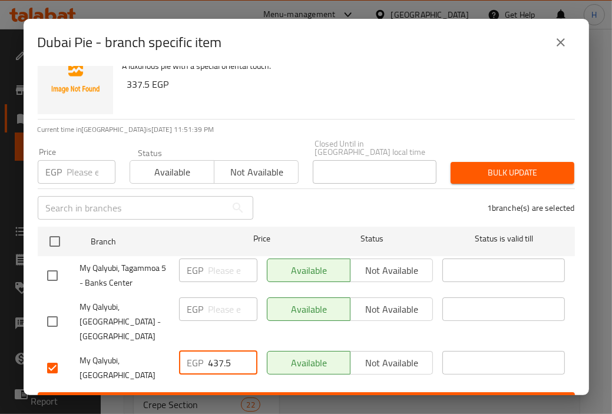
type input "437.5"
click at [330, 396] on span "Save" at bounding box center [306, 403] width 519 height 15
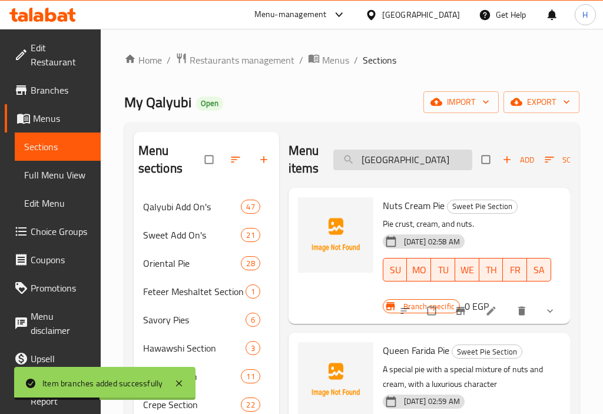
click at [415, 164] on input "[GEOGRAPHIC_DATA]" at bounding box center [403, 160] width 139 height 21
paste input "سويت كوارتر"
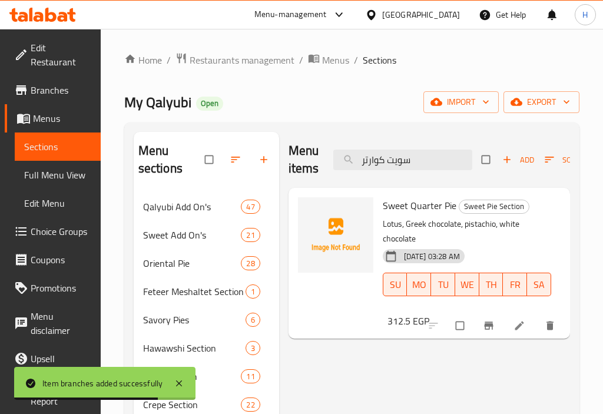
type input "سويت كوارتر"
click at [483, 329] on icon "Branch-specific-item" at bounding box center [489, 326] width 12 height 12
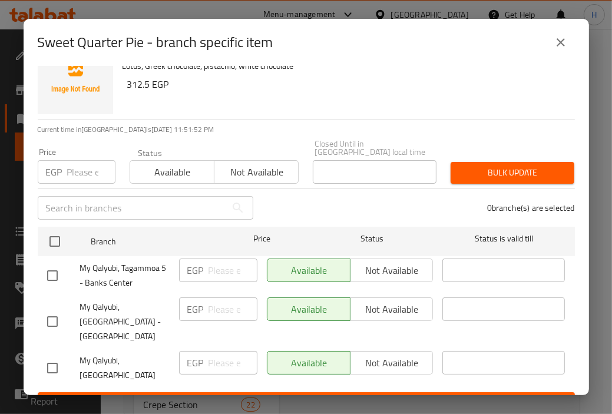
click at [47, 356] on input "checkbox" at bounding box center [52, 368] width 25 height 25
checkbox input "true"
click at [198, 356] on p "EGP" at bounding box center [195, 363] width 16 height 14
click at [216, 351] on input "number" at bounding box center [233, 363] width 49 height 24
paste input "387.5"
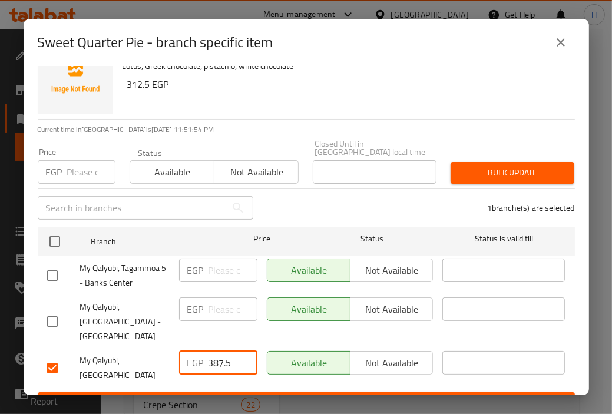
type input "387.5"
click at [269, 396] on span "Save" at bounding box center [306, 403] width 519 height 15
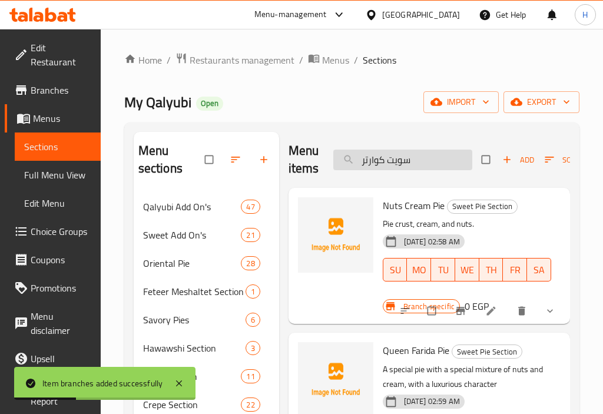
click at [434, 162] on input "سويت كوارتر" at bounding box center [403, 160] width 139 height 21
paste input "وكو تمر بلس"
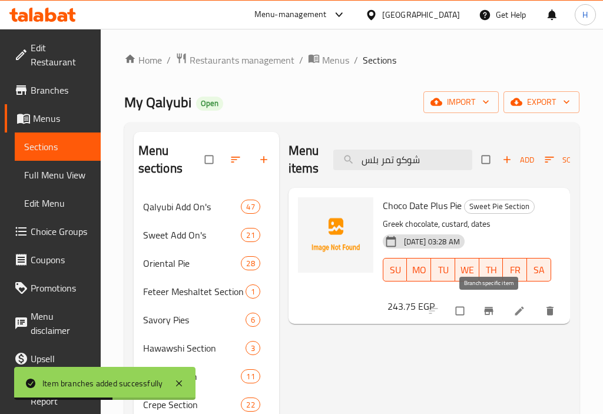
type input "شوكو تمر بلس"
click at [487, 318] on button "Branch-specific-item" at bounding box center [490, 311] width 28 height 26
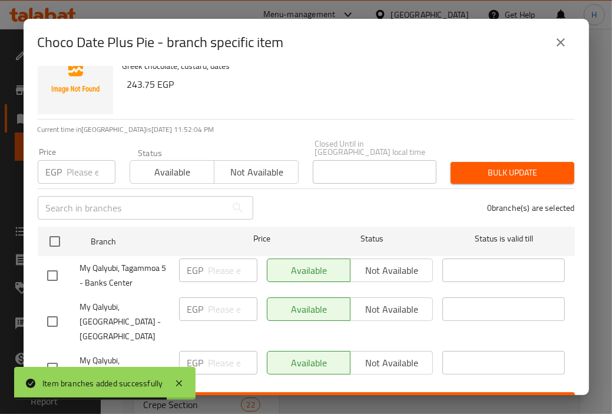
click at [61, 356] on input "checkbox" at bounding box center [52, 368] width 25 height 25
checkbox input "true"
click at [203, 351] on div "EGP ​" at bounding box center [218, 363] width 78 height 24
paste input "312.5"
type input "312.5"
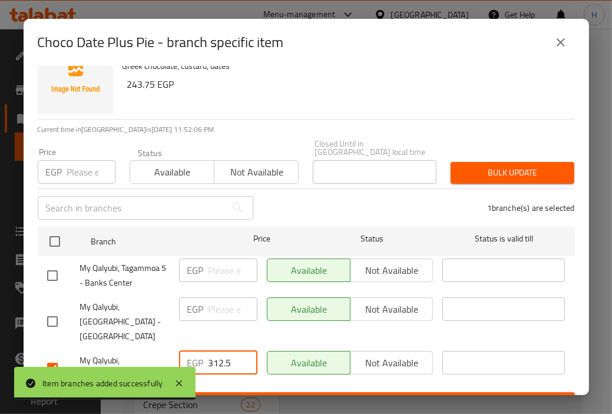
click at [305, 396] on span "Save" at bounding box center [306, 403] width 519 height 15
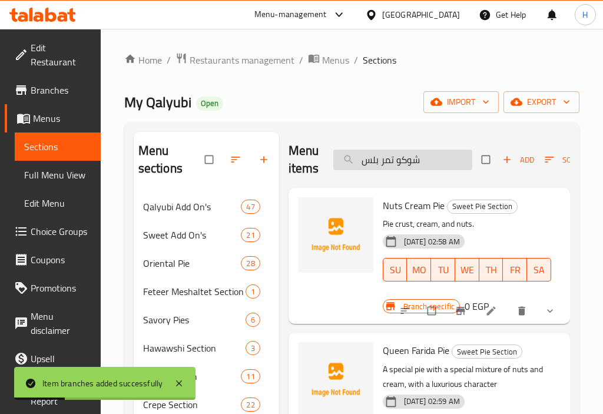
click at [428, 156] on input "شوكو تمر بلس" at bounding box center [403, 160] width 139 height 21
paste input "[PERSON_NAME]"
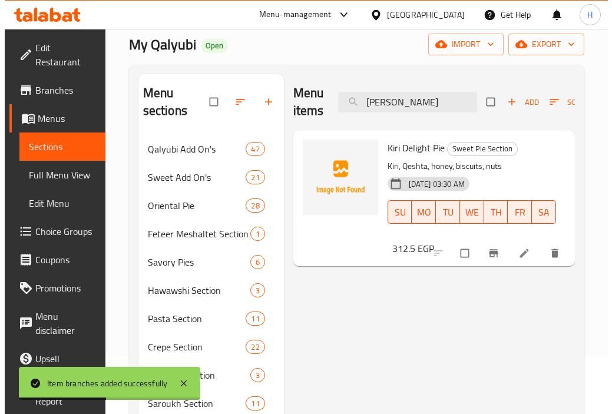
scroll to position [58, 0]
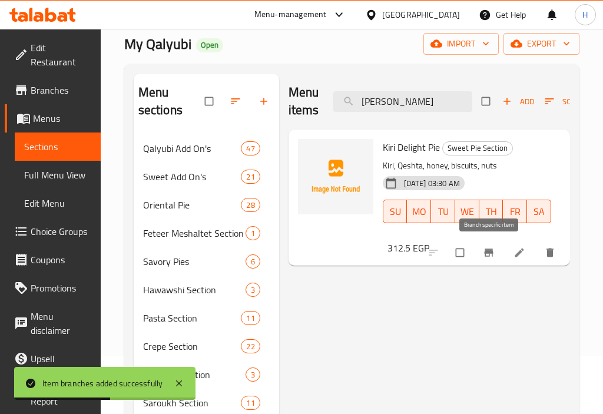
type input "[PERSON_NAME]"
click at [486, 252] on icon "Branch-specific-item" at bounding box center [488, 253] width 9 height 8
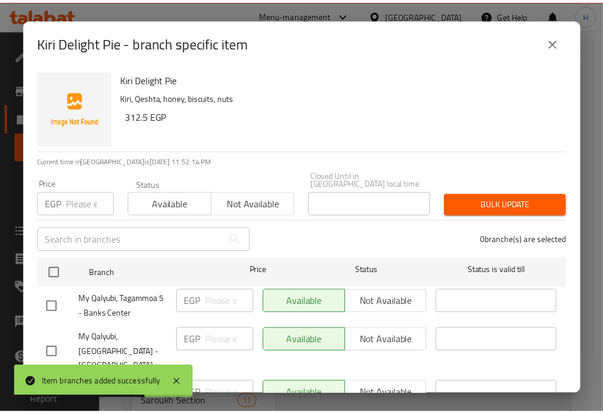
scroll to position [32, 0]
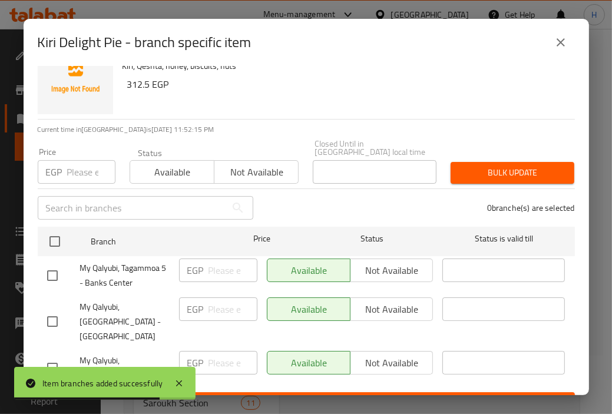
click at [52, 356] on input "checkbox" at bounding box center [52, 368] width 25 height 25
checkbox input "true"
click at [226, 351] on input "number" at bounding box center [233, 363] width 49 height 24
paste input "400"
type input "400"
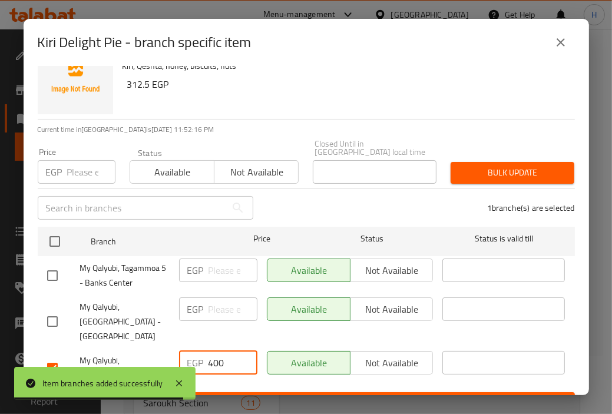
click at [285, 396] on span "Save" at bounding box center [306, 403] width 519 height 15
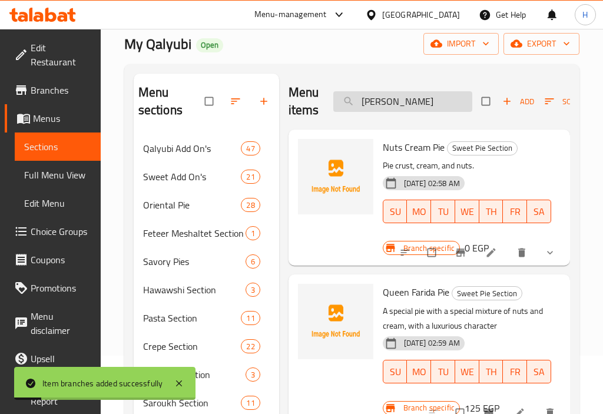
click at [417, 99] on input "[PERSON_NAME]" at bounding box center [403, 101] width 139 height 21
click at [502, 182] on div "[DATE] 02:58 AM SU MO TU WE TH FR SA" at bounding box center [467, 203] width 178 height 64
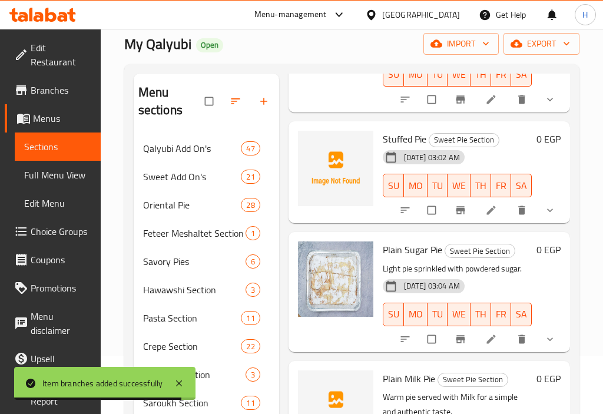
scroll to position [586, 0]
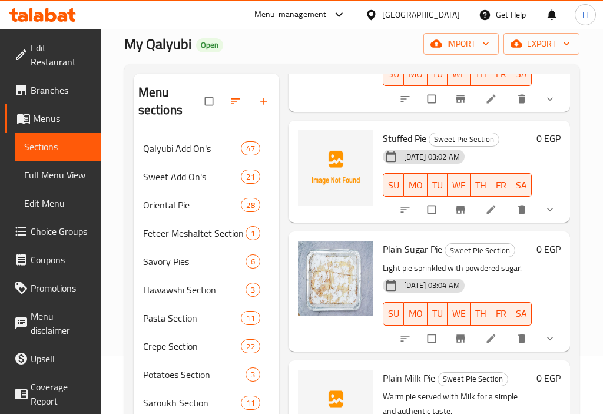
click at [553, 223] on button "show more" at bounding box center [551, 210] width 28 height 26
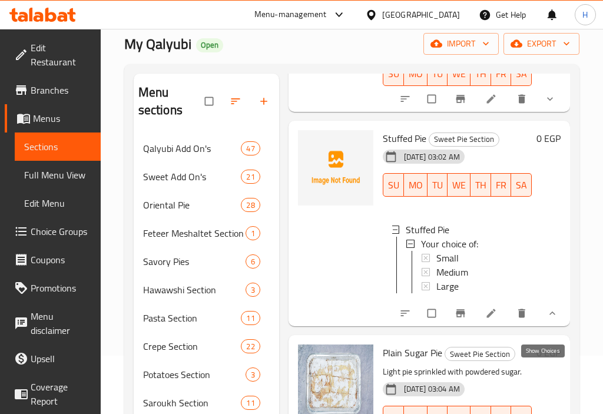
click at [547, 319] on icon "show more" at bounding box center [553, 314] width 12 height 12
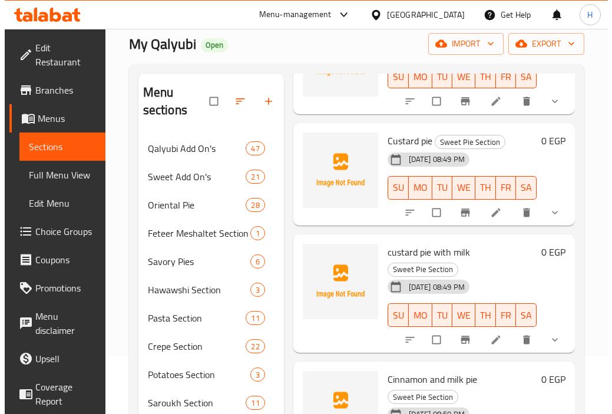
scroll to position [269, 0]
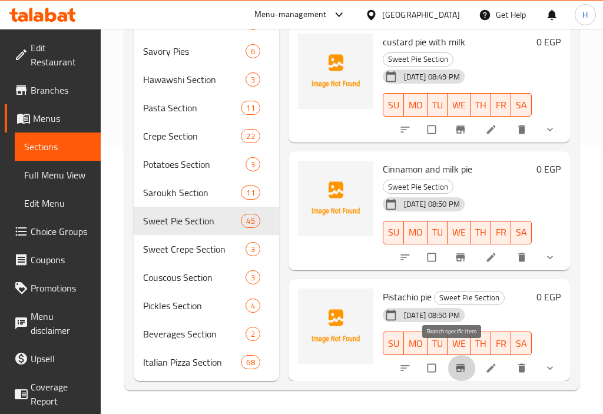
click at [456, 365] on icon "Branch-specific-item" at bounding box center [460, 369] width 9 height 8
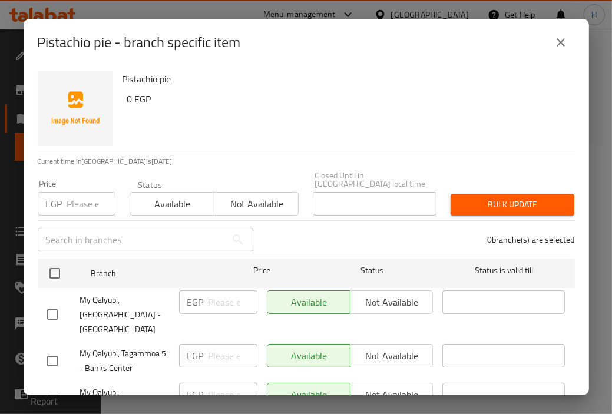
scroll to position [32, 0]
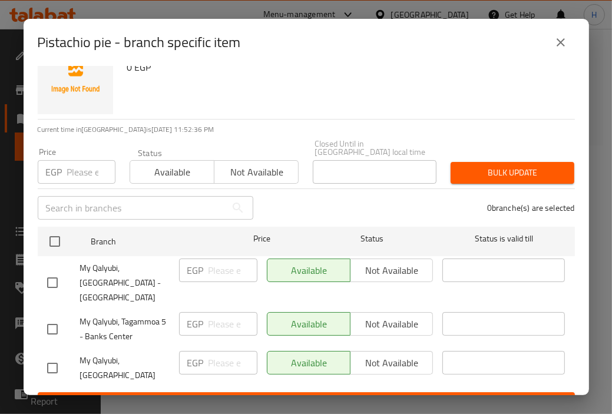
click at [44, 270] on input "checkbox" at bounding box center [52, 282] width 25 height 25
checkbox input "true"
click at [49, 317] on input "checkbox" at bounding box center [52, 329] width 25 height 25
checkbox input "true"
click at [367, 262] on span "Not available" at bounding box center [392, 270] width 74 height 17
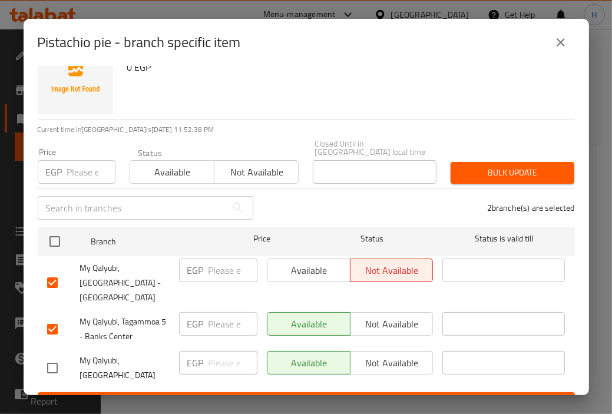
click at [382, 316] on span "Not available" at bounding box center [392, 324] width 74 height 17
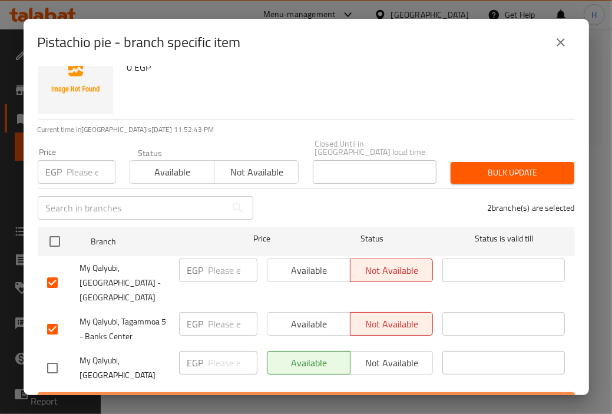
click at [372, 396] on span "Save" at bounding box center [306, 403] width 519 height 15
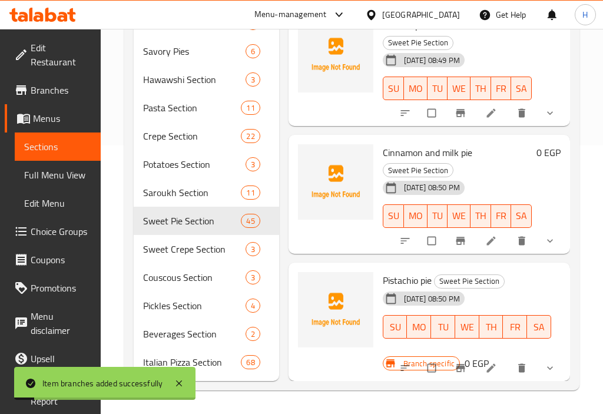
click at [456, 237] on icon "Branch-specific-item" at bounding box center [460, 241] width 9 height 8
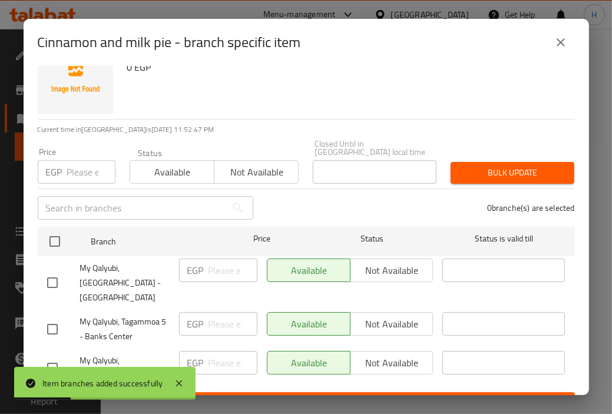
click at [52, 270] on input "checkbox" at bounding box center [52, 282] width 25 height 25
checkbox input "true"
click at [49, 317] on input "checkbox" at bounding box center [52, 329] width 25 height 25
checkbox input "true"
click at [371, 262] on span "Not available" at bounding box center [392, 270] width 74 height 17
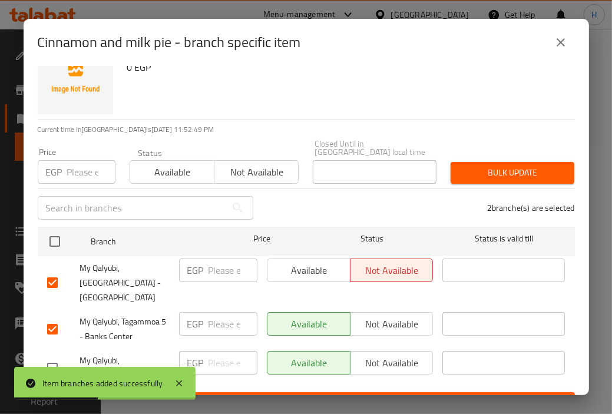
click at [375, 316] on span "Not available" at bounding box center [392, 324] width 74 height 17
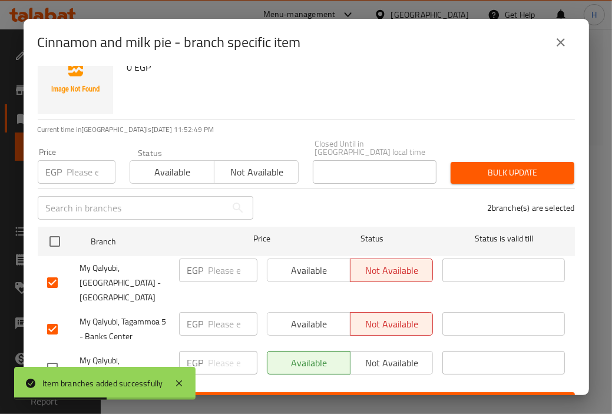
click at [373, 396] on span "Save" at bounding box center [306, 403] width 519 height 15
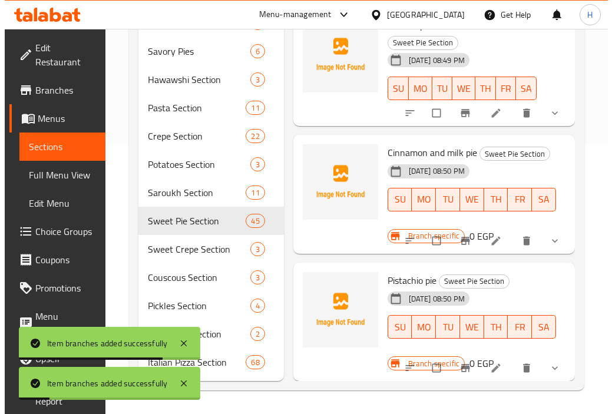
scroll to position [5935, 0]
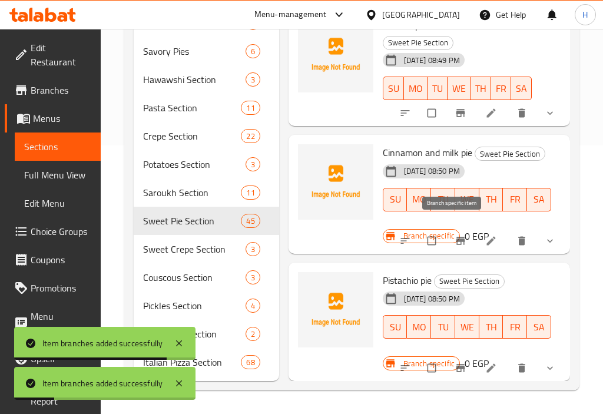
click at [456, 117] on icon "Branch-specific-item" at bounding box center [460, 114] width 9 height 8
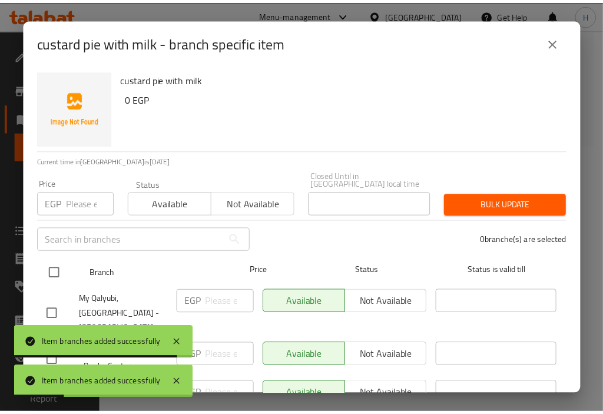
scroll to position [32, 0]
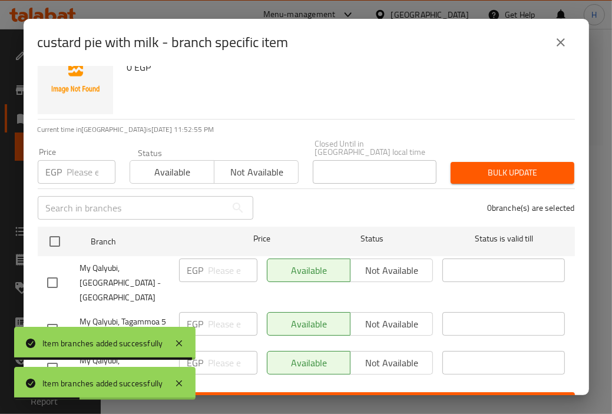
click at [51, 270] on input "checkbox" at bounding box center [52, 282] width 25 height 25
checkbox input "true"
click at [49, 308] on div "My Qalyubi, Tagammoa 5 - Banks Center" at bounding box center [108, 330] width 132 height 44
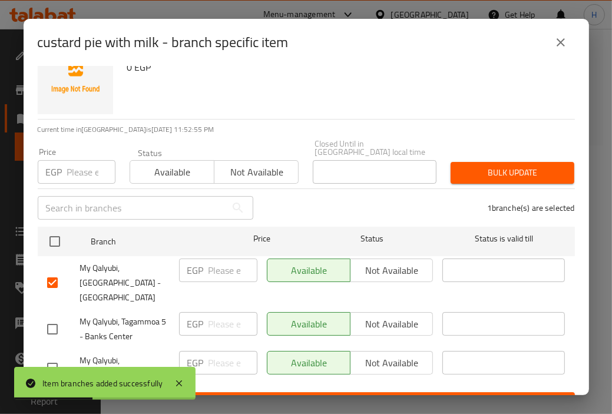
click at [49, 317] on input "checkbox" at bounding box center [52, 329] width 25 height 25
checkbox input "true"
click at [394, 262] on span "Not available" at bounding box center [392, 270] width 74 height 17
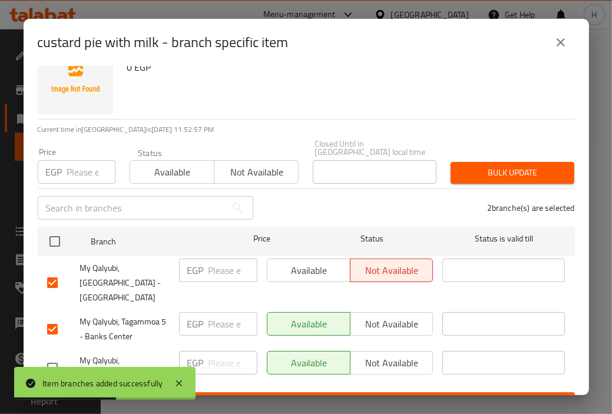
click at [381, 316] on span "Not available" at bounding box center [392, 324] width 74 height 17
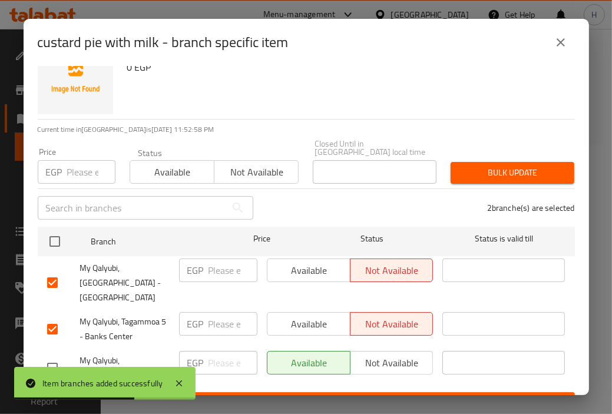
click at [372, 396] on span "Save" at bounding box center [306, 403] width 519 height 15
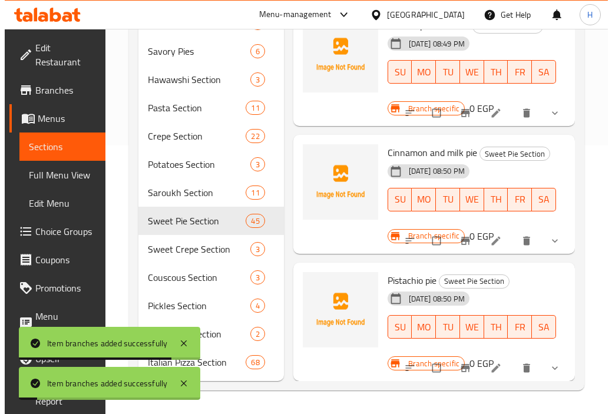
scroll to position [5843, 0]
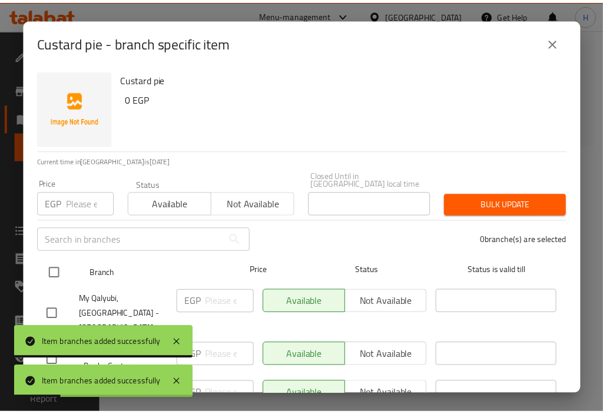
scroll to position [32, 0]
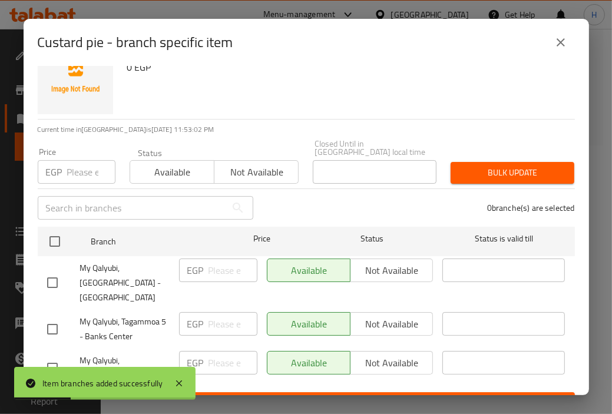
click at [54, 270] on input "checkbox" at bounding box center [52, 282] width 25 height 25
checkbox input "true"
click at [52, 317] on input "checkbox" at bounding box center [52, 329] width 25 height 25
checkbox input "true"
click at [363, 262] on span "Not available" at bounding box center [392, 270] width 74 height 17
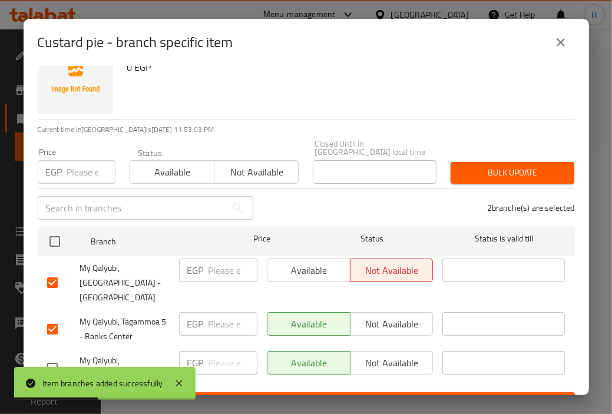
click at [378, 316] on span "Not available" at bounding box center [392, 324] width 74 height 17
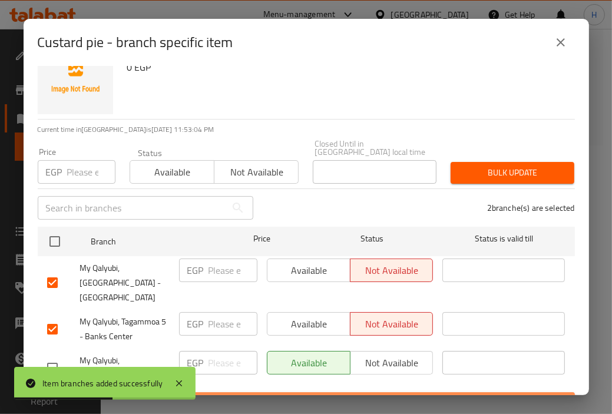
click at [397, 396] on span "Save" at bounding box center [306, 403] width 519 height 15
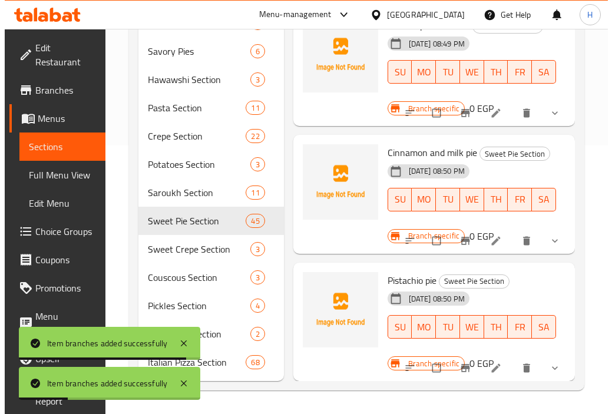
scroll to position [5665, 0]
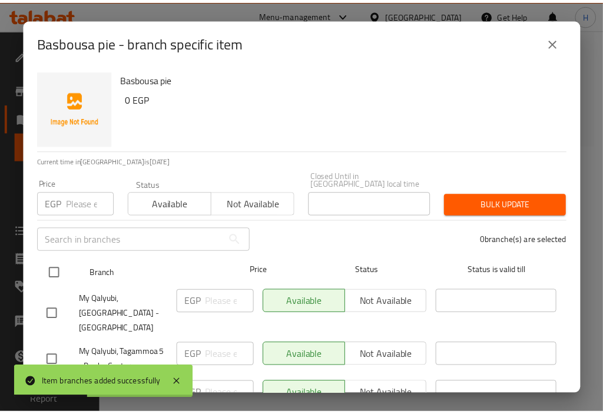
scroll to position [32, 0]
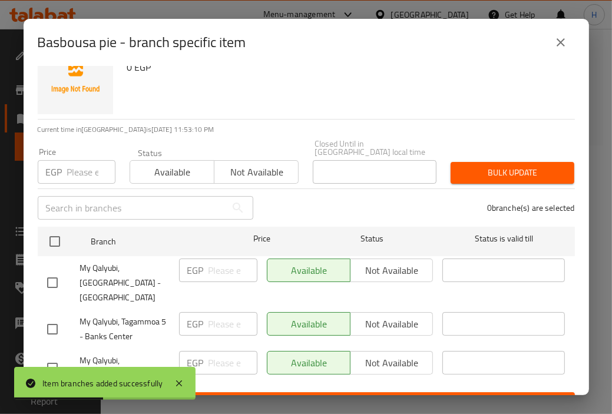
click at [53, 317] on input "checkbox" at bounding box center [52, 329] width 25 height 25
checkbox input "true"
click at [51, 270] on input "checkbox" at bounding box center [52, 282] width 25 height 25
checkbox input "true"
click at [385, 263] on span "Not available" at bounding box center [392, 270] width 74 height 17
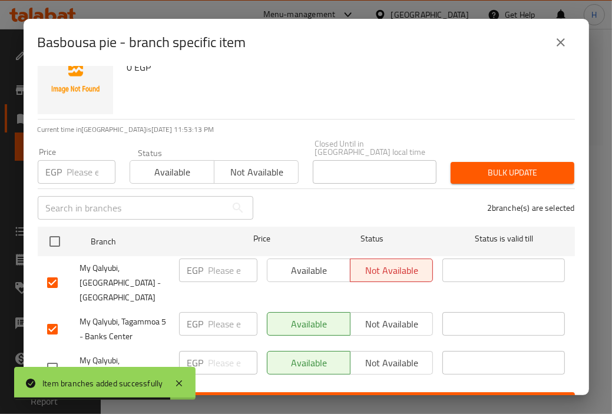
click at [381, 316] on span "Not available" at bounding box center [392, 324] width 74 height 17
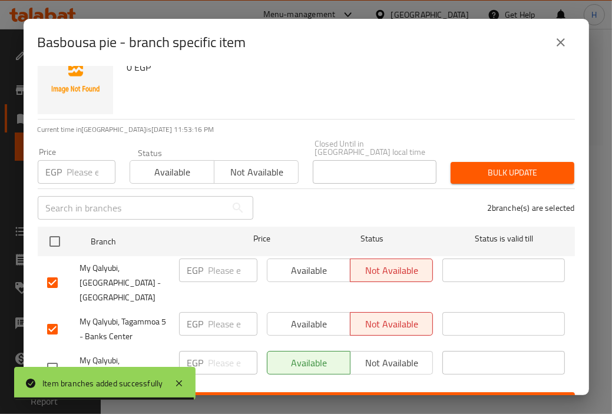
click at [288, 396] on span "Save" at bounding box center [306, 403] width 519 height 15
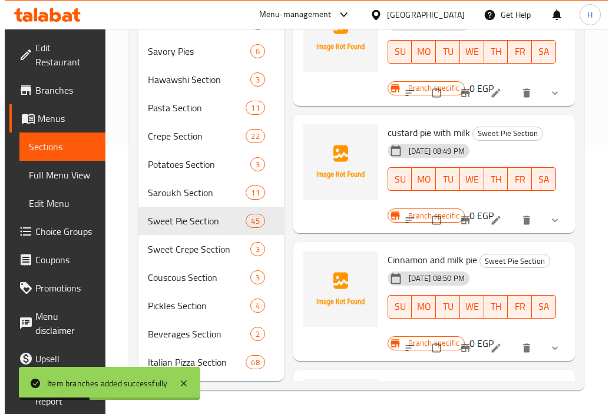
scroll to position [5466, 0]
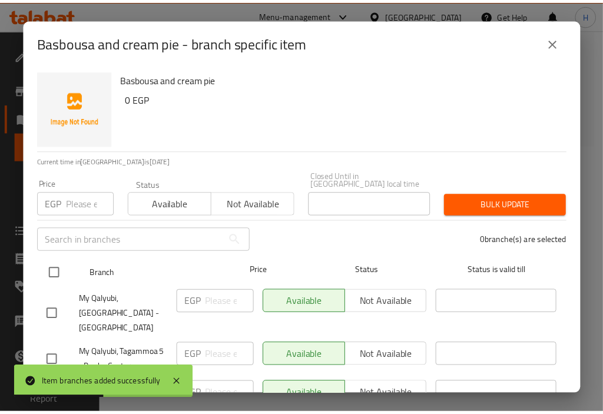
scroll to position [32, 0]
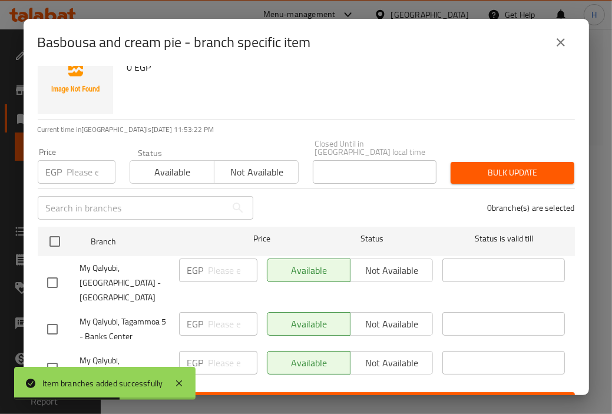
click at [52, 270] on input "checkbox" at bounding box center [52, 282] width 25 height 25
checkbox input "true"
click at [49, 317] on input "checkbox" at bounding box center [52, 329] width 25 height 25
checkbox input "true"
click at [370, 268] on span "Not available" at bounding box center [392, 270] width 74 height 17
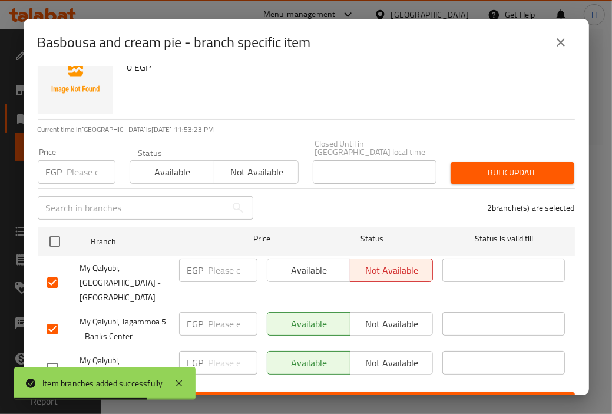
click at [377, 316] on span "Not available" at bounding box center [392, 324] width 74 height 17
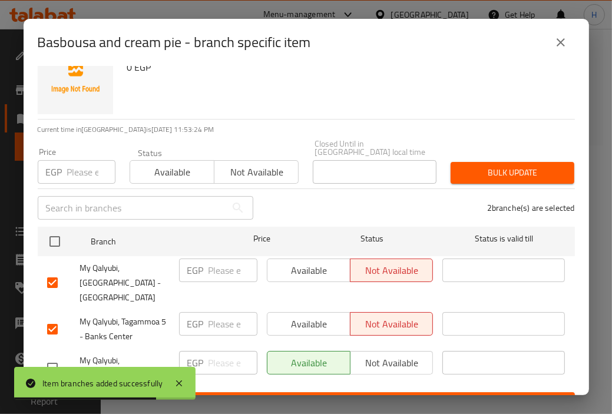
click at [369, 396] on span "Save" at bounding box center [306, 403] width 519 height 15
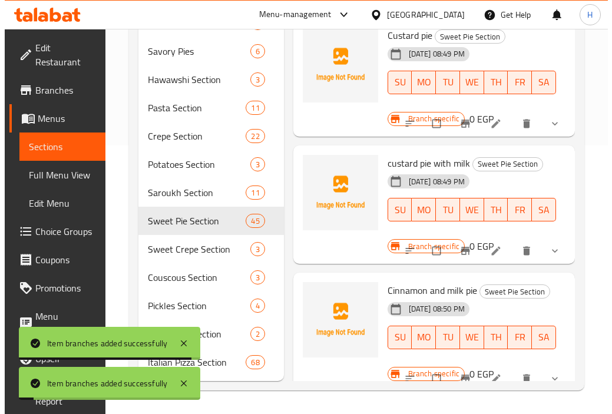
scroll to position [5433, 0]
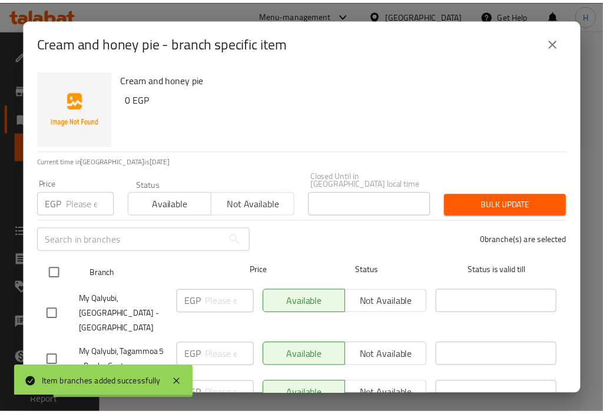
scroll to position [32, 0]
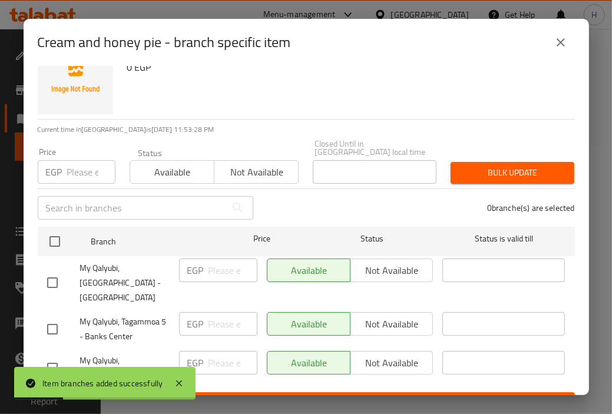
click at [55, 271] on input "checkbox" at bounding box center [52, 282] width 25 height 25
checkbox input "true"
click at [50, 317] on input "checkbox" at bounding box center [52, 329] width 25 height 25
checkbox input "true"
click at [373, 267] on span "Not available" at bounding box center [392, 270] width 74 height 17
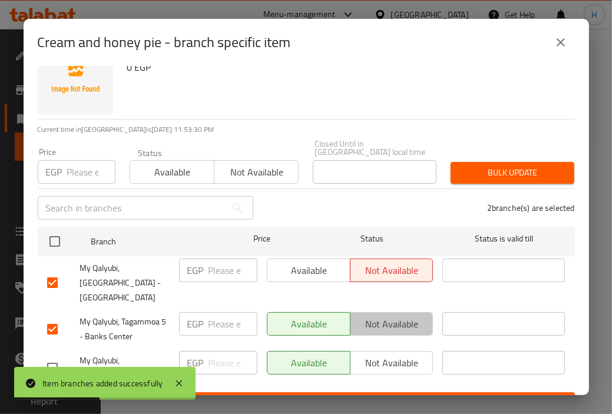
drag, startPoint x: 379, startPoint y: 295, endPoint x: 369, endPoint y: 306, distance: 14.6
click at [379, 316] on span "Not available" at bounding box center [392, 324] width 74 height 17
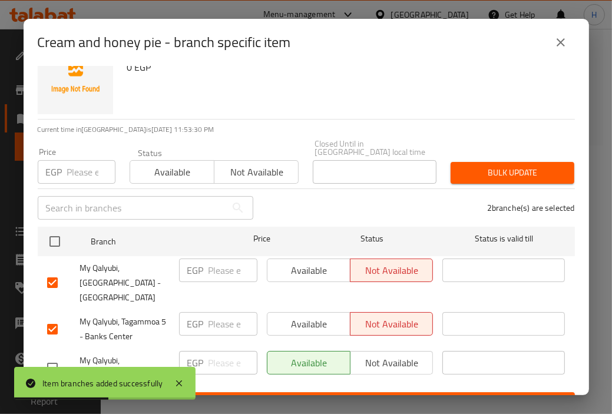
click at [349, 396] on span "Save" at bounding box center [306, 403] width 519 height 15
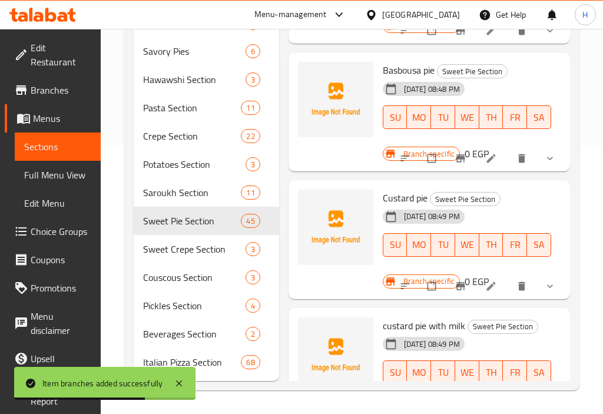
scroll to position [5252, 0]
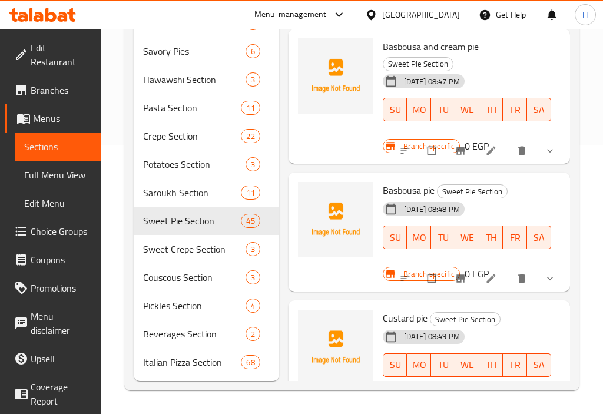
scroll to position [5184, 0]
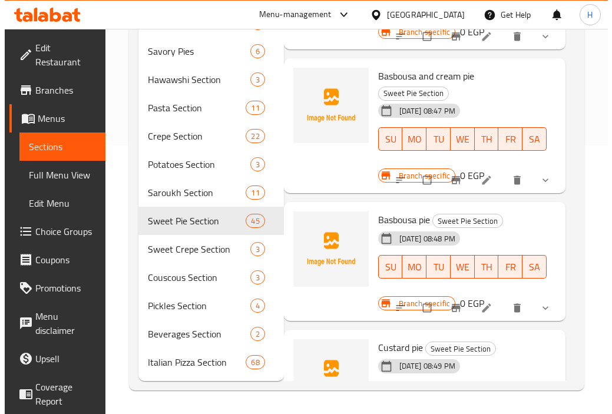
scroll to position [5243, 0]
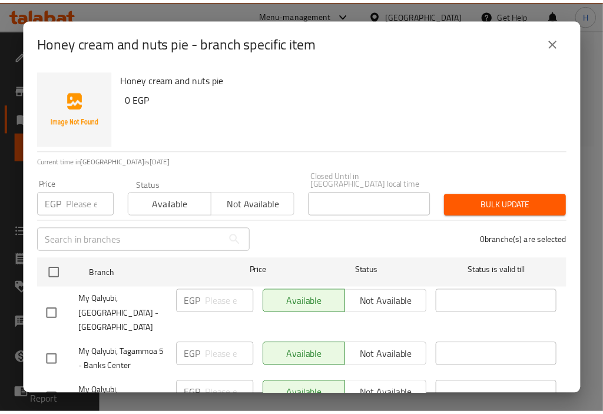
scroll to position [32, 0]
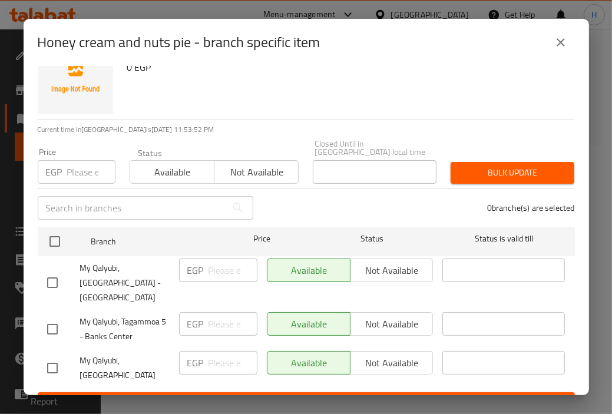
click at [48, 270] on input "checkbox" at bounding box center [52, 282] width 25 height 25
checkbox input "true"
click at [55, 317] on input "checkbox" at bounding box center [52, 329] width 25 height 25
checkbox input "true"
click at [375, 262] on span "Not available" at bounding box center [392, 270] width 74 height 17
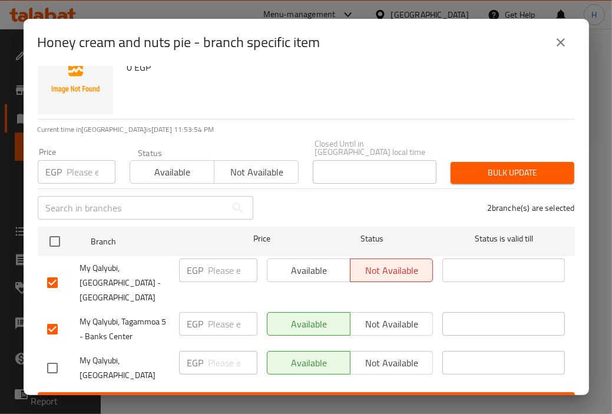
click at [386, 316] on span "Not available" at bounding box center [392, 324] width 74 height 17
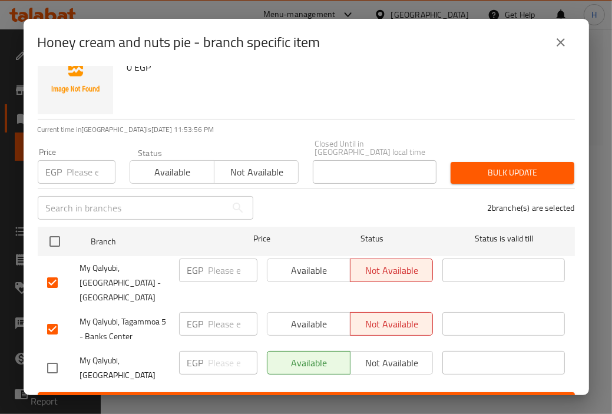
click at [344, 396] on span "Save" at bounding box center [306, 403] width 519 height 15
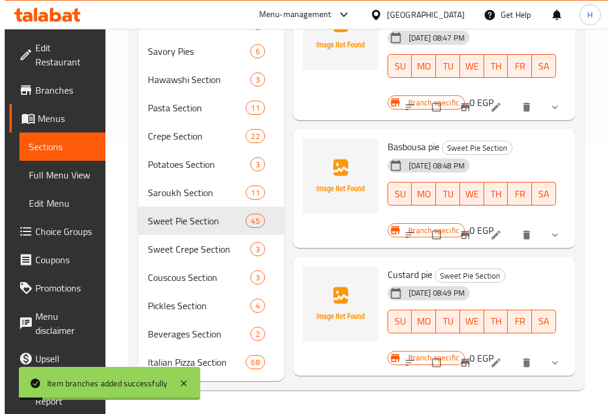
scroll to position [5174, 0]
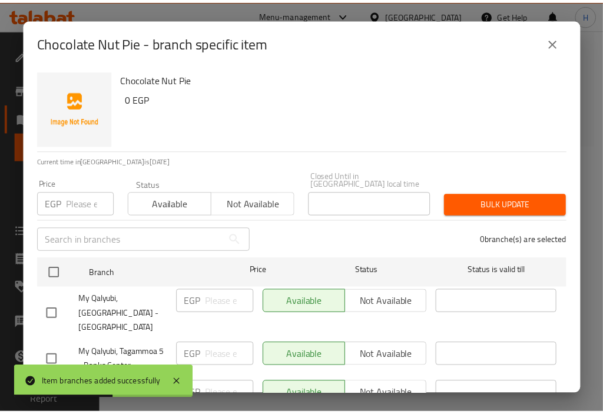
scroll to position [32, 0]
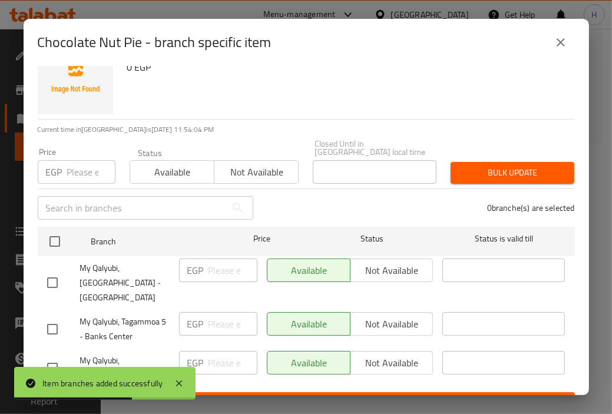
click at [58, 270] on input "checkbox" at bounding box center [52, 282] width 25 height 25
checkbox input "true"
click at [48, 317] on input "checkbox" at bounding box center [52, 329] width 25 height 25
checkbox input "true"
click at [403, 262] on span "Not available" at bounding box center [392, 270] width 74 height 17
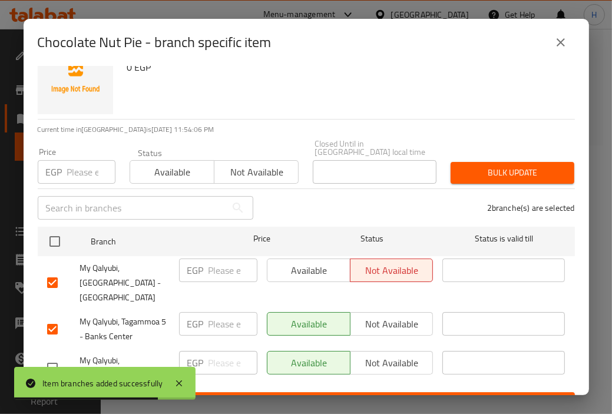
click at [388, 316] on span "Not available" at bounding box center [392, 324] width 74 height 17
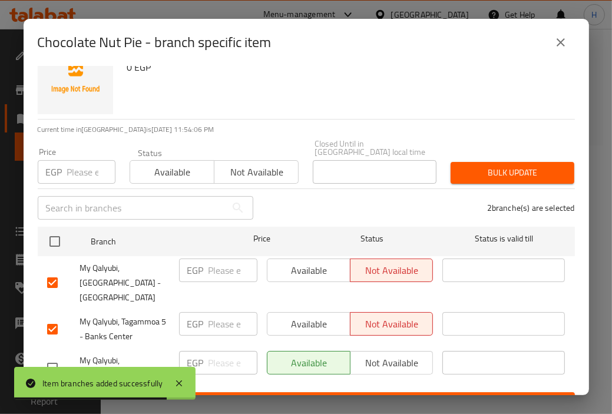
click at [346, 396] on span "Save" at bounding box center [306, 403] width 519 height 15
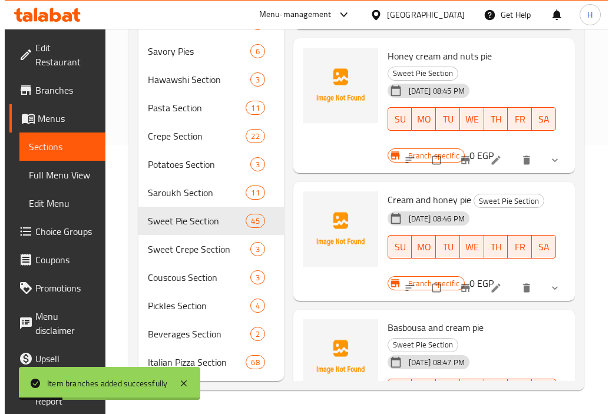
scroll to position [4935, 0]
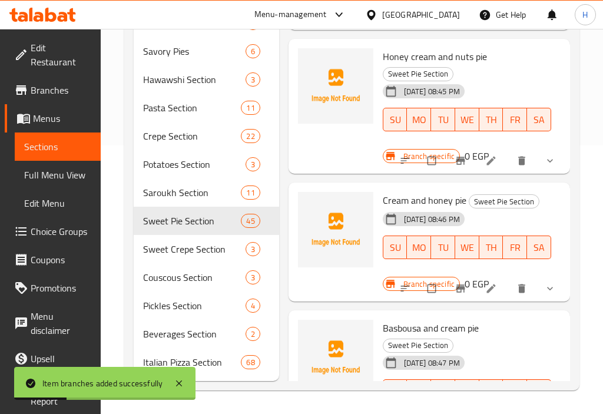
click at [451, 325] on div "Menu items Add Sort Manage items Nuts Cream Pie Sweet Pie Section Pie crust, cr…" at bounding box center [424, 122] width 291 height 518
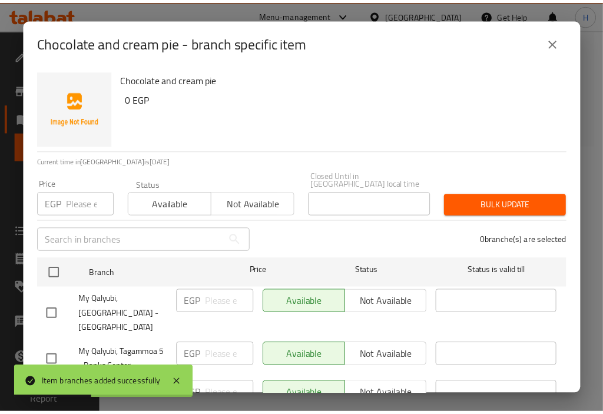
scroll to position [32, 0]
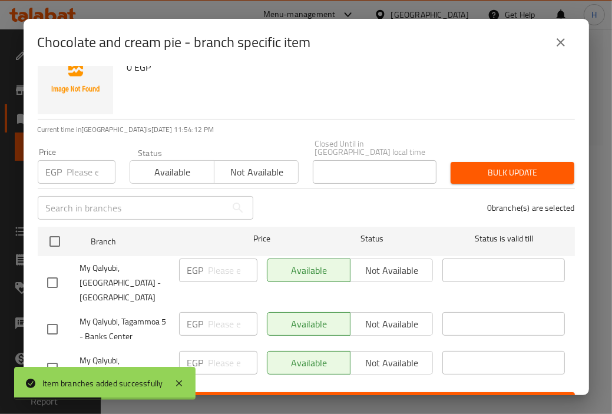
click at [49, 270] on input "checkbox" at bounding box center [52, 282] width 25 height 25
checkbox input "true"
drag, startPoint x: 45, startPoint y: 298, endPoint x: 71, endPoint y: 292, distance: 26.0
click at [46, 317] on input "checkbox" at bounding box center [52, 329] width 25 height 25
checkbox input "true"
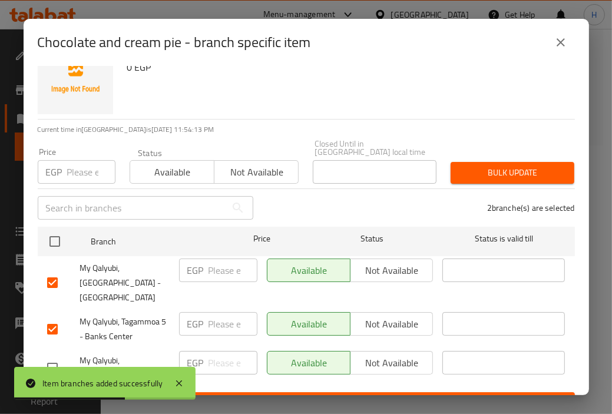
click at [355, 262] on span "Not available" at bounding box center [392, 270] width 74 height 17
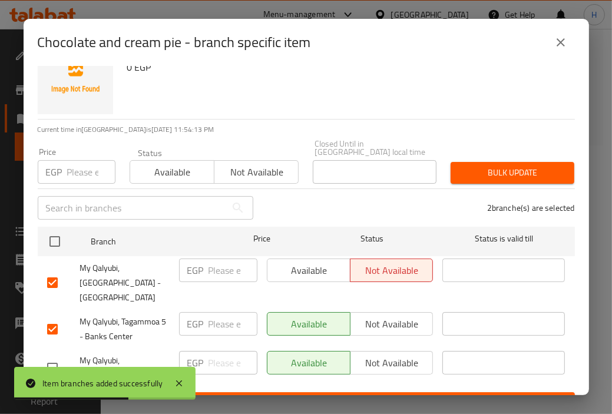
click at [362, 316] on span "Not available" at bounding box center [392, 324] width 74 height 17
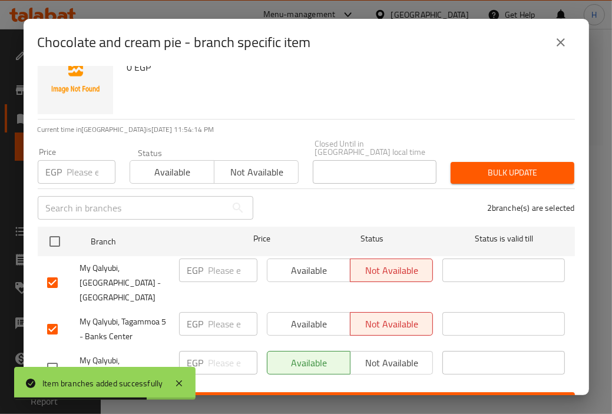
click at [361, 396] on span "Save" at bounding box center [306, 403] width 519 height 15
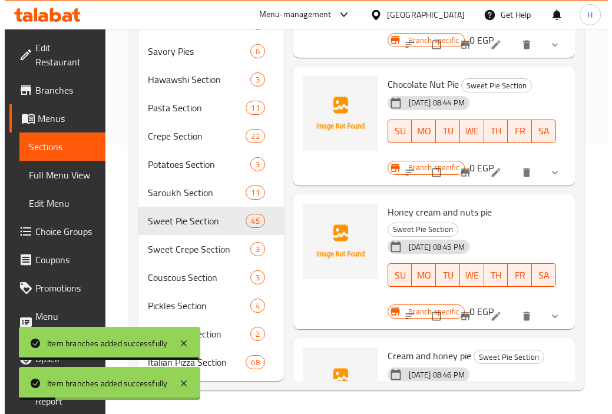
scroll to position [4788, 0]
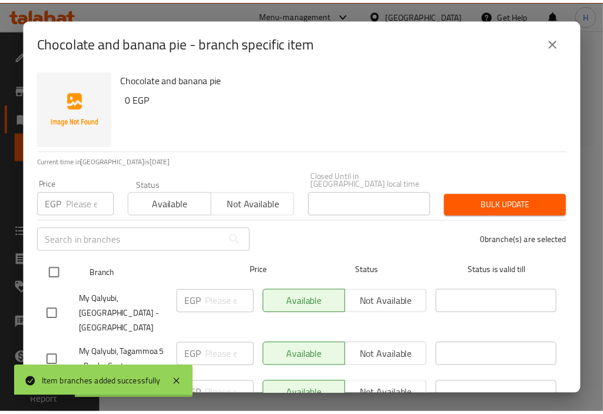
scroll to position [32, 0]
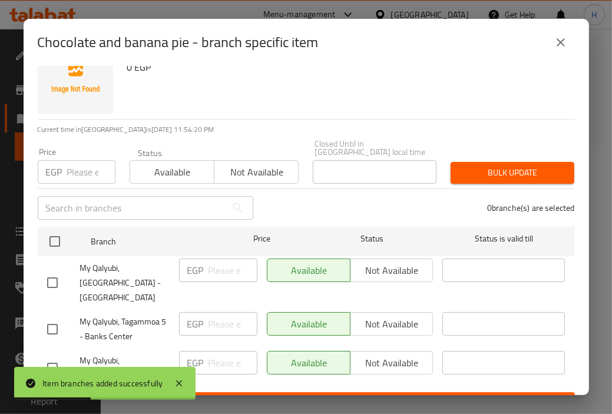
click at [56, 270] on input "checkbox" at bounding box center [52, 282] width 25 height 25
checkbox input "true"
click at [49, 317] on input "checkbox" at bounding box center [52, 329] width 25 height 25
checkbox input "true"
click at [382, 316] on span "Not available" at bounding box center [392, 324] width 74 height 17
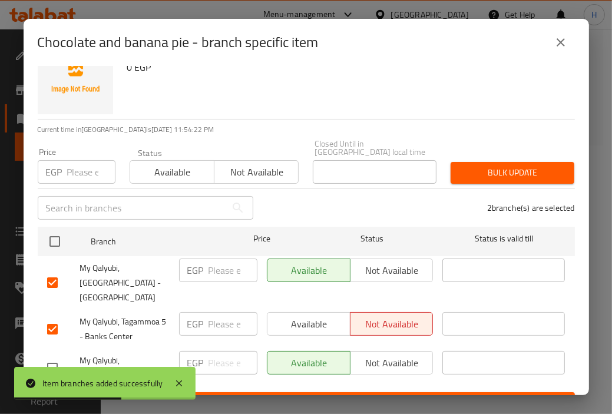
click at [382, 263] on span "Not available" at bounding box center [392, 270] width 74 height 17
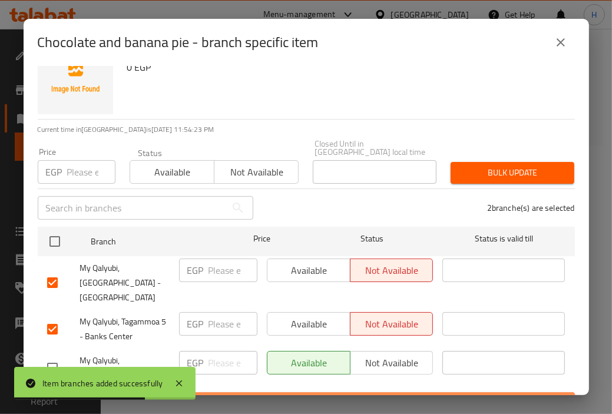
click at [333, 396] on span "Save" at bounding box center [306, 403] width 519 height 15
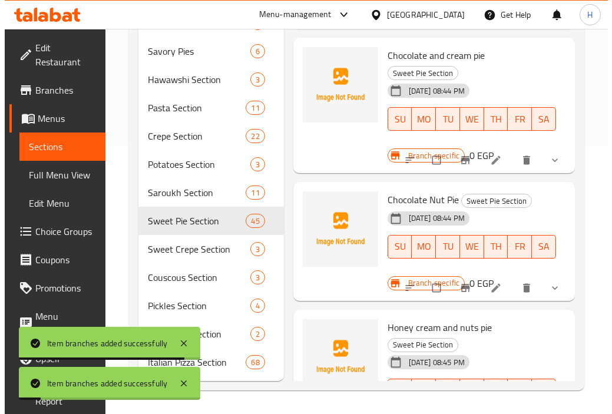
scroll to position [4665, 0]
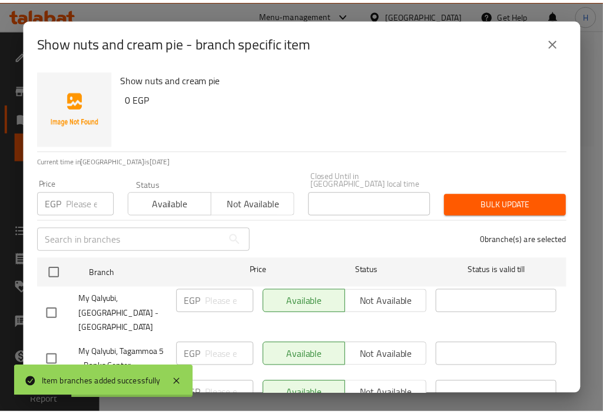
scroll to position [32, 0]
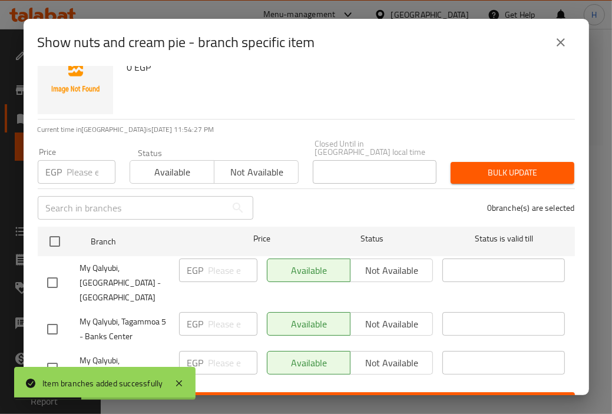
click at [383, 259] on div "Available Not available" at bounding box center [350, 271] width 167 height 24
click at [40, 270] on input "checkbox" at bounding box center [52, 282] width 25 height 25
checkbox input "true"
click at [52, 317] on input "checkbox" at bounding box center [52, 329] width 25 height 25
checkbox input "true"
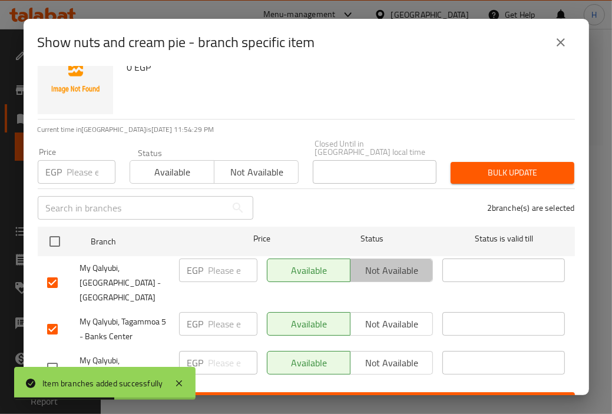
click at [379, 268] on span "Not available" at bounding box center [392, 270] width 74 height 17
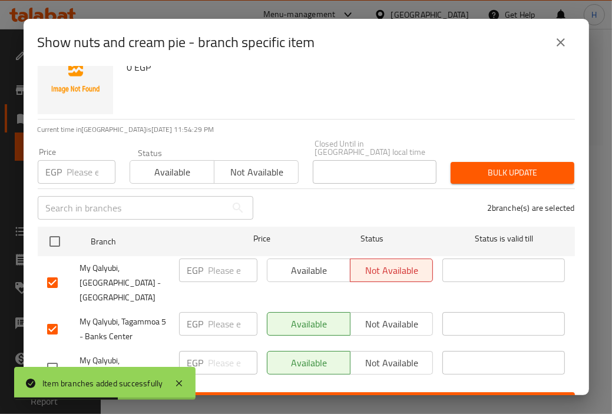
click at [383, 316] on span "Not available" at bounding box center [392, 324] width 74 height 17
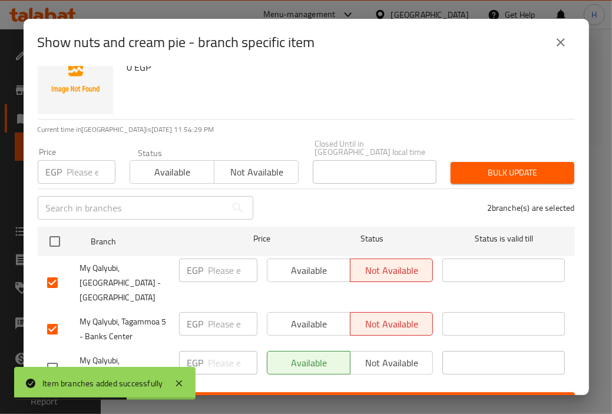
click at [395, 396] on span "Save" at bounding box center [306, 403] width 519 height 15
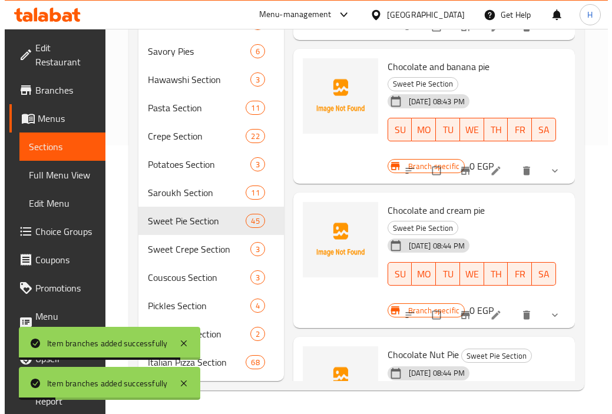
scroll to position [4547, 0]
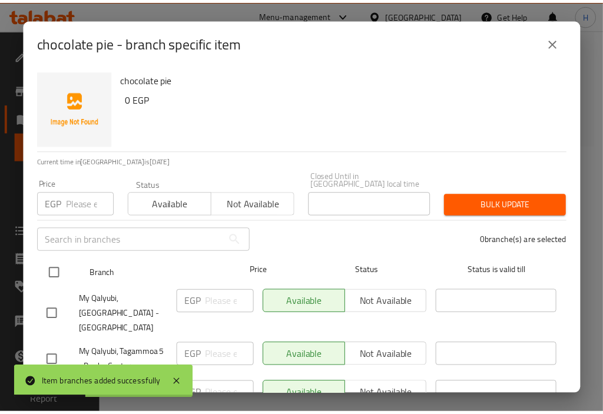
scroll to position [32, 0]
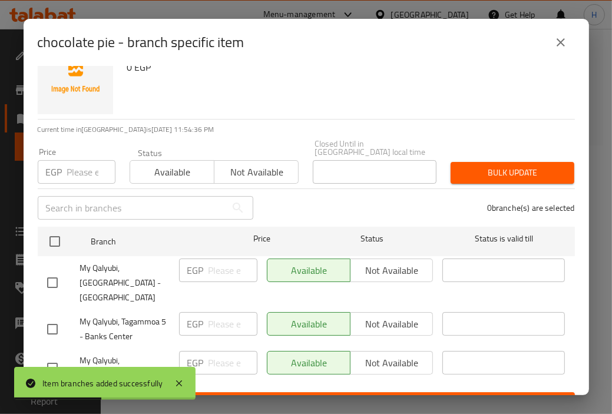
drag, startPoint x: 47, startPoint y: 268, endPoint x: 51, endPoint y: 290, distance: 22.2
click at [47, 270] on input "checkbox" at bounding box center [52, 282] width 25 height 25
checkbox input "true"
click at [47, 317] on input "checkbox" at bounding box center [52, 329] width 25 height 25
checkbox input "true"
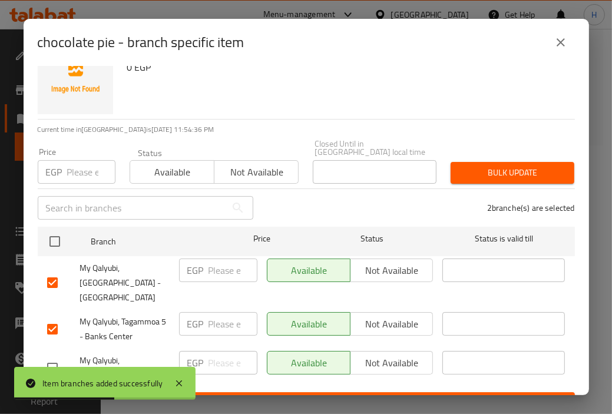
click at [372, 262] on span "Not available" at bounding box center [392, 270] width 74 height 17
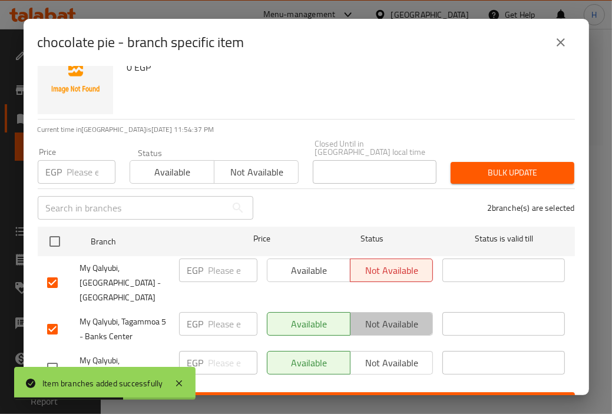
click at [375, 316] on span "Not available" at bounding box center [392, 324] width 74 height 17
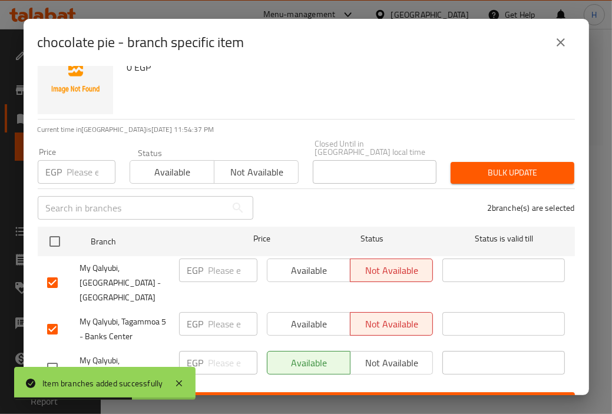
click at [364, 396] on span "Save" at bounding box center [306, 403] width 519 height 15
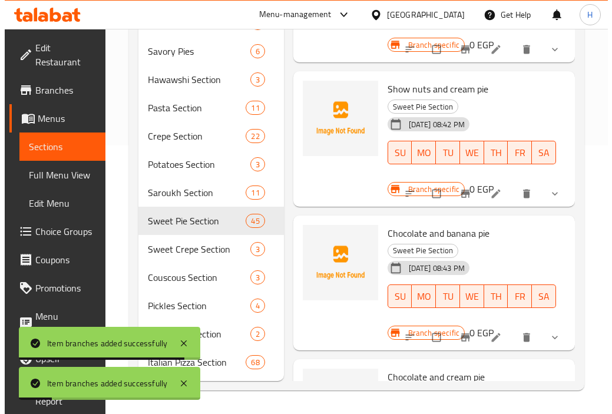
scroll to position [4403, 0]
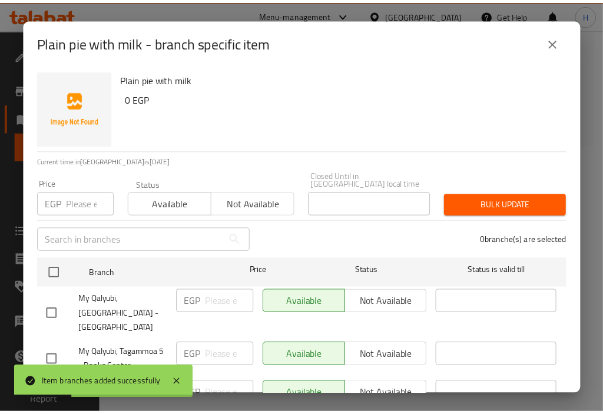
scroll to position [32, 0]
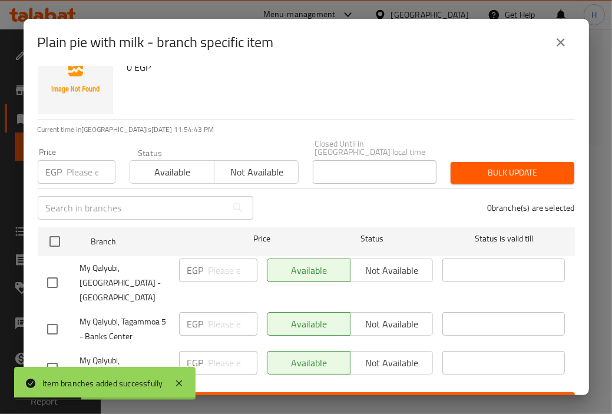
click at [57, 270] on input "checkbox" at bounding box center [52, 282] width 25 height 25
checkbox input "true"
click at [52, 318] on div "My Qalyubi, Tagammoa 5 - Banks Center" at bounding box center [108, 330] width 132 height 44
click at [51, 317] on input "checkbox" at bounding box center [52, 329] width 25 height 25
checkbox input "true"
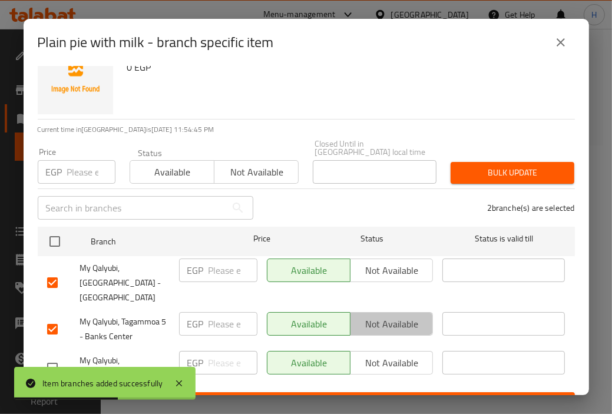
click at [384, 316] on span "Not available" at bounding box center [392, 324] width 74 height 17
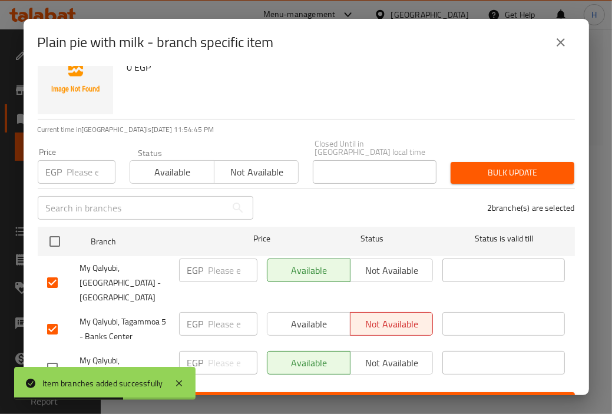
click at [384, 266] on span "Not available" at bounding box center [392, 270] width 74 height 17
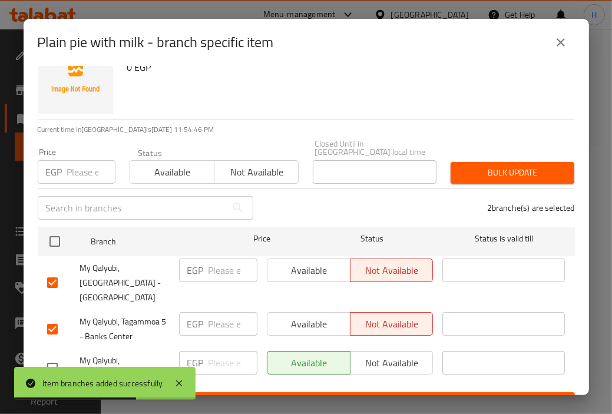
click at [358, 396] on span "Save" at bounding box center [306, 403] width 519 height 15
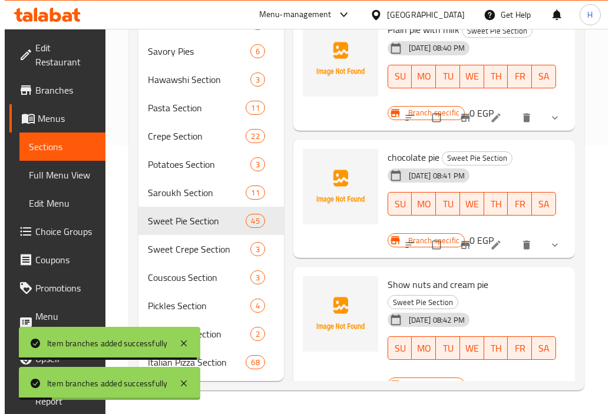
scroll to position [4228, 0]
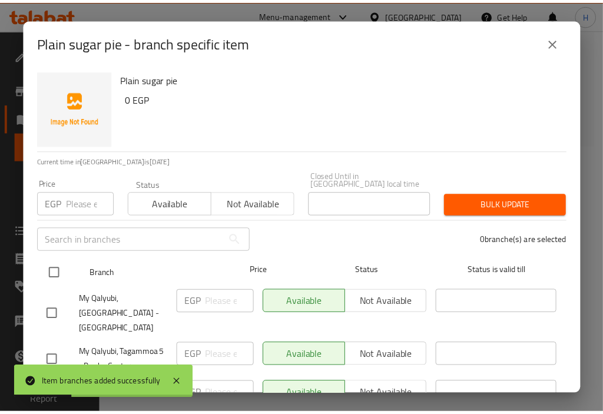
scroll to position [32, 0]
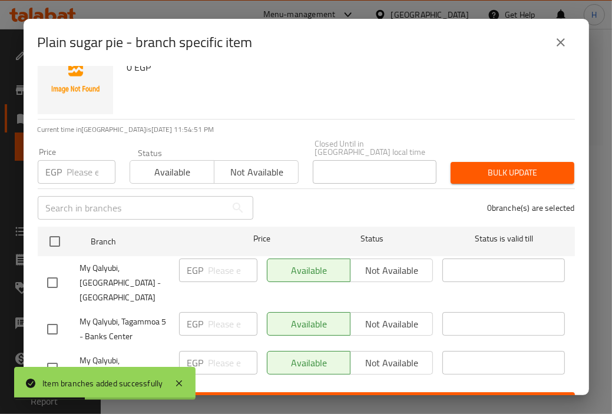
click at [51, 275] on input "checkbox" at bounding box center [52, 282] width 25 height 25
checkbox input "true"
click at [47, 317] on input "checkbox" at bounding box center [52, 329] width 25 height 25
checkbox input "true"
click at [378, 265] on span "Not available" at bounding box center [392, 270] width 74 height 17
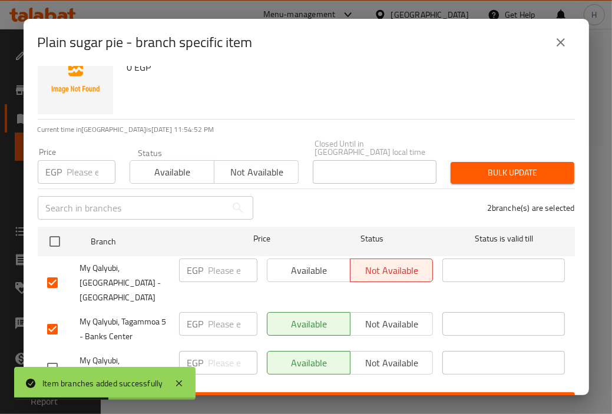
click at [368, 316] on span "Not available" at bounding box center [392, 324] width 74 height 17
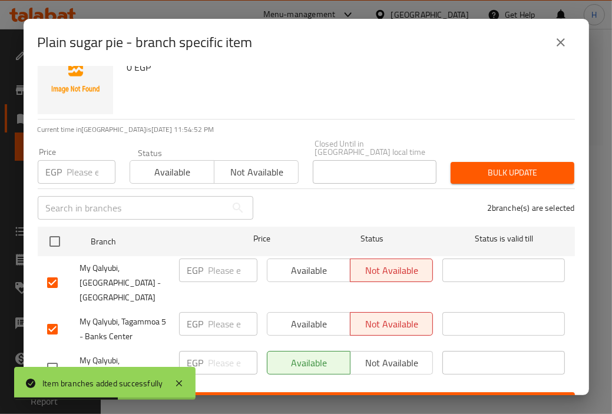
click at [342, 396] on span "Save" at bounding box center [306, 403] width 519 height 15
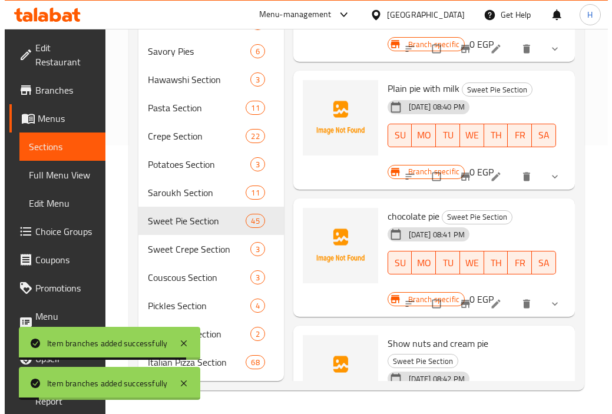
scroll to position [4169, 0]
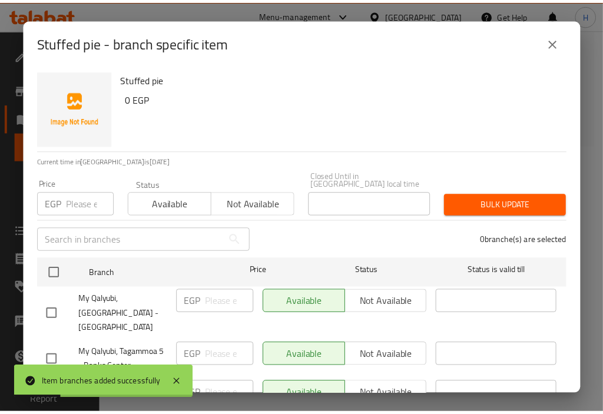
scroll to position [32, 0]
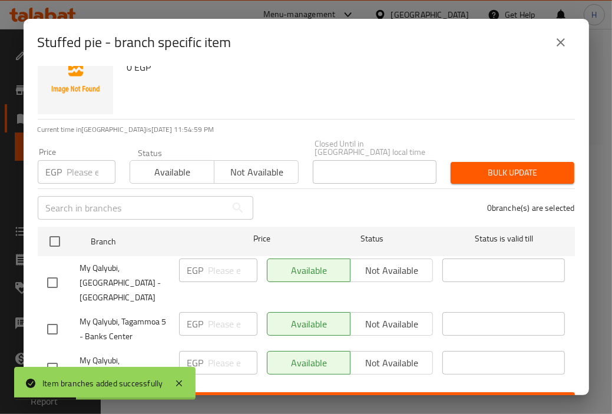
click at [50, 270] on input "checkbox" at bounding box center [52, 282] width 25 height 25
checkbox input "true"
click at [52, 317] on input "checkbox" at bounding box center [52, 329] width 25 height 25
checkbox input "true"
click at [364, 266] on span "Not available" at bounding box center [392, 270] width 74 height 17
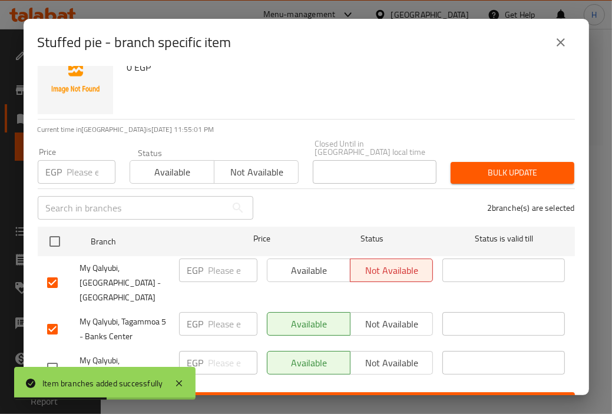
drag, startPoint x: 370, startPoint y: 293, endPoint x: 369, endPoint y: 303, distance: 10.1
click at [370, 316] on span "Not available" at bounding box center [392, 324] width 74 height 17
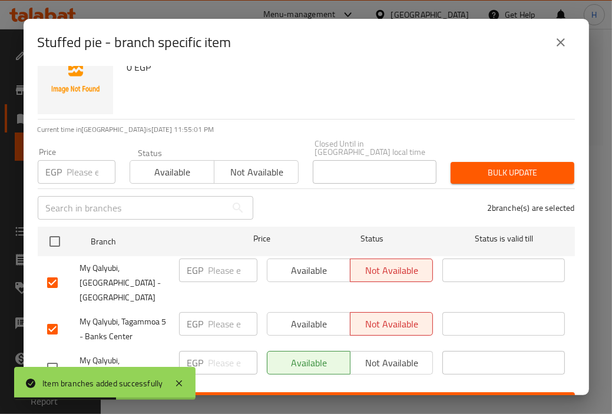
click at [349, 396] on span "Save" at bounding box center [306, 403] width 519 height 15
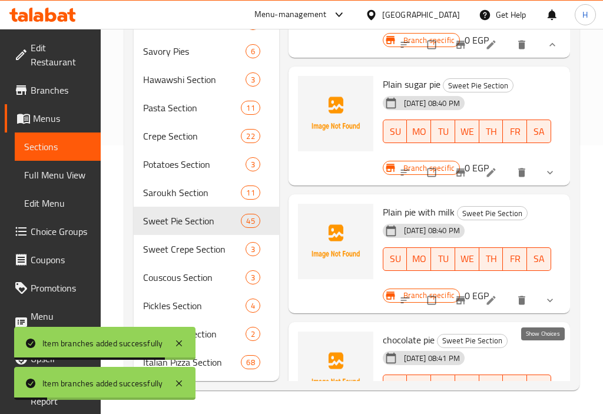
click at [548, 51] on icon "show more" at bounding box center [553, 45] width 12 height 12
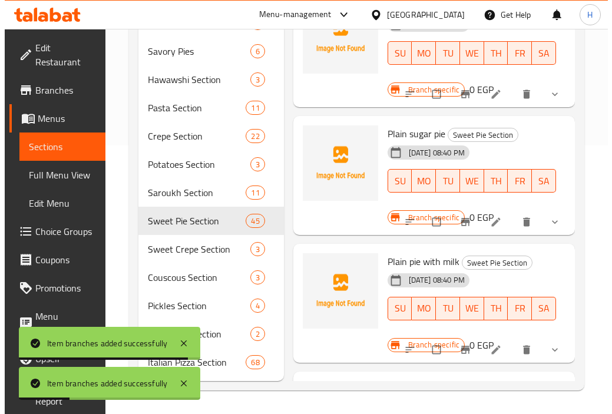
scroll to position [3975, 0]
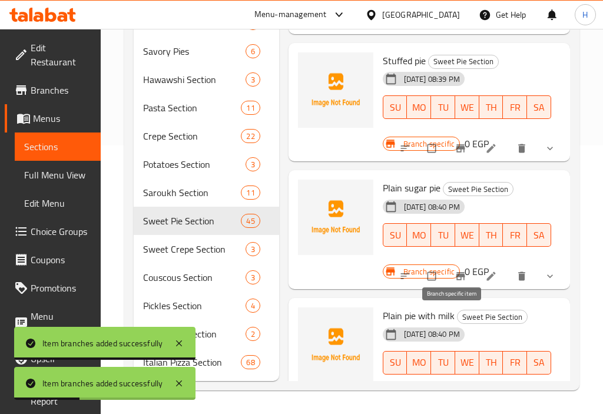
click at [455, 34] on button "Branch-specific-item" at bounding box center [462, 21] width 28 height 26
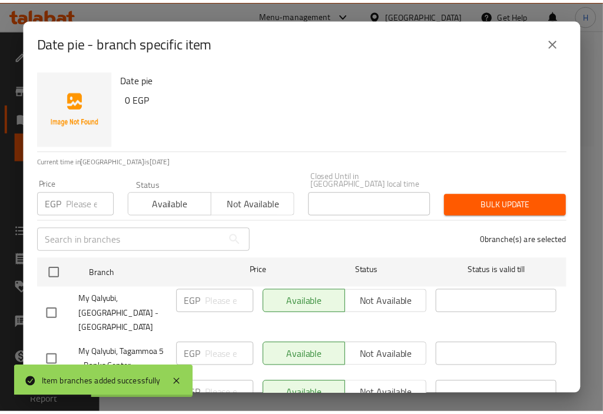
scroll to position [32, 0]
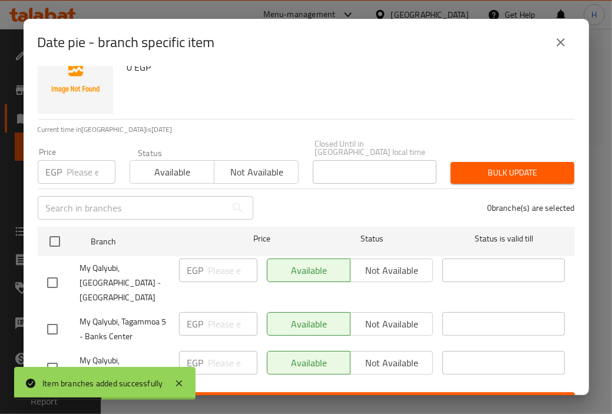
click at [57, 272] on input "checkbox" at bounding box center [52, 282] width 25 height 25
checkbox input "true"
click at [50, 317] on input "checkbox" at bounding box center [52, 329] width 25 height 25
checkbox input "true"
drag, startPoint x: 379, startPoint y: 256, endPoint x: 377, endPoint y: 265, distance: 9.1
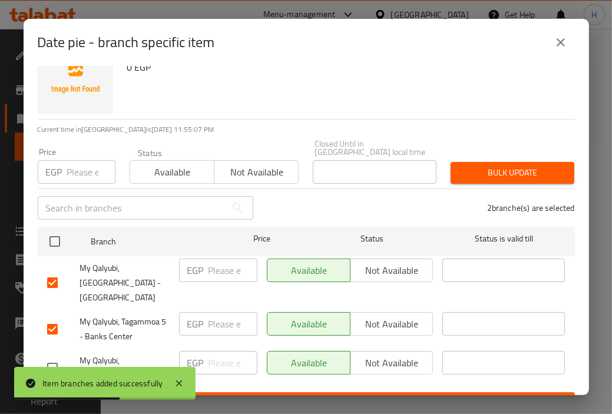
click at [379, 262] on span "Not available" at bounding box center [392, 270] width 74 height 17
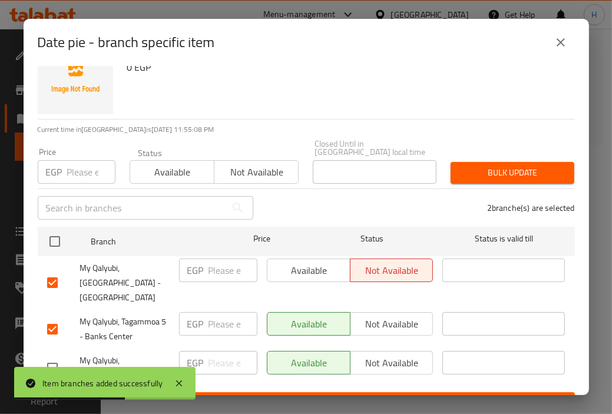
click at [370, 316] on span "Not available" at bounding box center [392, 324] width 74 height 17
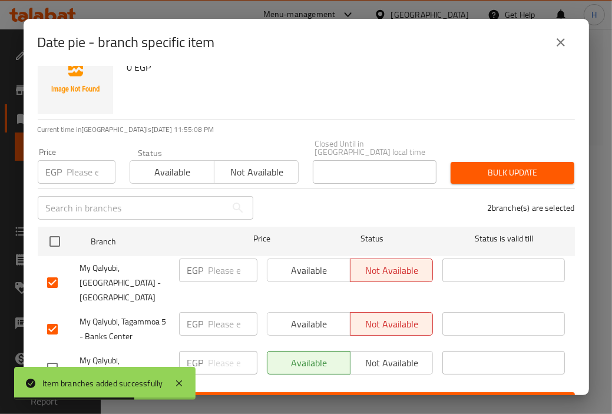
click at [358, 392] on button "Save" at bounding box center [306, 403] width 537 height 22
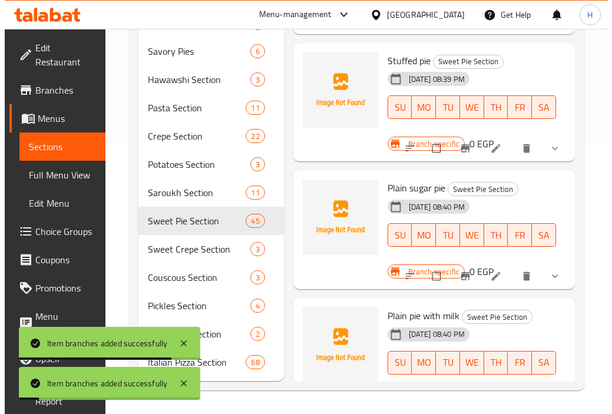
scroll to position [3897, 0]
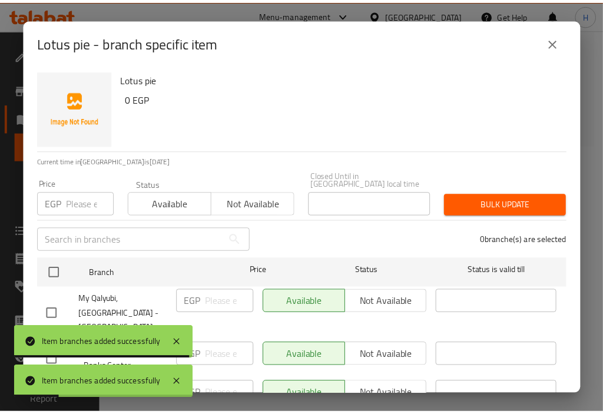
scroll to position [32, 0]
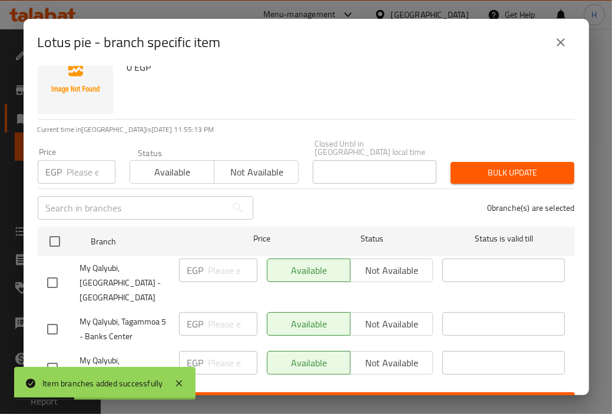
click at [59, 276] on input "checkbox" at bounding box center [52, 282] width 25 height 25
checkbox input "true"
click at [49, 317] on input "checkbox" at bounding box center [52, 329] width 25 height 25
checkbox input "true"
click at [362, 262] on span "Not available" at bounding box center [392, 270] width 74 height 17
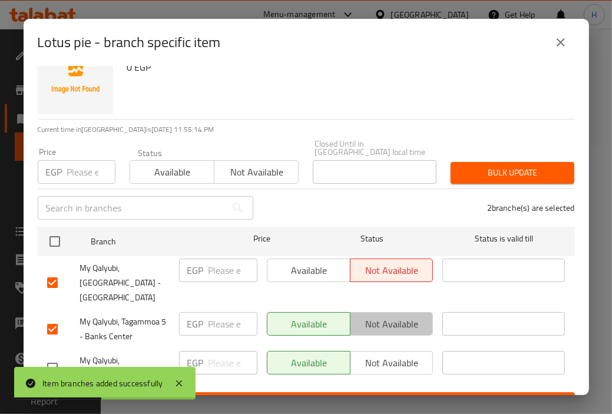
click at [371, 316] on span "Not available" at bounding box center [392, 324] width 74 height 17
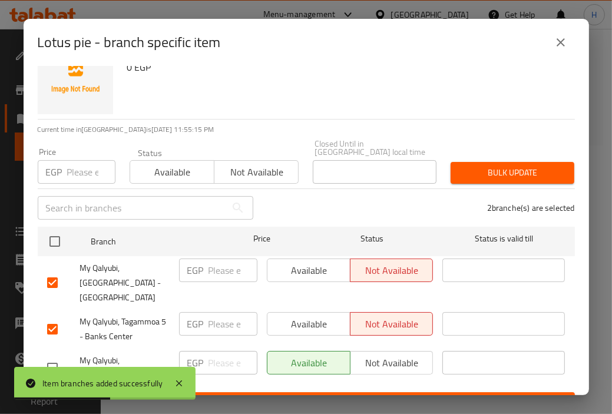
click at [368, 393] on div "Lotus pie 0 EGP Current time in [GEOGRAPHIC_DATA] is [DATE] 11:55:15 PM Price E…" at bounding box center [307, 230] width 566 height 329
click at [379, 396] on span "Save" at bounding box center [306, 403] width 519 height 15
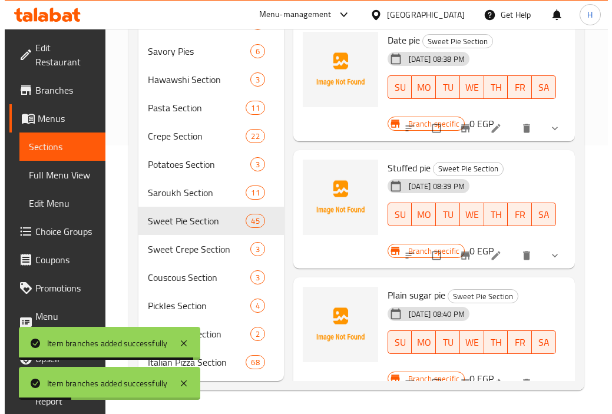
scroll to position [3736, 0]
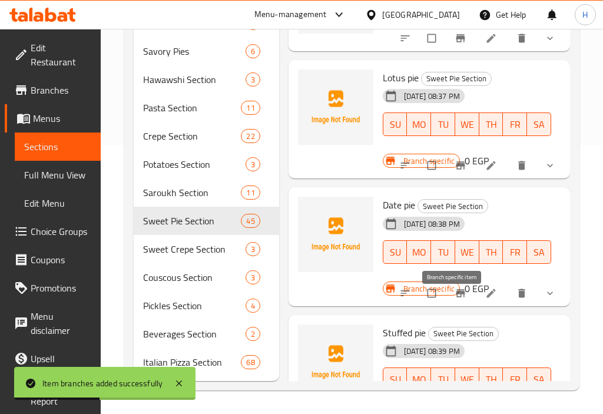
click at [456, 42] on icon "Branch-specific-item" at bounding box center [460, 38] width 9 height 8
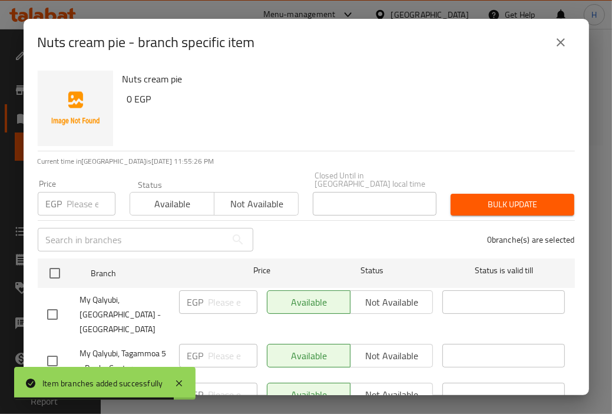
drag, startPoint x: 68, startPoint y: 296, endPoint x: 59, endPoint y: 302, distance: 11.4
click at [67, 302] on div at bounding box center [63, 314] width 33 height 25
click at [51, 302] on input "checkbox" at bounding box center [52, 314] width 25 height 25
checkbox input "true"
click at [47, 349] on input "checkbox" at bounding box center [52, 361] width 25 height 25
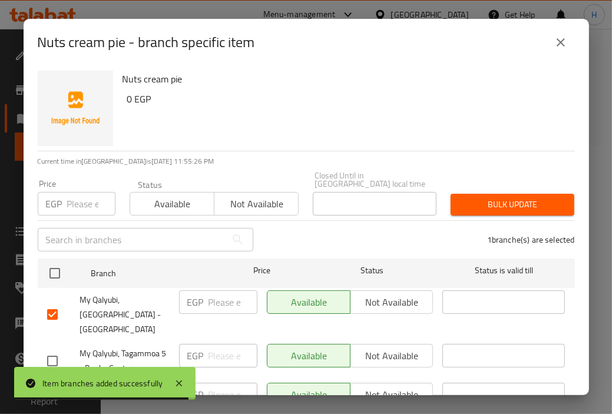
checkbox input "true"
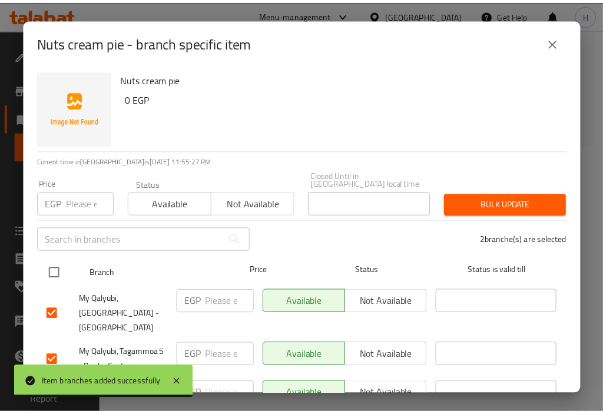
scroll to position [32, 0]
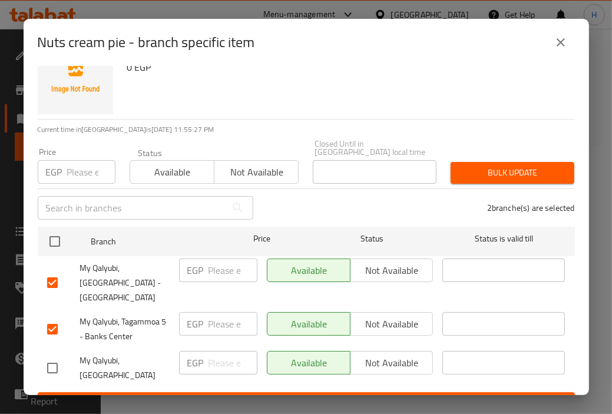
click at [381, 316] on span "Not available" at bounding box center [392, 324] width 74 height 17
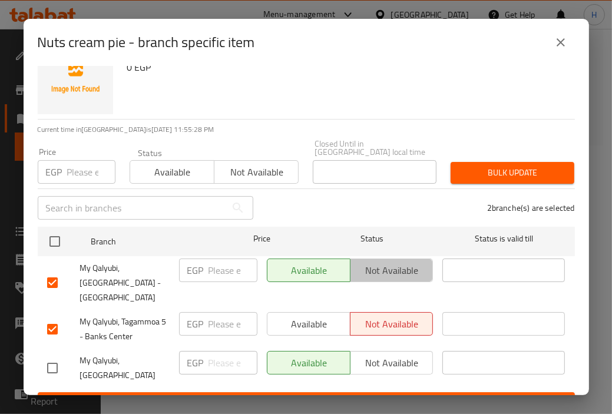
drag, startPoint x: 379, startPoint y: 252, endPoint x: 385, endPoint y: 268, distance: 17.3
click at [379, 259] on button "Not available" at bounding box center [392, 271] width 84 height 24
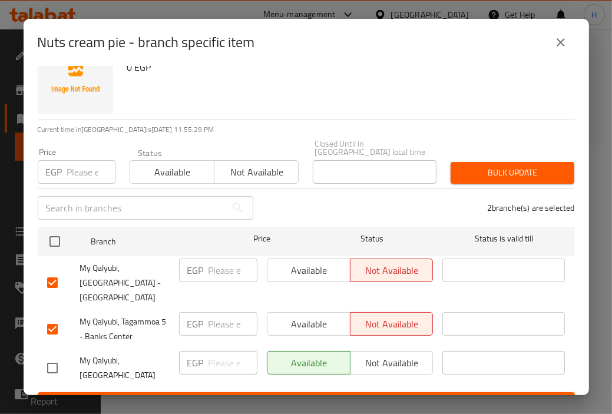
click at [364, 396] on span "Save" at bounding box center [306, 403] width 519 height 15
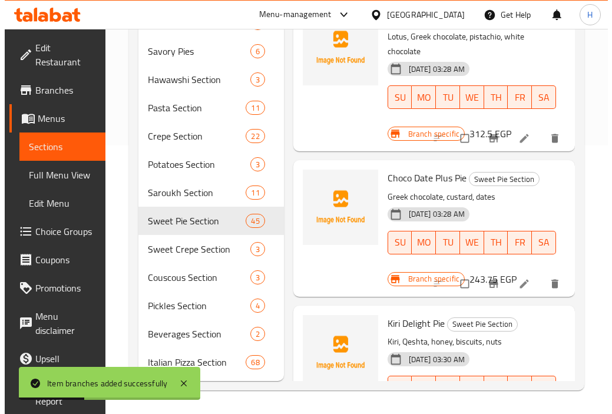
scroll to position [3057, 0]
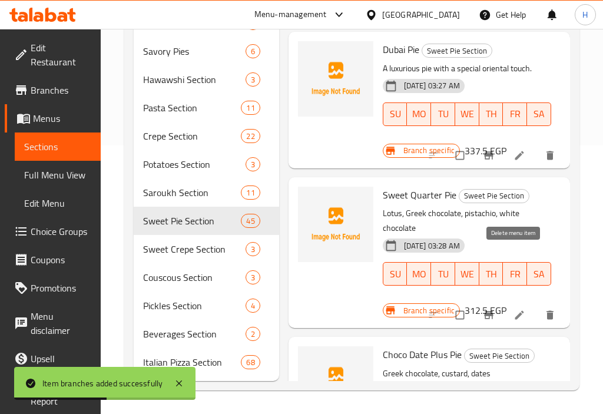
click at [544, 16] on icon "show more" at bounding box center [550, 10] width 12 height 12
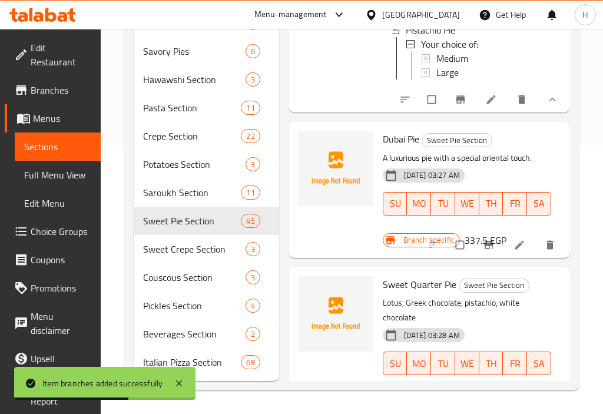
click at [550, 113] on button "show more" at bounding box center [551, 100] width 28 height 26
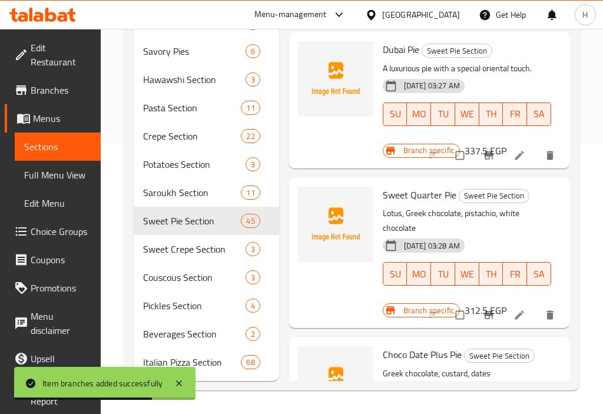
click at [457, 23] on button "Branch-specific-item" at bounding box center [462, 10] width 28 height 26
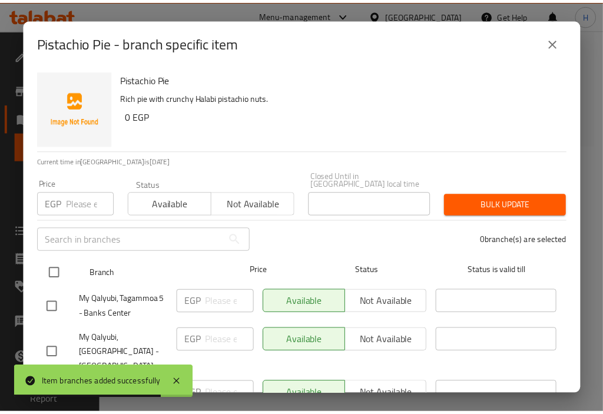
scroll to position [32, 0]
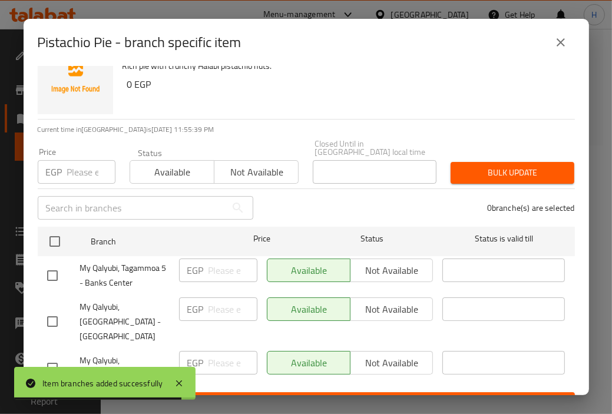
click at [53, 268] on input "checkbox" at bounding box center [52, 275] width 25 height 25
checkbox input "true"
click at [46, 309] on input "checkbox" at bounding box center [52, 321] width 25 height 25
checkbox input "true"
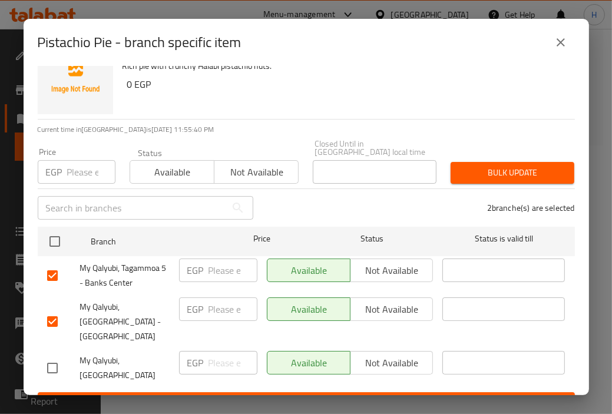
click at [355, 301] on span "Not available" at bounding box center [392, 309] width 74 height 17
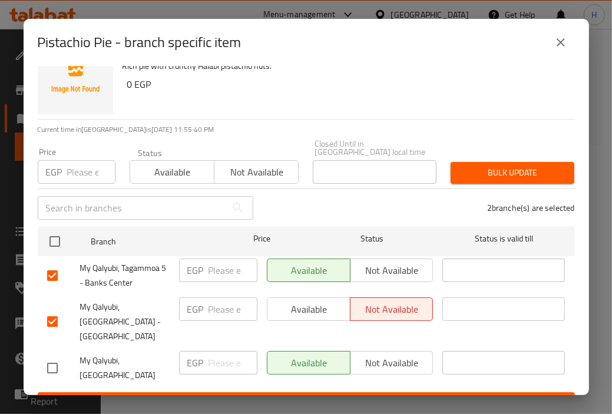
click at [382, 262] on span "Not available" at bounding box center [392, 270] width 74 height 17
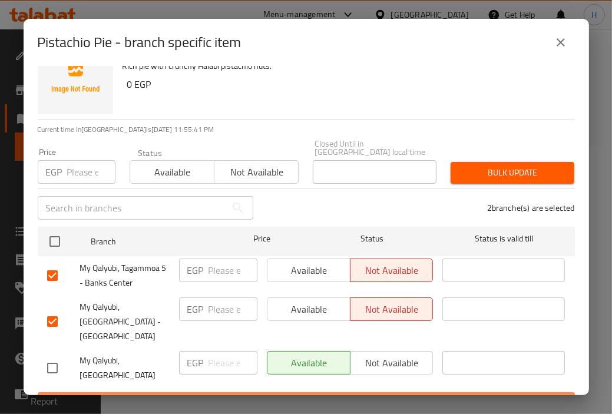
click at [362, 396] on span "Save" at bounding box center [306, 403] width 519 height 15
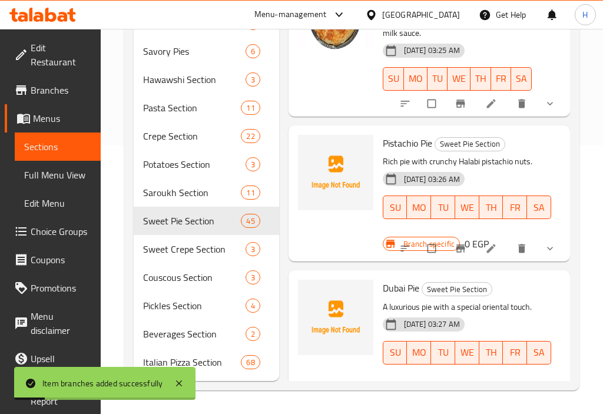
scroll to position [2812, 0]
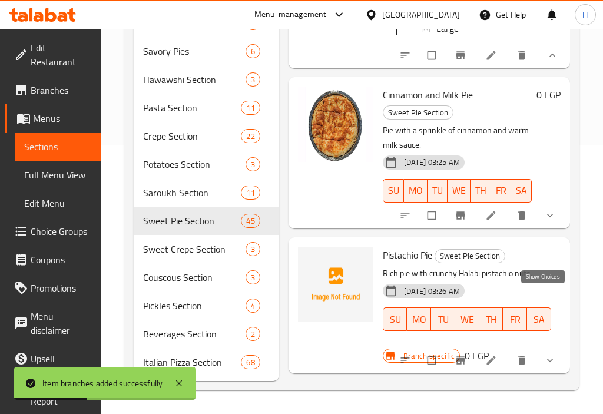
click at [550, 57] on icon "show more" at bounding box center [553, 56] width 6 height 4
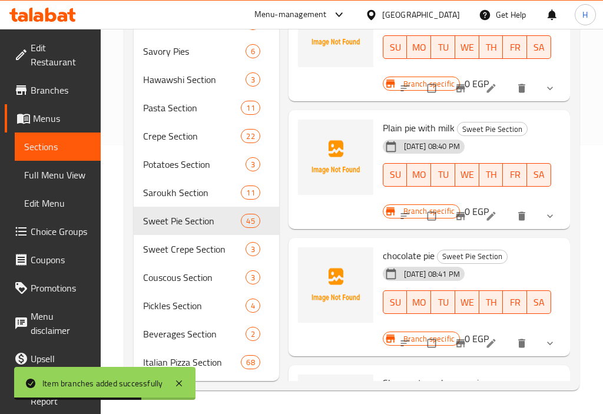
scroll to position [4055, 0]
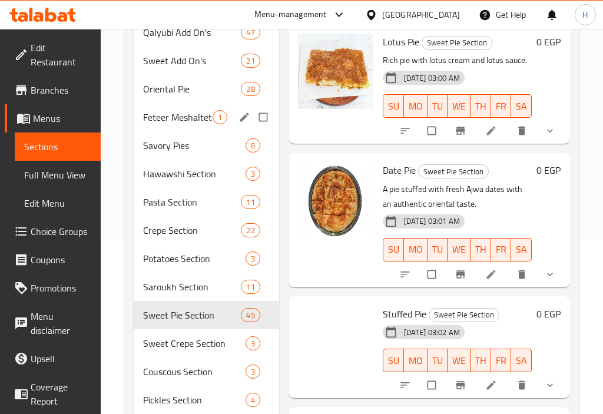
scroll to position [176, 0]
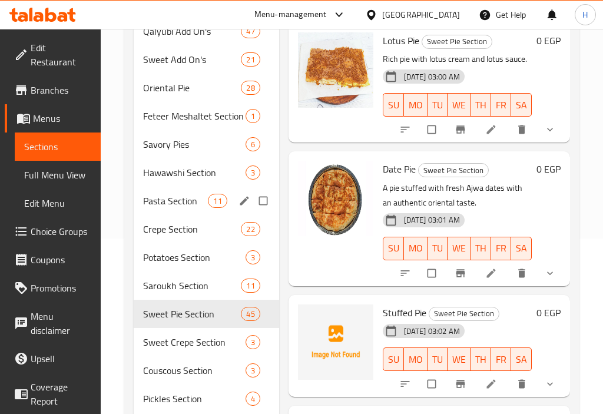
click at [179, 193] on div "Pasta Section 11" at bounding box center [207, 201] width 146 height 28
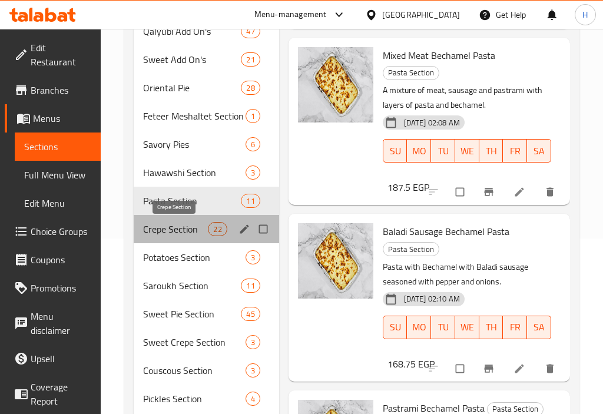
click at [164, 222] on span "Crepe Section" at bounding box center [175, 229] width 65 height 14
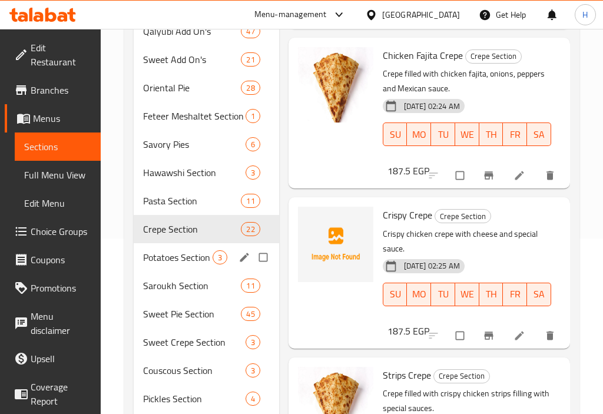
click at [185, 266] on div "Potatoes Section 3" at bounding box center [207, 257] width 146 height 28
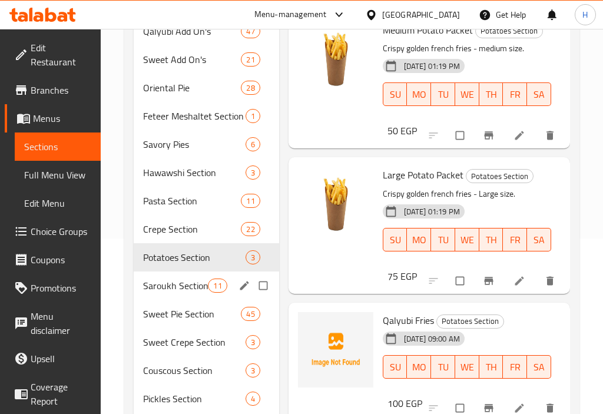
click at [179, 276] on div "Saroukh Section 11" at bounding box center [207, 286] width 146 height 28
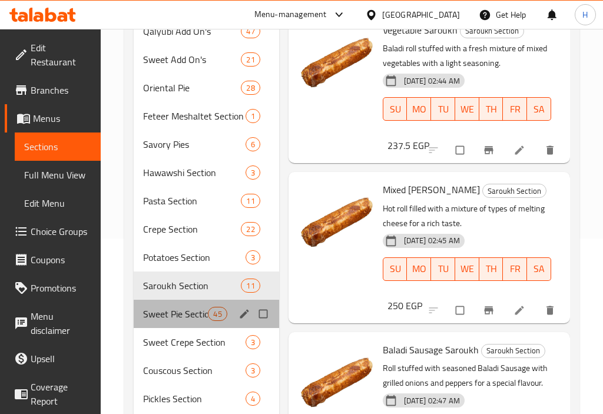
click at [172, 309] on span "Sweet Pie Section" at bounding box center [175, 314] width 65 height 14
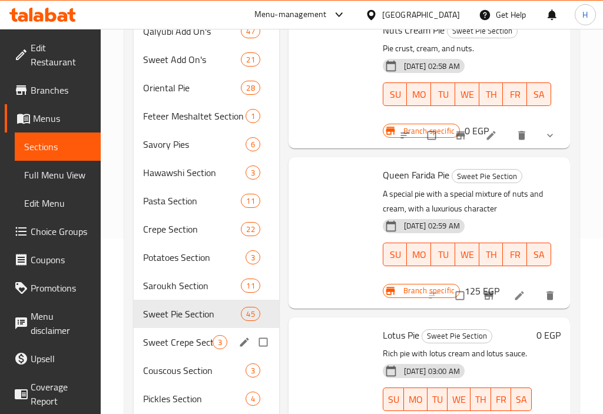
click at [170, 351] on div "Sweet Crepe Section 3" at bounding box center [207, 342] width 146 height 28
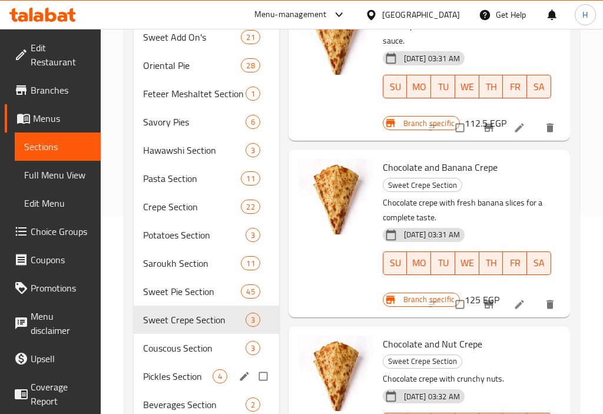
scroll to position [269, 0]
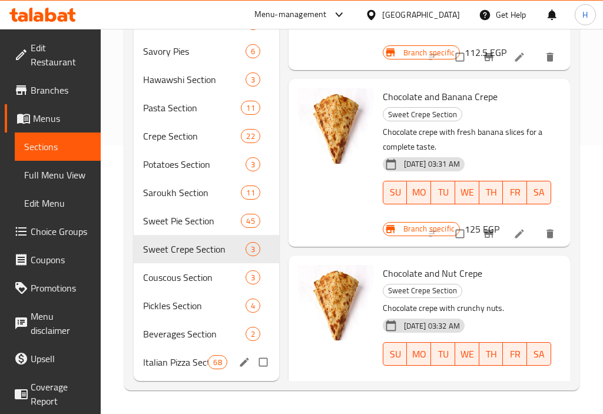
click at [162, 353] on div "Italian Pizza Section 68" at bounding box center [207, 362] width 146 height 28
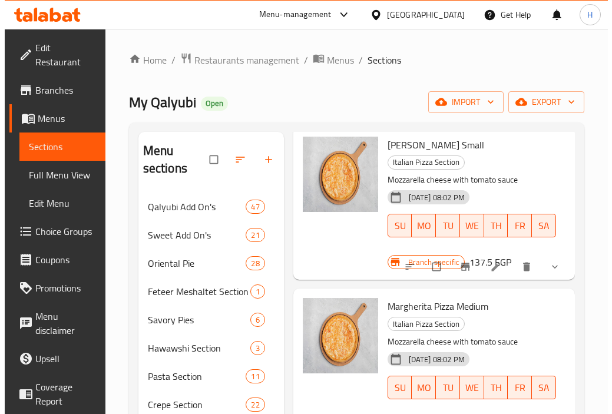
scroll to position [61, 0]
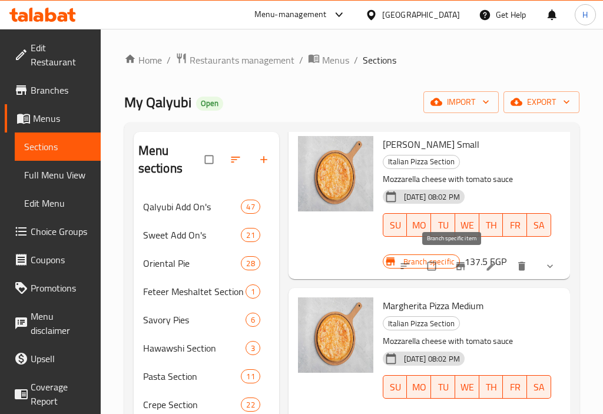
click at [455, 269] on icon "Branch-specific-item" at bounding box center [461, 266] width 12 height 12
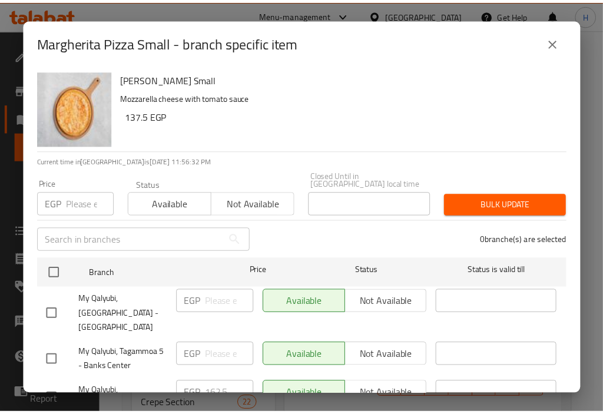
scroll to position [32, 0]
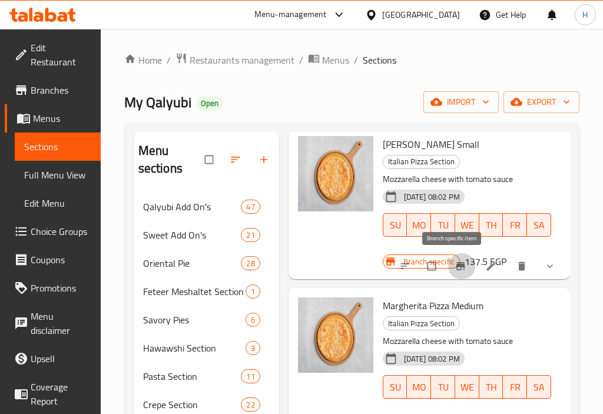
click at [329, 261] on div at bounding box center [335, 202] width 85 height 143
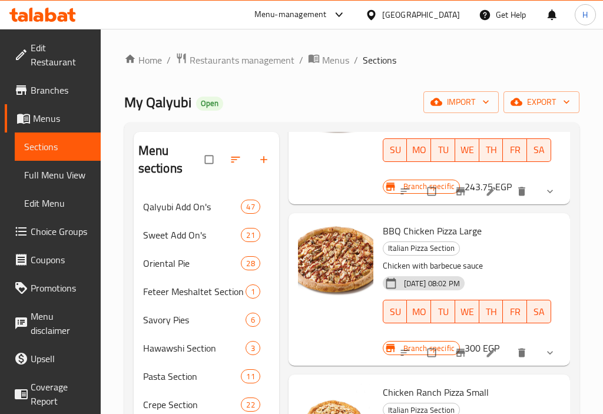
scroll to position [0, 0]
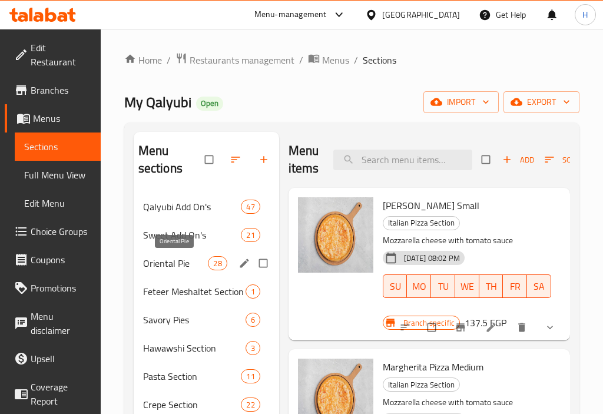
click at [165, 260] on span "Oriental Pie" at bounding box center [175, 263] width 65 height 14
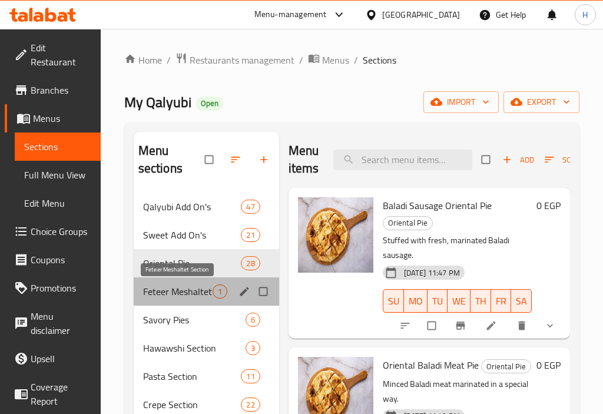
click at [163, 285] on span "Feteer Meshaltet Section" at bounding box center [178, 292] width 70 height 14
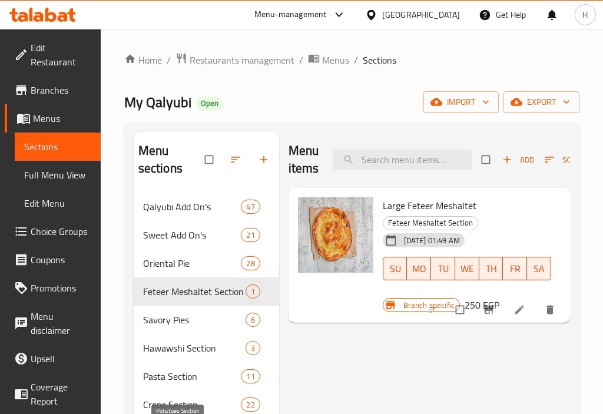
scroll to position [160, 0]
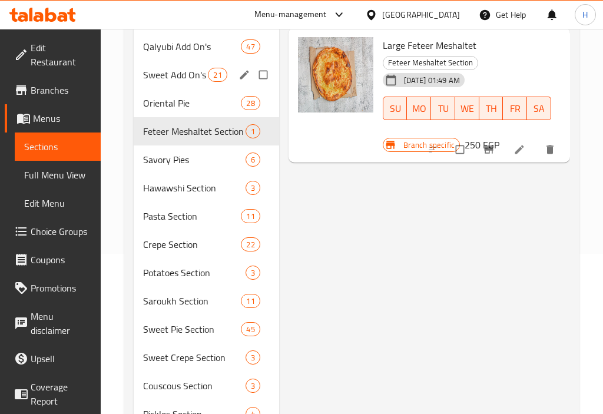
click at [172, 99] on span "Oriental Pie" at bounding box center [192, 103] width 98 height 14
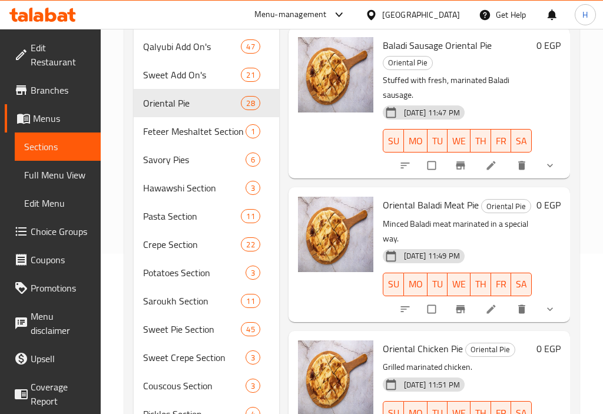
click at [433, 221] on p "Minced Baladi meat marinated in a special way." at bounding box center [457, 231] width 149 height 29
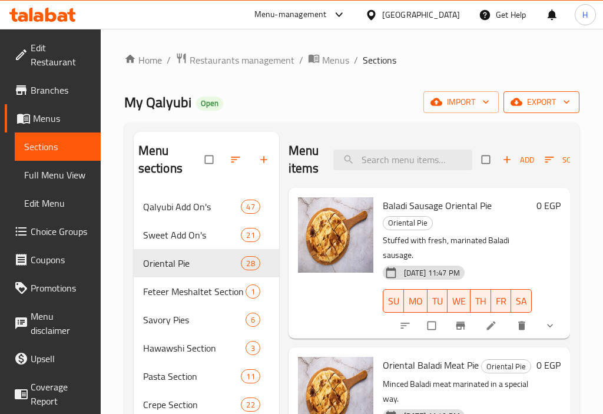
click at [547, 110] on button "export" at bounding box center [542, 102] width 76 height 22
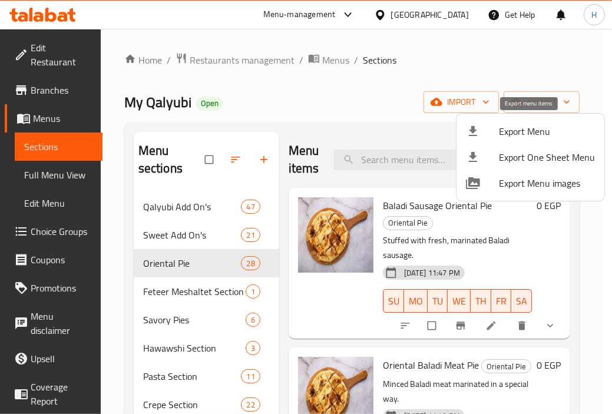
click at [522, 130] on span "Export Menu" at bounding box center [547, 131] width 96 height 14
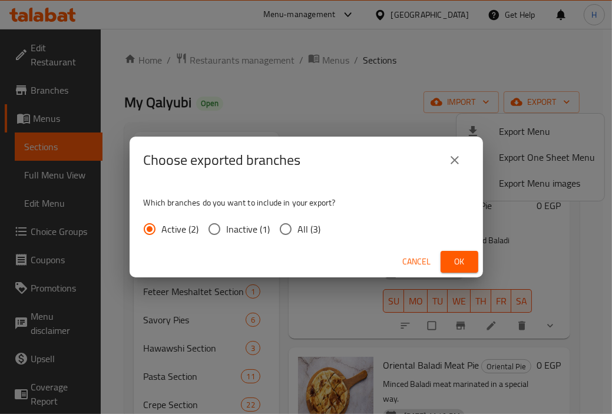
click at [306, 235] on span "All (3)" at bounding box center [309, 229] width 23 height 14
click at [298, 235] on input "All (3)" at bounding box center [285, 229] width 25 height 25
radio input "true"
click at [444, 259] on button "Ok" at bounding box center [460, 262] width 38 height 22
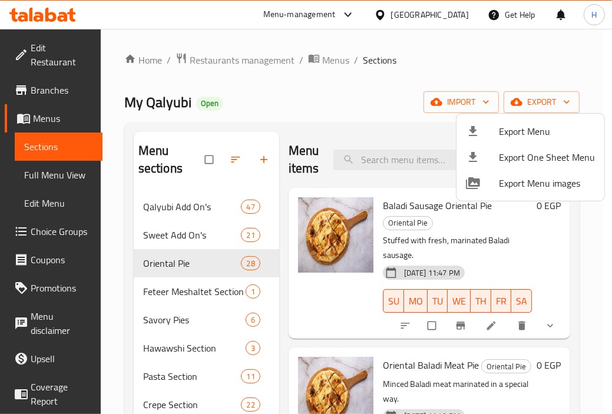
click at [342, 207] on div at bounding box center [306, 207] width 612 height 414
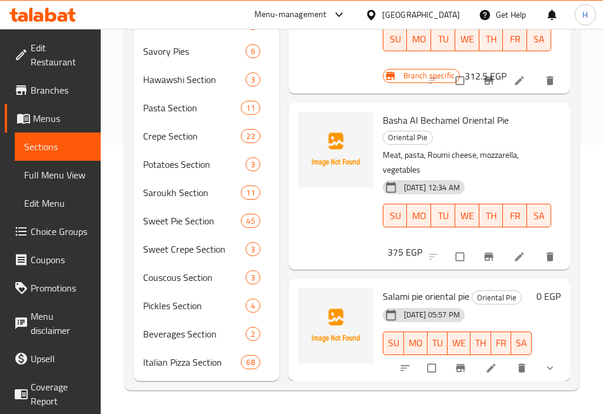
scroll to position [3641, 0]
click at [456, 364] on icon "Branch-specific-item" at bounding box center [460, 368] width 9 height 8
click at [544, 362] on icon "show more" at bounding box center [550, 368] width 12 height 12
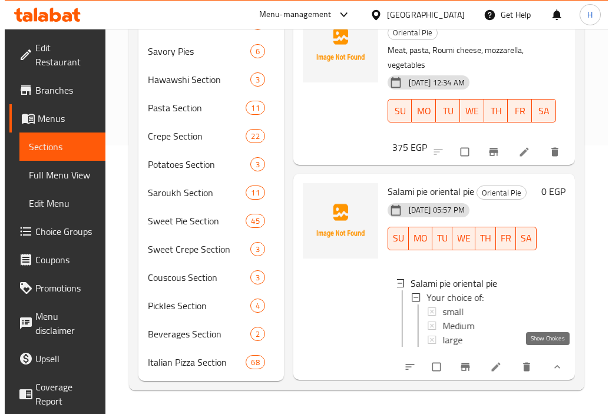
scroll to position [3753, 0]
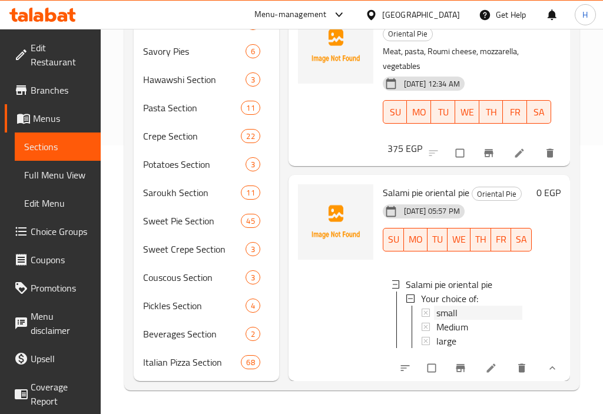
click at [442, 306] on span "small" at bounding box center [447, 313] width 21 height 14
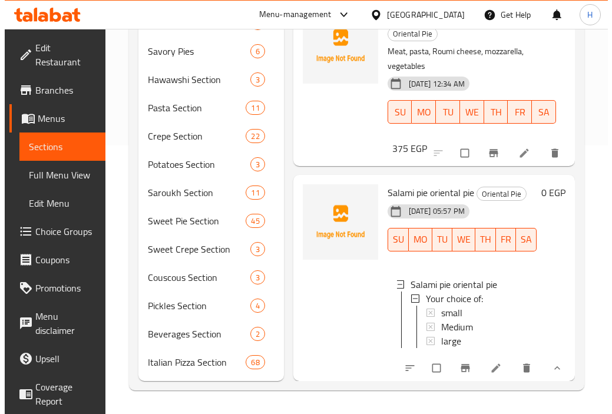
scroll to position [1, 0]
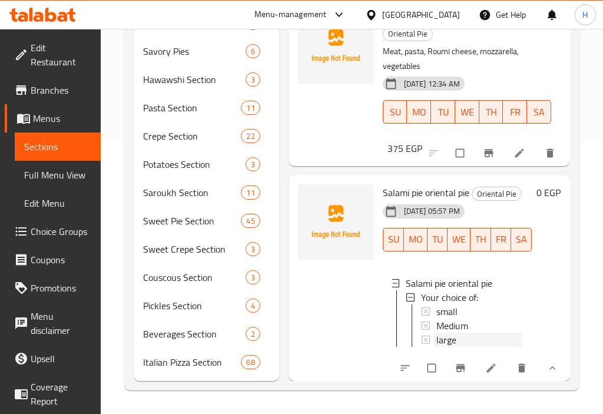
click at [450, 333] on span "large" at bounding box center [447, 340] width 20 height 14
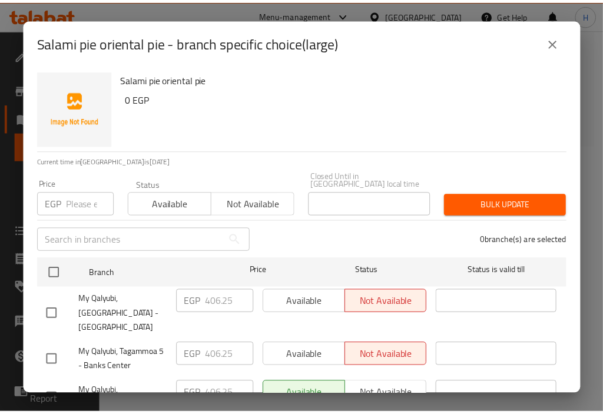
scroll to position [32, 0]
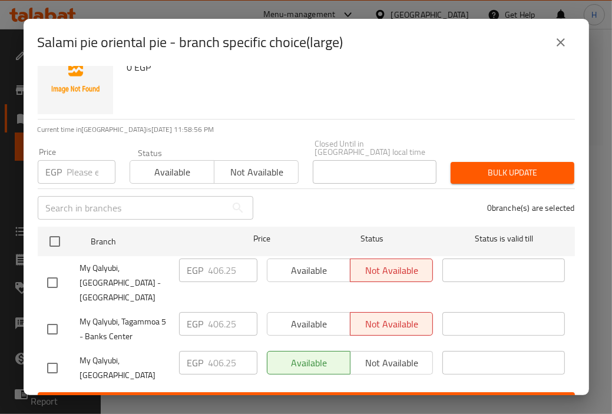
click at [461, 113] on div "Salami pie oriental pie 0 EGP" at bounding box center [344, 76] width 453 height 85
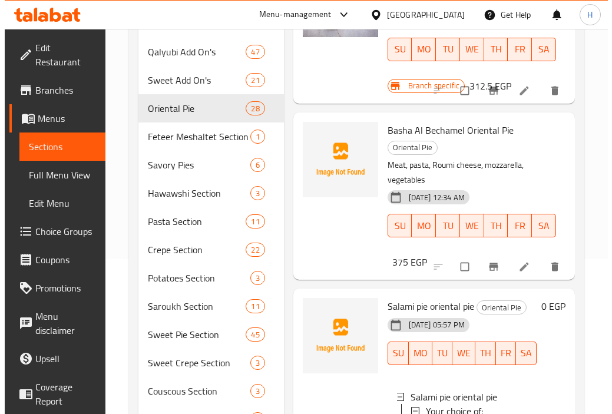
scroll to position [269, 0]
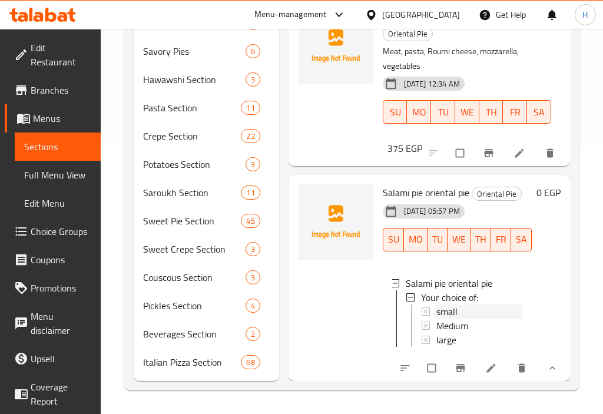
click at [456, 305] on span "small" at bounding box center [447, 312] width 21 height 14
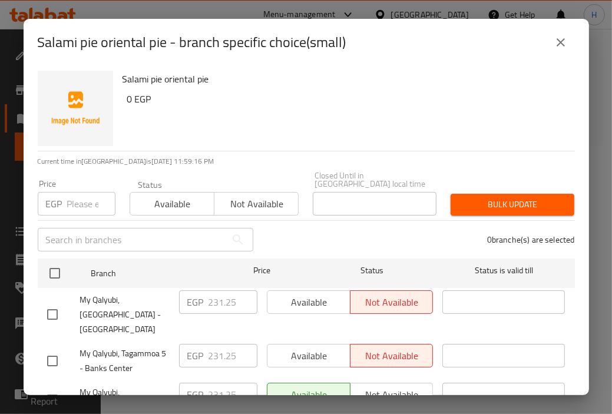
scroll to position [32, 0]
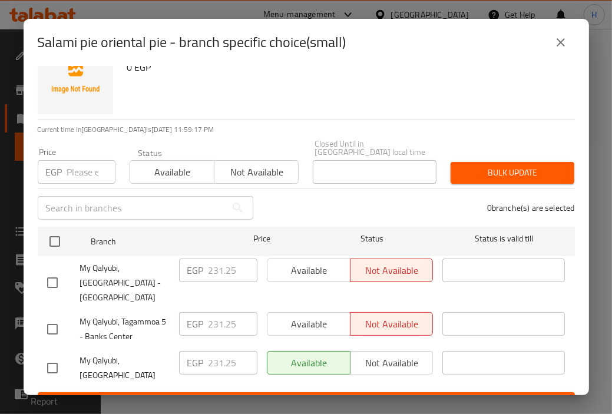
click at [49, 356] on input "checkbox" at bounding box center [52, 368] width 25 height 25
checkbox input "true"
click at [233, 351] on input "231.25" at bounding box center [233, 363] width 49 height 24
paste input "18.7"
type input "218.75"
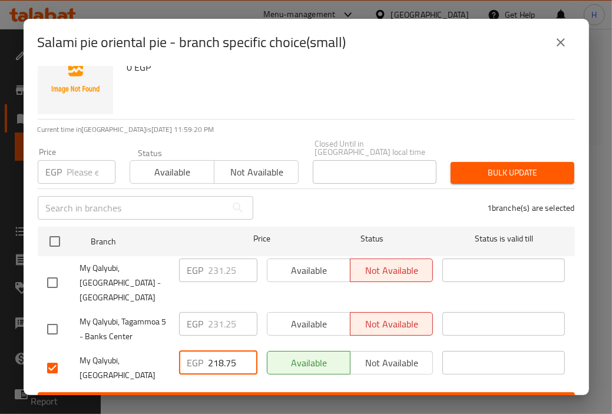
click at [341, 396] on span "Save" at bounding box center [306, 403] width 519 height 15
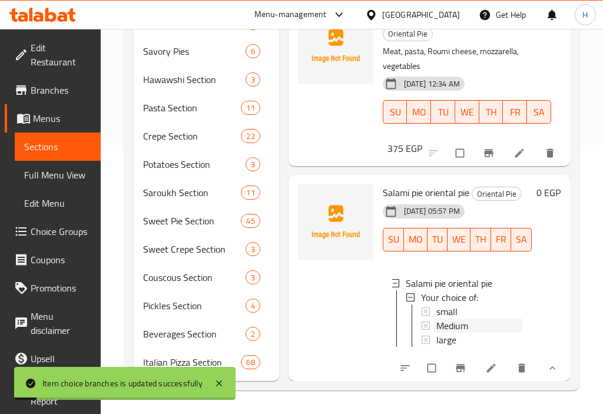
click at [474, 319] on div "Medium" at bounding box center [480, 326] width 86 height 14
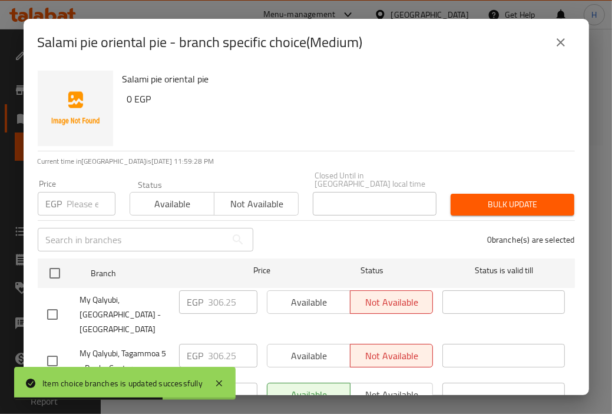
click at [557, 50] on button "close" at bounding box center [561, 42] width 28 height 28
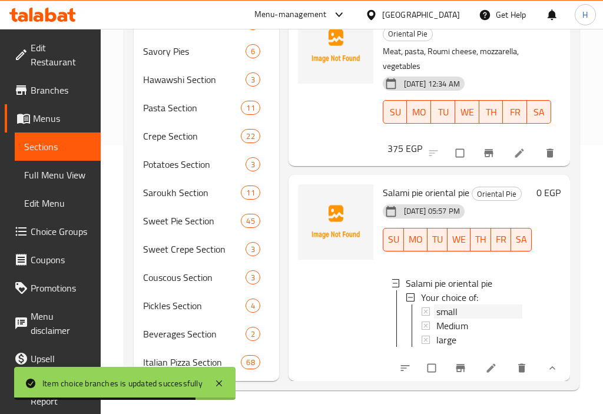
click at [451, 305] on span "small" at bounding box center [447, 312] width 21 height 14
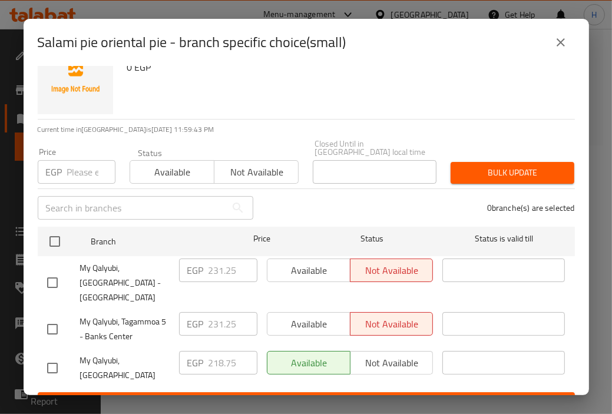
click at [448, 95] on div "Salami pie oriental pie 0 EGP" at bounding box center [344, 76] width 453 height 85
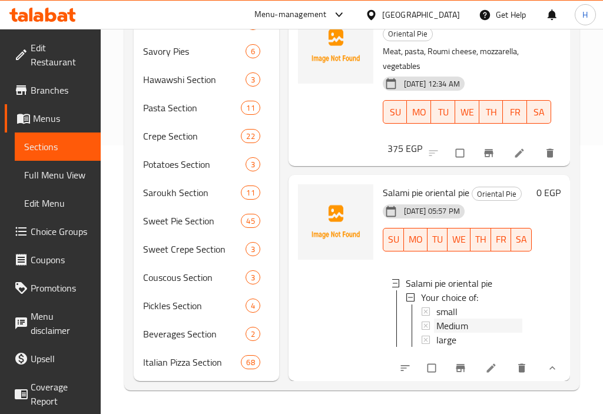
click at [455, 319] on span "Medium" at bounding box center [453, 326] width 32 height 14
click at [464, 305] on div "small" at bounding box center [480, 312] width 86 height 14
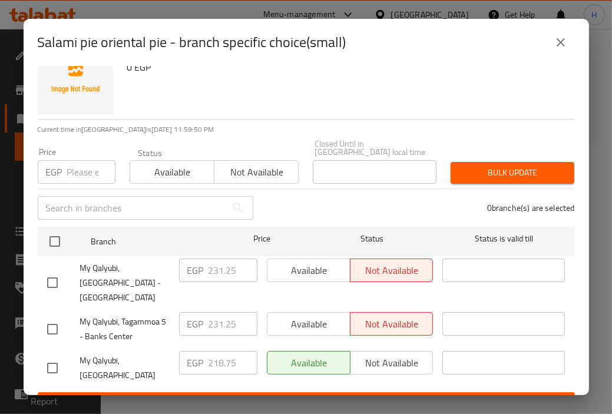
click at [48, 356] on input "checkbox" at bounding box center [52, 368] width 25 height 25
checkbox input "true"
click at [223, 351] on input "218.75" at bounding box center [233, 363] width 49 height 24
paste input "31.2"
type input "231.25"
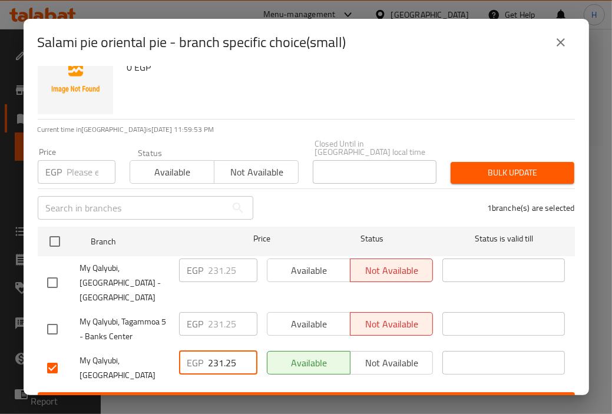
click at [290, 392] on button "Save" at bounding box center [306, 403] width 537 height 22
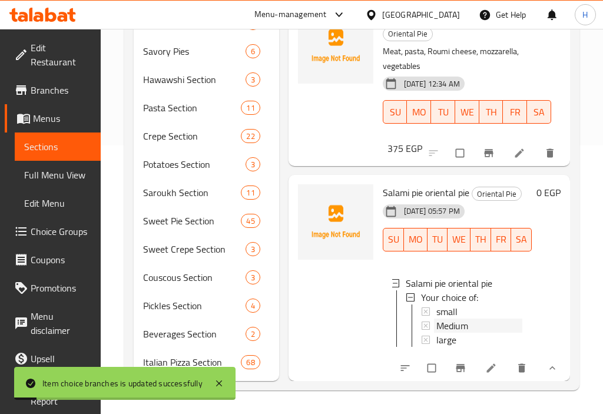
click at [470, 319] on div "Medium" at bounding box center [480, 326] width 86 height 14
click at [448, 333] on span "large" at bounding box center [447, 340] width 20 height 14
click at [549, 362] on icon "show more" at bounding box center [553, 368] width 12 height 12
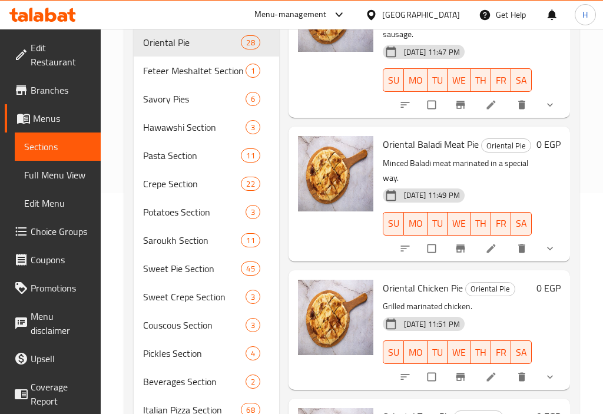
scroll to position [224, 0]
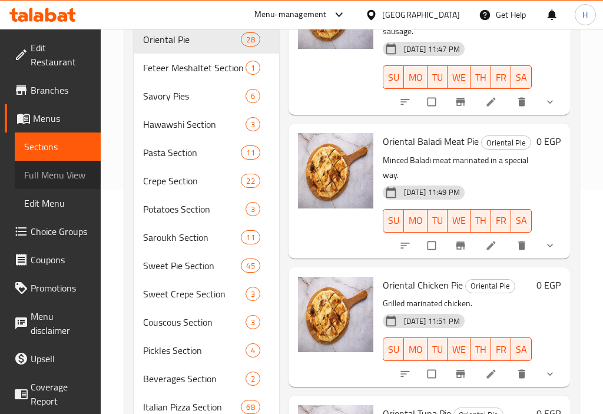
click at [42, 173] on span "Full Menu View" at bounding box center [57, 175] width 67 height 14
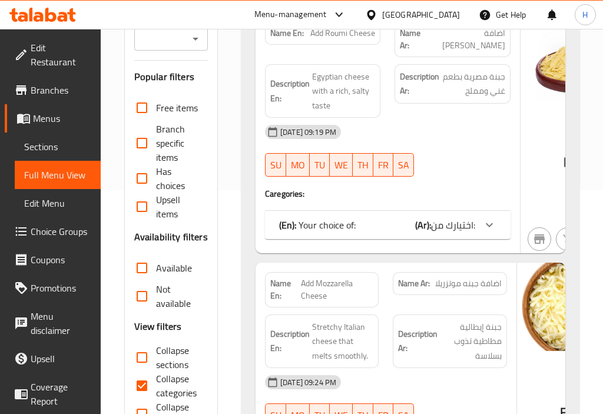
scroll to position [15, 0]
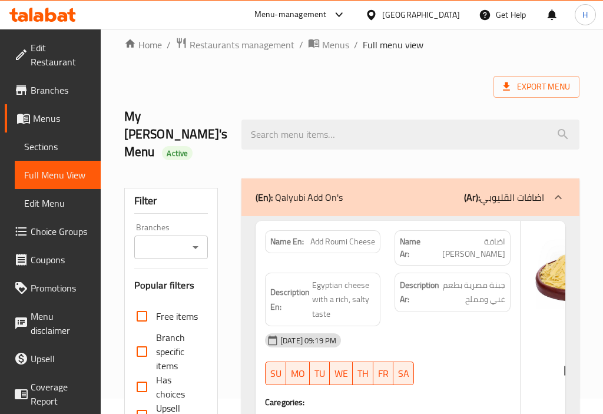
click at [458, 190] on div "(En): Qalyubi Add On's (Ar): اضافات القليوبي" at bounding box center [400, 197] width 289 height 14
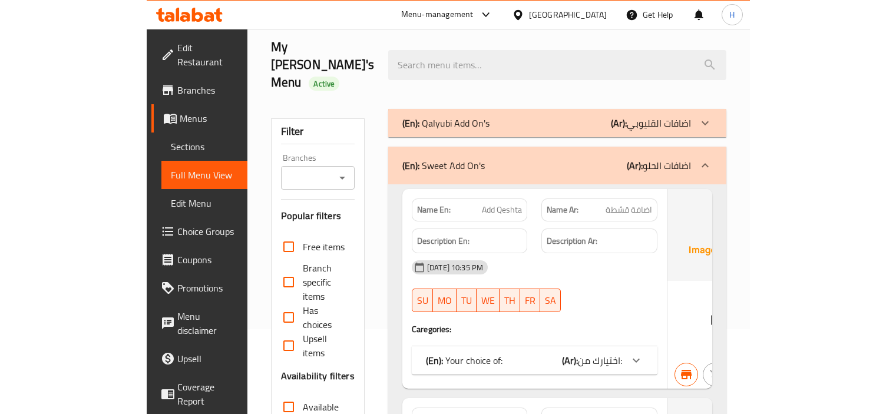
scroll to position [91, 0]
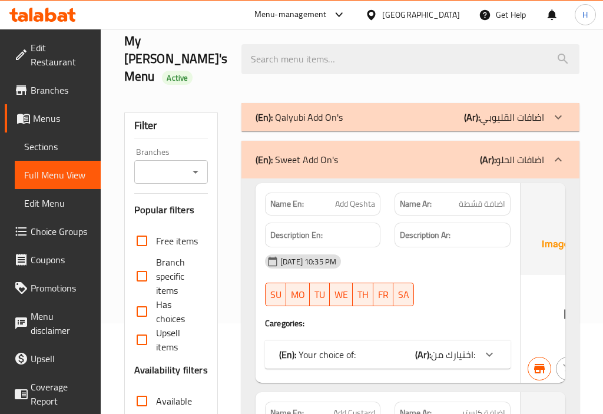
click at [365, 153] on div "(En): Sweet Add On's (Ar): اضافات الحلو" at bounding box center [400, 160] width 289 height 14
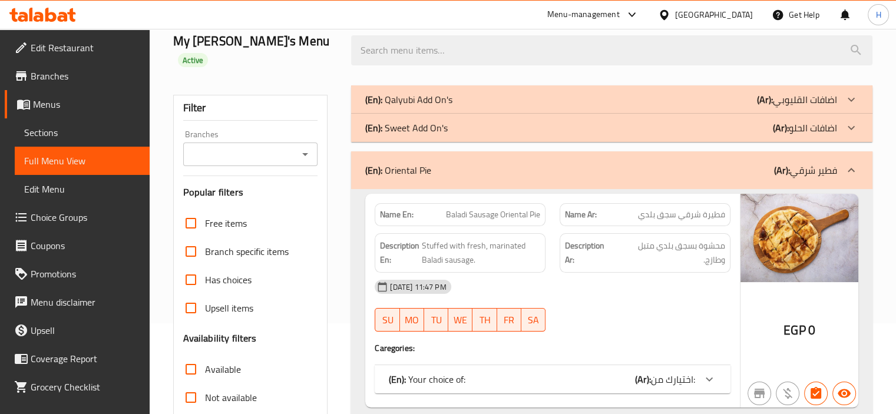
click at [319, 275] on div "Filter Branches Branches Popular filters Free items Branch specific items Has c…" at bounding box center [250, 312] width 155 height 435
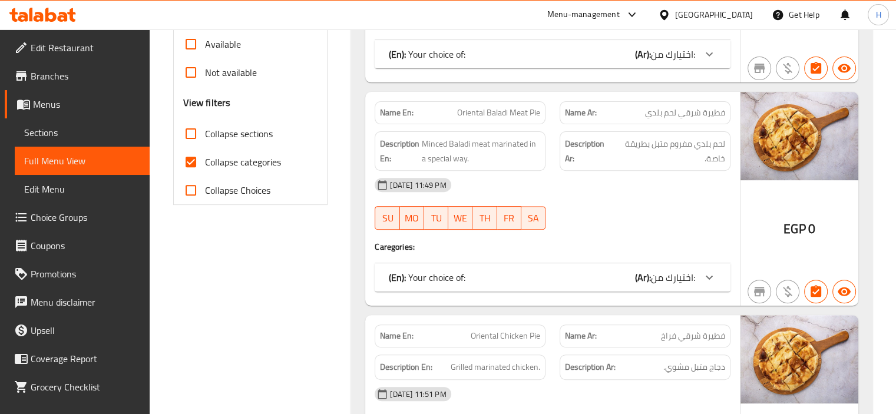
click at [192, 120] on input "Collapse sections" at bounding box center [191, 134] width 28 height 28
checkbox input "true"
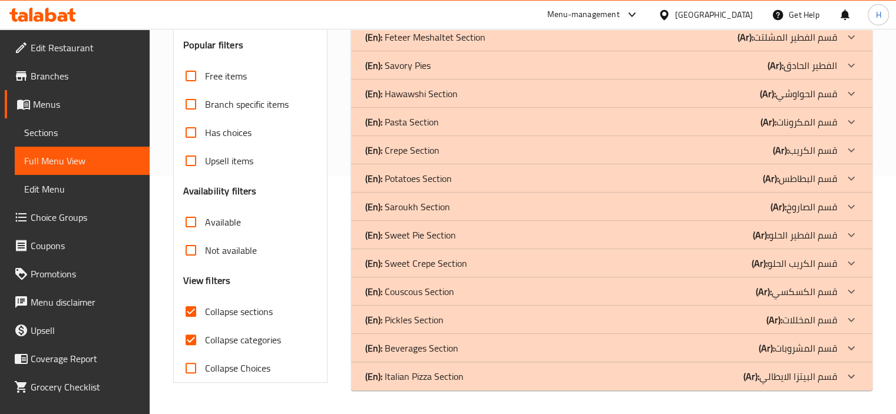
click at [192, 326] on input "Collapse categories" at bounding box center [191, 340] width 28 height 28
checkbox input "false"
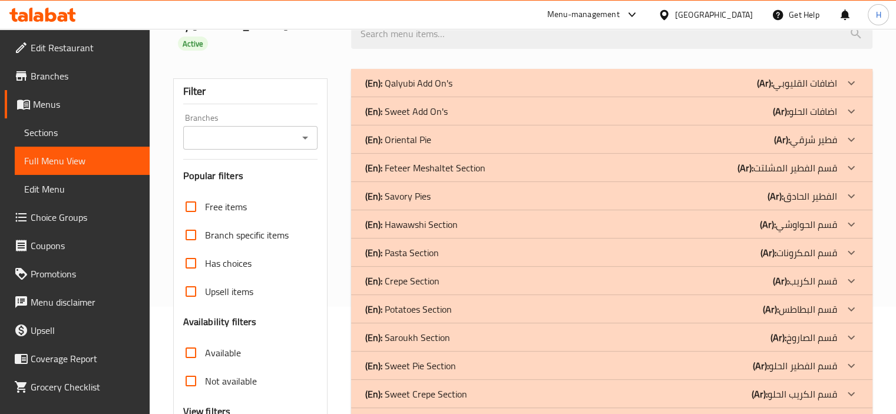
scroll to position [220, 0]
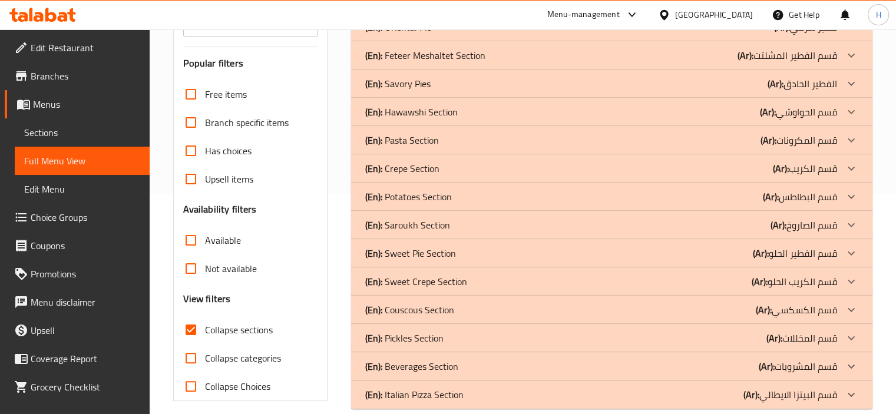
click at [423, 359] on p "(En): Beverages Section" at bounding box center [411, 366] width 93 height 14
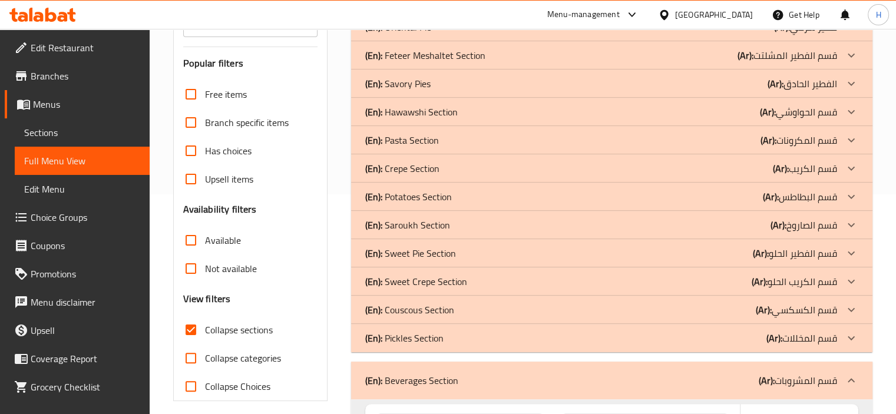
click at [423, 331] on p "(En): Pickles Section" at bounding box center [404, 338] width 78 height 14
click at [425, 303] on p "(En): Couscous Section" at bounding box center [409, 310] width 89 height 14
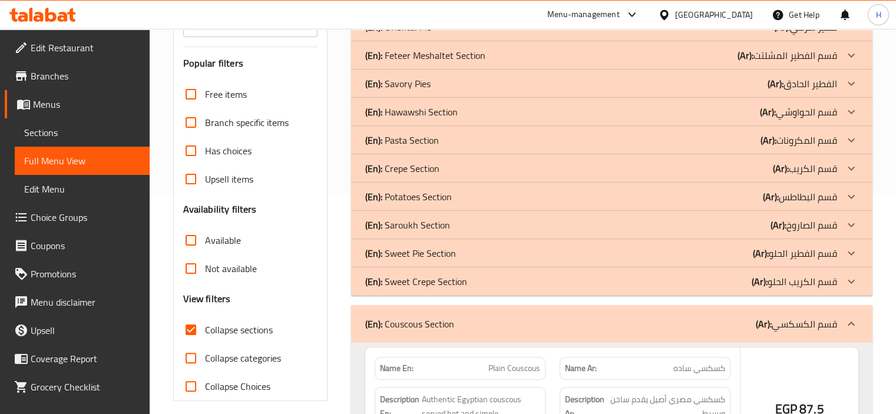
drag, startPoint x: 429, startPoint y: 269, endPoint x: 408, endPoint y: 209, distance: 63.2
click at [428, 275] on p "(En): Sweet Crepe Section" at bounding box center [416, 282] width 102 height 14
click at [427, 246] on p "(En): Sweet Pie Section" at bounding box center [410, 253] width 91 height 14
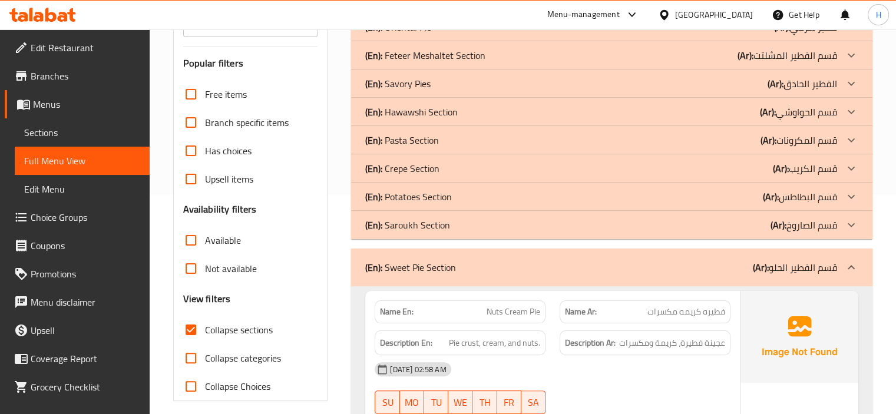
click at [408, 218] on p "(En): Saroukh Section" at bounding box center [407, 225] width 85 height 14
click at [417, 190] on p "(En): Potatoes Section" at bounding box center [408, 197] width 87 height 14
click at [415, 161] on p "(En): Crepe Section" at bounding box center [402, 168] width 74 height 14
click at [414, 133] on p "(En): Pasta Section" at bounding box center [402, 140] width 74 height 14
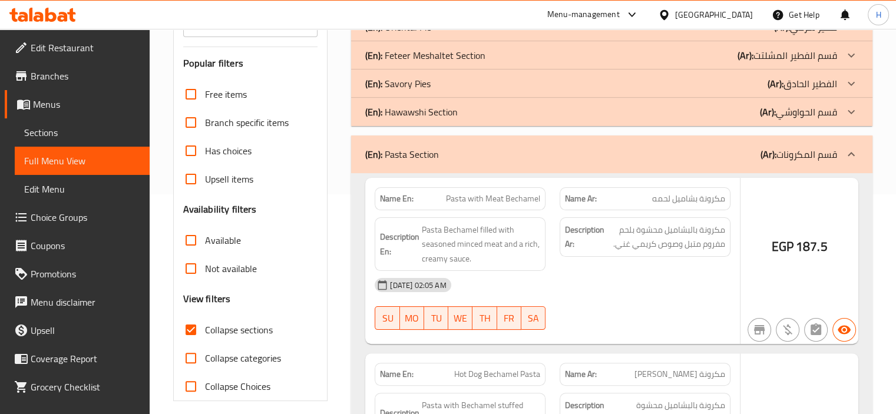
click at [417, 105] on p "(En): Hawawshi Section" at bounding box center [411, 112] width 93 height 14
click at [410, 77] on p "(En): Savory Pies" at bounding box center [397, 84] width 65 height 14
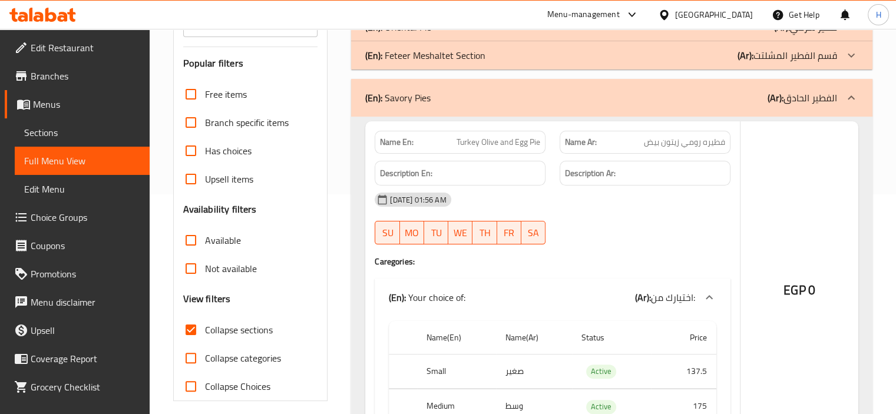
click at [407, 62] on p "(En): Feteer Meshaltet Section" at bounding box center [425, 55] width 120 height 14
click at [407, 34] on p "(En): Oriental Pie" at bounding box center [398, 27] width 66 height 14
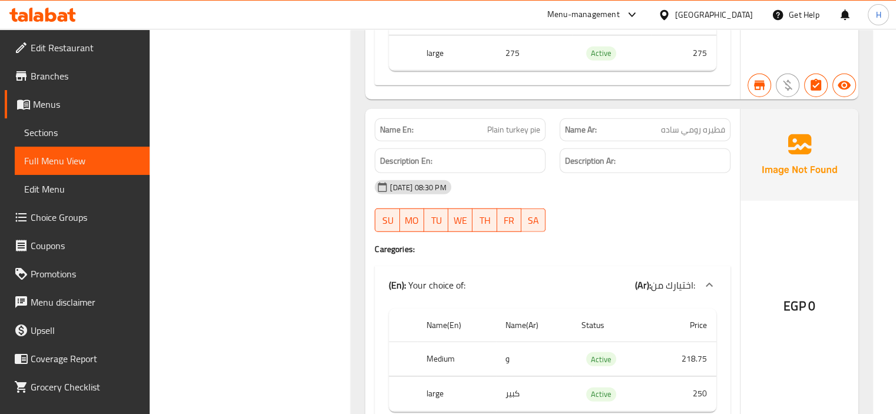
scroll to position [12013, 0]
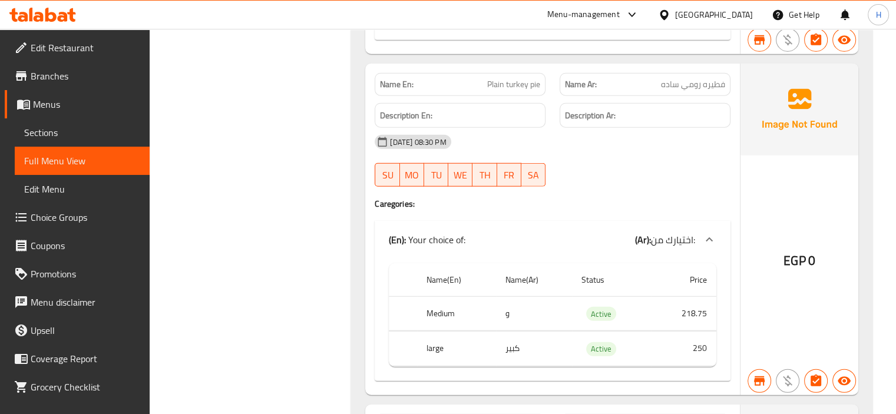
click at [507, 296] on td "و" at bounding box center [534, 313] width 77 height 35
copy td "و"
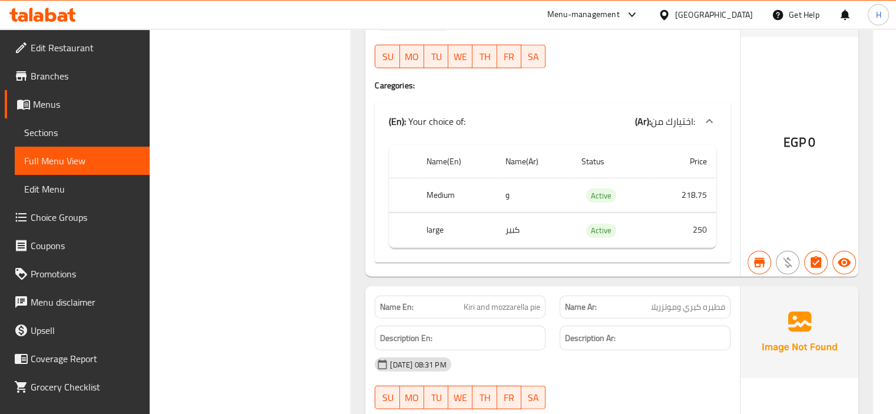
scroll to position [11962, 0]
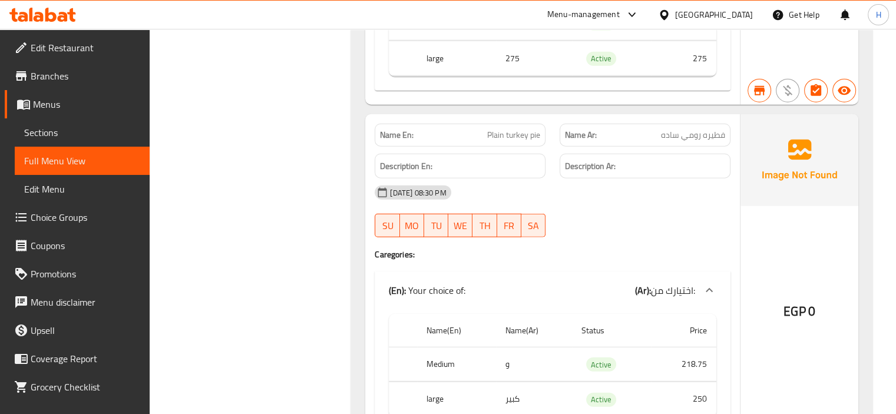
click at [504, 129] on span "Plain turkey pie" at bounding box center [513, 135] width 53 height 12
copy span "Plain turkey pie"
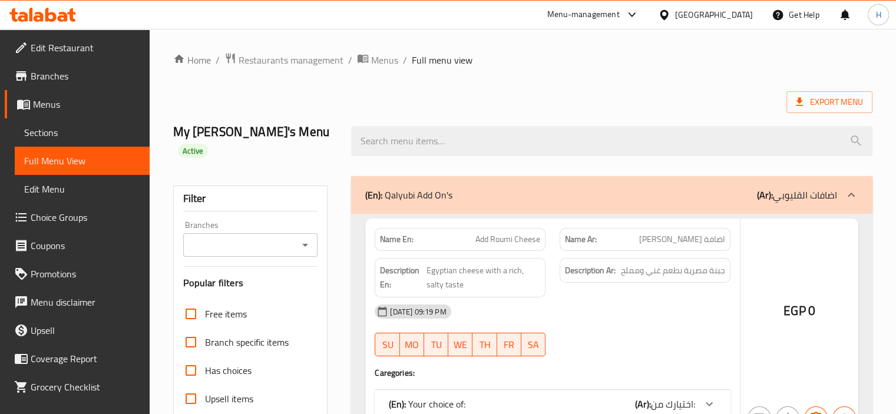
click at [43, 126] on span "Sections" at bounding box center [82, 133] width 116 height 14
click at [58, 129] on span "Sections" at bounding box center [82, 133] width 116 height 14
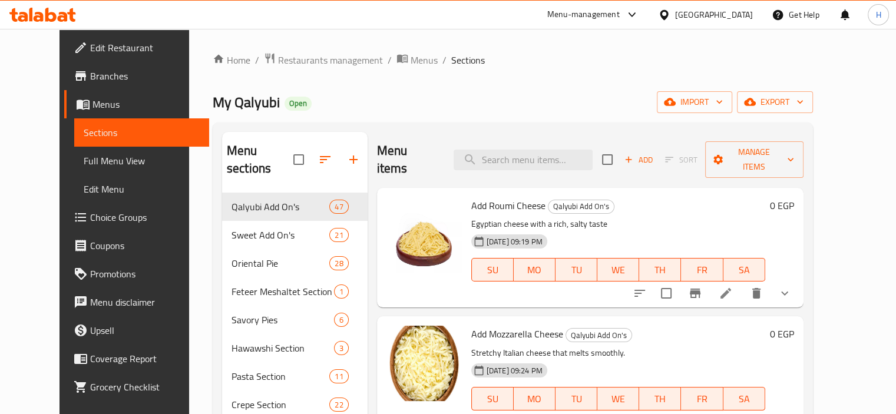
click at [511, 139] on div "Menu items Add Sort Manage items" at bounding box center [590, 160] width 427 height 56
click at [517, 151] on input "search" at bounding box center [523, 160] width 139 height 21
paste input "Plain turkey pie"
type input "Plain turkey pie"
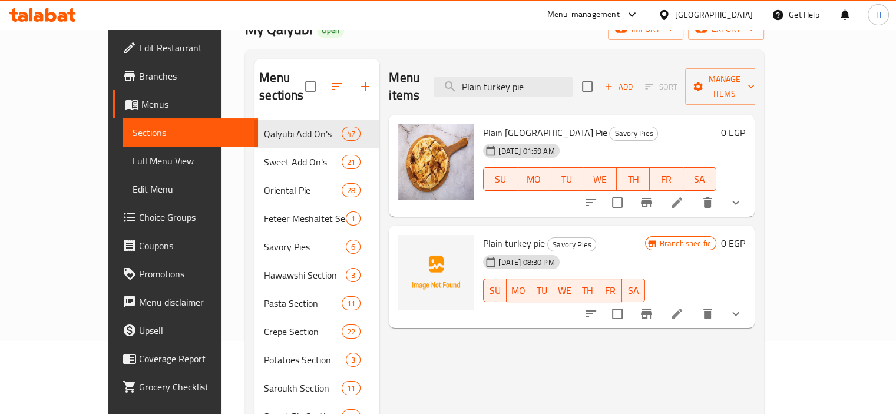
scroll to position [75, 0]
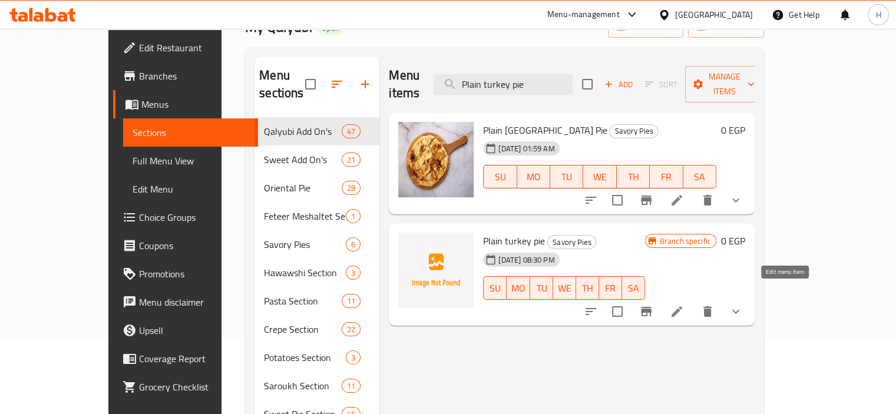
click at [682, 306] on icon at bounding box center [677, 311] width 11 height 11
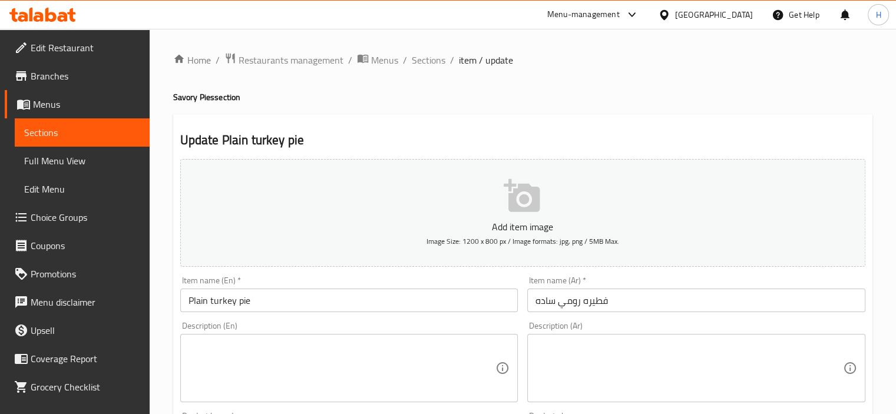
scroll to position [444, 0]
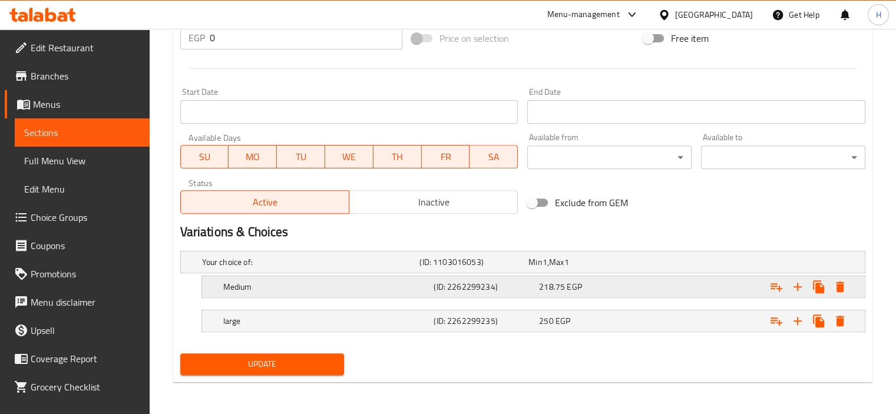
click at [450, 292] on h5 "(ID: 2262299234)" at bounding box center [484, 287] width 101 height 12
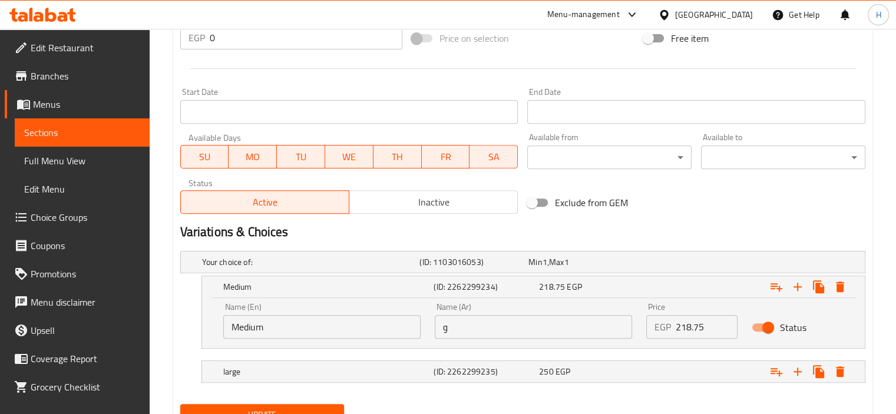
click at [466, 322] on input "و" at bounding box center [533, 327] width 197 height 24
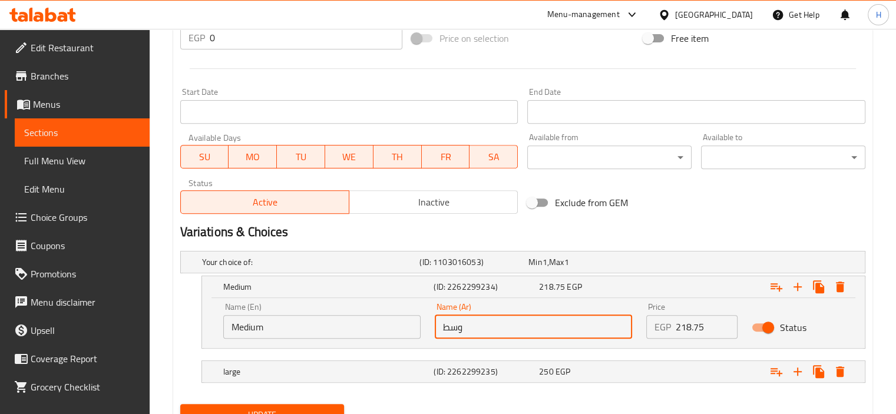
scroll to position [495, 0]
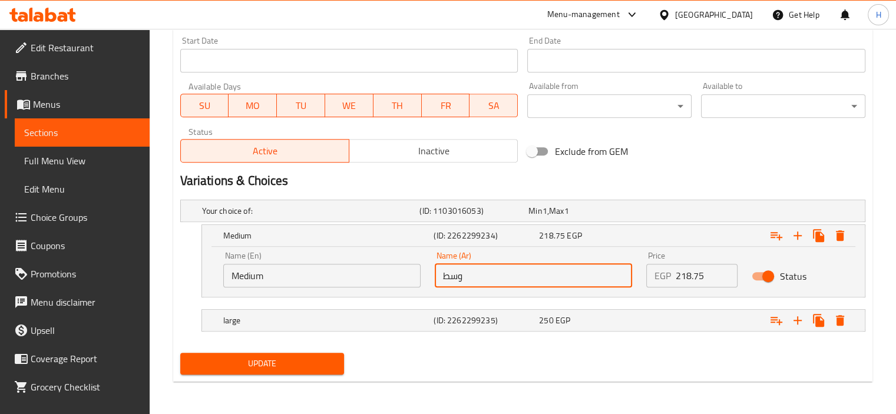
type input "وسط"
click at [270, 367] on span "Update" at bounding box center [263, 364] width 146 height 15
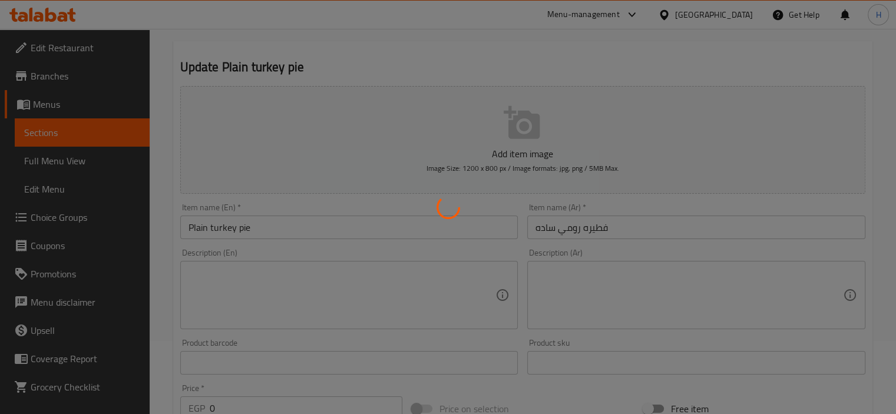
scroll to position [0, 0]
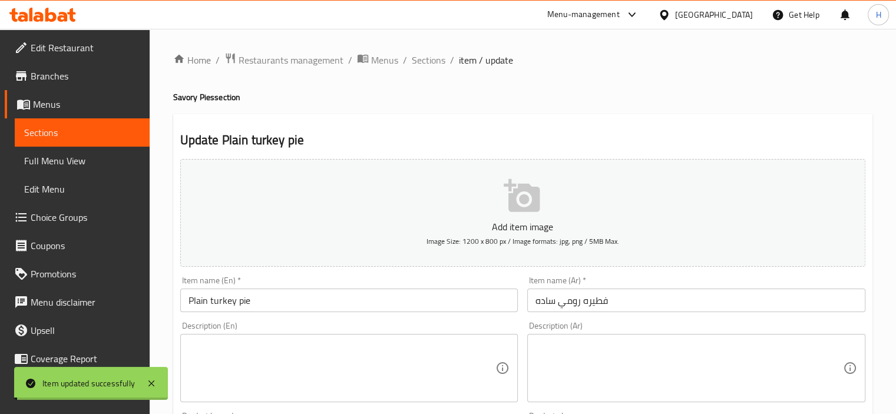
click at [424, 63] on span "Sections" at bounding box center [429, 60] width 34 height 14
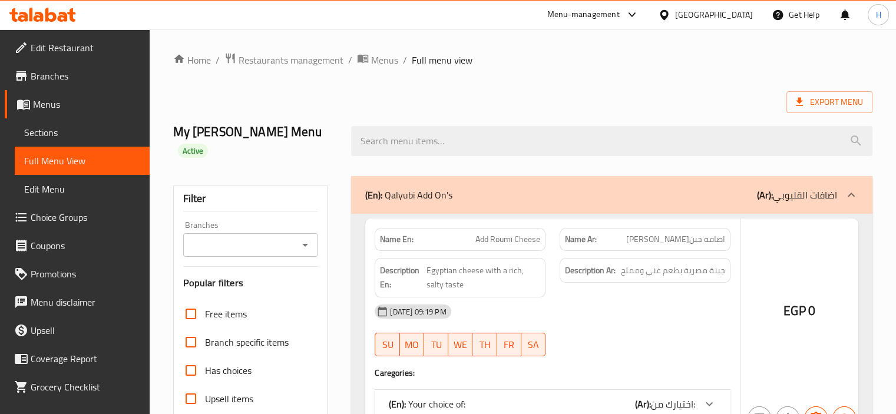
checkbox input "true"
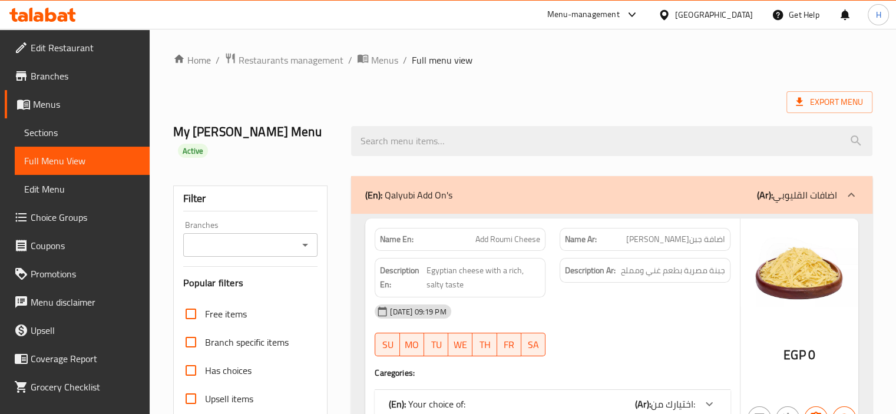
scroll to position [212, 0]
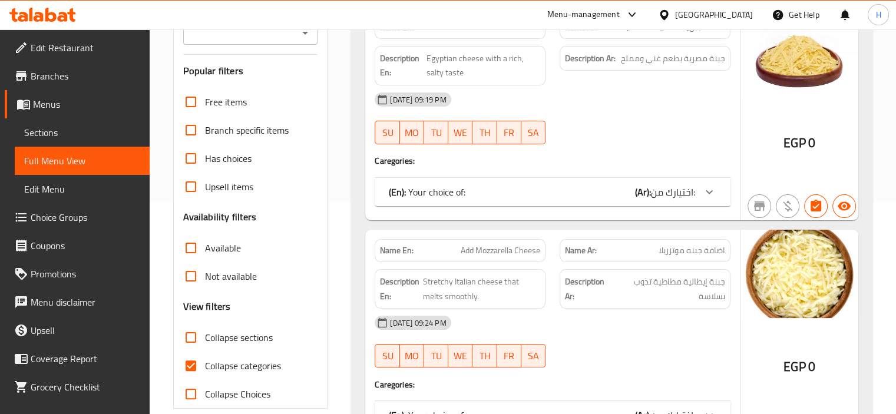
click at [191, 324] on input "Collapse sections" at bounding box center [191, 338] width 28 height 28
checkbox input "true"
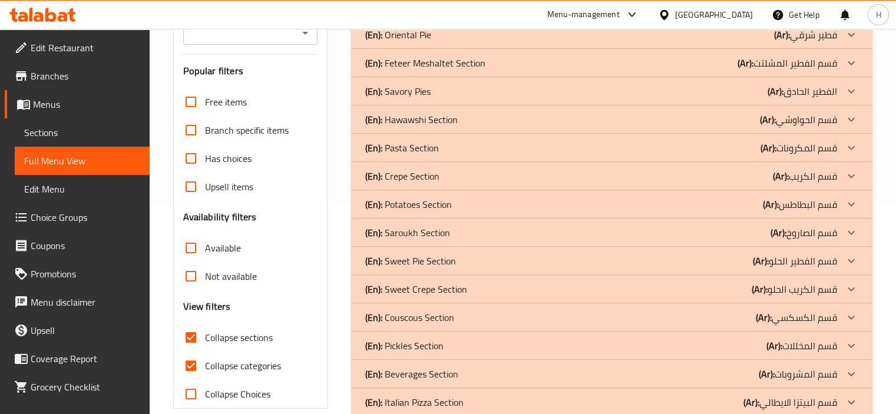
scroll to position [220, 0]
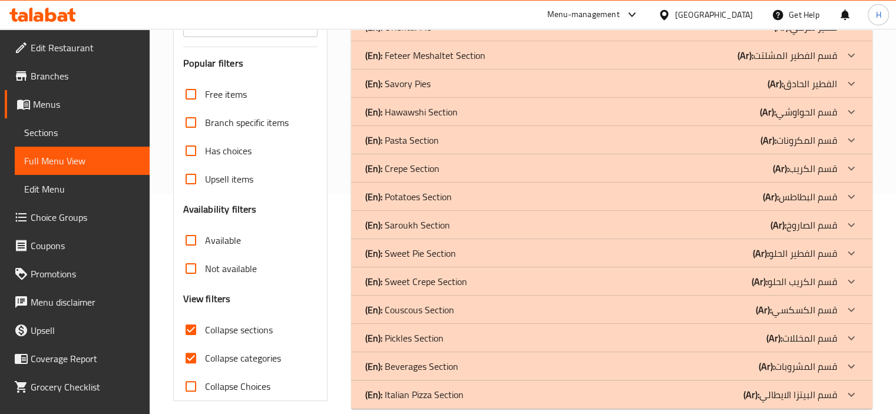
click at [458, 359] on div "(En): Beverages Section (Ar): قسم المشروبات" at bounding box center [601, 366] width 472 height 14
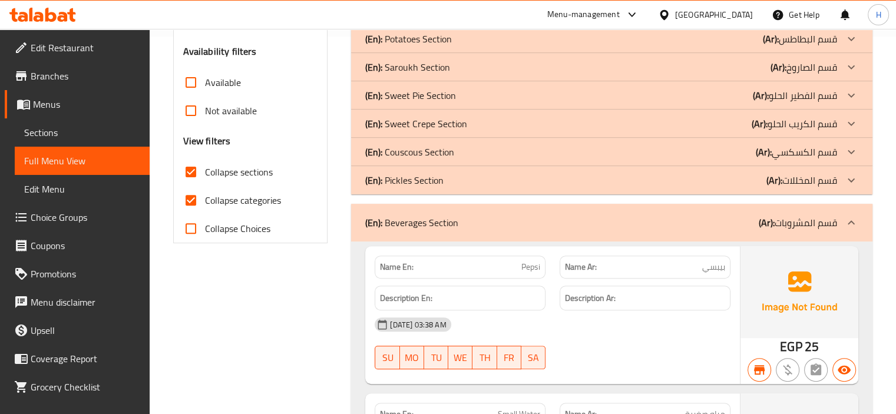
scroll to position [562, 0]
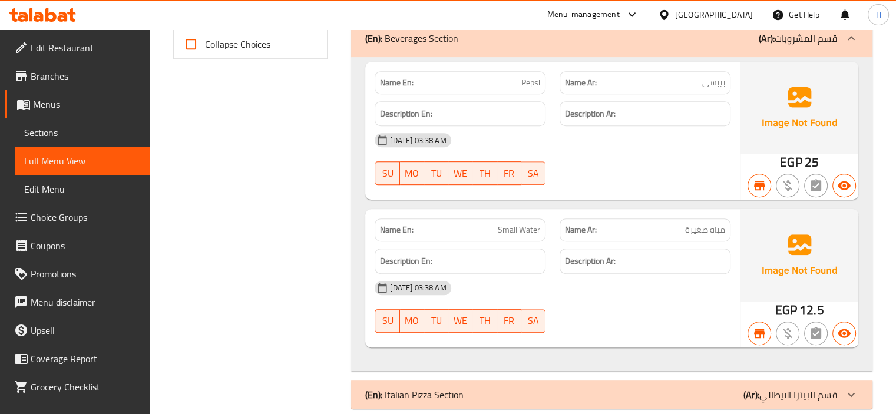
click at [496, 274] on div "[DATE] 03:38 AM" at bounding box center [553, 288] width 370 height 28
click at [759, 181] on icon "button" at bounding box center [759, 185] width 11 height 9
click at [761, 181] on icon "button" at bounding box center [759, 185] width 11 height 9
click at [793, 179] on icon "button" at bounding box center [788, 186] width 14 height 14
click at [687, 254] on h6 "Description Ar:" at bounding box center [645, 261] width 160 height 15
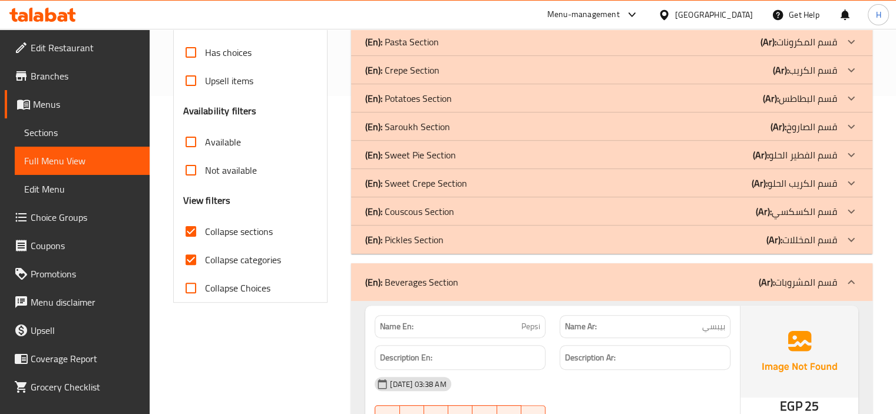
scroll to position [317, 0]
click at [550, 234] on div "(En): Pickles Section (Ar): قسم المخللات" at bounding box center [601, 241] width 472 height 14
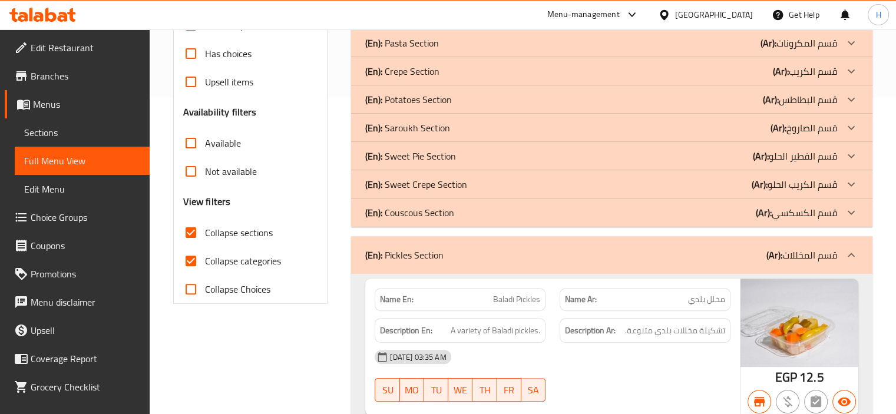
click at [497, 206] on div "(En): Couscous Section (Ar): قسم الكسكسي" at bounding box center [612, 213] width 522 height 28
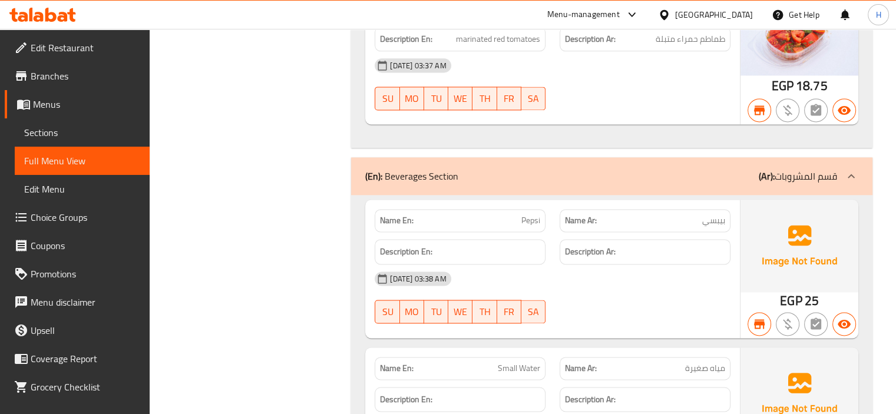
scroll to position [1750, 0]
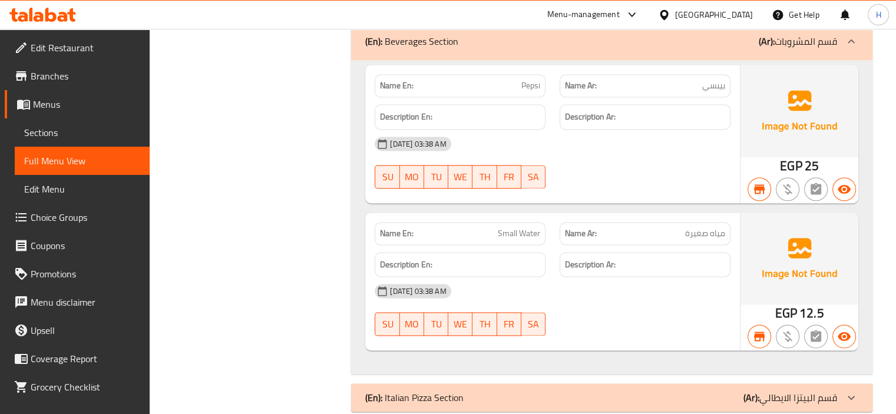
click at [533, 227] on span "Small Water" at bounding box center [519, 233] width 42 height 12
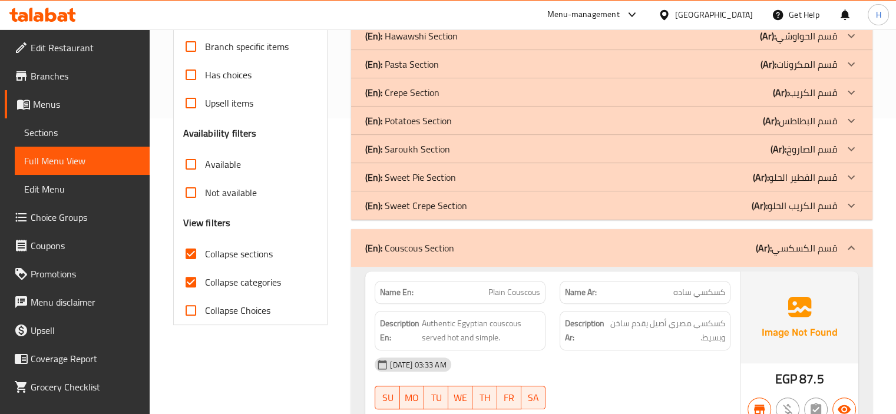
scroll to position [293, 0]
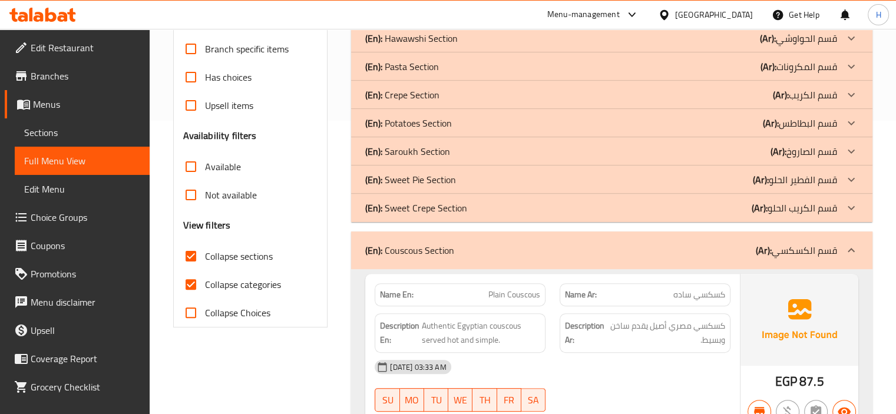
click at [189, 270] on input "Collapse categories" at bounding box center [191, 284] width 28 height 28
click at [513, 201] on div "(En): Sweet Crepe Section (Ar): قسم الكريب الحلو" at bounding box center [601, 208] width 472 height 14
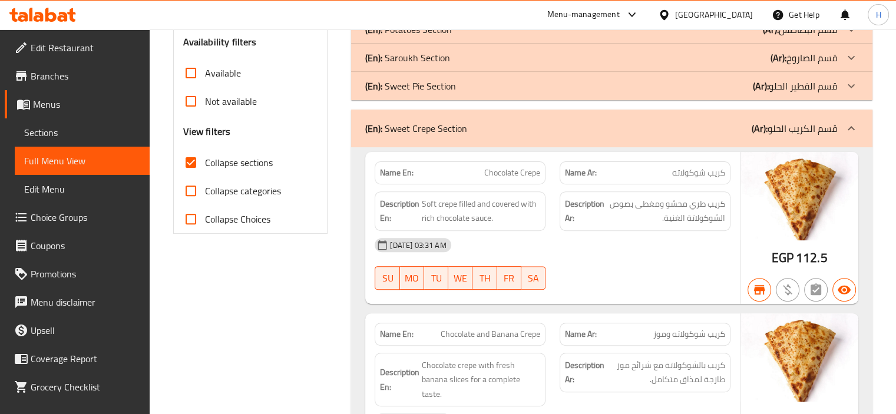
scroll to position [144, 0]
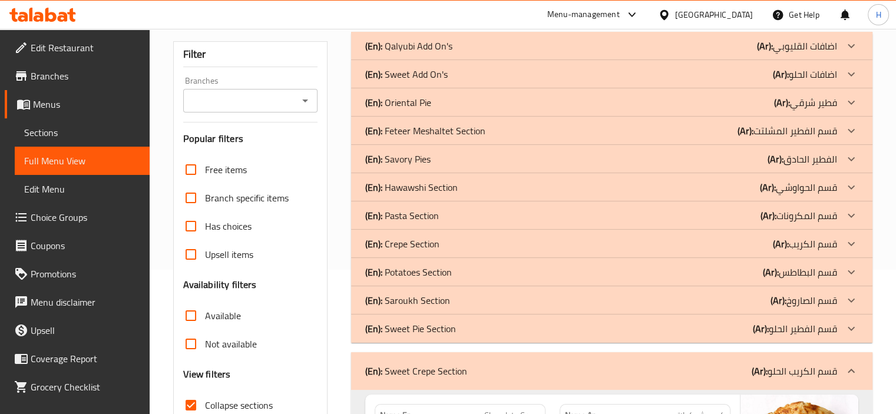
click at [409, 322] on p "(En): Sweet Pie Section" at bounding box center [410, 329] width 91 height 14
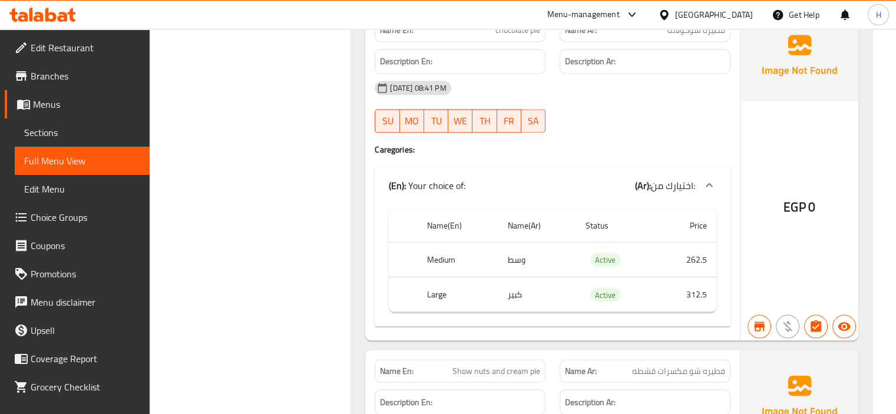
scroll to position [11146, 0]
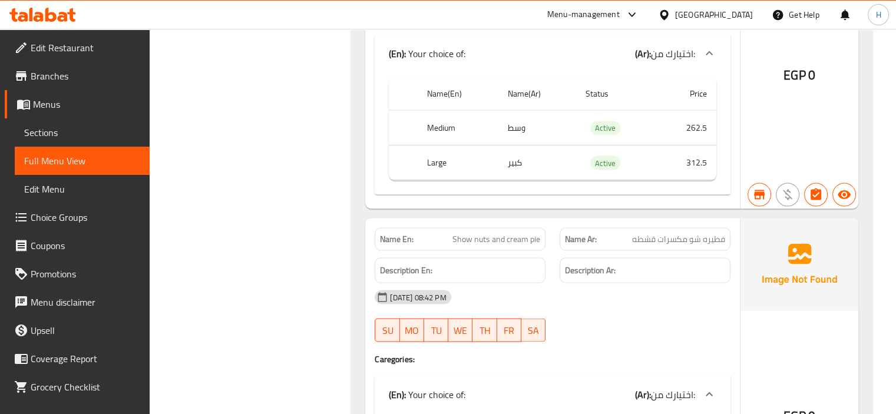
click at [435, 110] on th "Medium" at bounding box center [458, 127] width 81 height 35
copy th "Medium"
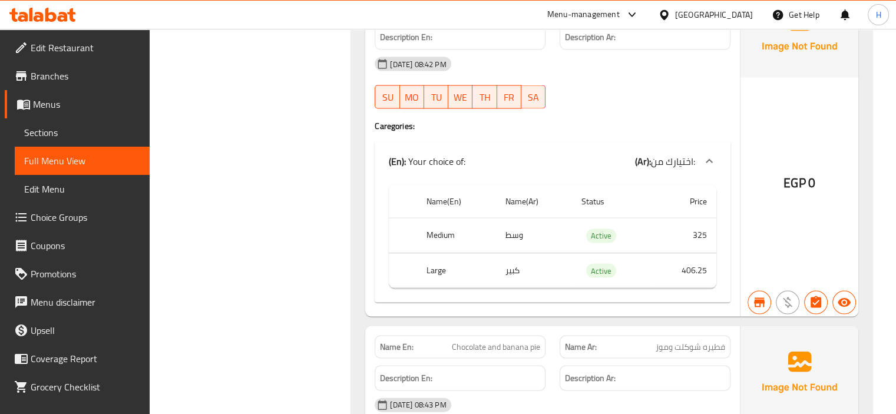
click at [516, 219] on td "وسط" at bounding box center [534, 236] width 77 height 35
copy td "وسط"
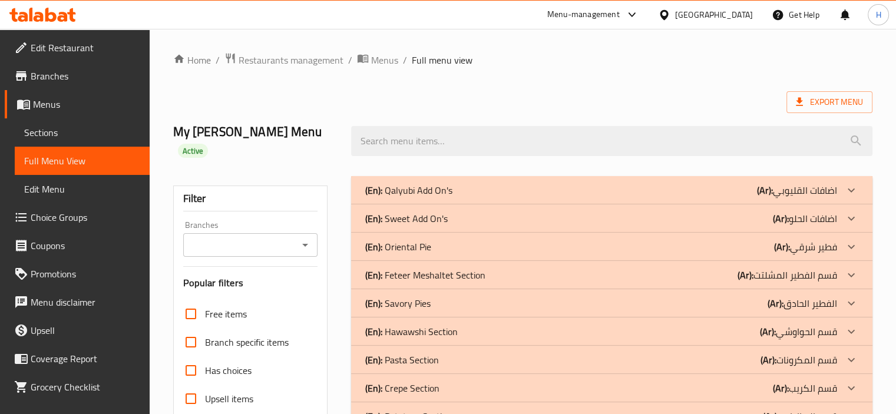
scroll to position [304, 0]
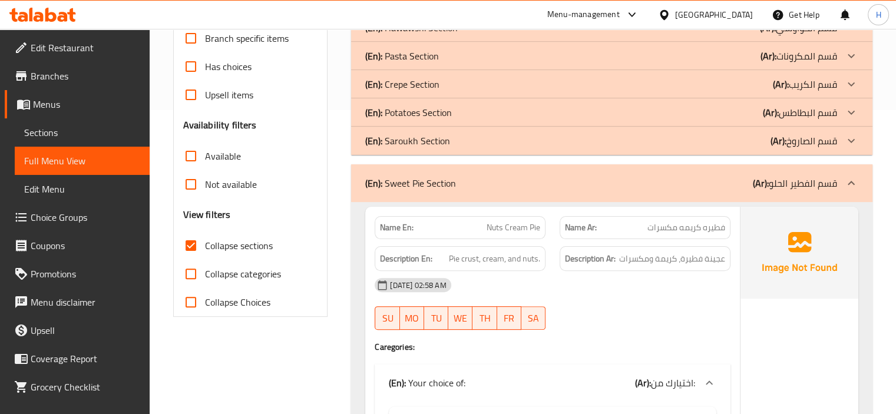
click at [417, 134] on p "(En): Saroukh Section" at bounding box center [407, 141] width 85 height 14
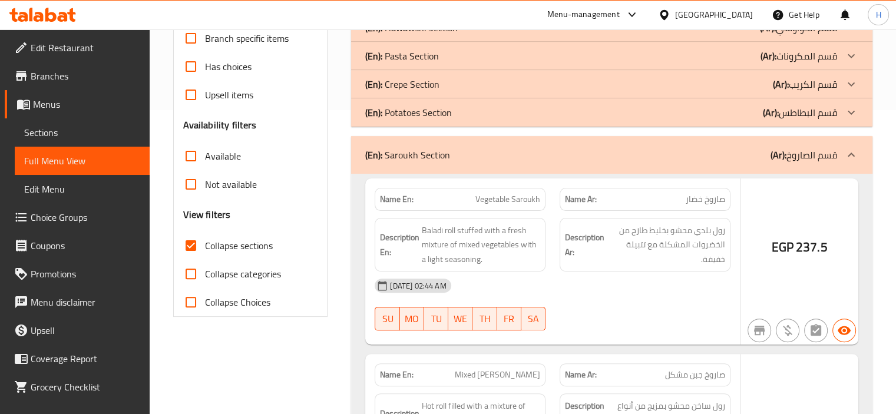
click at [401, 105] on p "(En): Potatoes Section" at bounding box center [408, 112] width 87 height 14
click at [405, 77] on p "(En): Crepe Section" at bounding box center [402, 84] width 74 height 14
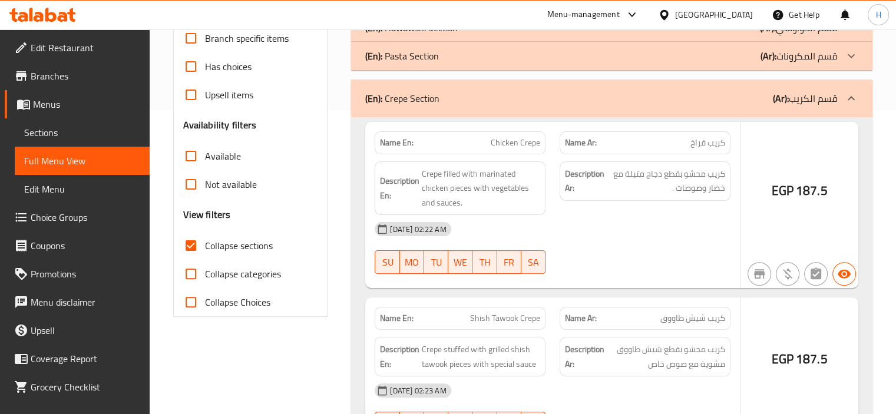
scroll to position [74, 0]
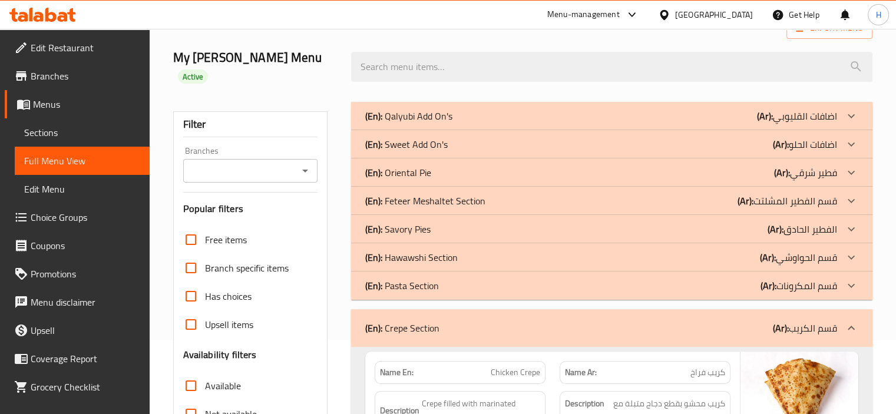
drag, startPoint x: 412, startPoint y: 263, endPoint x: 404, endPoint y: 235, distance: 29.5
click at [412, 279] on p "(En): Pasta Section" at bounding box center [402, 286] width 74 height 14
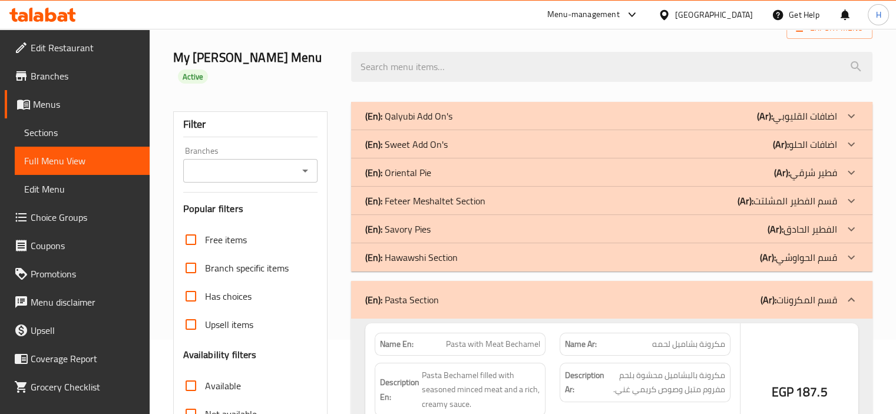
click at [404, 250] on p "(En): Hawawshi Section" at bounding box center [411, 257] width 93 height 14
click at [413, 222] on p "(En): Savory Pies" at bounding box center [397, 229] width 65 height 14
click at [424, 194] on p "(En): Feteer Meshaltet Section" at bounding box center [425, 201] width 120 height 14
click at [418, 166] on p "(En): Oriental Pie" at bounding box center [398, 173] width 66 height 14
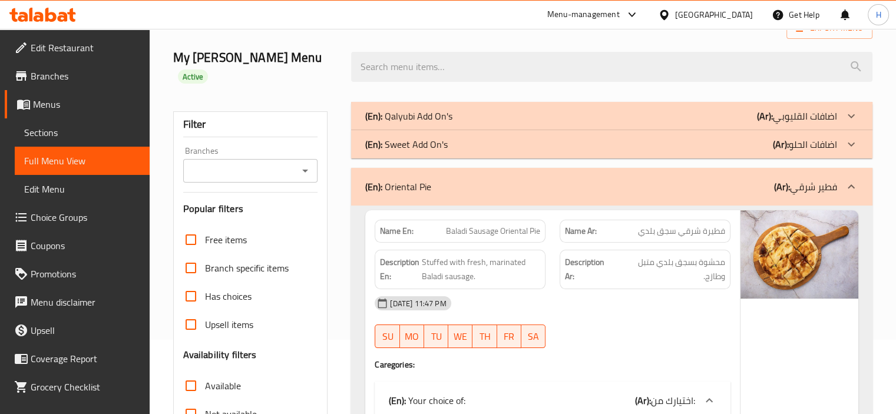
scroll to position [390, 0]
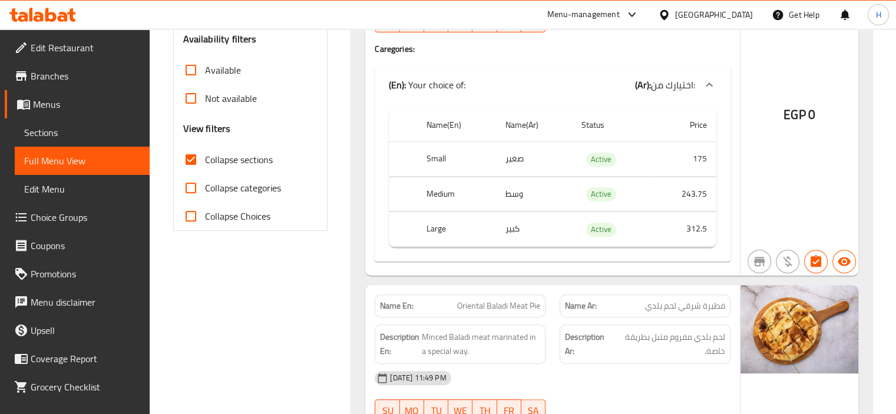
click at [440, 178] on th "Medium" at bounding box center [456, 194] width 79 height 35
copy th "Medium"
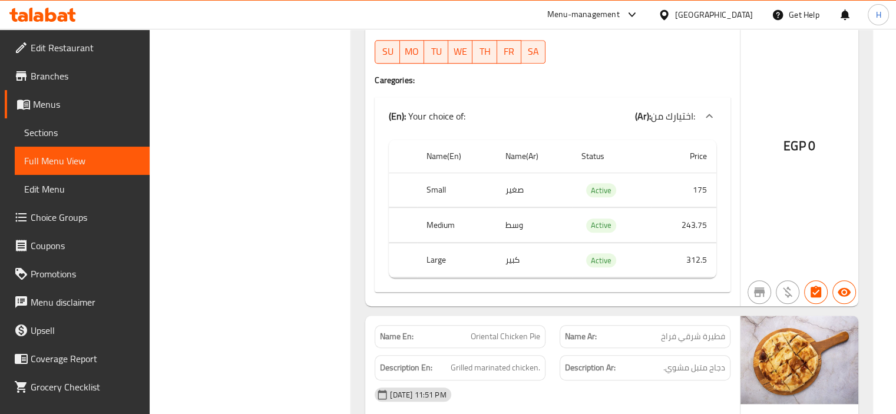
click at [510, 208] on td "وسط" at bounding box center [534, 225] width 77 height 35
copy td "وسط"
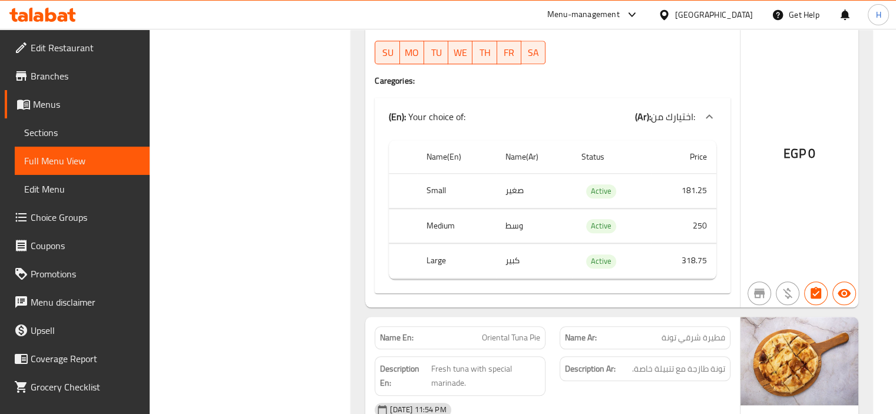
click at [438, 244] on th "Large" at bounding box center [456, 261] width 79 height 35
copy th "Large"
click at [509, 244] on td "كبير" at bounding box center [534, 261] width 77 height 35
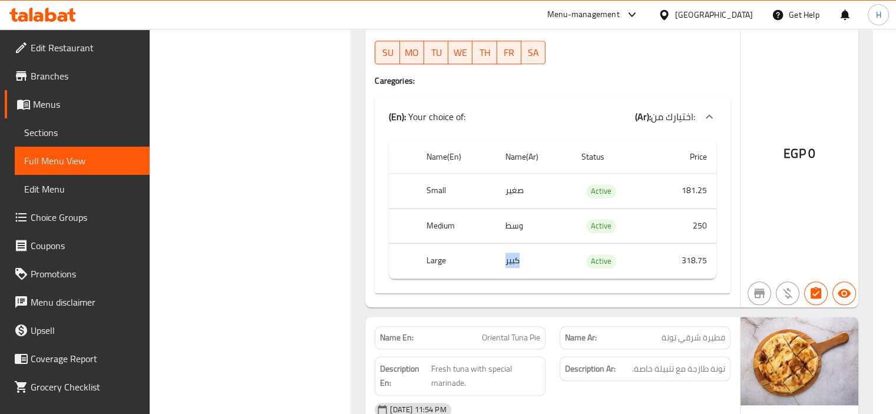
click at [509, 244] on td "كبير" at bounding box center [534, 261] width 77 height 35
copy td "كبير"
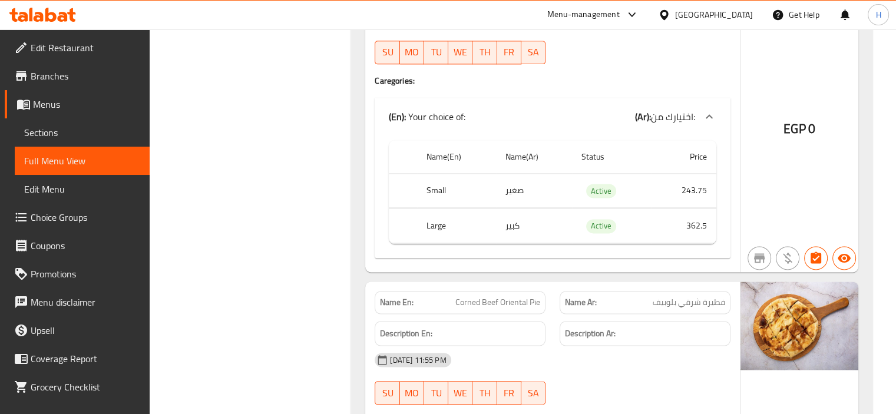
click at [438, 174] on th "Small" at bounding box center [456, 190] width 79 height 35
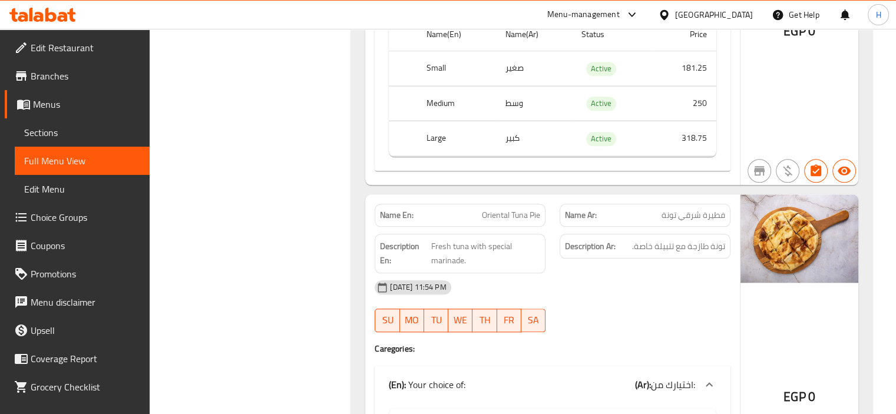
scroll to position [1181, 0]
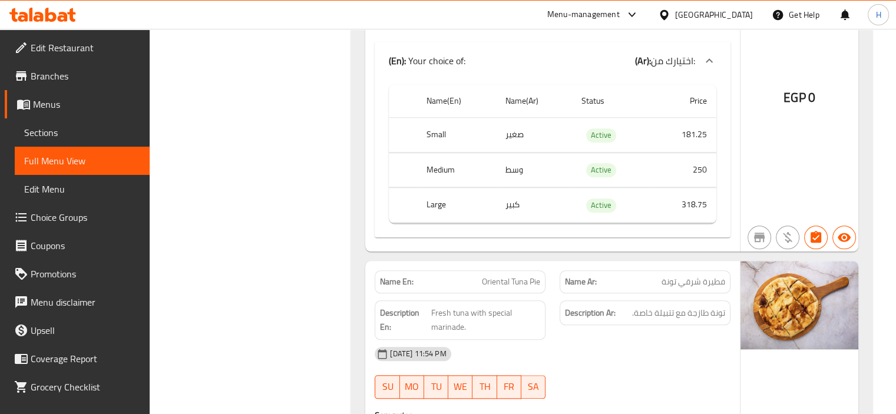
click at [436, 120] on th "Small" at bounding box center [456, 135] width 79 height 35
copy th "Small"
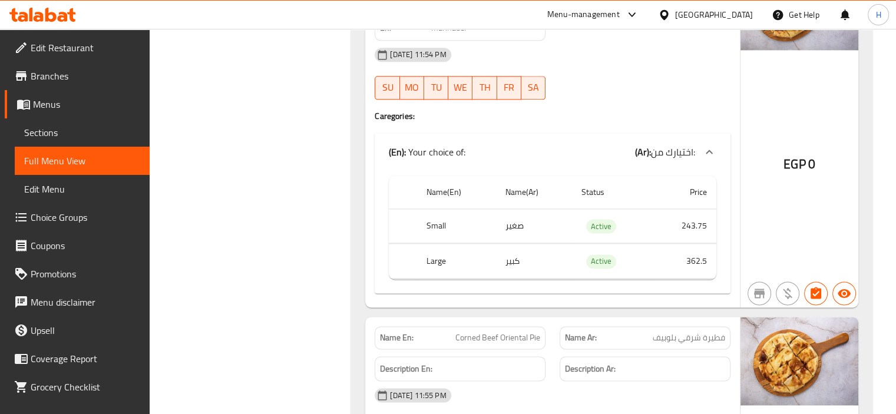
click at [516, 209] on td "صغير" at bounding box center [534, 226] width 77 height 35
copy td "صغير"
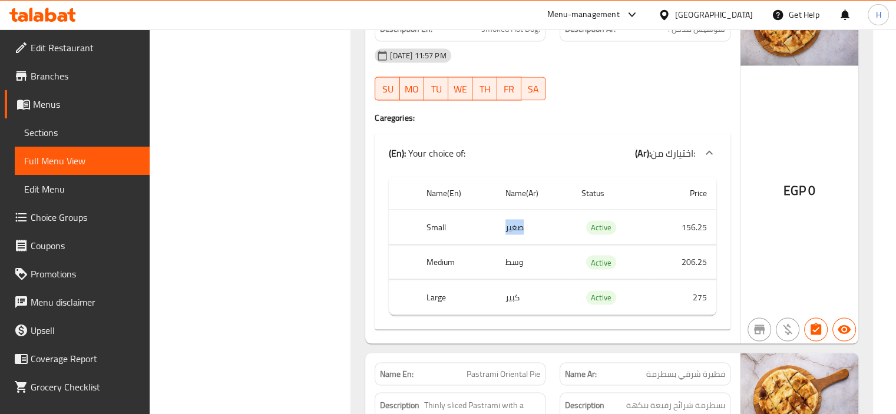
click at [589, 66] on div "[DATE] 11:57 PM SU MO TU WE TH FR SA" at bounding box center [553, 74] width 370 height 66
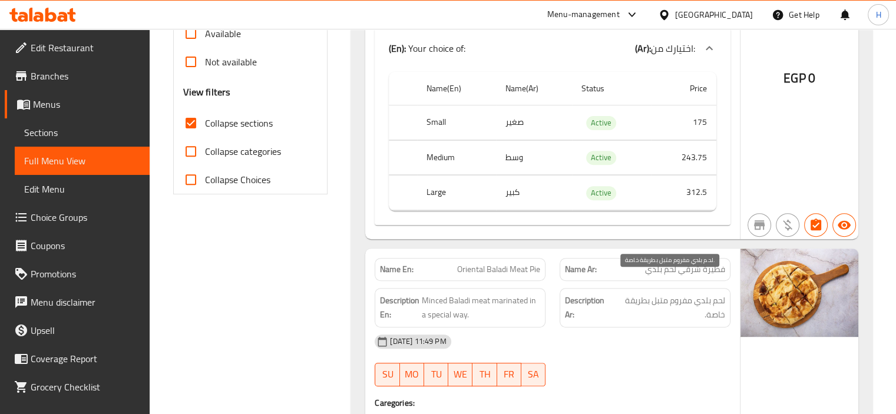
scroll to position [203, 0]
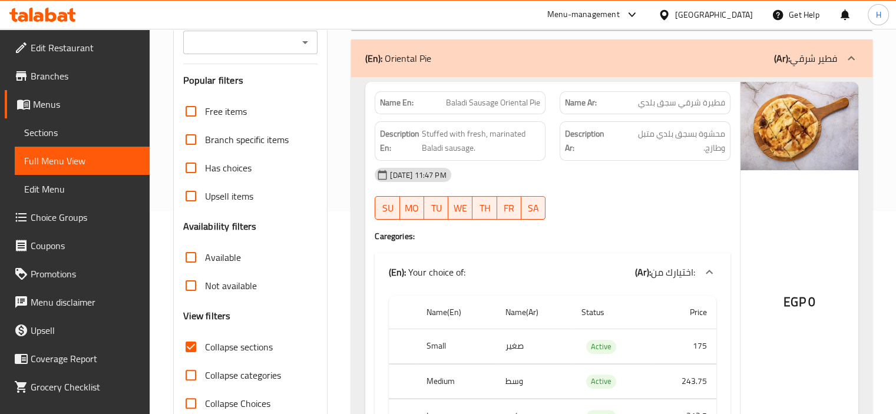
drag, startPoint x: 193, startPoint y: 359, endPoint x: 375, endPoint y: 321, distance: 186.6
click at [192, 361] on input "Collapse categories" at bounding box center [191, 375] width 28 height 28
checkbox input "true"
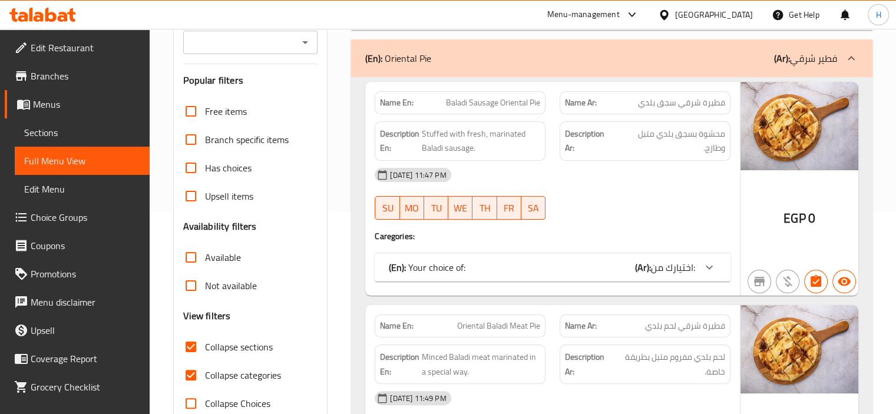
drag, startPoint x: 189, startPoint y: 329, endPoint x: 519, endPoint y: 289, distance: 331.8
click at [189, 333] on input "Collapse sections" at bounding box center [191, 347] width 28 height 28
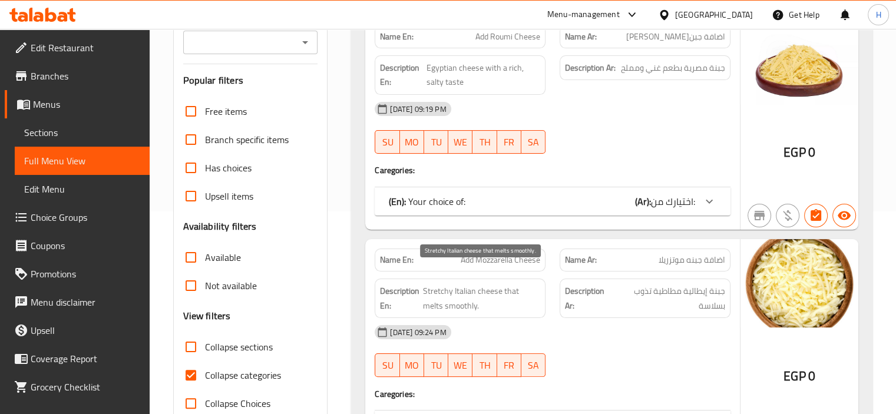
click at [190, 333] on input "Collapse sections" at bounding box center [191, 347] width 28 height 28
checkbox input "true"
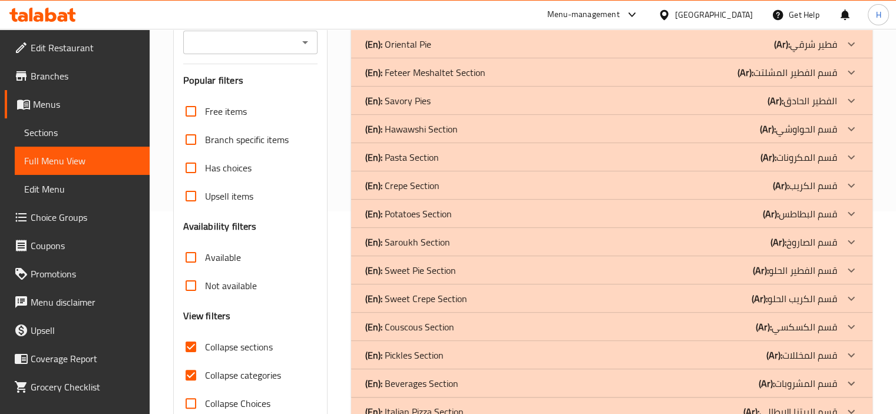
scroll to position [220, 0]
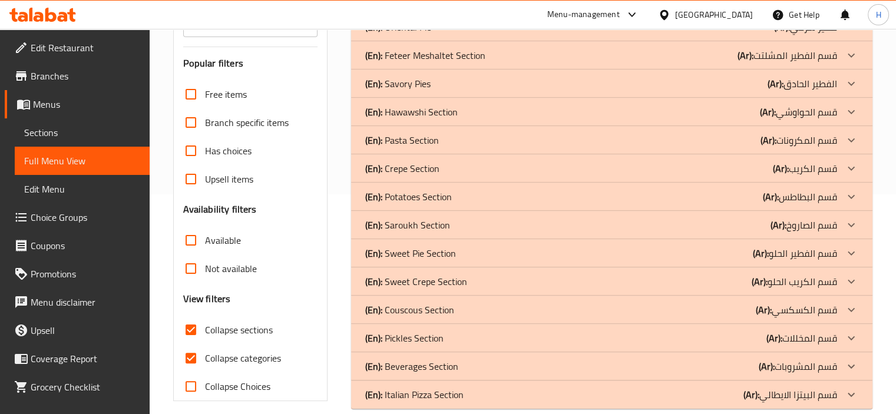
click at [403, 359] on p "(En): Beverages Section" at bounding box center [411, 366] width 93 height 14
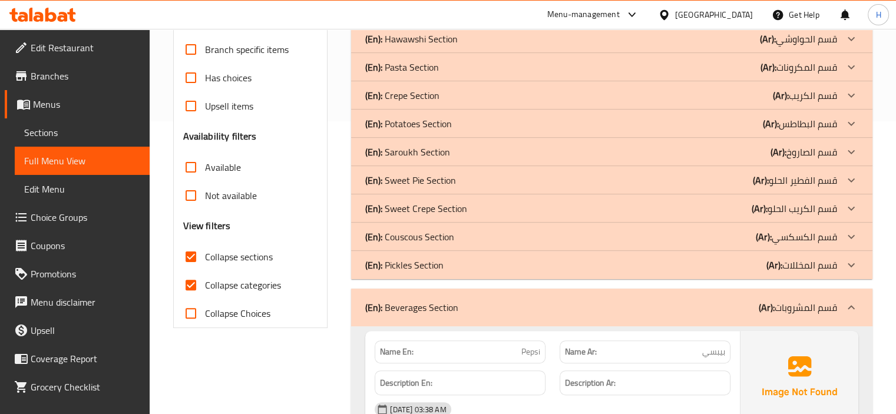
scroll to position [265, 0]
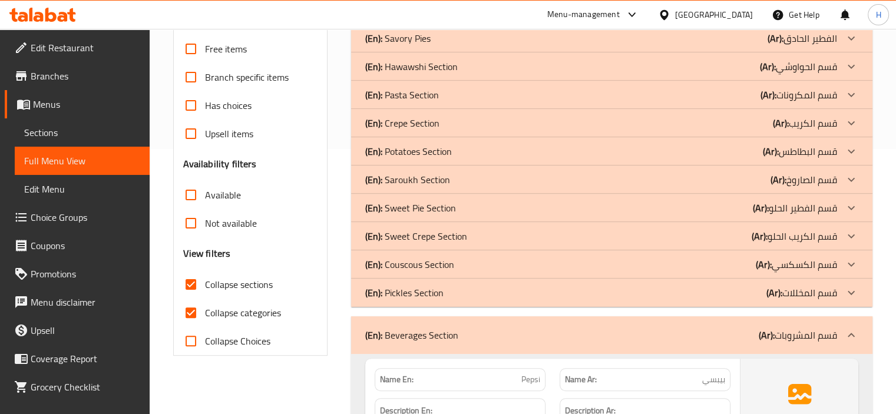
click at [427, 286] on p "(En): Pickles Section" at bounding box center [404, 293] width 78 height 14
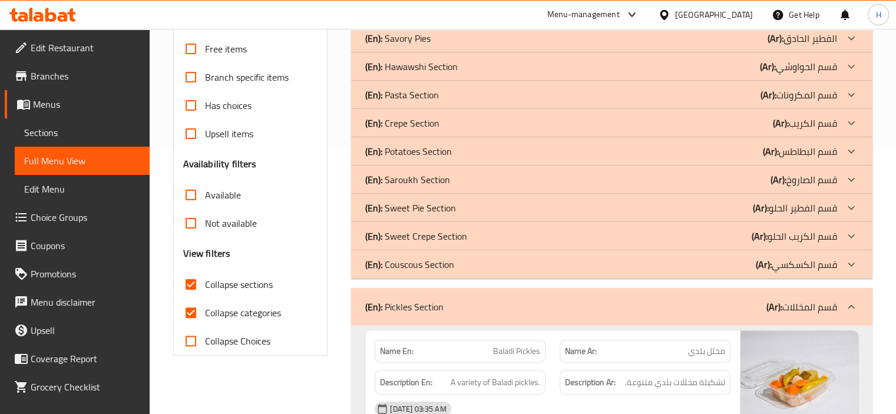
click at [398, 258] on p "(En): Couscous Section" at bounding box center [409, 265] width 89 height 14
click at [412, 229] on p "(En): Sweet Crepe Section" at bounding box center [416, 236] width 102 height 14
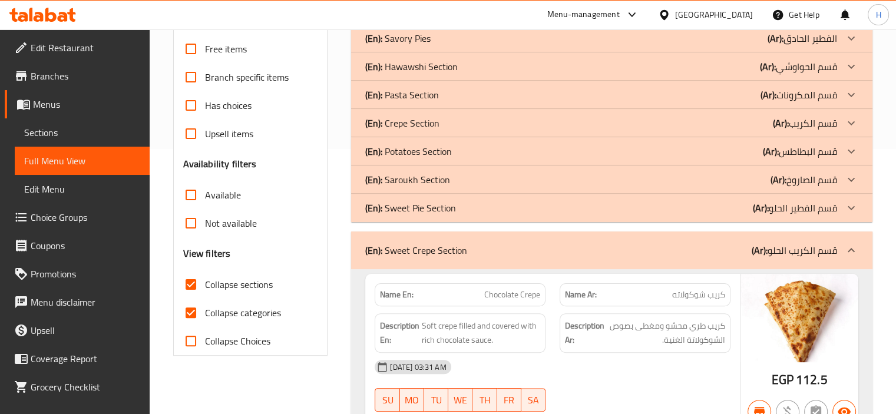
scroll to position [181, 0]
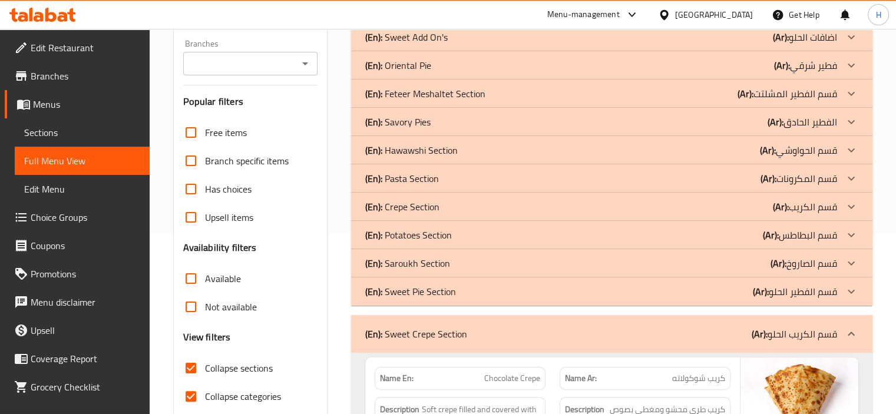
click at [459, 280] on div "(En): Sweet Pie Section (Ar): قسم الفطير الحلو" at bounding box center [612, 292] width 522 height 28
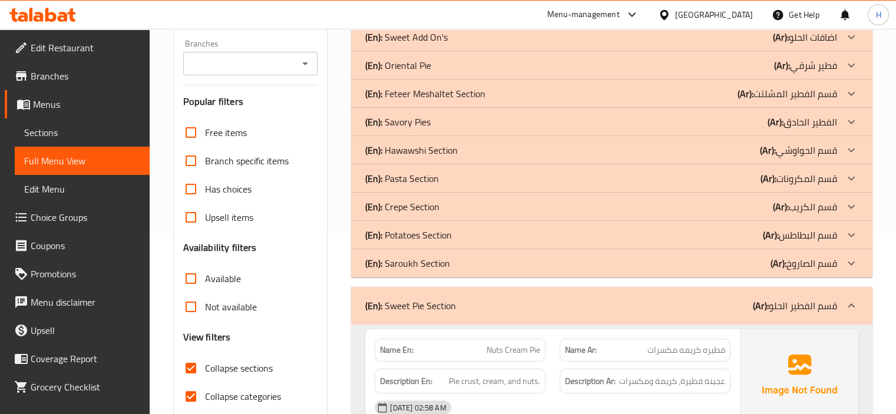
click at [386, 256] on p "(En): Saroukh Section" at bounding box center [407, 263] width 85 height 14
click at [372, 226] on b "(En):" at bounding box center [373, 235] width 17 height 18
click at [379, 198] on b "(En):" at bounding box center [373, 207] width 17 height 18
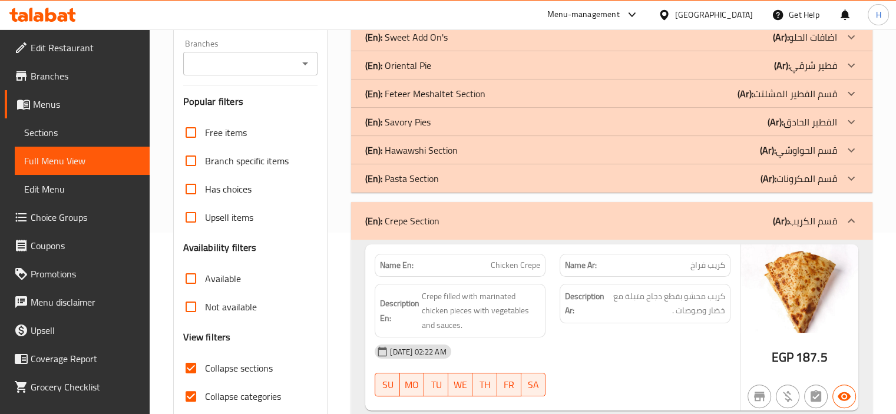
click at [380, 170] on b "(En):" at bounding box center [373, 179] width 17 height 18
click at [374, 141] on b "(En):" at bounding box center [373, 150] width 17 height 18
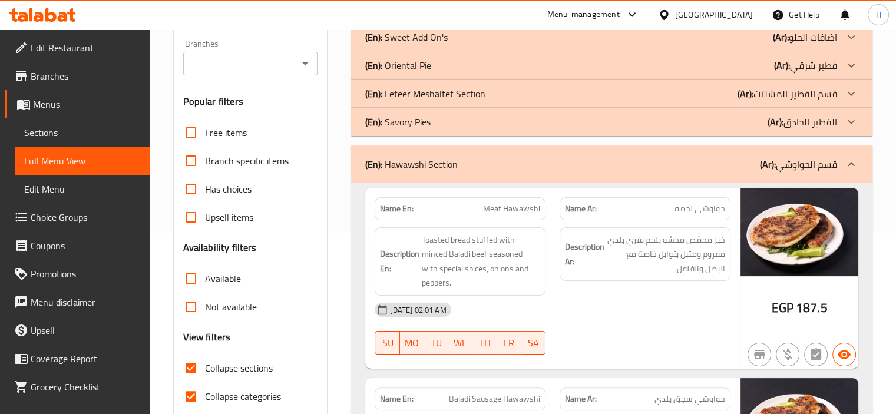
scroll to position [115, 0]
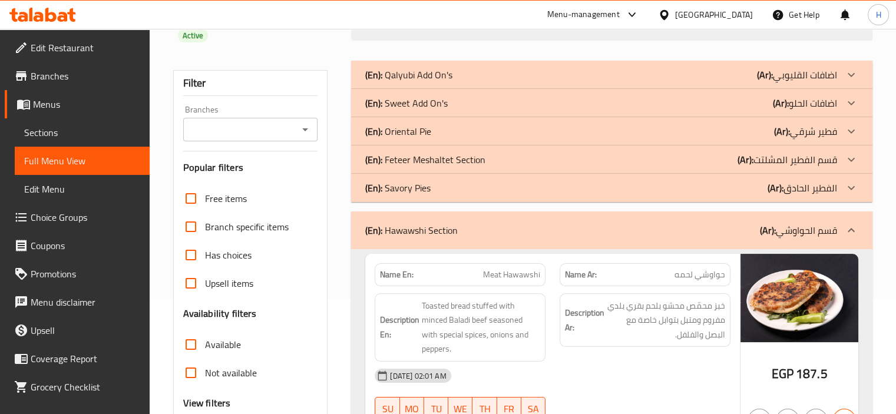
click at [380, 179] on b "(En):" at bounding box center [373, 188] width 17 height 18
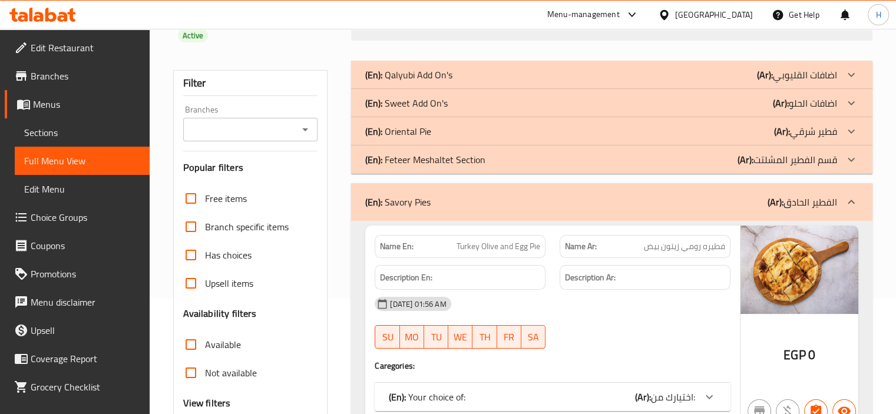
click at [370, 151] on b "(En):" at bounding box center [373, 160] width 17 height 18
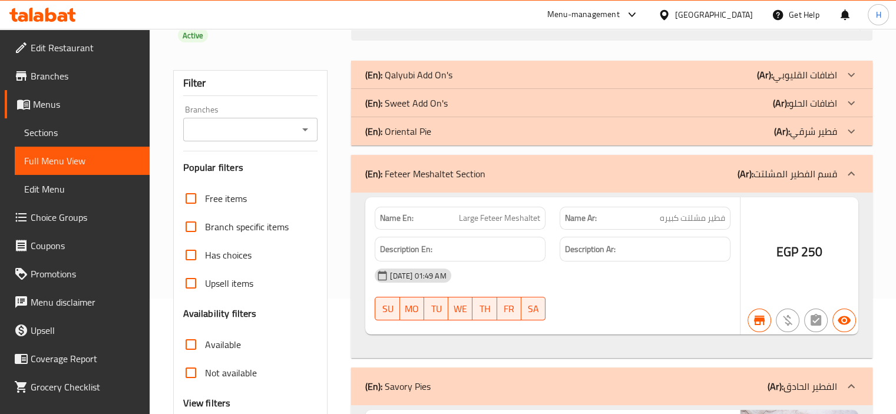
click at [375, 123] on b "(En):" at bounding box center [373, 132] width 17 height 18
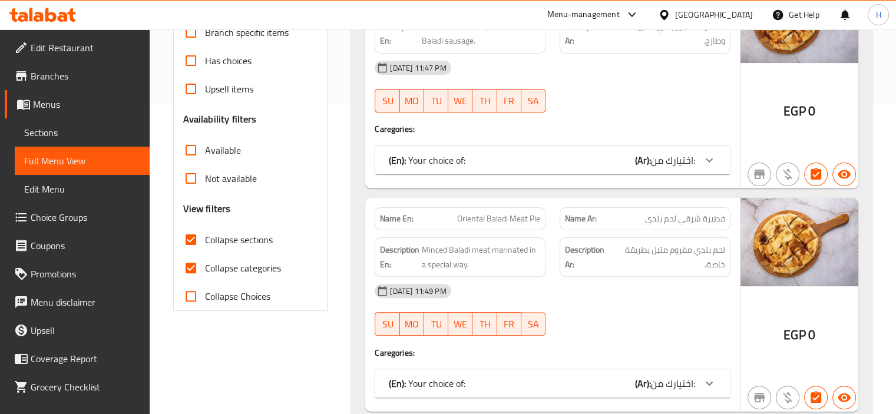
scroll to position [365, 0]
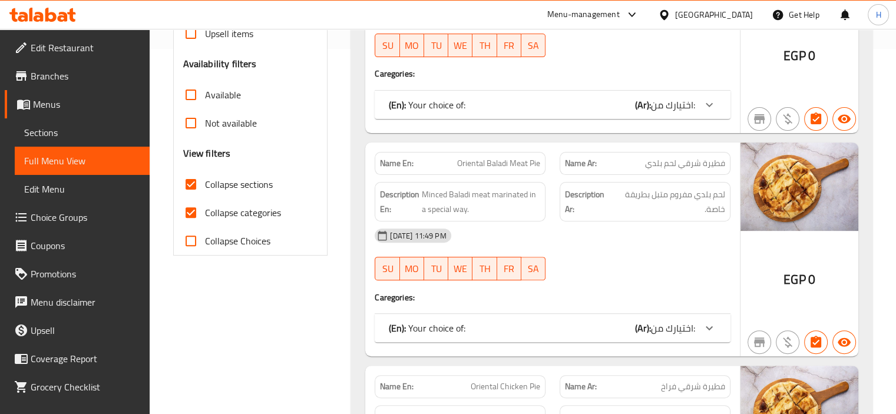
click at [192, 199] on input "Collapse categories" at bounding box center [191, 213] width 28 height 28
checkbox input "false"
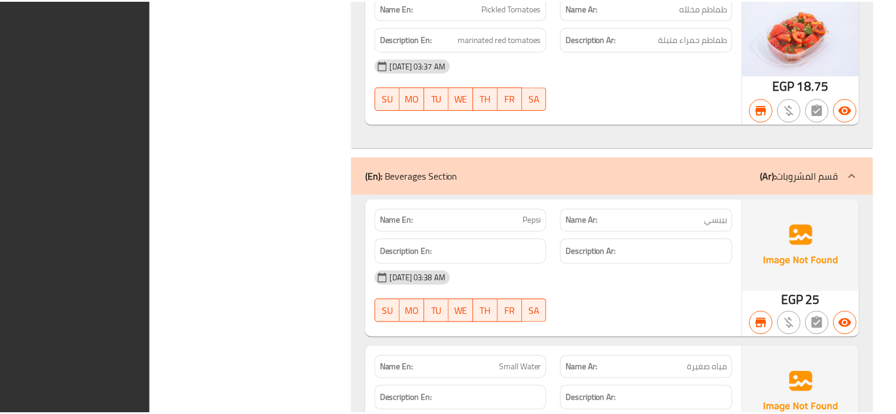
scroll to position [38100, 0]
